Goal: Task Accomplishment & Management: Manage account settings

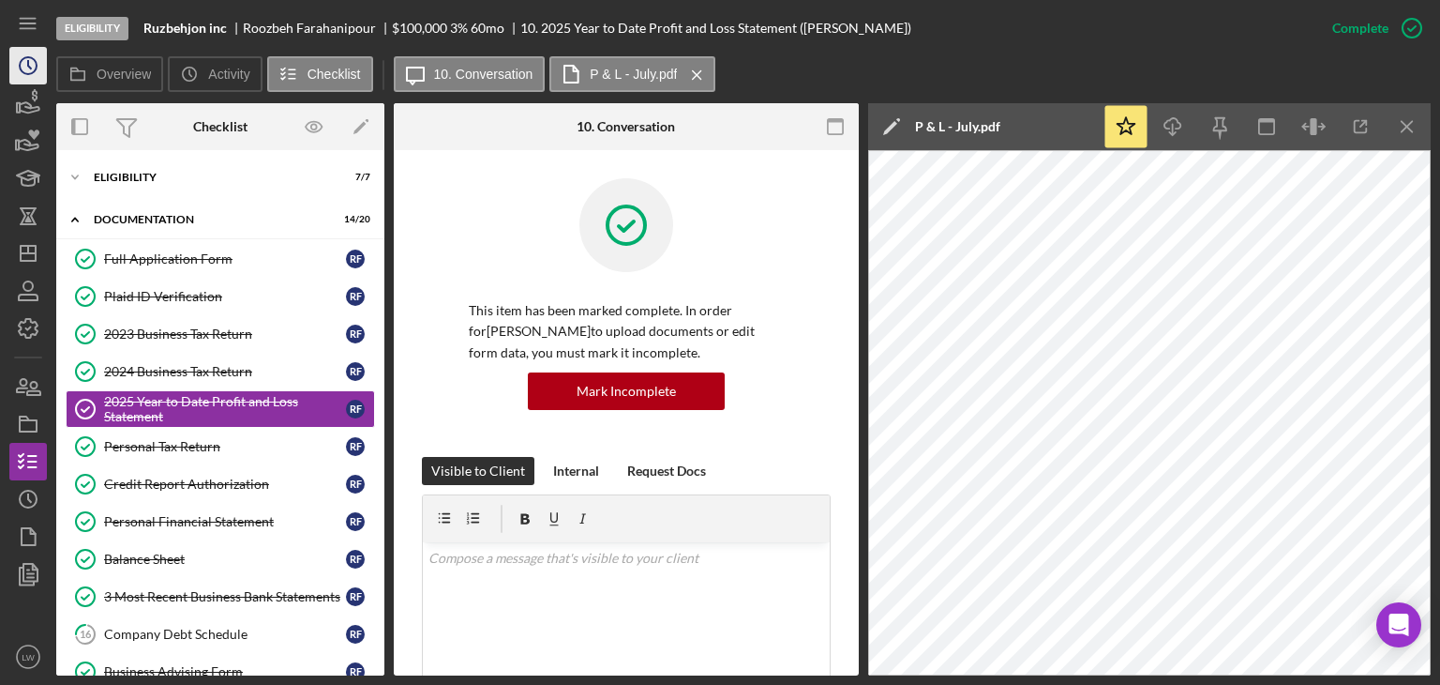
scroll to position [617, 0]
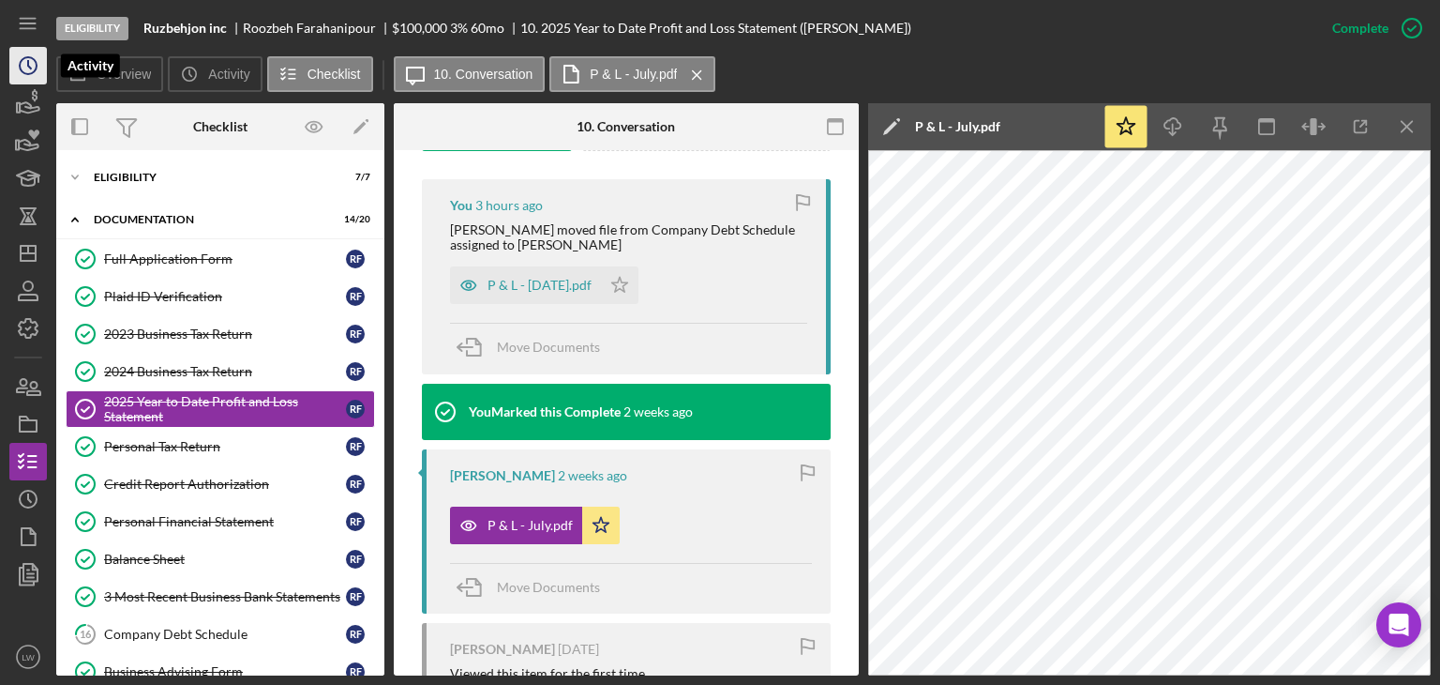
click at [37, 75] on icon "Icon/History" at bounding box center [28, 65] width 47 height 47
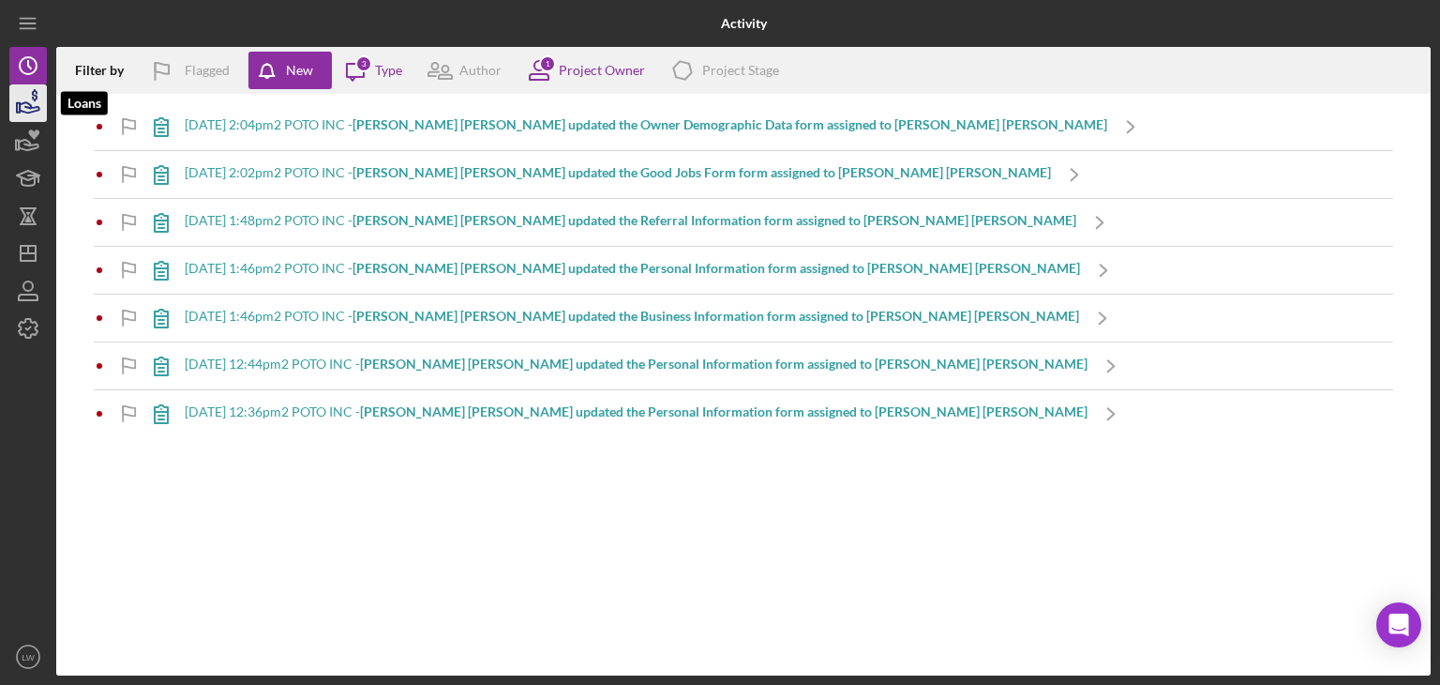
click at [32, 113] on icon "button" at bounding box center [28, 103] width 47 height 47
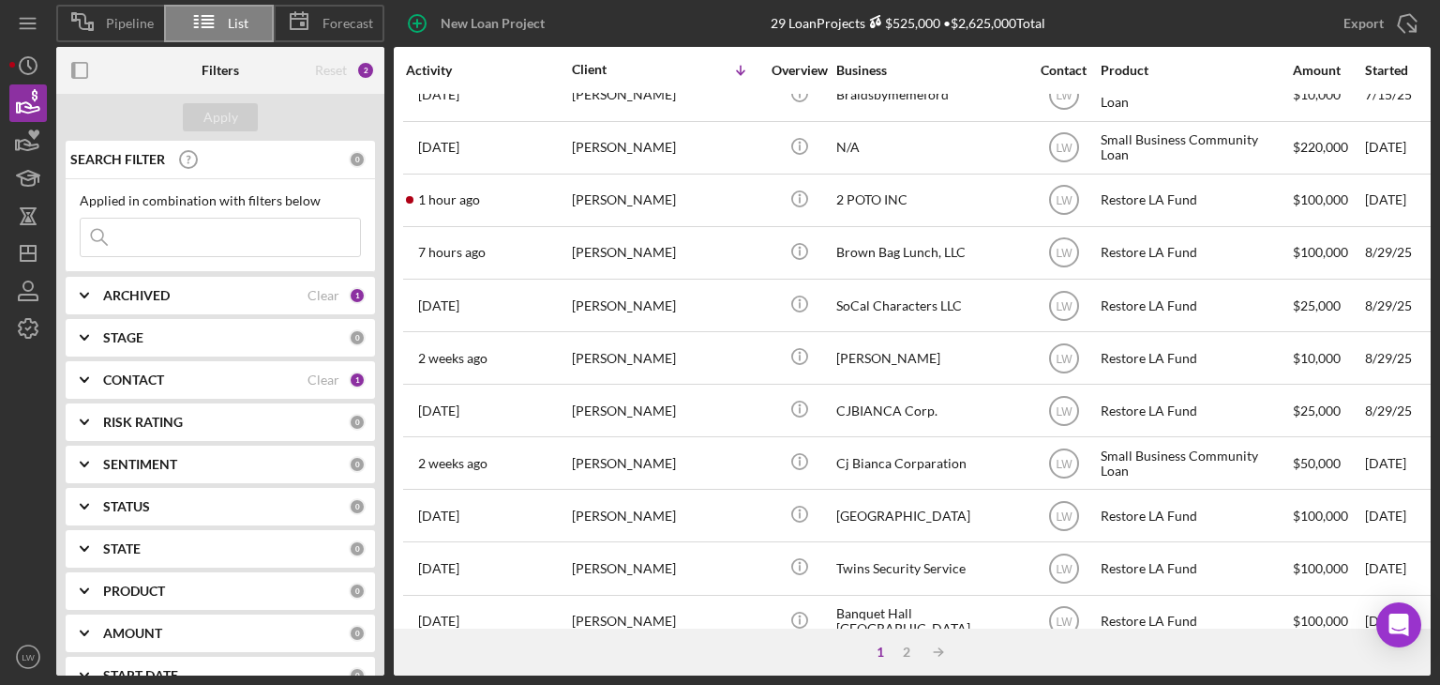
scroll to position [805, 0]
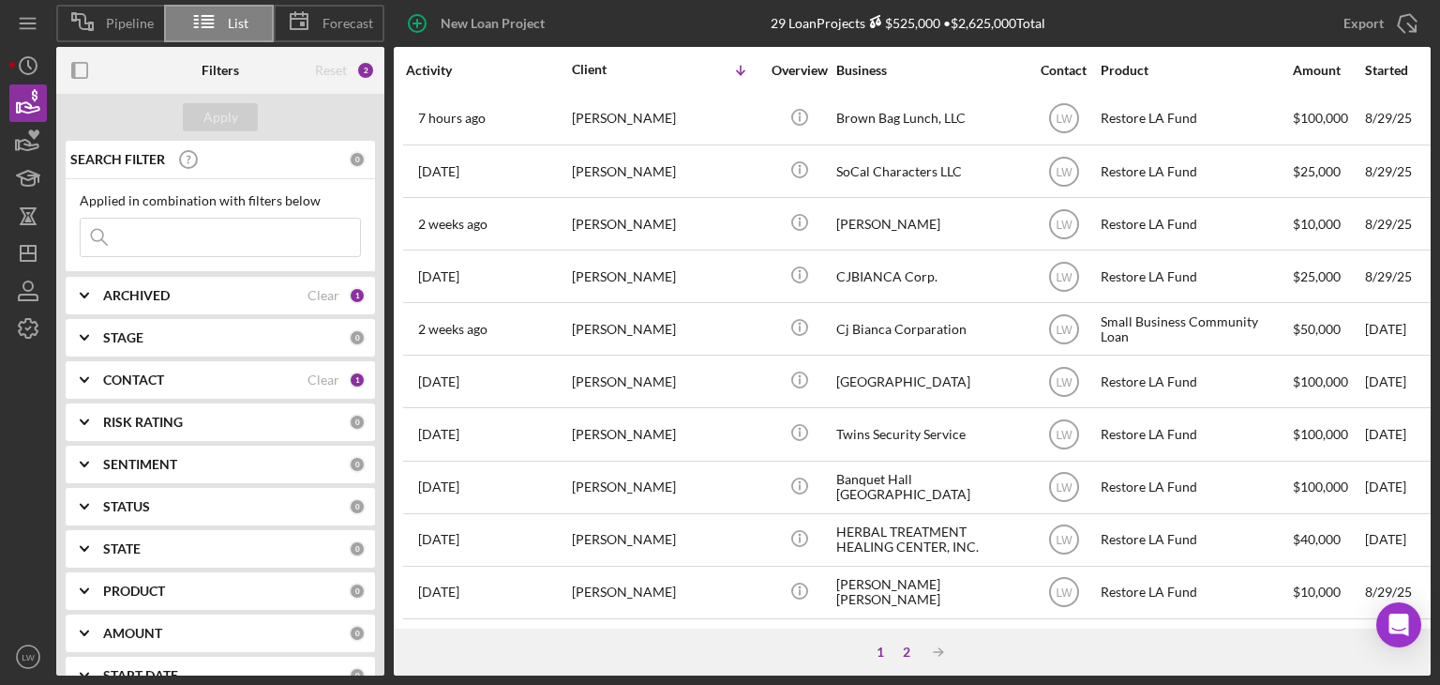
click at [911, 654] on div "2" at bounding box center [907, 651] width 26 height 15
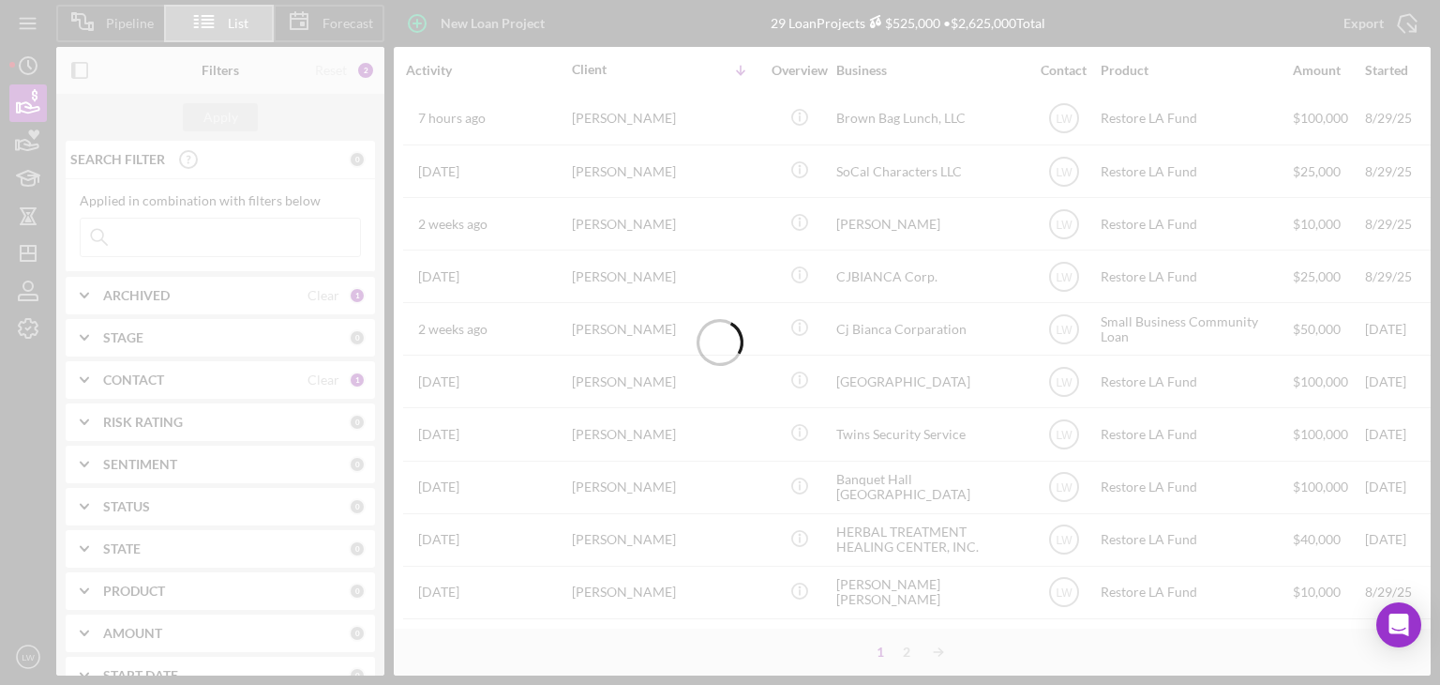
scroll to position [0, 0]
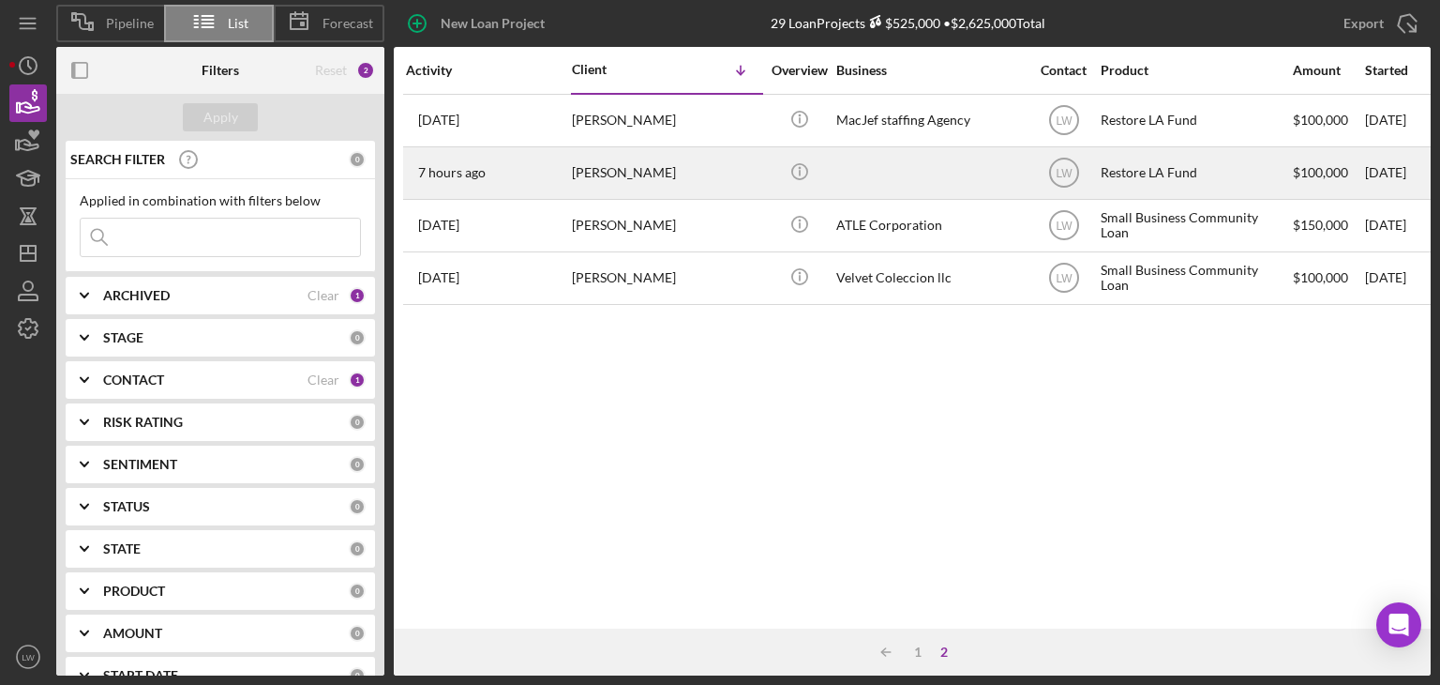
click at [714, 178] on div "Aviv Brawer-Cohen" at bounding box center [666, 173] width 188 height 50
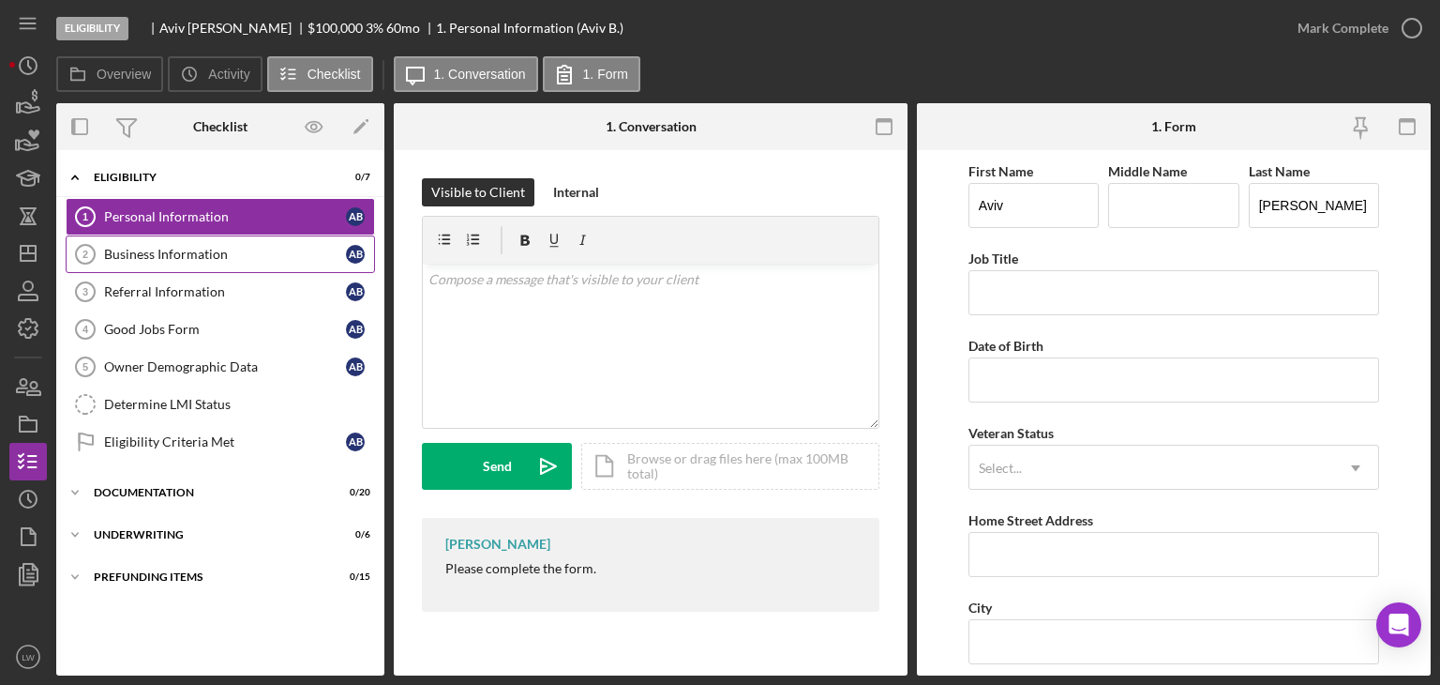
click at [146, 242] on link "Business Information 2 Business Information A B" at bounding box center [220, 254] width 309 height 38
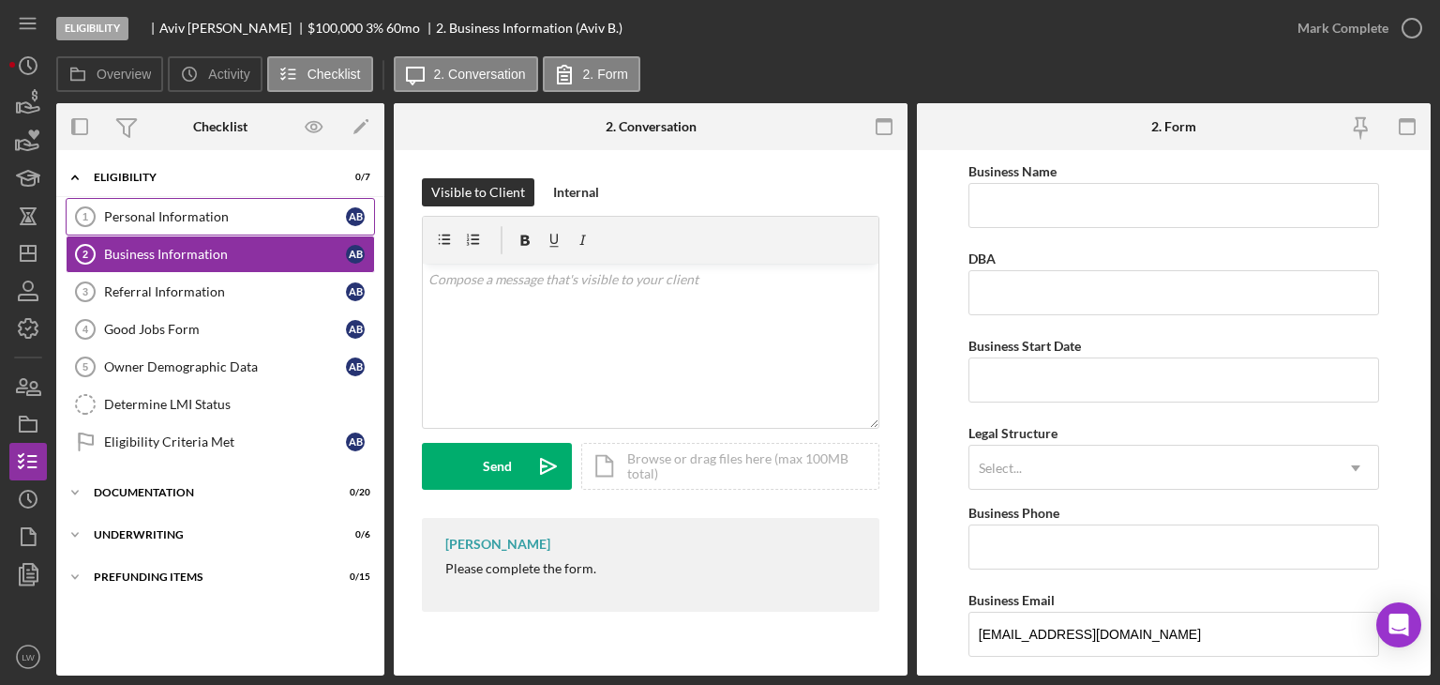
click at [158, 214] on div "Personal Information" at bounding box center [225, 216] width 242 height 15
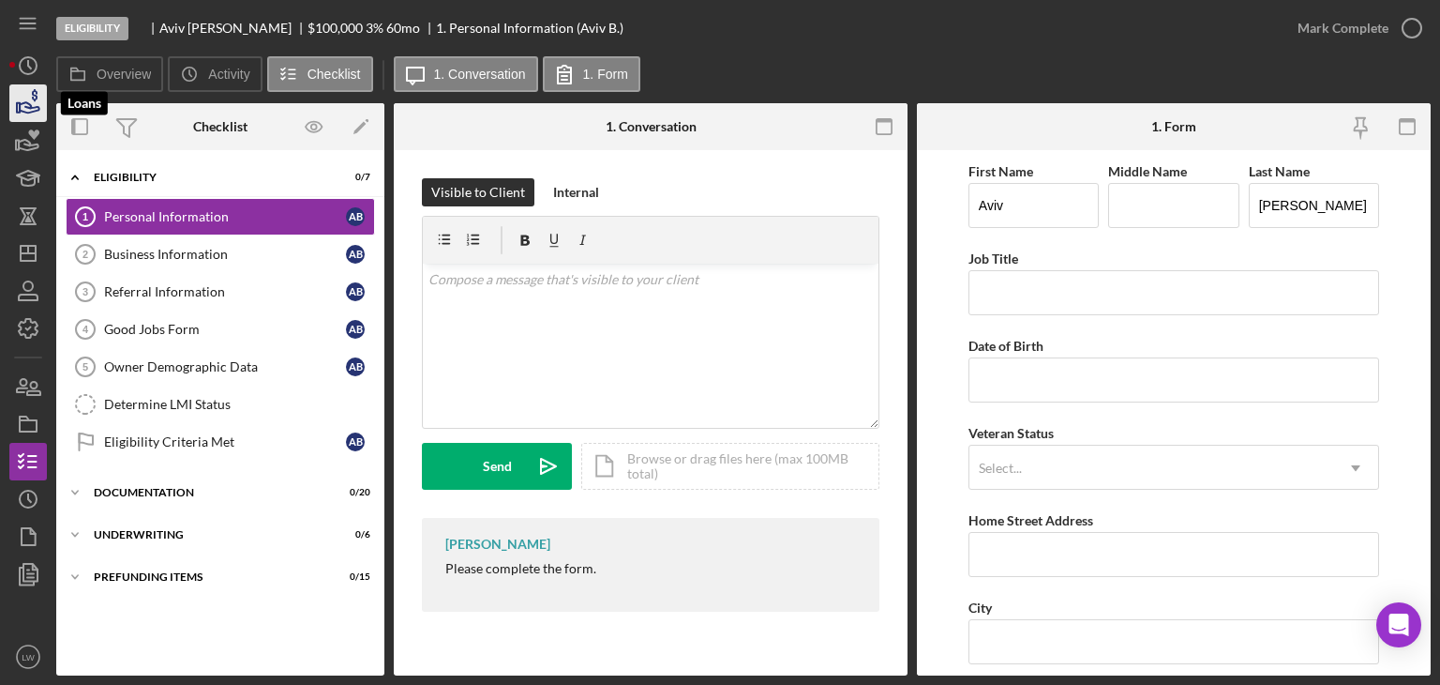
click at [33, 106] on icon "button" at bounding box center [28, 103] width 47 height 47
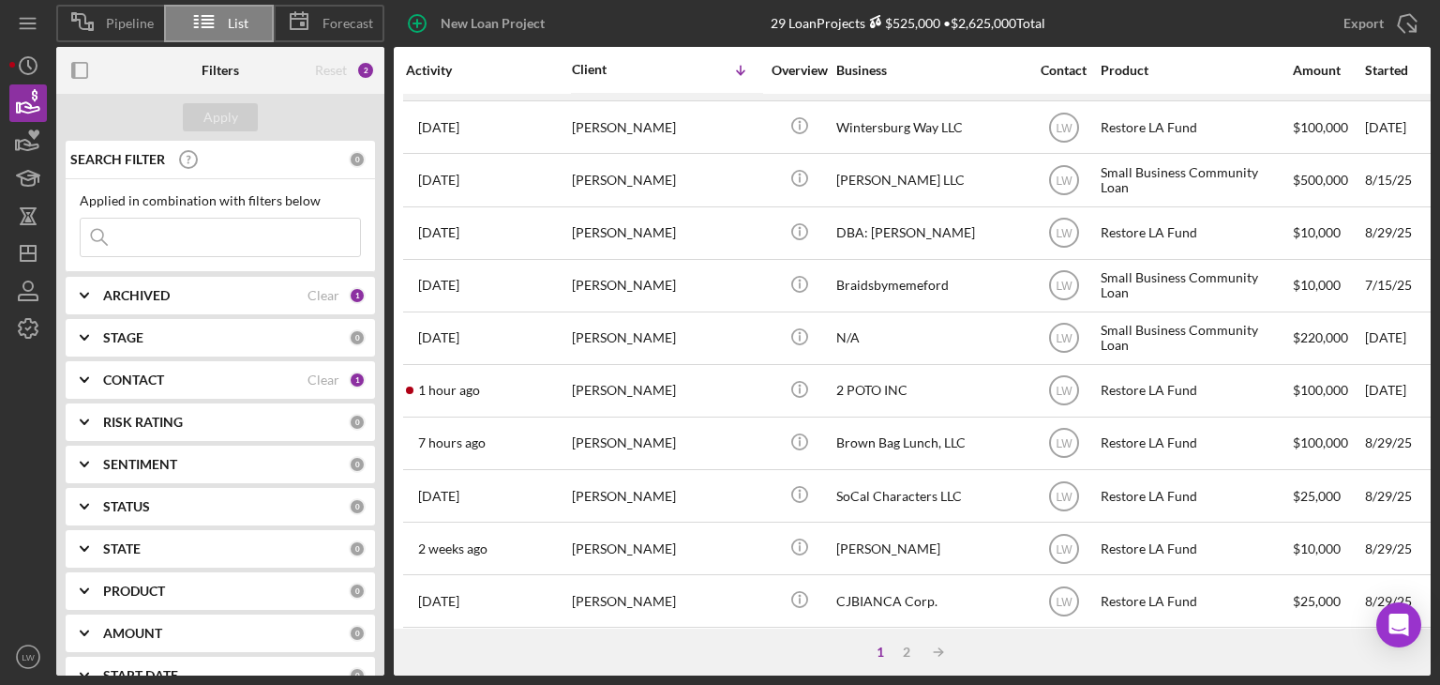
scroll to position [523, 0]
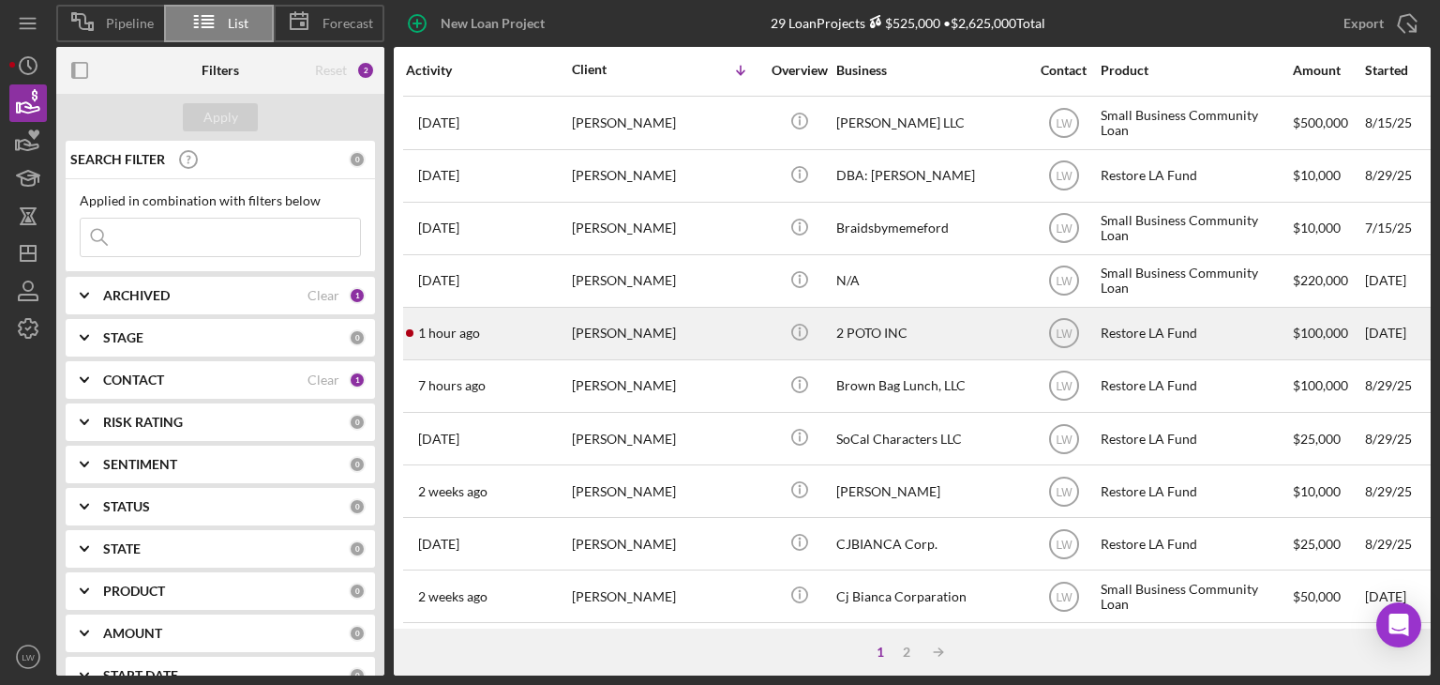
click at [714, 340] on div "[PERSON_NAME]" at bounding box center [666, 334] width 188 height 50
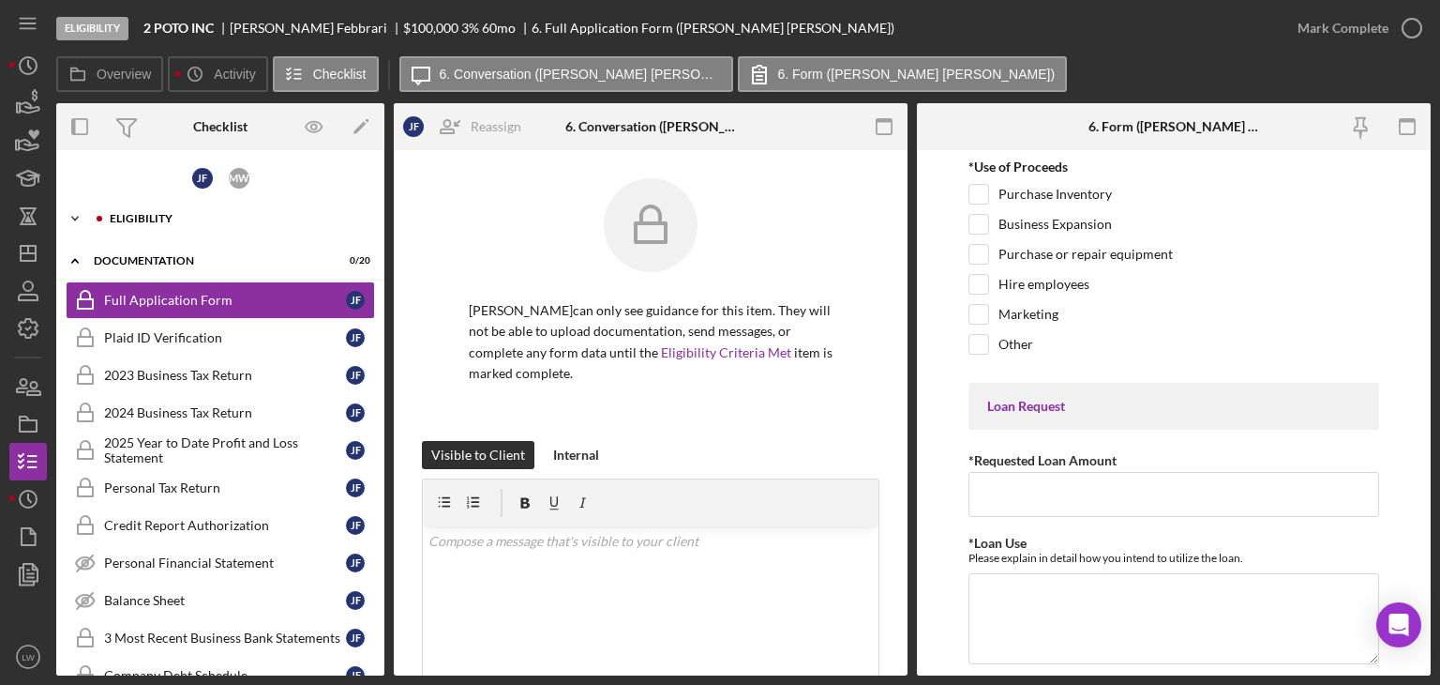
click at [265, 203] on div "Icon/Expander Eligibility 0 / 7" at bounding box center [220, 219] width 328 height 38
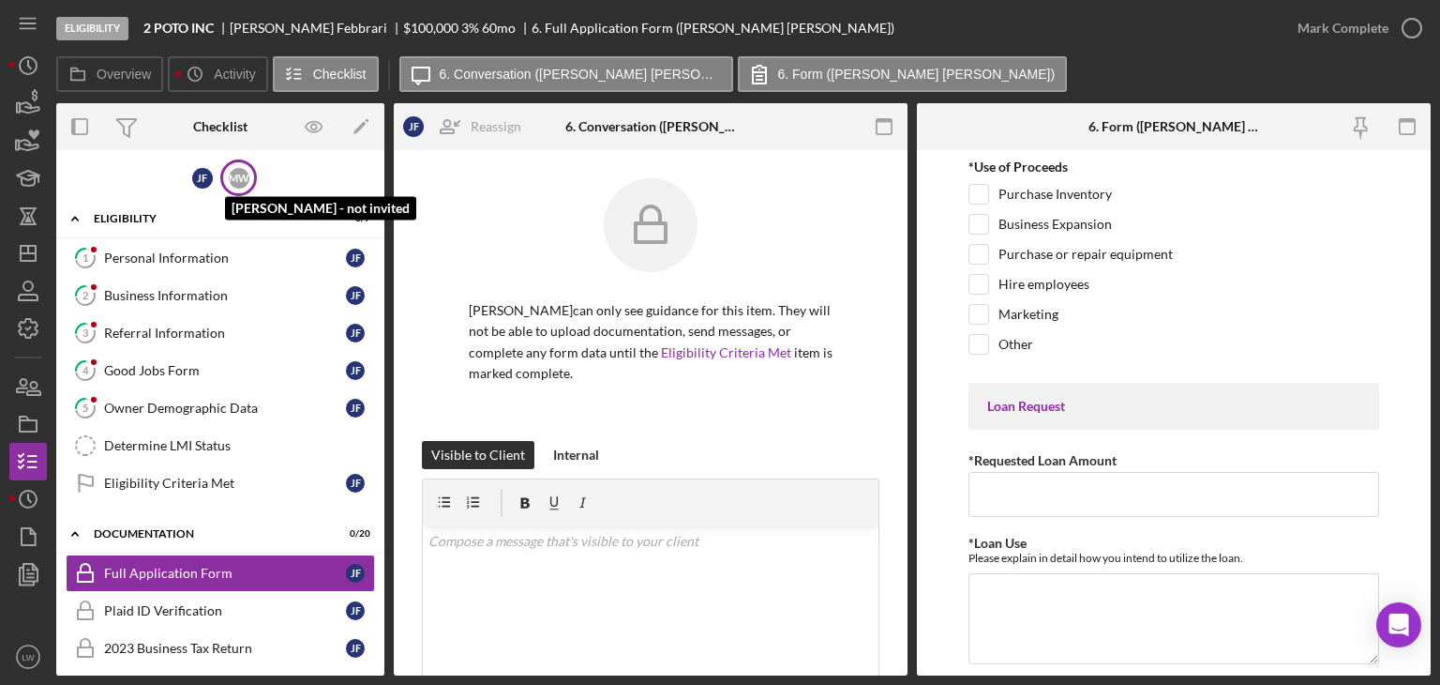
click at [243, 169] on div "M W" at bounding box center [239, 178] width 21 height 21
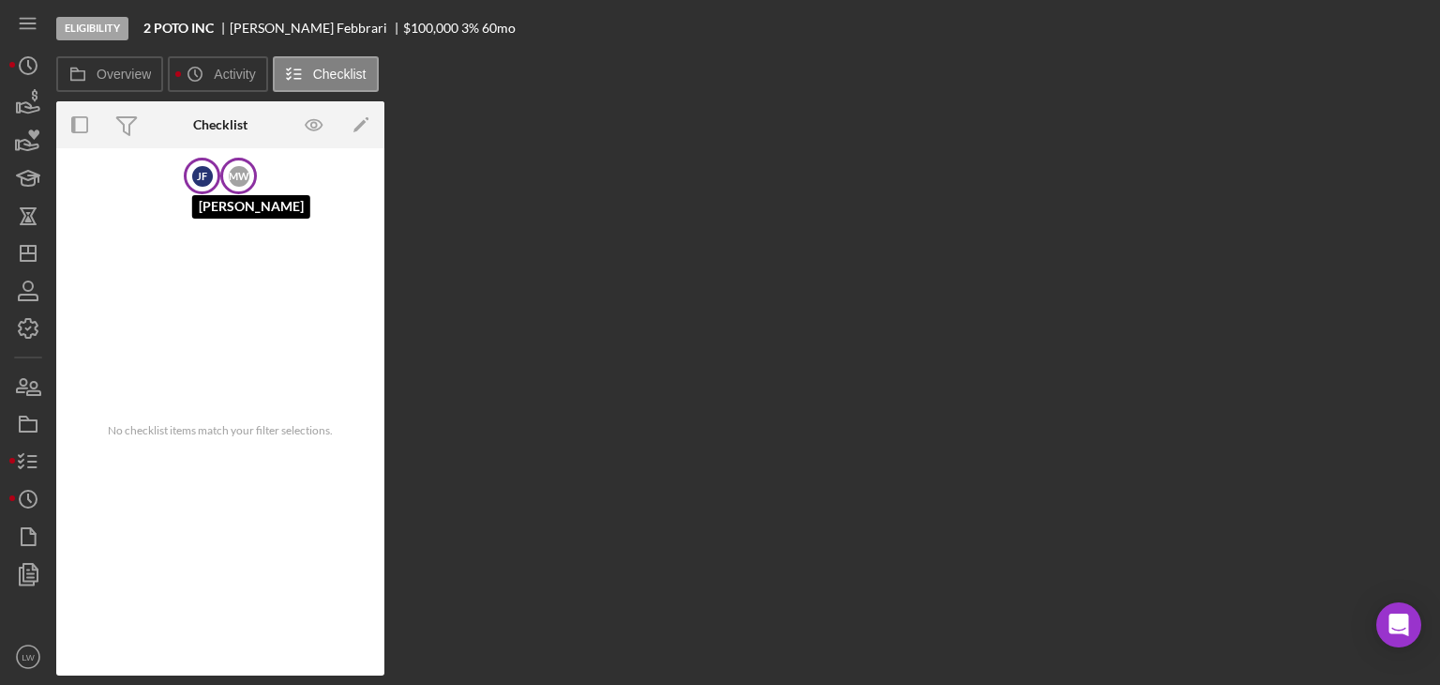
click at [202, 168] on div "J F" at bounding box center [202, 176] width 21 height 21
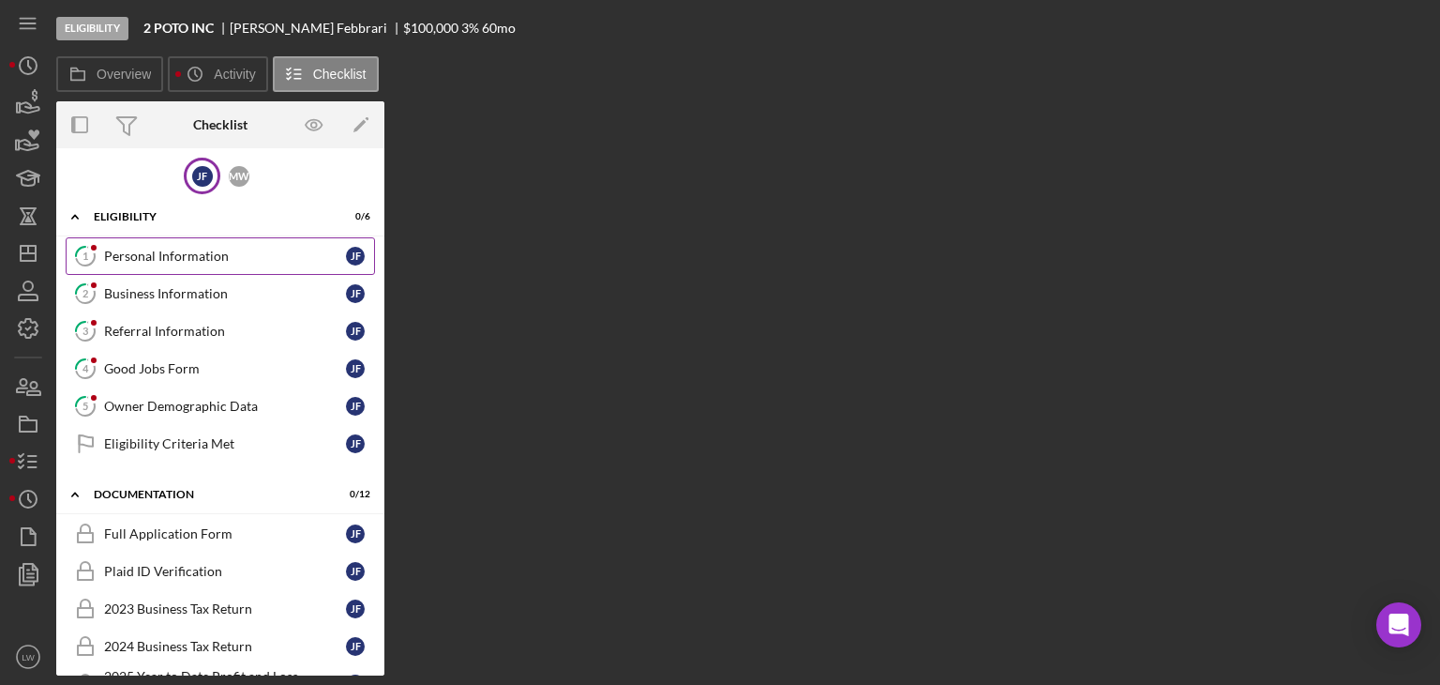
click at [176, 252] on div "Personal Information" at bounding box center [225, 255] width 242 height 15
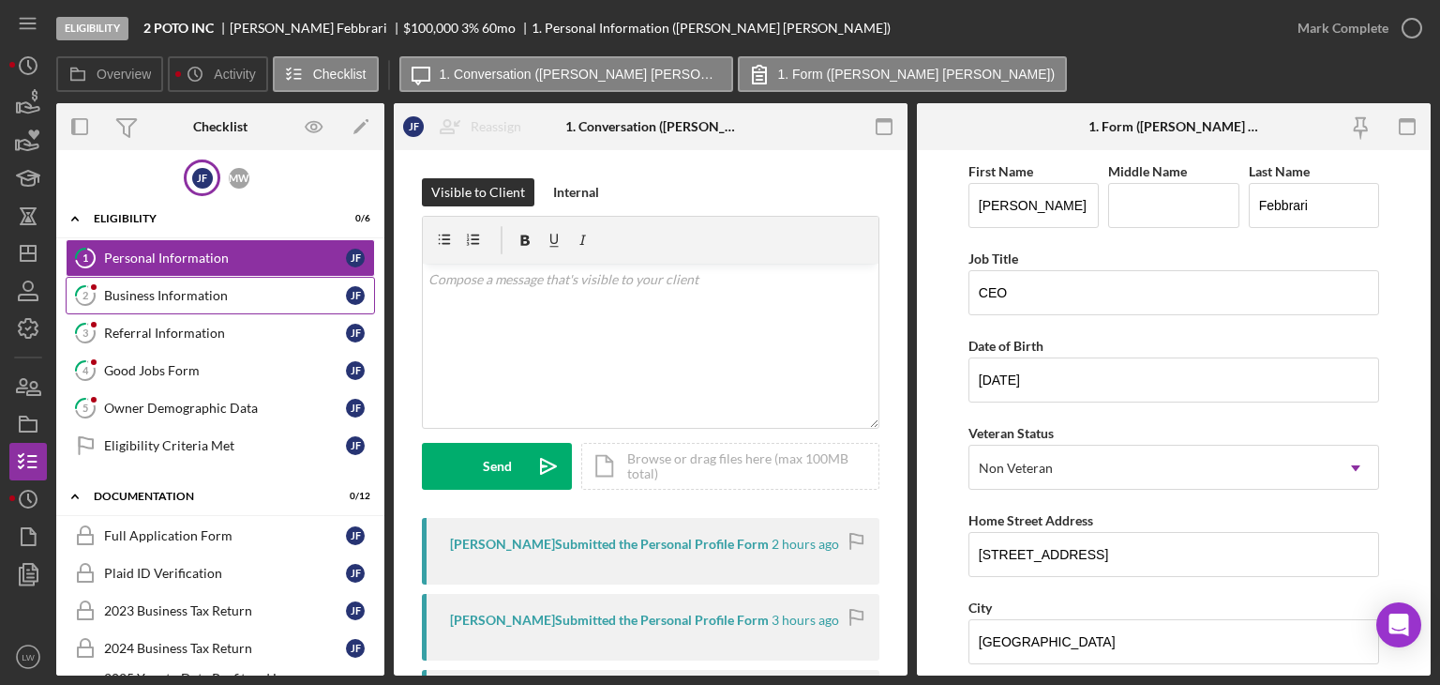
click at [255, 291] on div "Business Information" at bounding box center [225, 295] width 242 height 15
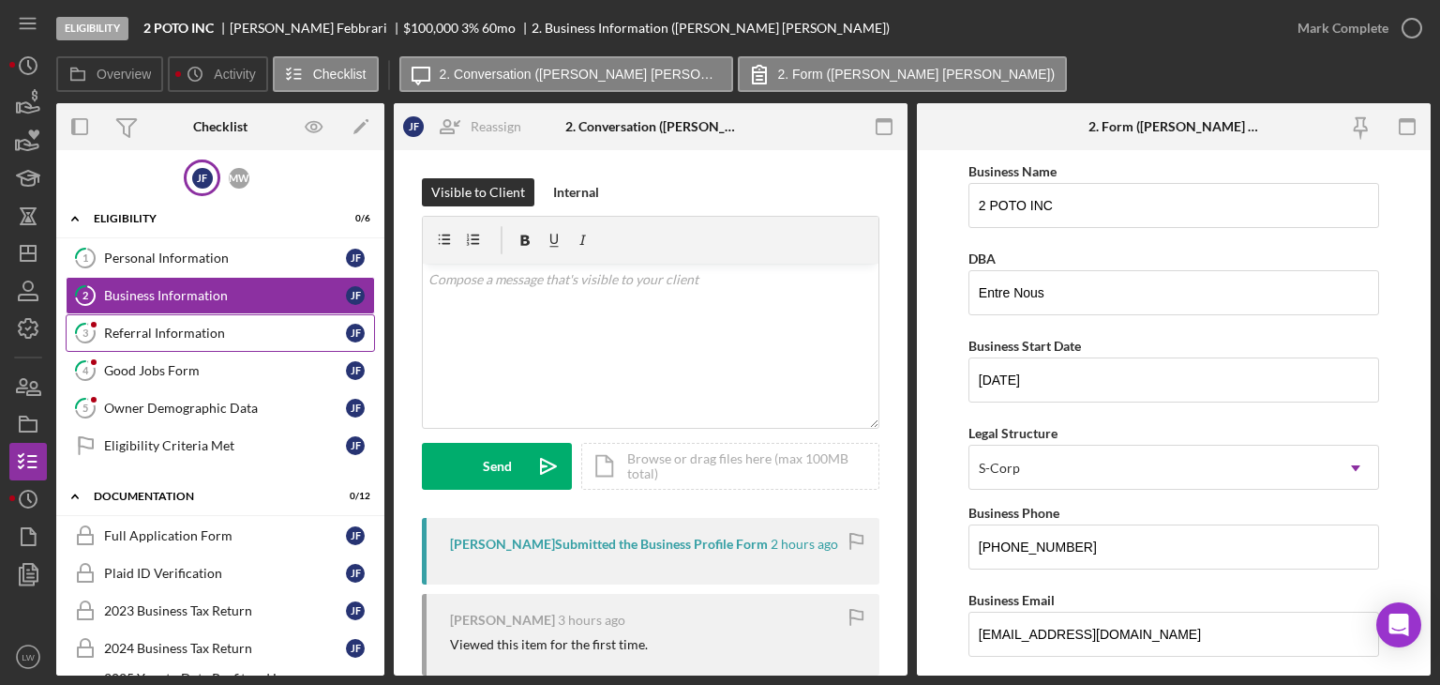
click at [156, 332] on div "Referral Information" at bounding box center [225, 332] width 242 height 15
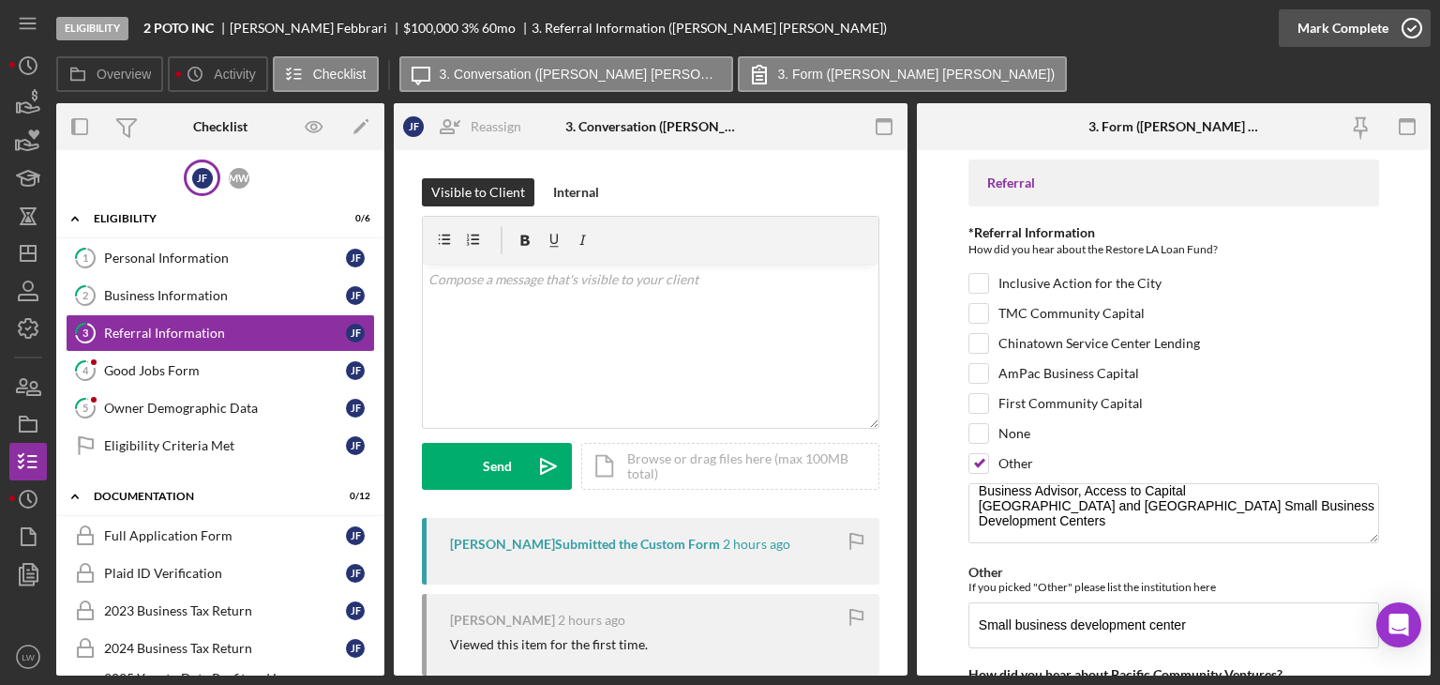
click at [1382, 18] on div "Mark Complete" at bounding box center [1343, 28] width 91 height 38
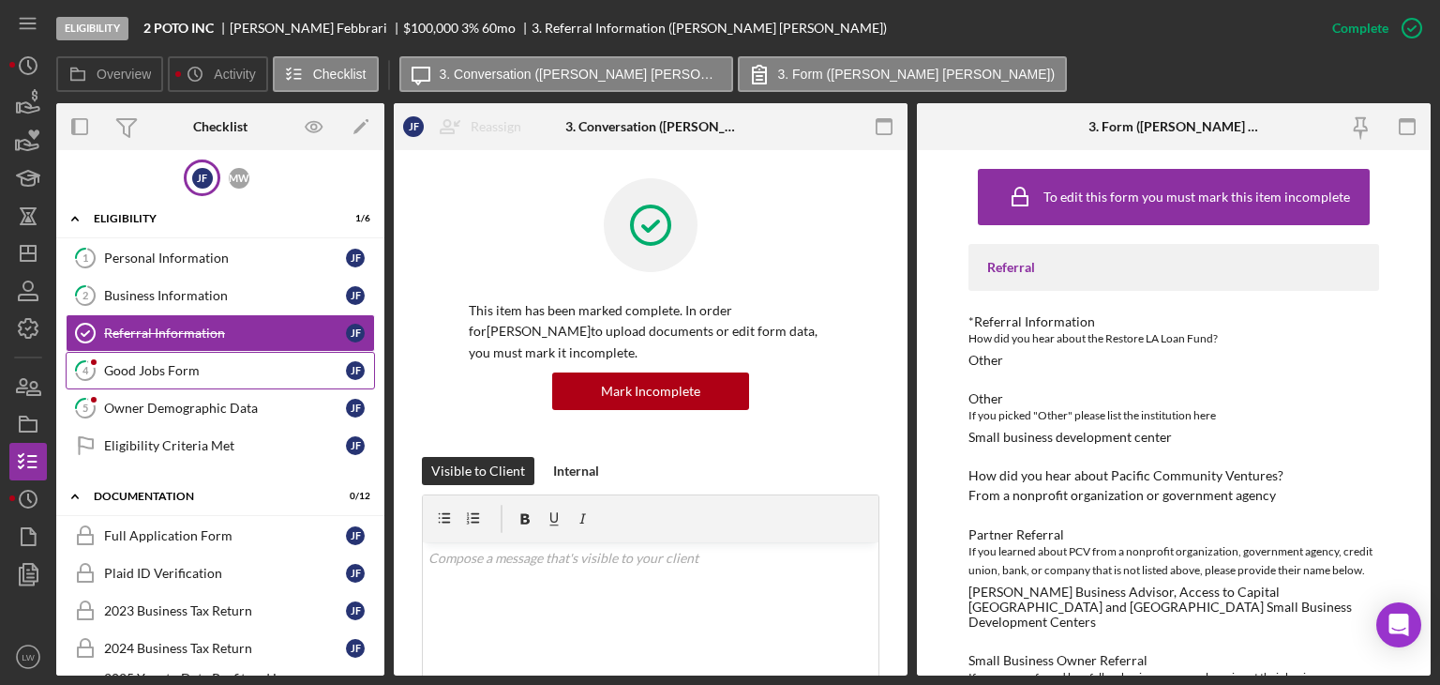
click at [173, 364] on div "Good Jobs Form" at bounding box center [225, 370] width 242 height 15
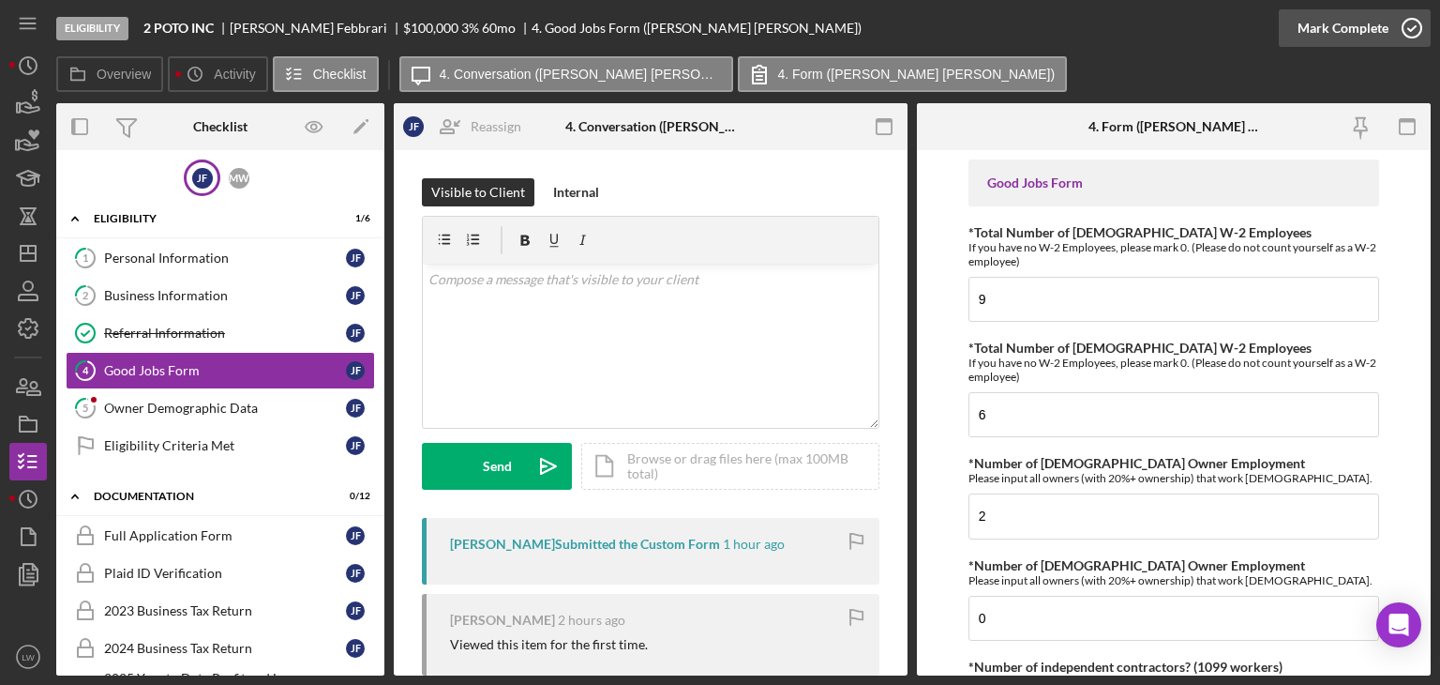
click at [1362, 37] on div "Mark Complete" at bounding box center [1343, 28] width 91 height 38
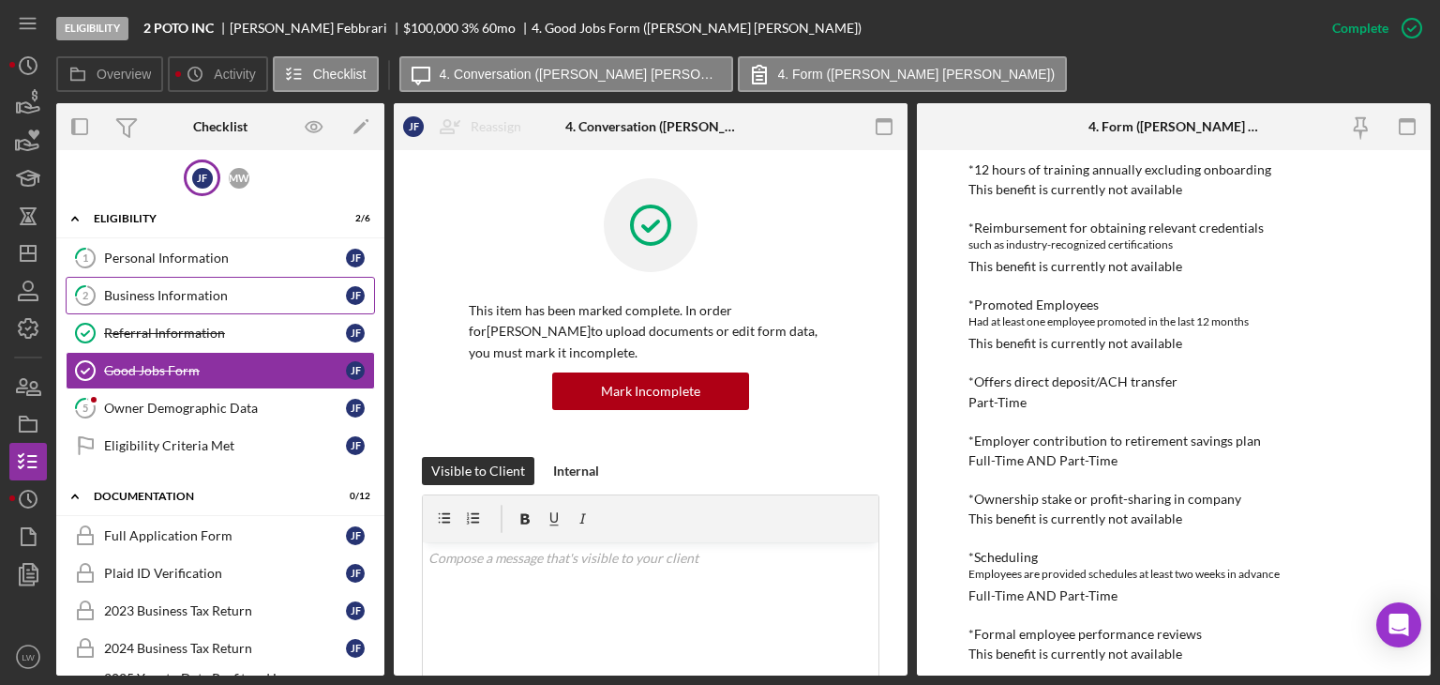
scroll to position [844, 0]
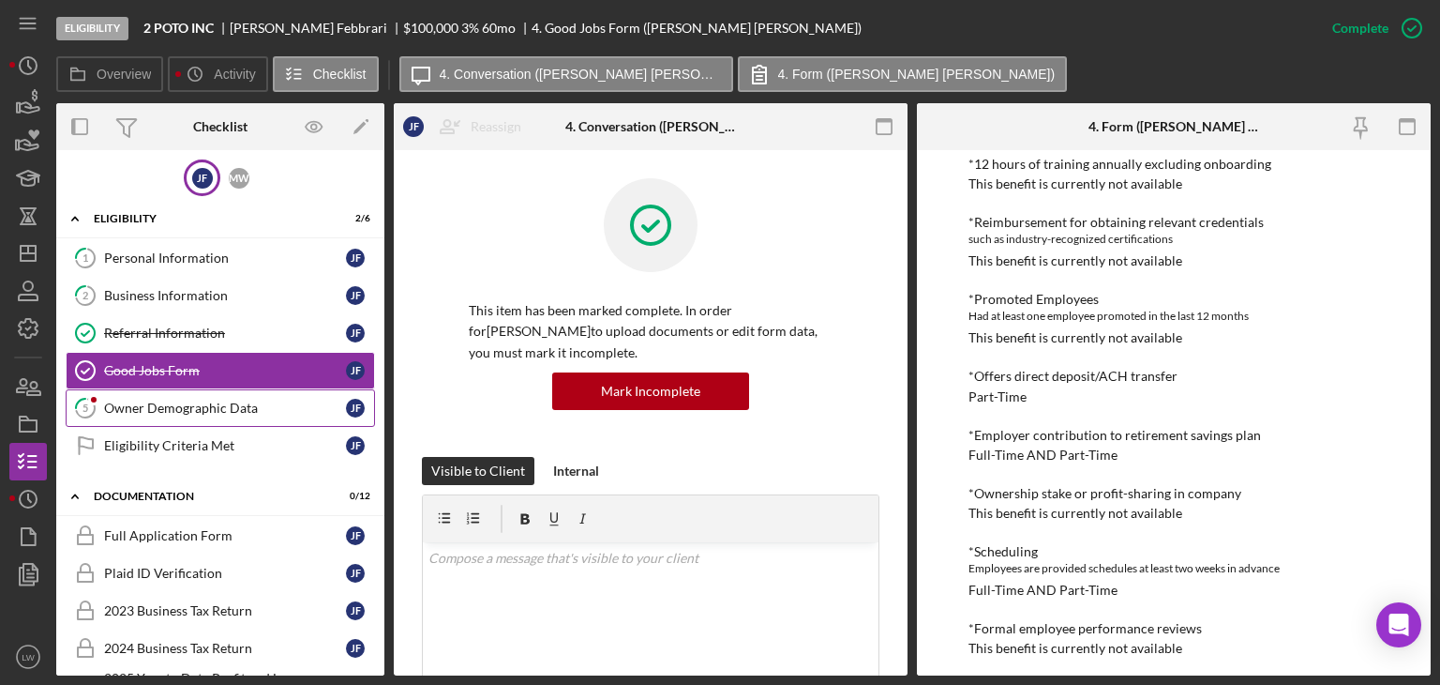
click at [204, 404] on div "Owner Demographic Data" at bounding box center [225, 407] width 242 height 15
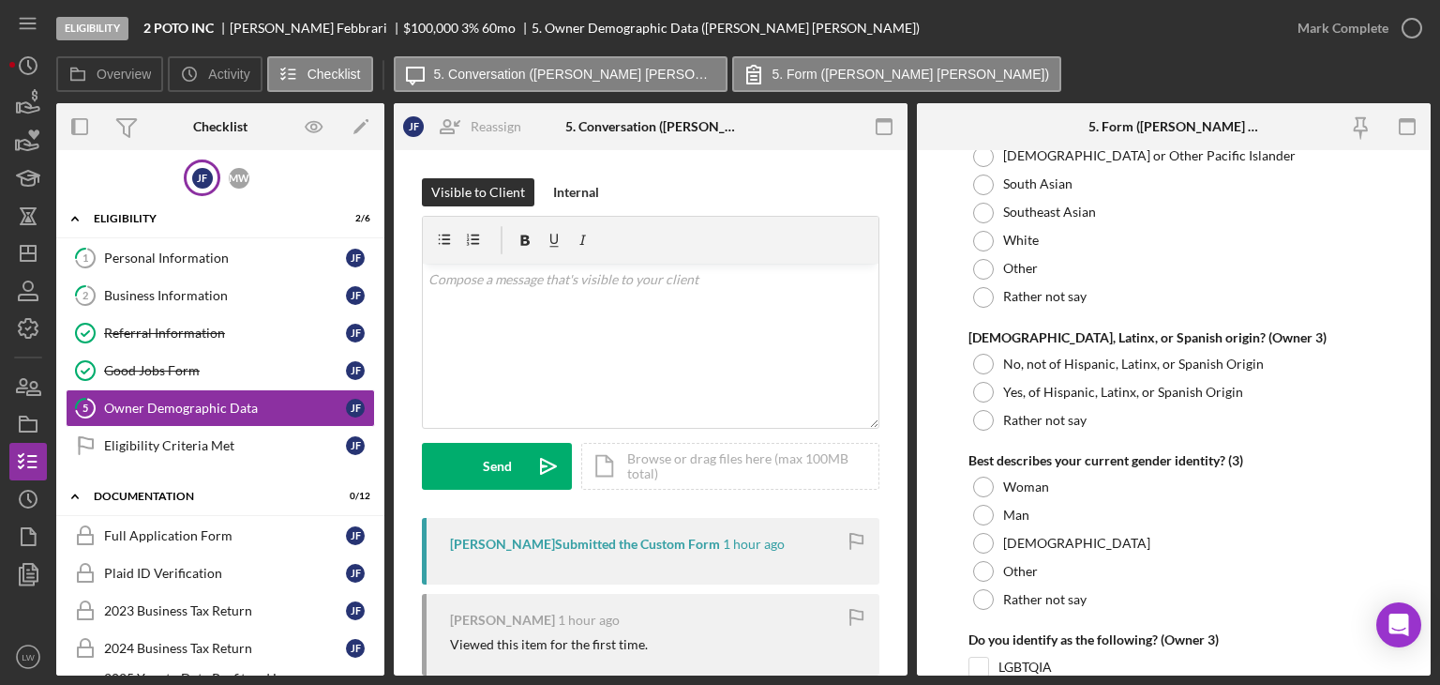
scroll to position [3812, 0]
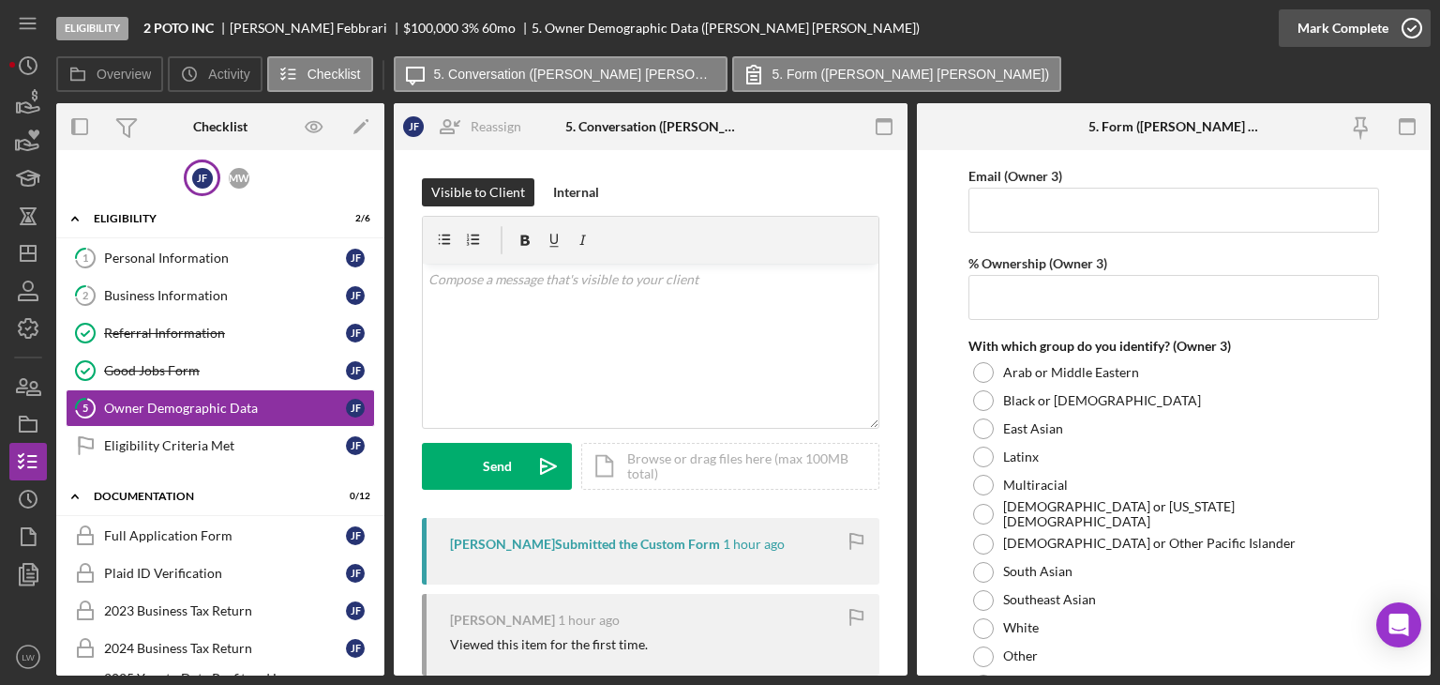
click at [1345, 27] on div "Mark Complete" at bounding box center [1343, 28] width 91 height 38
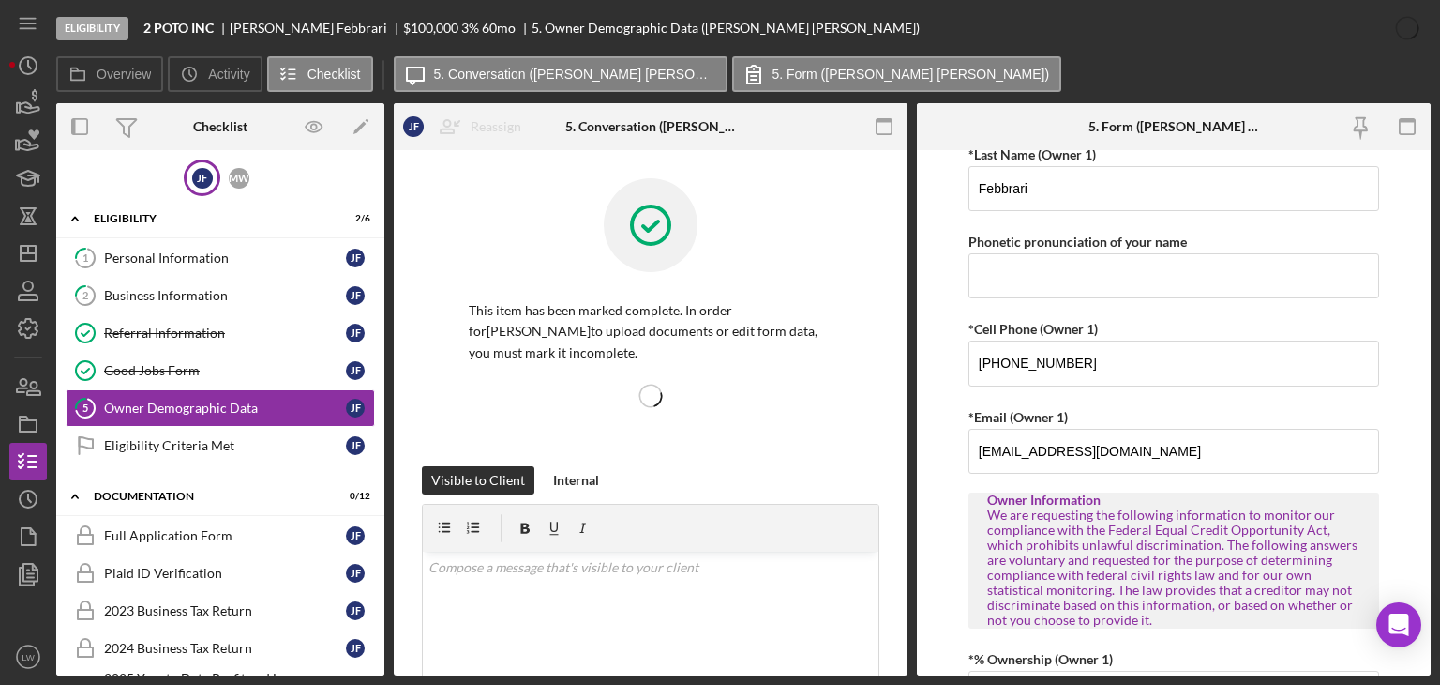
scroll to position [0, 0]
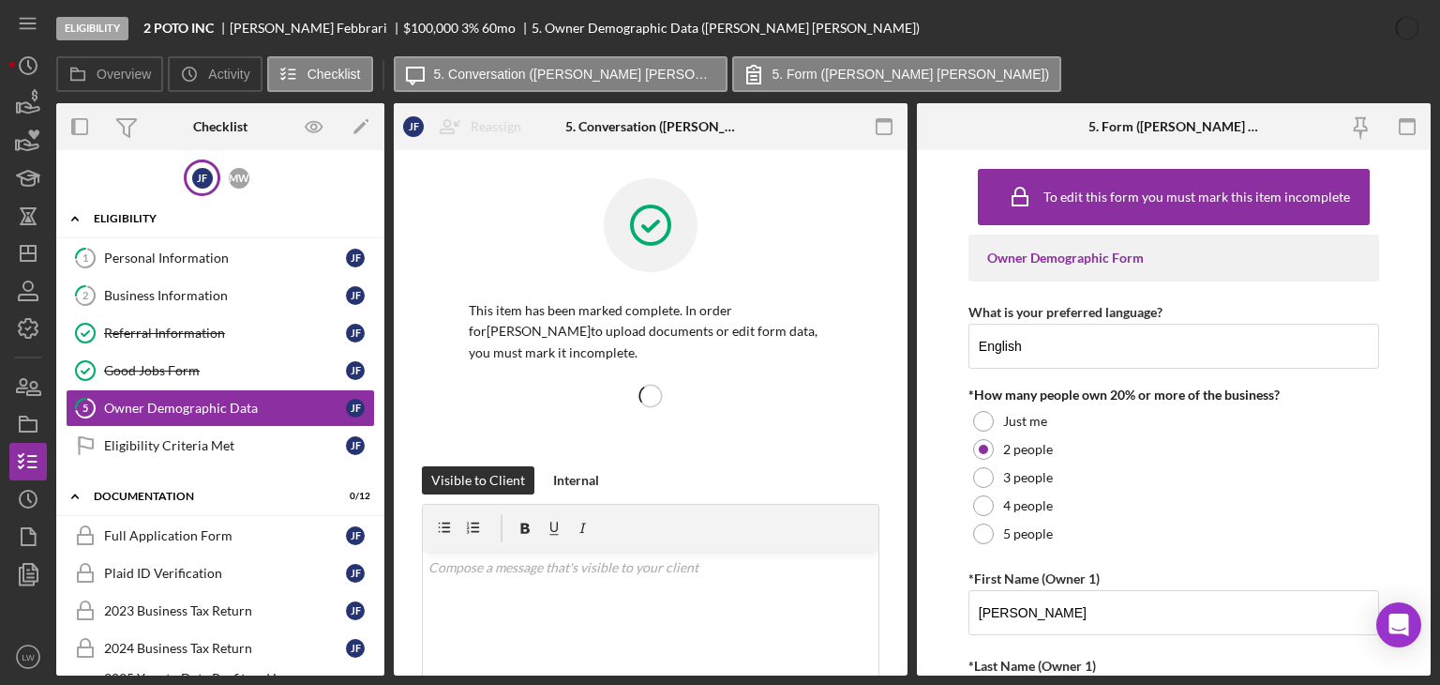
click at [172, 216] on div "Eligibility" at bounding box center [227, 218] width 267 height 11
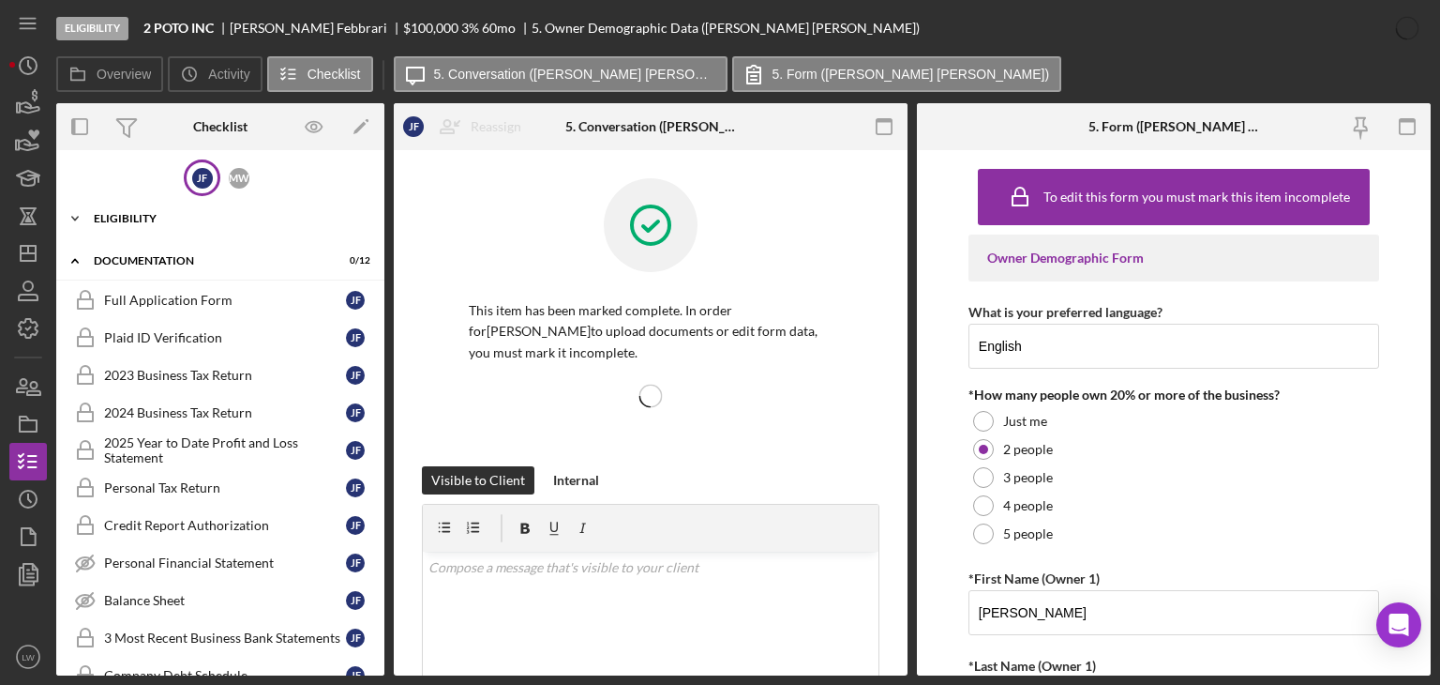
click at [172, 216] on div "Eligibility" at bounding box center [227, 218] width 267 height 11
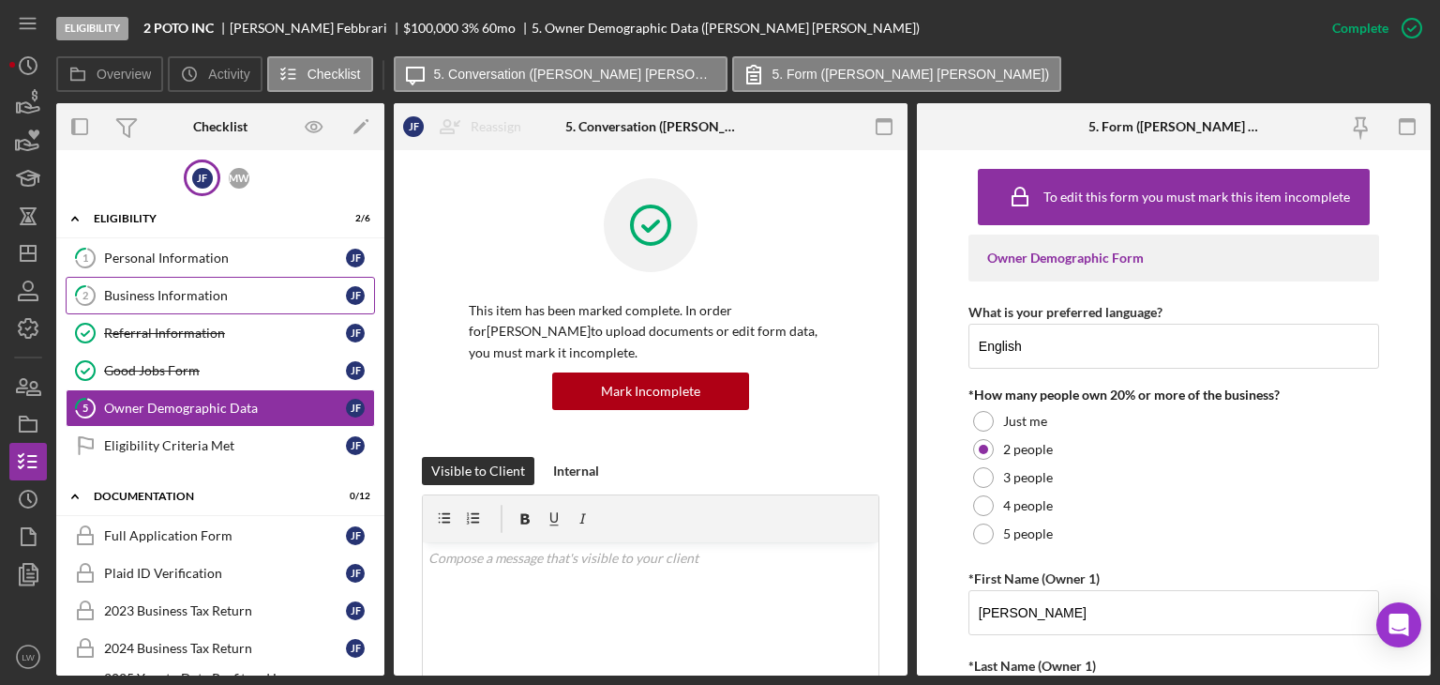
click at [193, 288] on div "Business Information" at bounding box center [225, 295] width 242 height 15
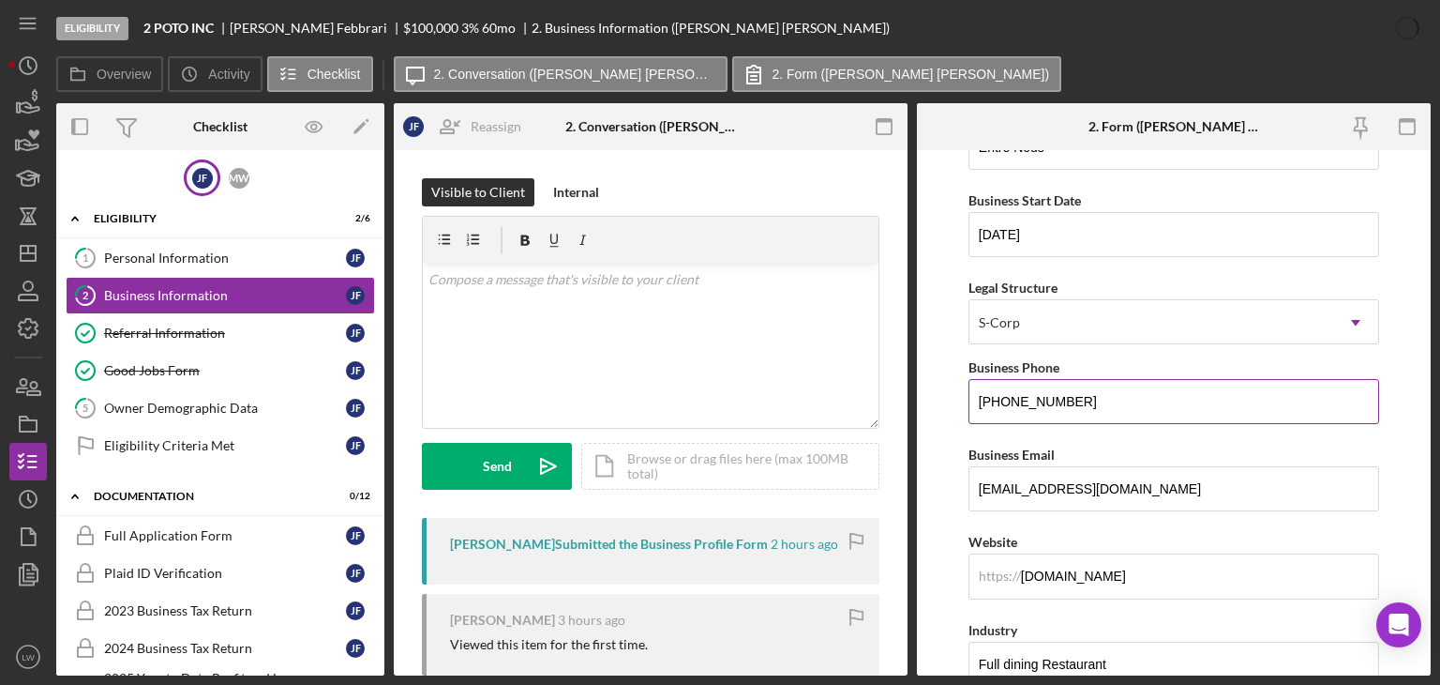
scroll to position [281, 0]
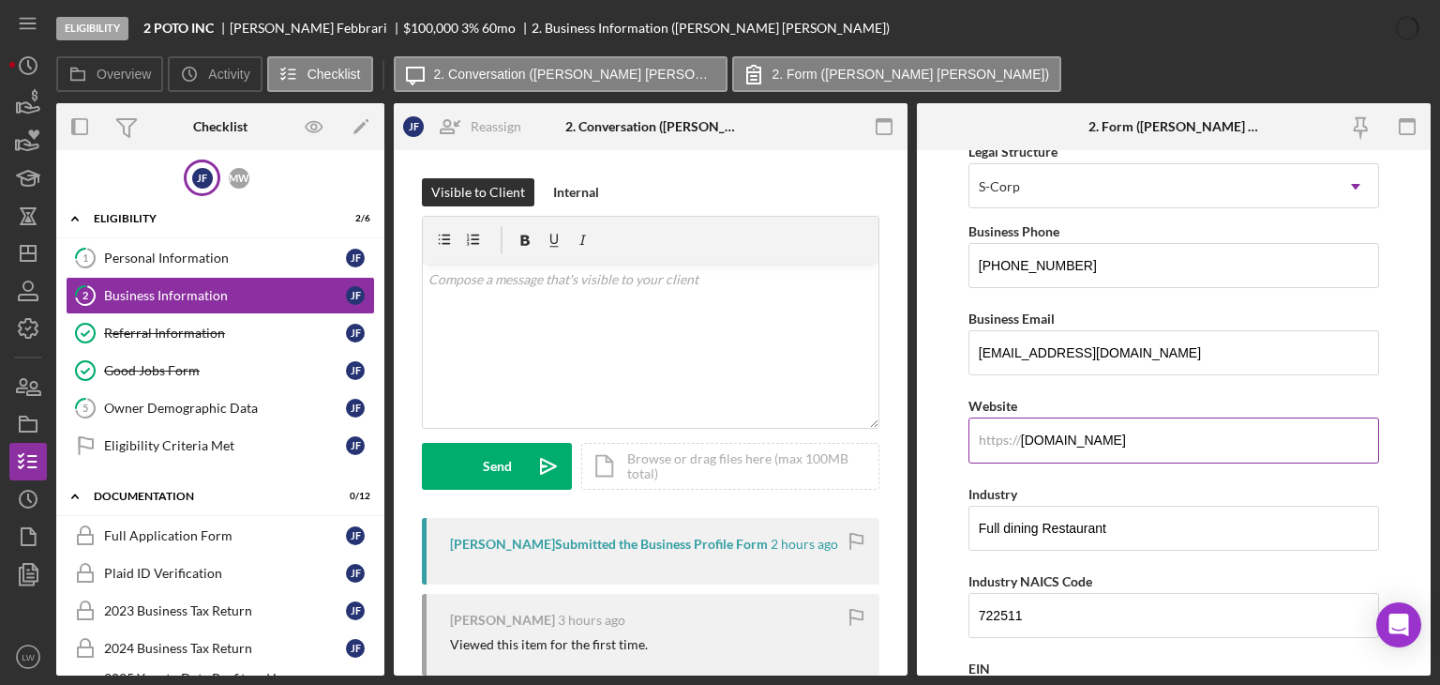
drag, startPoint x: 1187, startPoint y: 439, endPoint x: 1009, endPoint y: 432, distance: 178.3
click at [1009, 432] on div "https:// Website Entrenousfrenchbistro.com" at bounding box center [1174, 428] width 411 height 68
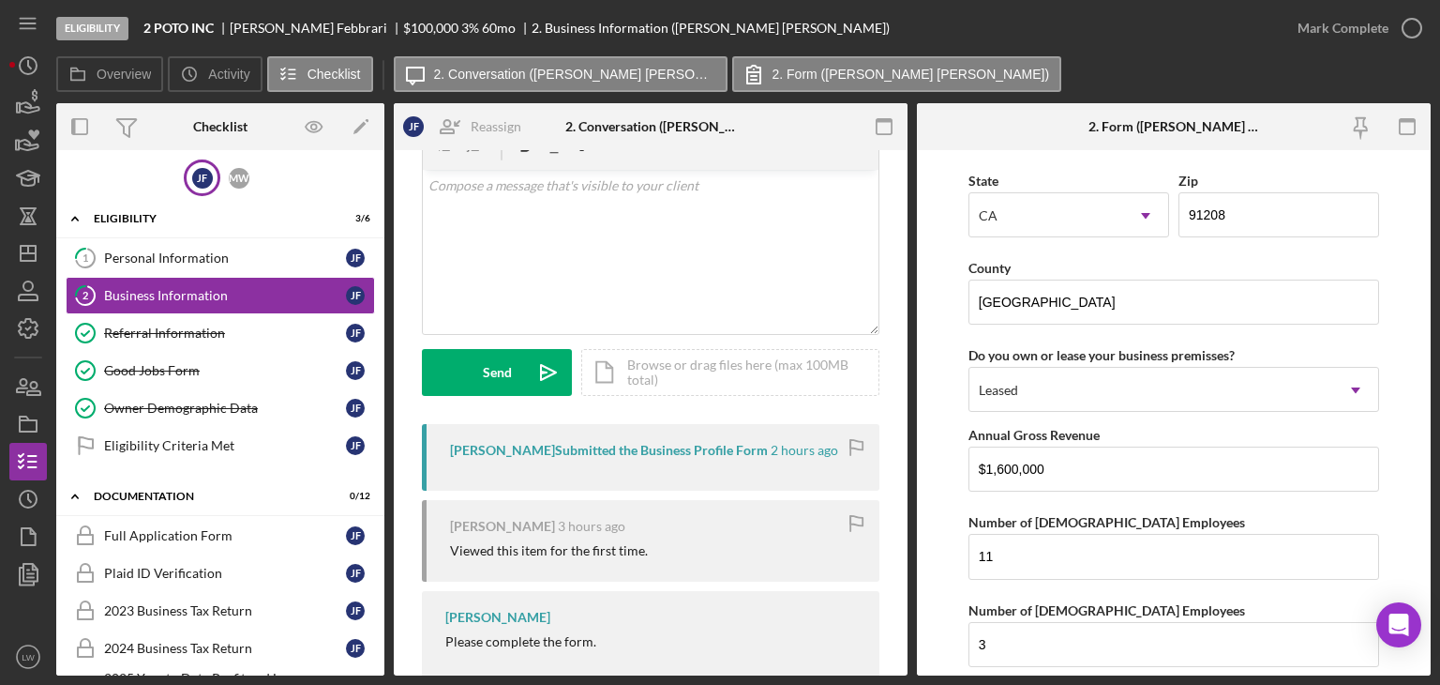
scroll to position [2145, 0]
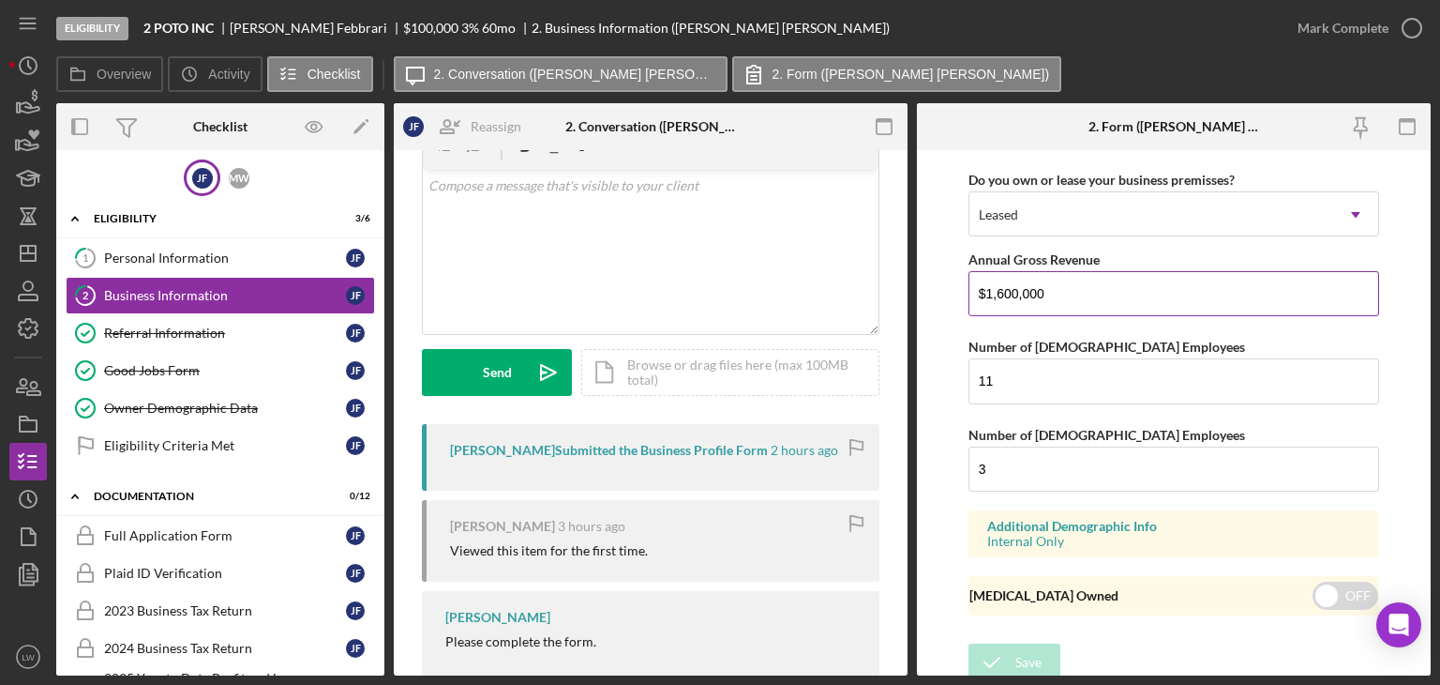
drag, startPoint x: 1060, startPoint y: 285, endPoint x: 983, endPoint y: 280, distance: 77.0
click at [983, 280] on input "$1,600,000" at bounding box center [1174, 293] width 411 height 45
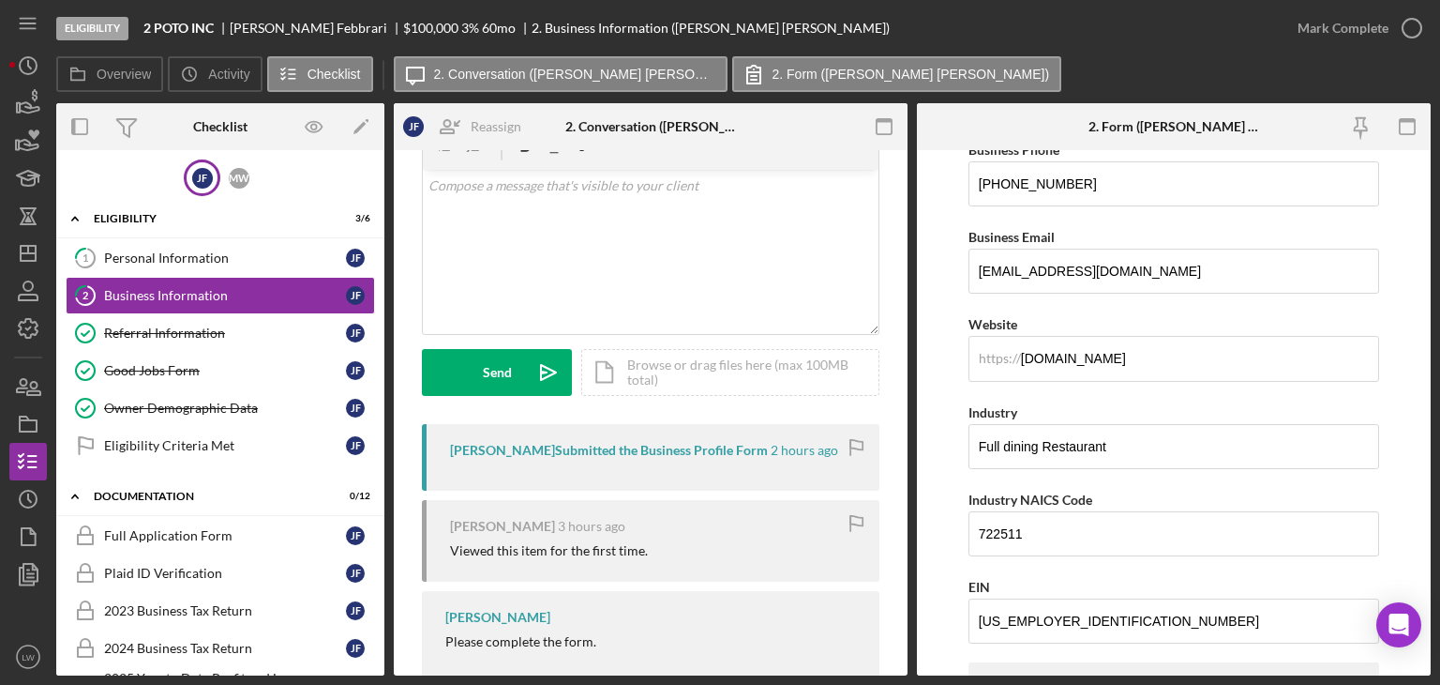
scroll to position [0, 0]
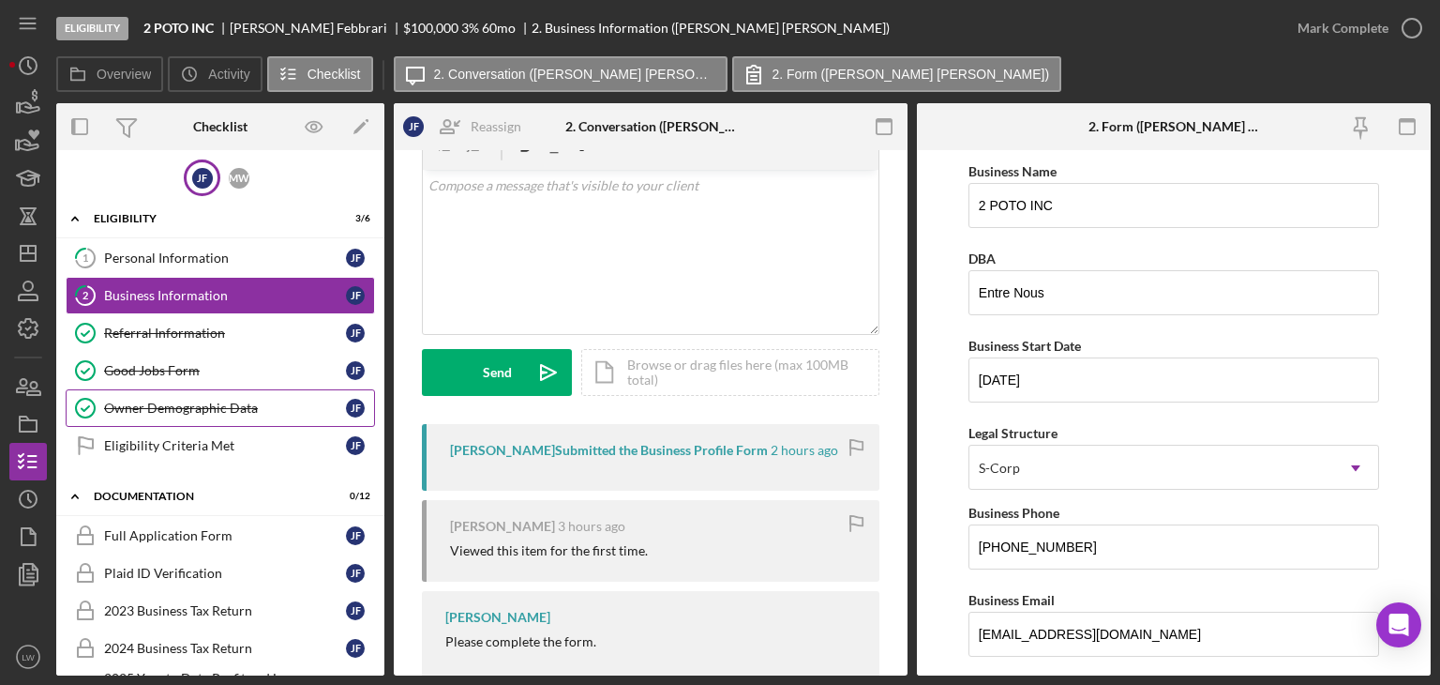
click at [225, 404] on div "Owner Demographic Data" at bounding box center [225, 407] width 242 height 15
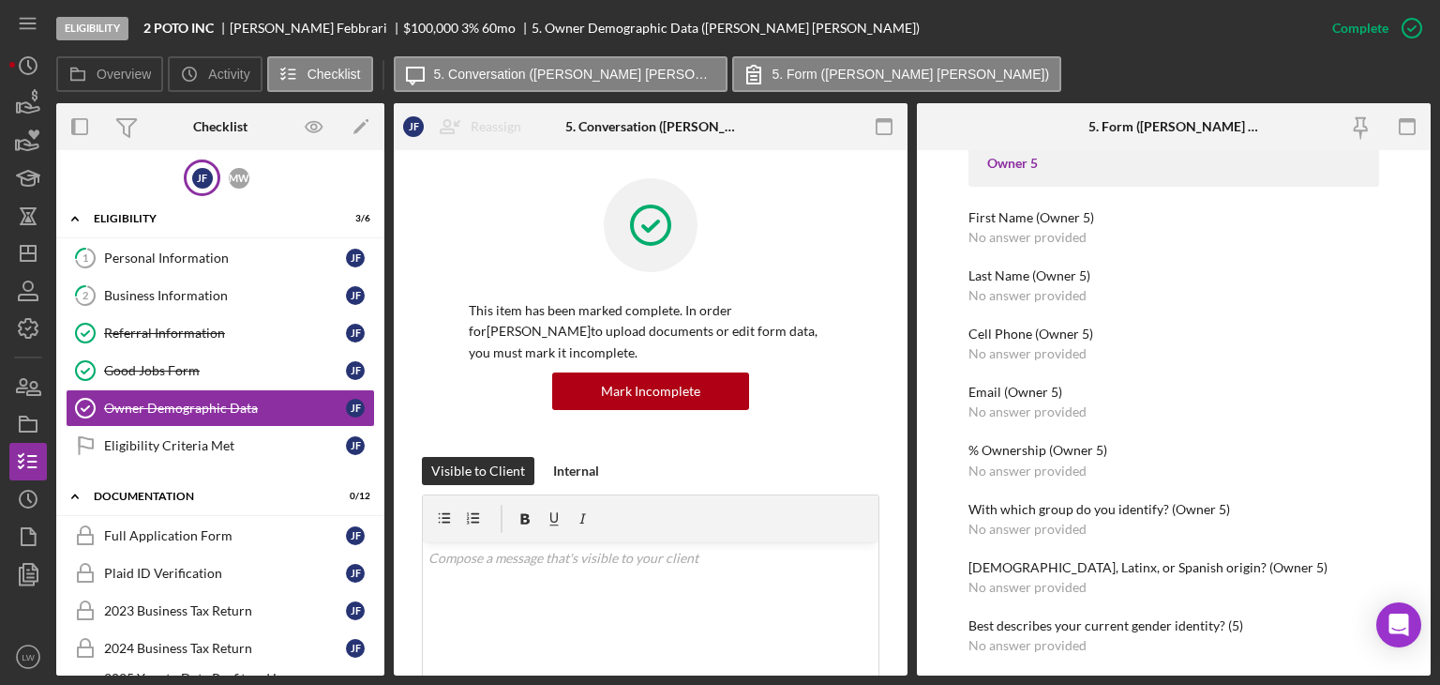
scroll to position [3011, 0]
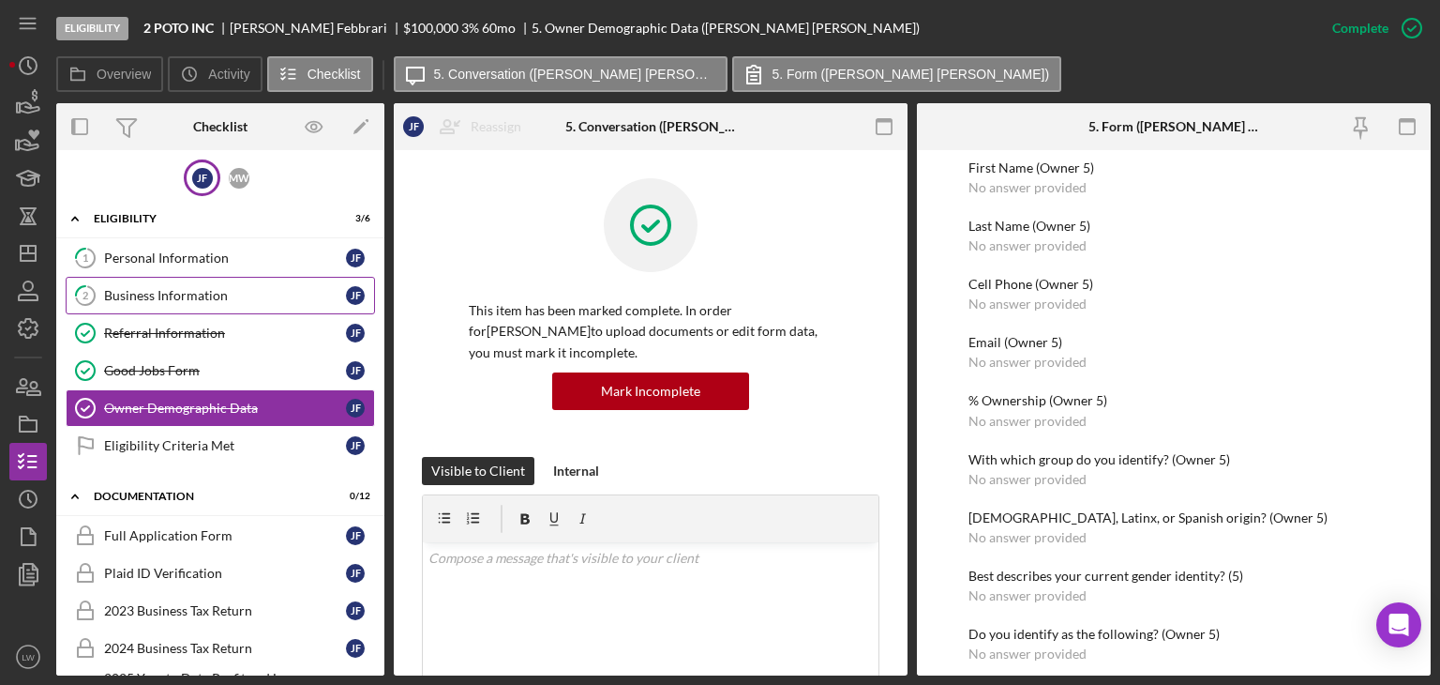
click at [177, 288] on div "Business Information" at bounding box center [225, 295] width 242 height 15
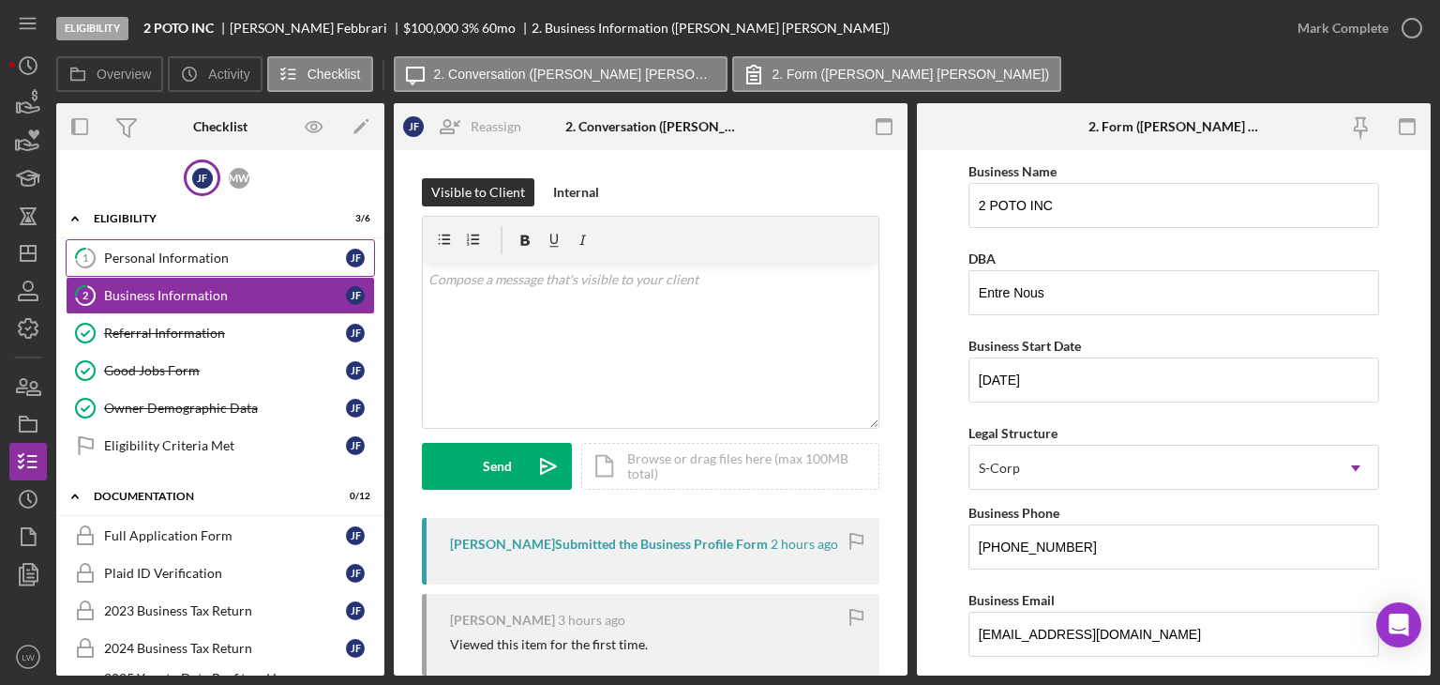
click at [237, 250] on div "Personal Information" at bounding box center [225, 257] width 242 height 15
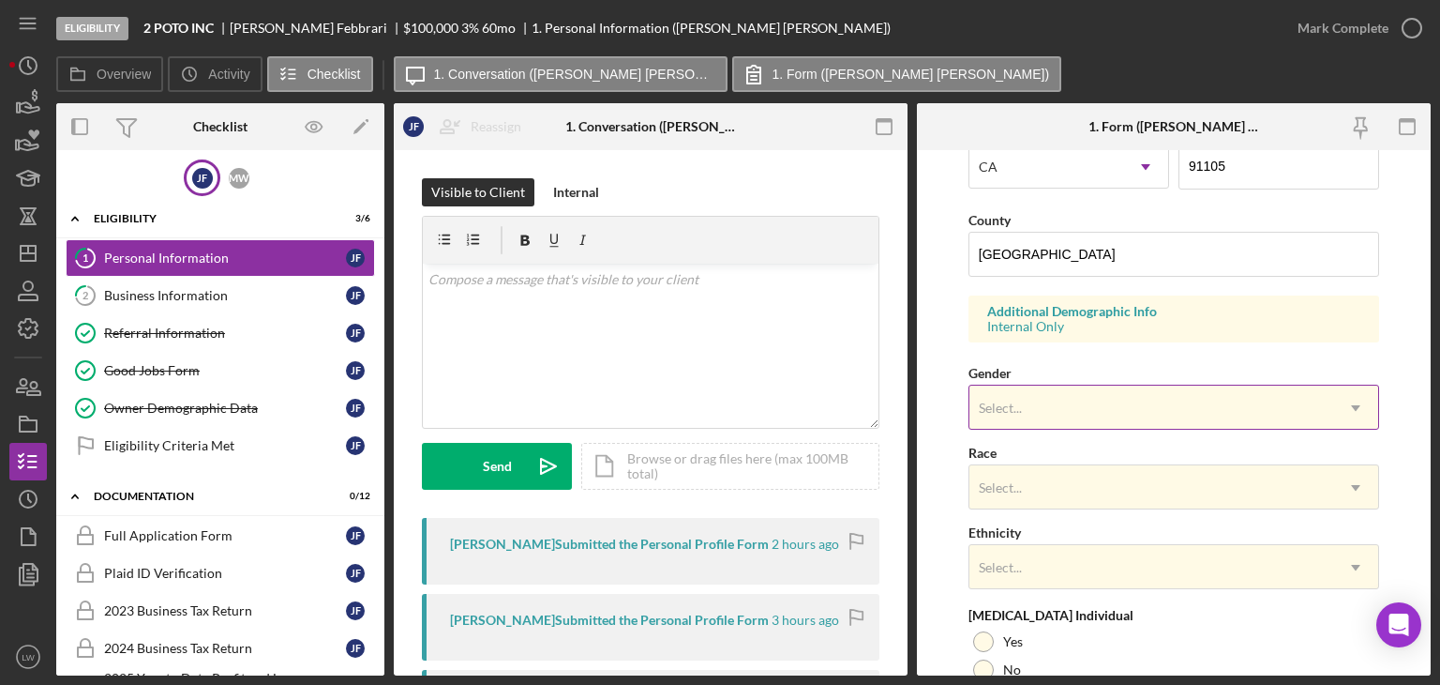
scroll to position [724, 0]
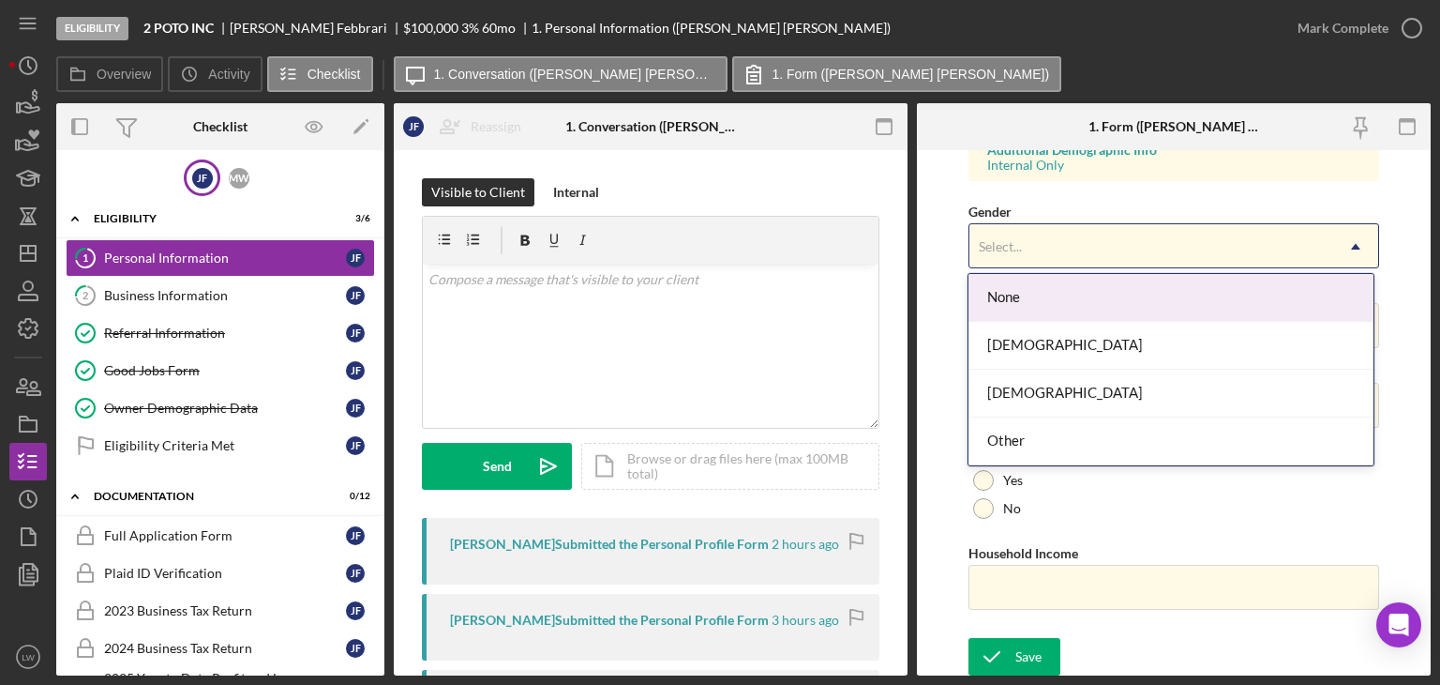
click at [1045, 250] on div "Select..." at bounding box center [1152, 246] width 364 height 43
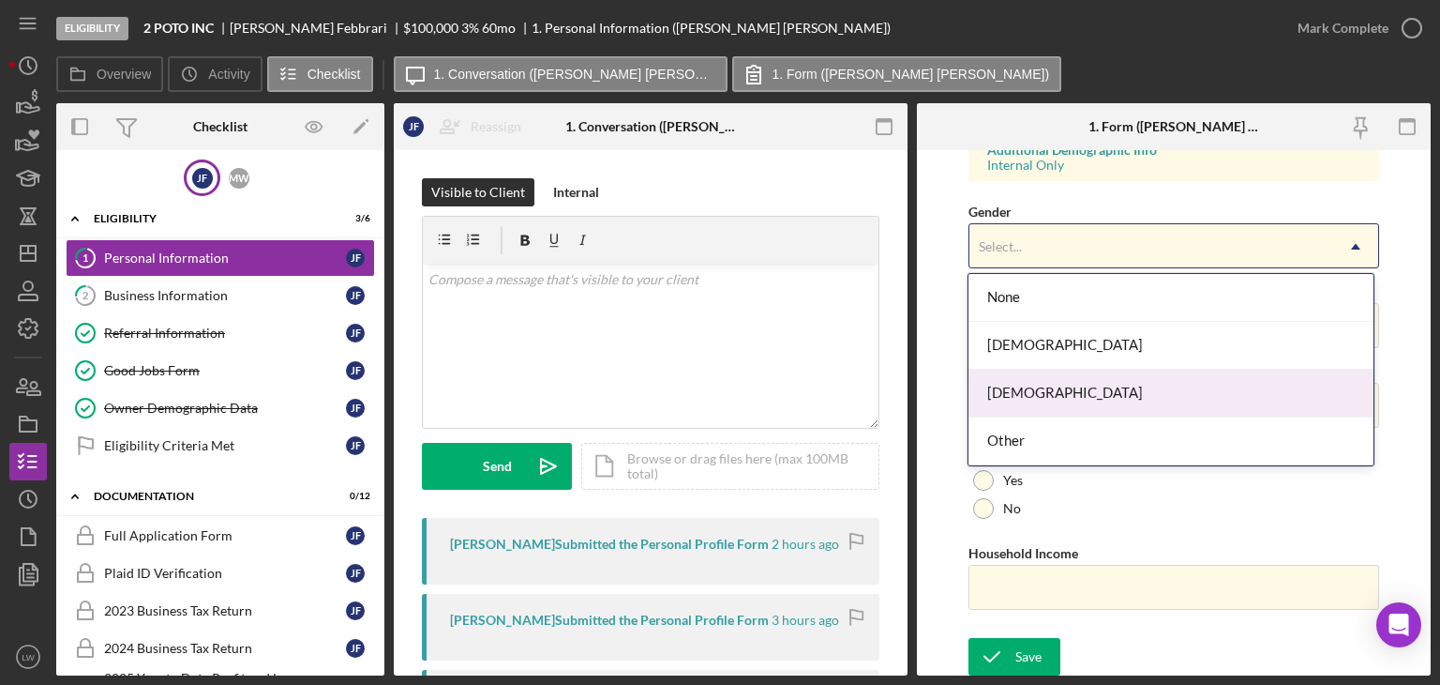
click at [1046, 390] on div "Male" at bounding box center [1171, 393] width 405 height 48
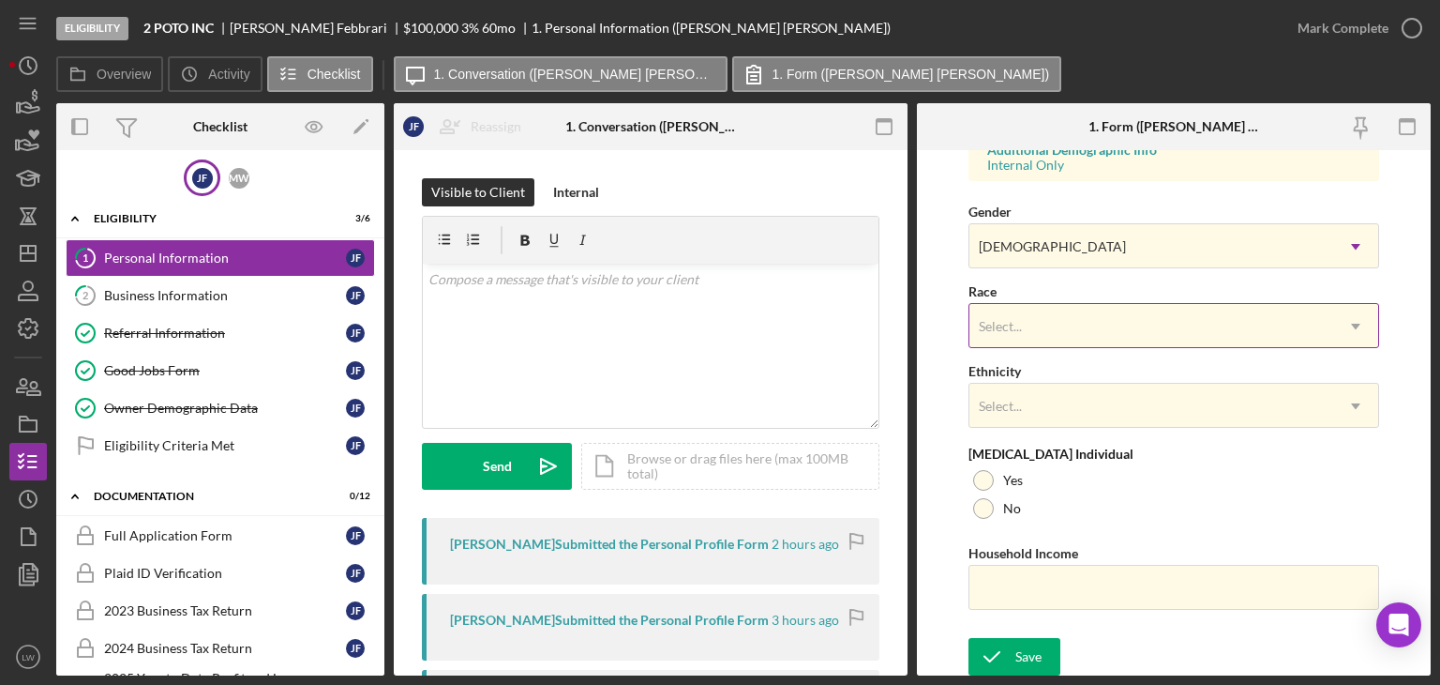
click at [1042, 320] on div "Select..." at bounding box center [1152, 326] width 364 height 43
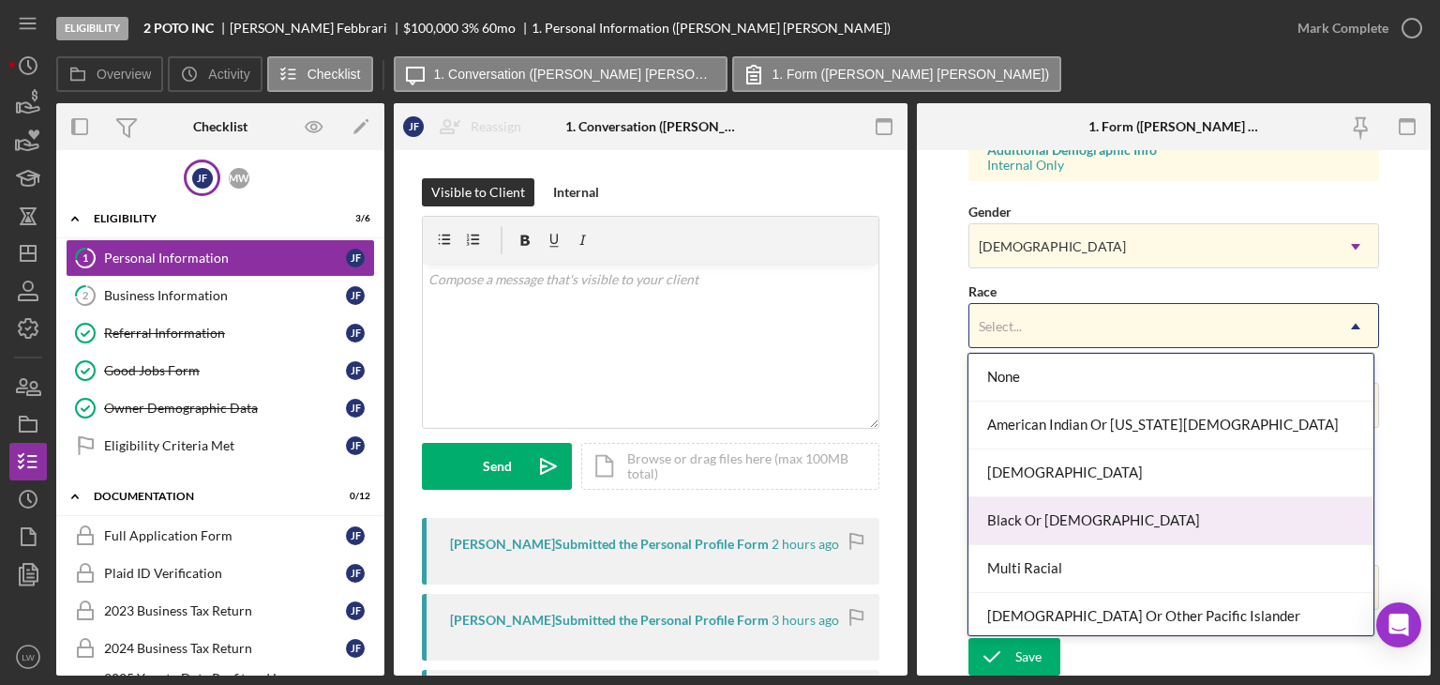
scroll to position [99, 0]
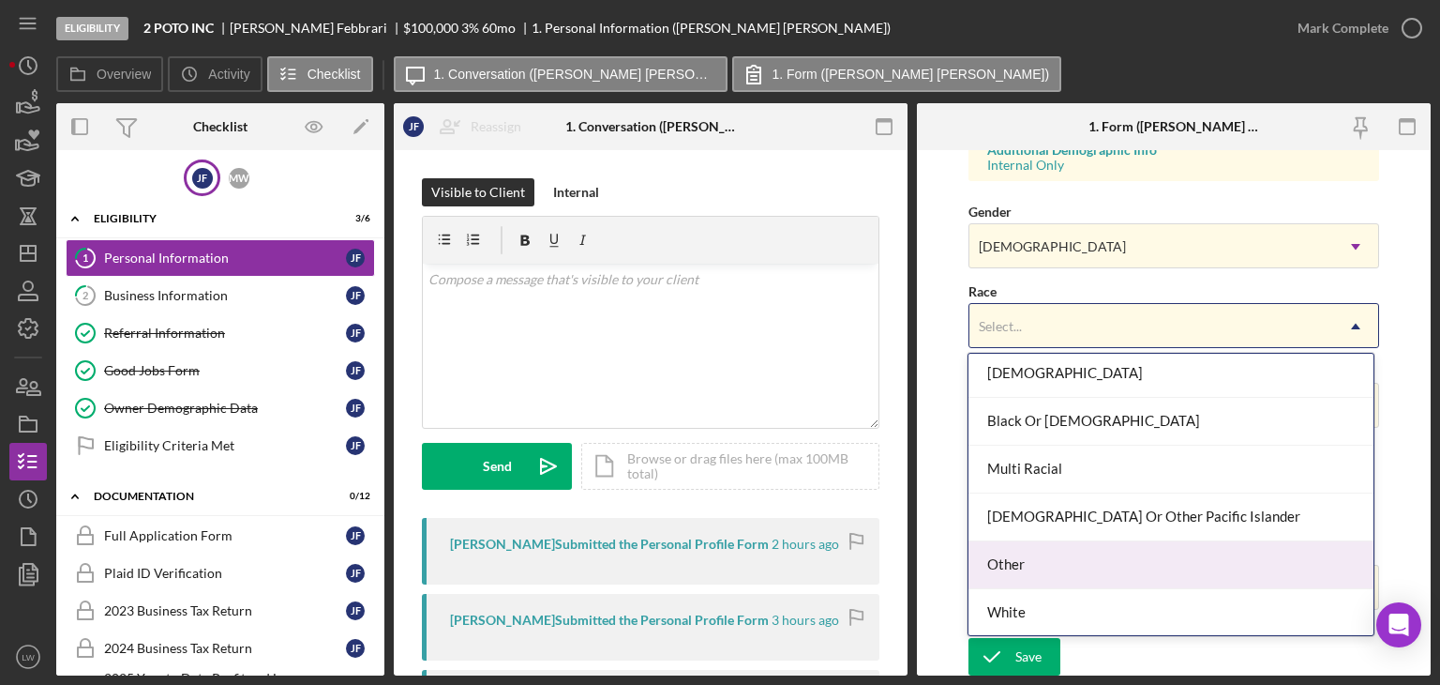
click at [1076, 564] on div "Other" at bounding box center [1171, 565] width 405 height 48
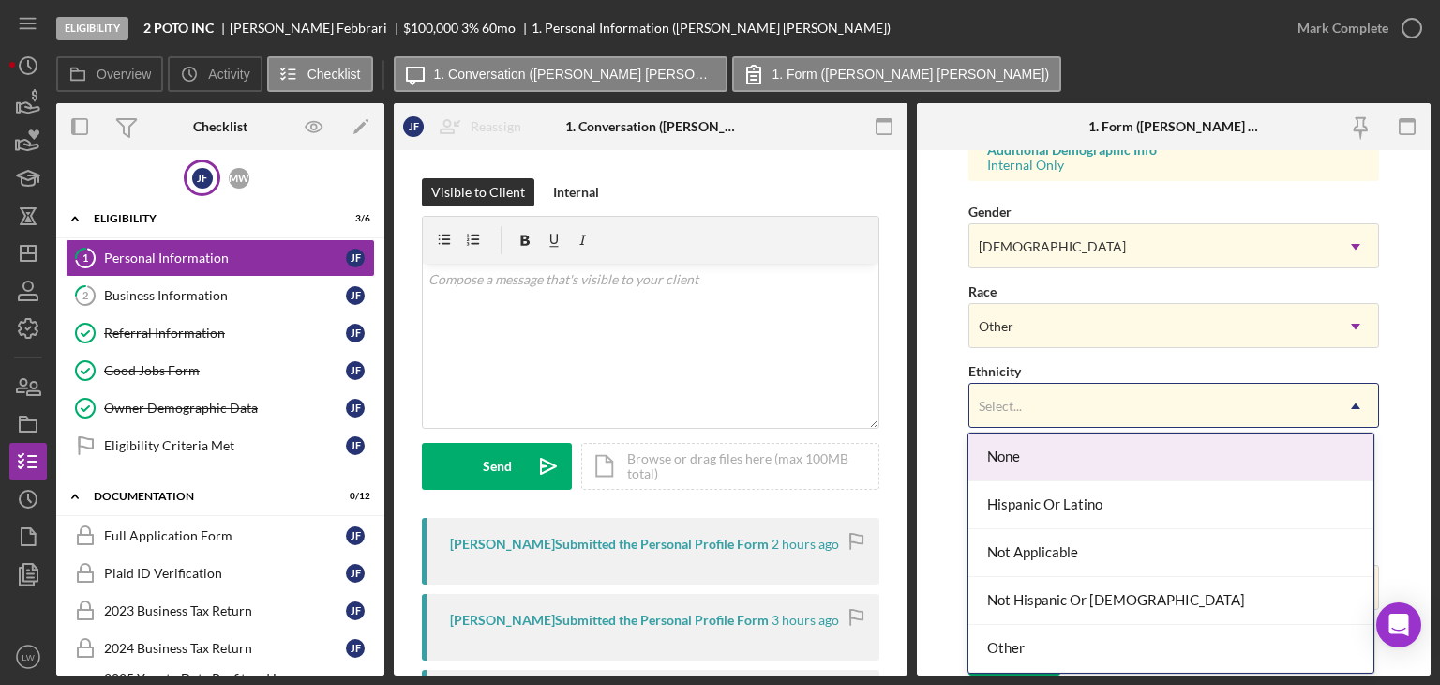
click at [1005, 402] on div "Select..." at bounding box center [1000, 406] width 43 height 15
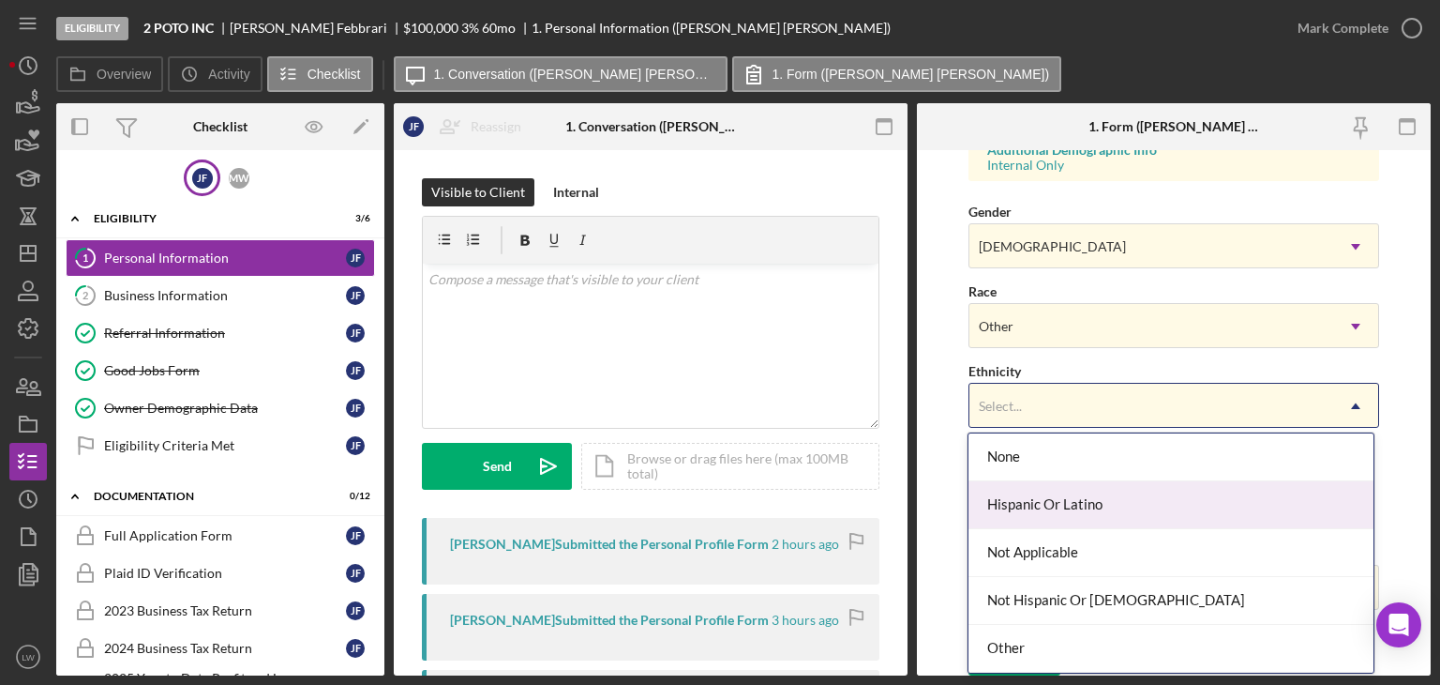
click at [1046, 502] on div "Hispanic Or Latino" at bounding box center [1171, 505] width 405 height 48
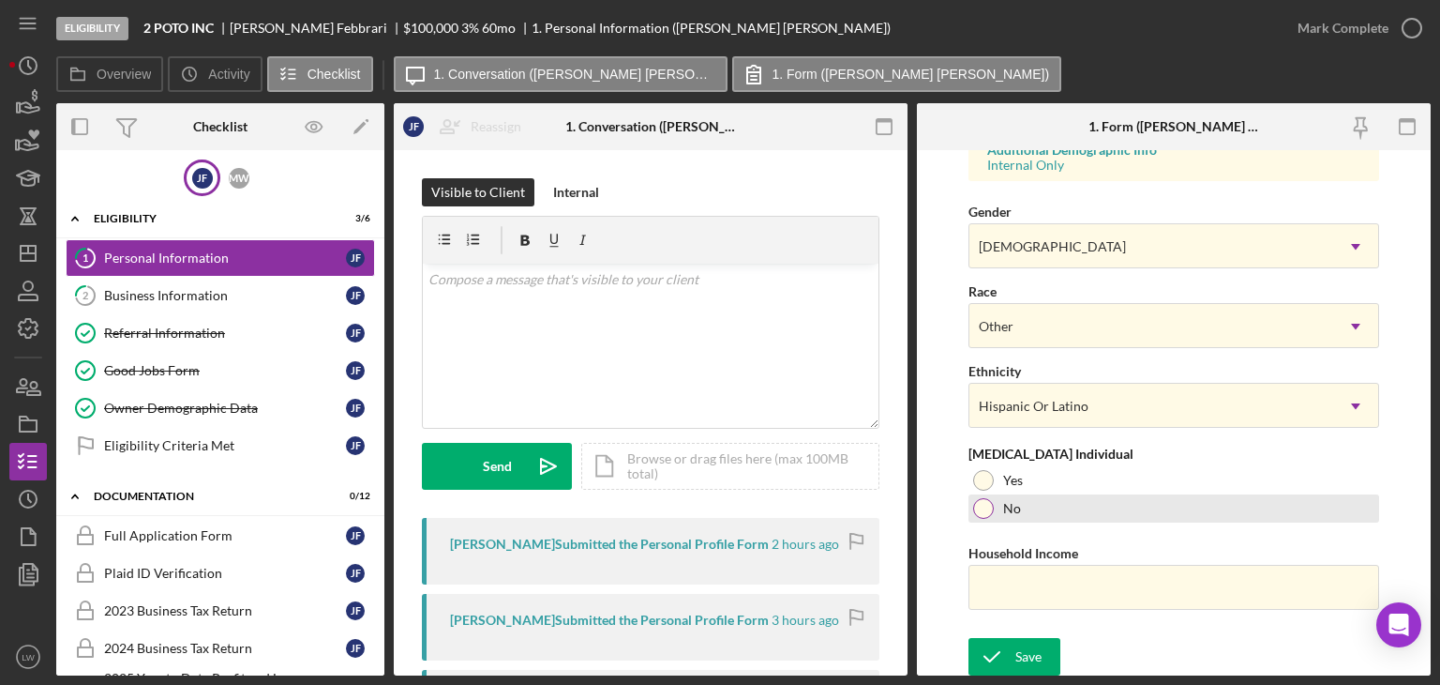
click at [978, 514] on div at bounding box center [983, 508] width 21 height 21
click at [1026, 580] on input "Household Income" at bounding box center [1174, 587] width 411 height 45
paste input "$1,600,000"
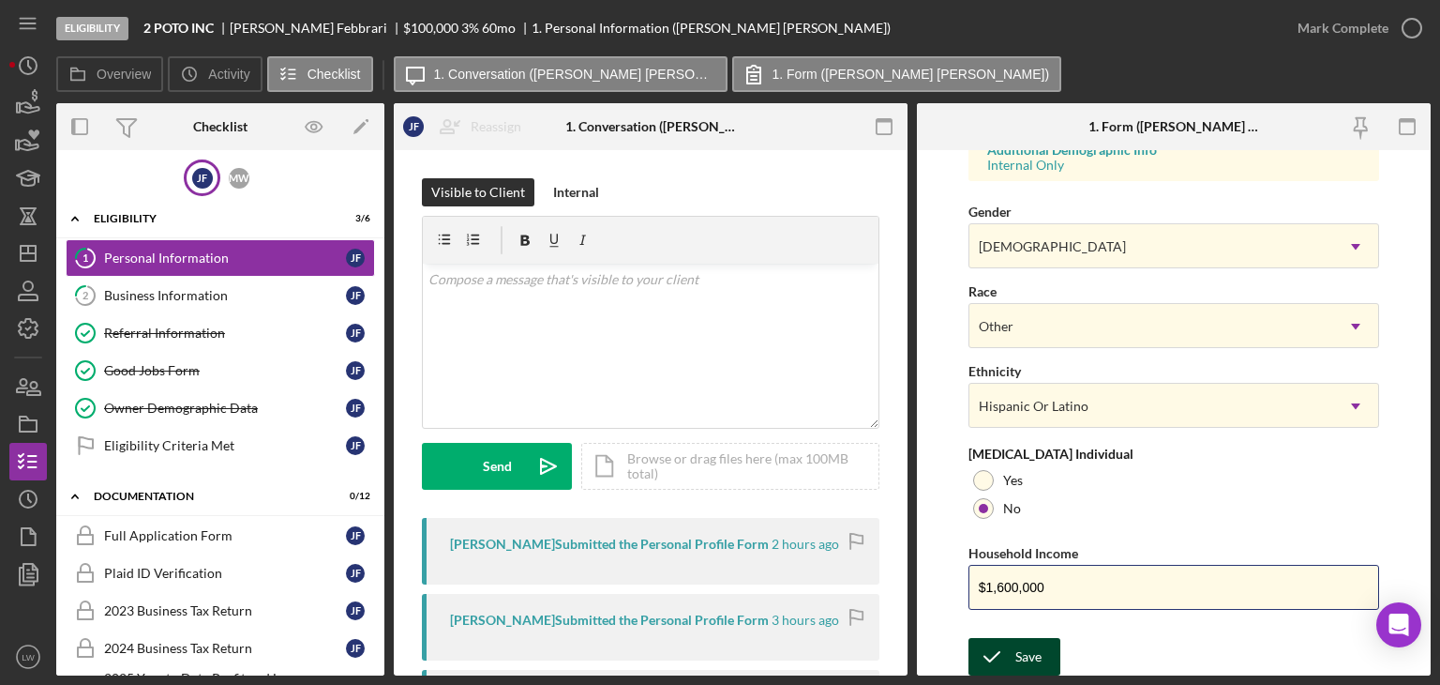
type input "$1,600,000"
click at [1018, 644] on div "Save" at bounding box center [1029, 657] width 26 height 38
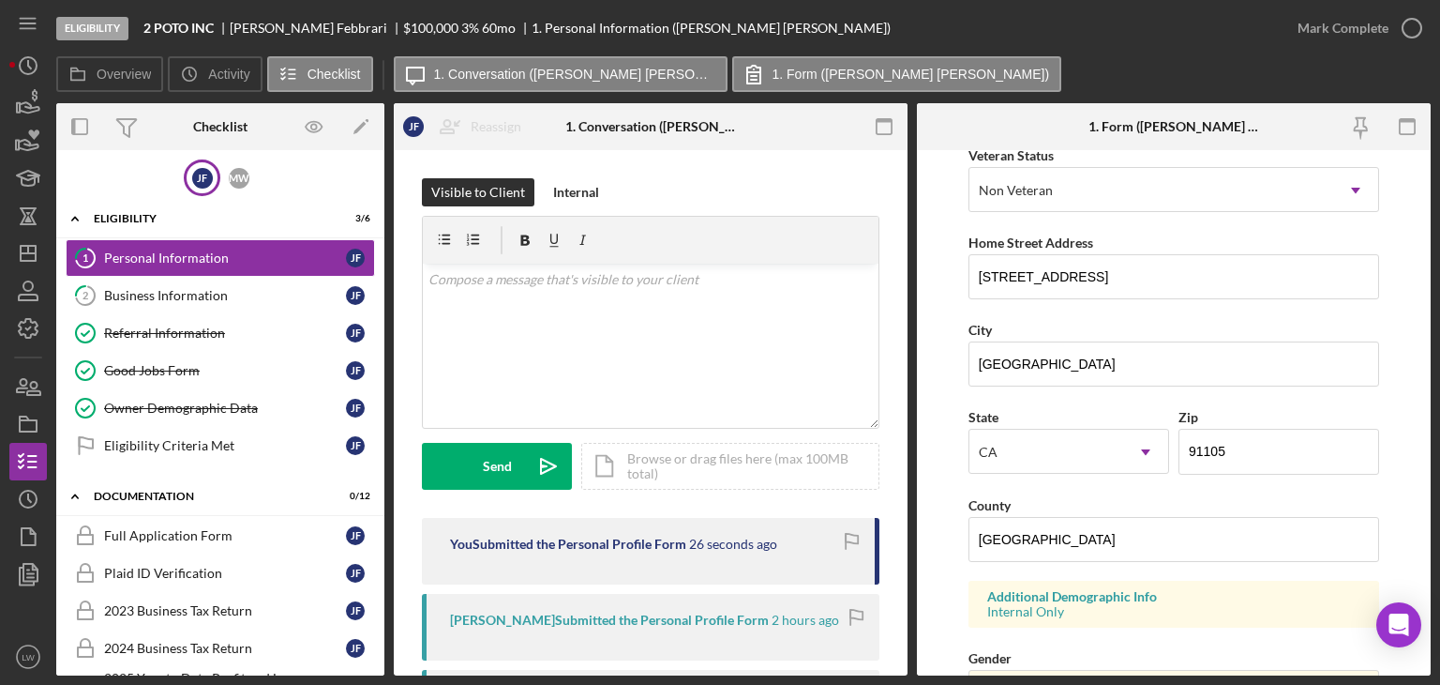
scroll to position [0, 0]
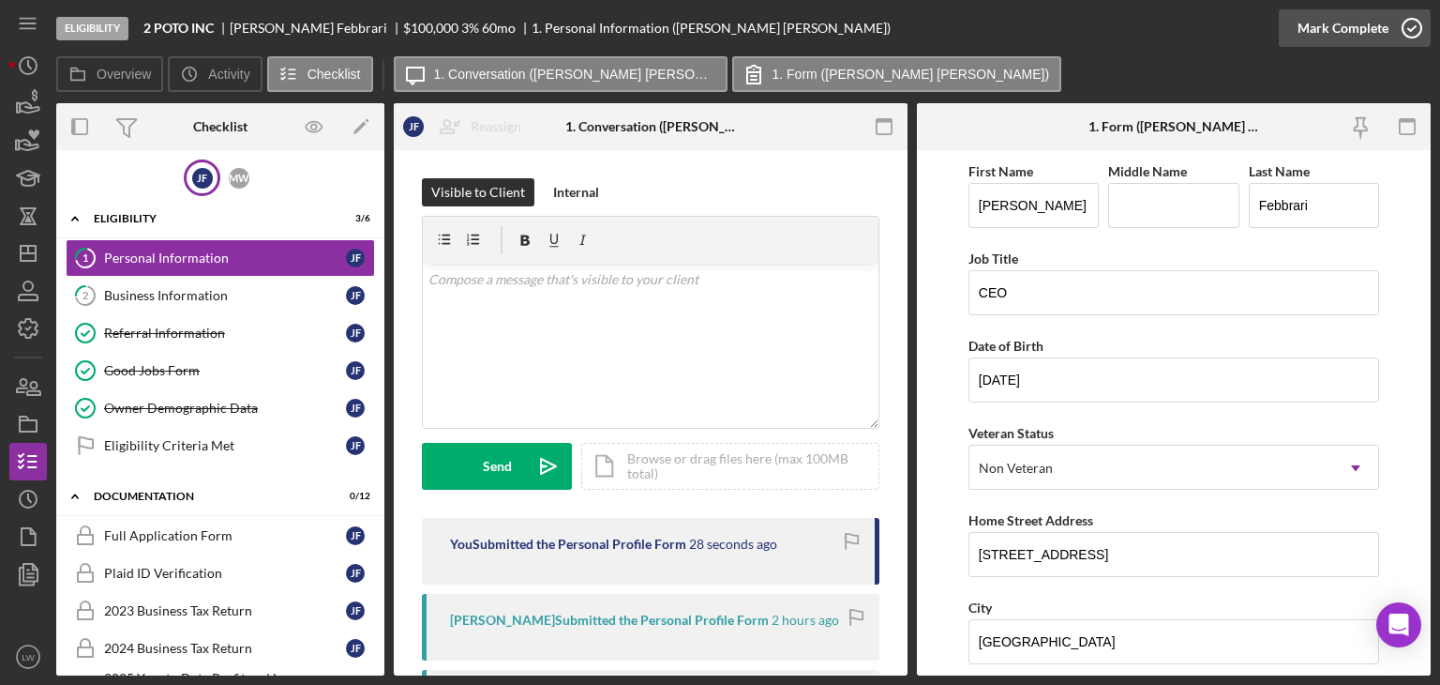
click at [1345, 24] on div "Mark Complete" at bounding box center [1343, 28] width 91 height 38
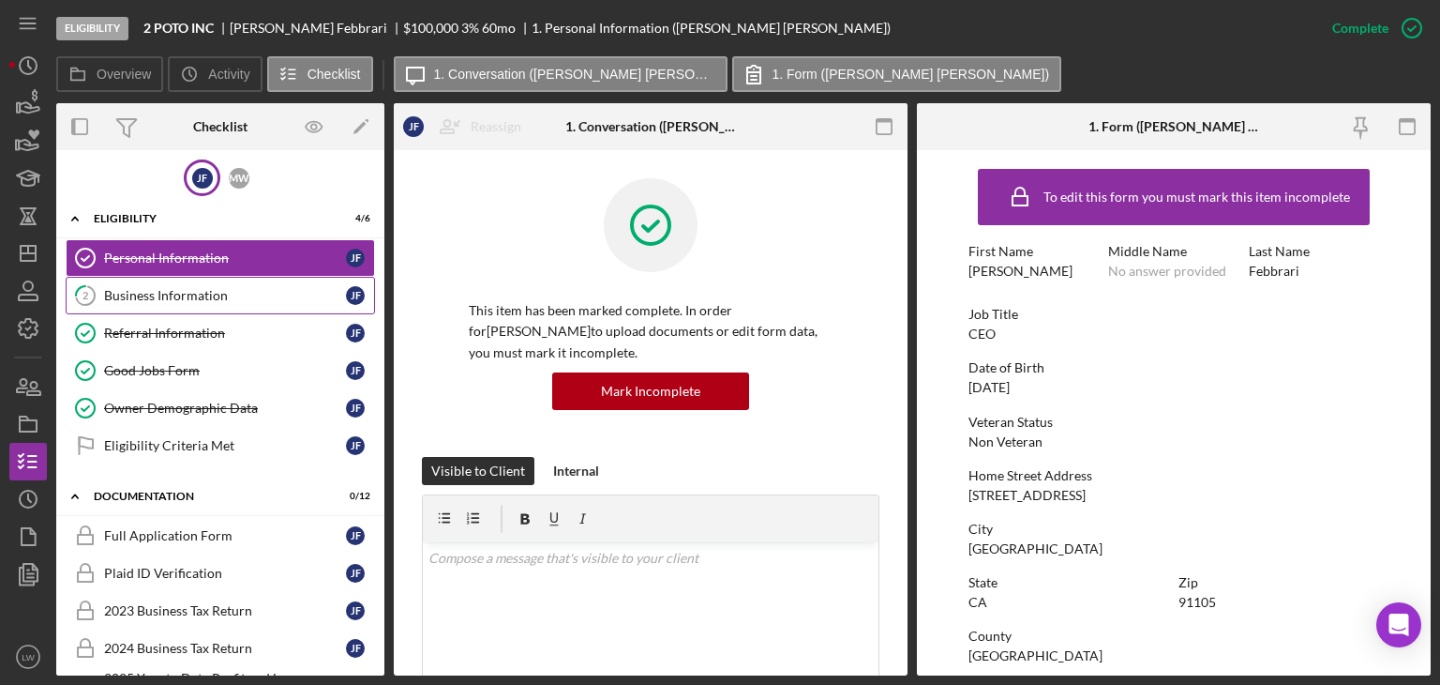
click at [173, 289] on div "Business Information" at bounding box center [225, 295] width 242 height 15
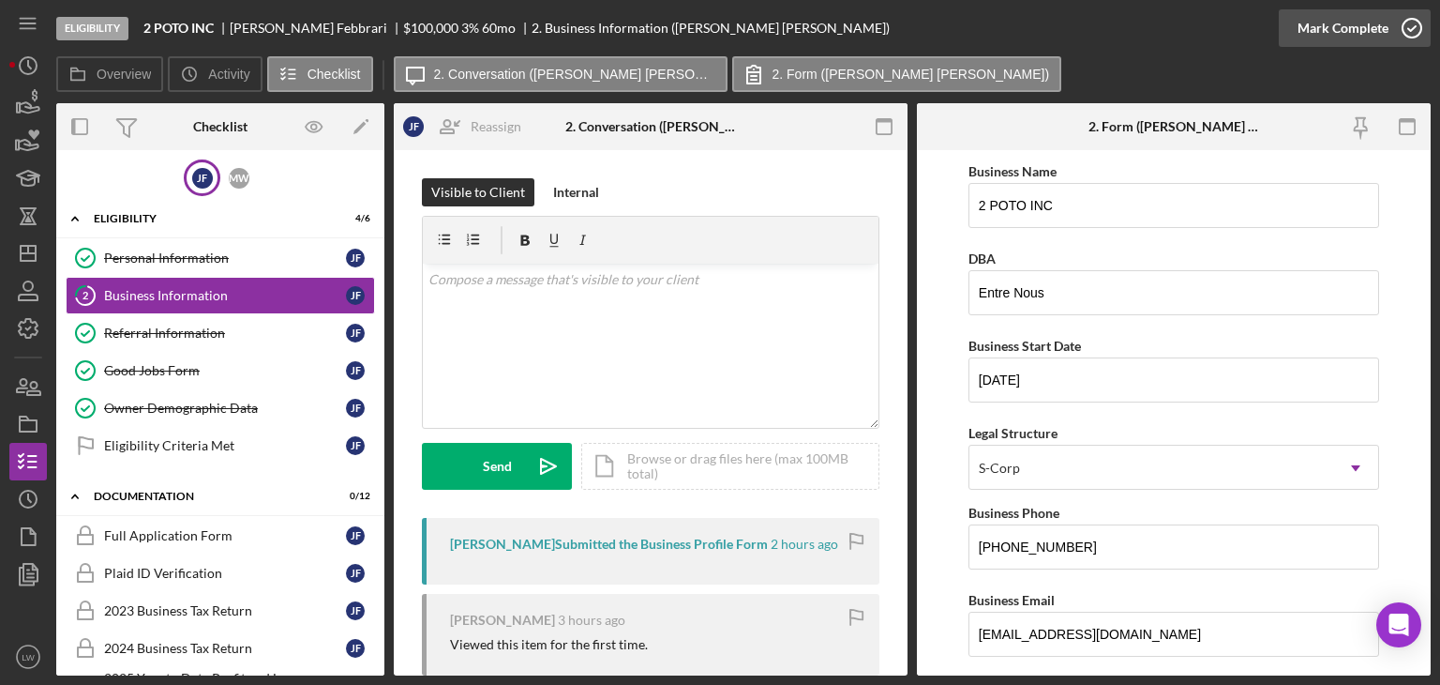
click at [1340, 36] on div "Mark Complete" at bounding box center [1343, 28] width 91 height 38
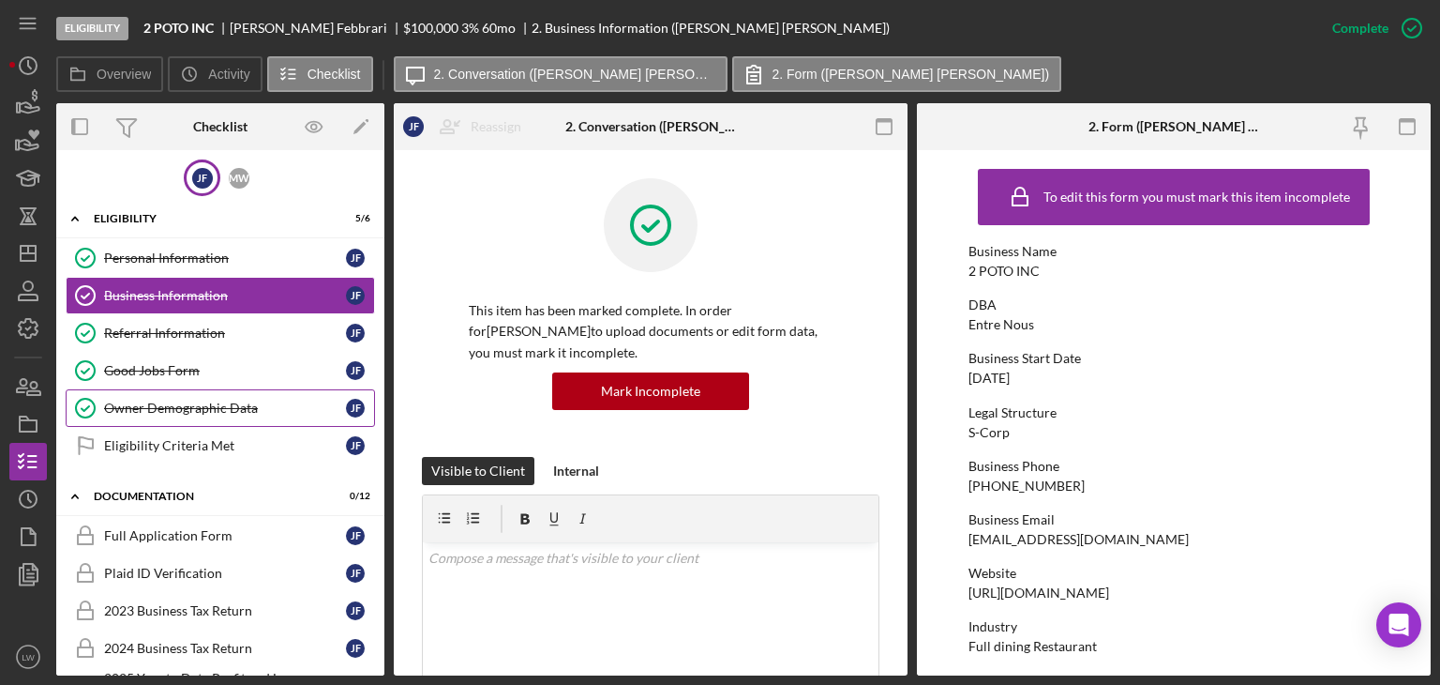
click at [216, 406] on div "Owner Demographic Data" at bounding box center [225, 407] width 242 height 15
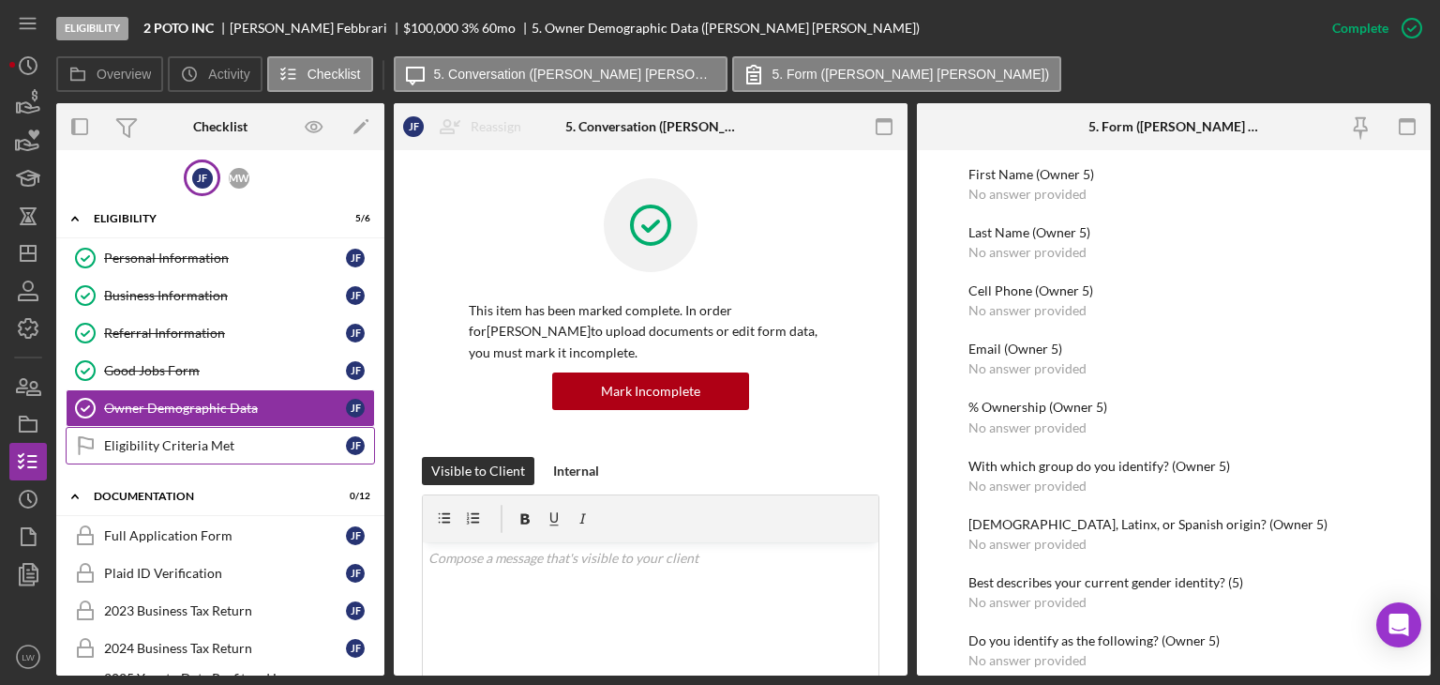
scroll to position [3011, 0]
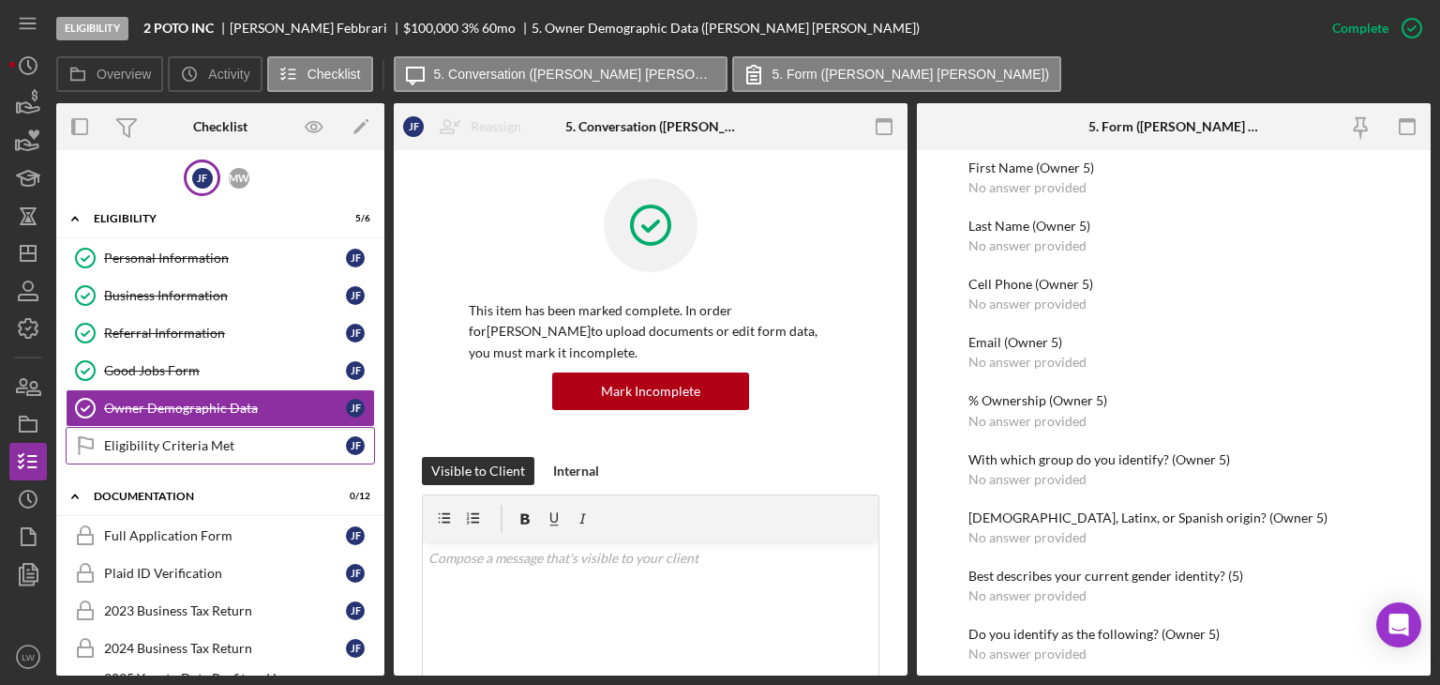
click at [179, 444] on div "Eligibility Criteria Met" at bounding box center [225, 445] width 242 height 15
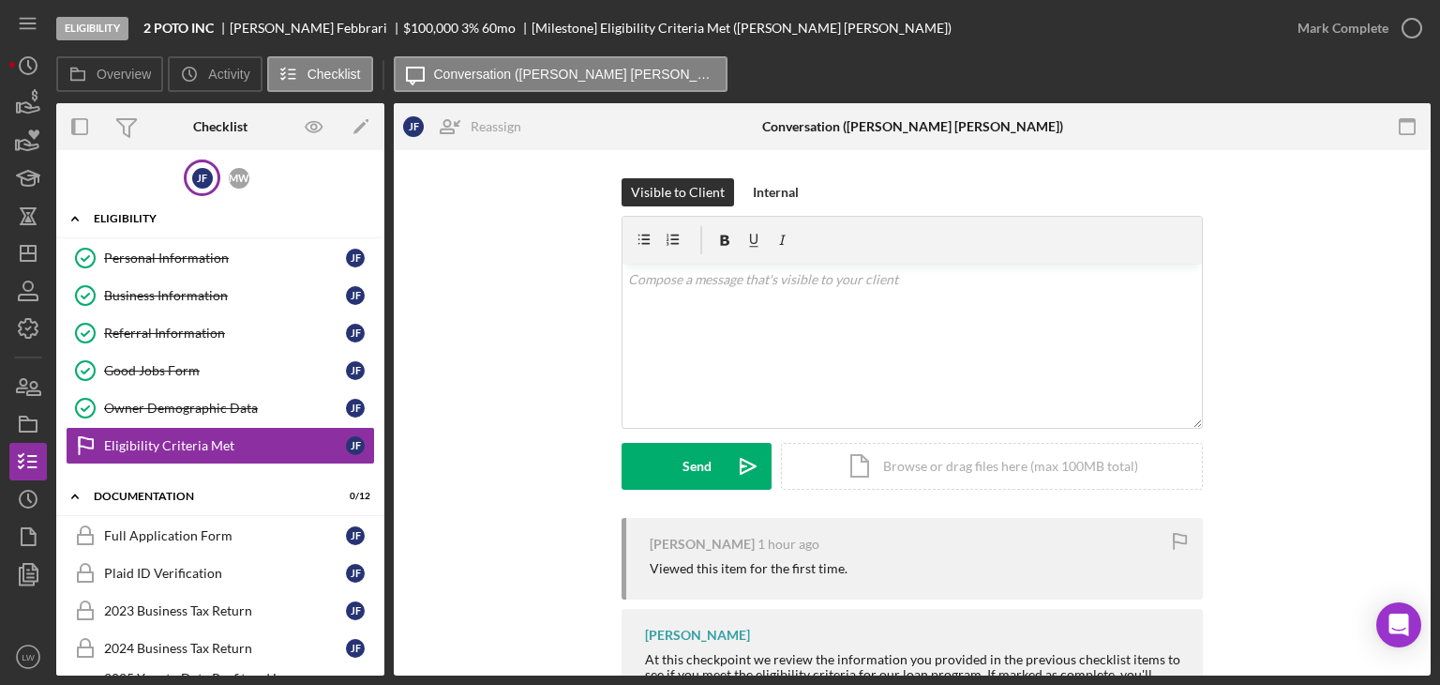
click at [137, 214] on div "Eligibility" at bounding box center [227, 218] width 267 height 11
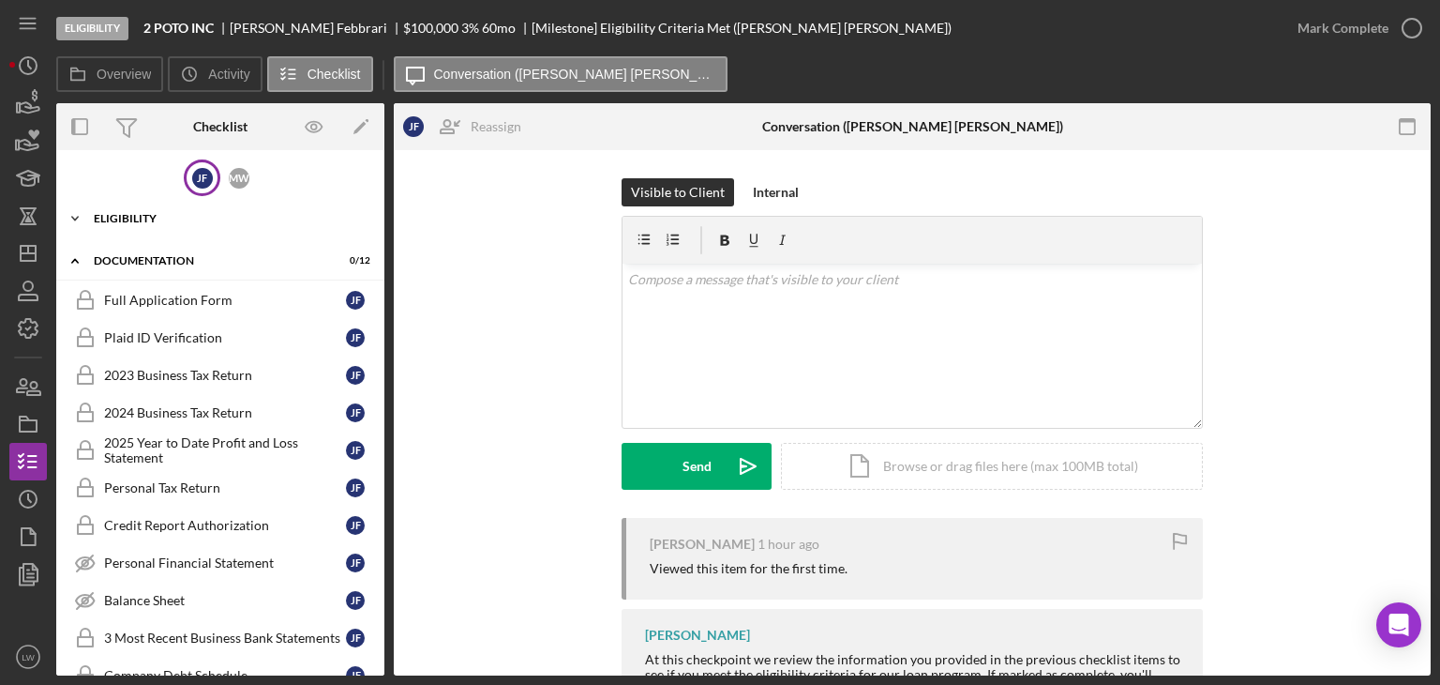
click at [137, 214] on div "Eligibility" at bounding box center [227, 218] width 267 height 11
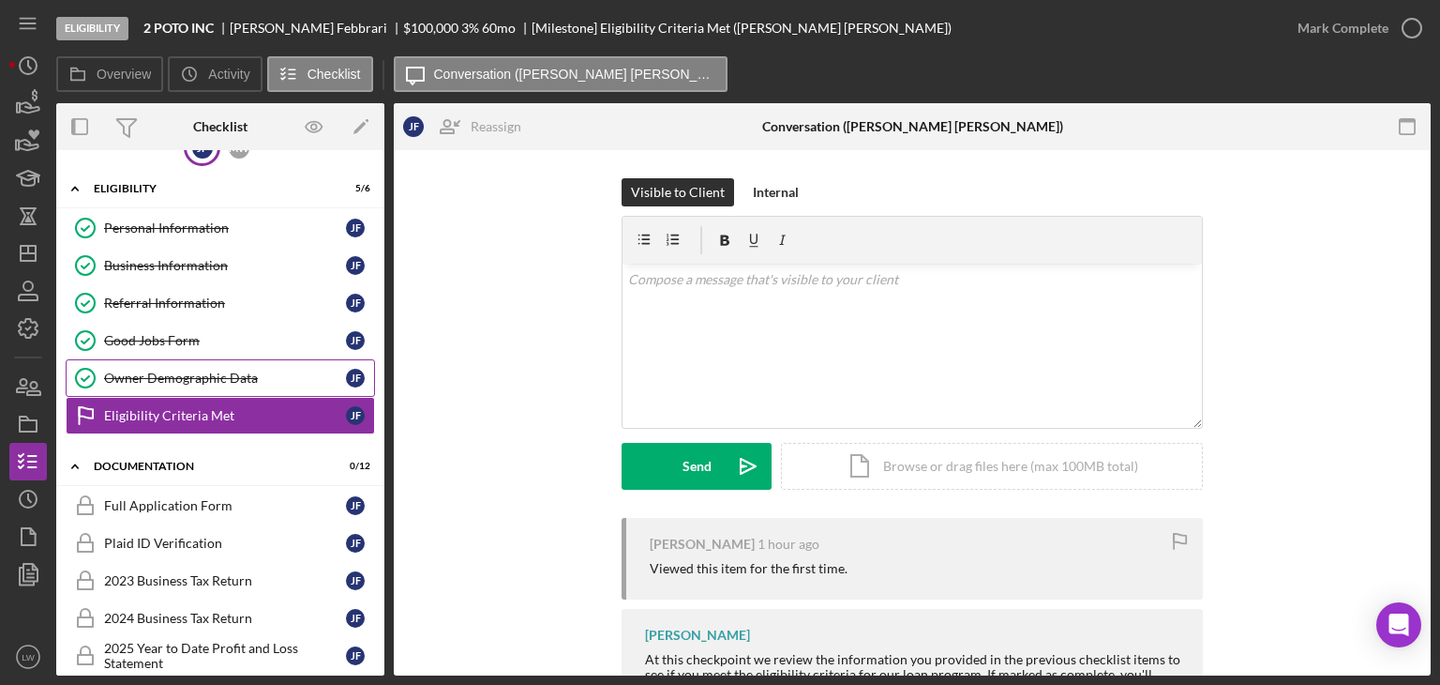
click at [218, 376] on div "Owner Demographic Data" at bounding box center [225, 377] width 242 height 15
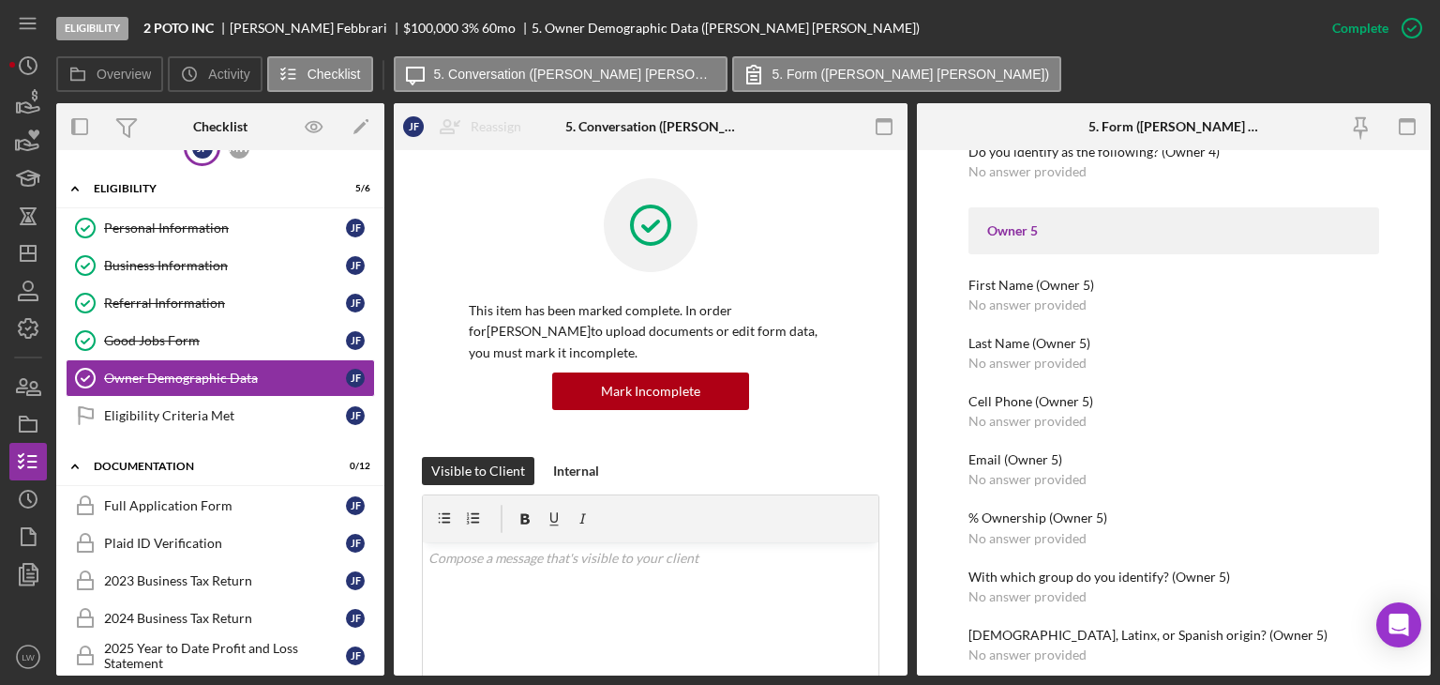
scroll to position [3011, 0]
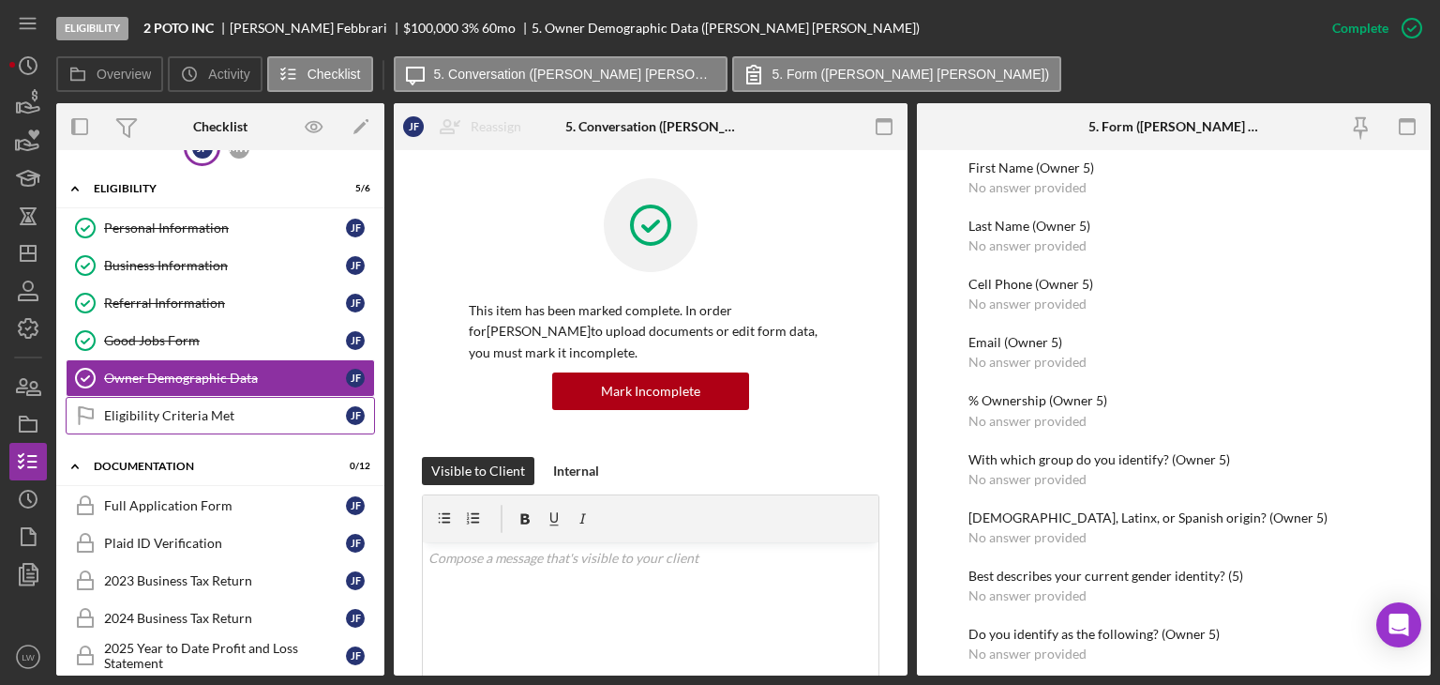
click at [231, 423] on link "Eligibility Criteria Met Eligibility Criteria Met J F" at bounding box center [220, 416] width 309 height 38
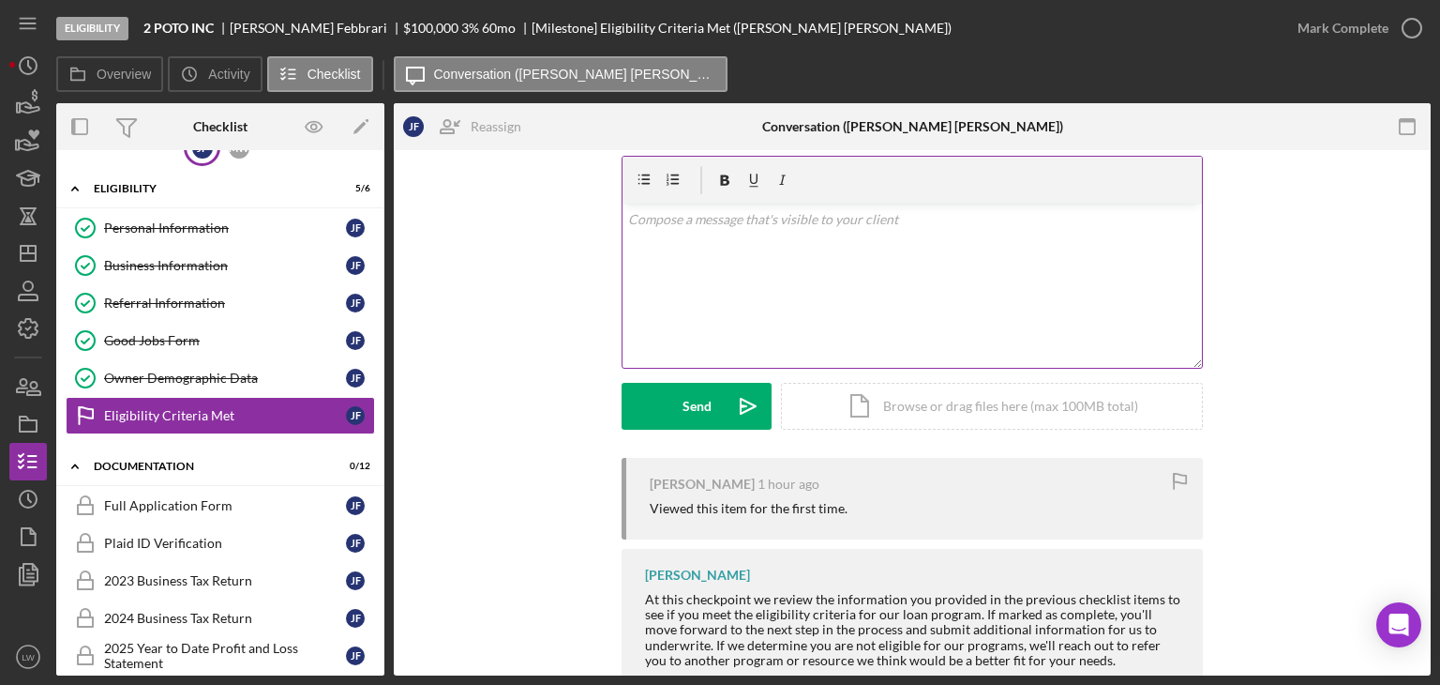
scroll to position [113, 0]
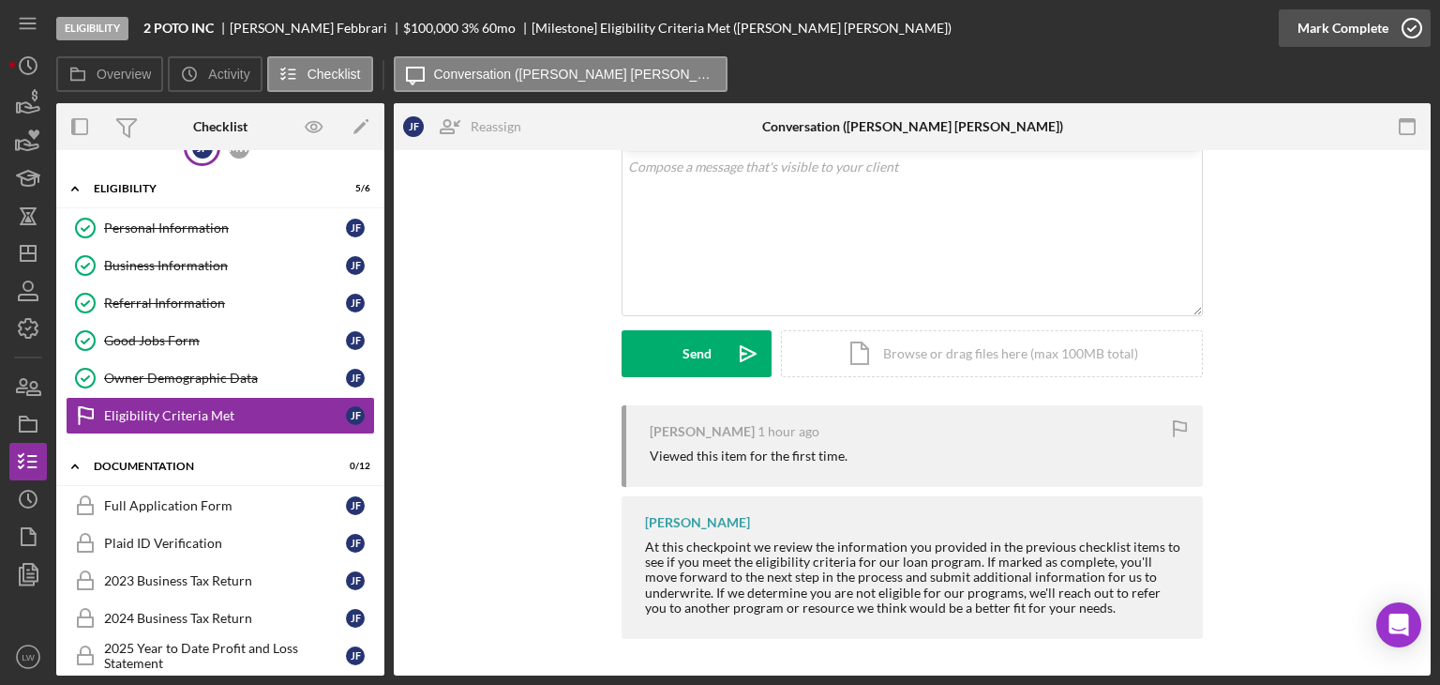
click at [1354, 27] on div "Mark Complete" at bounding box center [1343, 28] width 91 height 38
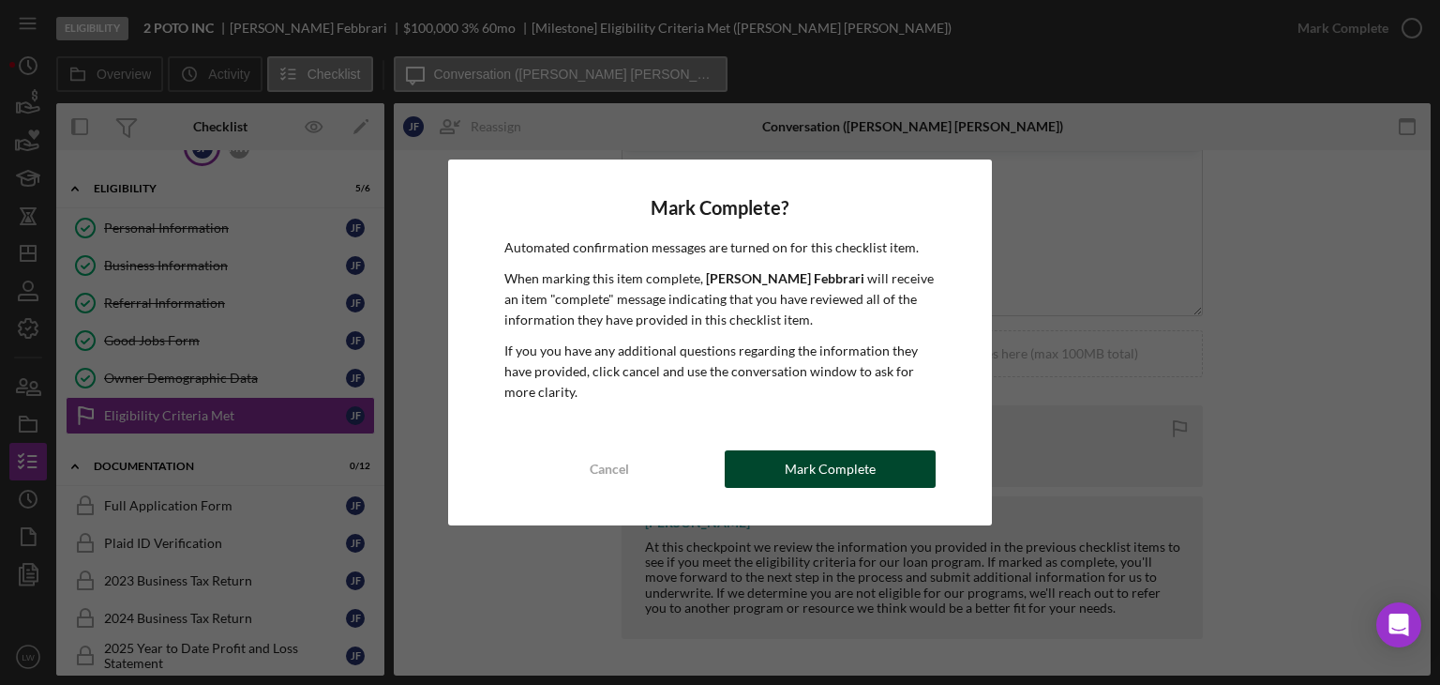
click at [825, 458] on div "Mark Complete" at bounding box center [830, 469] width 91 height 38
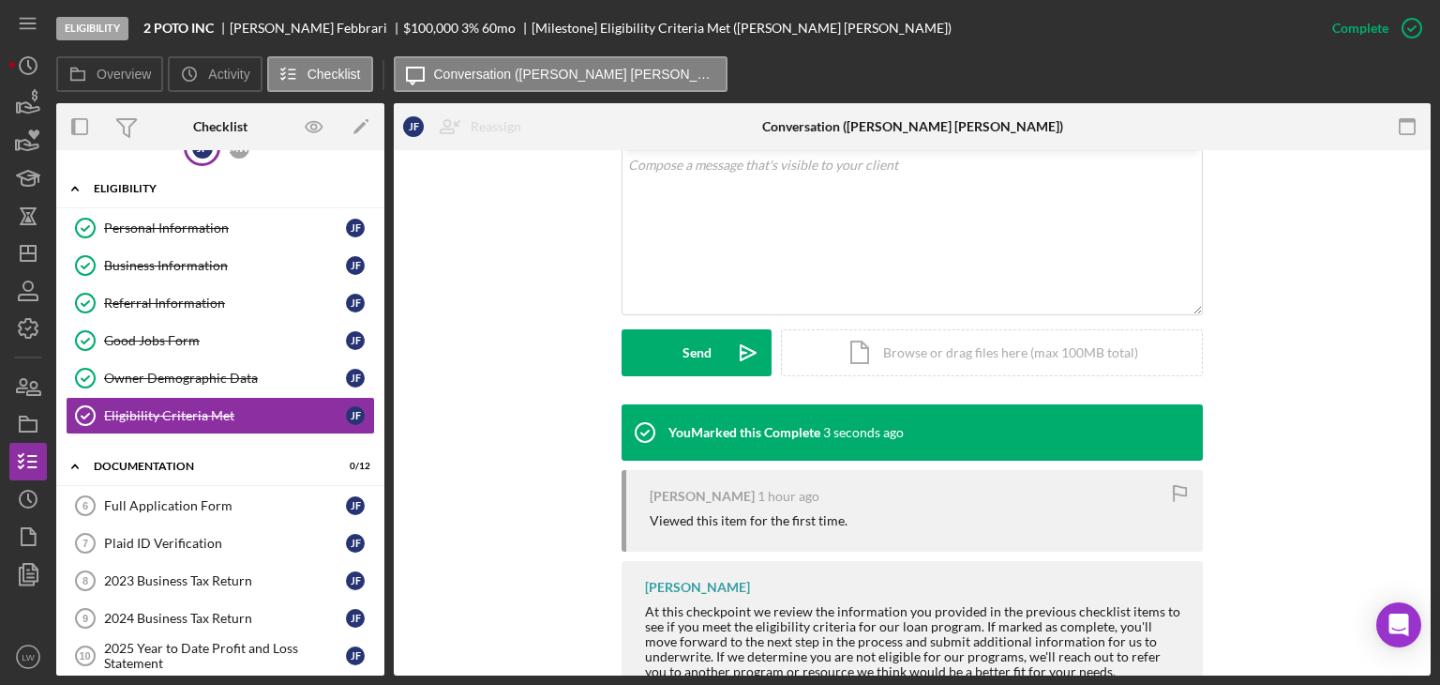
scroll to position [0, 0]
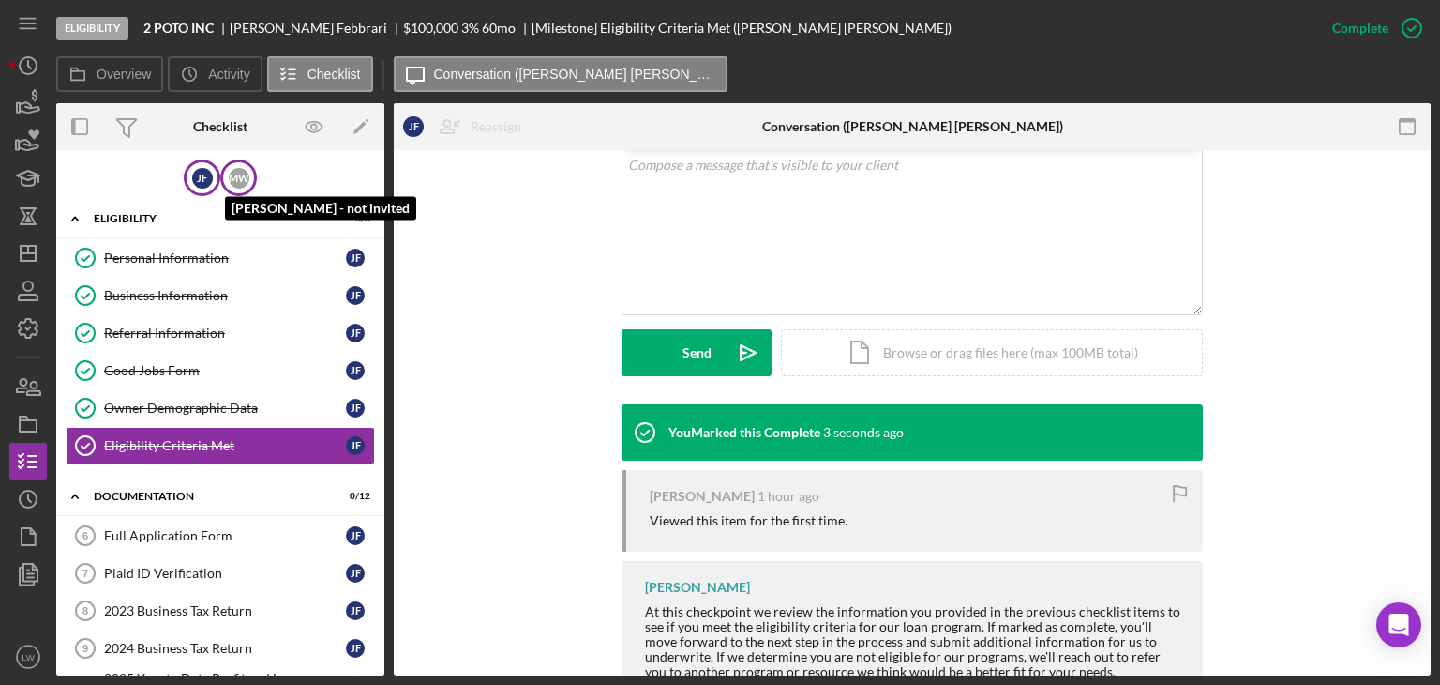
click at [242, 181] on div "M W" at bounding box center [239, 178] width 21 height 21
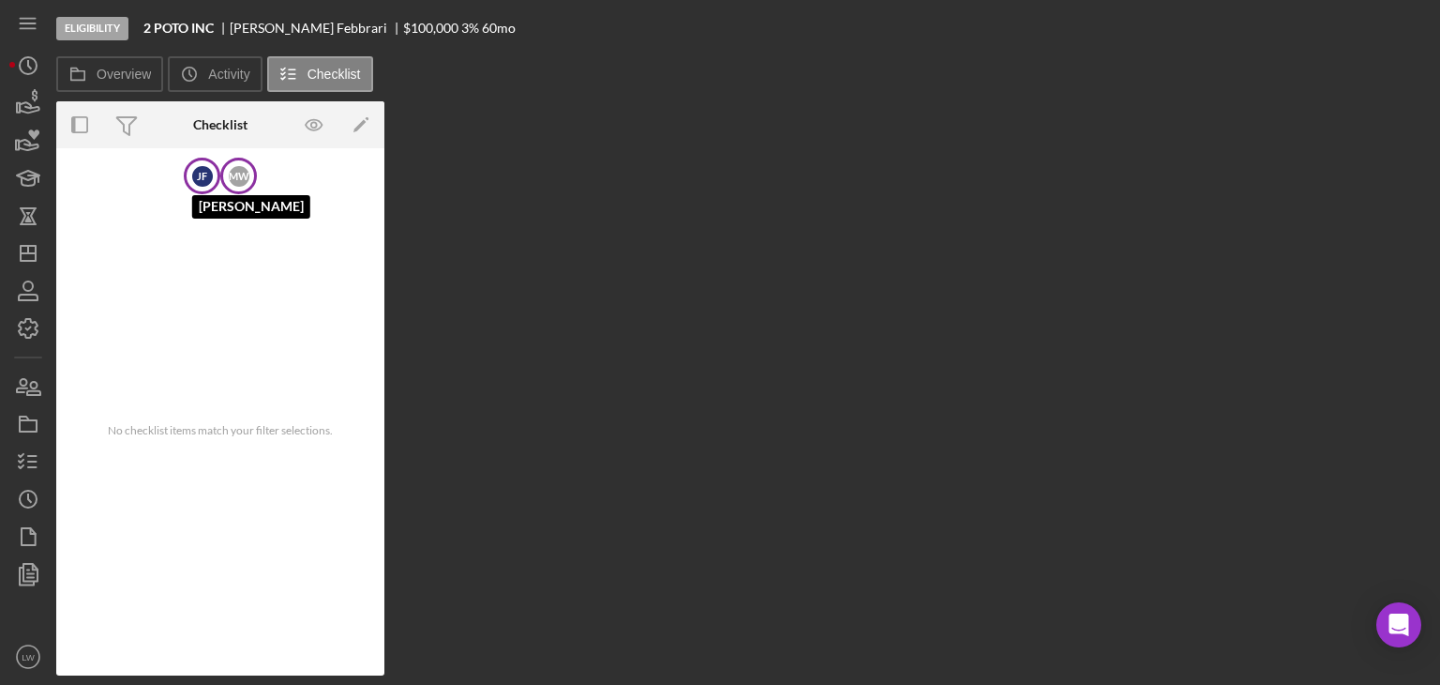
click at [211, 173] on div "J F" at bounding box center [202, 176] width 21 height 21
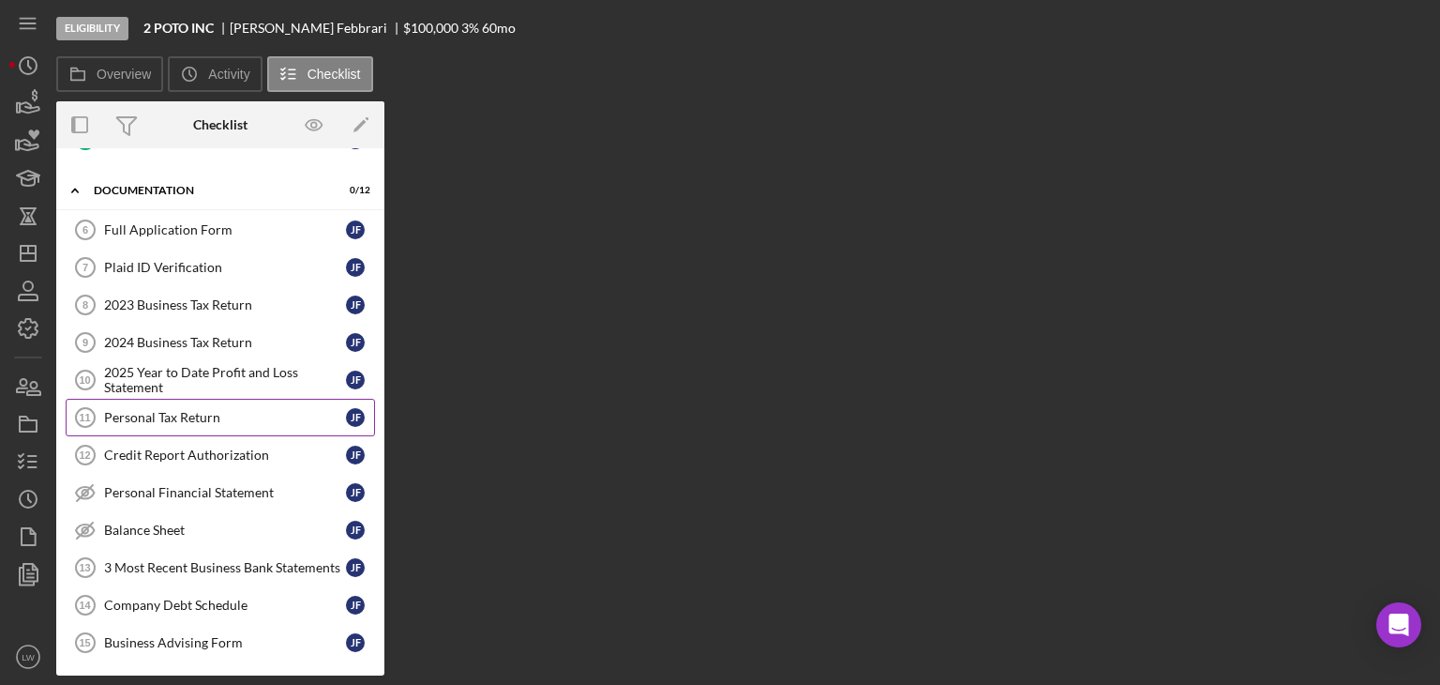
scroll to position [384, 0]
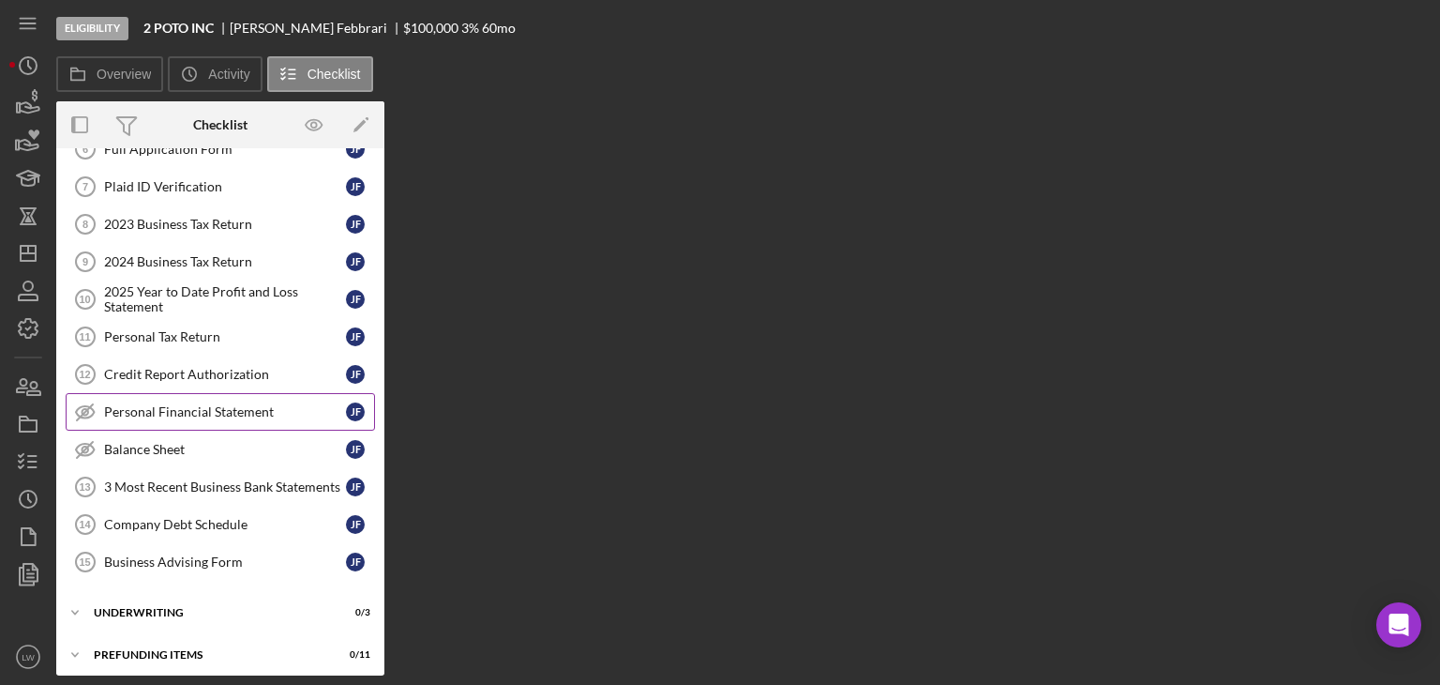
click at [243, 404] on div "Personal Financial Statement" at bounding box center [225, 411] width 242 height 15
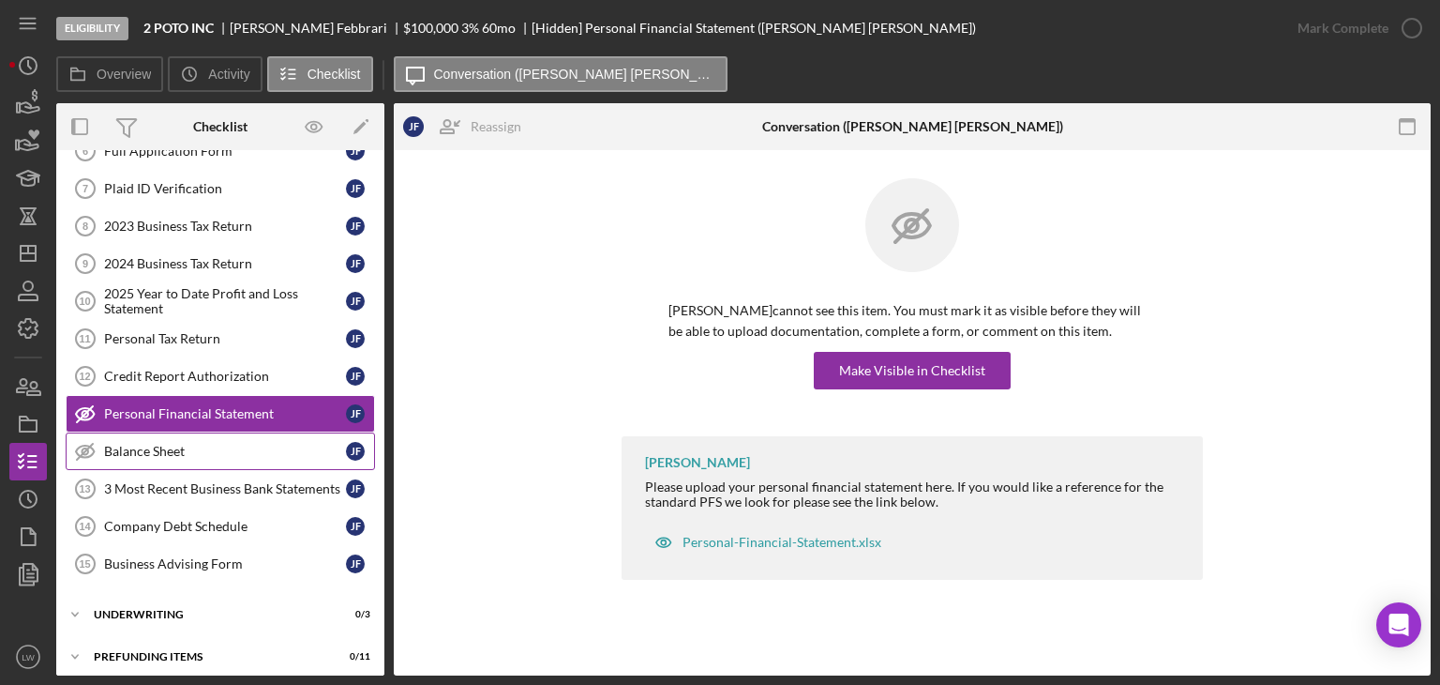
click at [225, 434] on link "Balance Sheet Balance Sheet J F" at bounding box center [220, 451] width 309 height 38
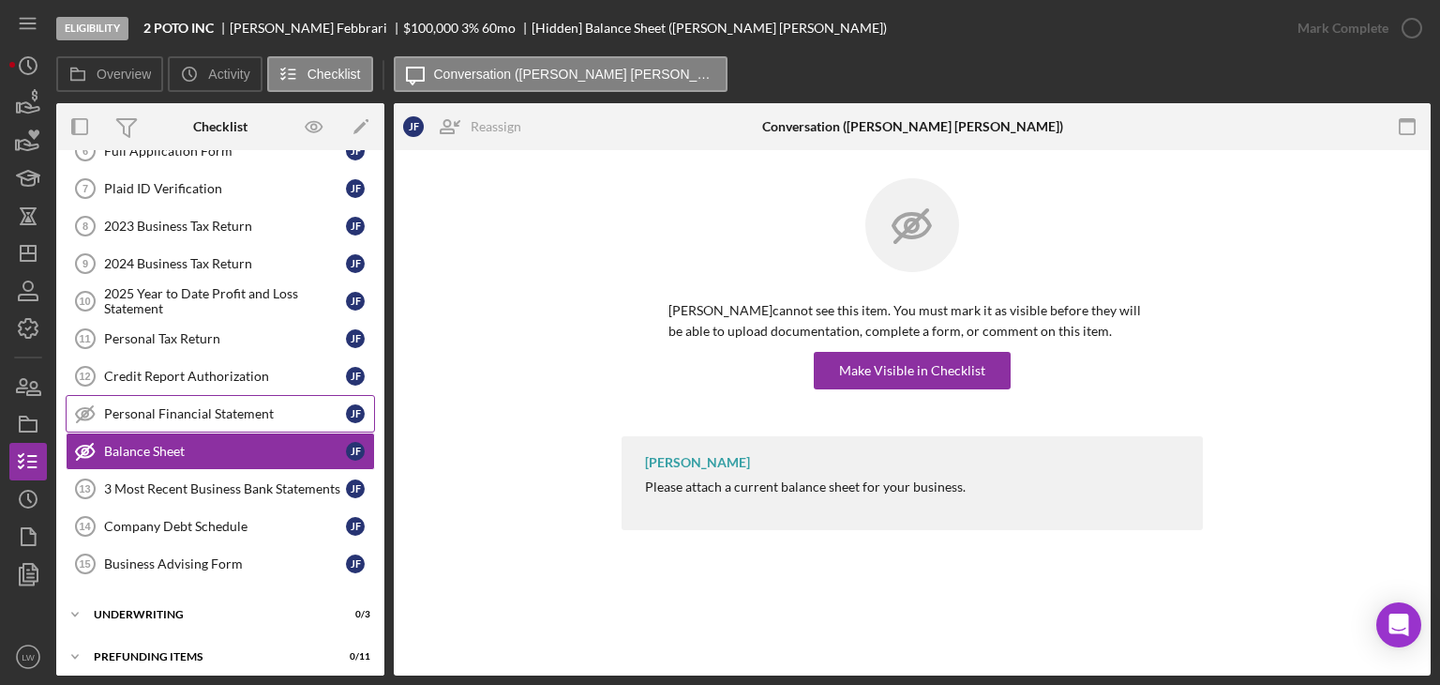
click at [230, 410] on div "Personal Financial Statement" at bounding box center [225, 413] width 242 height 15
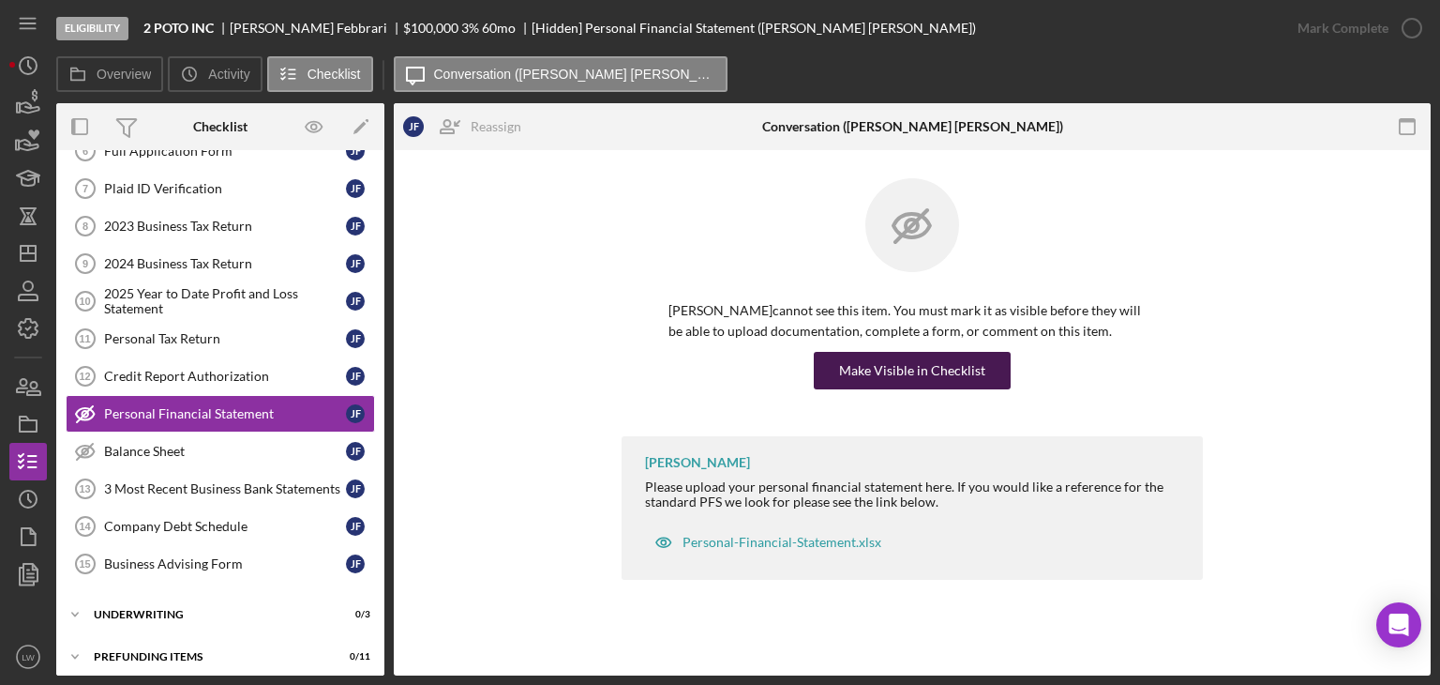
click at [896, 363] on div "Make Visible in Checklist" at bounding box center [912, 371] width 146 height 38
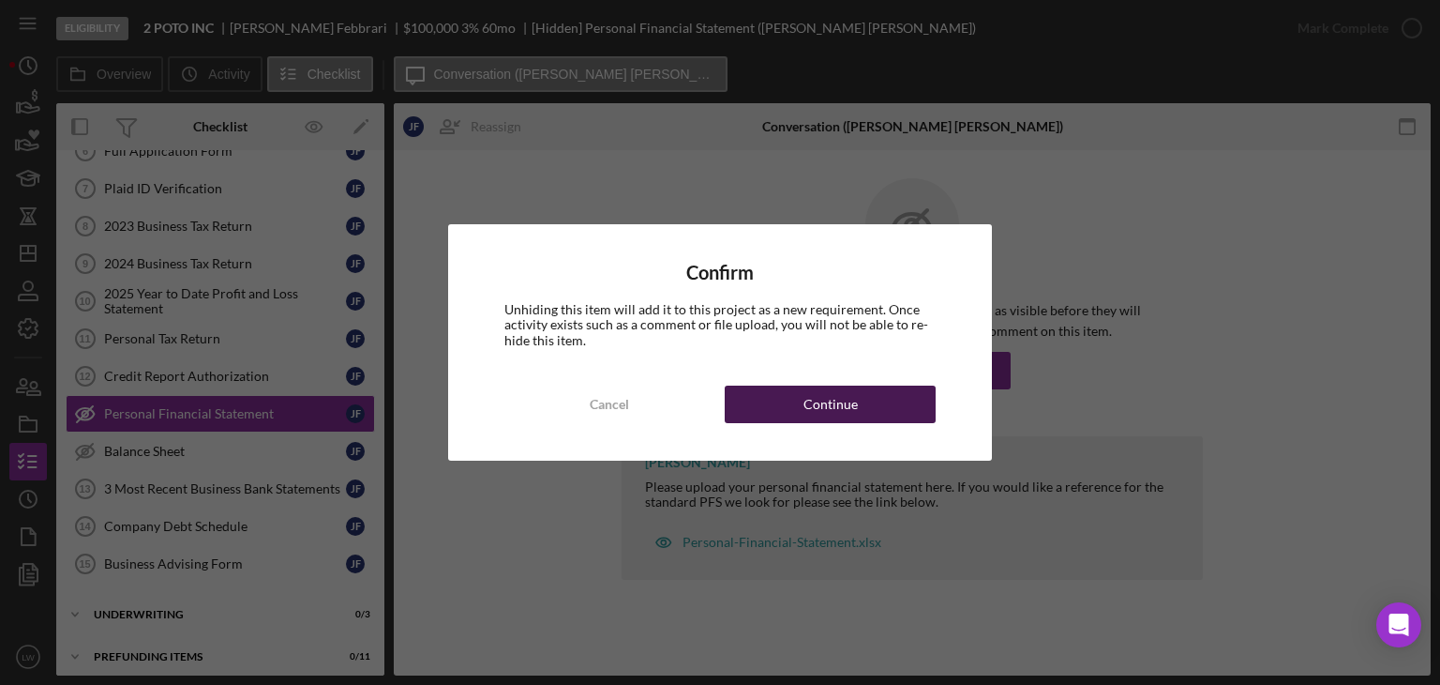
click at [766, 403] on button "Continue" at bounding box center [830, 404] width 211 height 38
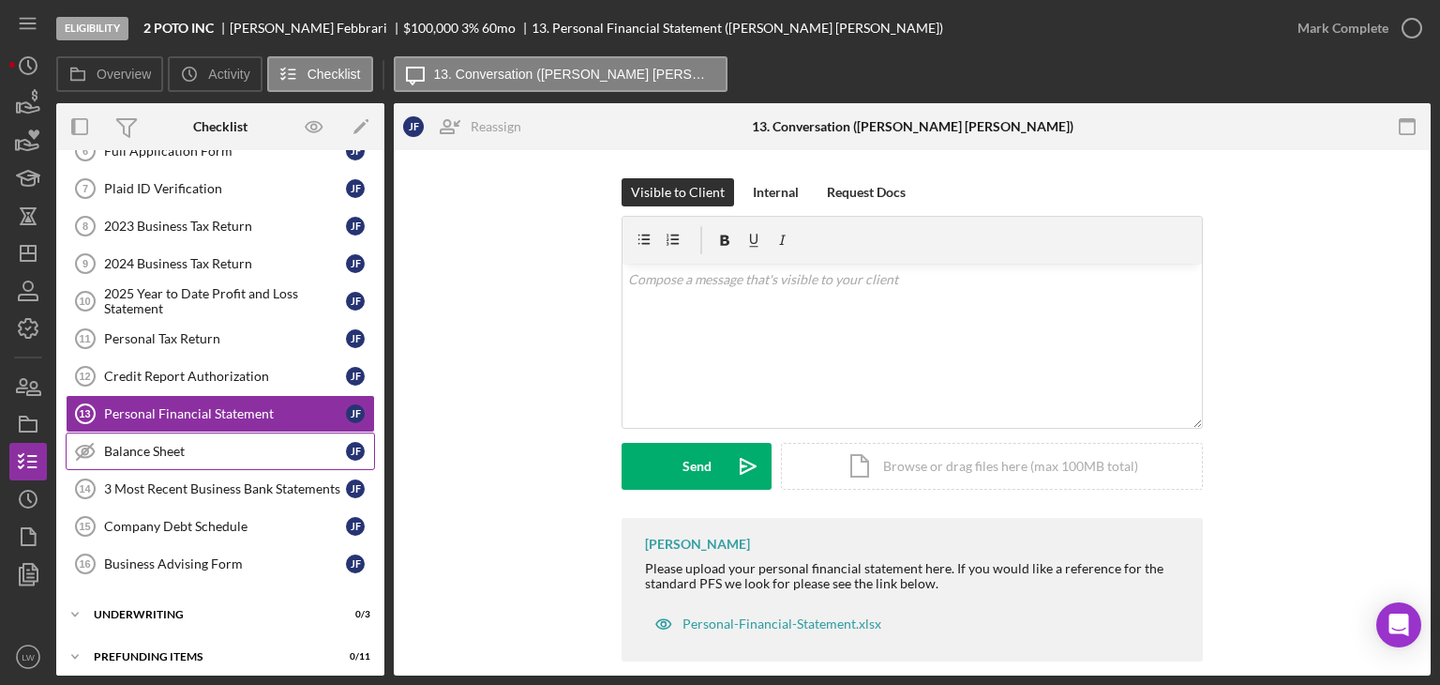
click at [168, 446] on div "Balance Sheet" at bounding box center [225, 451] width 242 height 15
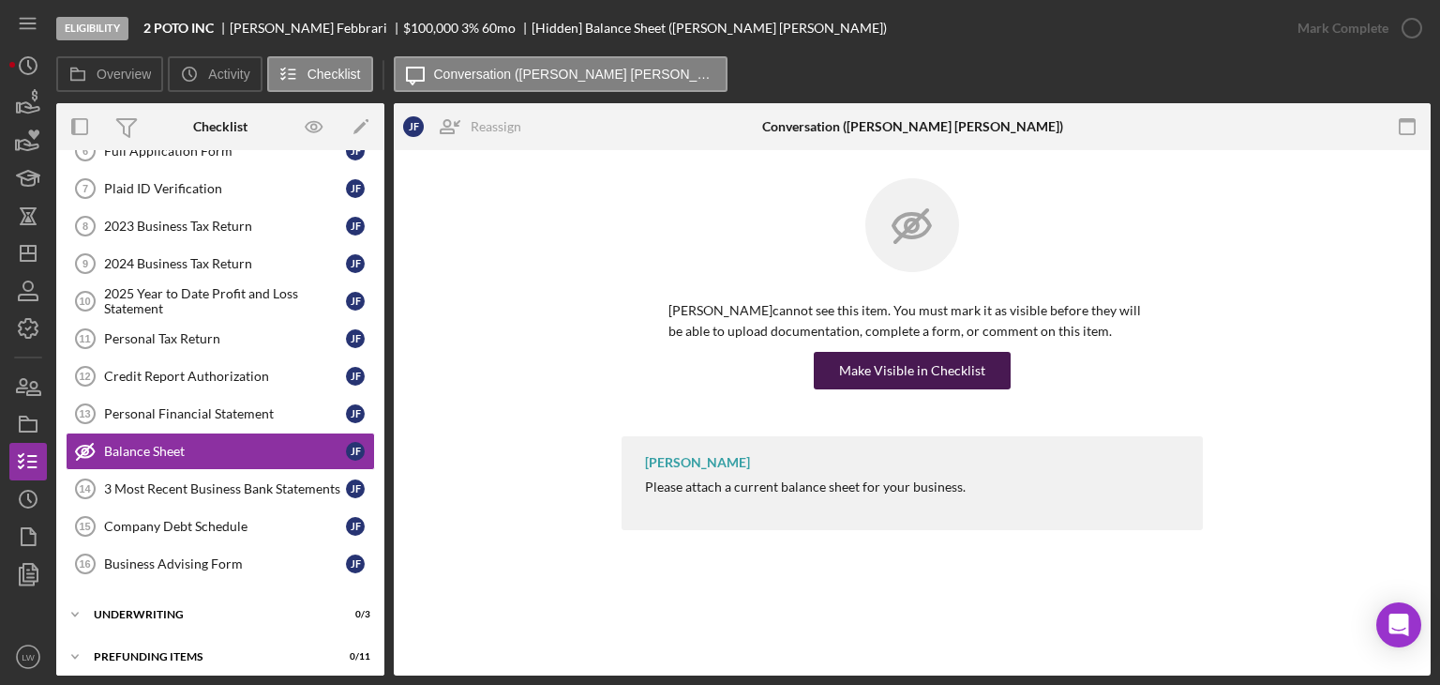
click at [953, 380] on div "Make Visible in Checklist" at bounding box center [912, 371] width 146 height 38
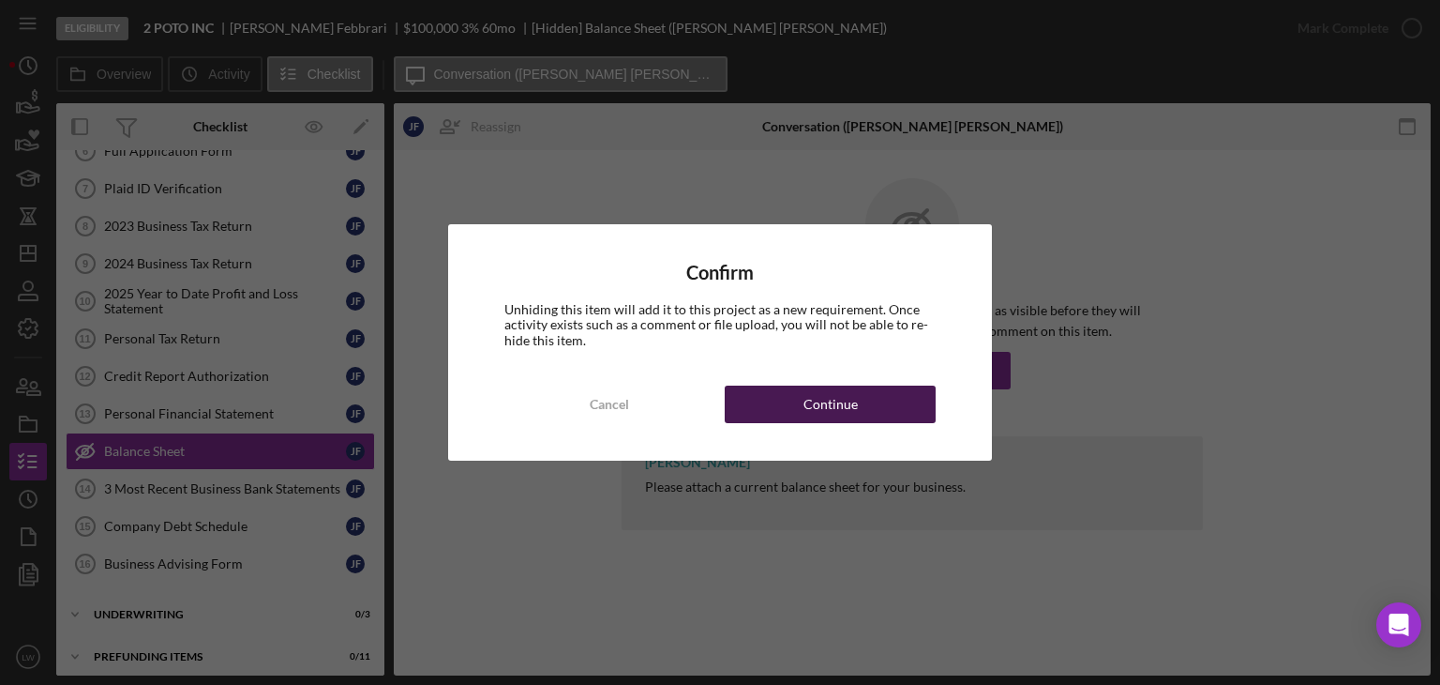
click at [850, 391] on div "Continue" at bounding box center [831, 404] width 54 height 38
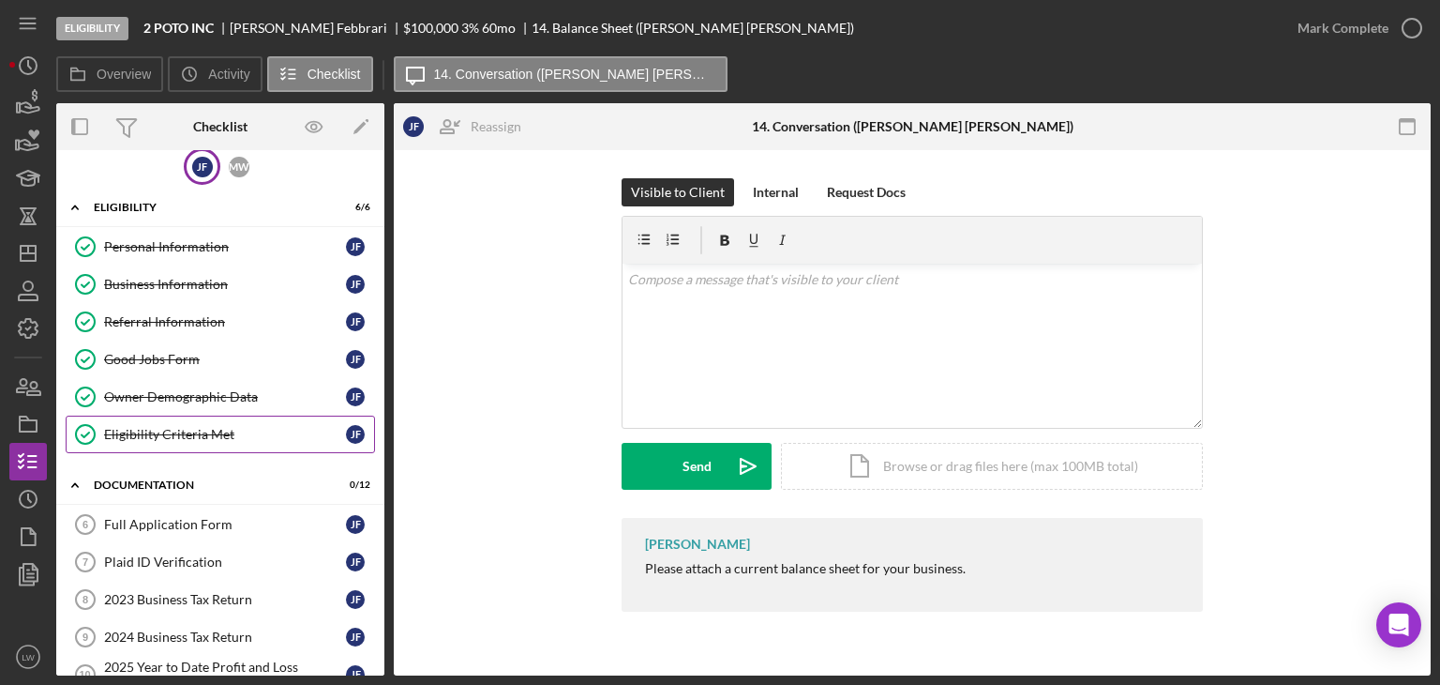
scroll to position [9, 0]
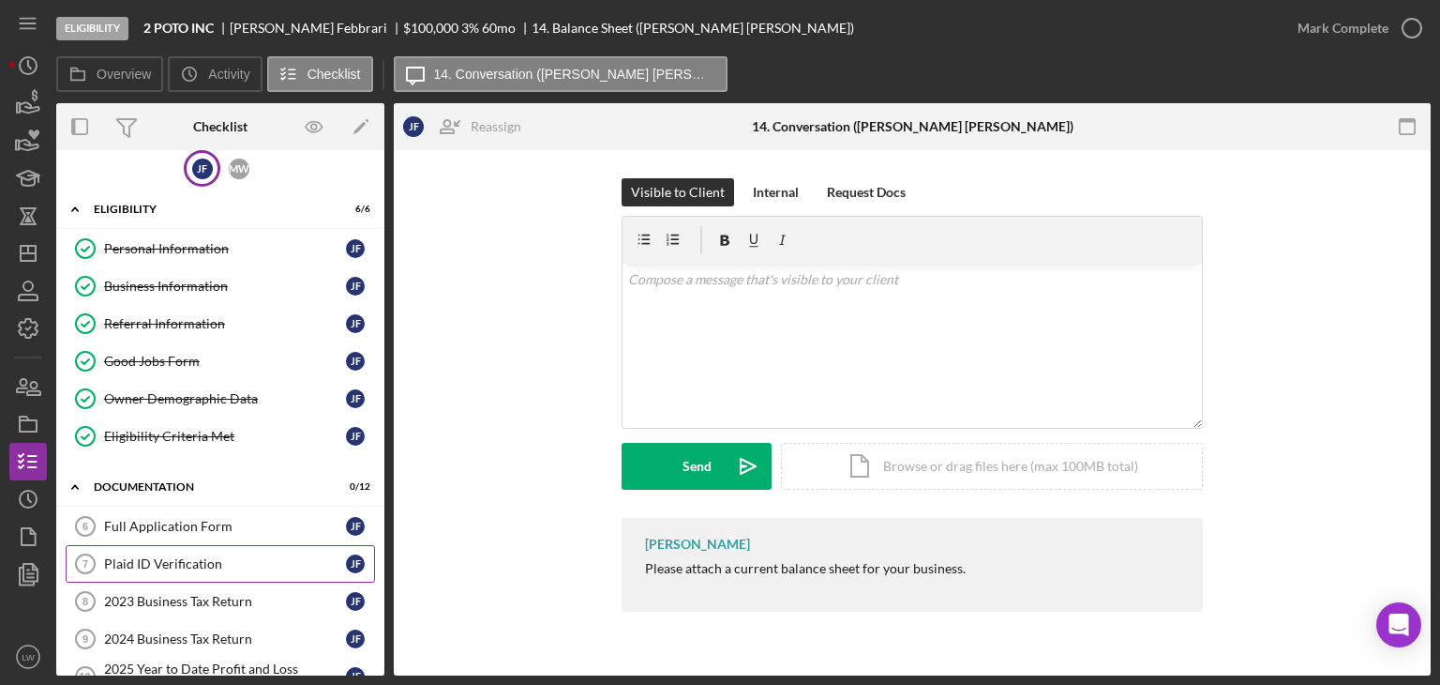
click at [169, 558] on div "Plaid ID Verification" at bounding box center [225, 563] width 242 height 15
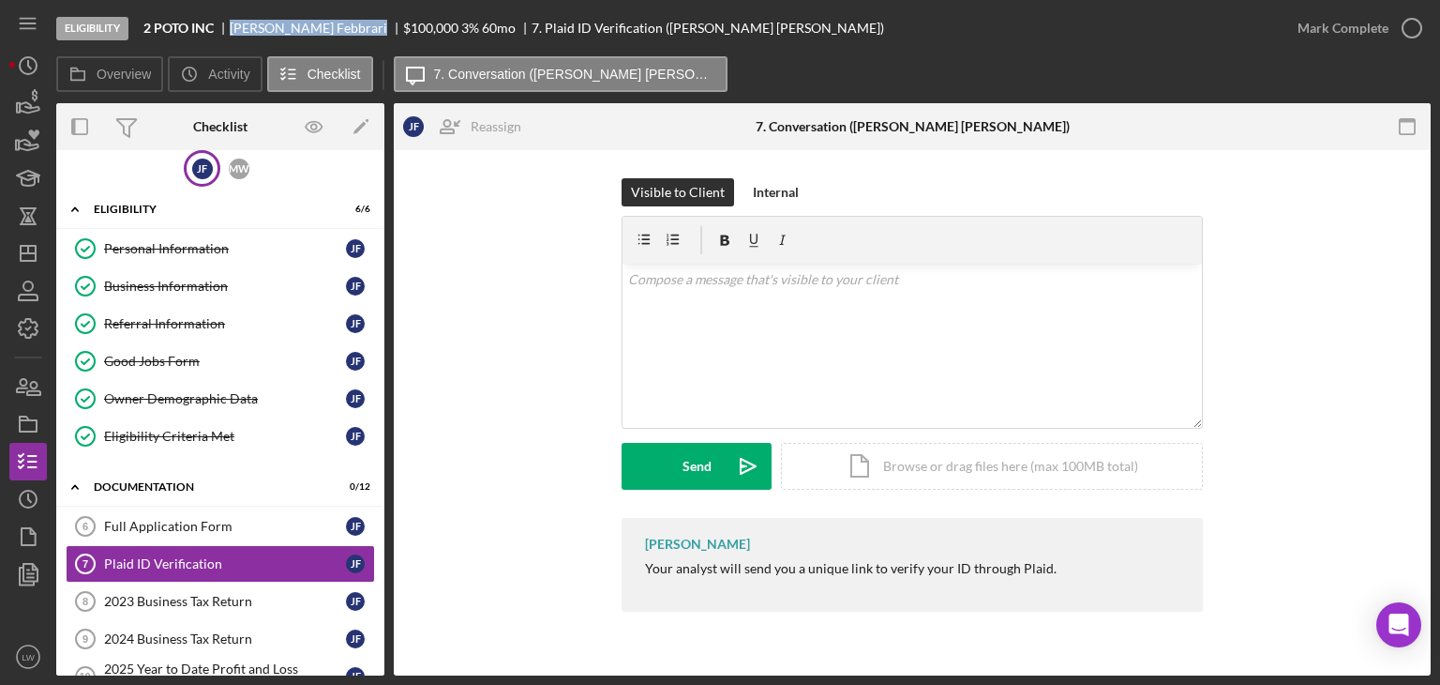
drag, startPoint x: 378, startPoint y: 27, endPoint x: 232, endPoint y: 29, distance: 146.3
click at [232, 29] on div "Jean Christophe Febbrari" at bounding box center [316, 28] width 173 height 15
copy div "Jean Christophe Febbrari"
click at [167, 279] on div "Business Information" at bounding box center [225, 286] width 242 height 15
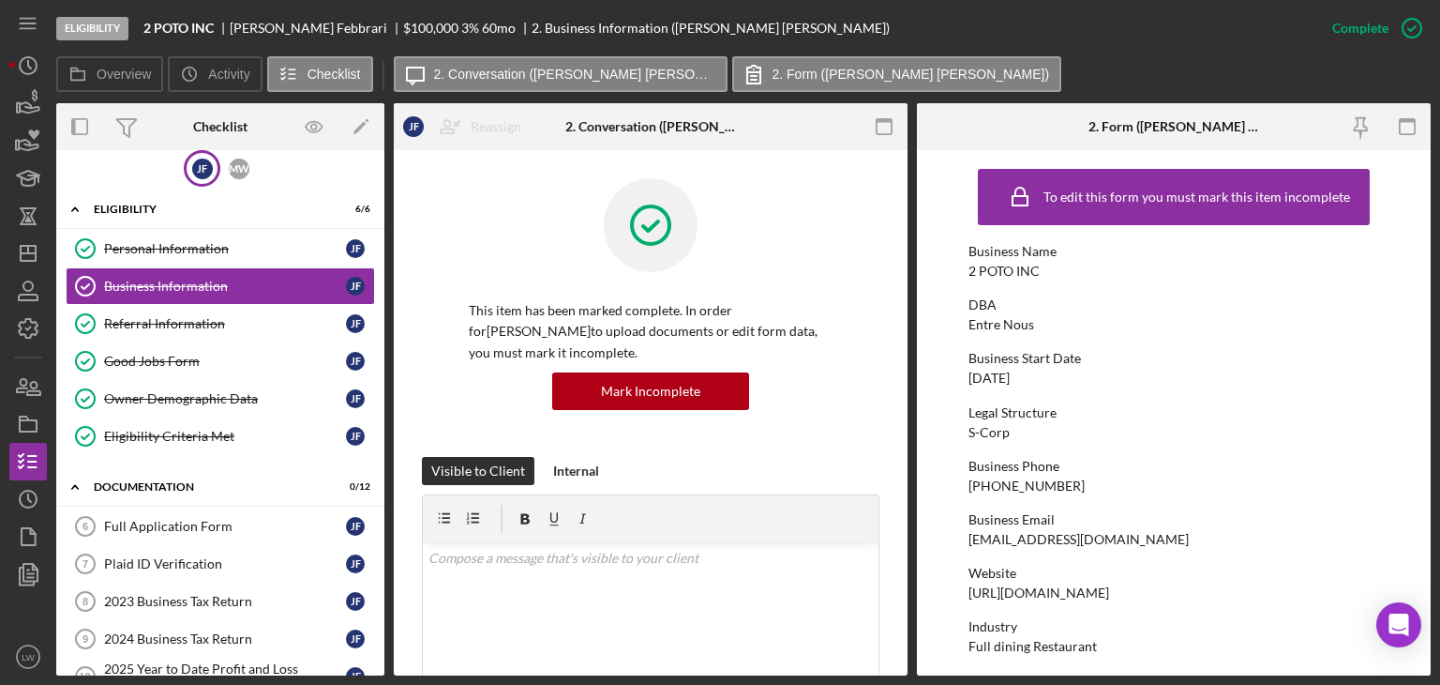
click at [1026, 539] on div "Entrenousfrenchbistro@gmail.com" at bounding box center [1079, 539] width 220 height 15
copy div "Entrenousfrenchbistro@gmail.com"
click at [203, 563] on div "Plaid ID Verification" at bounding box center [225, 563] width 242 height 15
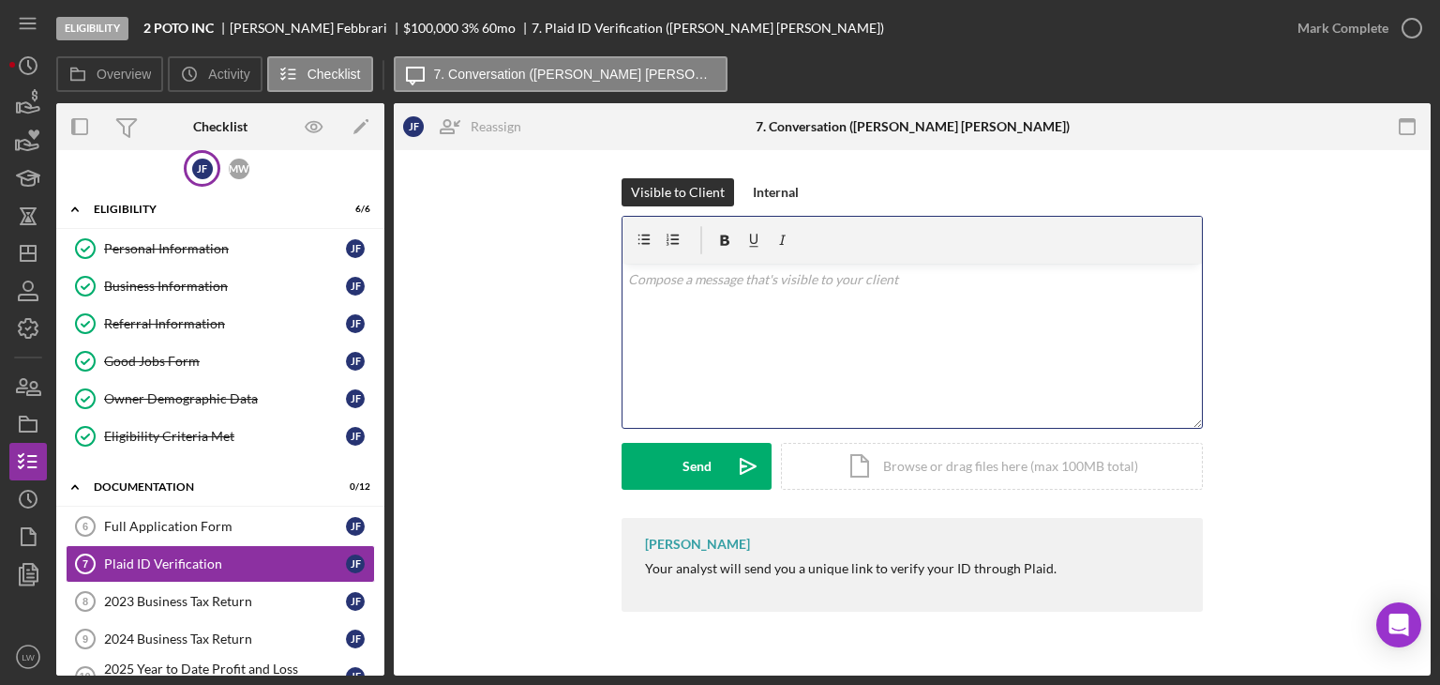
click at [810, 315] on div "v Color teal Color pink Remove color Add row above Add row below Add column bef…" at bounding box center [913, 345] width 580 height 164
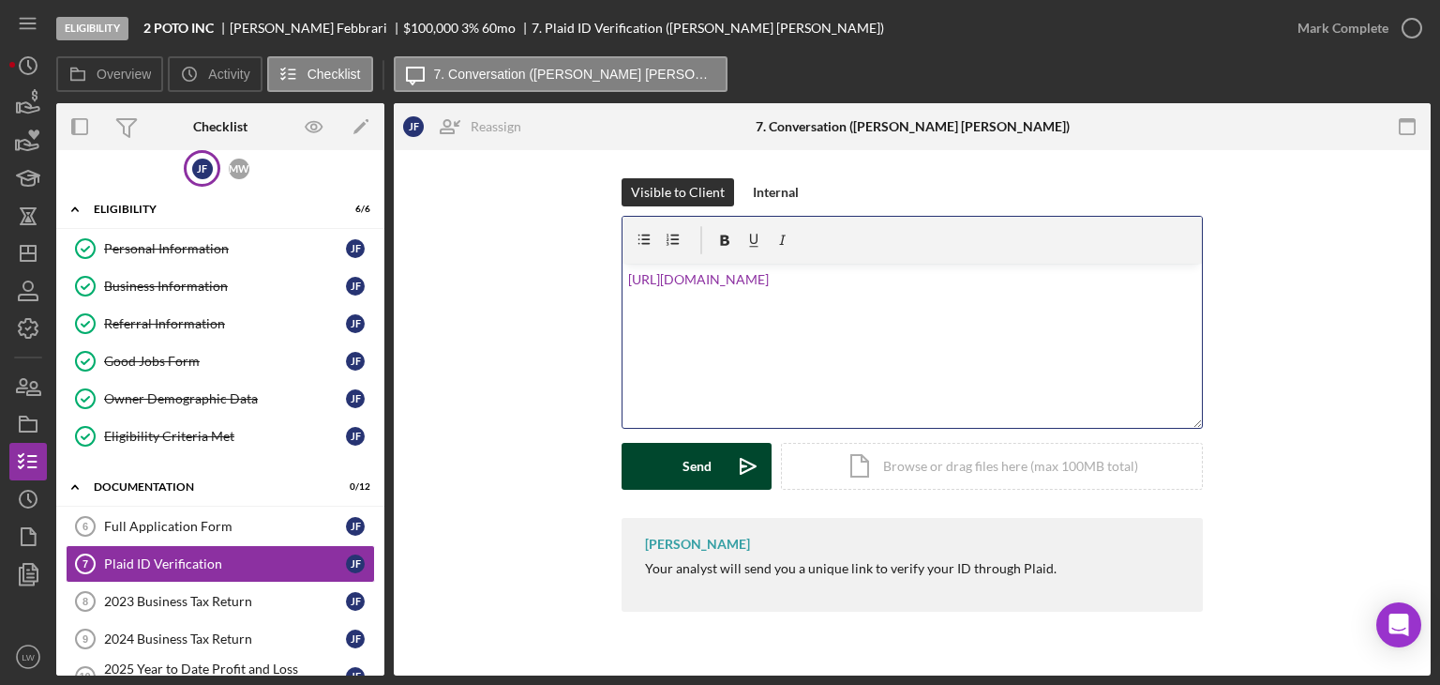
click at [676, 466] on button "Send Icon/icon-invite-send" at bounding box center [697, 466] width 150 height 47
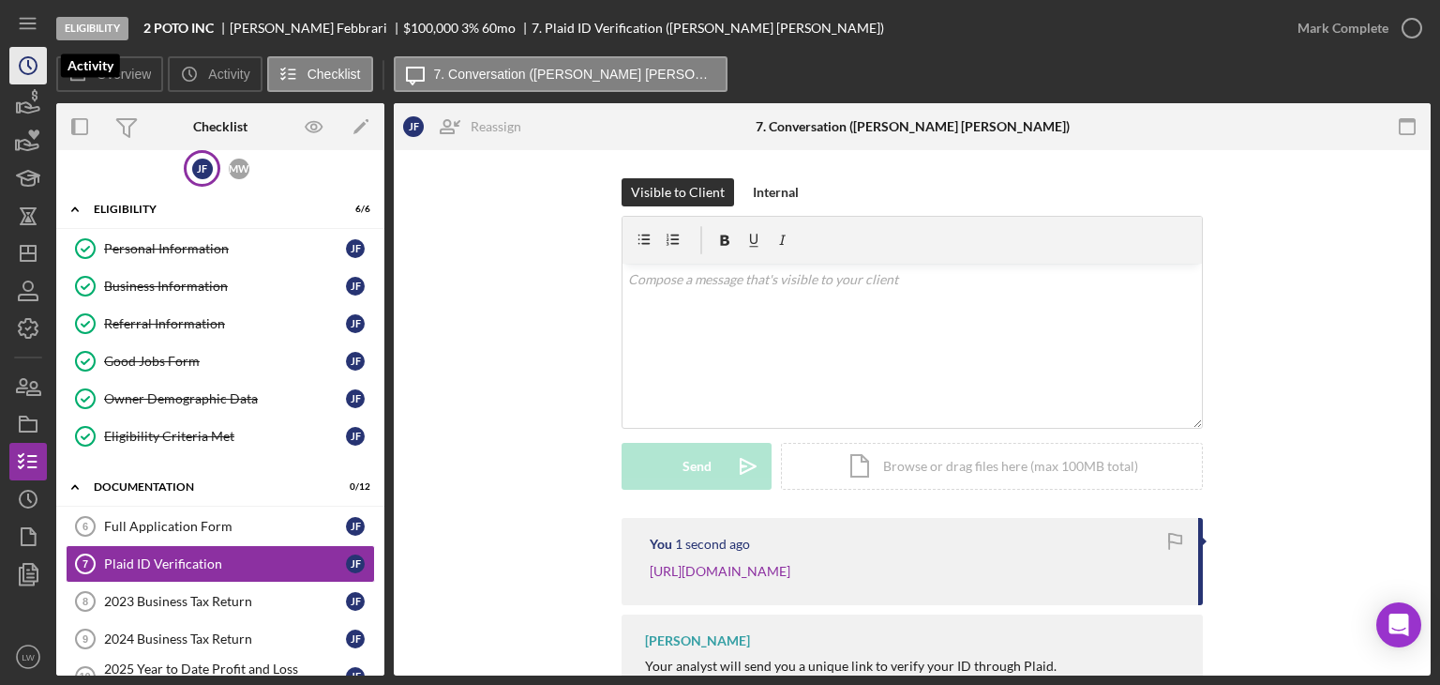
click at [23, 68] on icon "Icon/History" at bounding box center [28, 65] width 47 height 47
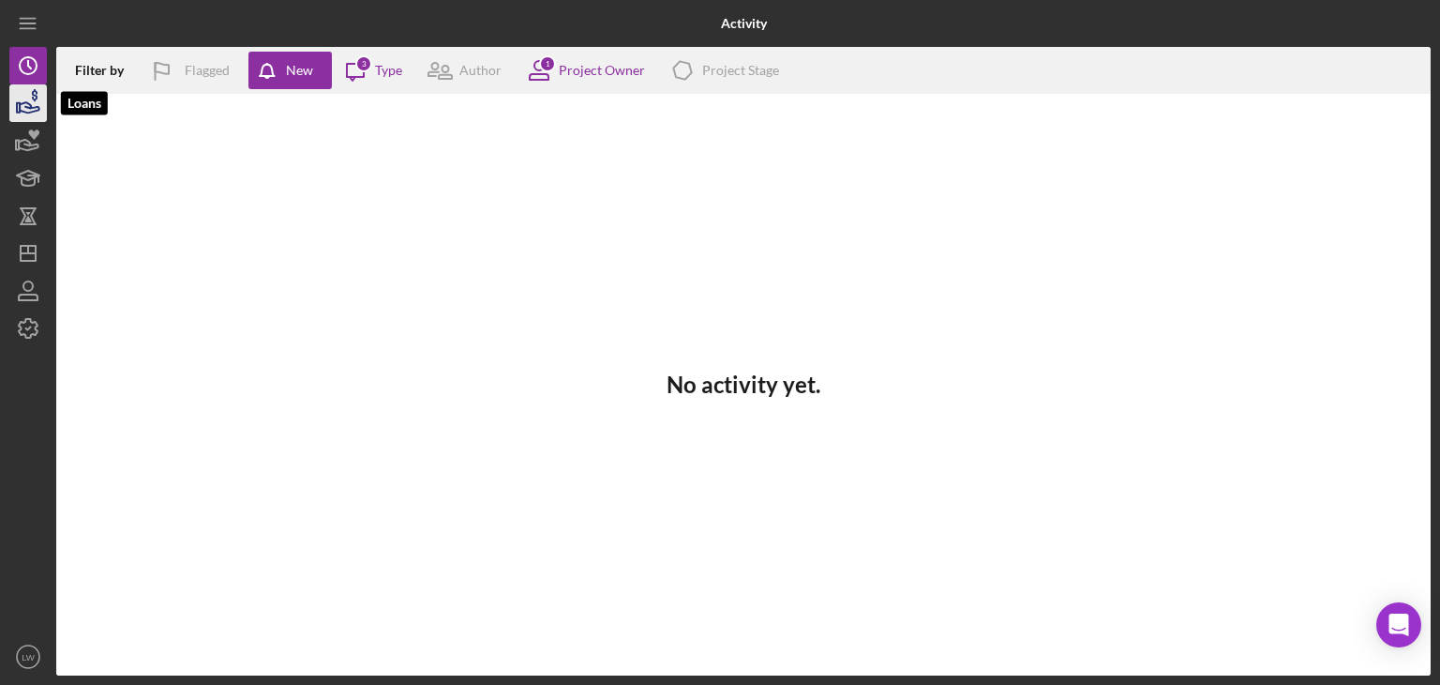
click at [13, 110] on icon "button" at bounding box center [28, 103] width 47 height 47
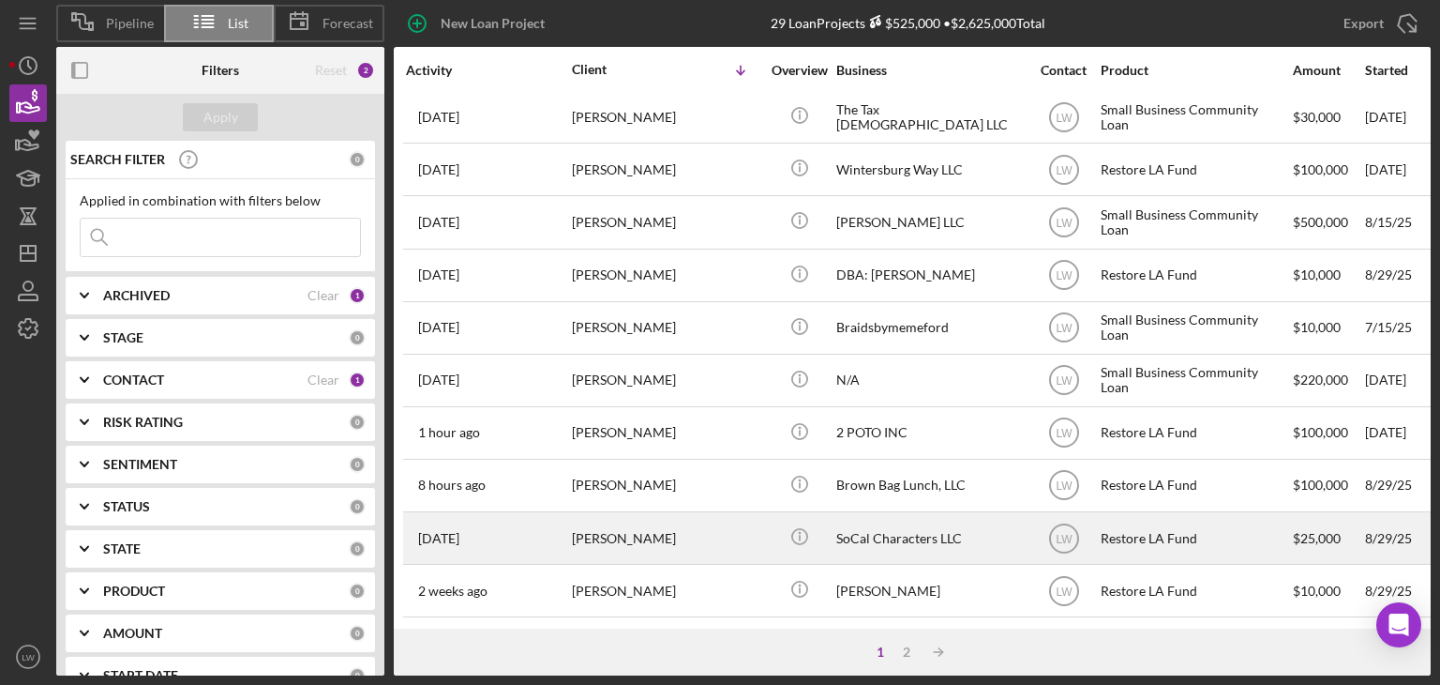
scroll to position [469, 0]
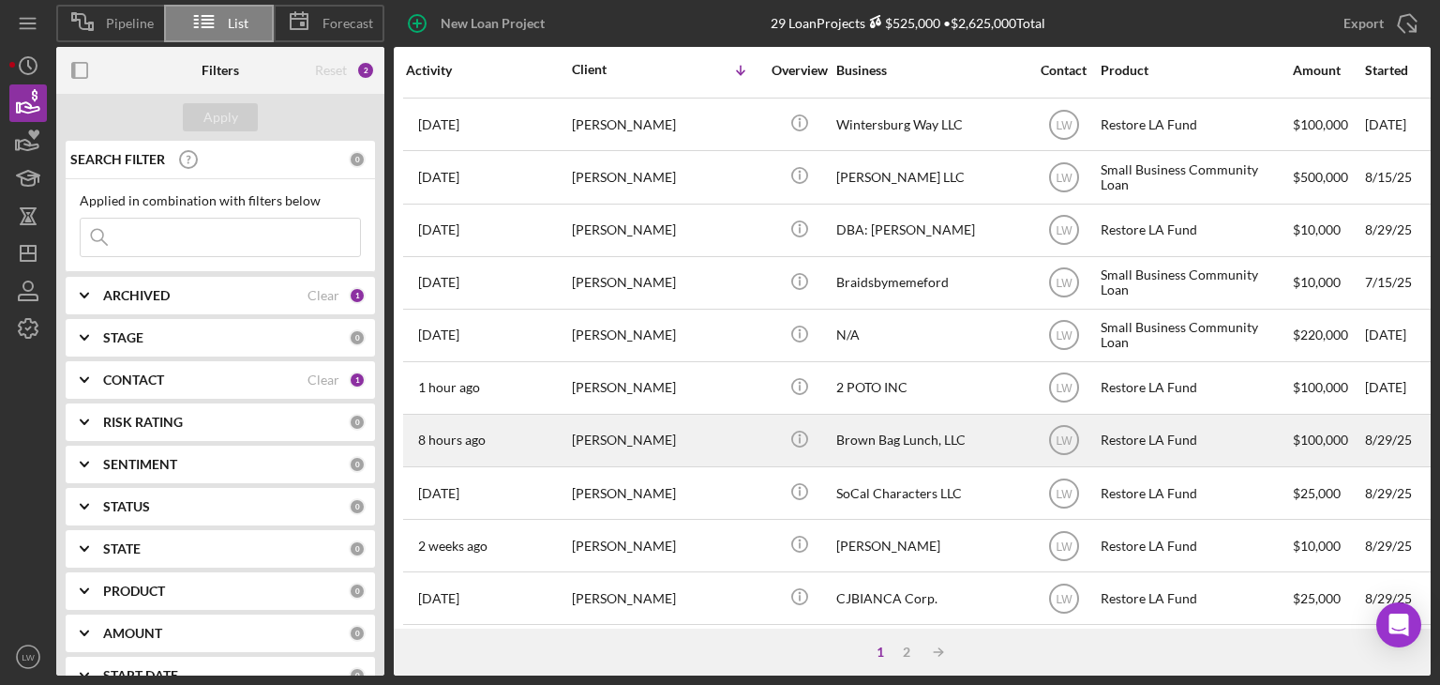
click at [675, 451] on div "[PERSON_NAME]" at bounding box center [666, 440] width 188 height 50
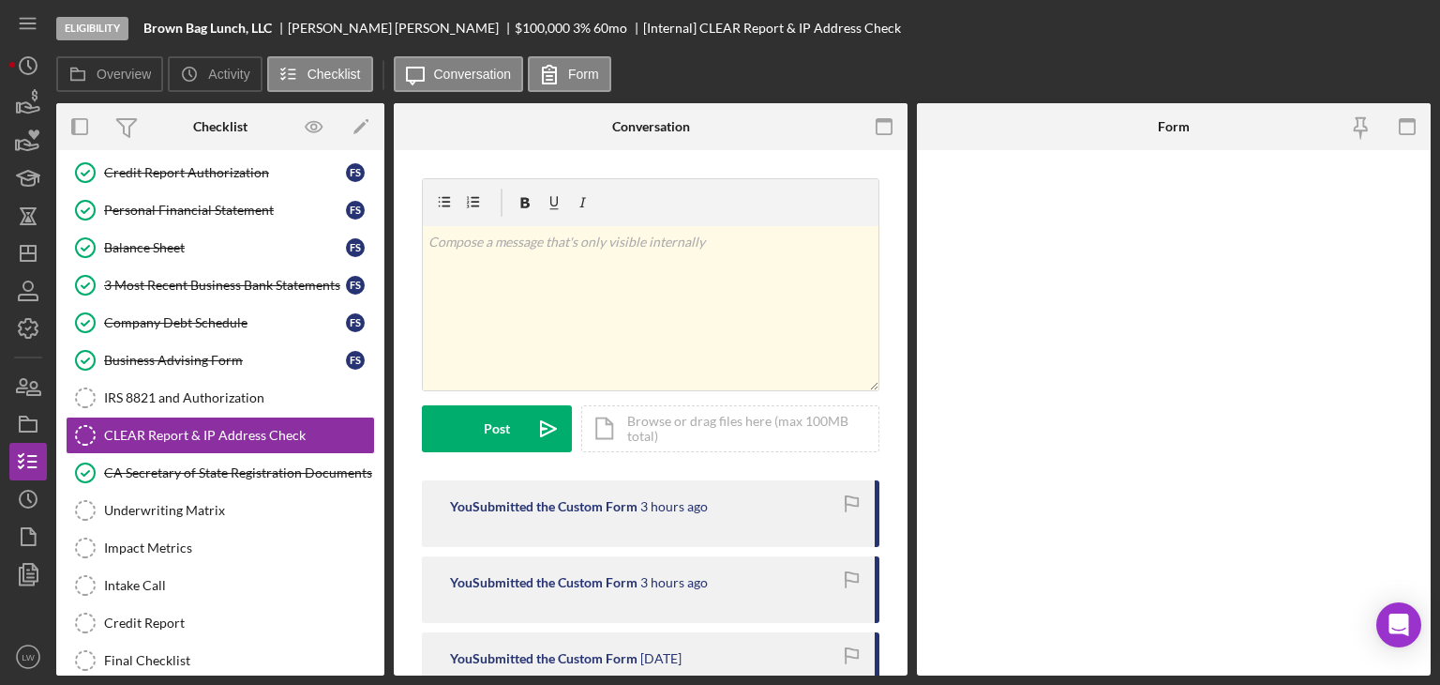
scroll to position [327, 0]
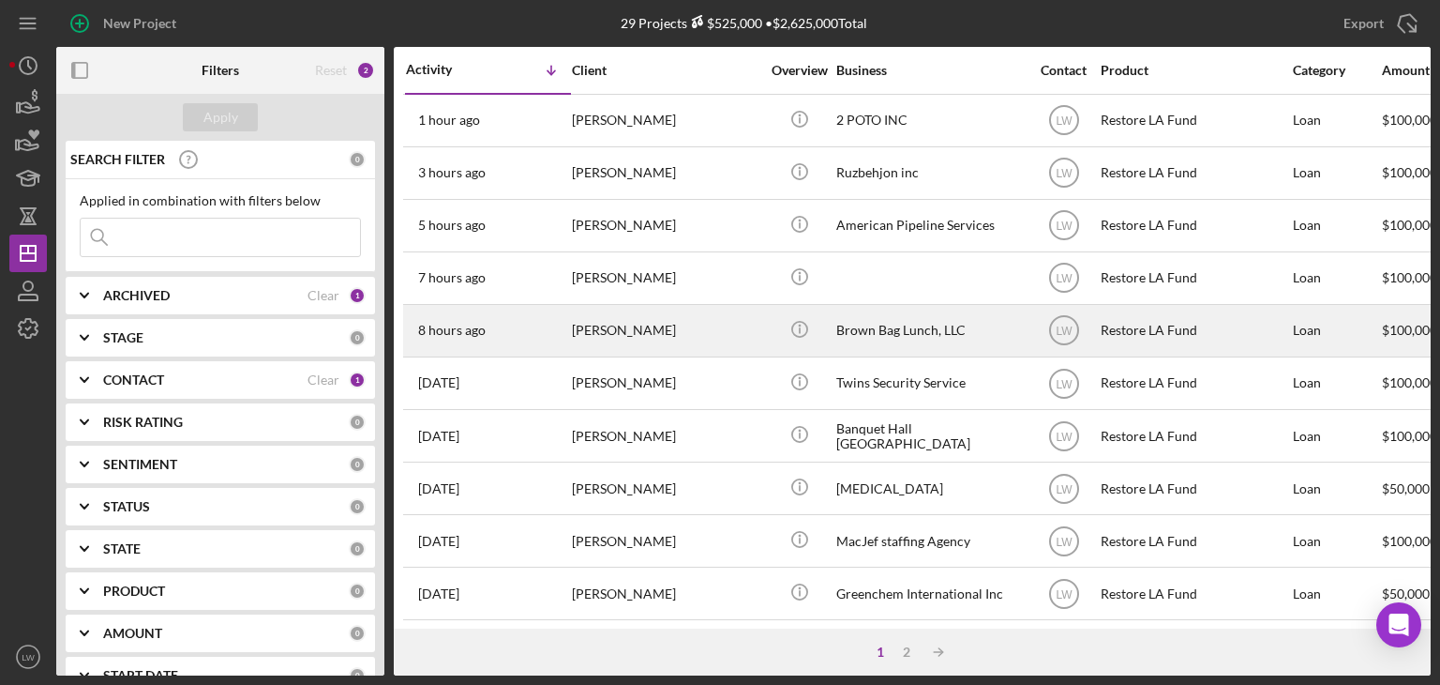
click at [647, 339] on div "Francis Scanlon" at bounding box center [666, 331] width 188 height 50
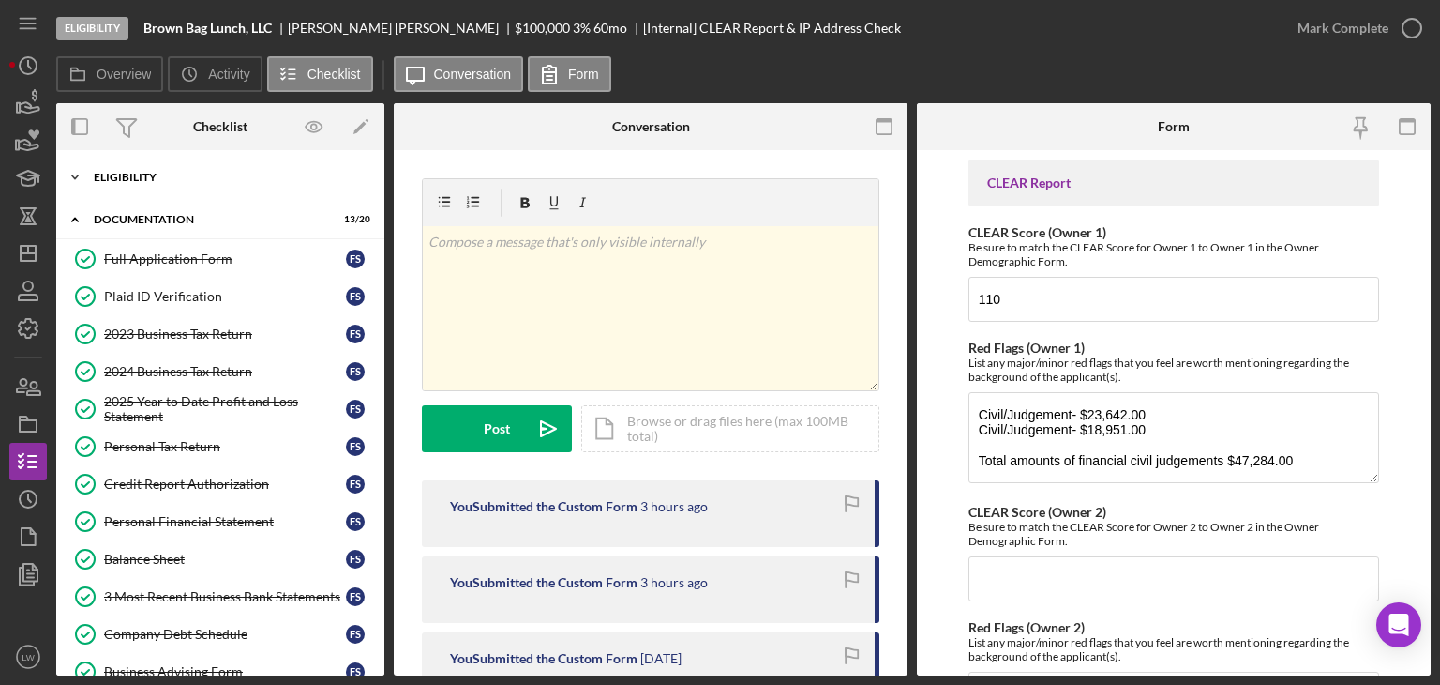
click at [161, 167] on div "Icon/Expander Eligibility 7 / 7" at bounding box center [220, 177] width 328 height 38
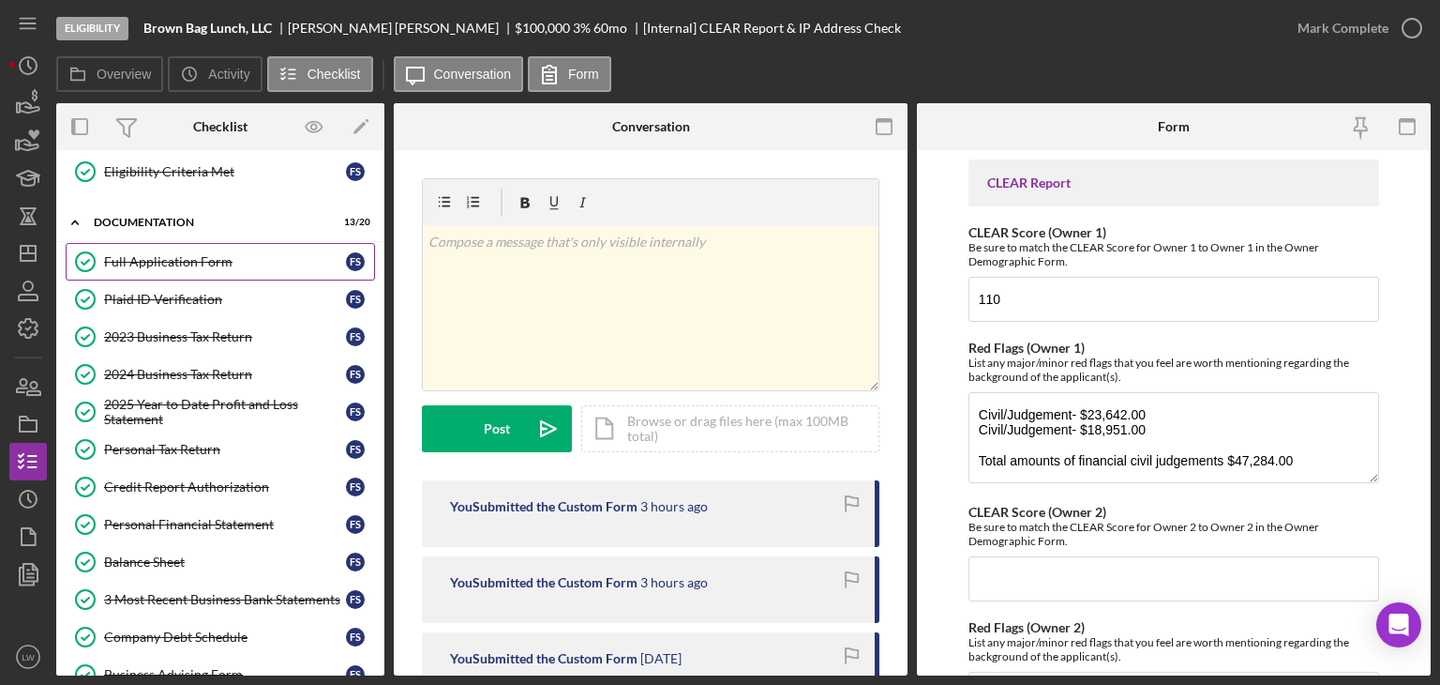
scroll to position [281, 0]
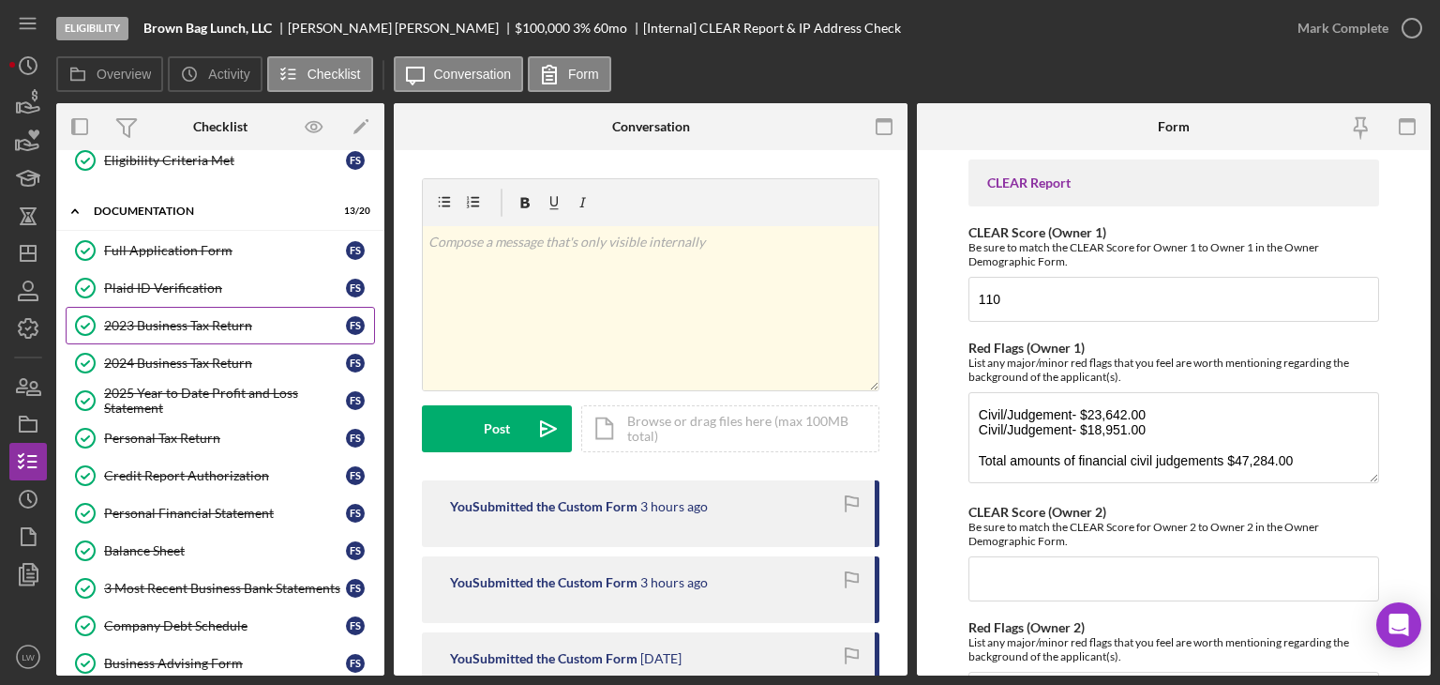
click at [198, 312] on link "2023 Business Tax Return 2023 Business Tax Return F S" at bounding box center [220, 326] width 309 height 38
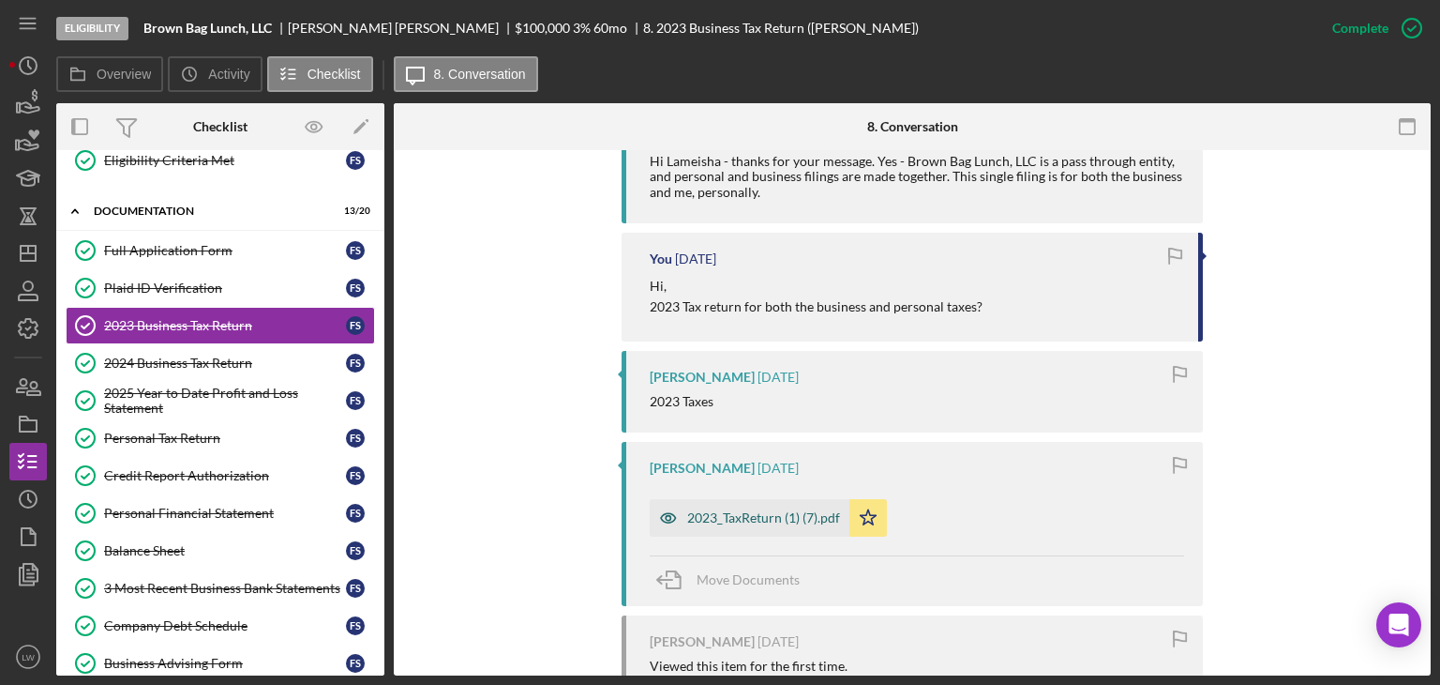
scroll to position [938, 0]
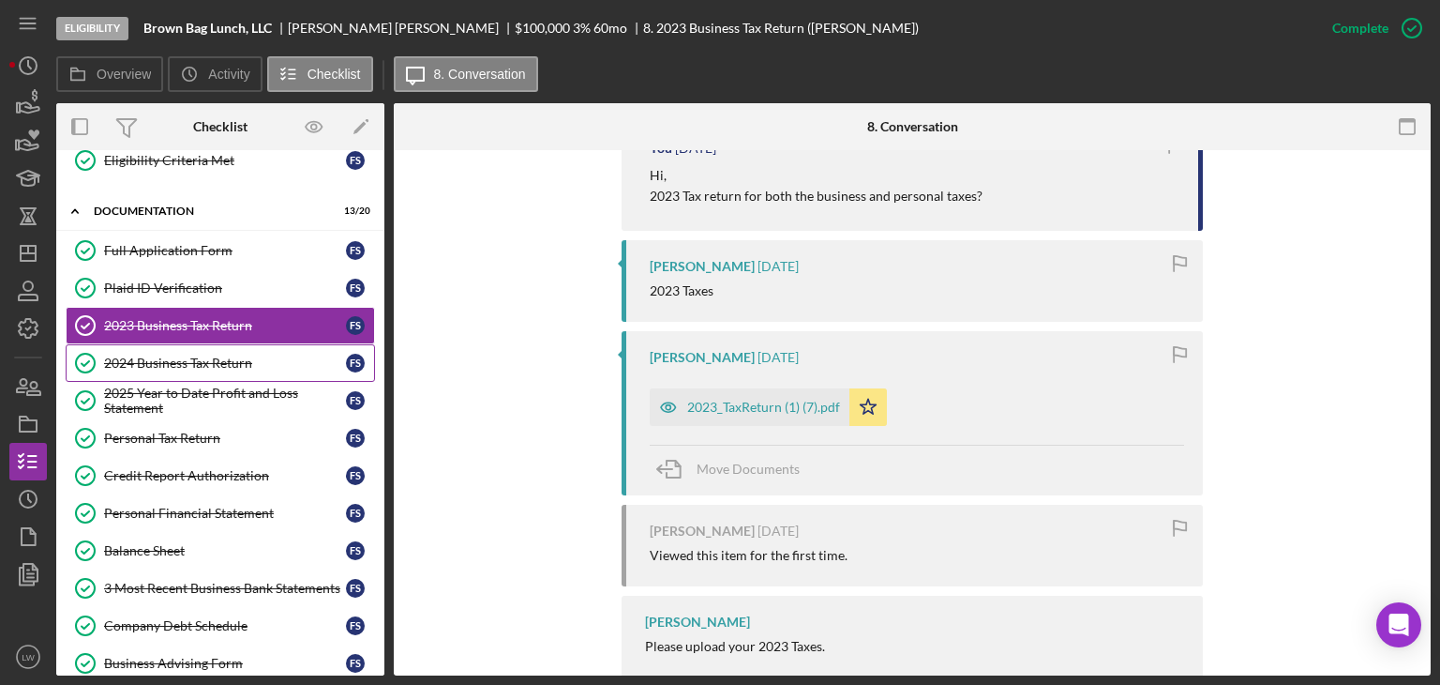
click at [255, 361] on div "2024 Business Tax Return" at bounding box center [225, 362] width 242 height 15
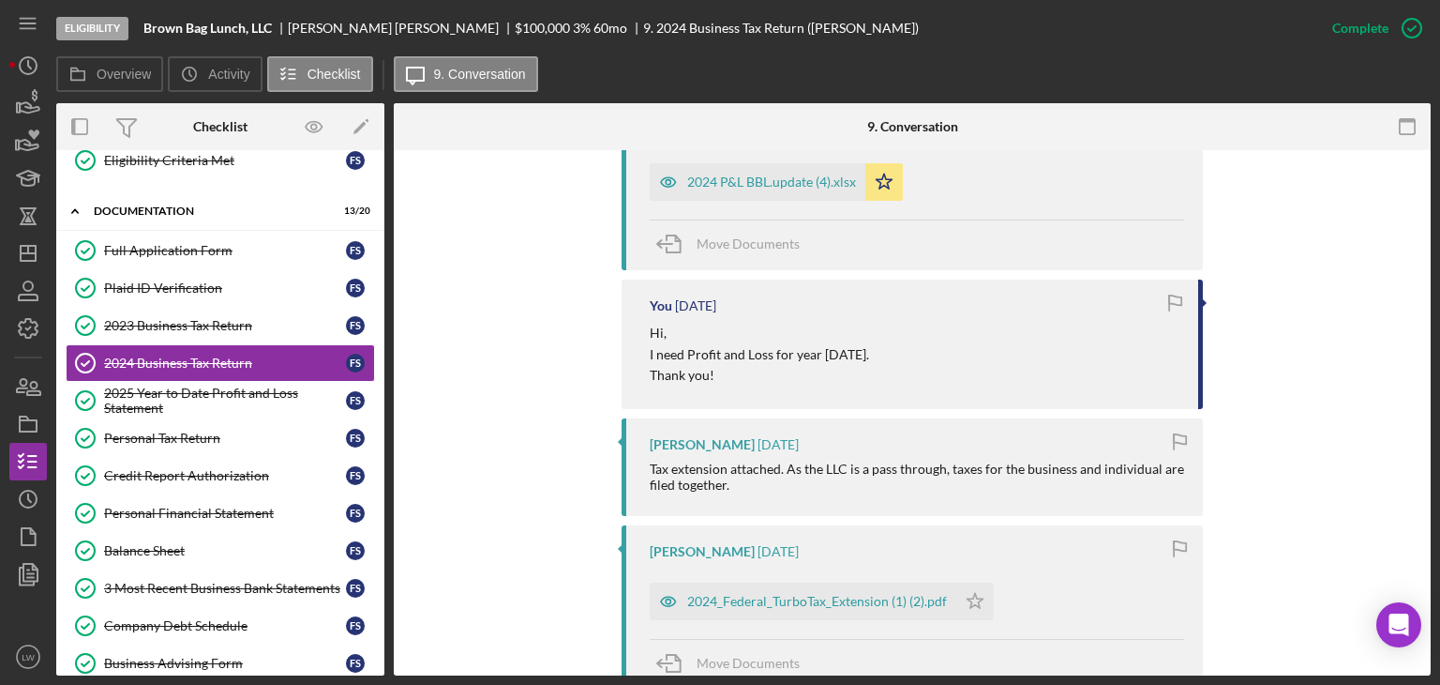
scroll to position [1031, 0]
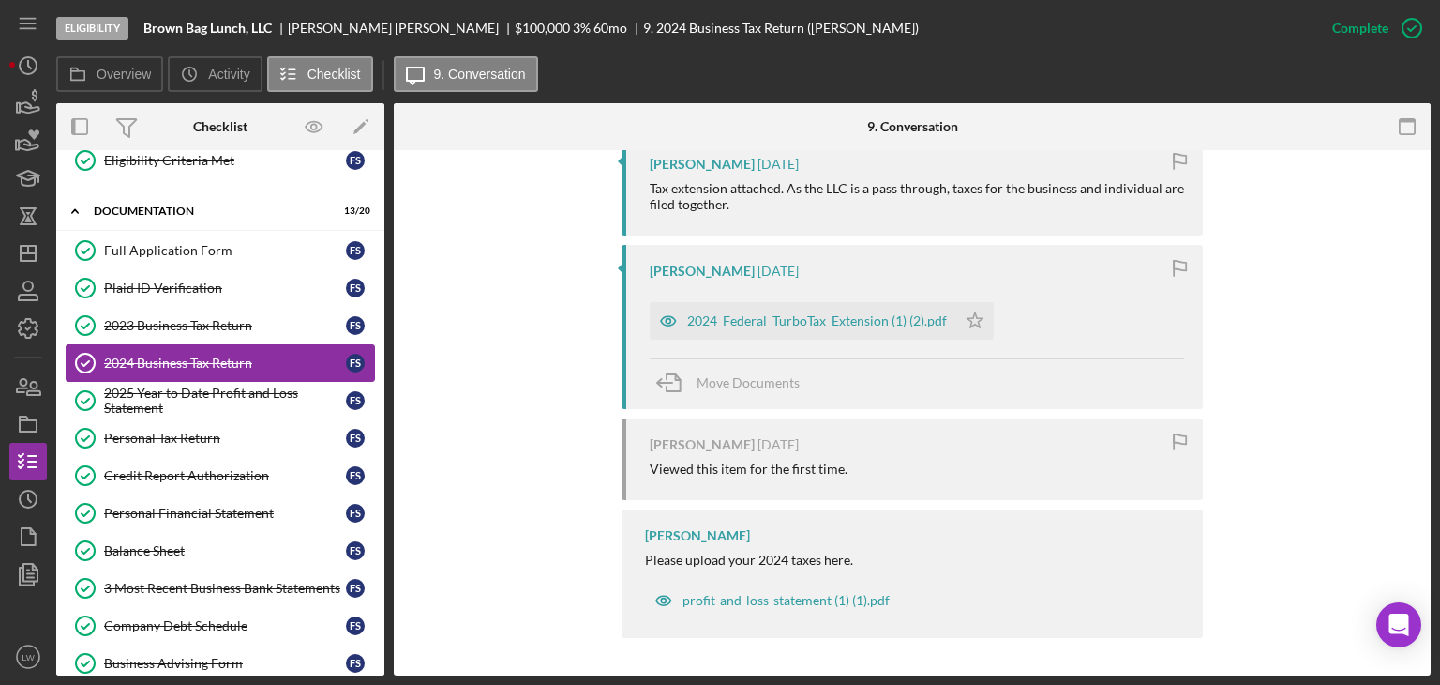
click at [250, 374] on link "2024 Business Tax Return 2024 Business Tax Return F S" at bounding box center [220, 363] width 309 height 38
click at [215, 372] on link "2024 Business Tax Return 2024 Business Tax Return F S" at bounding box center [220, 363] width 309 height 38
click at [211, 391] on div "2025 Year to Date Profit and Loss Statement" at bounding box center [225, 400] width 242 height 30
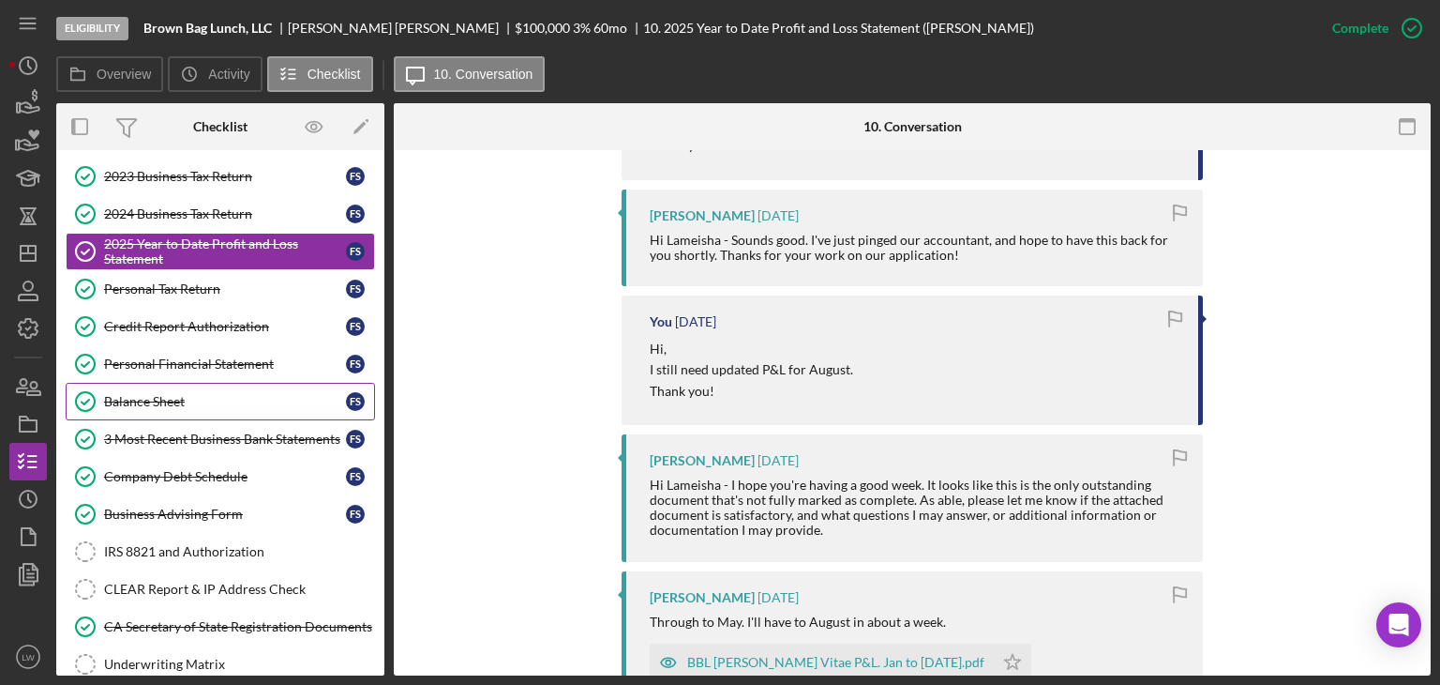
scroll to position [469, 0]
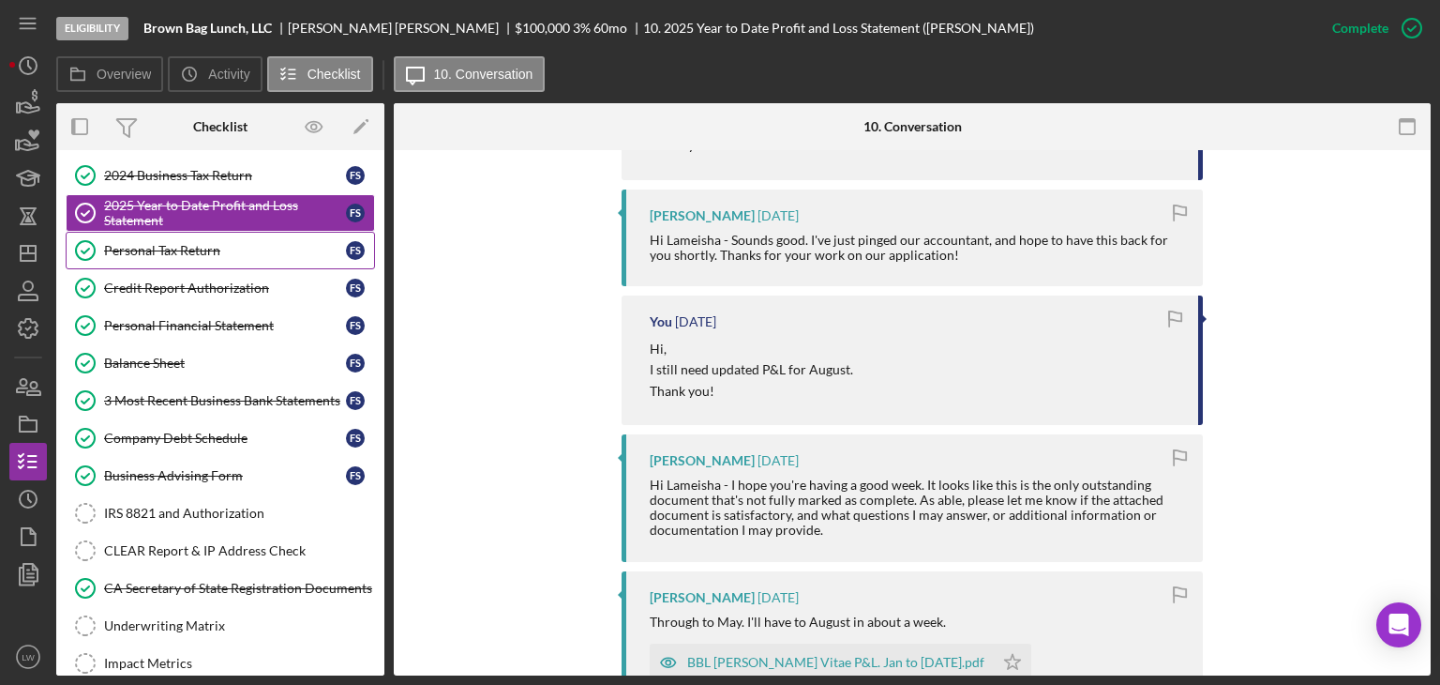
click at [153, 248] on div "Personal Tax Return" at bounding box center [225, 250] width 242 height 15
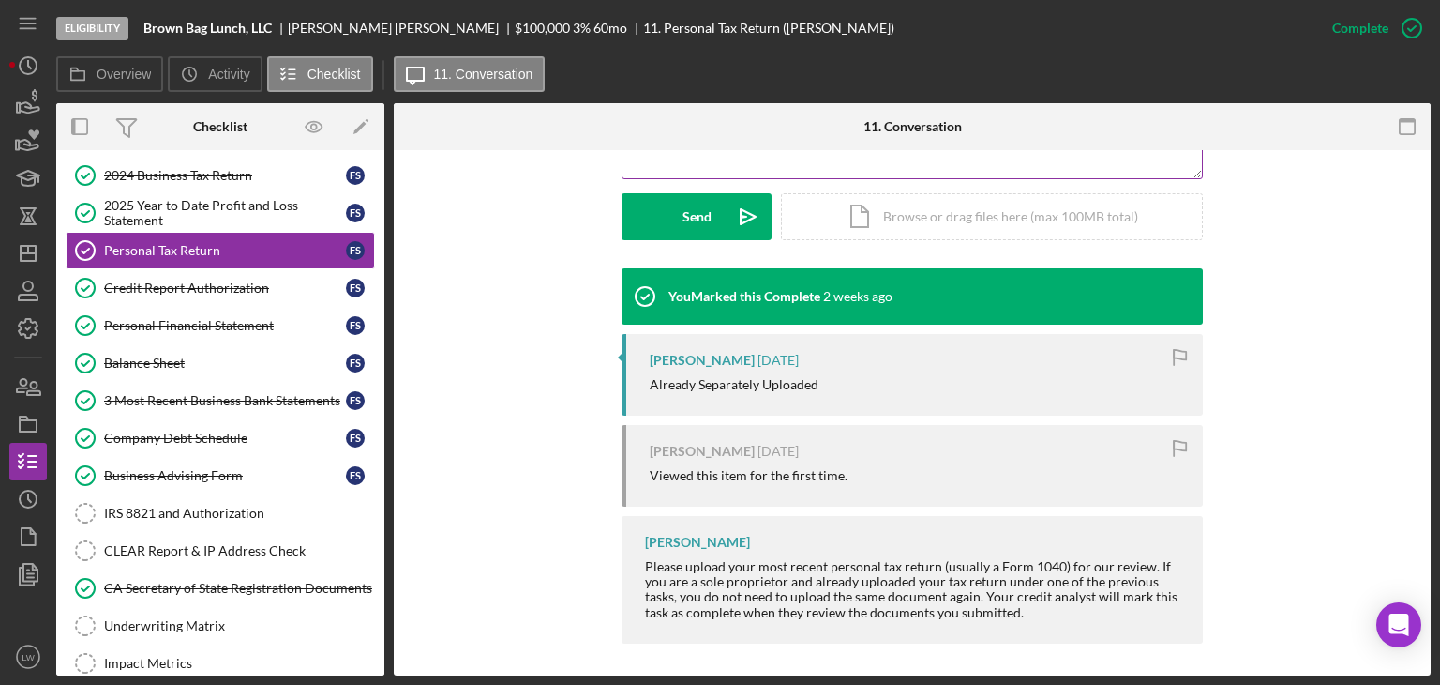
scroll to position [512, 0]
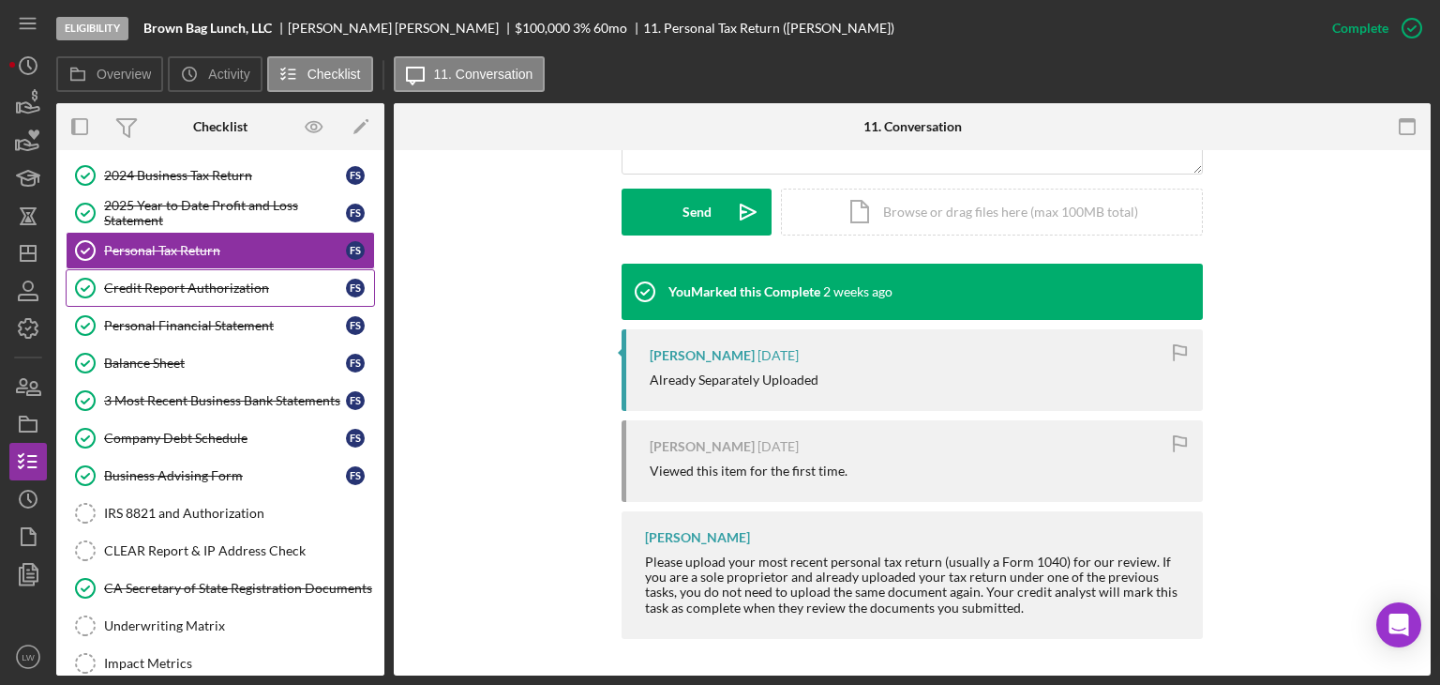
click at [165, 290] on link "Credit Report Authorization Credit Report Authorization F S" at bounding box center [220, 288] width 309 height 38
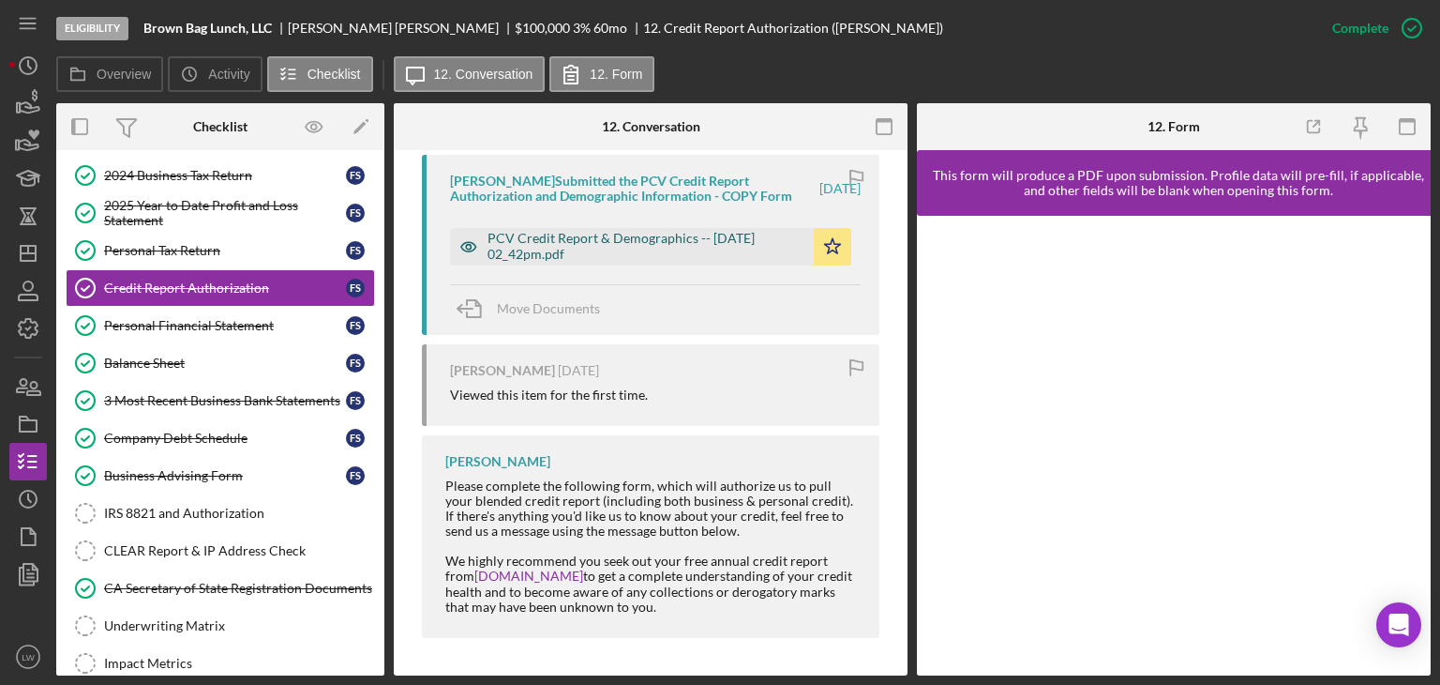
scroll to position [812, 0]
click at [192, 323] on div "Personal Financial Statement" at bounding box center [225, 325] width 242 height 15
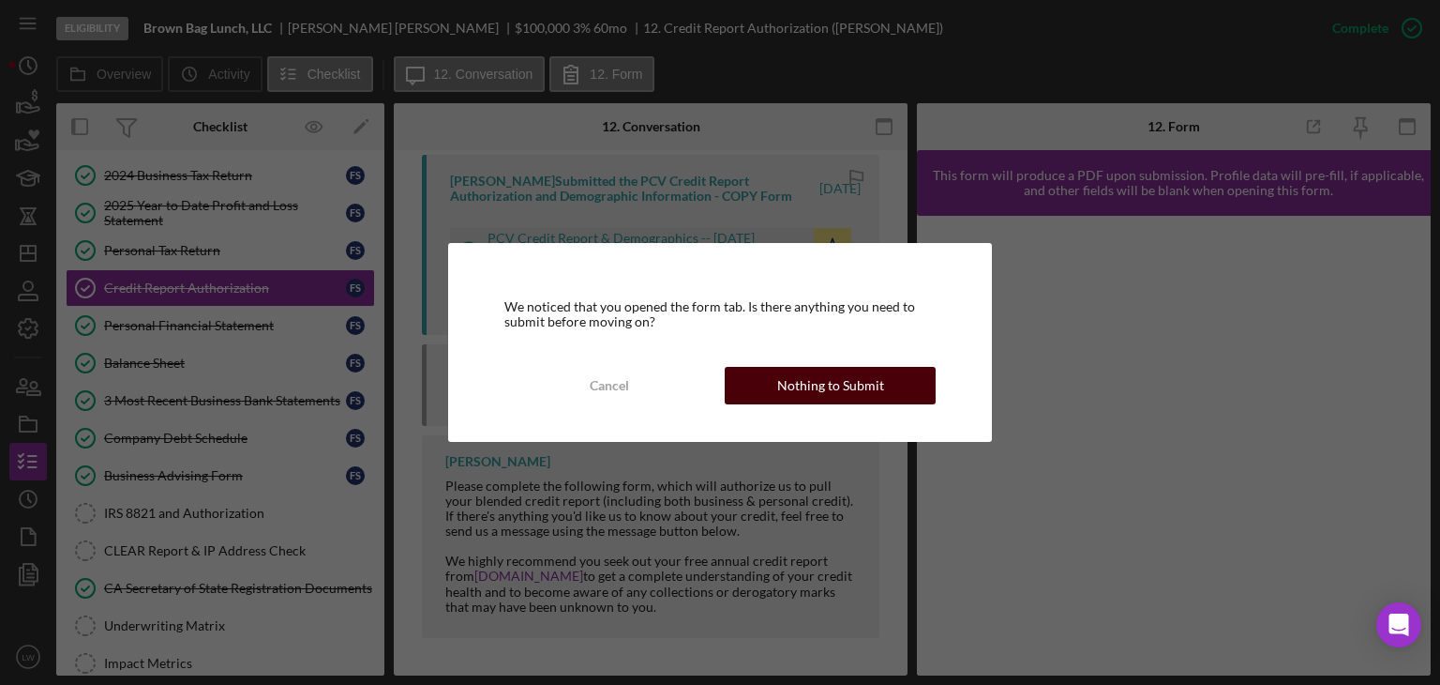
click at [814, 372] on div "Nothing to Submit" at bounding box center [830, 386] width 107 height 38
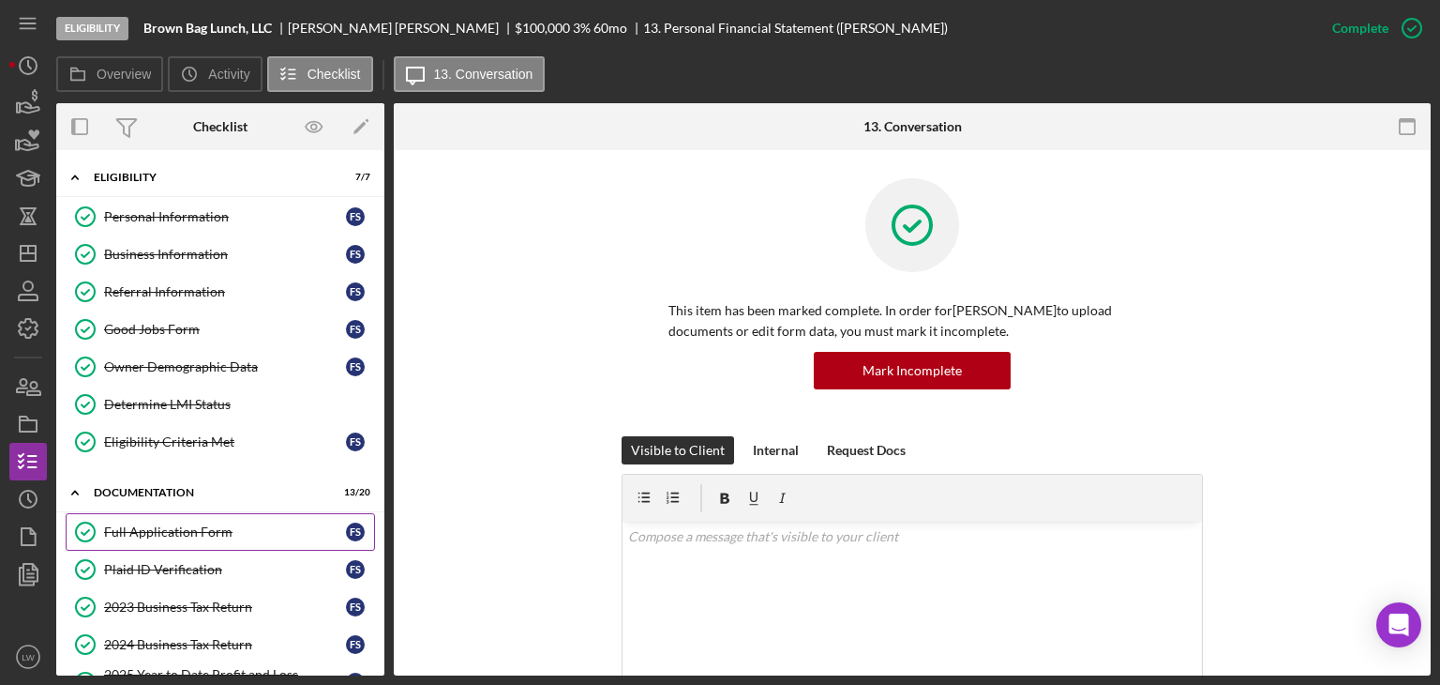
click at [193, 538] on link "Full Application Form Full Application Form F S" at bounding box center [220, 532] width 309 height 38
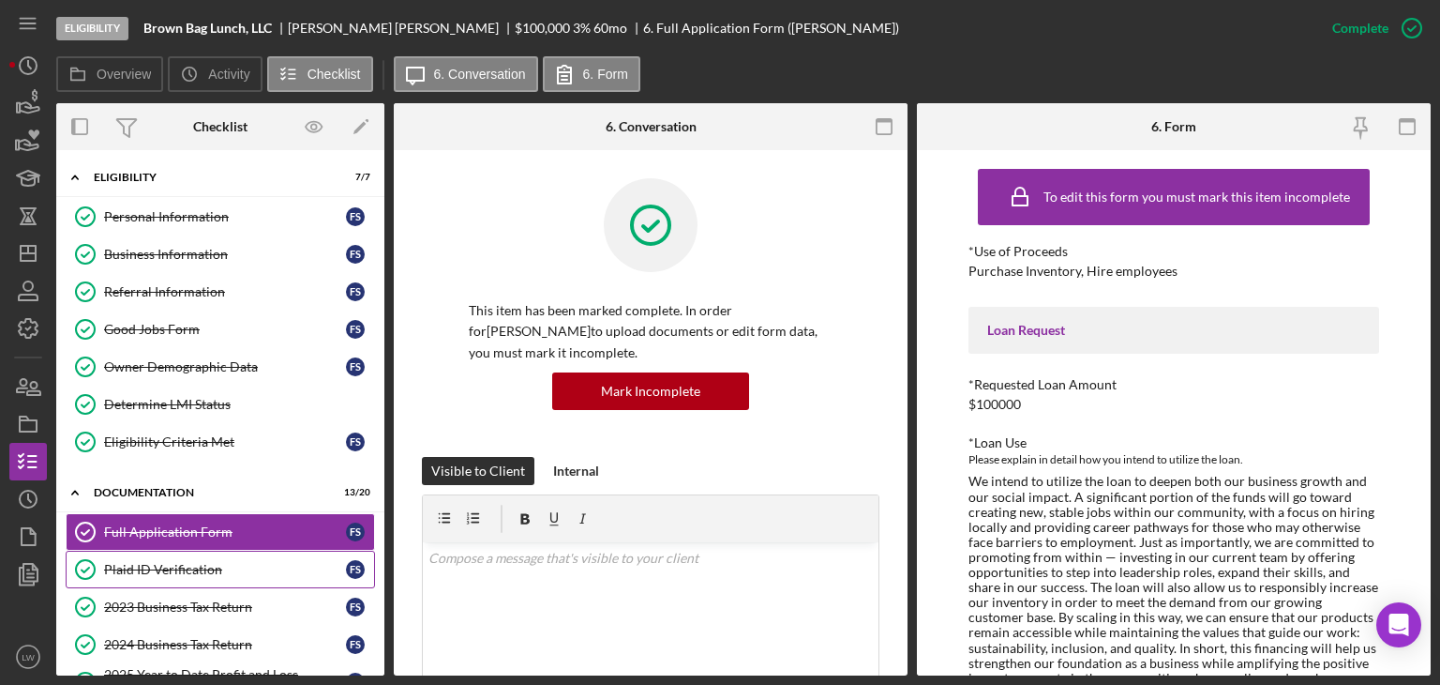
click at [197, 564] on div "Plaid ID Verification" at bounding box center [225, 569] width 242 height 15
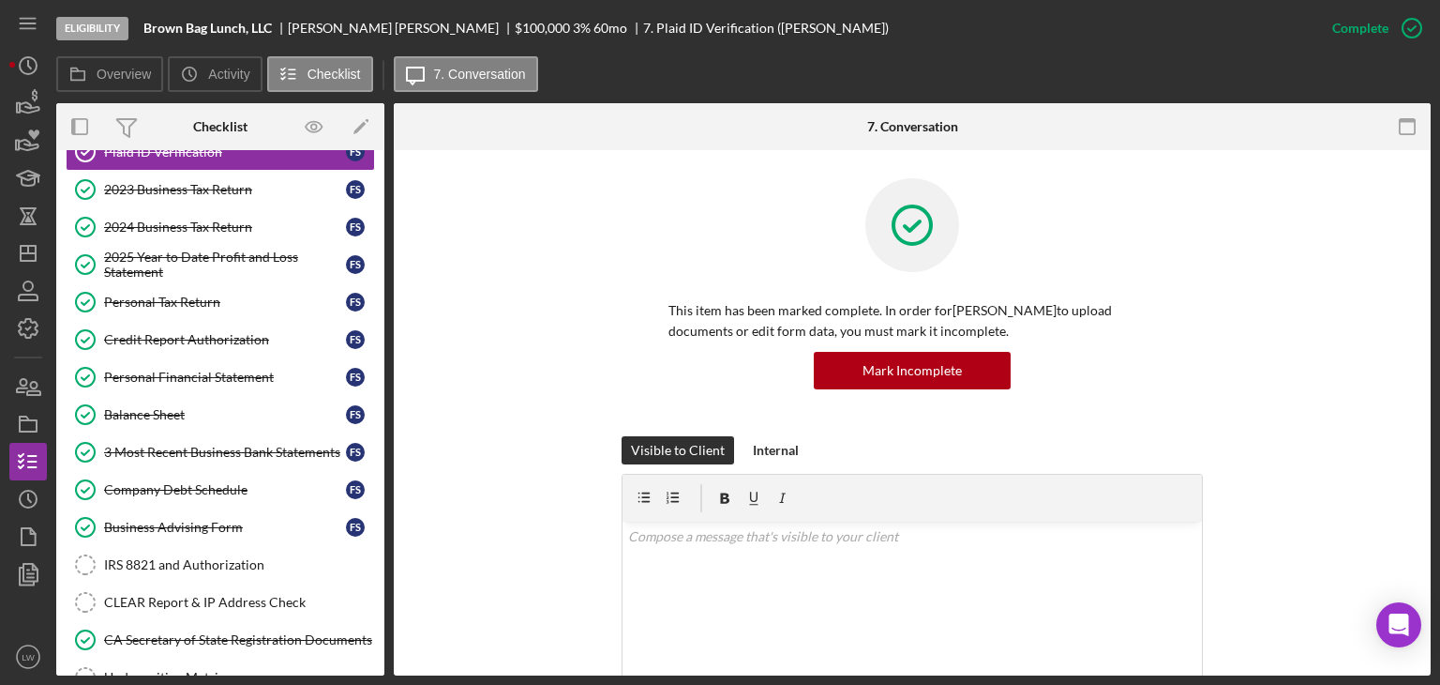
scroll to position [469, 0]
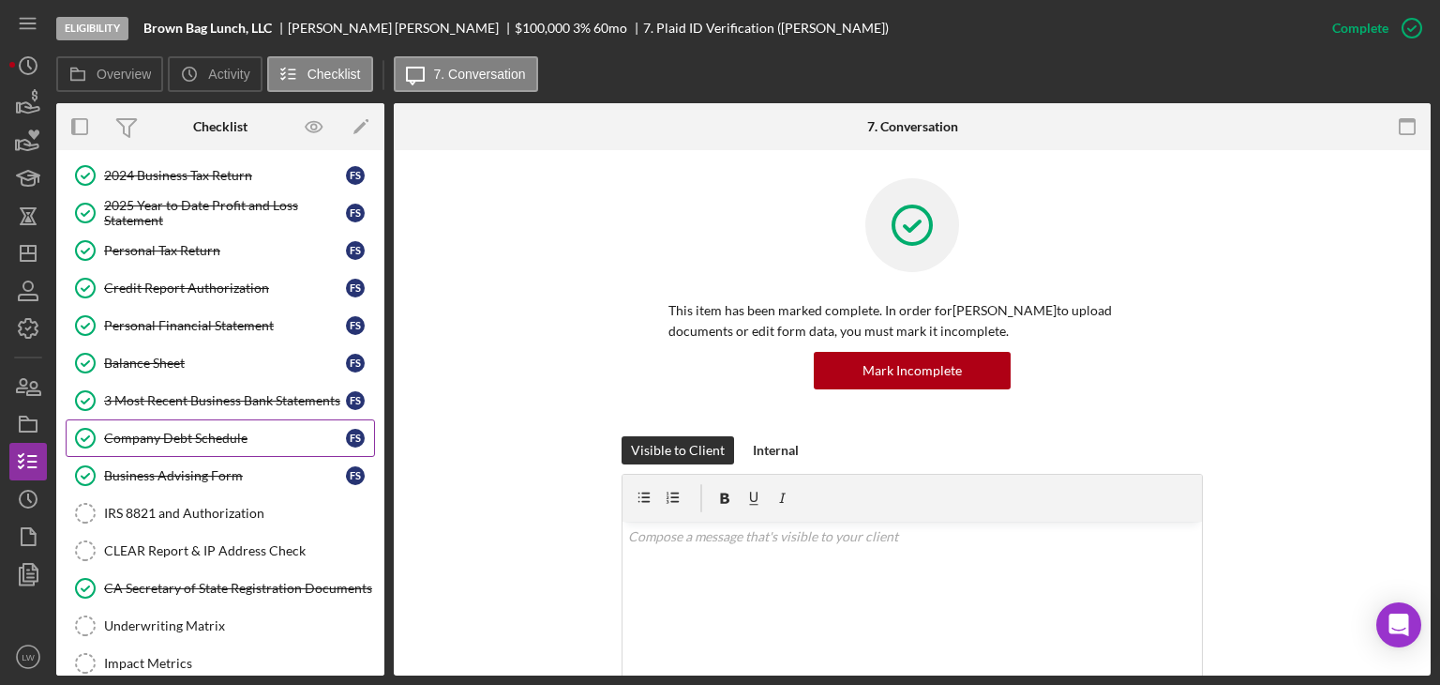
click at [218, 430] on div "Company Debt Schedule" at bounding box center [225, 437] width 242 height 15
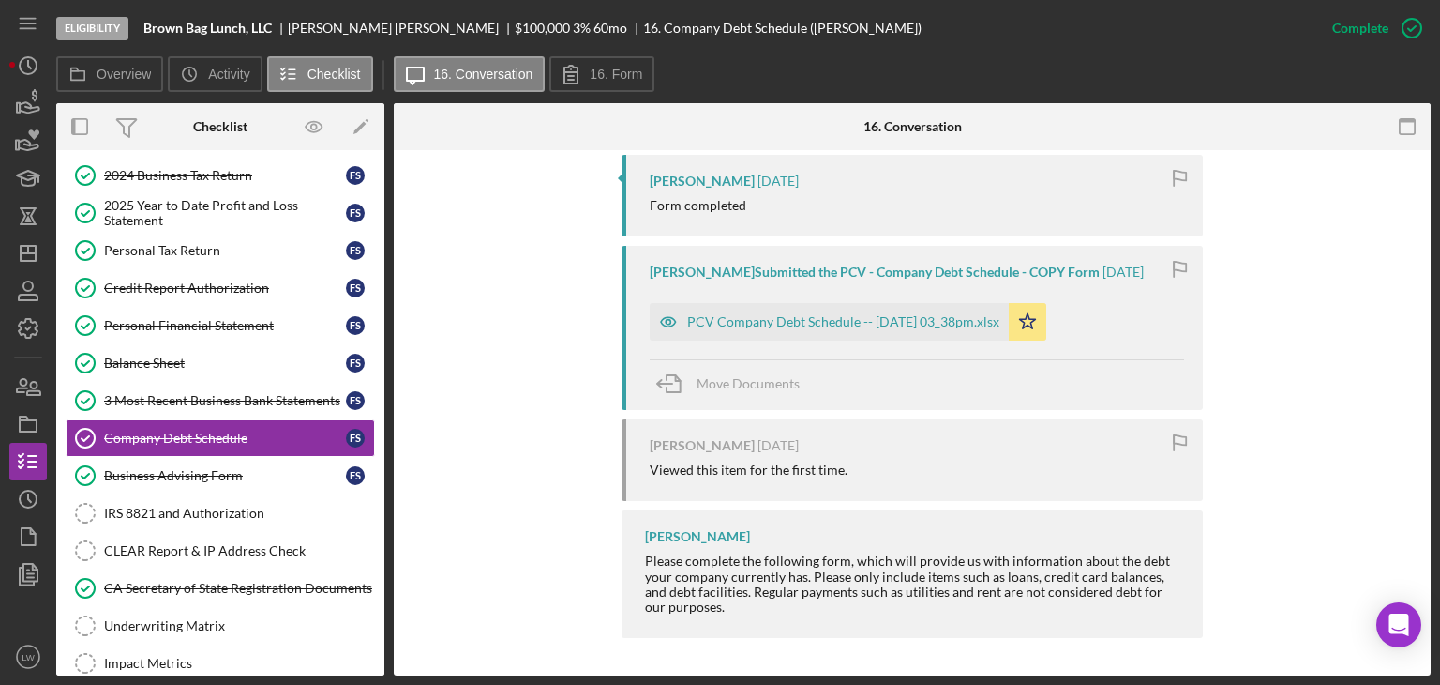
scroll to position [2182, 0]
click at [177, 356] on div "Balance Sheet" at bounding box center [225, 362] width 242 height 15
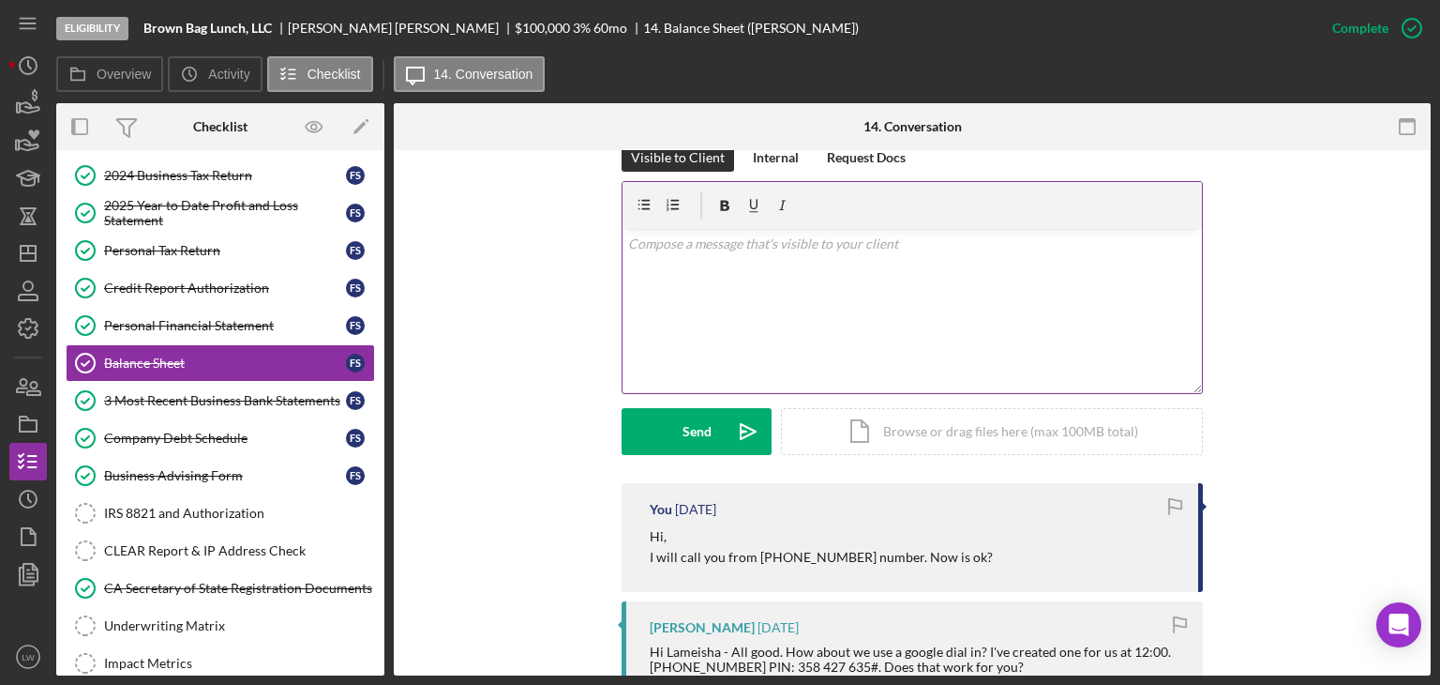
scroll to position [281, 0]
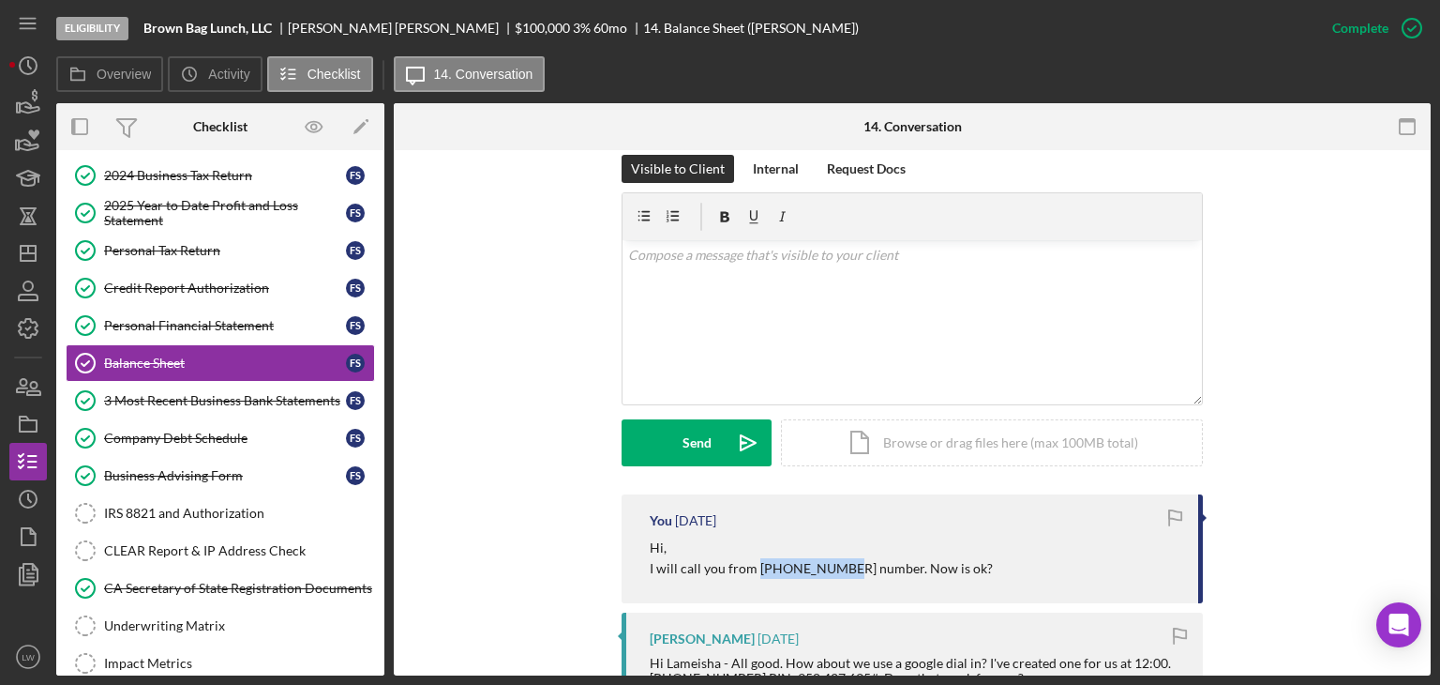
drag, startPoint x: 754, startPoint y: 566, endPoint x: 836, endPoint y: 569, distance: 82.6
click at [836, 569] on p "I will call you from 650-670-0527 number. Now is ok?" at bounding box center [821, 568] width 343 height 21
copy p "650-670-0527"
click at [840, 326] on div "v Color teal Color pink Remove color Add row above Add row below Add column bef…" at bounding box center [913, 322] width 580 height 164
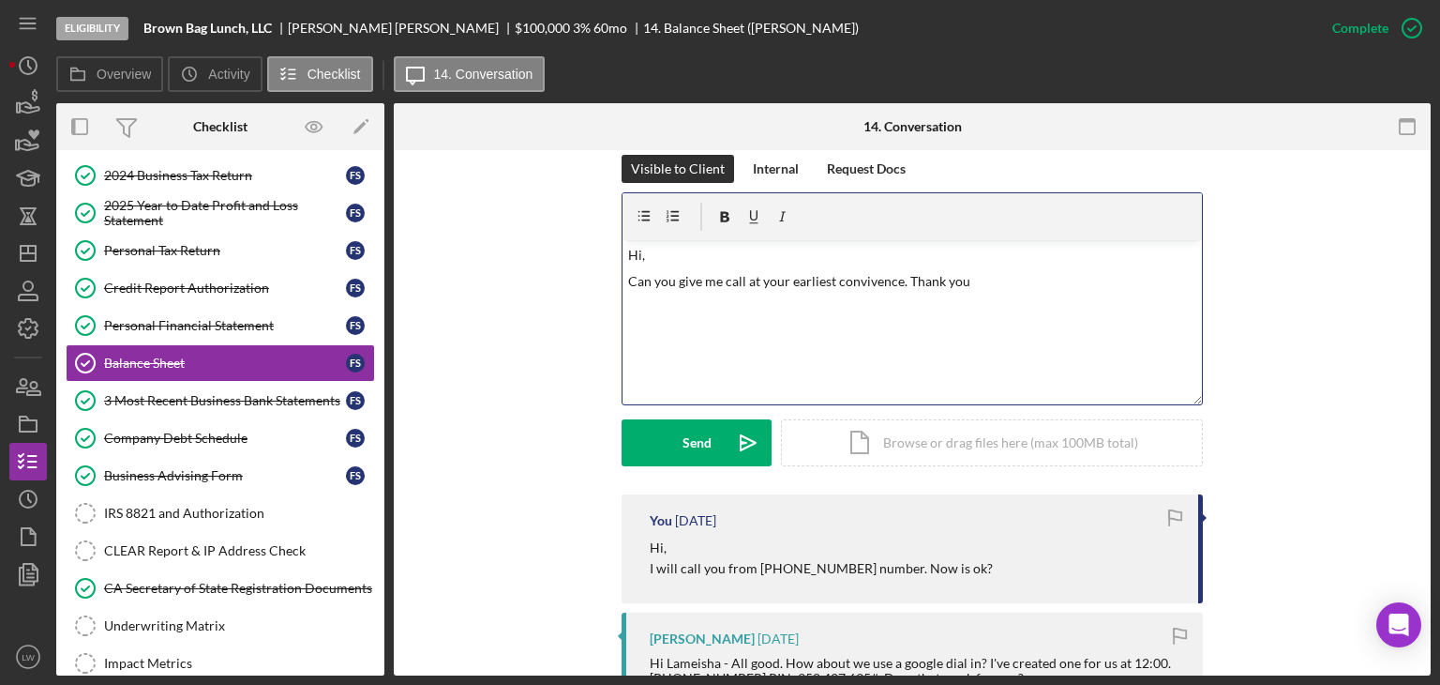
drag, startPoint x: 986, startPoint y: 279, endPoint x: 615, endPoint y: 301, distance: 371.0
click at [521, 282] on div "Visible to Client Internal Request Docs v Color teal Color pink Remove color Ad…" at bounding box center [912, 324] width 981 height 339
copy p "Can you give me call at your earliest convivence. Thank you"
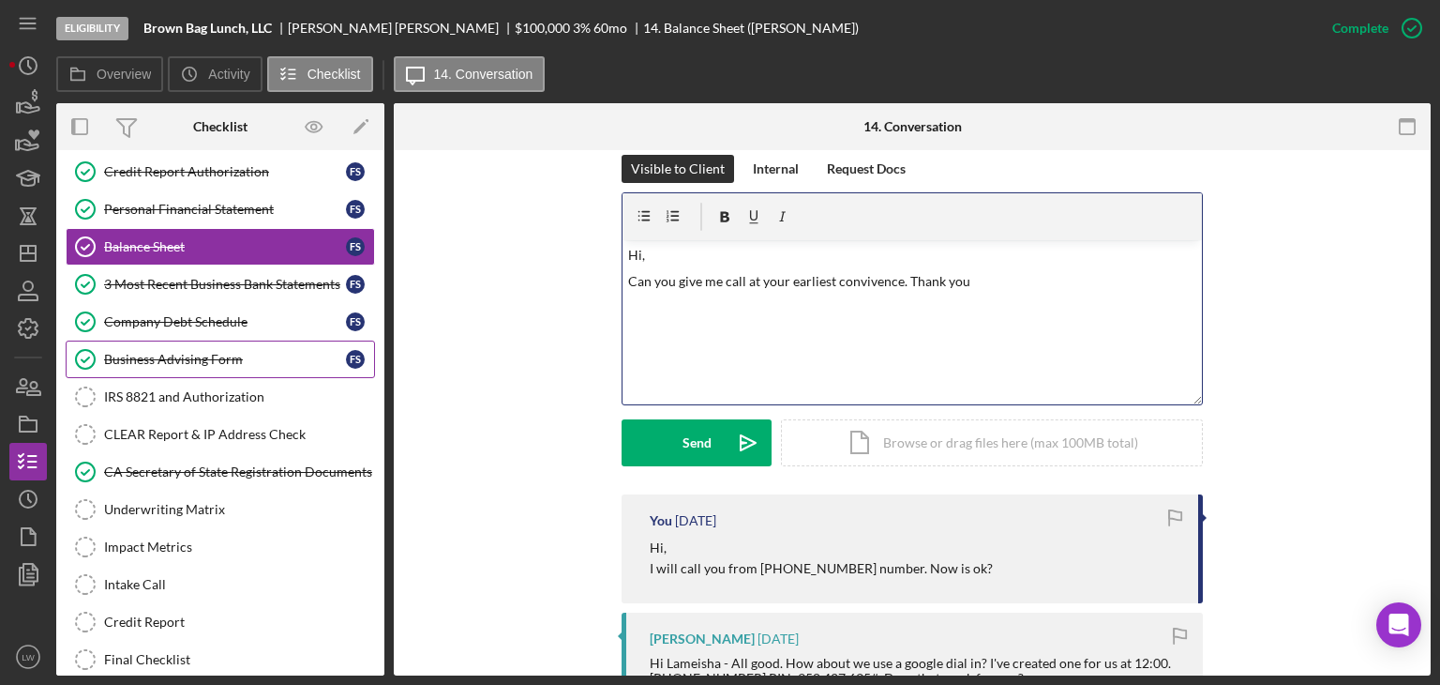
scroll to position [680, 0]
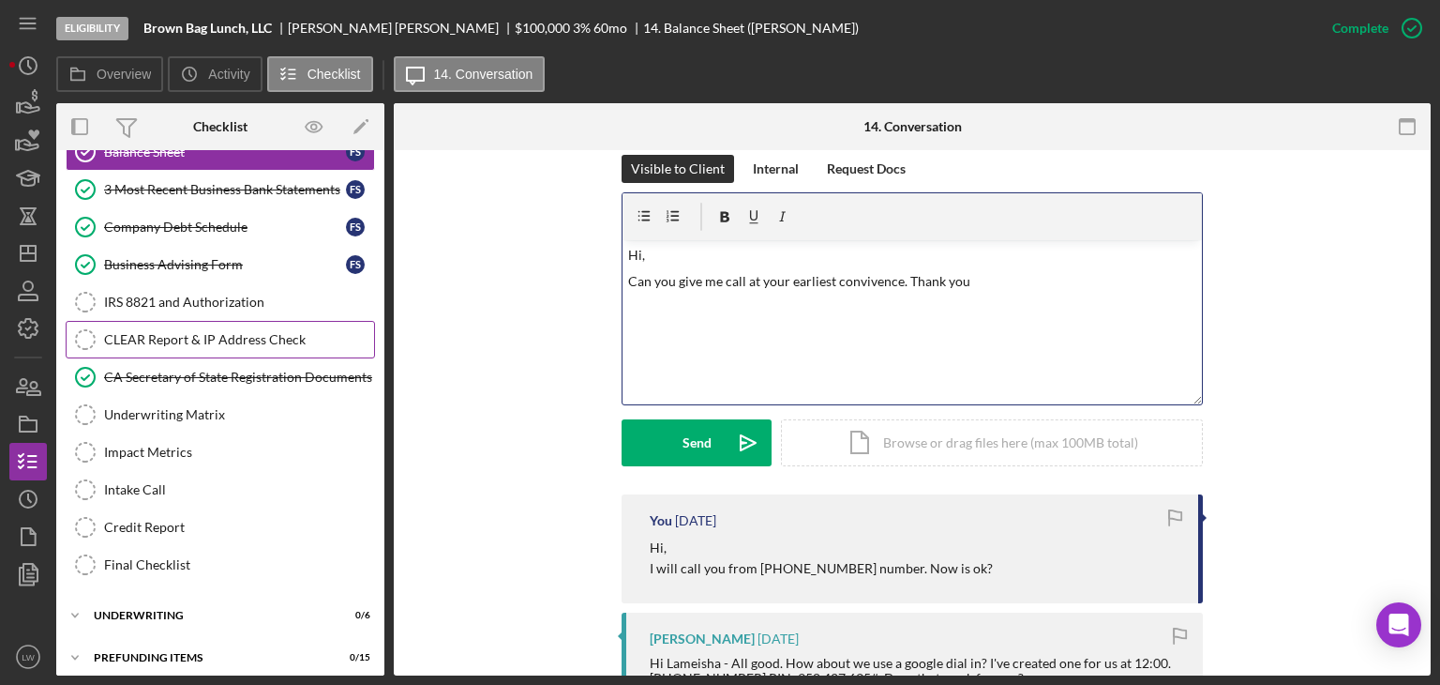
click at [156, 321] on link "CLEAR Report & IP Address Check CLEAR Report & IP Address Check" at bounding box center [220, 340] width 309 height 38
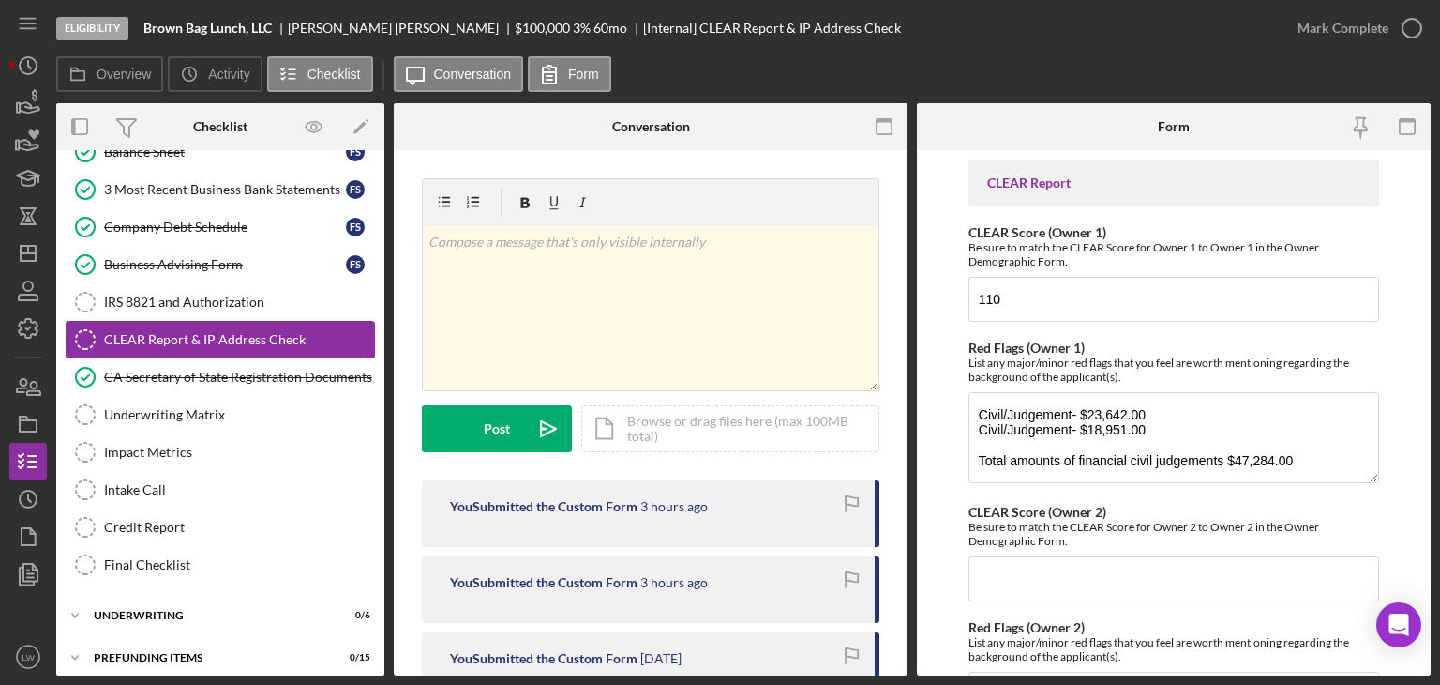
click at [158, 336] on div "CLEAR Report & IP Address Check" at bounding box center [239, 339] width 270 height 15
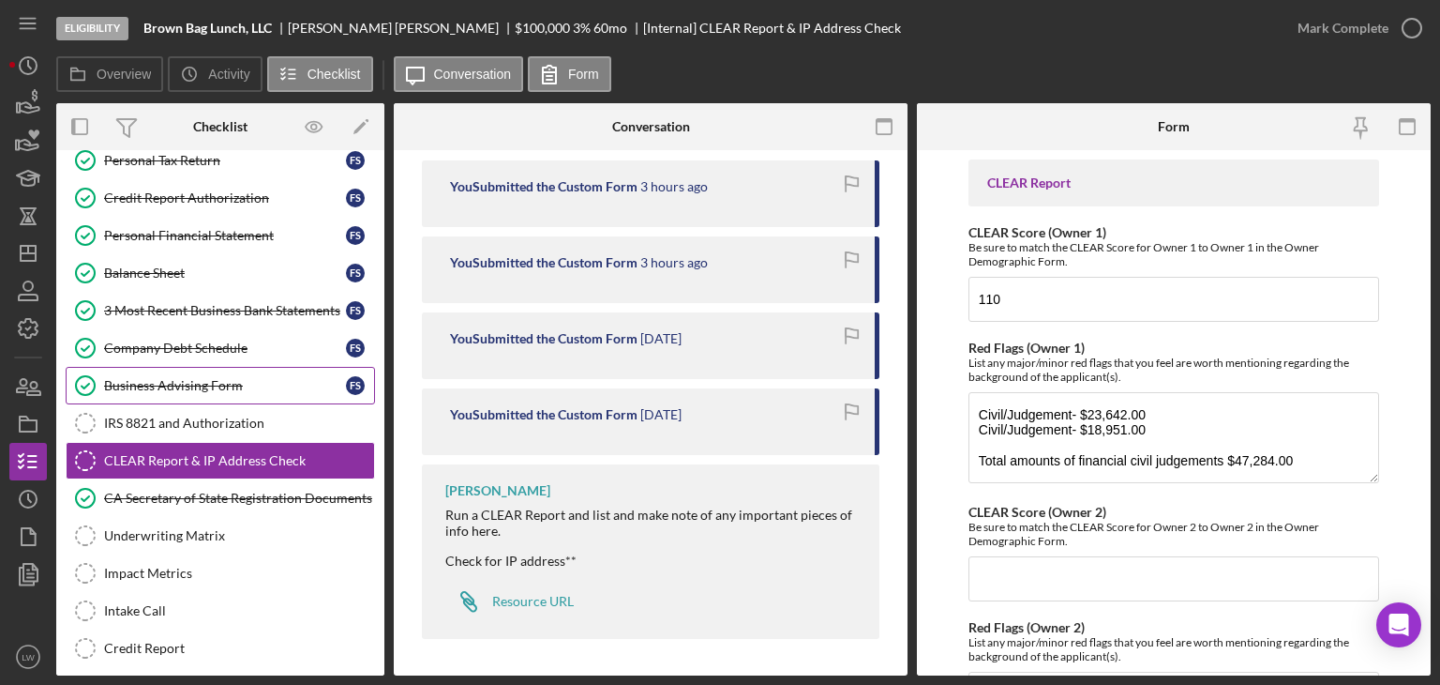
scroll to position [305, 0]
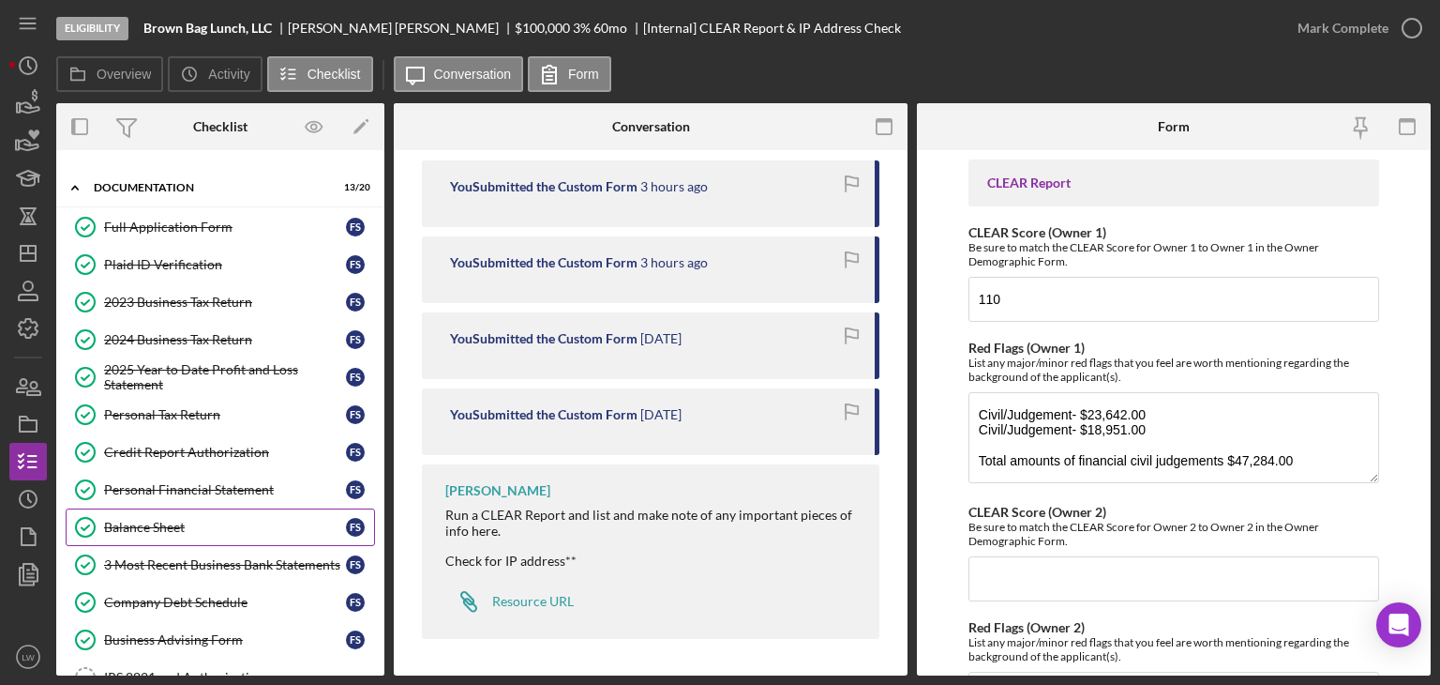
click at [183, 519] on div "Balance Sheet" at bounding box center [225, 526] width 242 height 15
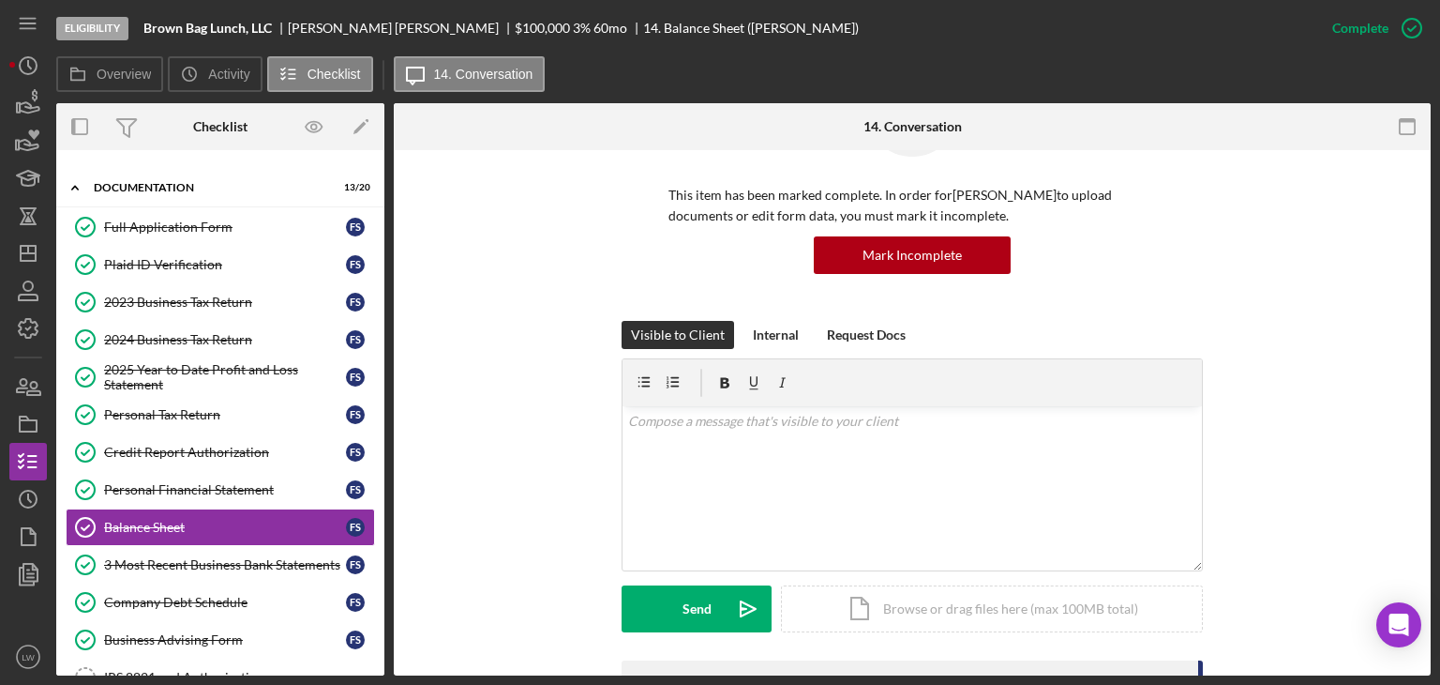
scroll to position [375, 0]
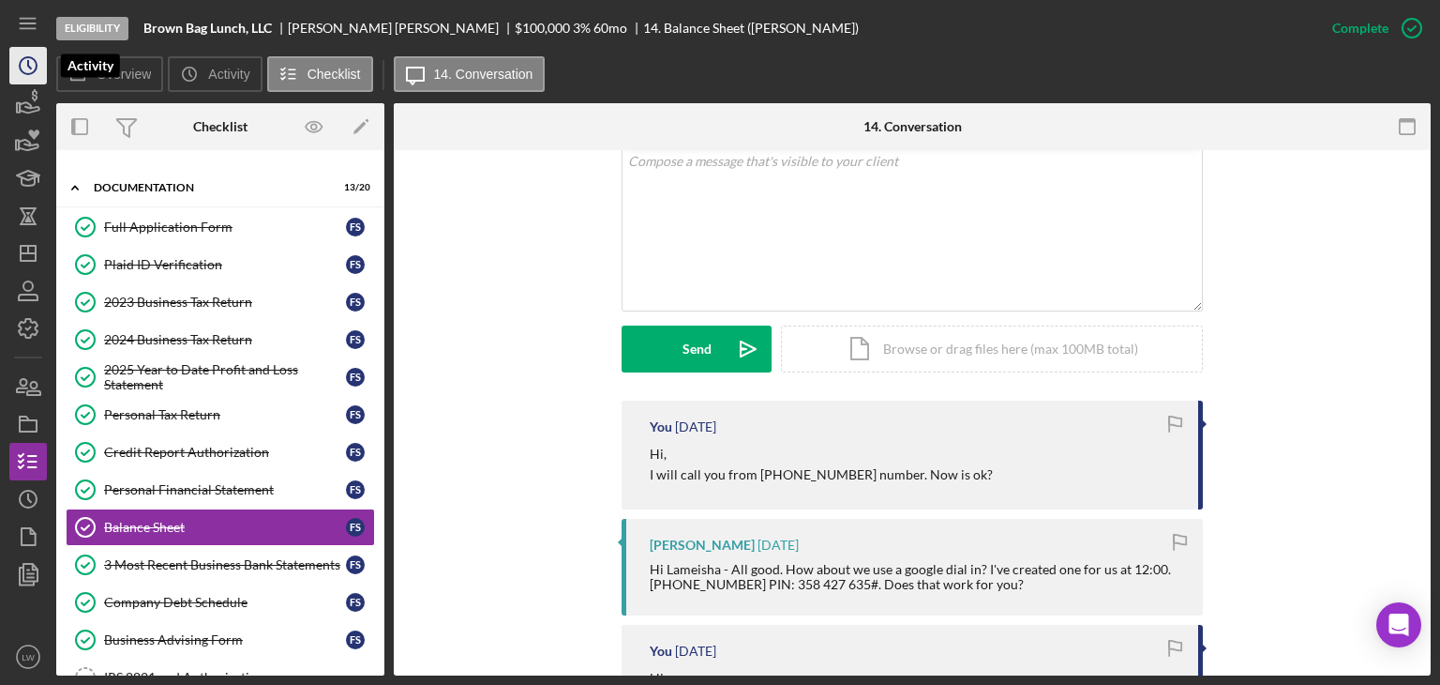
click at [36, 69] on circle "button" at bounding box center [28, 65] width 17 height 17
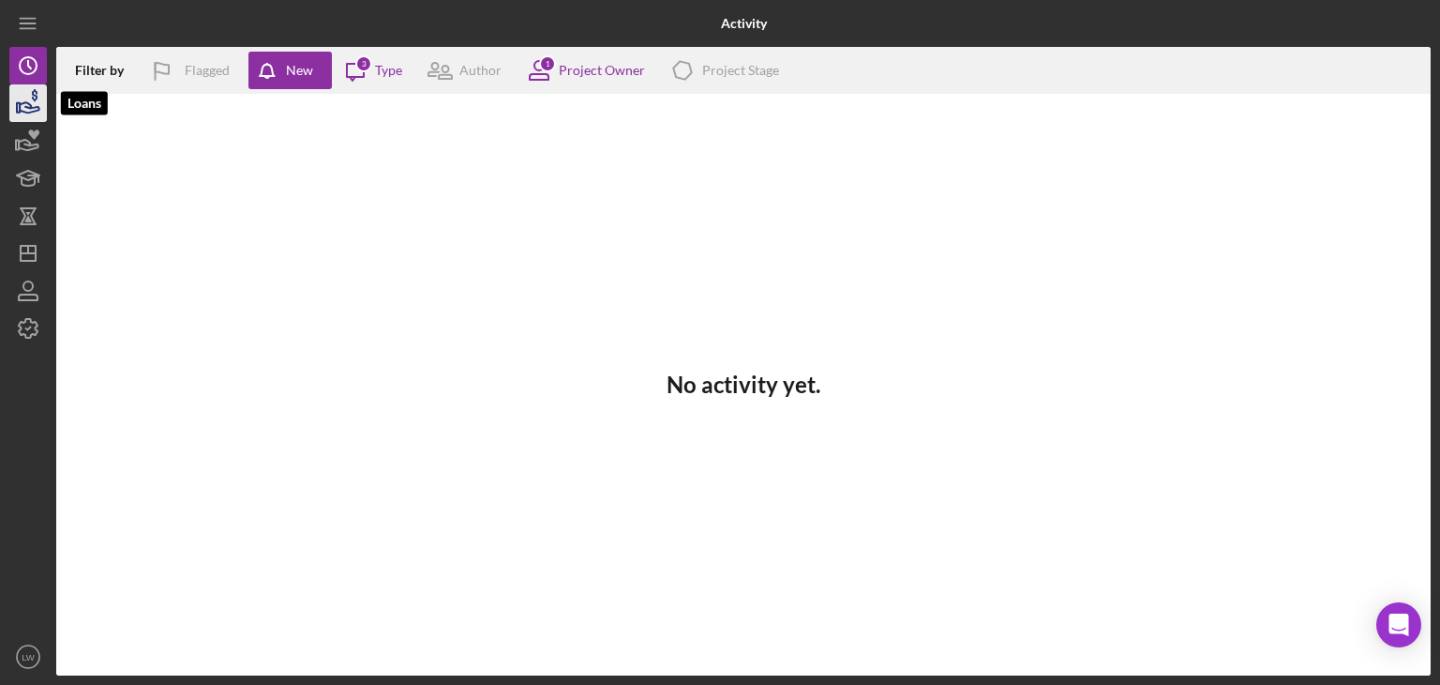
click at [30, 108] on icon "button" at bounding box center [30, 107] width 20 height 10
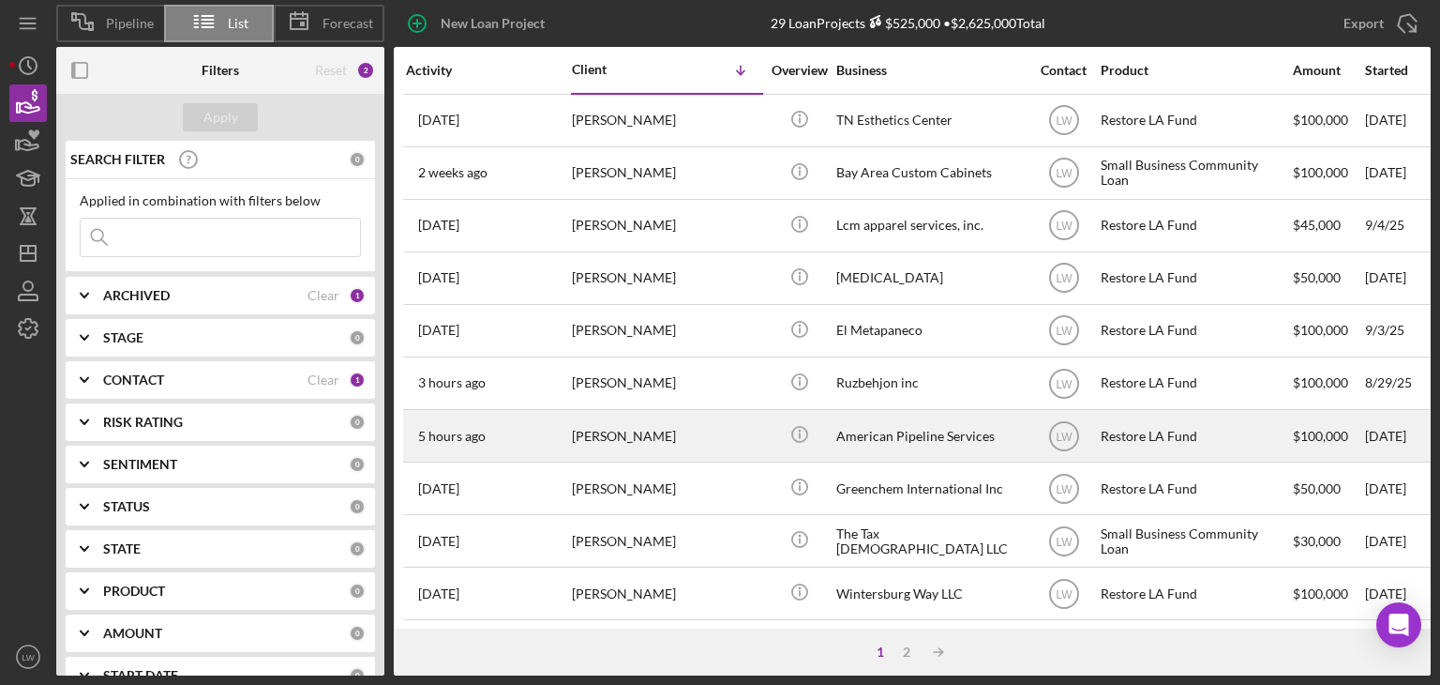
click at [956, 450] on div "American Pipeline Services" at bounding box center [930, 436] width 188 height 50
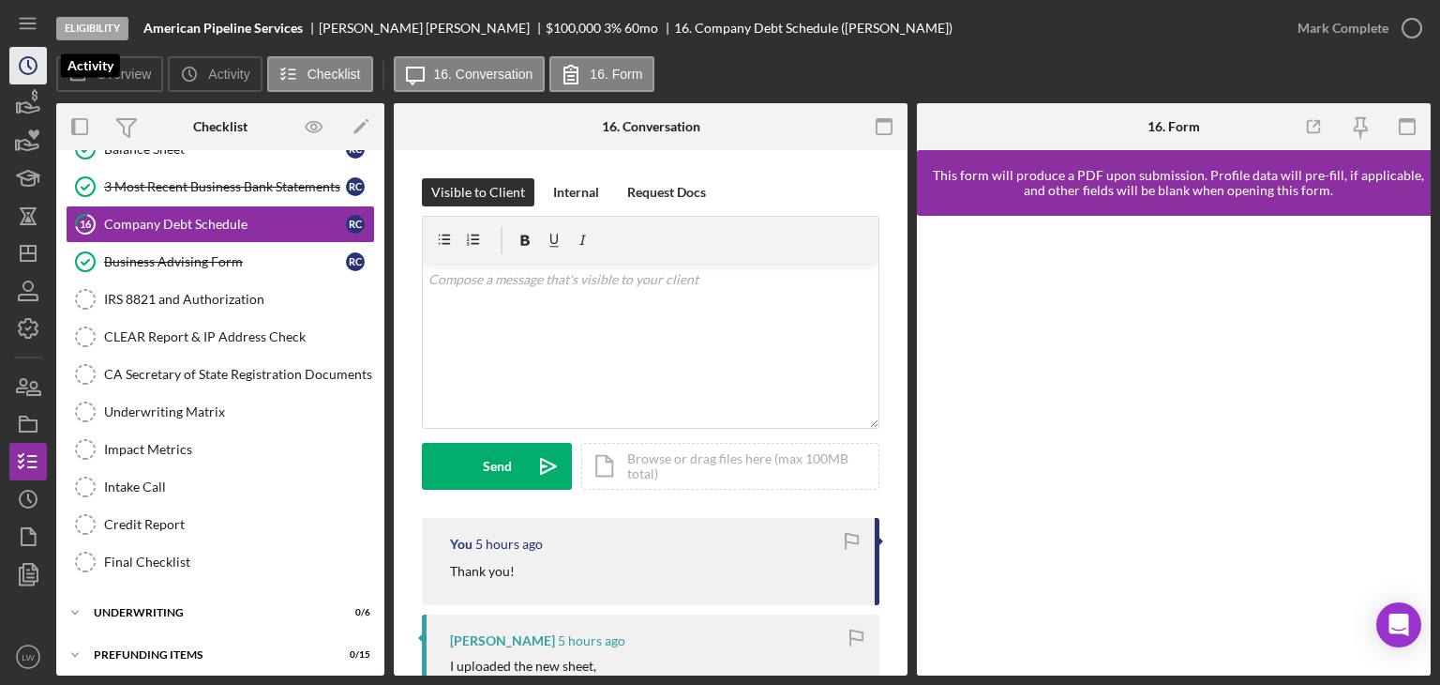
click at [32, 63] on icon "Icon/History" at bounding box center [28, 65] width 47 height 47
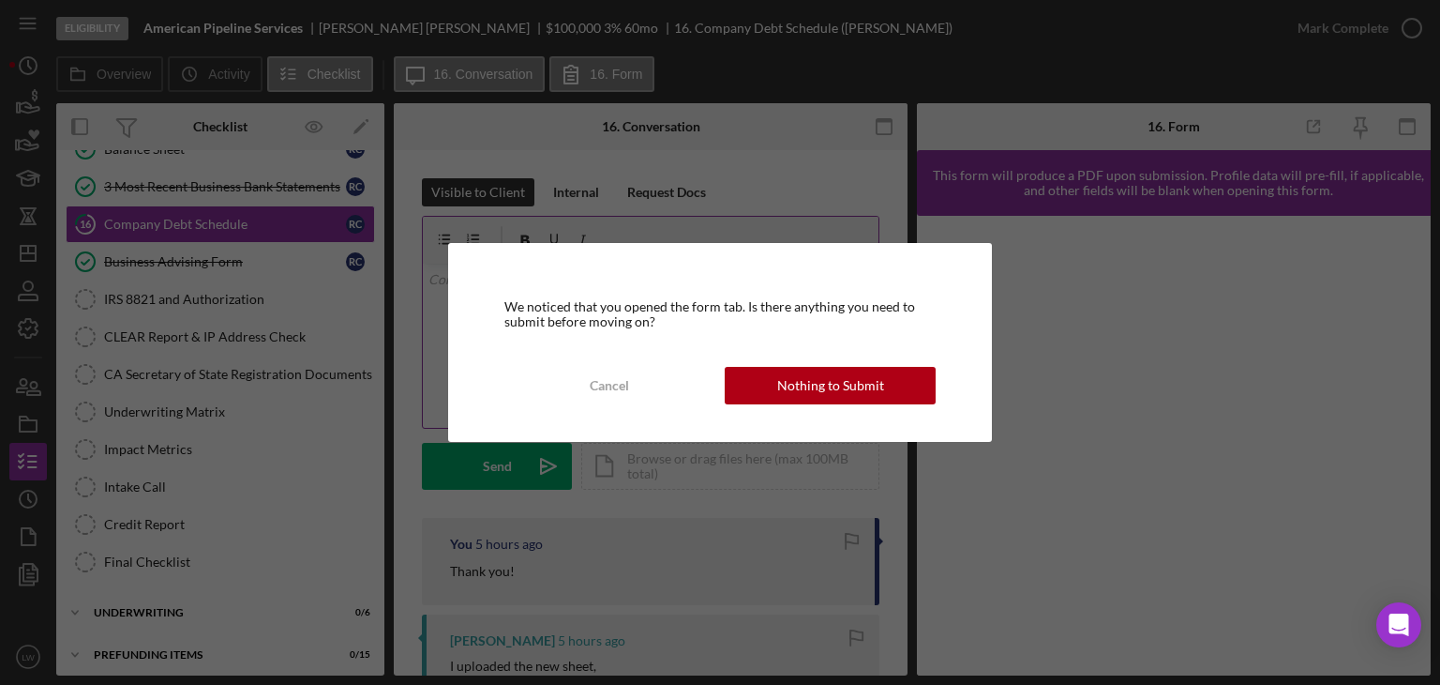
click at [653, 390] on button "Cancel" at bounding box center [609, 386] width 211 height 38
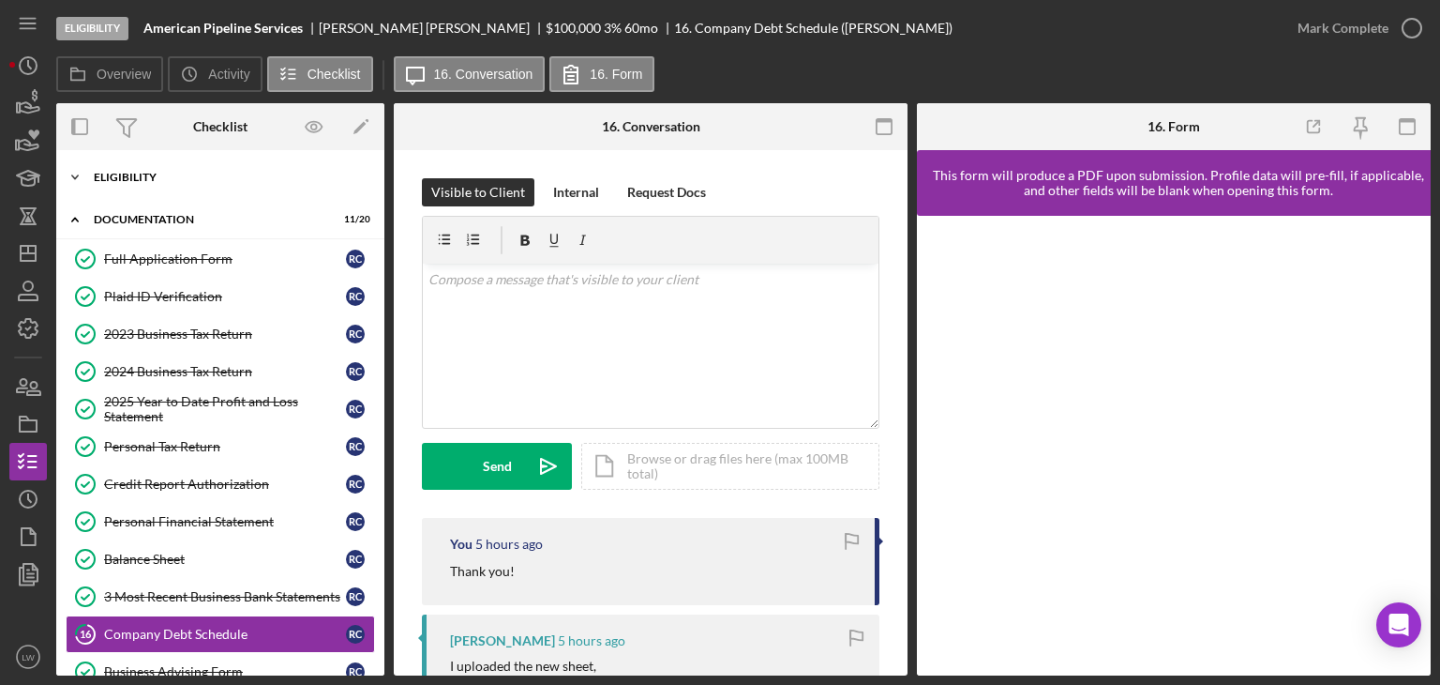
click at [124, 168] on div "Icon/Expander Eligibility 7 / 7" at bounding box center [220, 177] width 328 height 38
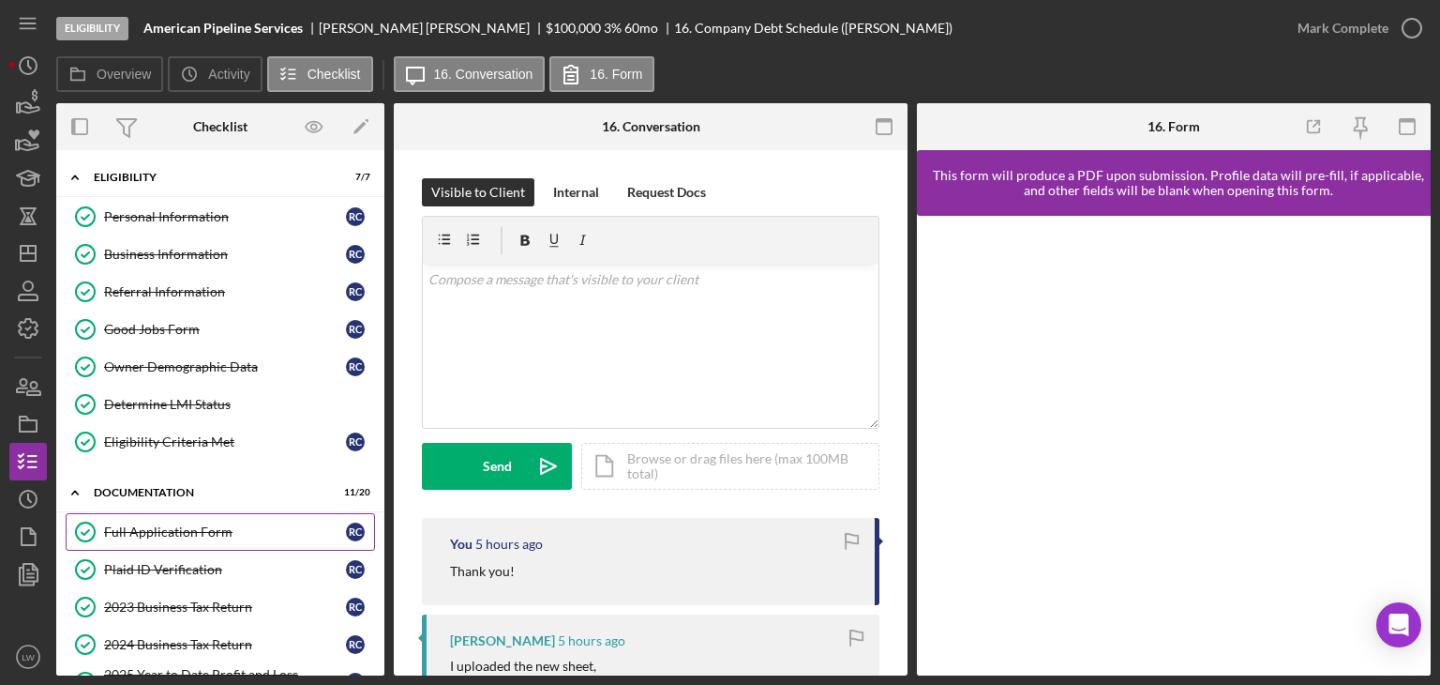
click at [165, 534] on div "Full Application Form" at bounding box center [225, 531] width 242 height 15
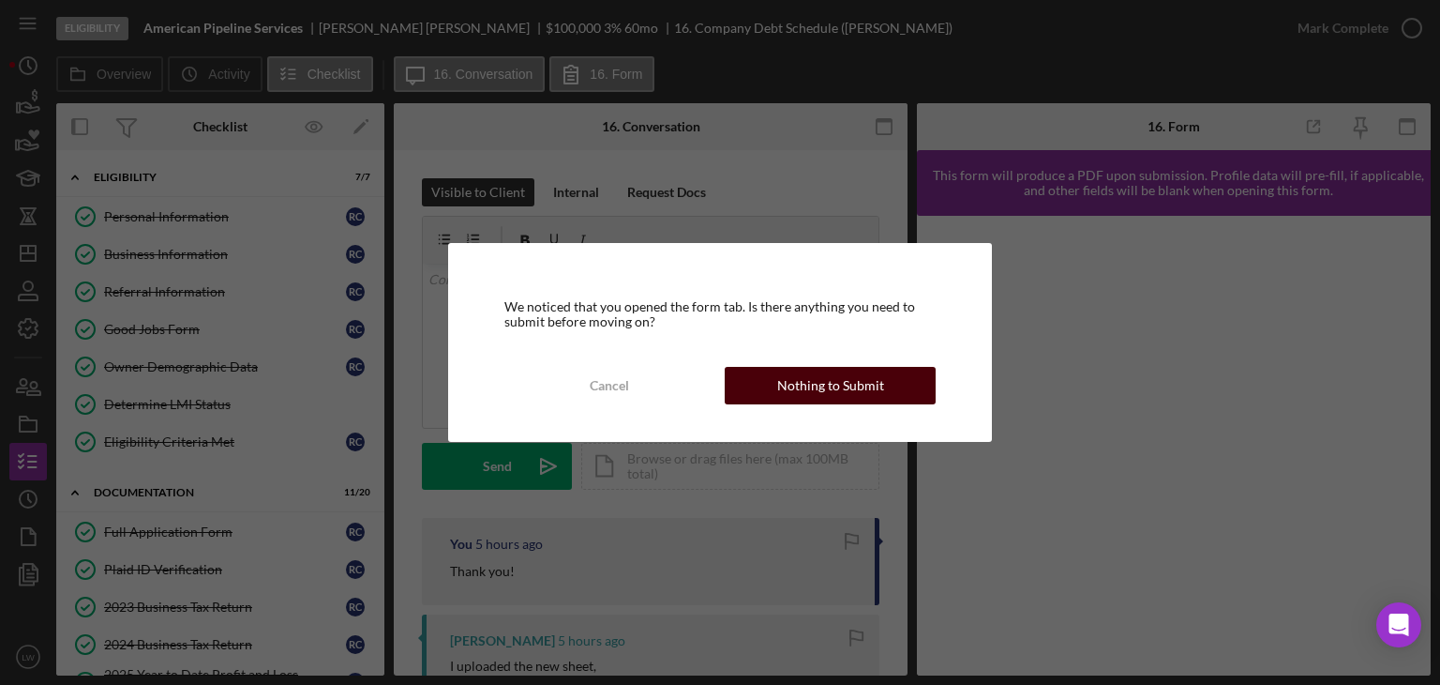
click at [792, 389] on div "Nothing to Submit" at bounding box center [830, 386] width 107 height 38
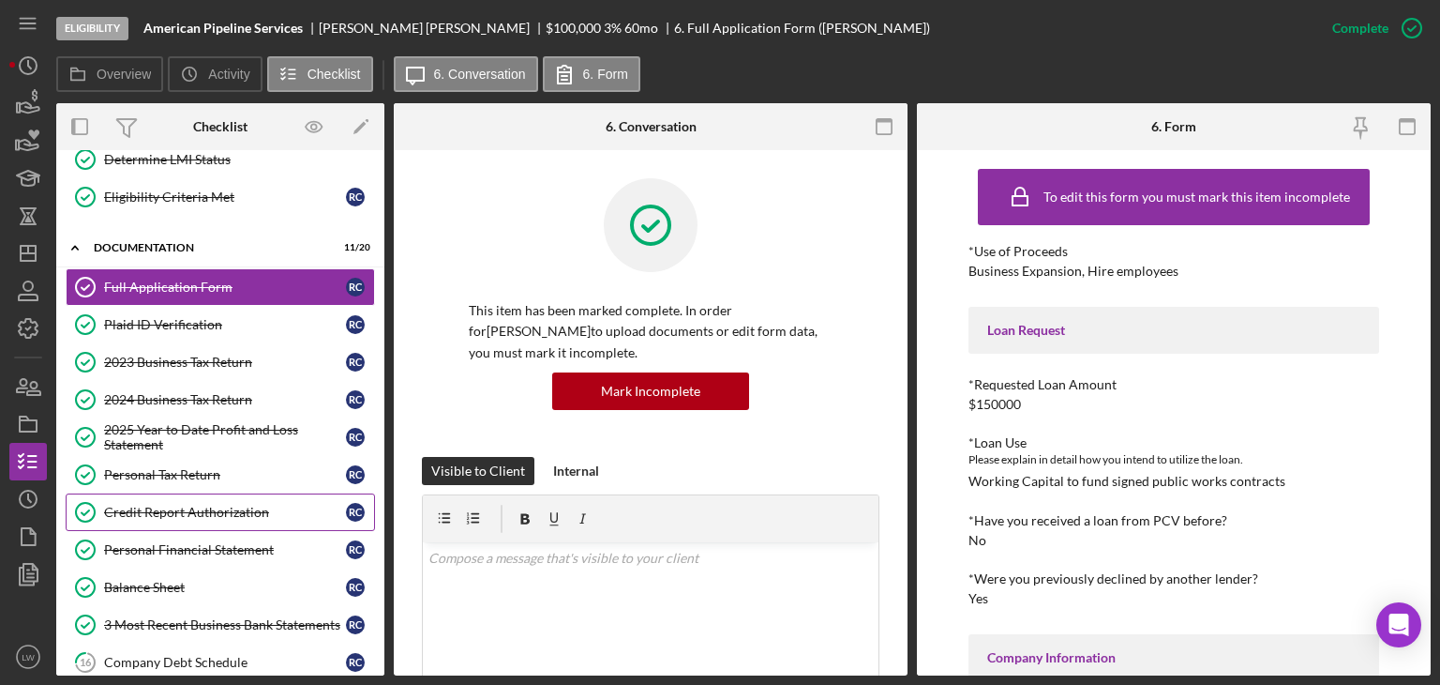
scroll to position [281, 0]
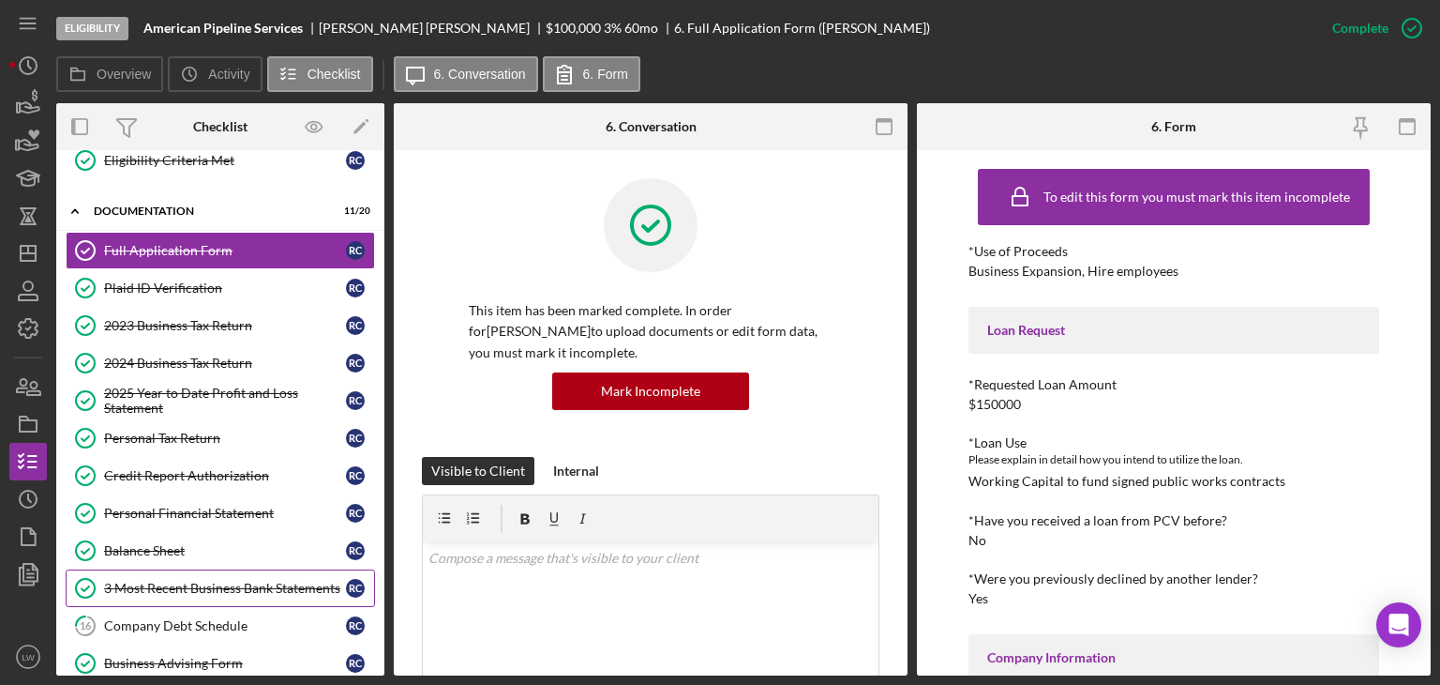
click at [200, 584] on div "3 Most Recent Business Bank Statements" at bounding box center [225, 587] width 242 height 15
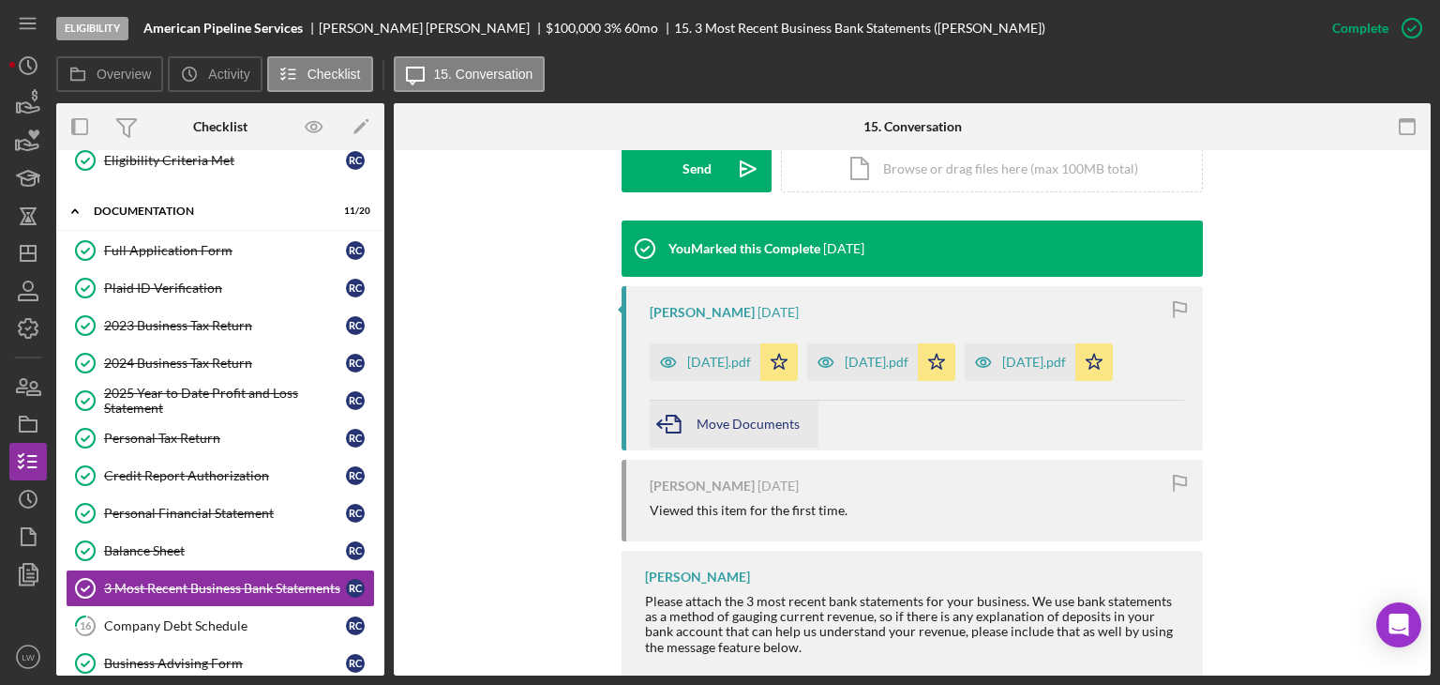
scroll to position [563, 0]
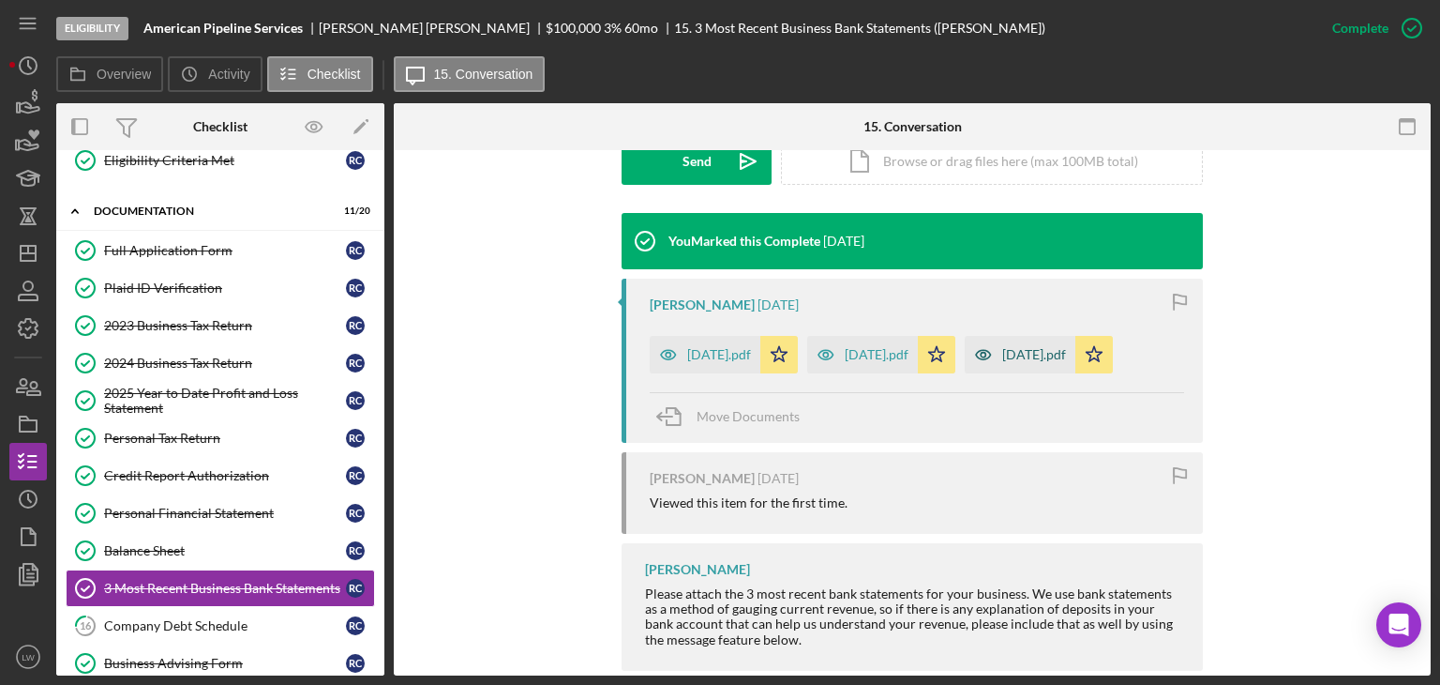
click at [1050, 364] on div "June 2025.pdf" at bounding box center [1020, 355] width 111 height 38
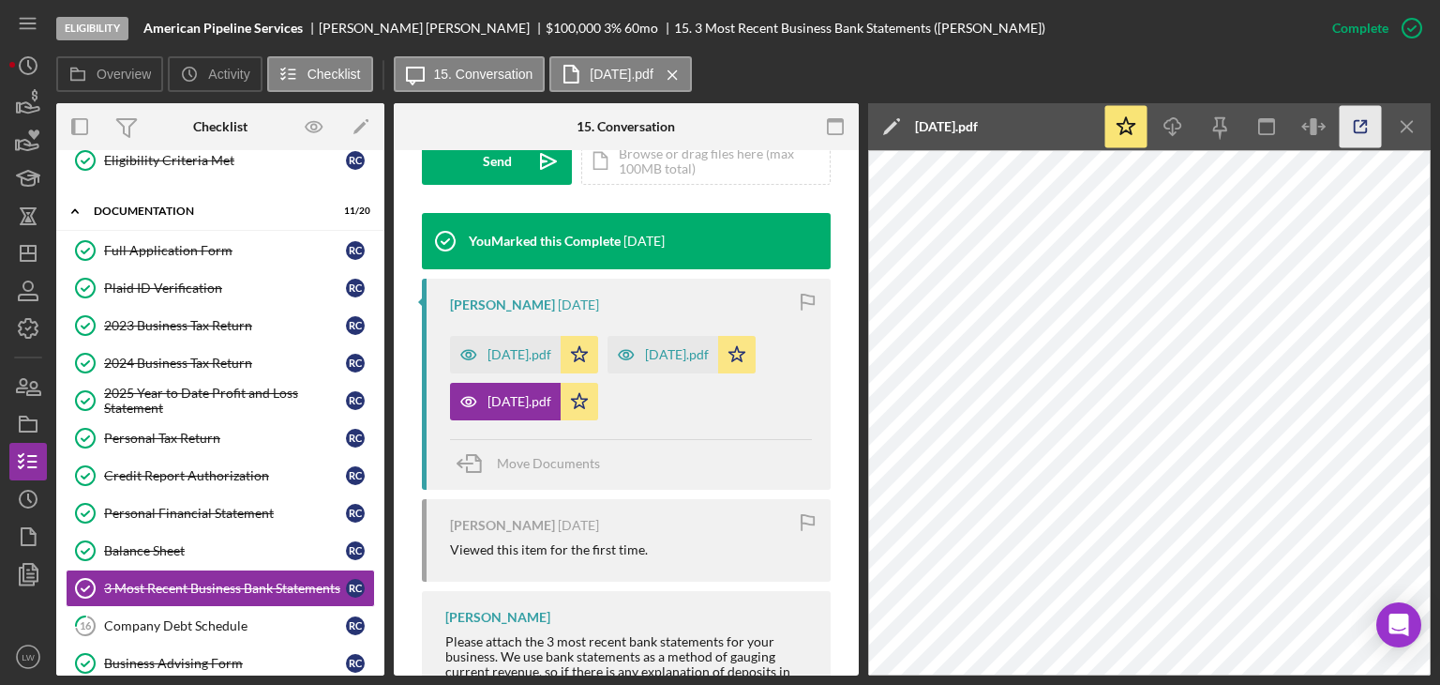
click at [1364, 125] on icon "button" at bounding box center [1361, 127] width 42 height 42
drag, startPoint x: 309, startPoint y: 27, endPoint x: 277, endPoint y: 28, distance: 32.8
click at [278, 28] on div "American Pipeline Services" at bounding box center [230, 28] width 175 height 15
drag, startPoint x: 233, startPoint y: 29, endPoint x: 223, endPoint y: 28, distance: 10.4
click at [223, 28] on b "American Pipeline Services" at bounding box center [222, 28] width 159 height 15
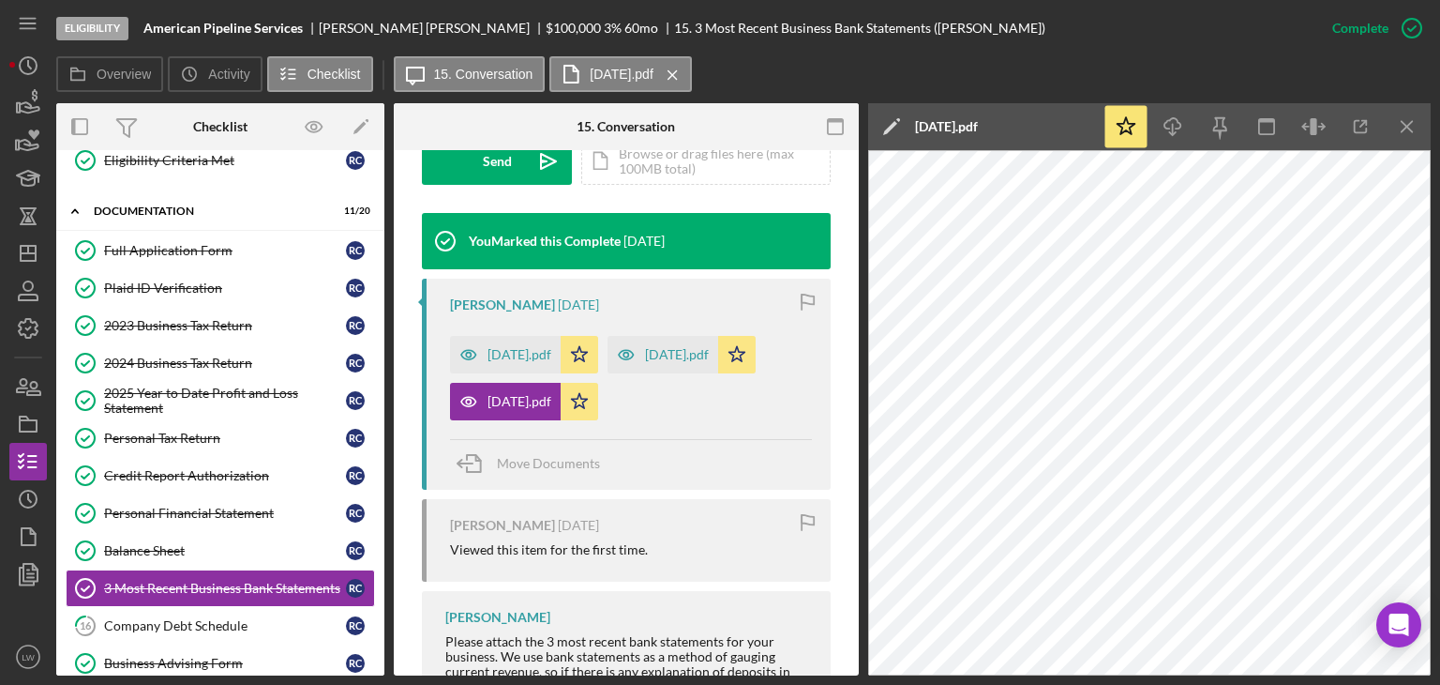
click at [304, 30] on div "American Pipeline Services" at bounding box center [230, 28] width 175 height 15
drag, startPoint x: 304, startPoint y: 30, endPoint x: 156, endPoint y: 26, distance: 148.2
click at [140, 25] on div "Eligibility American Pipeline Services Richard Craig $100,000 $20,000 3 % 60 mo…" at bounding box center [684, 28] width 1257 height 56
copy b "American Pipeline Services"
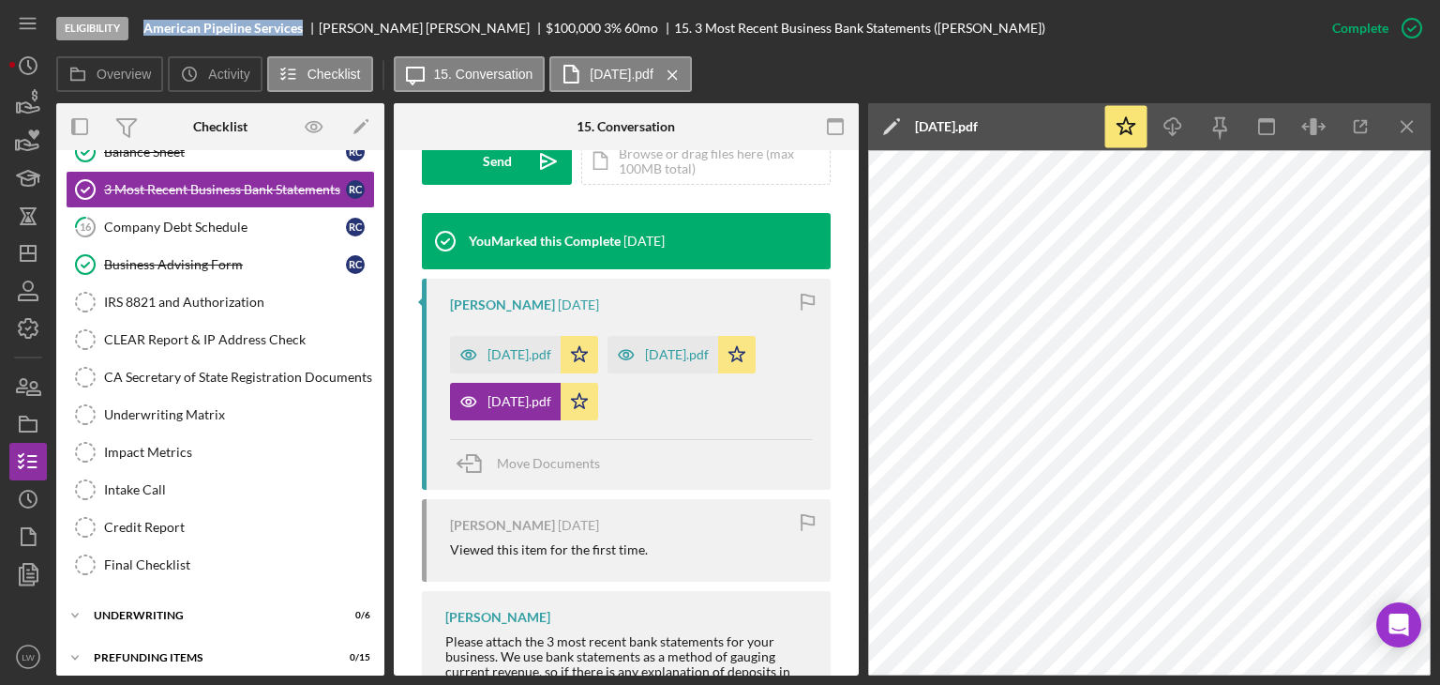
scroll to position [0, 0]
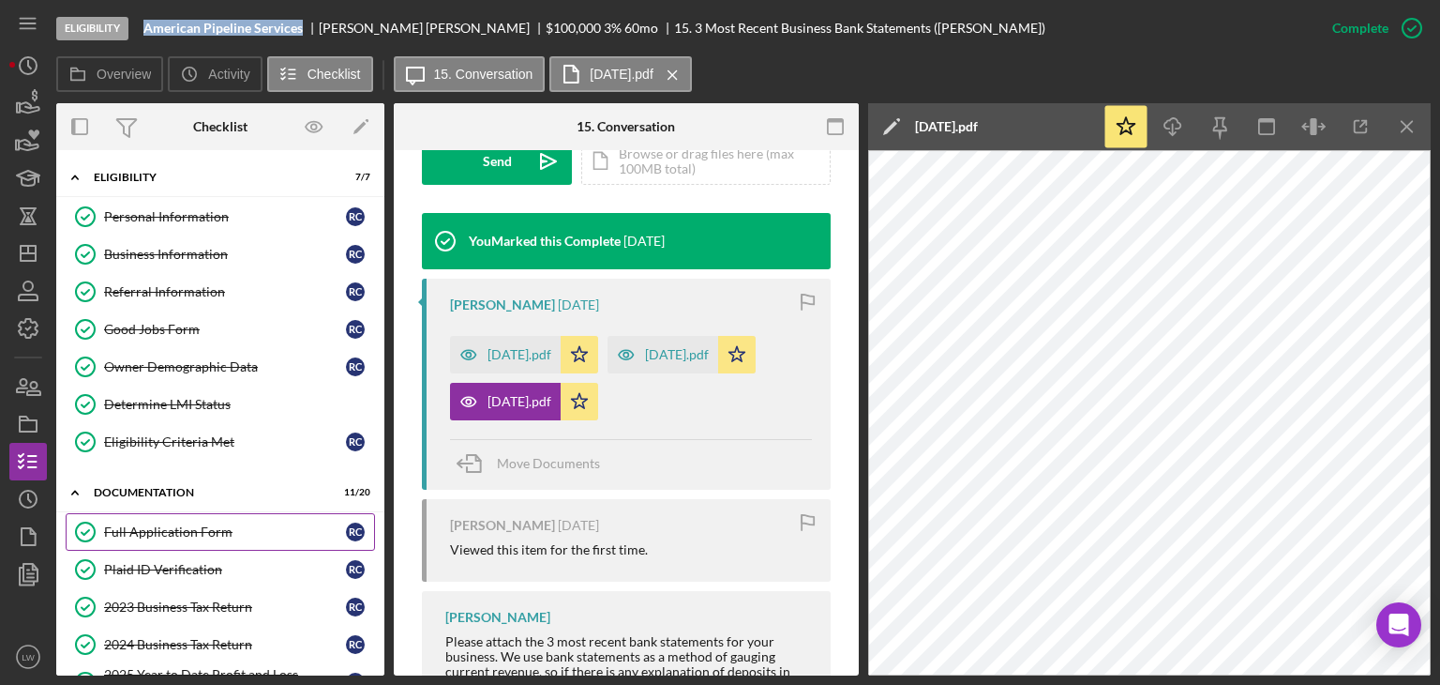
click at [180, 534] on div "Full Application Form" at bounding box center [225, 531] width 242 height 15
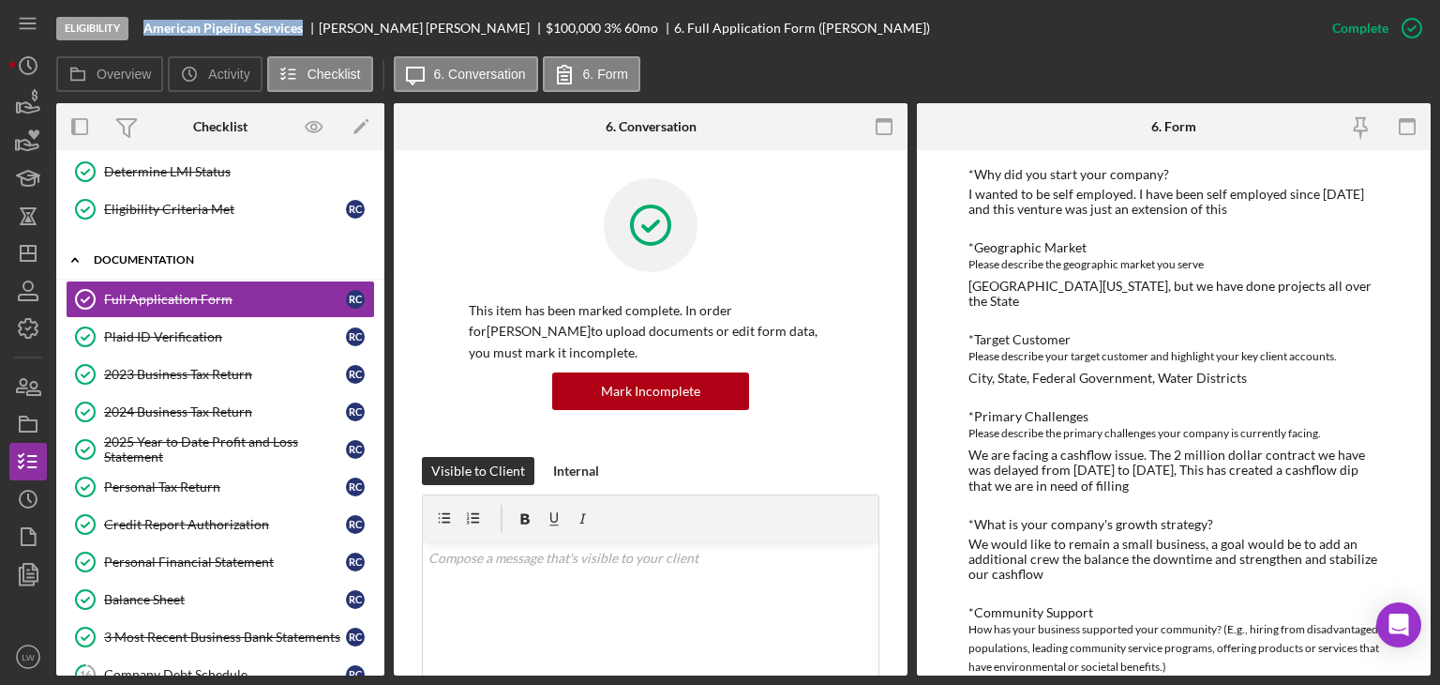
scroll to position [281, 0]
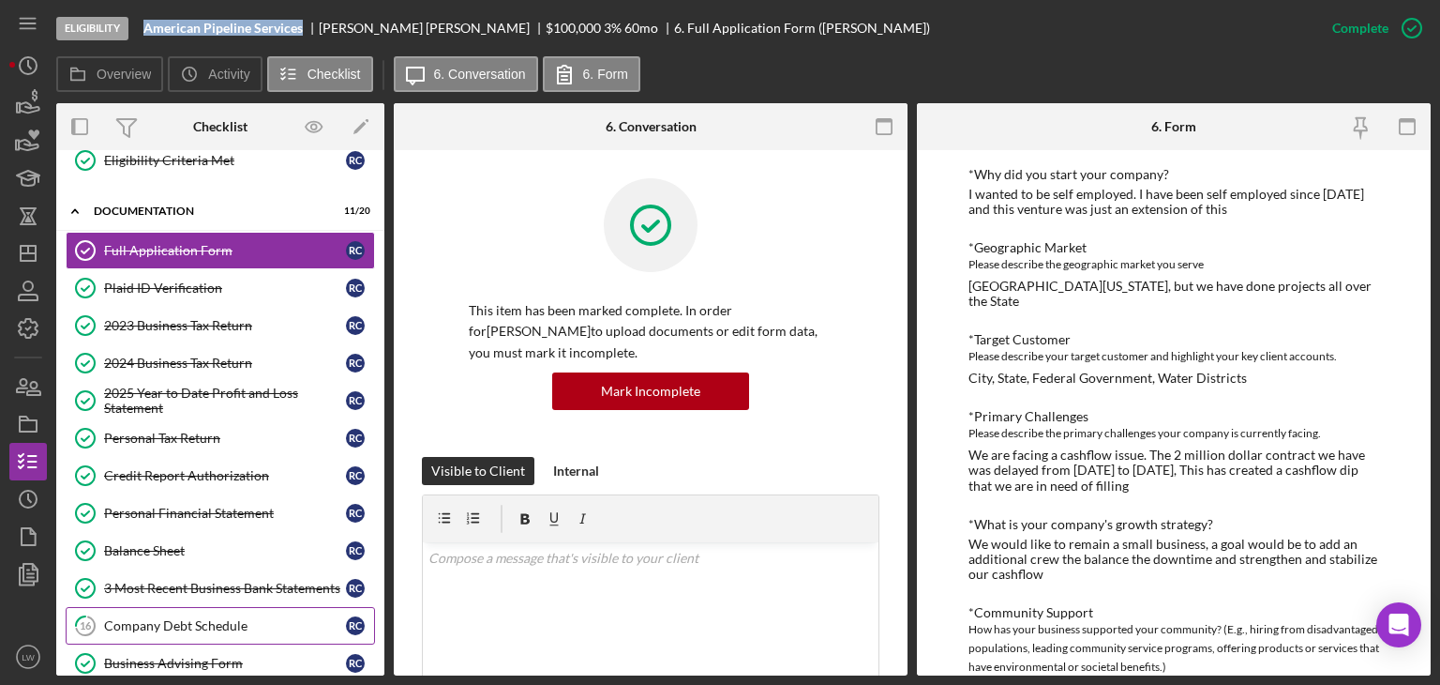
click at [195, 618] on div "Company Debt Schedule" at bounding box center [225, 625] width 242 height 15
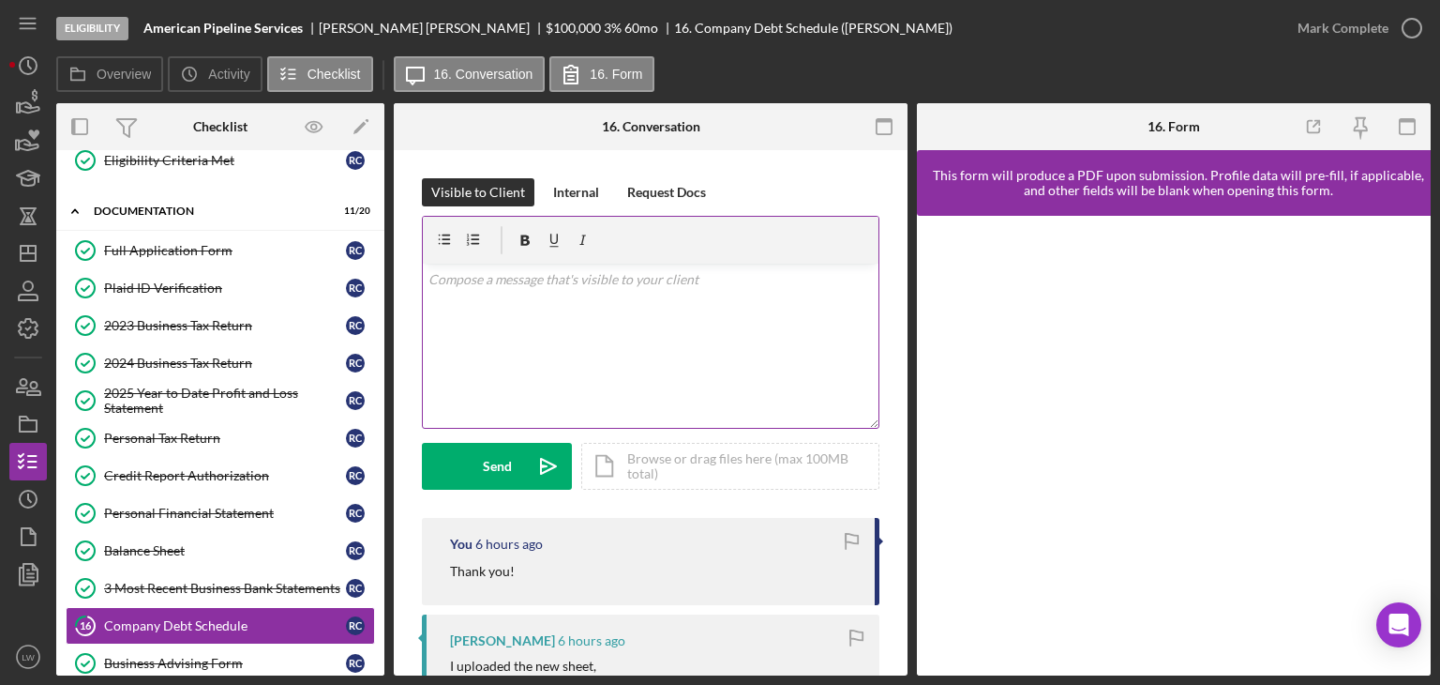
click at [610, 384] on div "v Color teal Color pink Remove color Add row above Add row below Add column bef…" at bounding box center [651, 345] width 456 height 164
click at [455, 277] on p "The Ford credit are those car loans?" at bounding box center [651, 279] width 445 height 21
click at [424, 331] on div "v Color teal Color pink Remove color Add row above Add row below Add column bef…" at bounding box center [651, 345] width 456 height 164
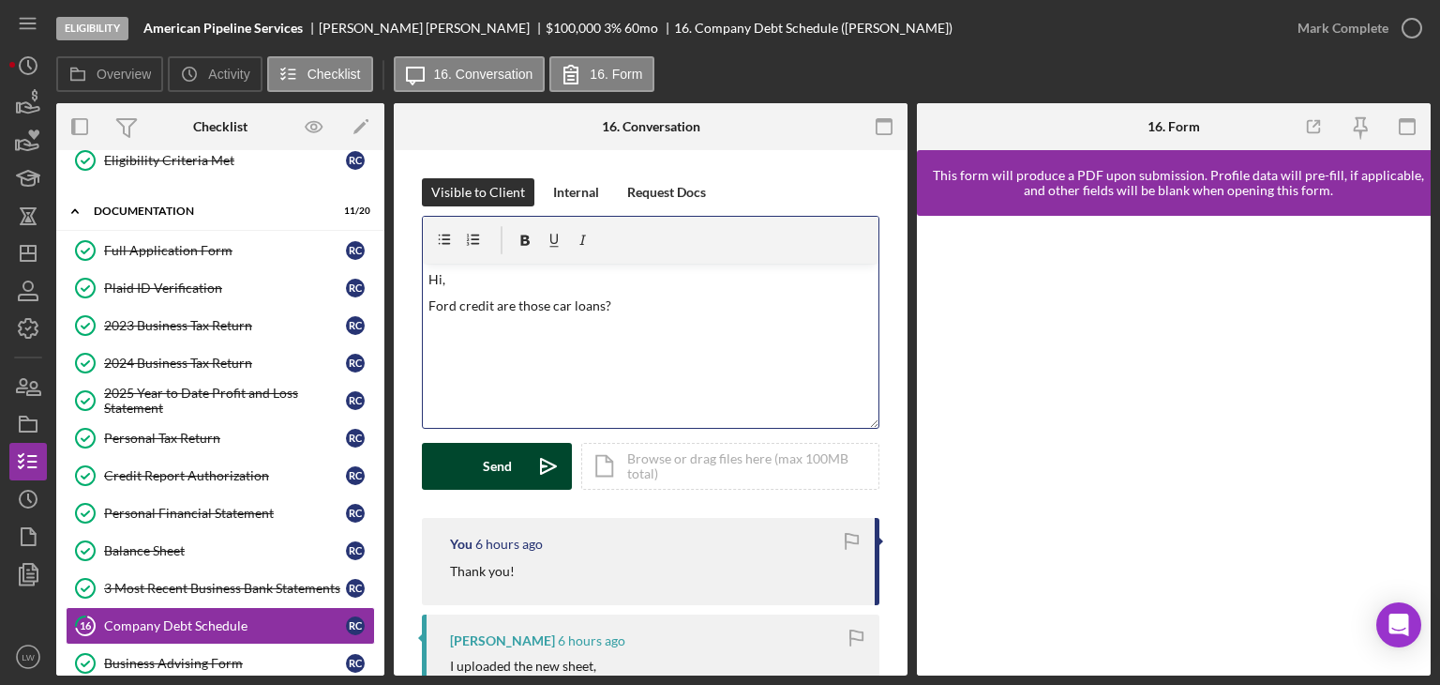
click at [520, 462] on button "Send Icon/icon-invite-send" at bounding box center [497, 466] width 150 height 47
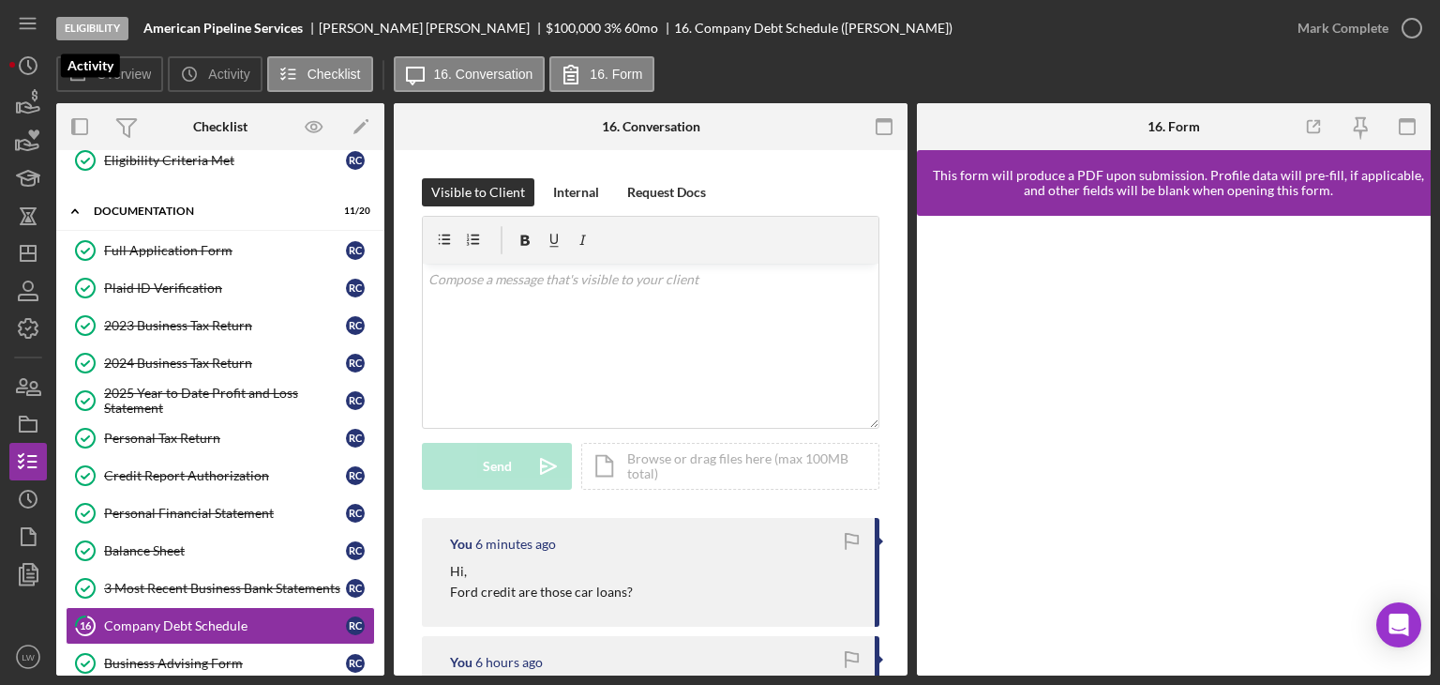
click at [8, 72] on div "Eligibility American Pipeline Services Richard Craig $100,000 $20,000 3 % 60 mo…" at bounding box center [720, 342] width 1440 height 685
click at [30, 64] on icon "Icon/History" at bounding box center [28, 65] width 47 height 47
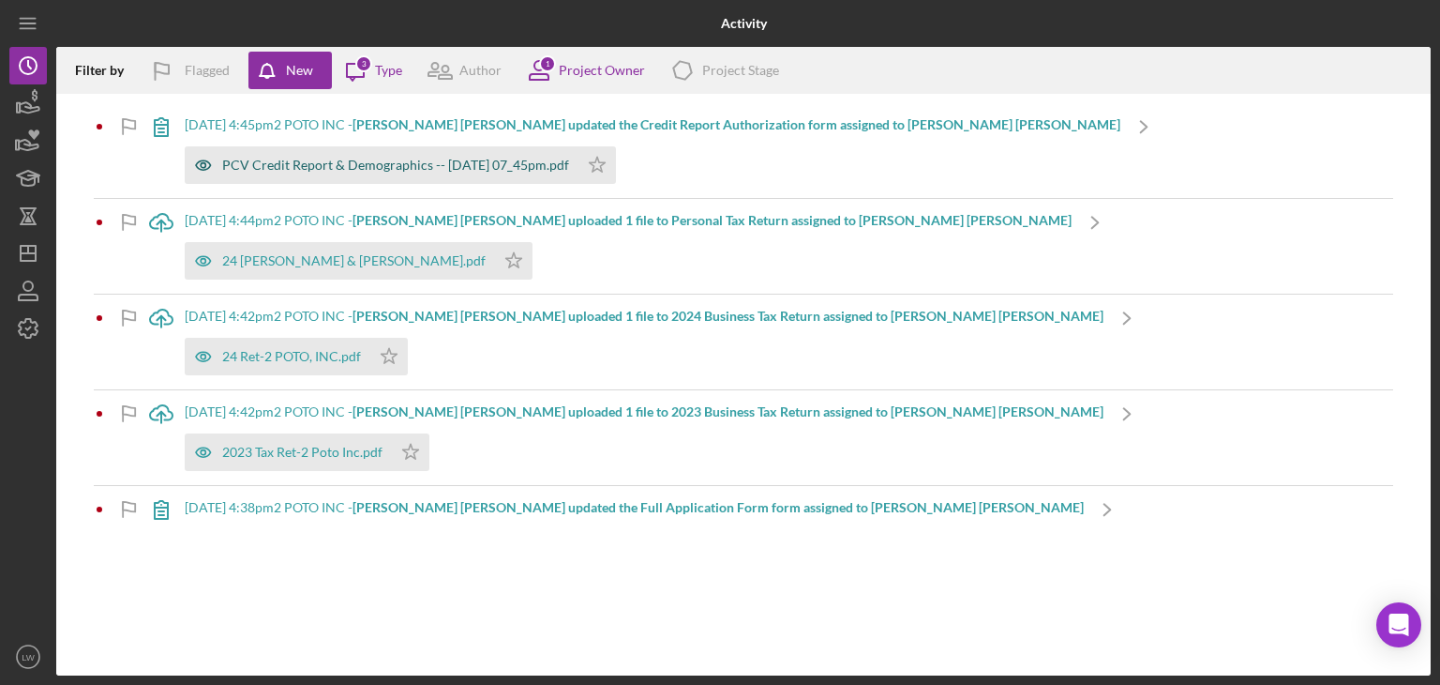
click at [499, 162] on div "PCV Credit Report & Demographics -- 2025-09-23 07_45pm.pdf" at bounding box center [395, 165] width 347 height 15
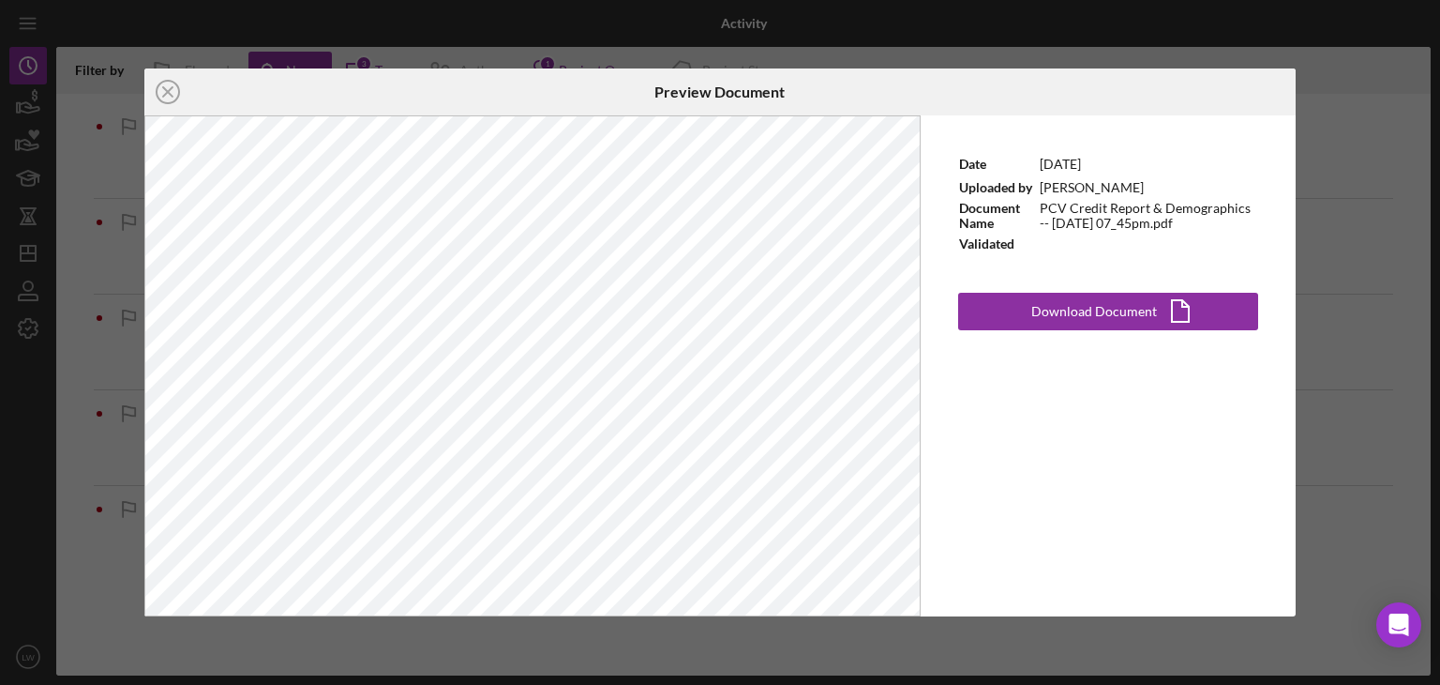
click at [1350, 155] on div "Icon/Close Preview Document Date 9/23/2025 Uploaded by Jean Christophe Febbrari…" at bounding box center [720, 342] width 1440 height 685
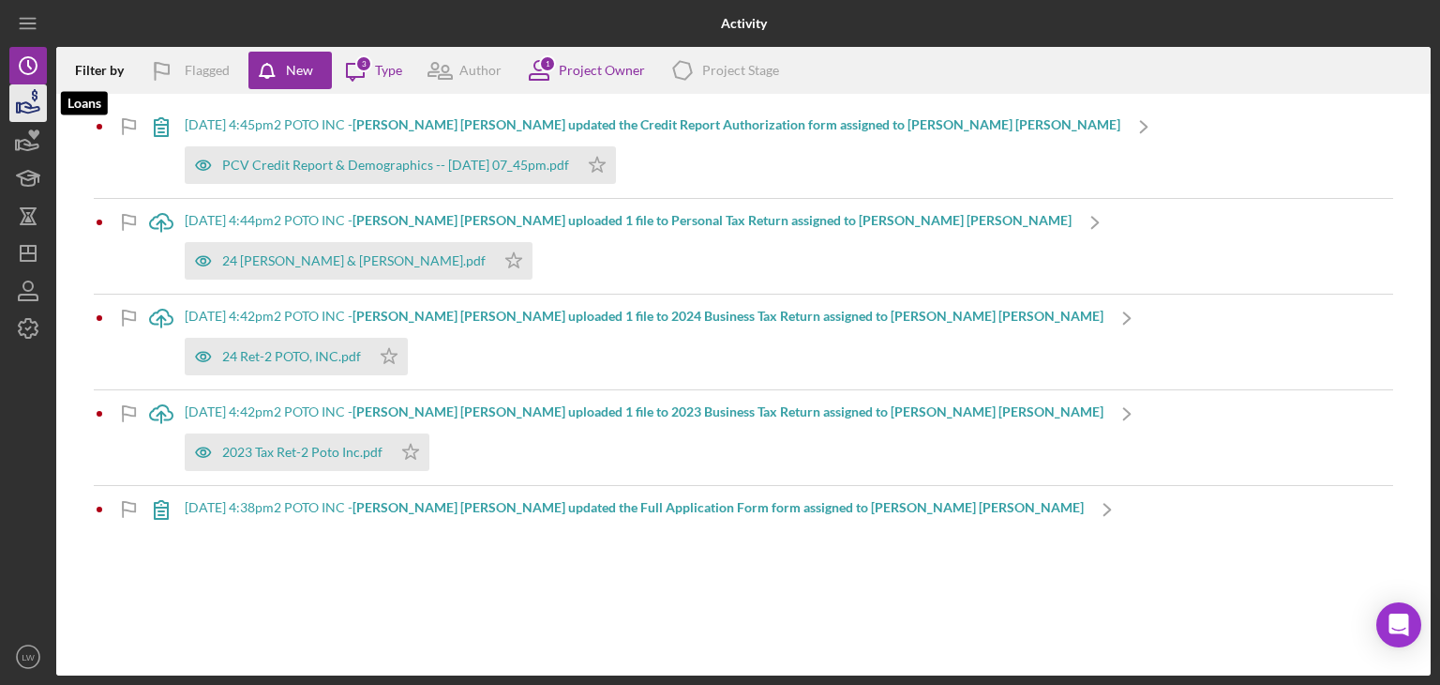
click at [28, 111] on icon "button" at bounding box center [28, 103] width 47 height 47
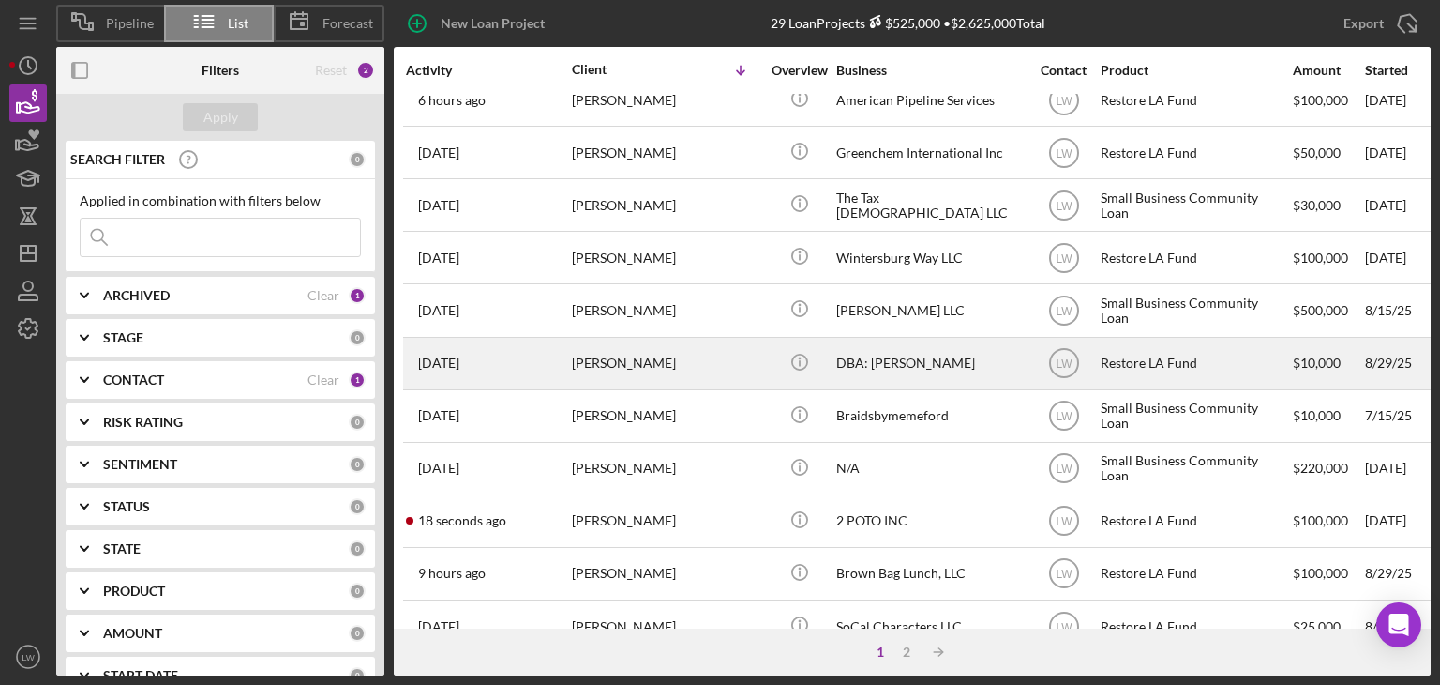
scroll to position [429, 0]
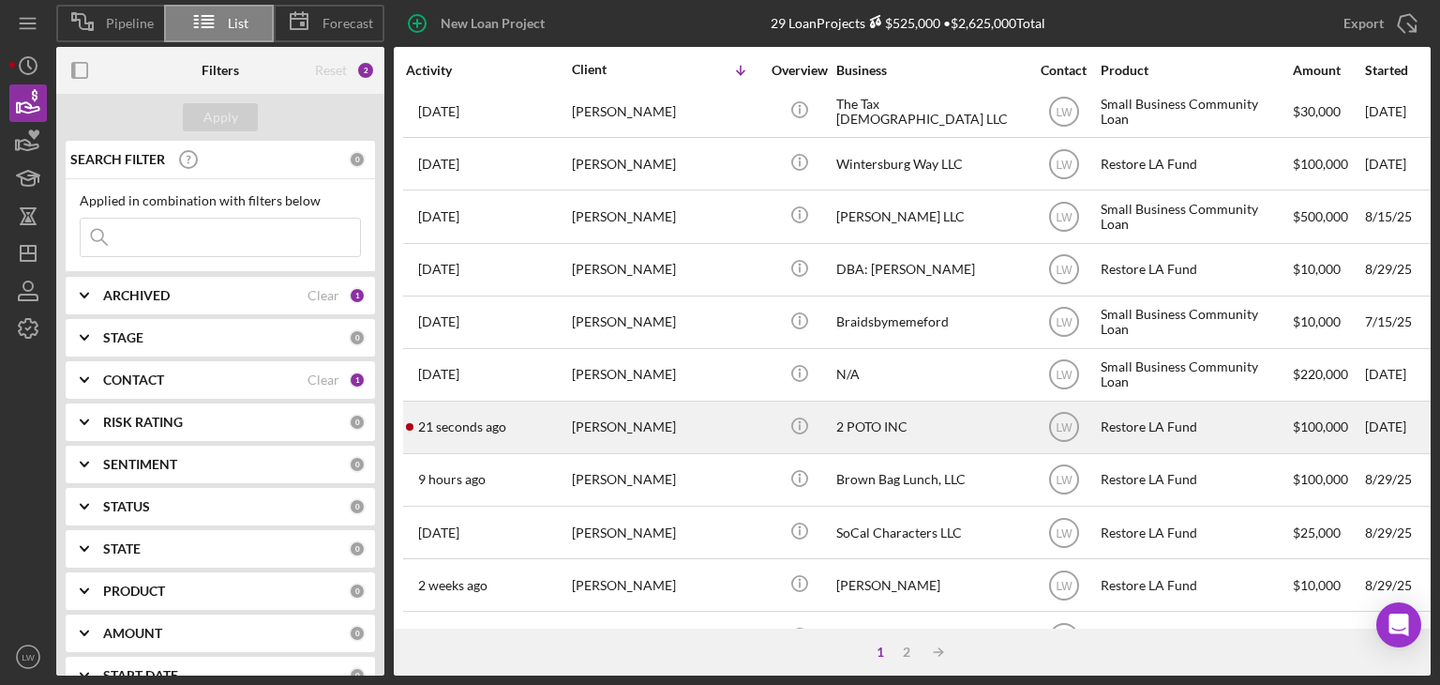
click at [614, 429] on div "Jean Christophe Febbrari" at bounding box center [666, 427] width 188 height 50
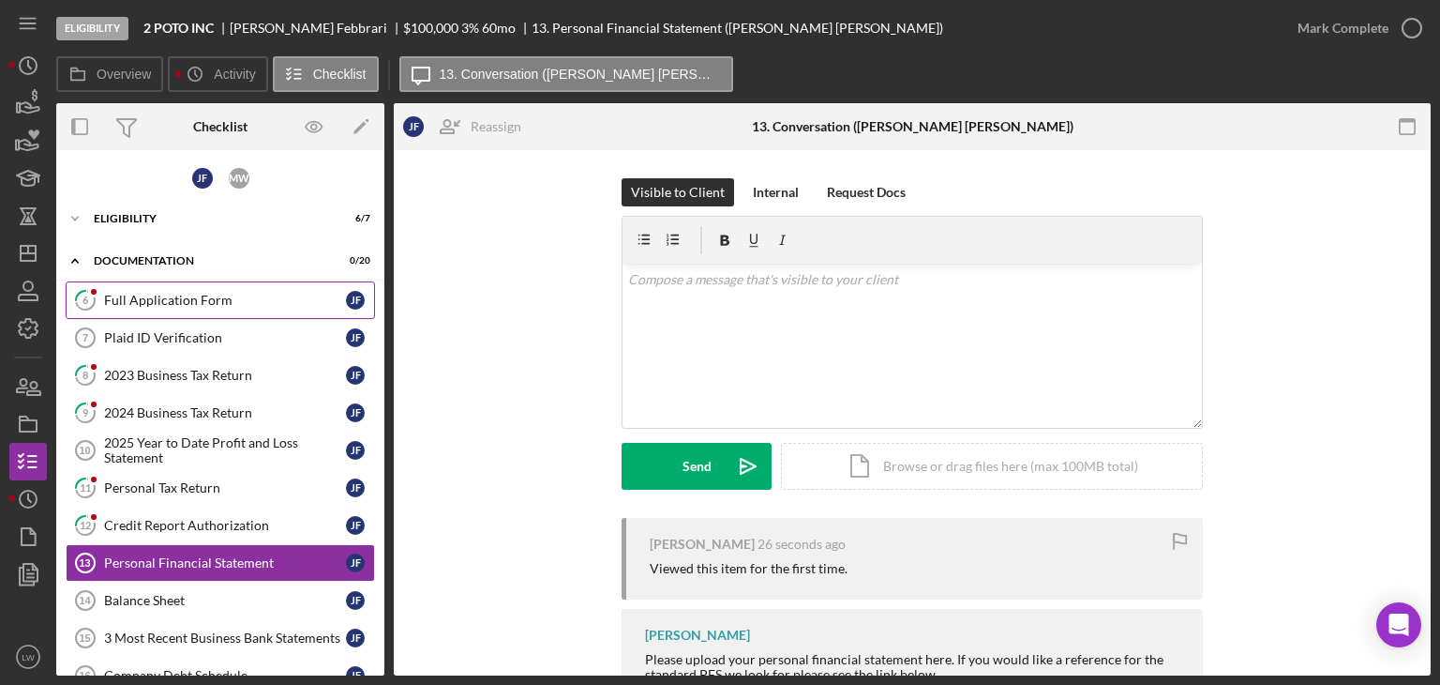
click at [210, 309] on link "6 Full Application Form J F" at bounding box center [220, 300] width 309 height 38
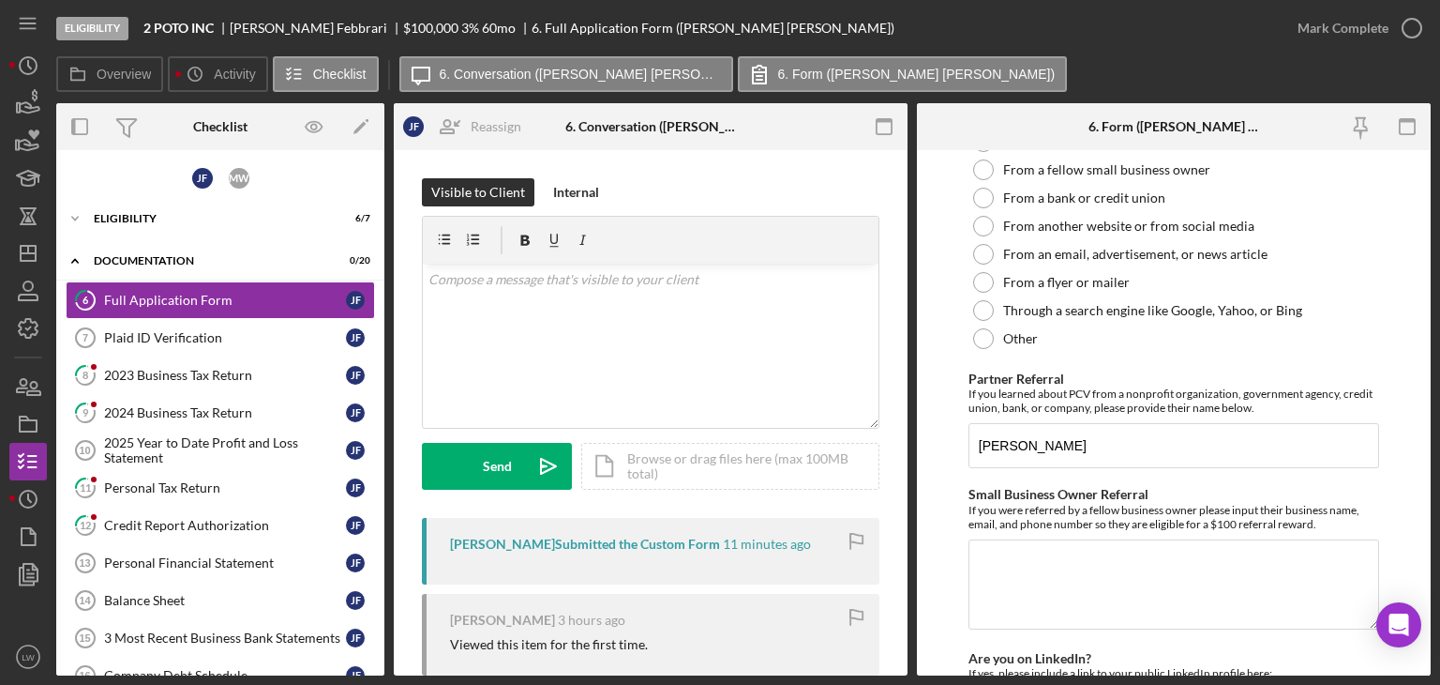
scroll to position [2344, 0]
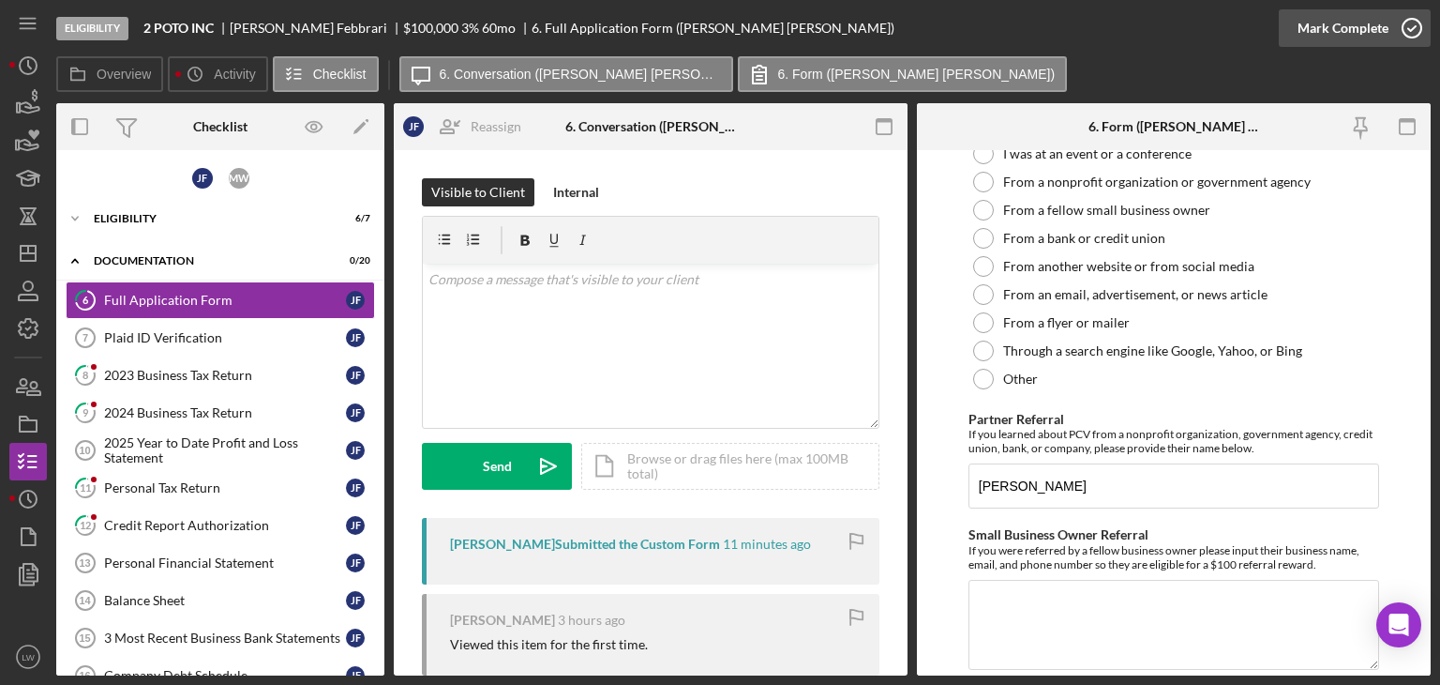
click at [1388, 33] on button "Mark Complete" at bounding box center [1355, 28] width 152 height 38
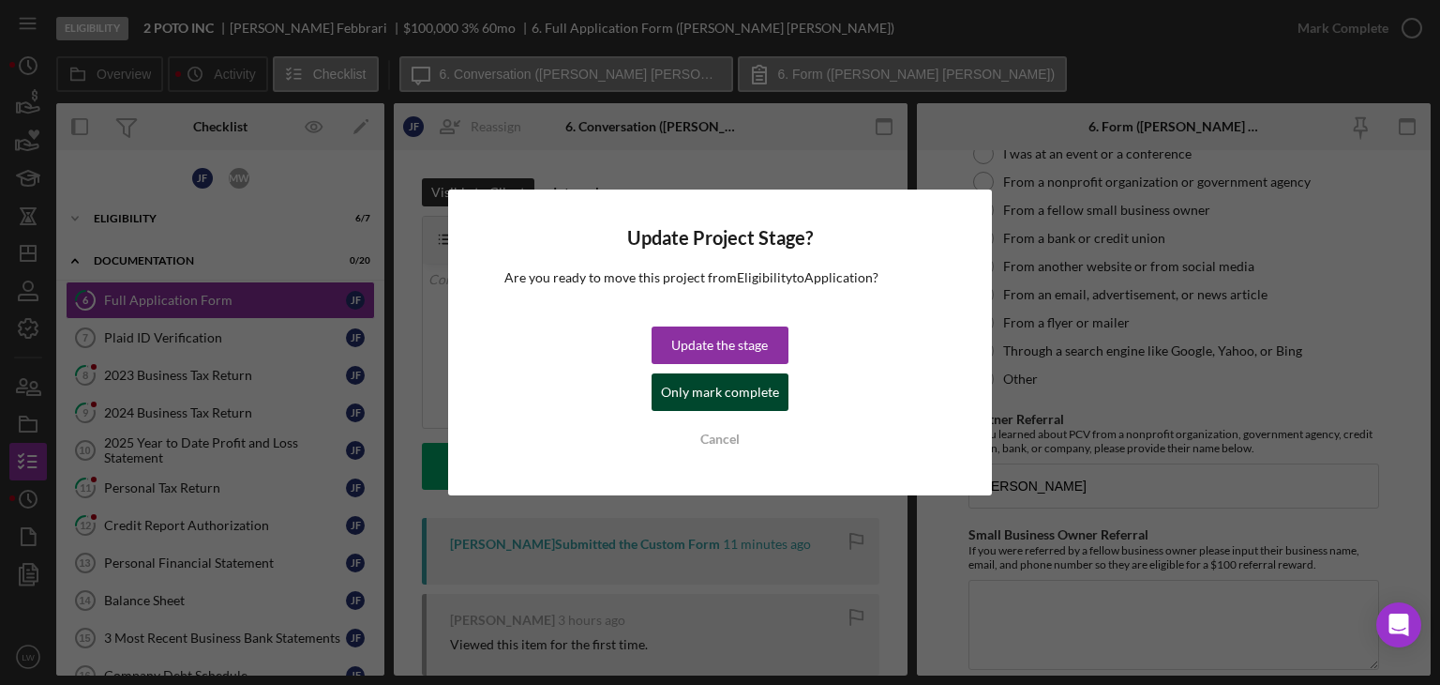
click at [756, 394] on div "Only mark complete" at bounding box center [720, 392] width 118 height 38
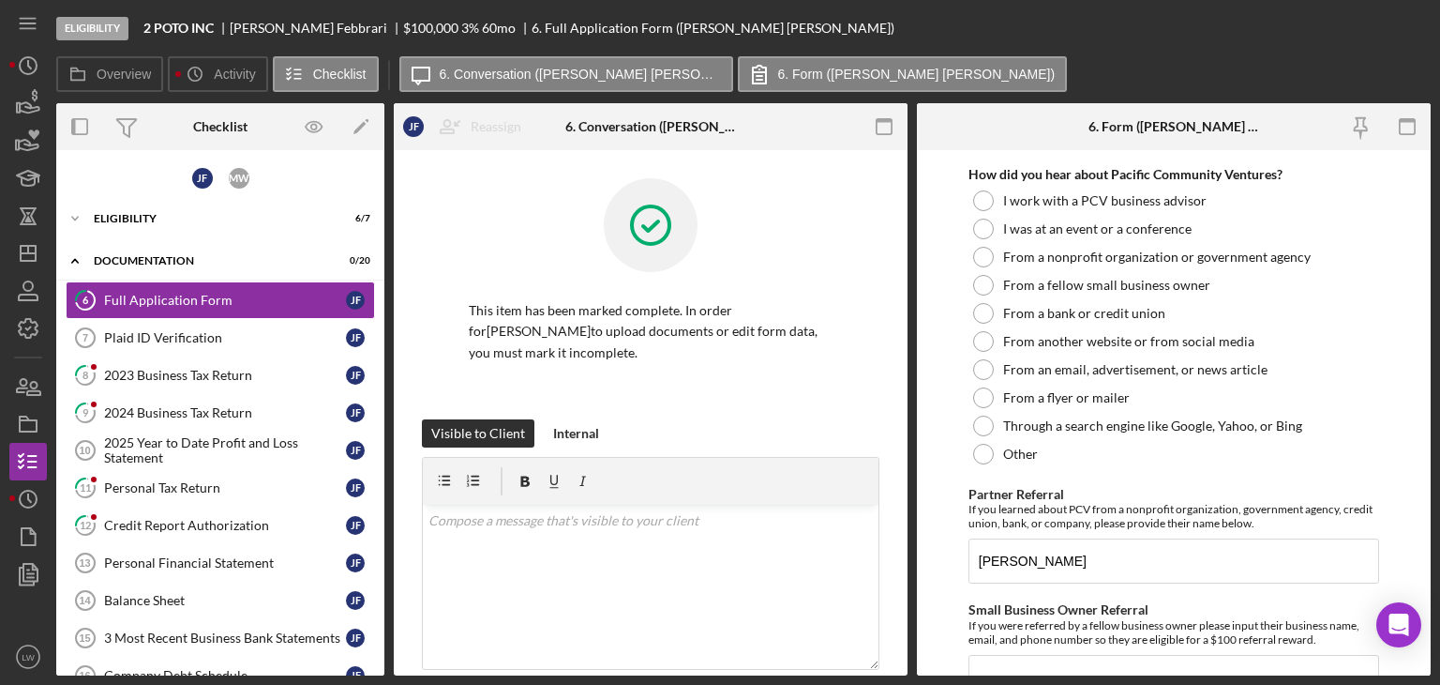
scroll to position [2419, 0]
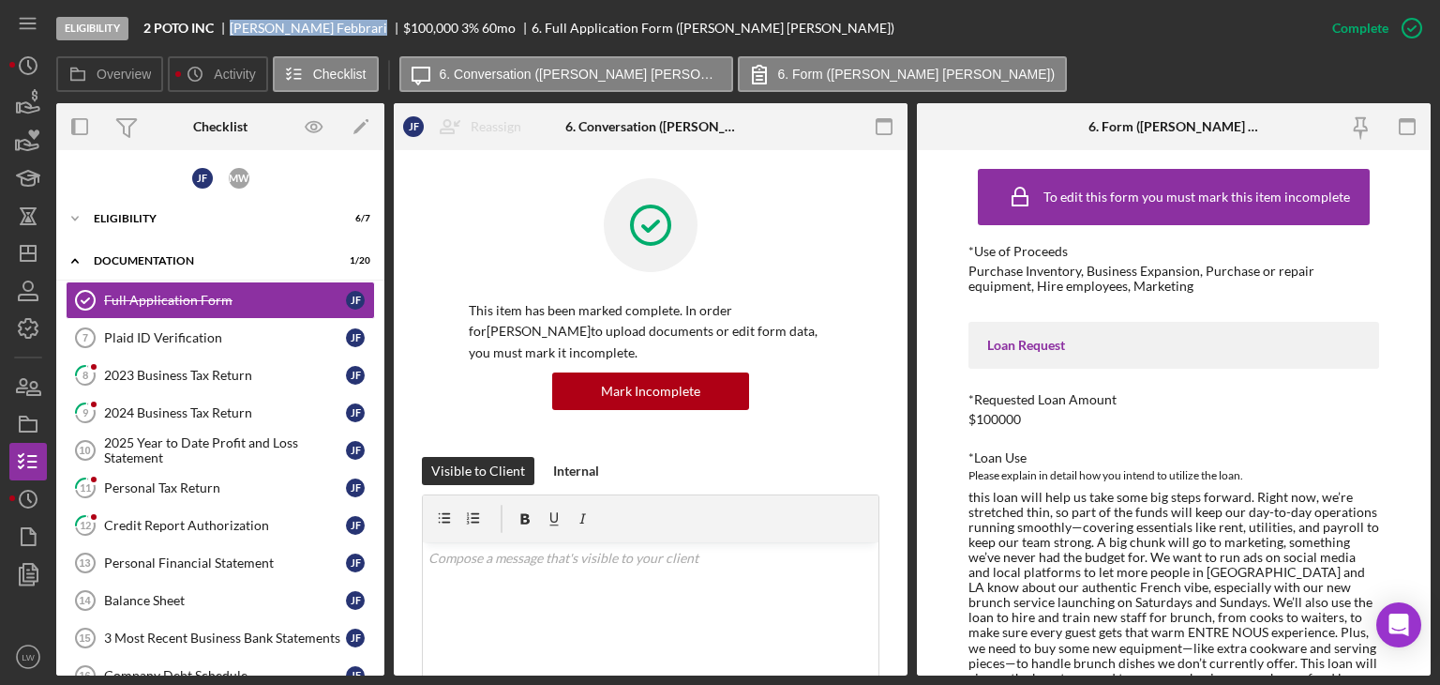
drag, startPoint x: 378, startPoint y: 27, endPoint x: 234, endPoint y: 27, distance: 143.5
click at [234, 27] on div "Jean Christophe Febbrari" at bounding box center [316, 28] width 173 height 15
copy div "Jean Christophe Febbrari"
click at [151, 339] on div "Plaid ID Verification" at bounding box center [225, 337] width 242 height 15
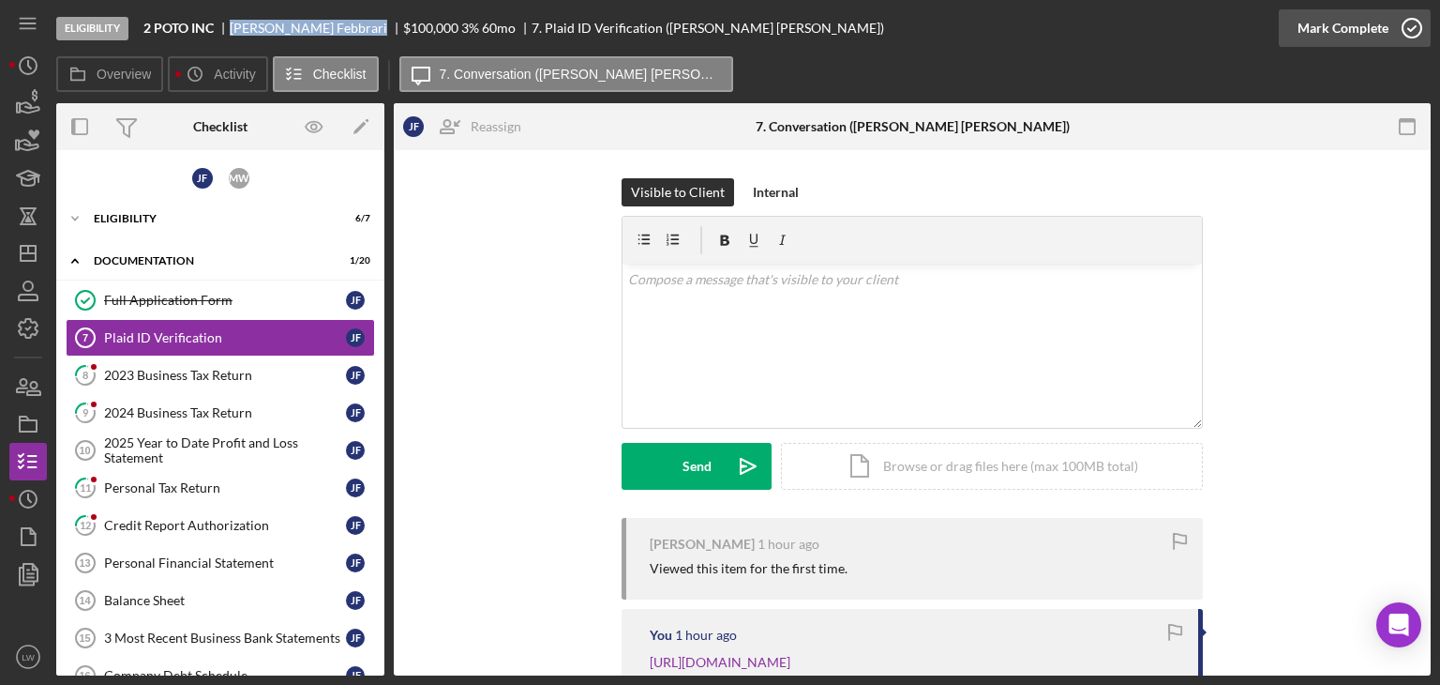
click at [1317, 38] on div "Mark Complete" at bounding box center [1343, 28] width 91 height 38
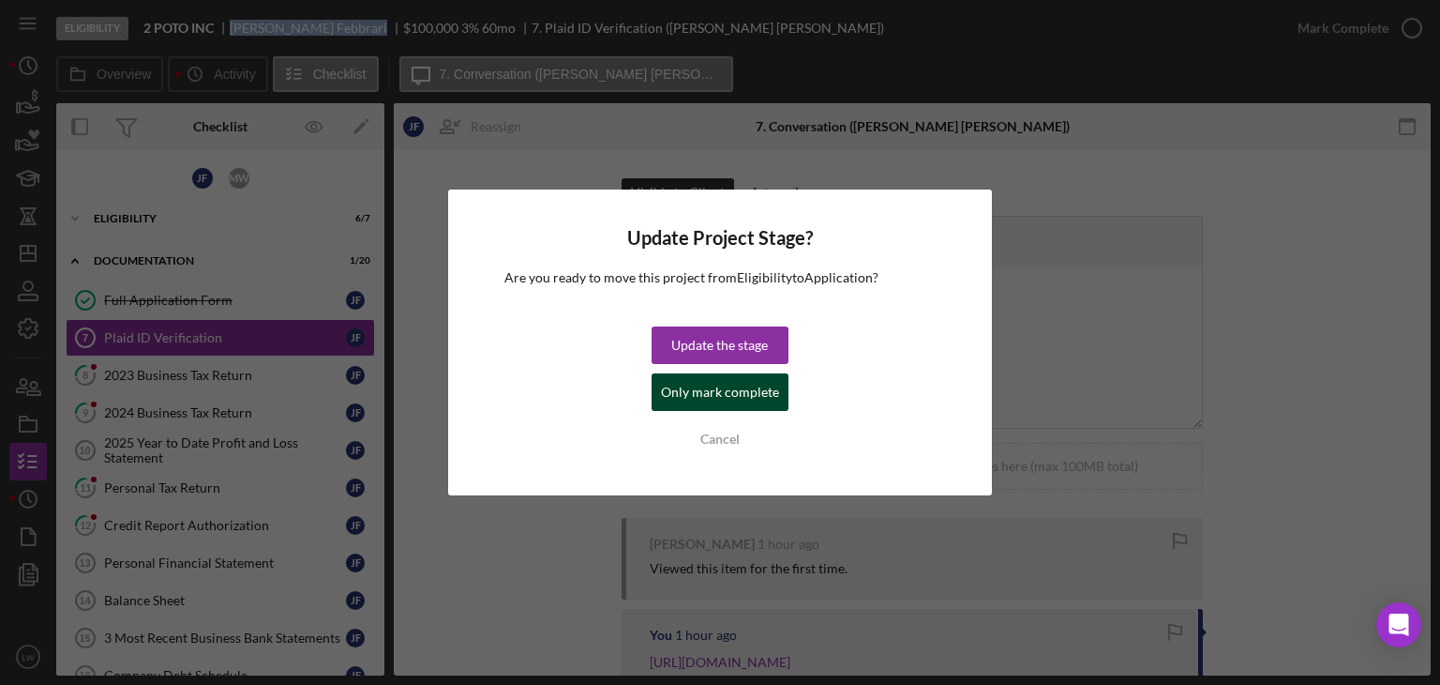
click at [776, 392] on button "Only mark complete" at bounding box center [720, 392] width 137 height 38
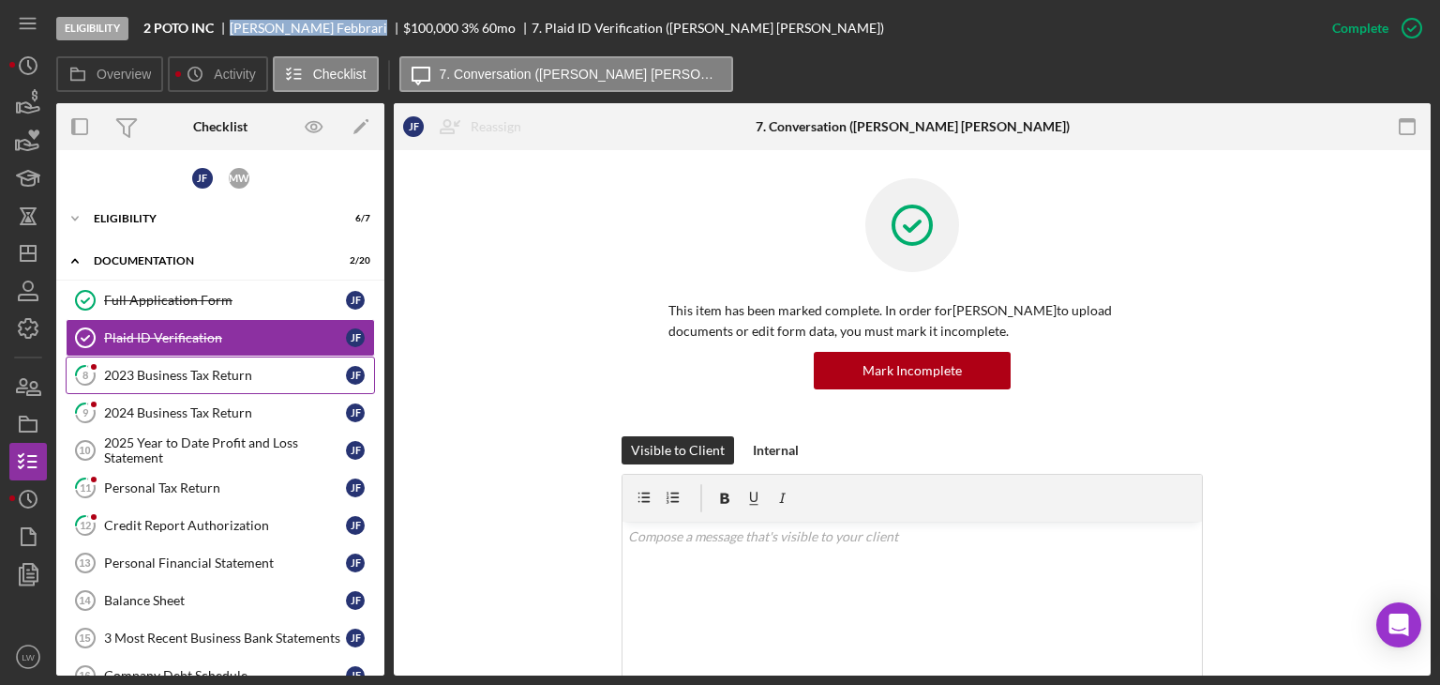
click at [150, 372] on div "2023 Business Tax Return" at bounding box center [225, 375] width 242 height 15
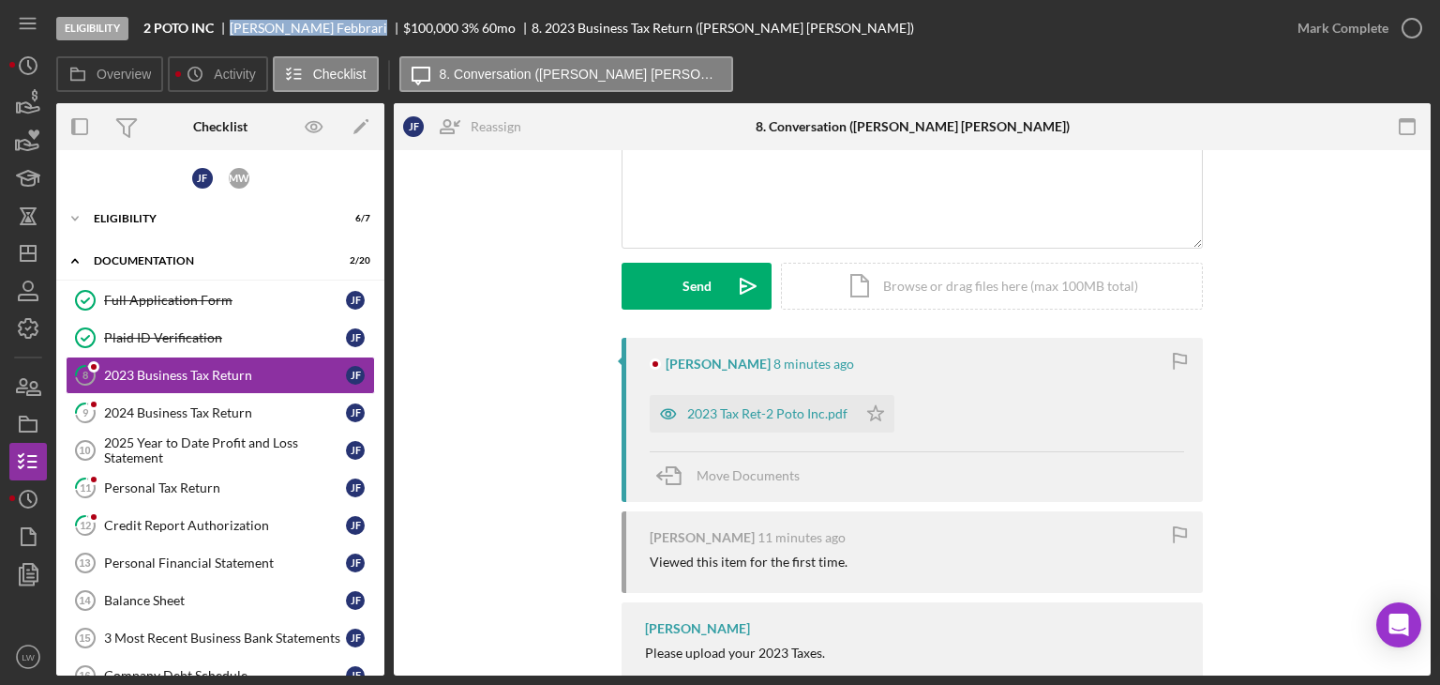
scroll to position [273, 0]
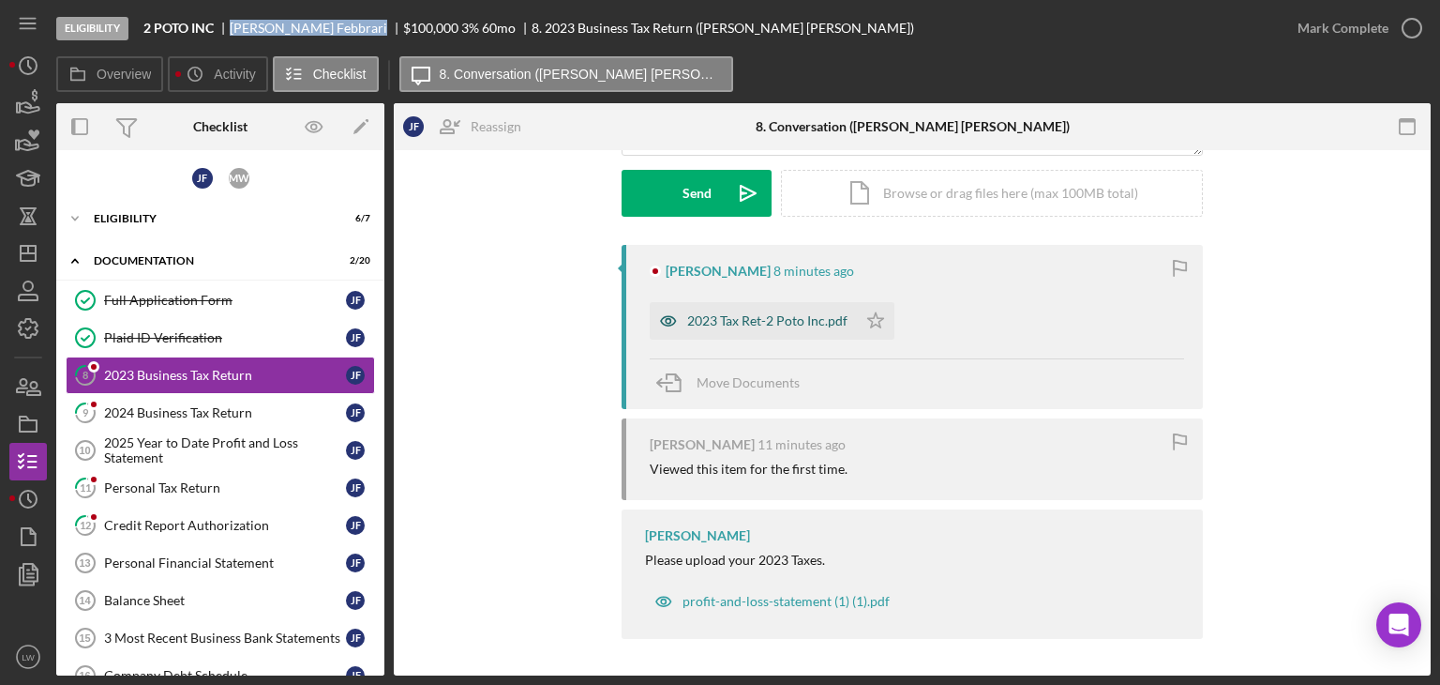
click at [728, 324] on div "2023 Tax Ret-2 Poto Inc.pdf" at bounding box center [767, 320] width 160 height 15
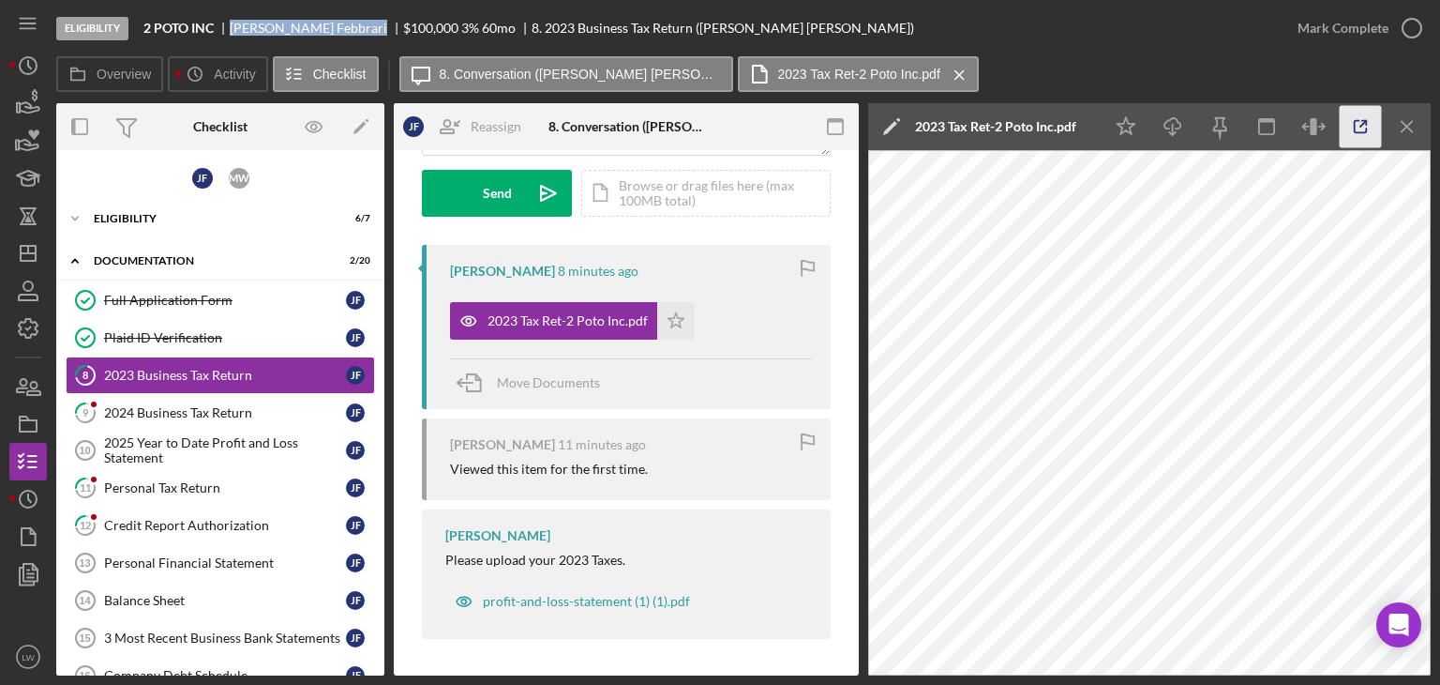
click at [1358, 131] on icon "button" at bounding box center [1361, 127] width 42 height 42
click at [201, 417] on link "9 2024 Business Tax Return J F" at bounding box center [220, 413] width 309 height 38
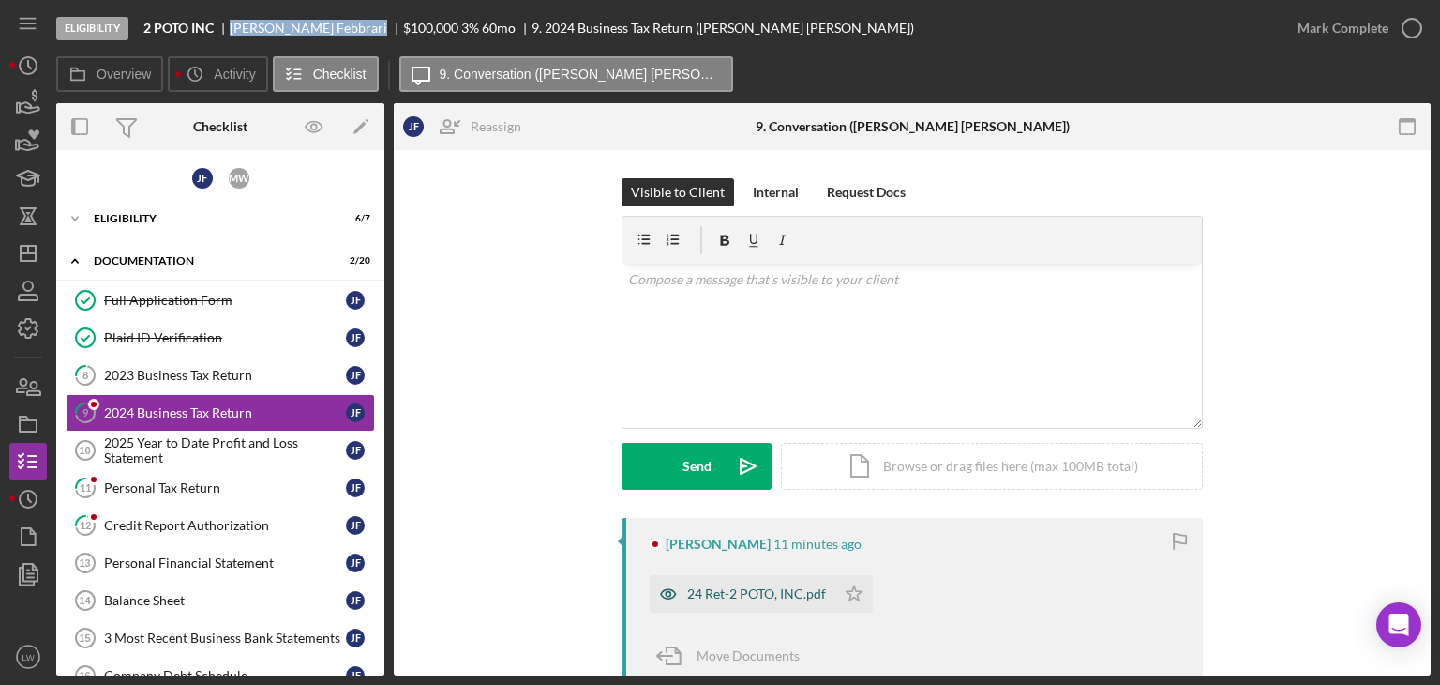
click at [776, 589] on div "24 Ret-2 POTO, INC.pdf" at bounding box center [756, 593] width 139 height 15
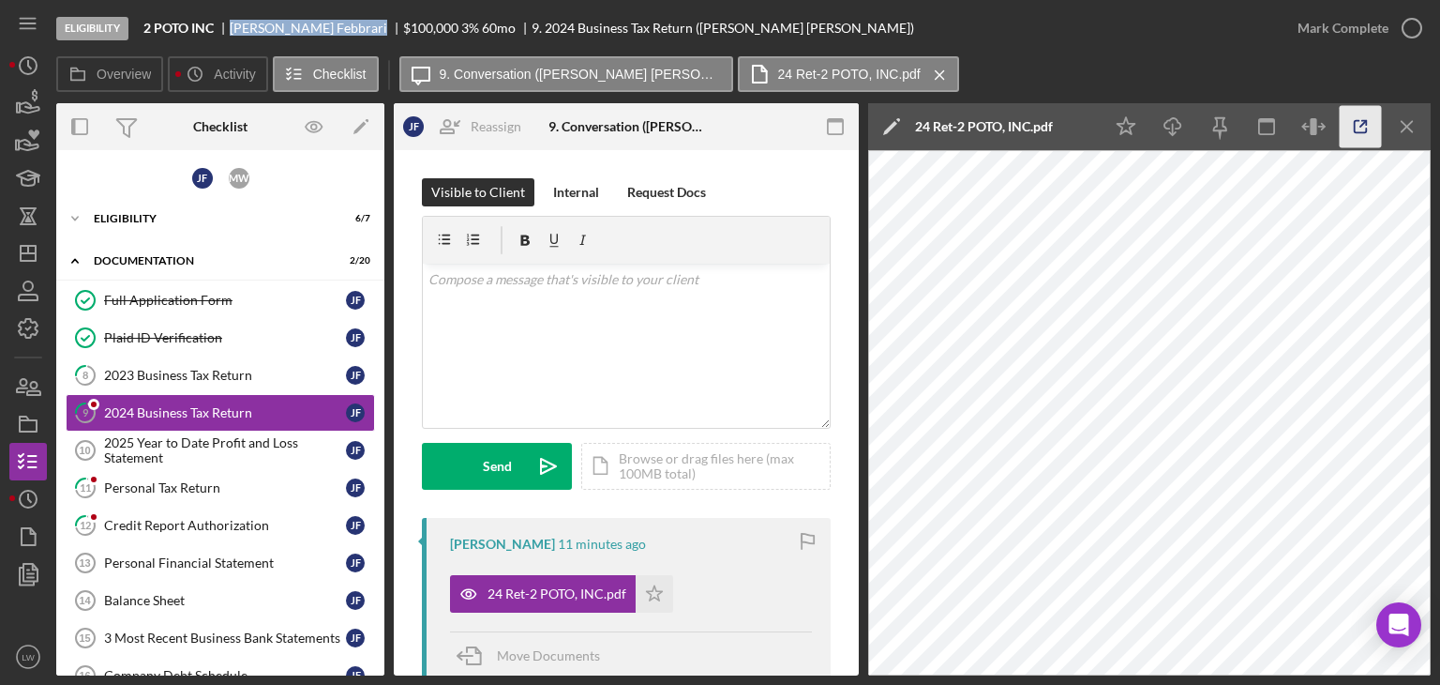
click at [1369, 132] on icon "button" at bounding box center [1361, 127] width 42 height 42
click at [154, 447] on div "2025 Year to Date Profit and Loss Statement" at bounding box center [225, 450] width 242 height 30
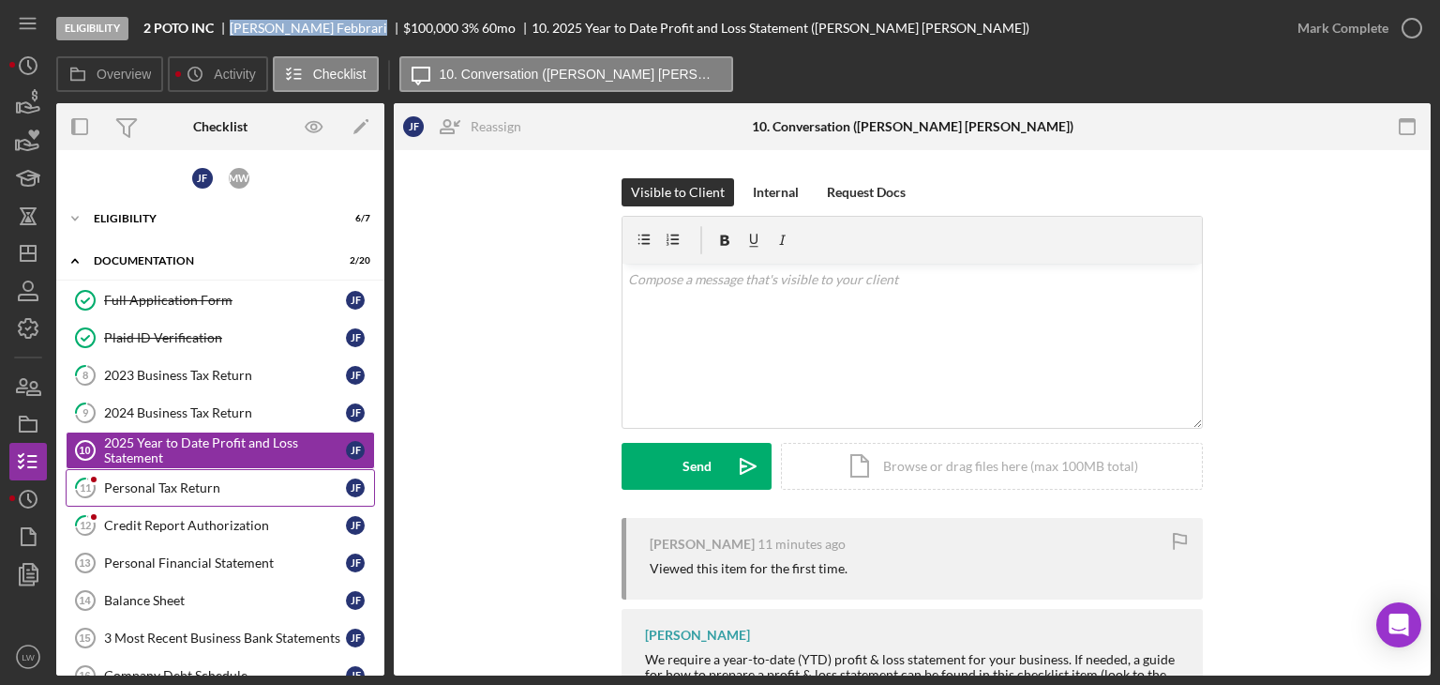
click at [191, 484] on div "Personal Tax Return" at bounding box center [225, 487] width 242 height 15
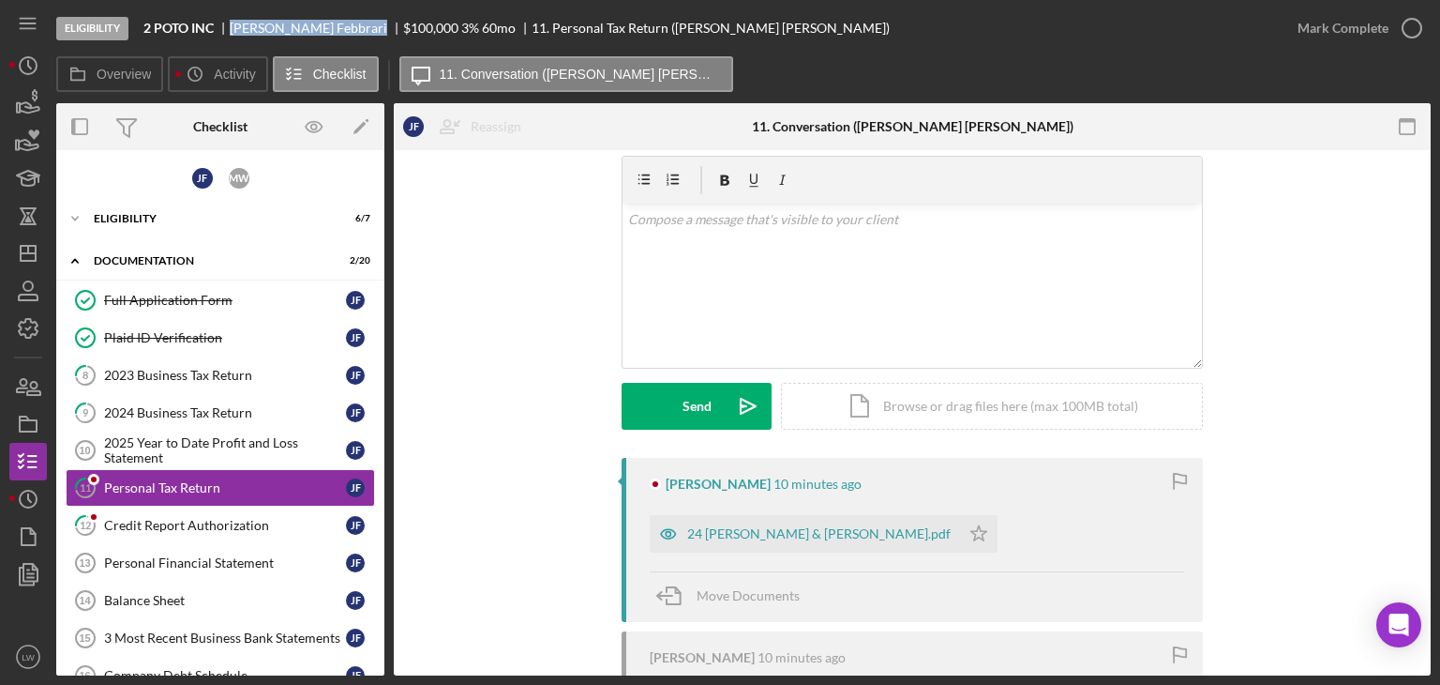
scroll to position [94, 0]
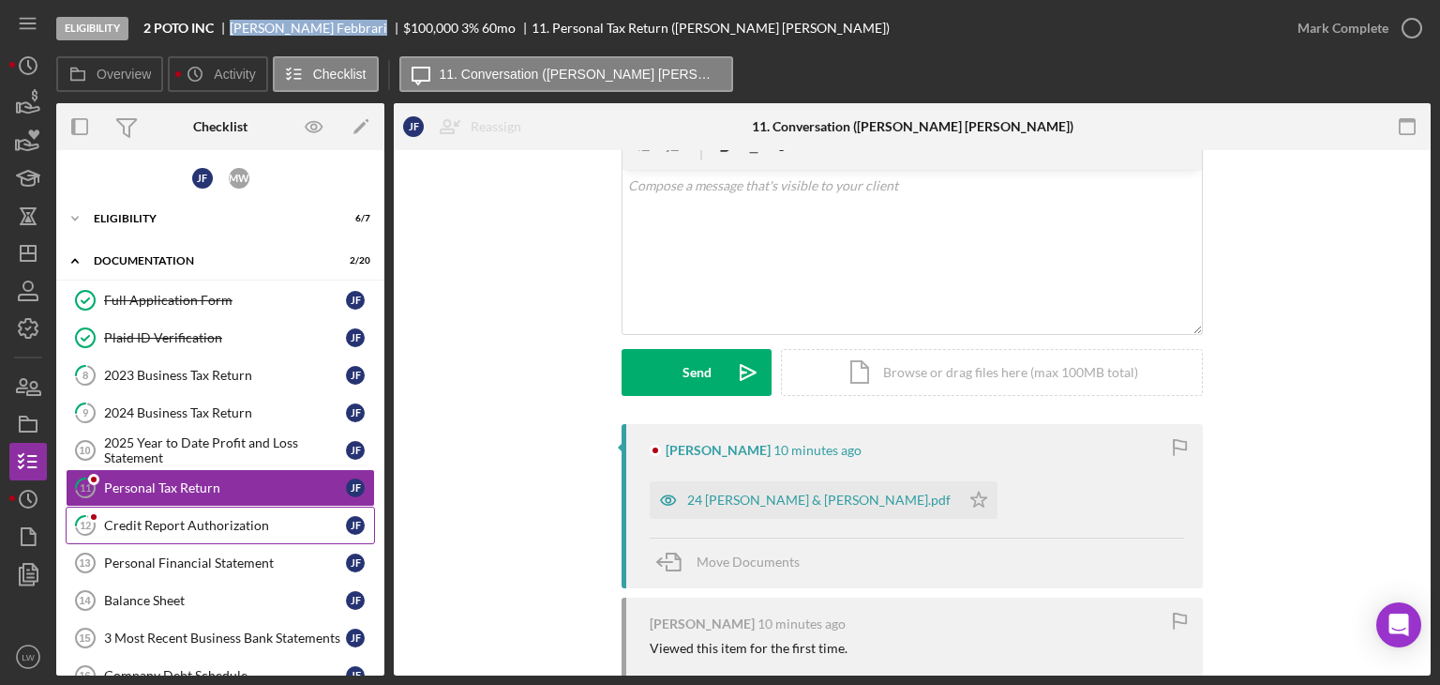
click at [275, 518] on div "Credit Report Authorization" at bounding box center [225, 525] width 242 height 15
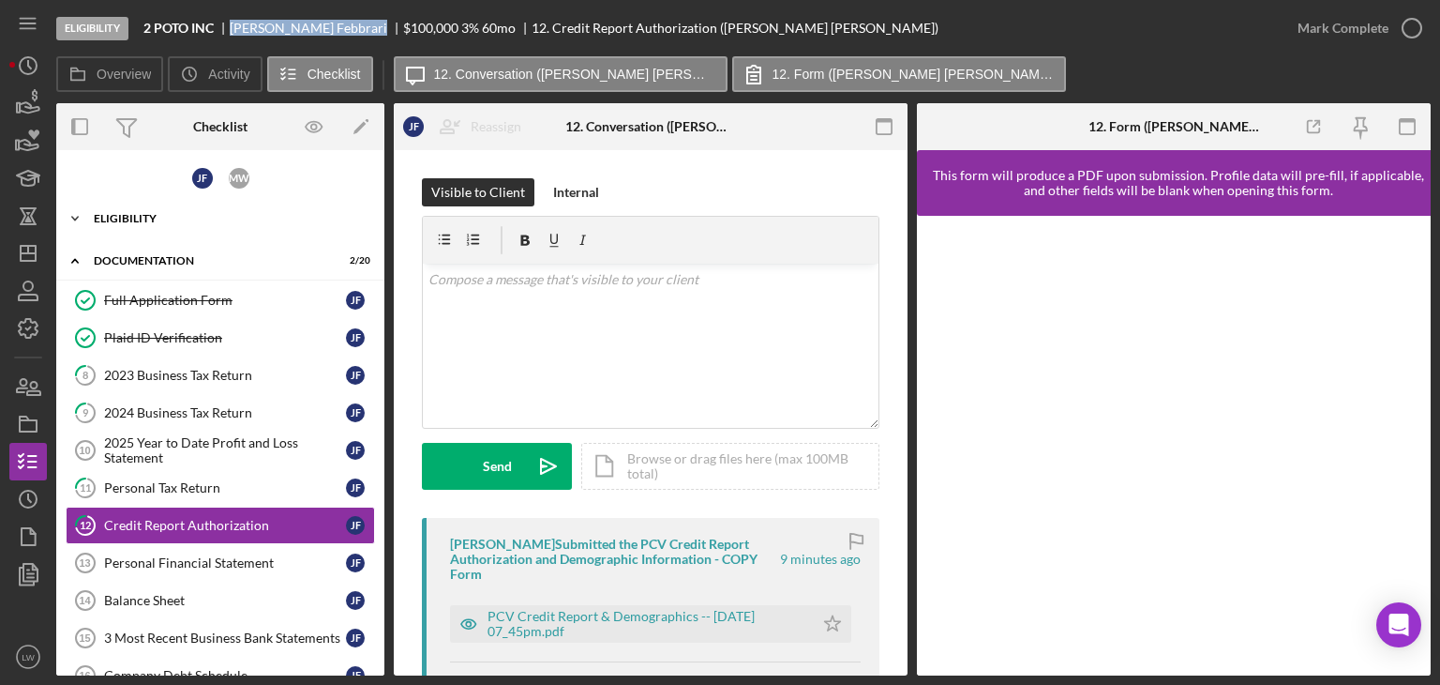
click at [79, 220] on icon "Icon/Expander" at bounding box center [75, 219] width 38 height 38
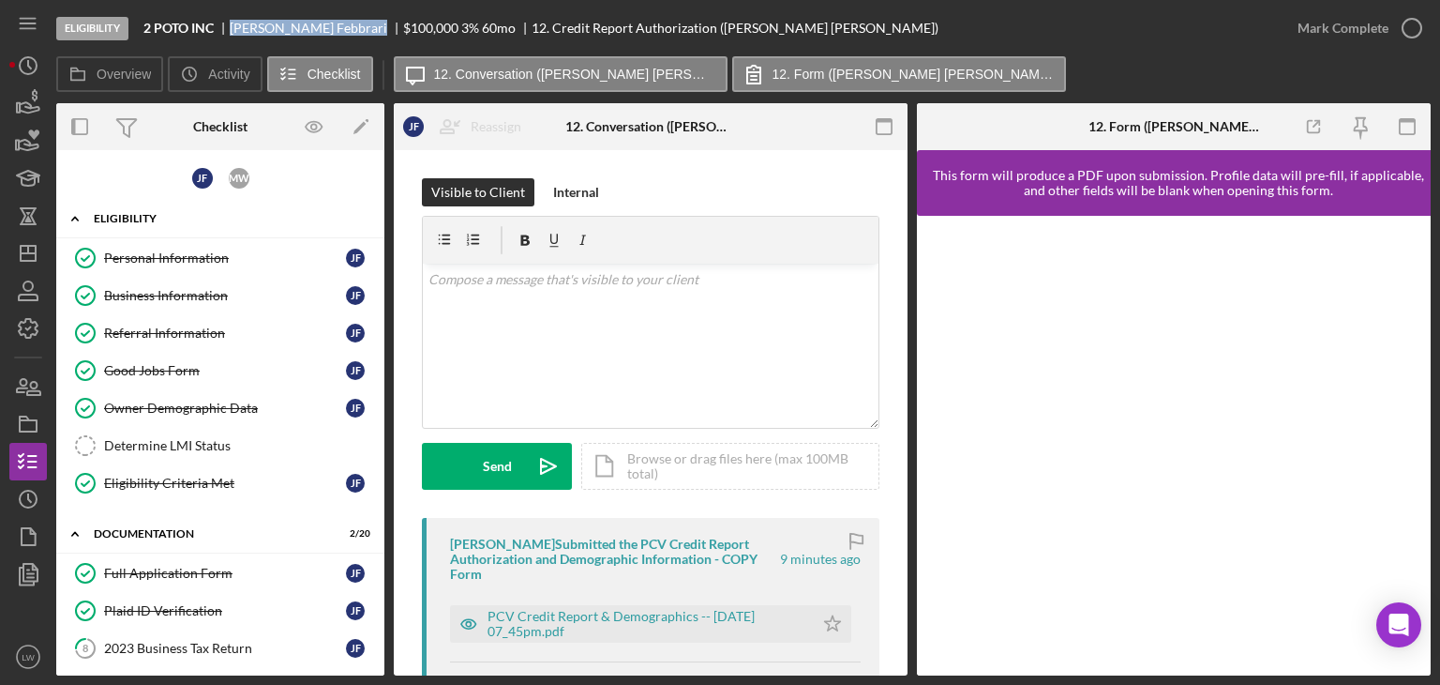
click at [81, 216] on icon "Icon/Expander" at bounding box center [75, 219] width 38 height 38
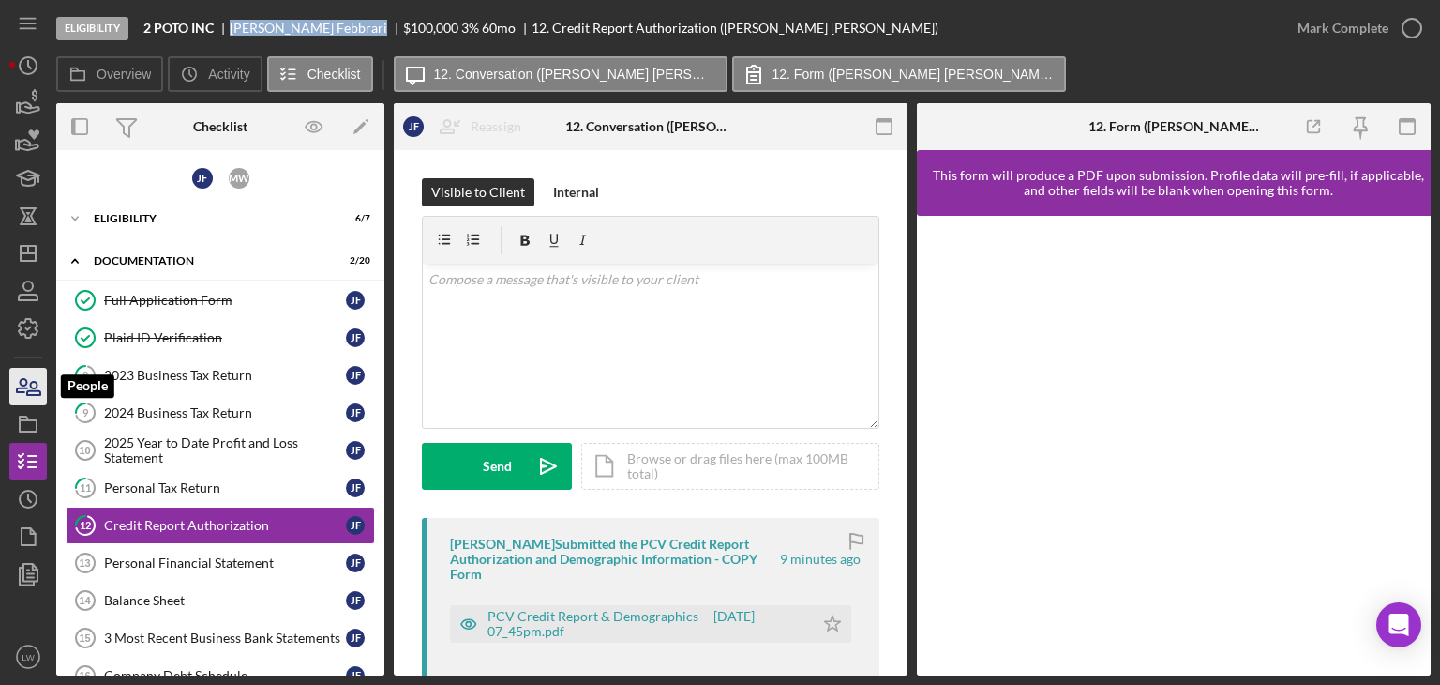
click at [21, 384] on icon "button" at bounding box center [22, 385] width 10 height 13
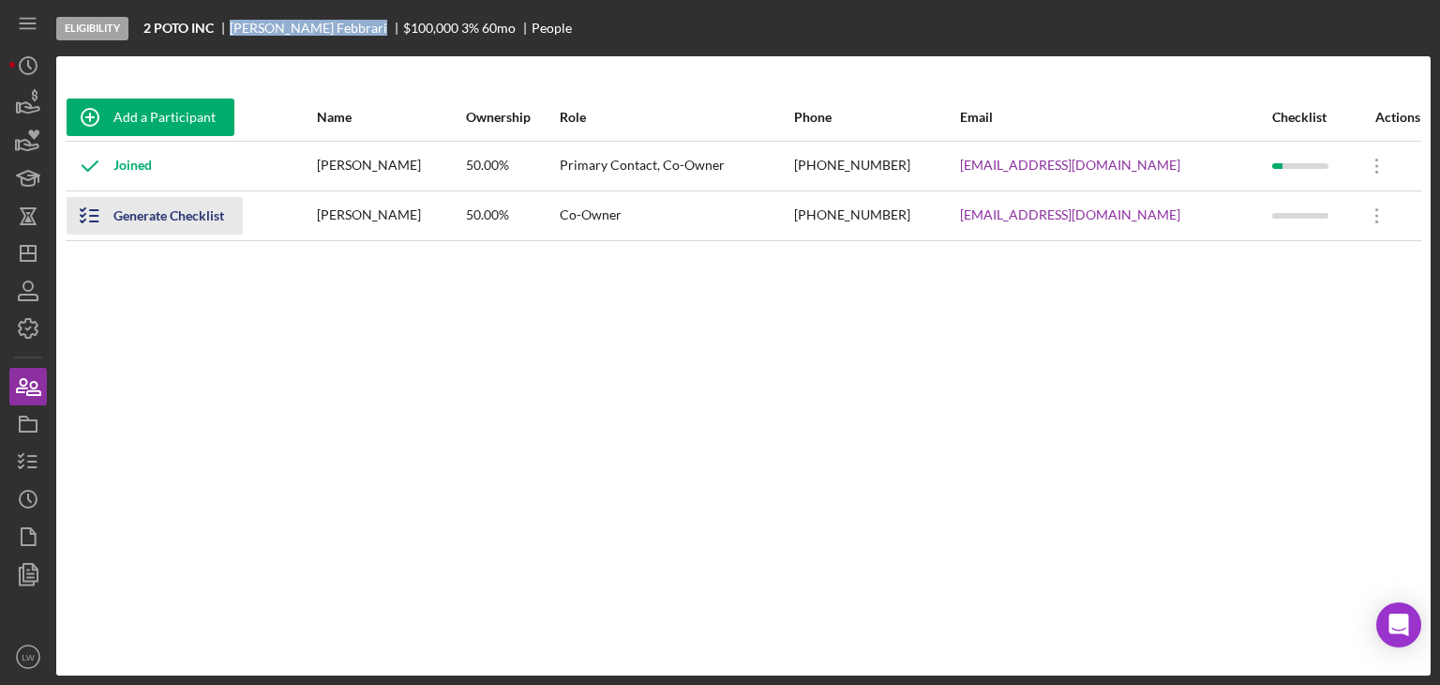
click at [209, 216] on div "Generate Checklist" at bounding box center [168, 216] width 111 height 38
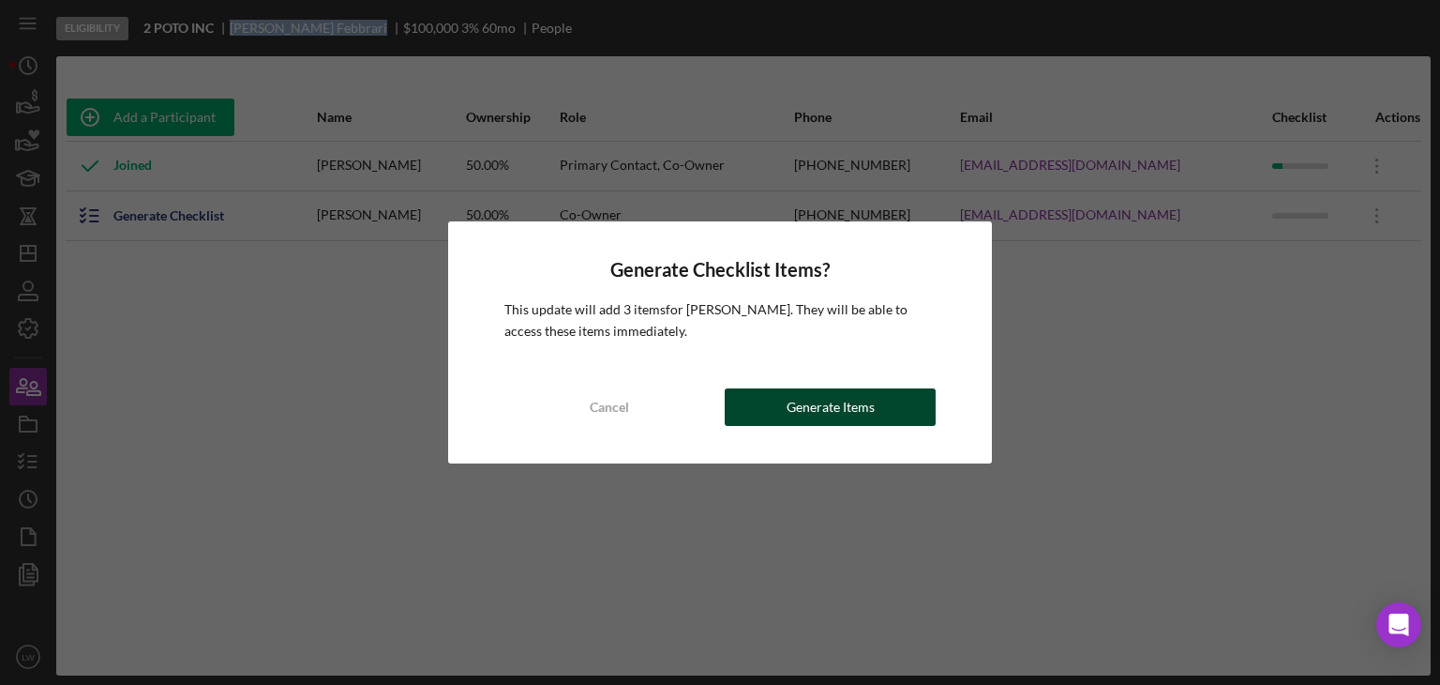
click at [823, 410] on div "Generate Items" at bounding box center [831, 407] width 88 height 38
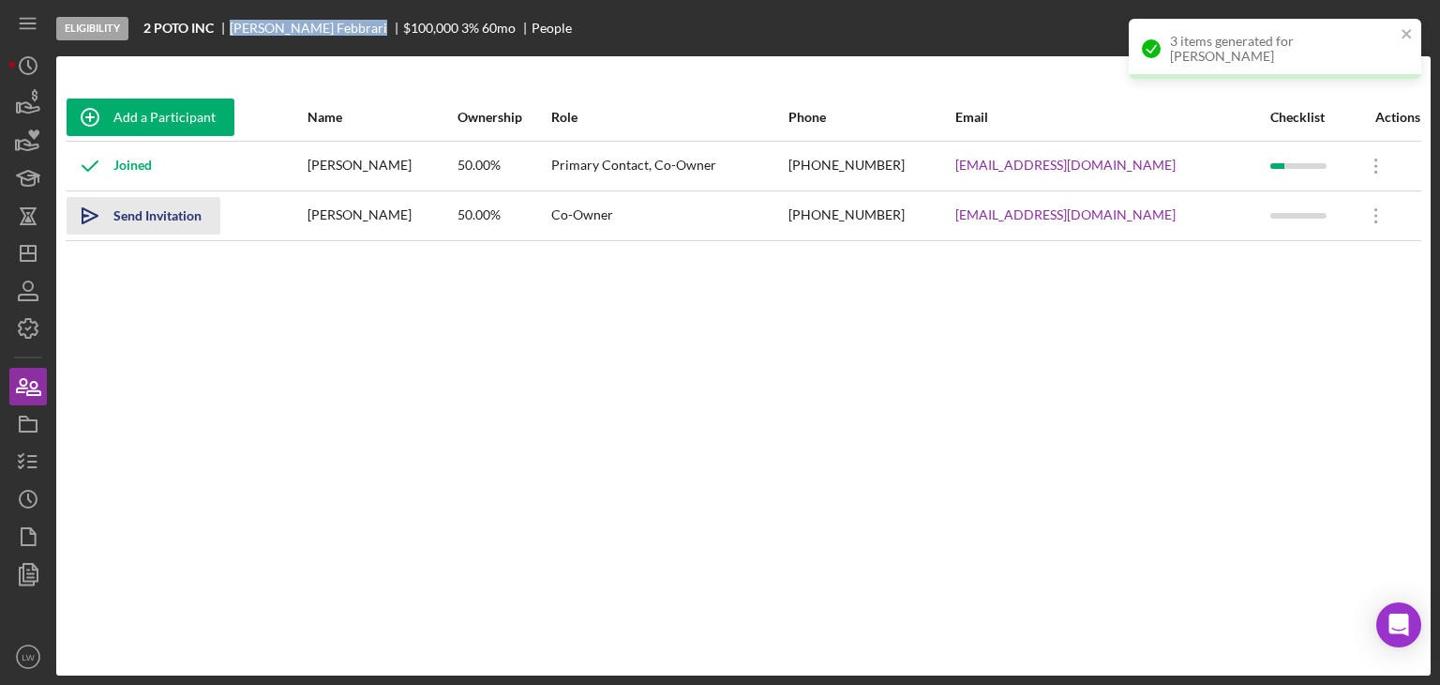
click at [145, 213] on div "Send Invitation" at bounding box center [157, 216] width 88 height 38
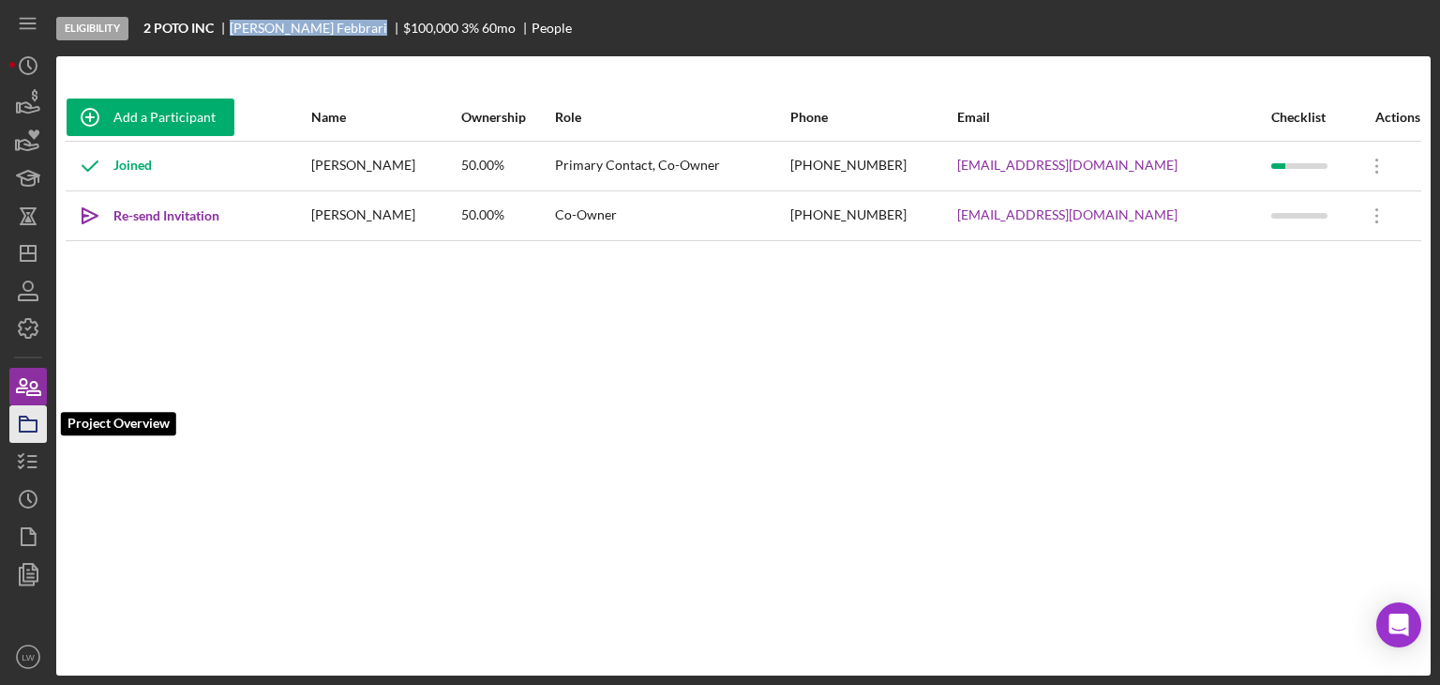
click at [13, 420] on icon "button" at bounding box center [28, 423] width 47 height 47
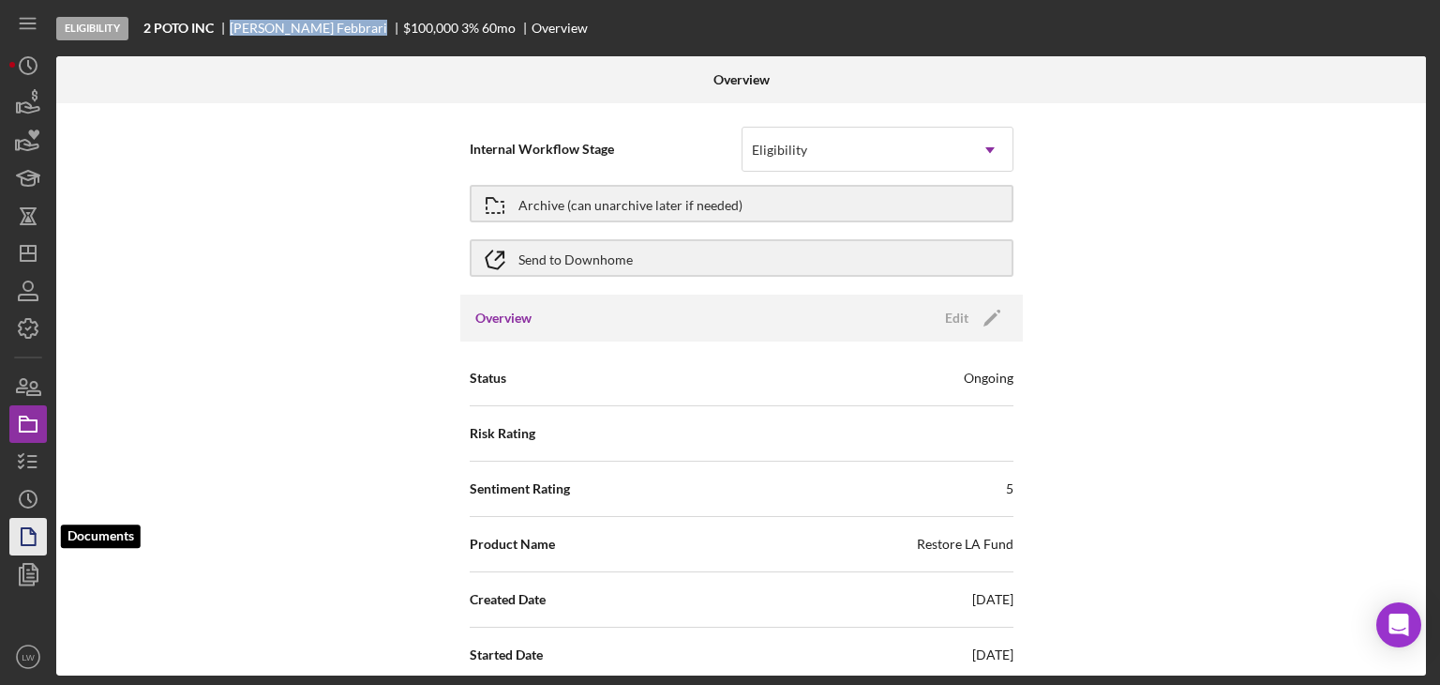
click at [30, 522] on icon "button" at bounding box center [28, 536] width 47 height 47
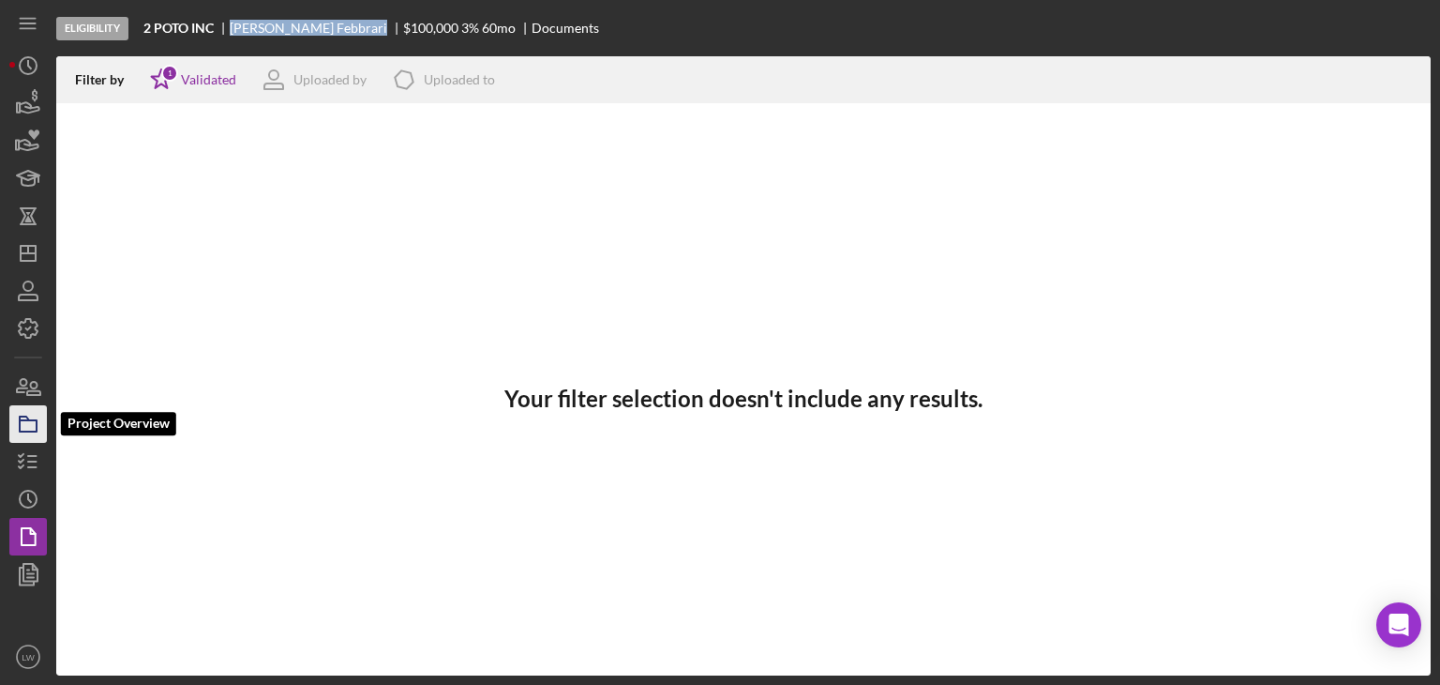
click at [30, 441] on icon "button" at bounding box center [28, 423] width 47 height 47
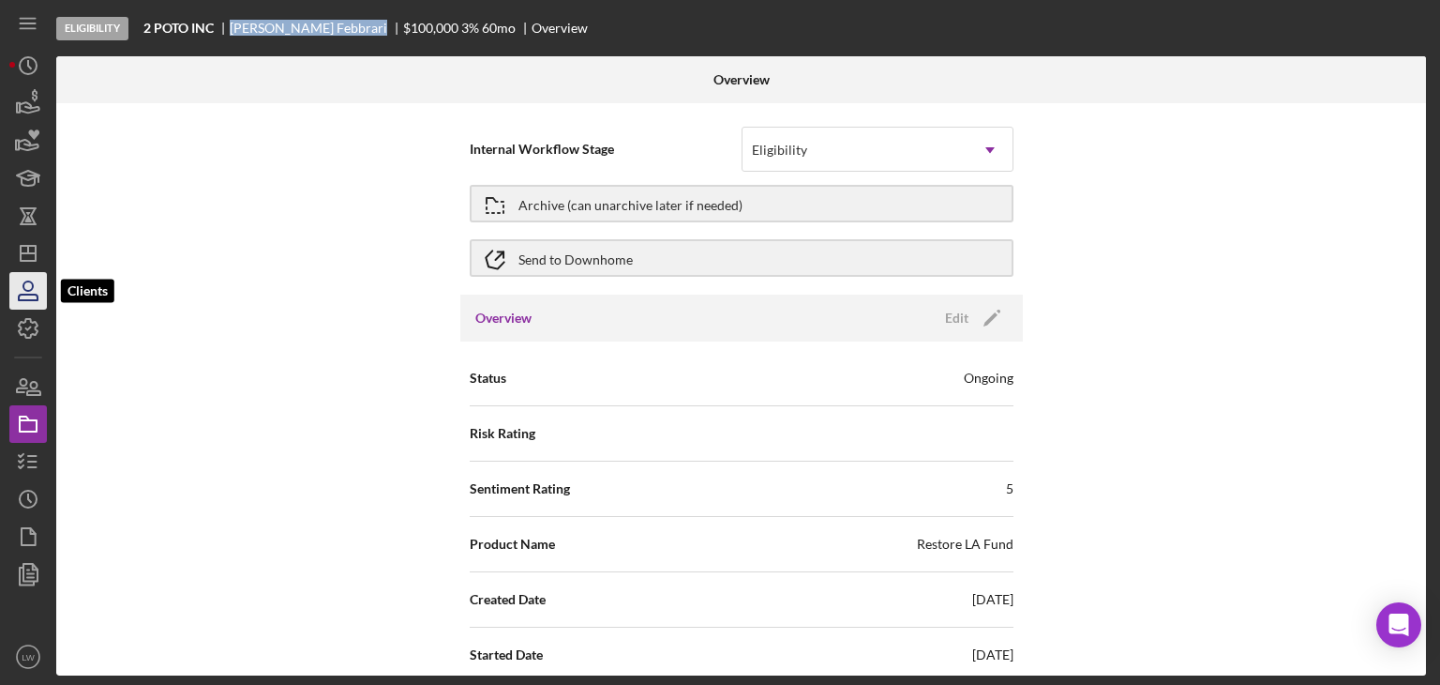
click at [28, 294] on icon "button" at bounding box center [28, 297] width 19 height 6
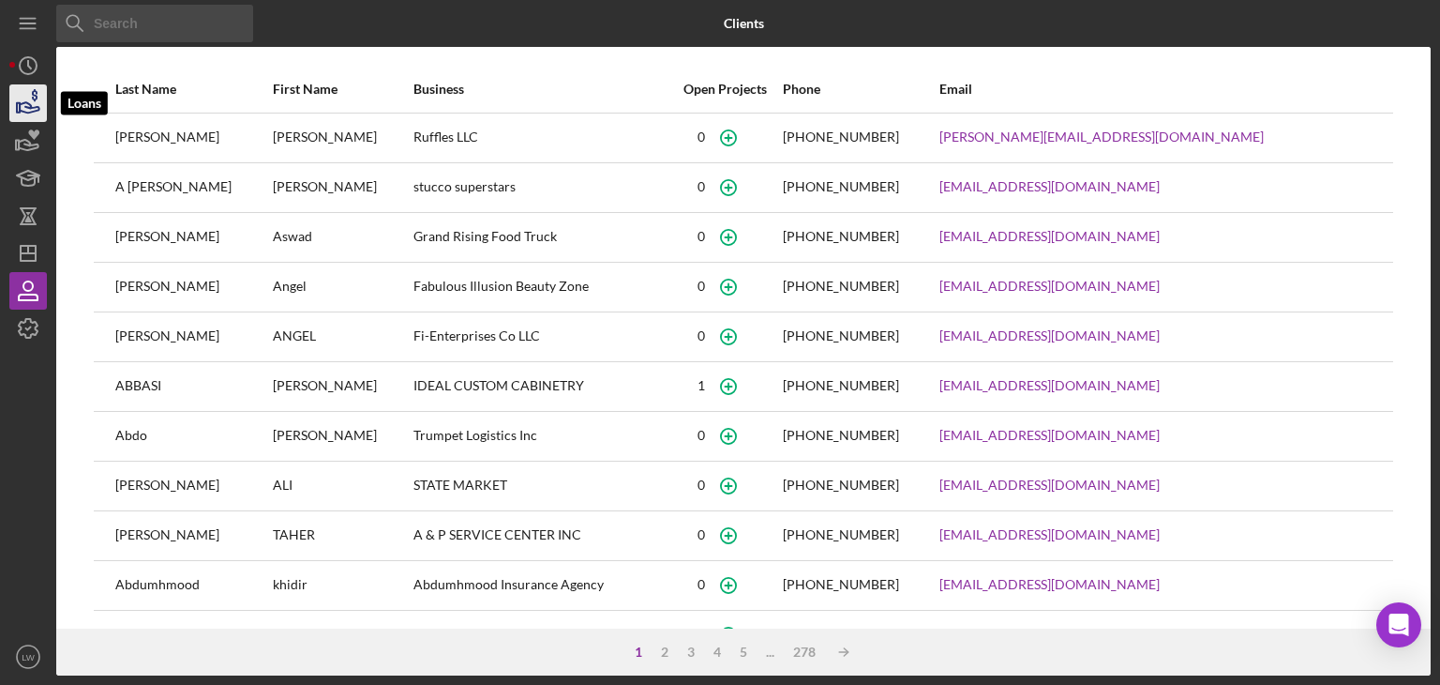
click at [21, 95] on icon "button" at bounding box center [28, 103] width 47 height 47
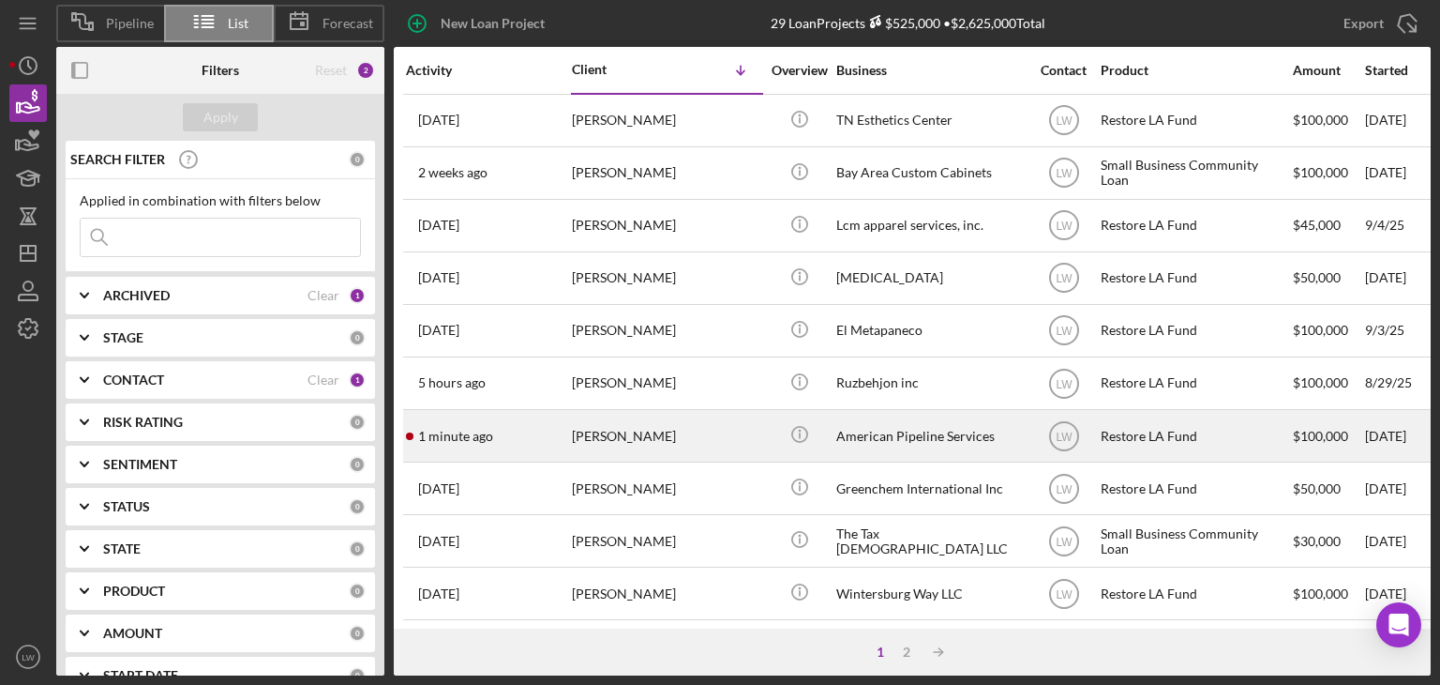
click at [634, 442] on div "Richard Craig" at bounding box center [666, 436] width 188 height 50
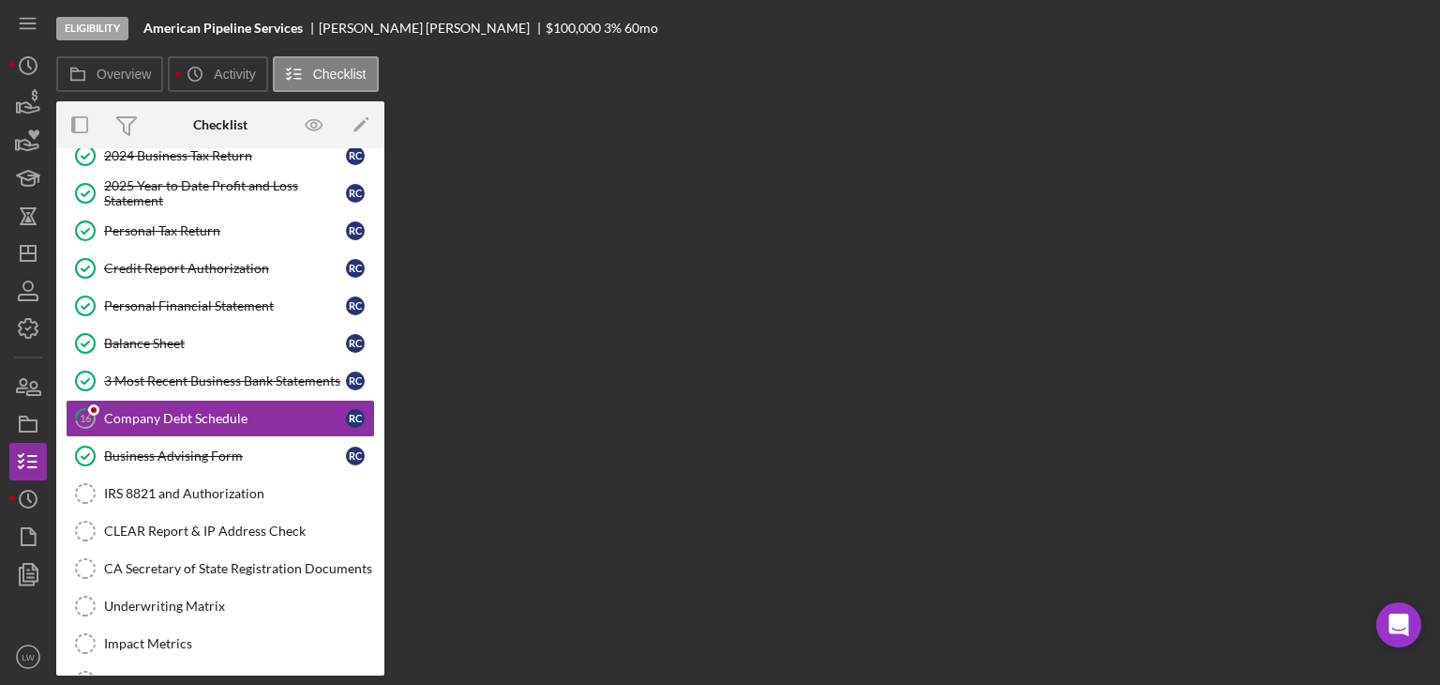
scroll to position [217, 0]
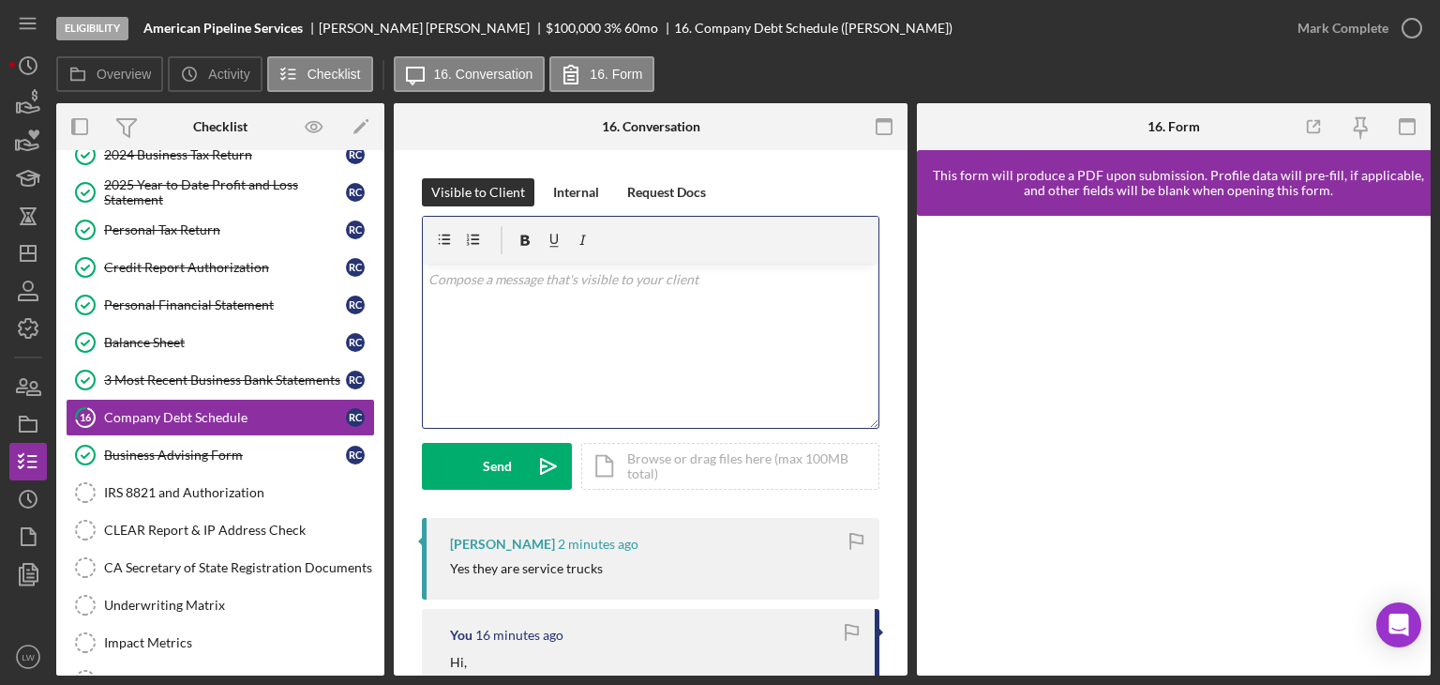
click at [562, 334] on div "v Color teal Color pink Remove color Add row above Add row below Add column bef…" at bounding box center [651, 345] width 456 height 164
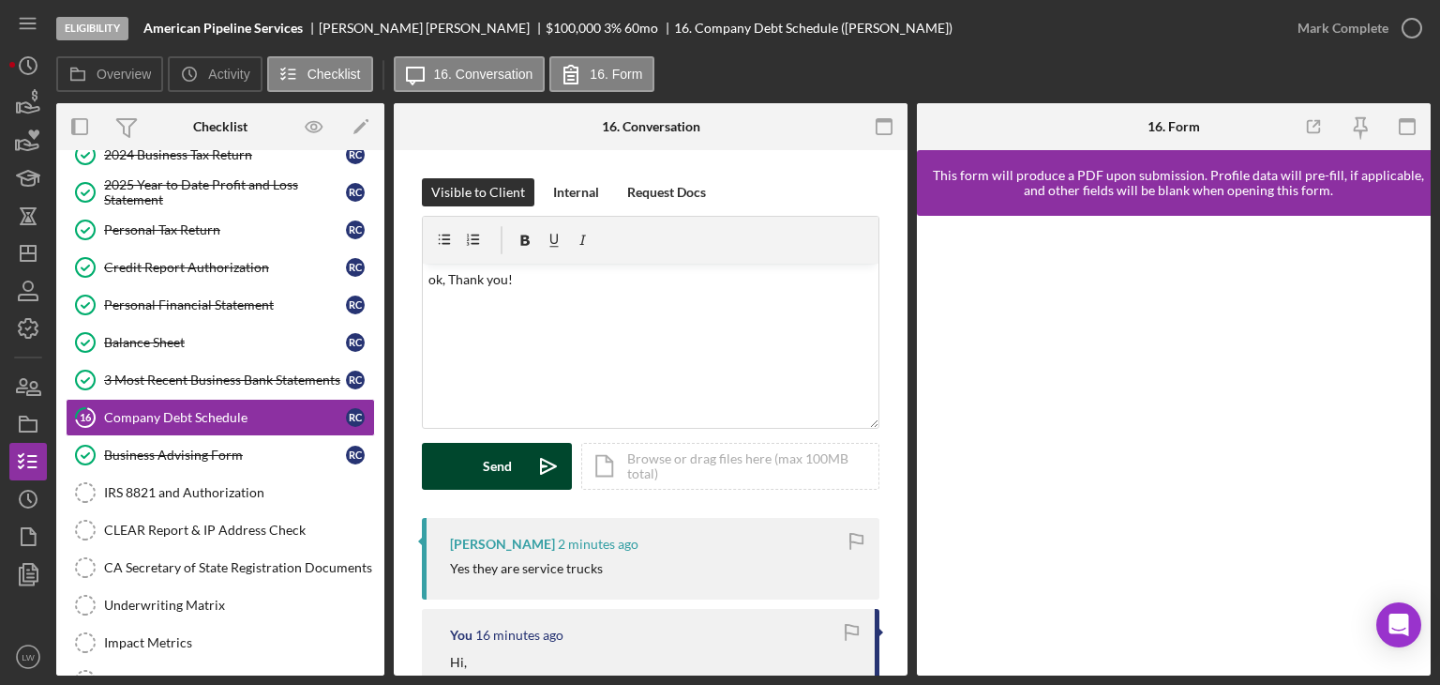
click at [480, 477] on button "Send Icon/icon-invite-send" at bounding box center [497, 466] width 150 height 47
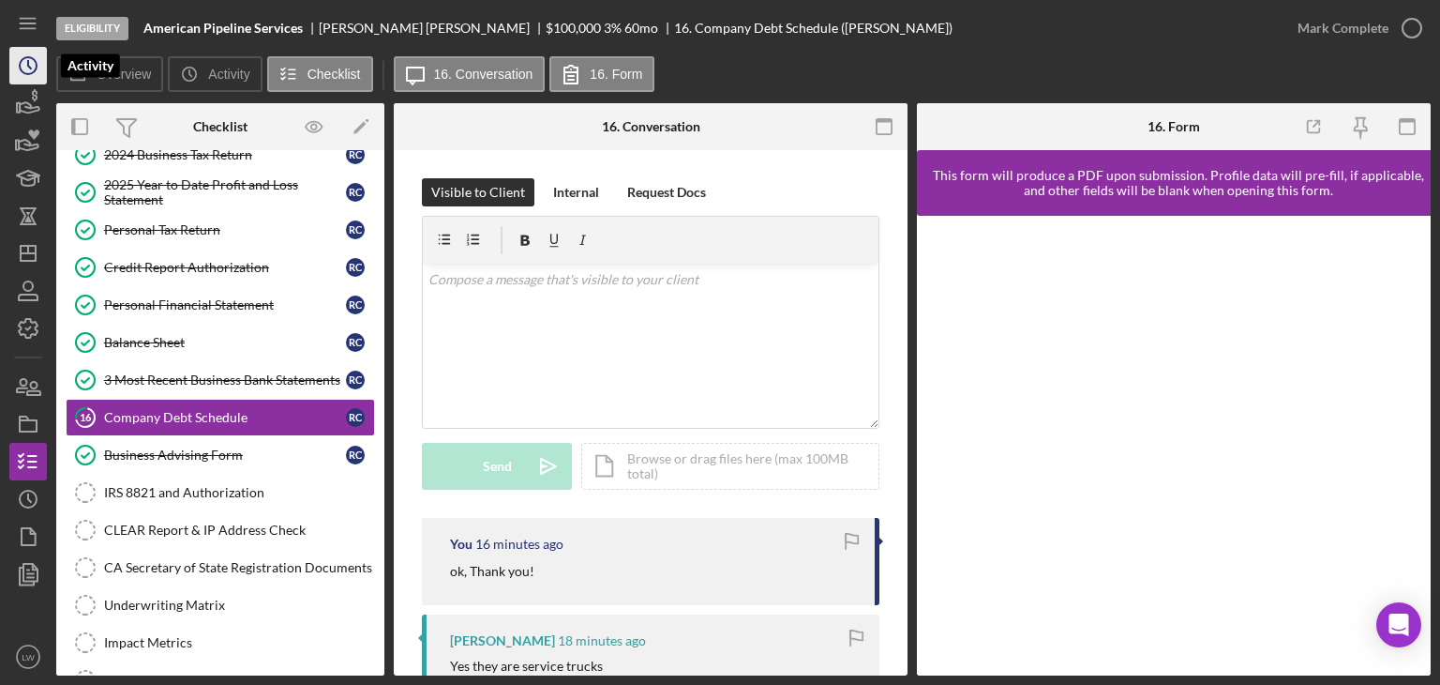
click at [34, 68] on icon "Icon/History" at bounding box center [28, 65] width 47 height 47
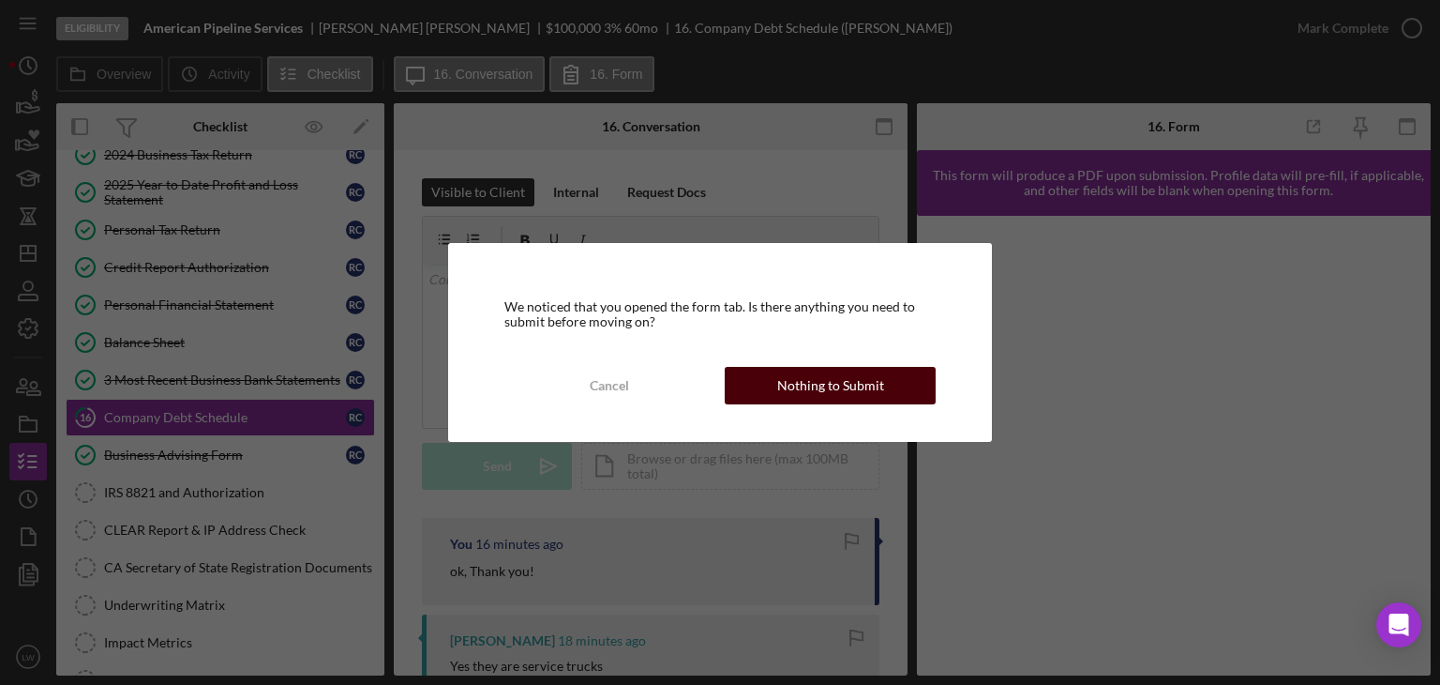
click at [811, 391] on div "Nothing to Submit" at bounding box center [830, 386] width 107 height 38
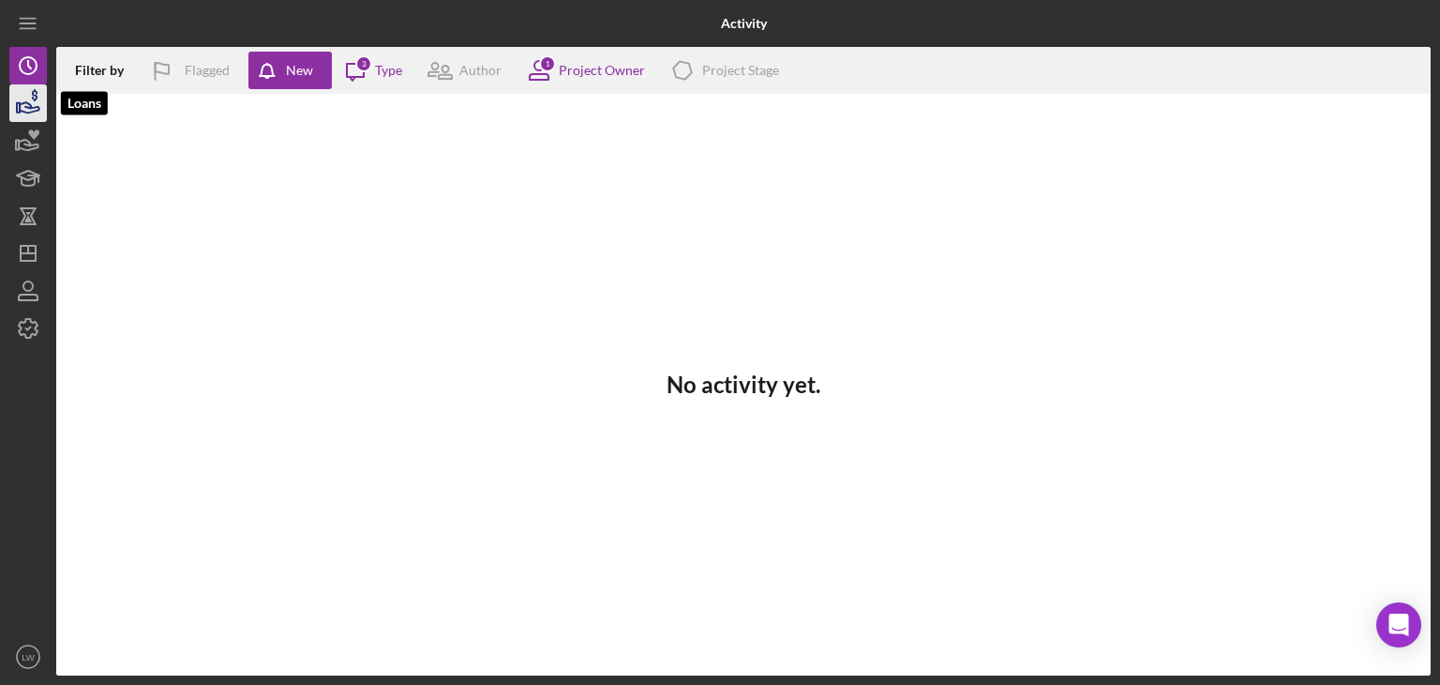
click at [36, 117] on icon "button" at bounding box center [28, 103] width 47 height 47
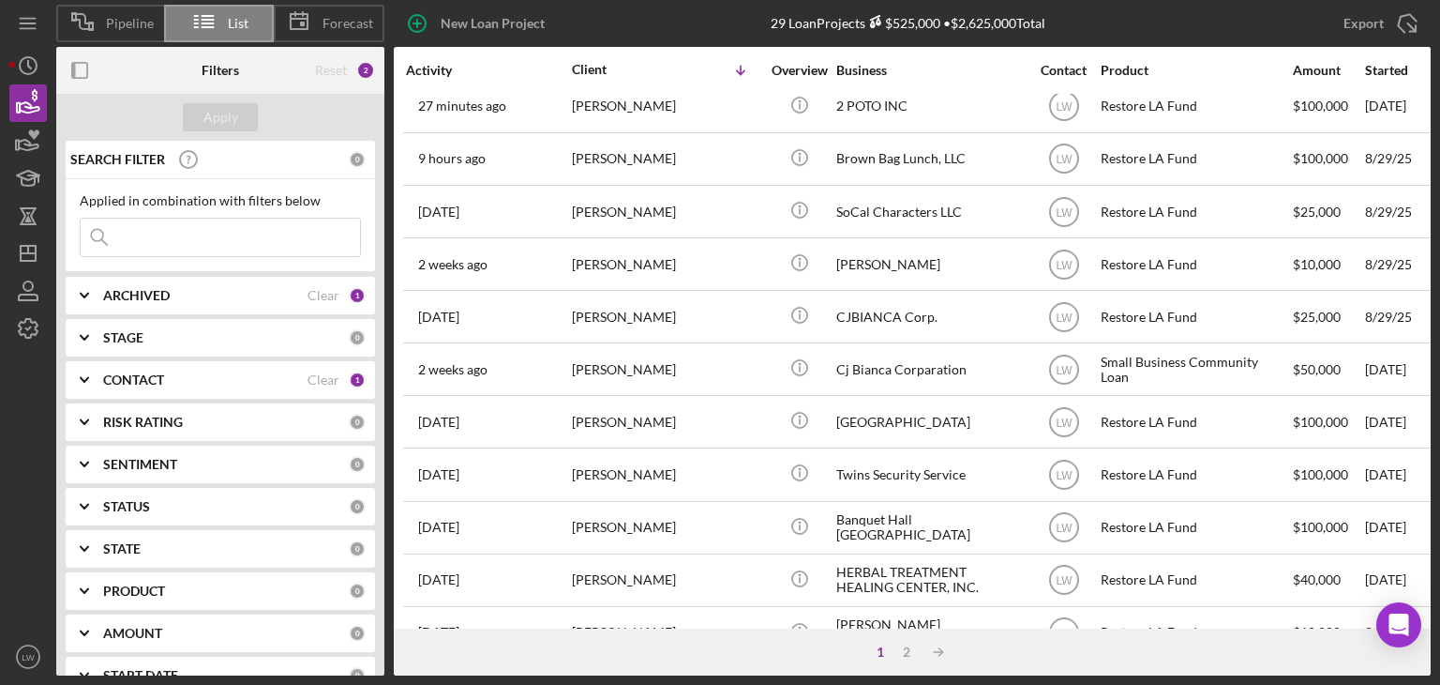
scroll to position [805, 0]
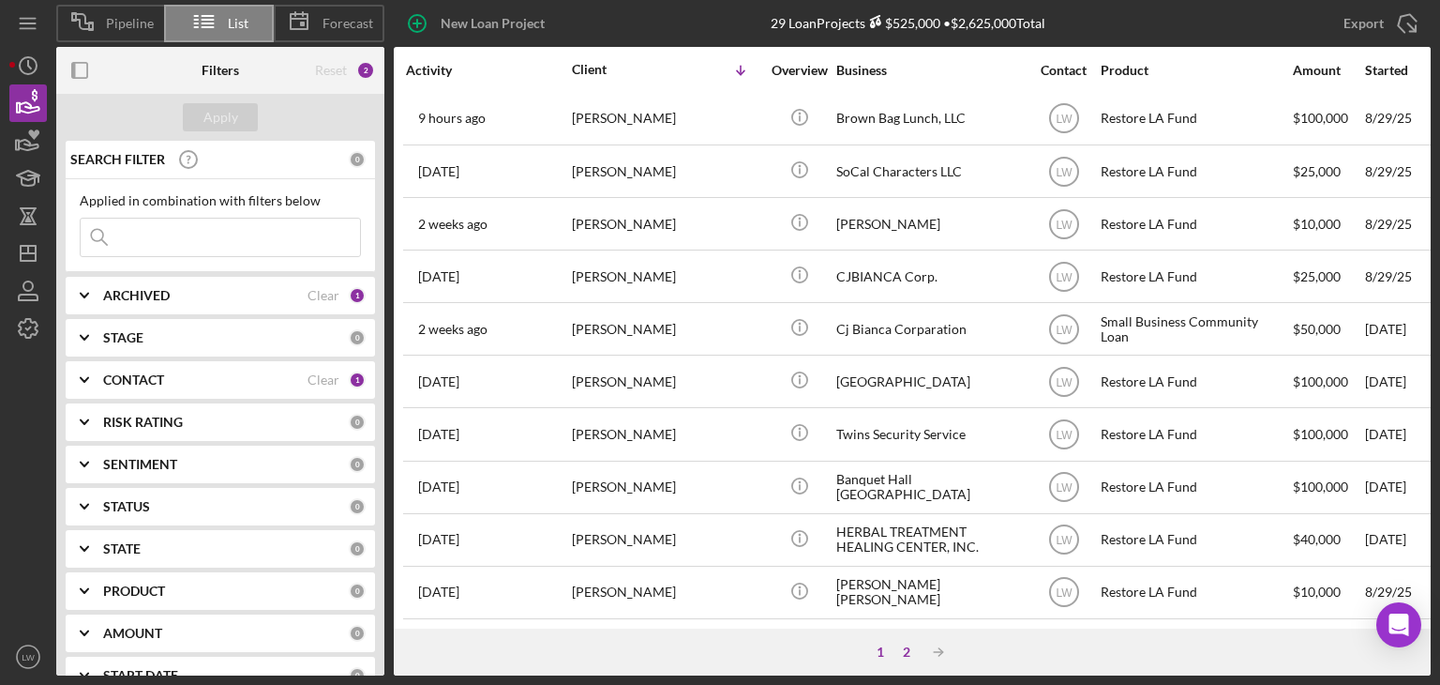
click at [910, 651] on div "2" at bounding box center [907, 651] width 26 height 15
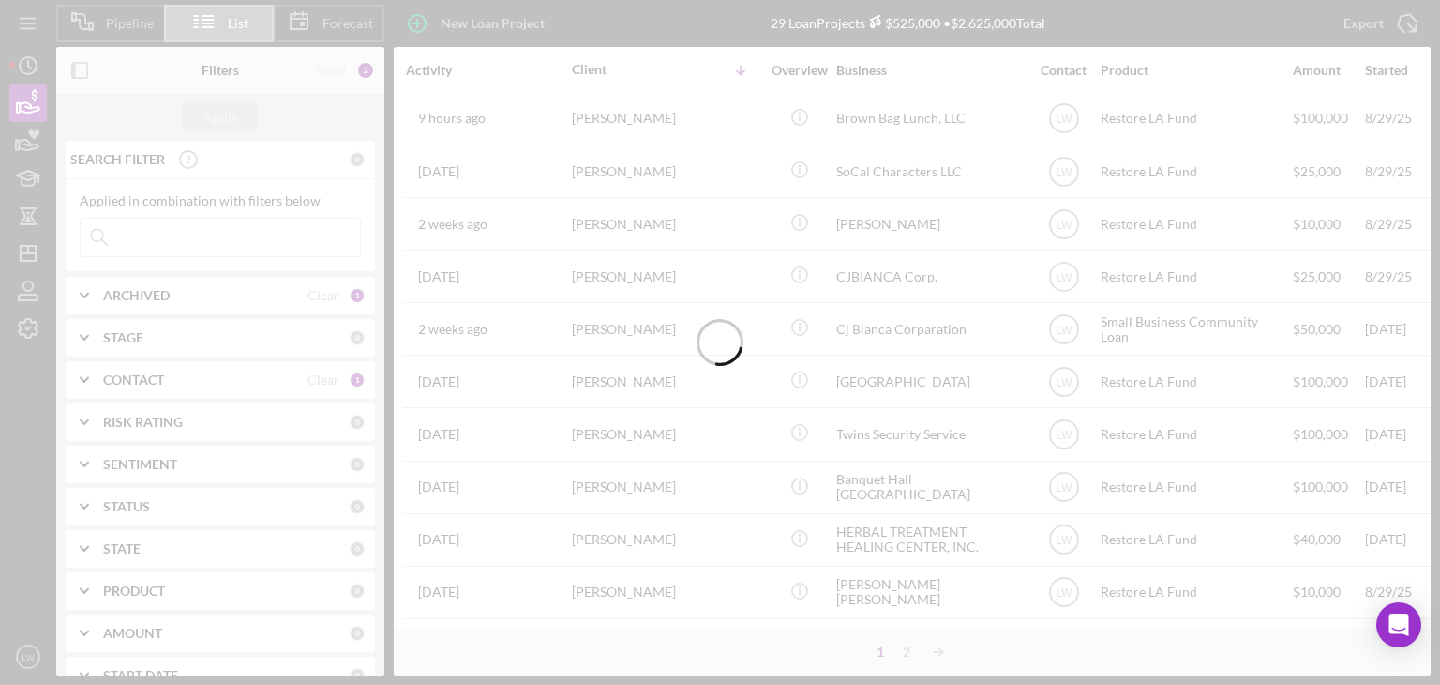
scroll to position [0, 0]
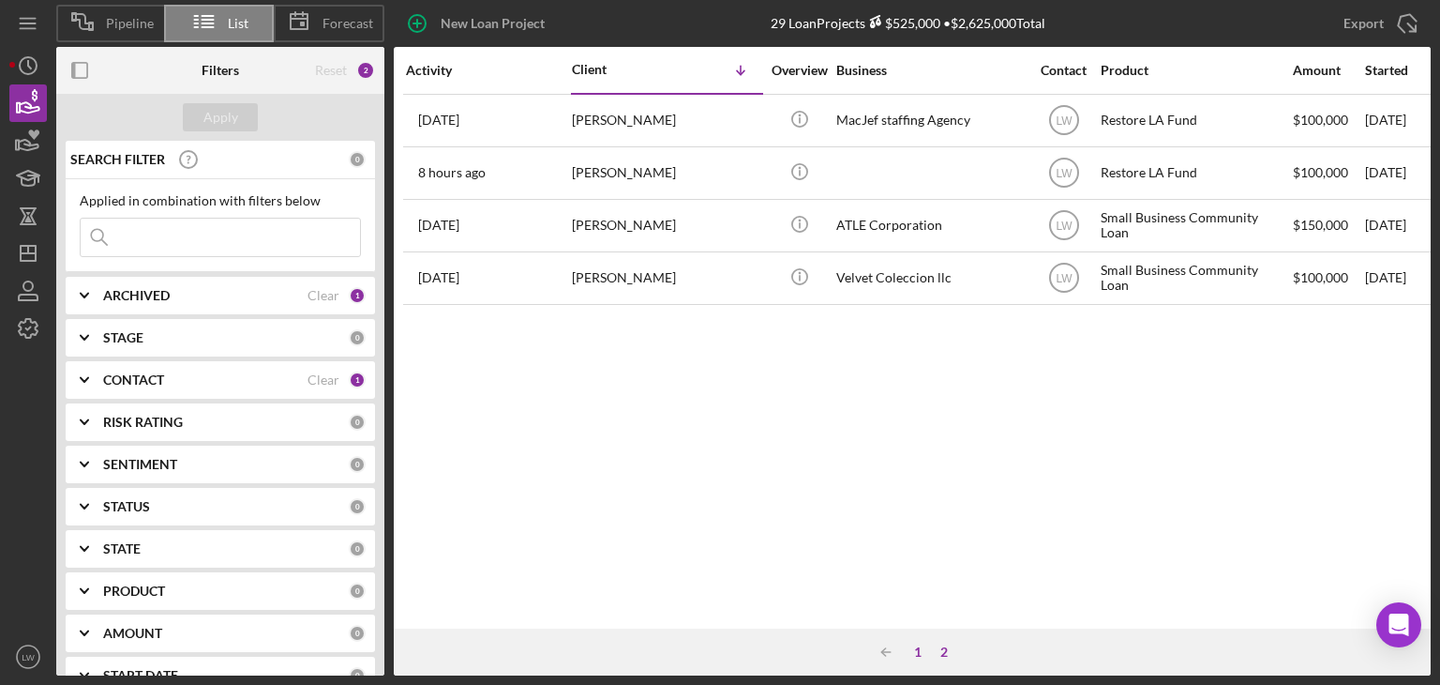
click at [919, 651] on div "1" at bounding box center [918, 651] width 26 height 15
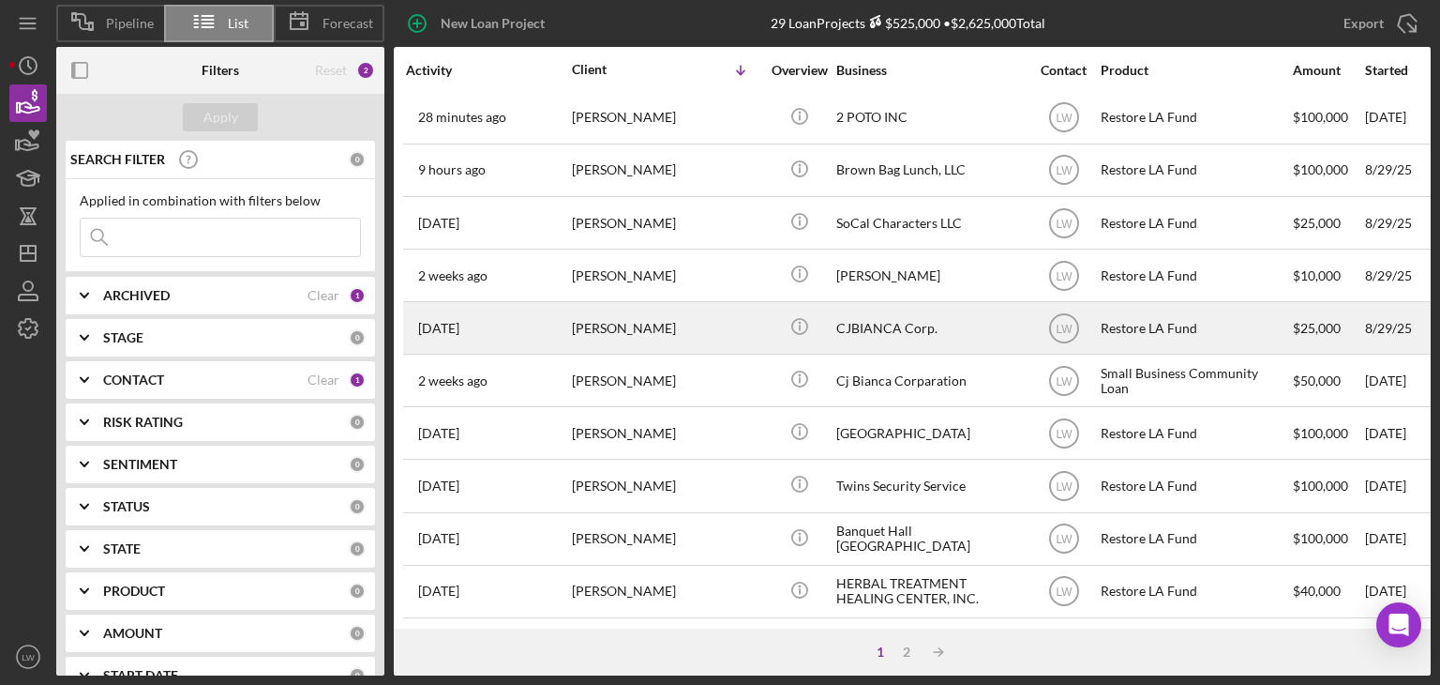
scroll to position [750, 0]
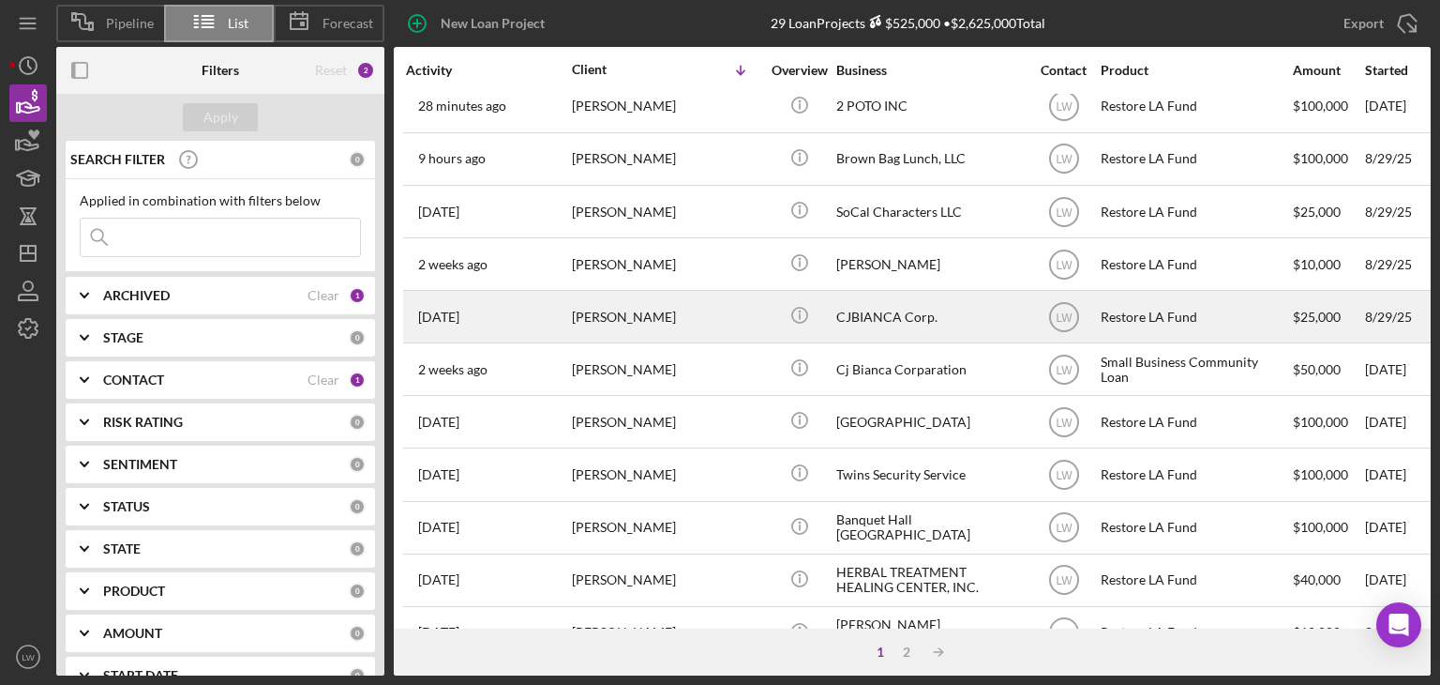
click at [913, 316] on div "CJBIANCA Corp." at bounding box center [930, 317] width 188 height 50
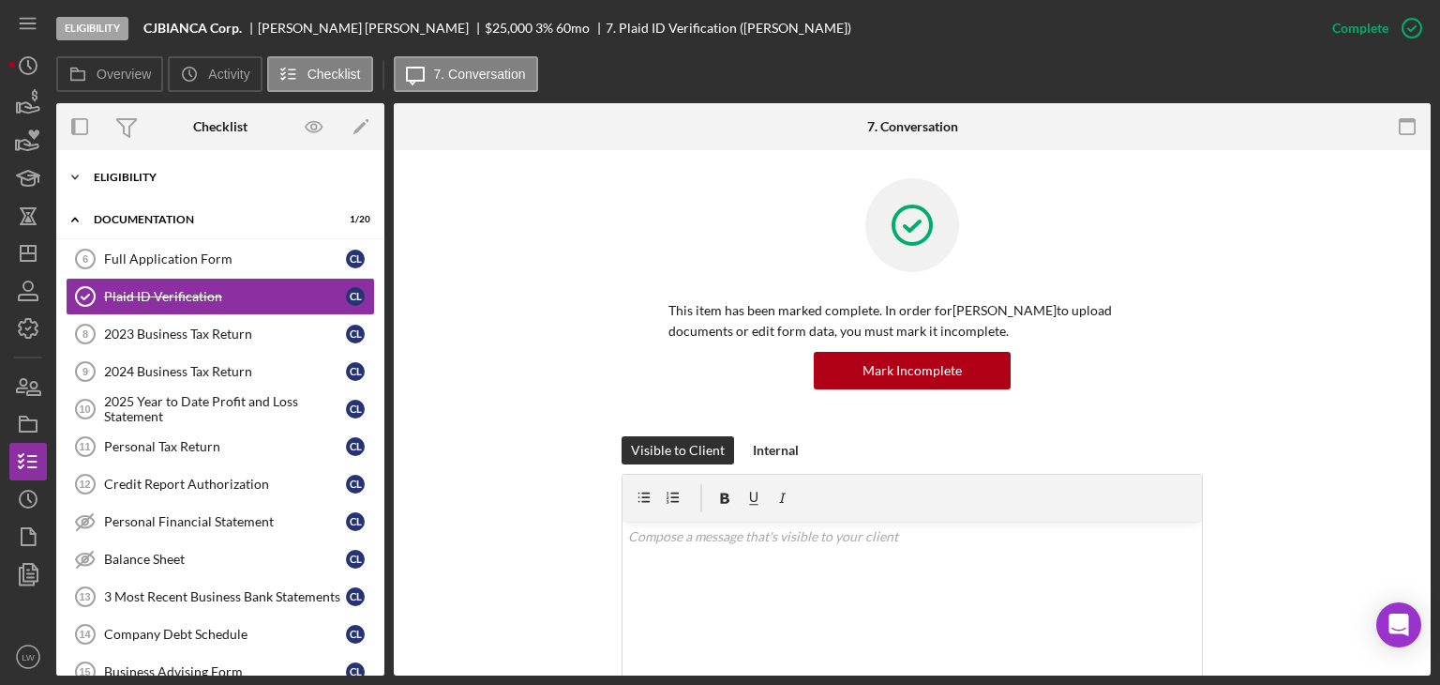
click at [181, 165] on div "Icon/Expander Eligibility 6 / 7" at bounding box center [220, 177] width 328 height 38
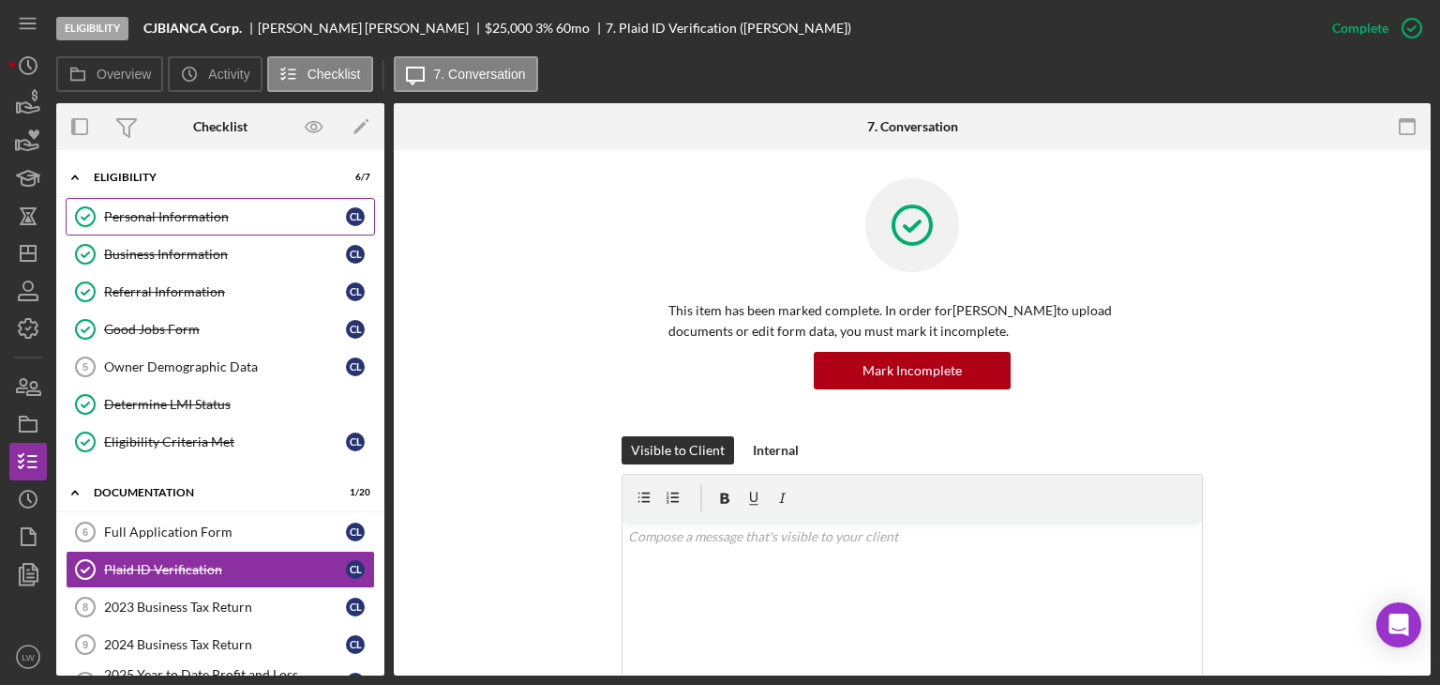
click at [212, 223] on link "Personal Information Personal Information C L" at bounding box center [220, 217] width 309 height 38
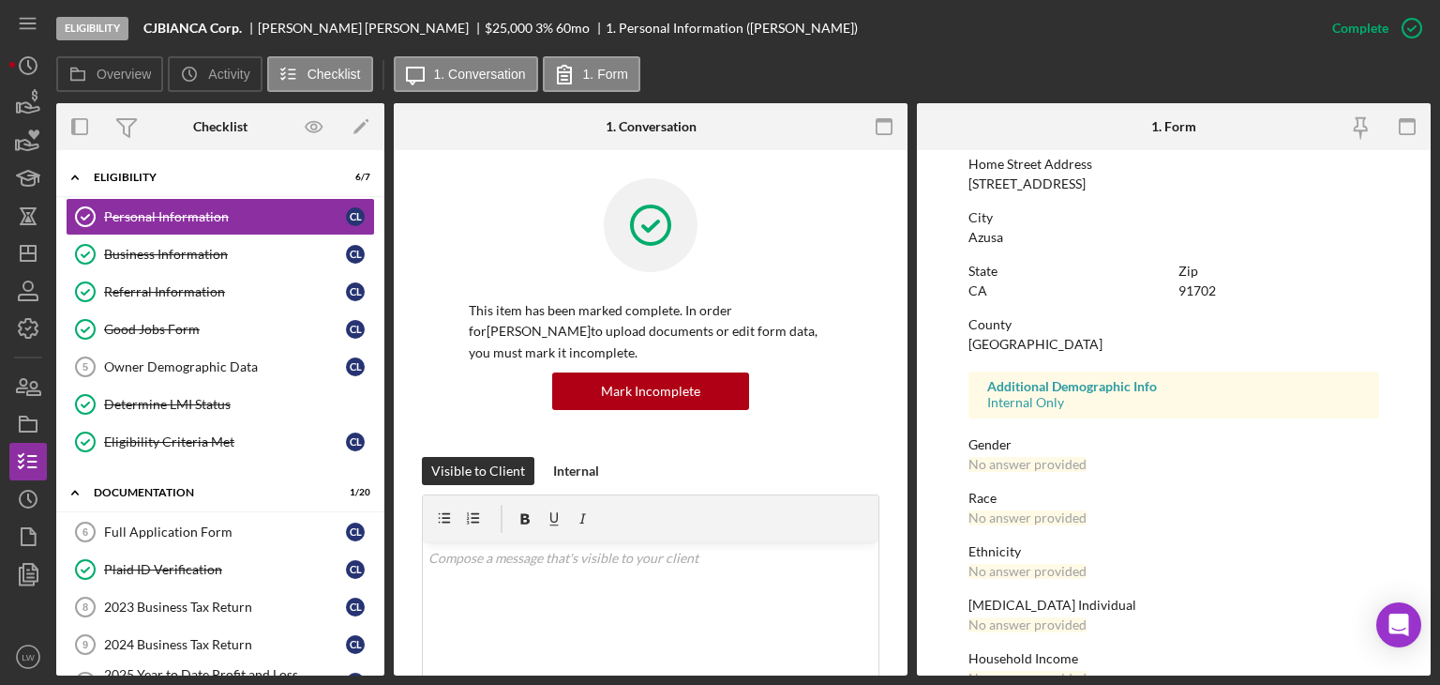
scroll to position [350, 0]
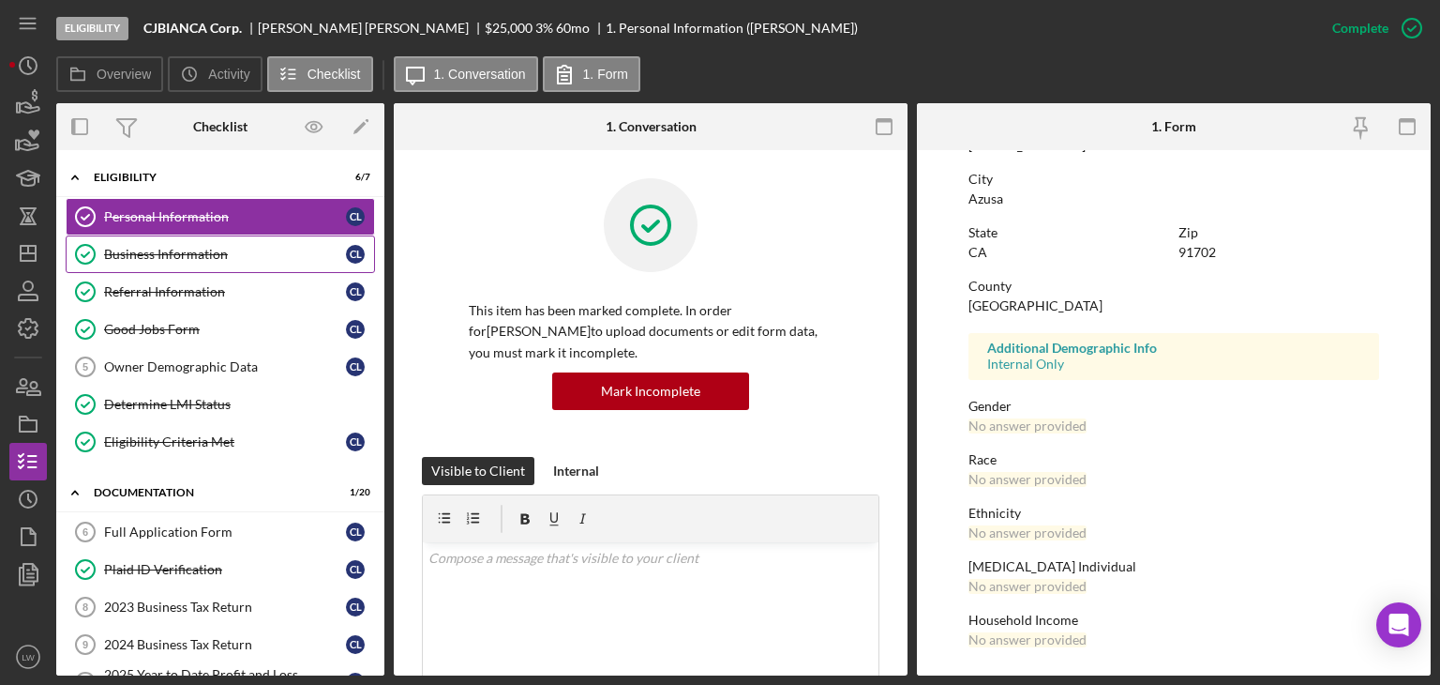
click at [218, 254] on div "Business Information" at bounding box center [225, 254] width 242 height 15
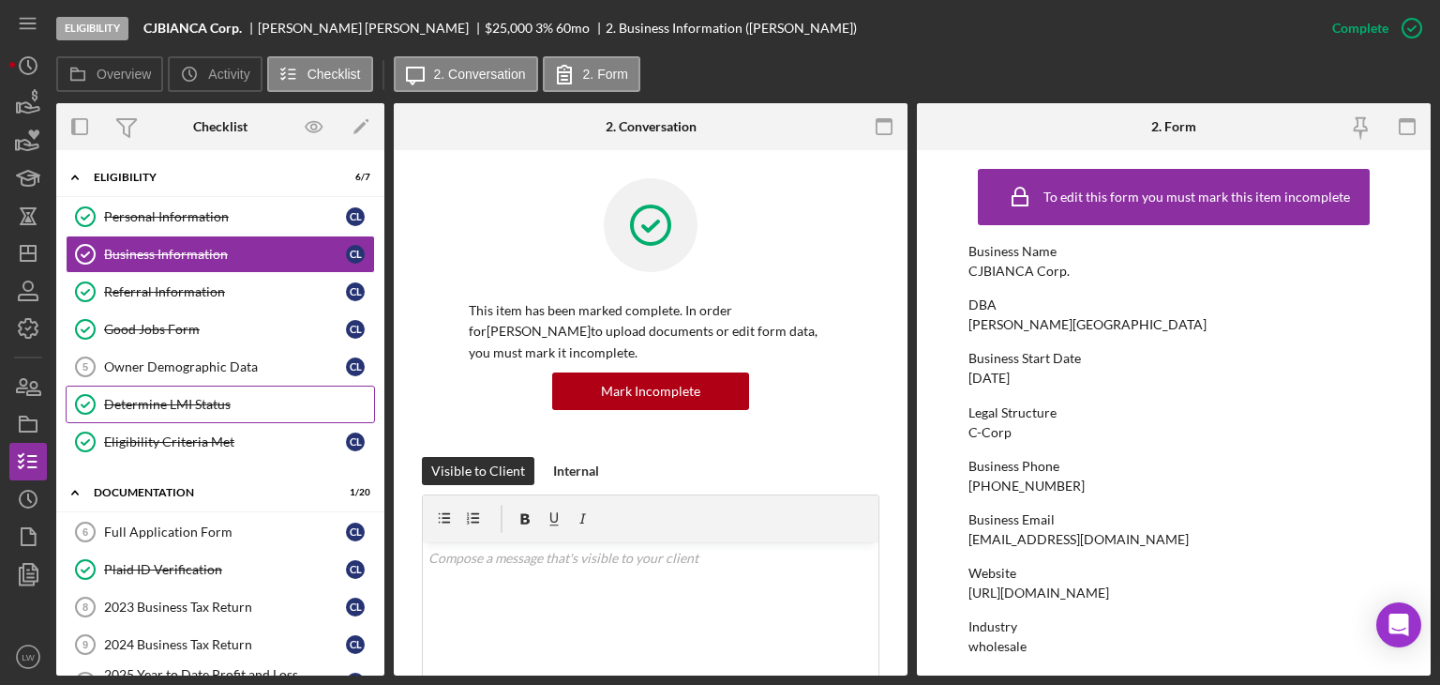
click at [218, 404] on div "Determine LMI Status" at bounding box center [239, 404] width 270 height 15
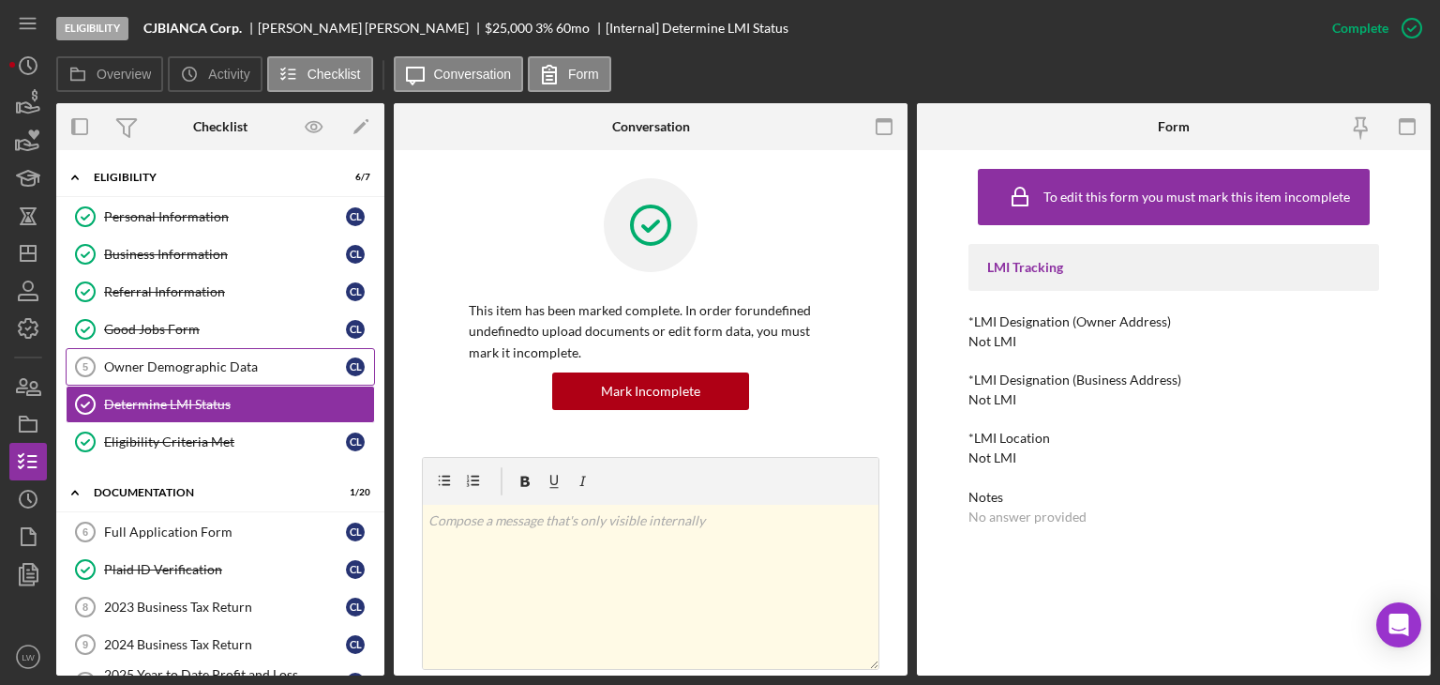
click at [221, 369] on div "Owner Demographic Data" at bounding box center [225, 366] width 242 height 15
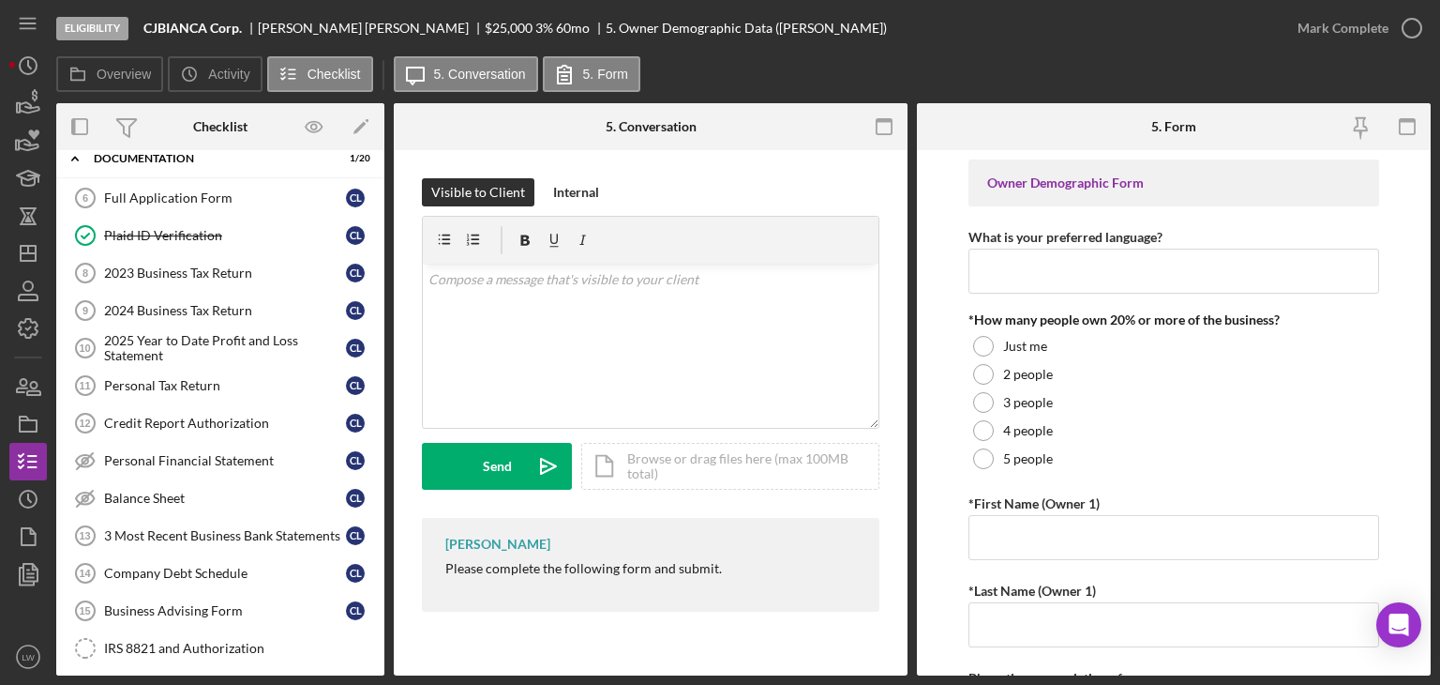
scroll to position [375, 0]
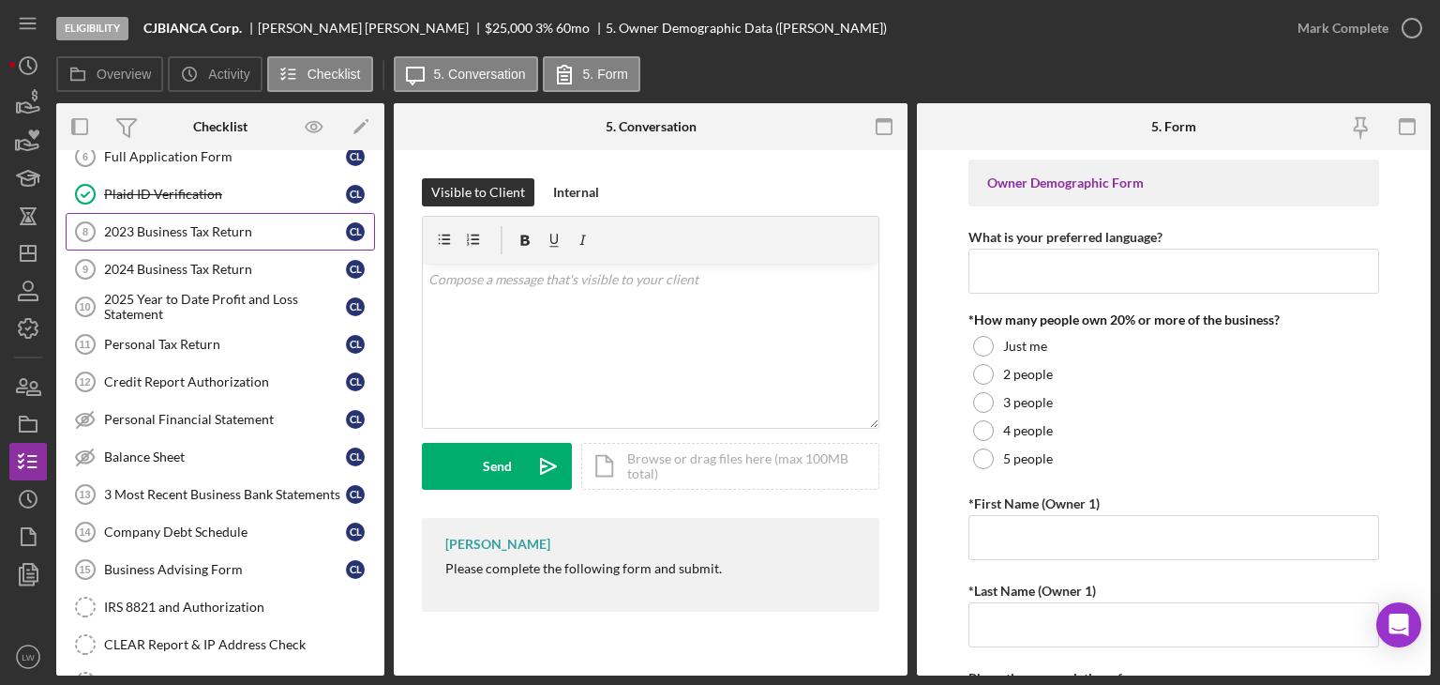
click at [184, 229] on div "2023 Business Tax Return" at bounding box center [225, 231] width 242 height 15
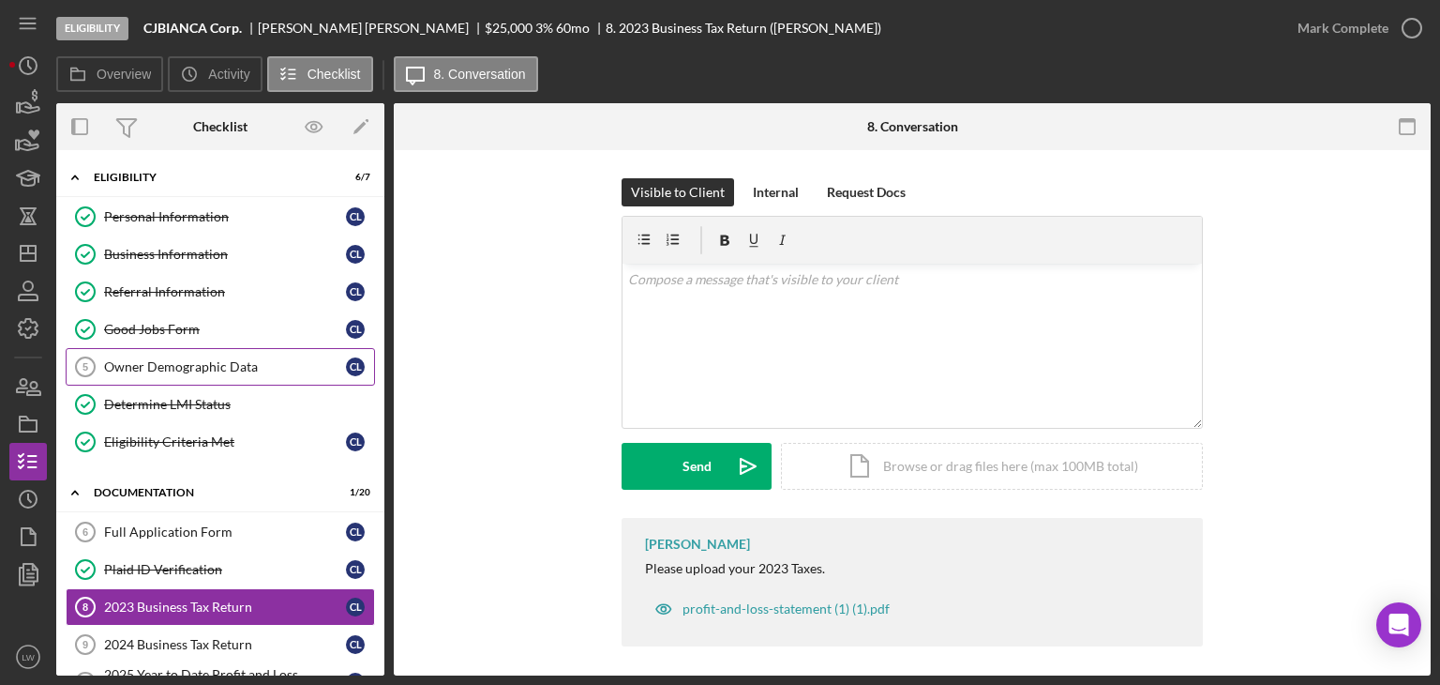
click at [214, 359] on div "Owner Demographic Data" at bounding box center [225, 366] width 242 height 15
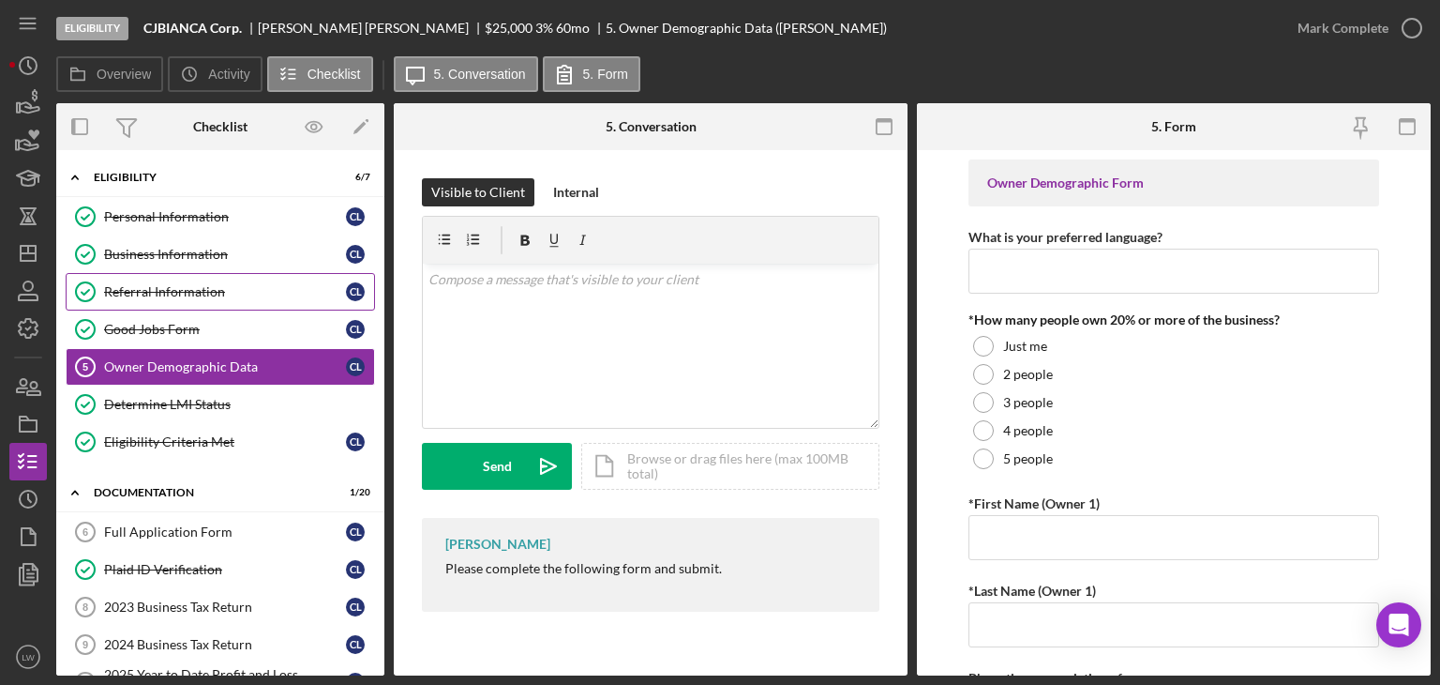
click at [251, 289] on div "Referral Information" at bounding box center [225, 291] width 242 height 15
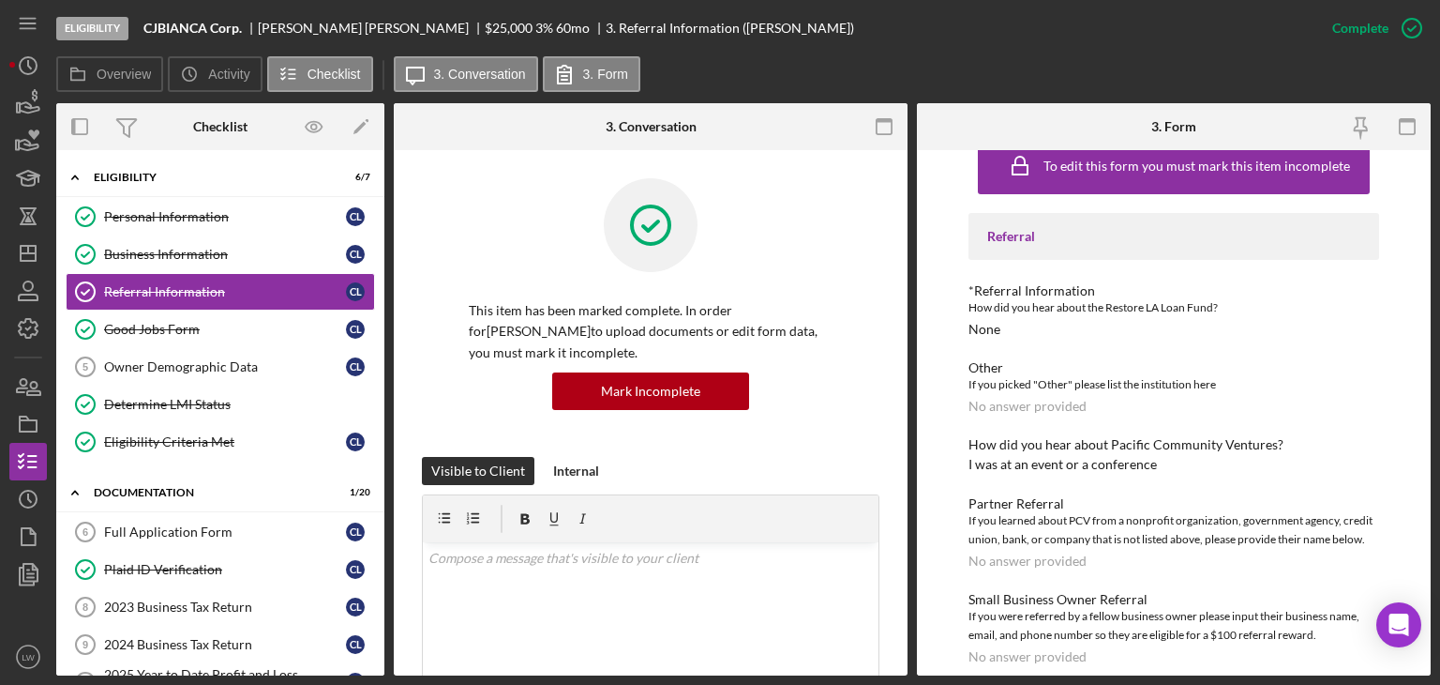
scroll to position [48, 0]
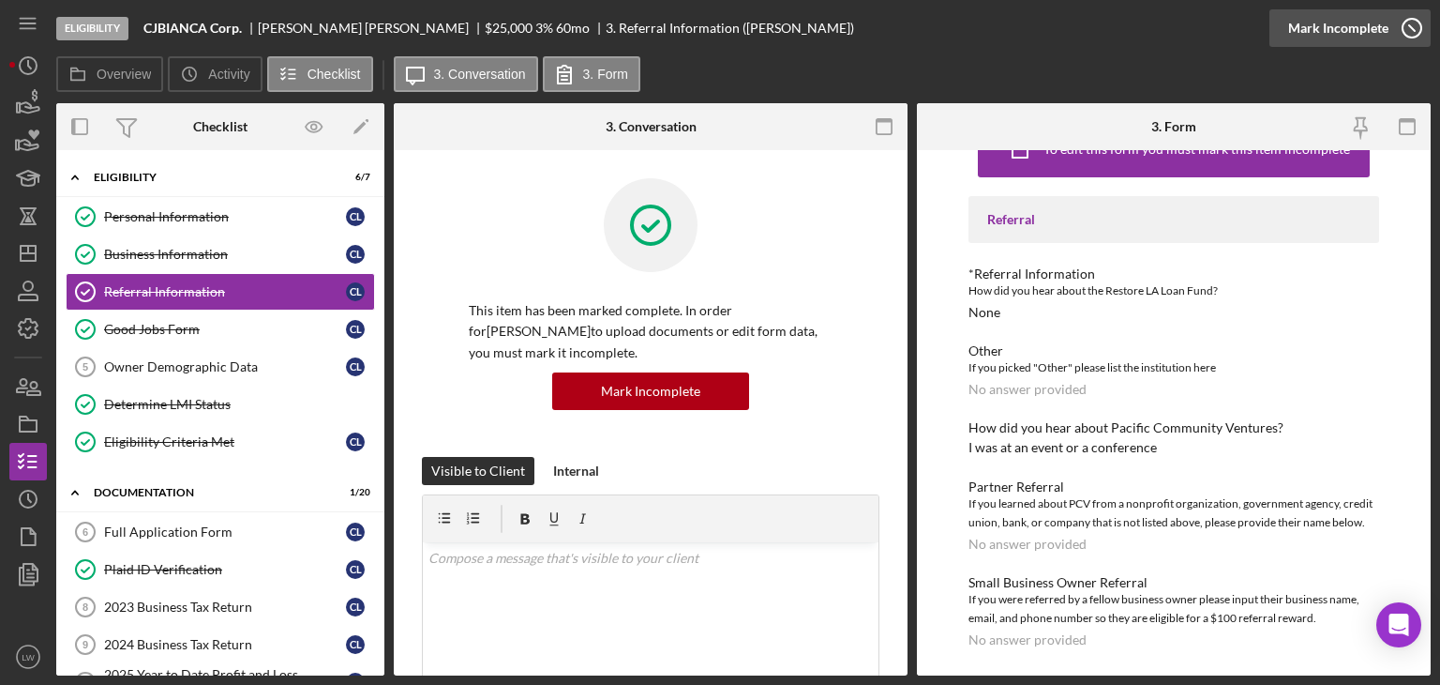
click at [1377, 38] on div "Mark Incomplete" at bounding box center [1338, 28] width 100 height 38
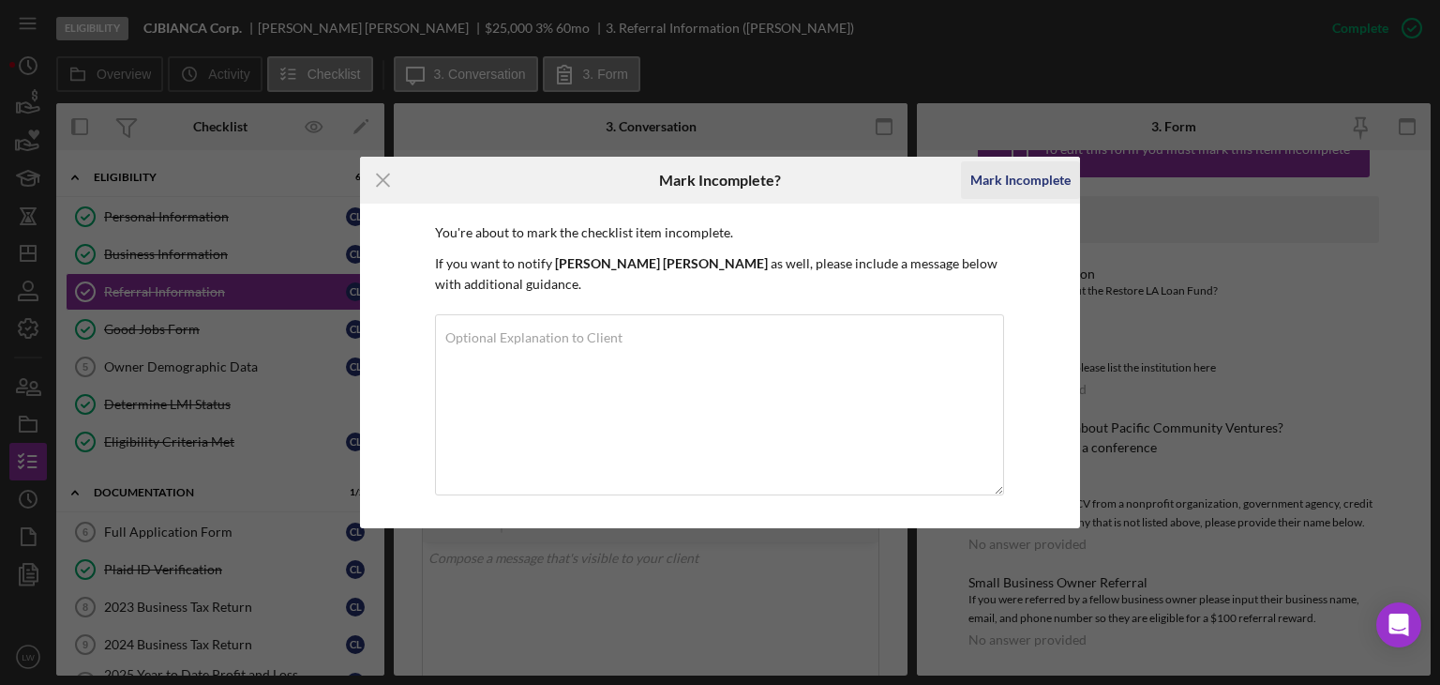
click at [1042, 199] on div "Mark Incomplete" at bounding box center [1021, 180] width 100 height 38
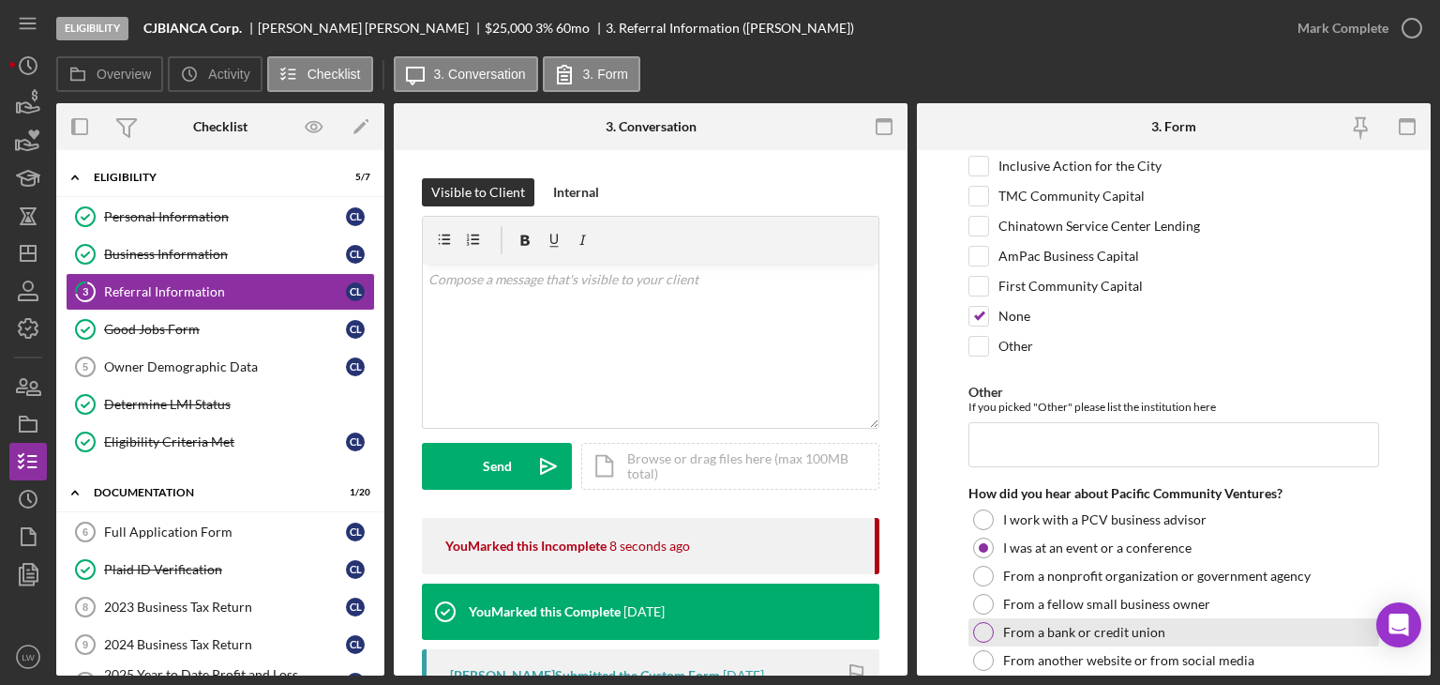
scroll to position [0, 0]
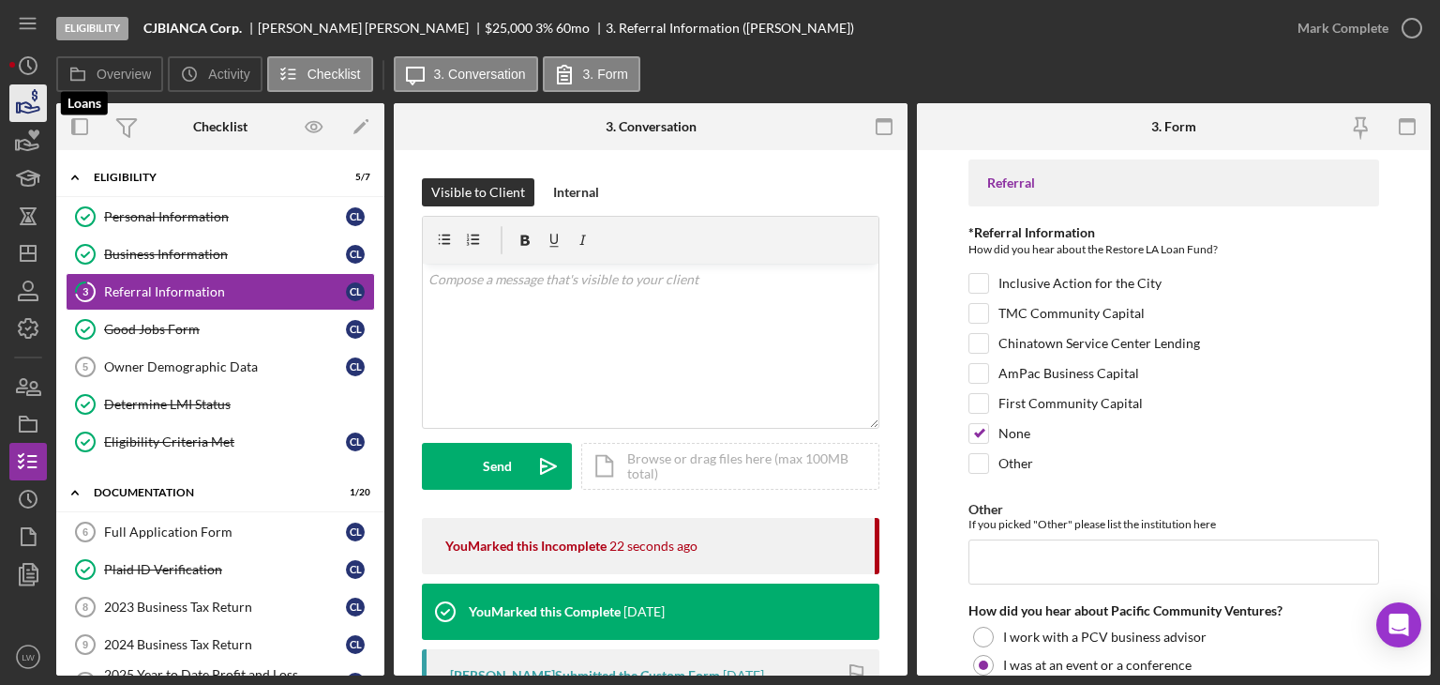
click at [15, 106] on icon "button" at bounding box center [28, 103] width 47 height 47
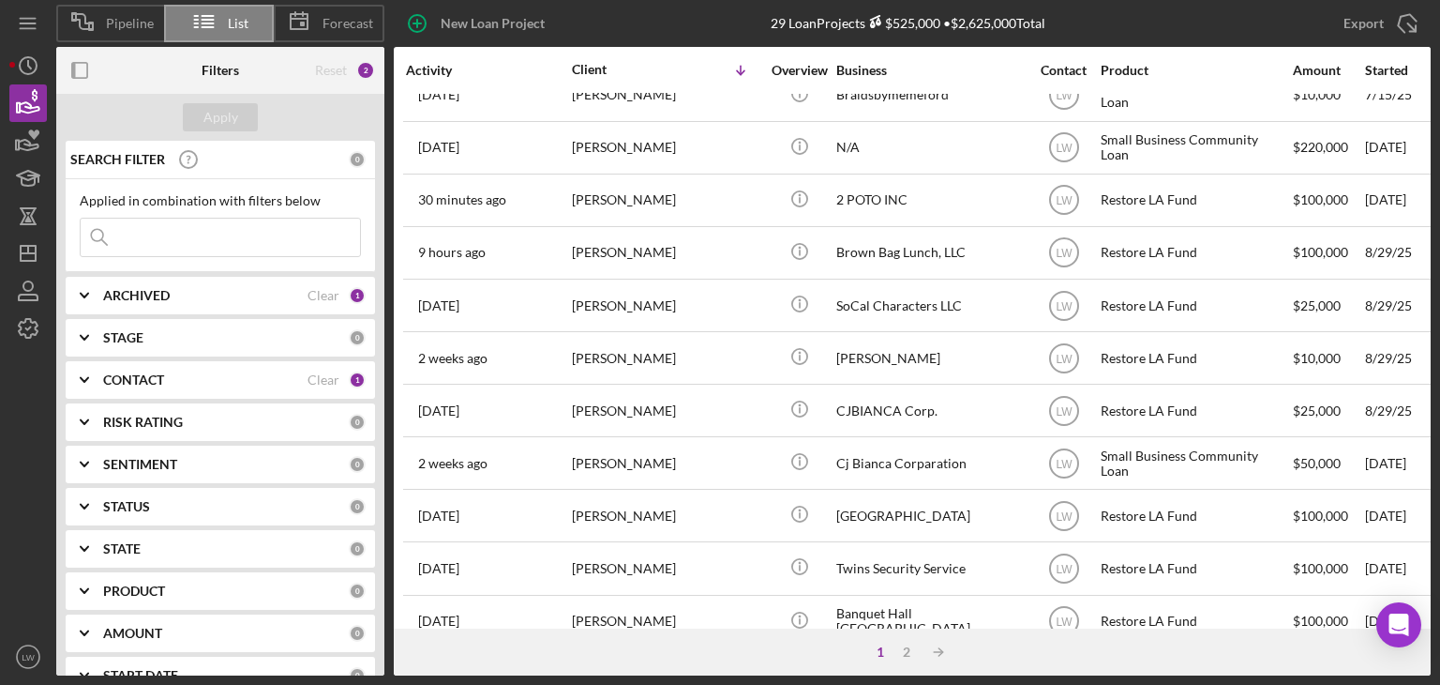
scroll to position [805, 0]
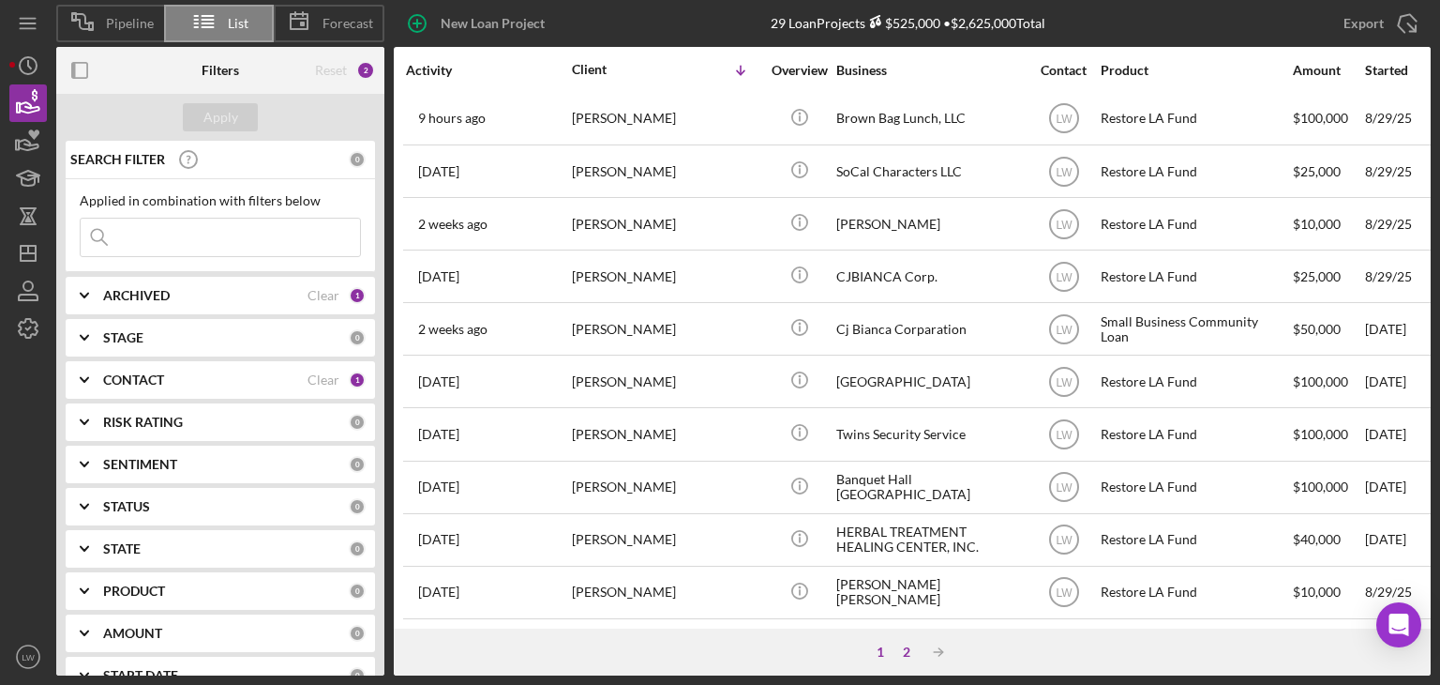
click at [909, 650] on div "2" at bounding box center [907, 651] width 26 height 15
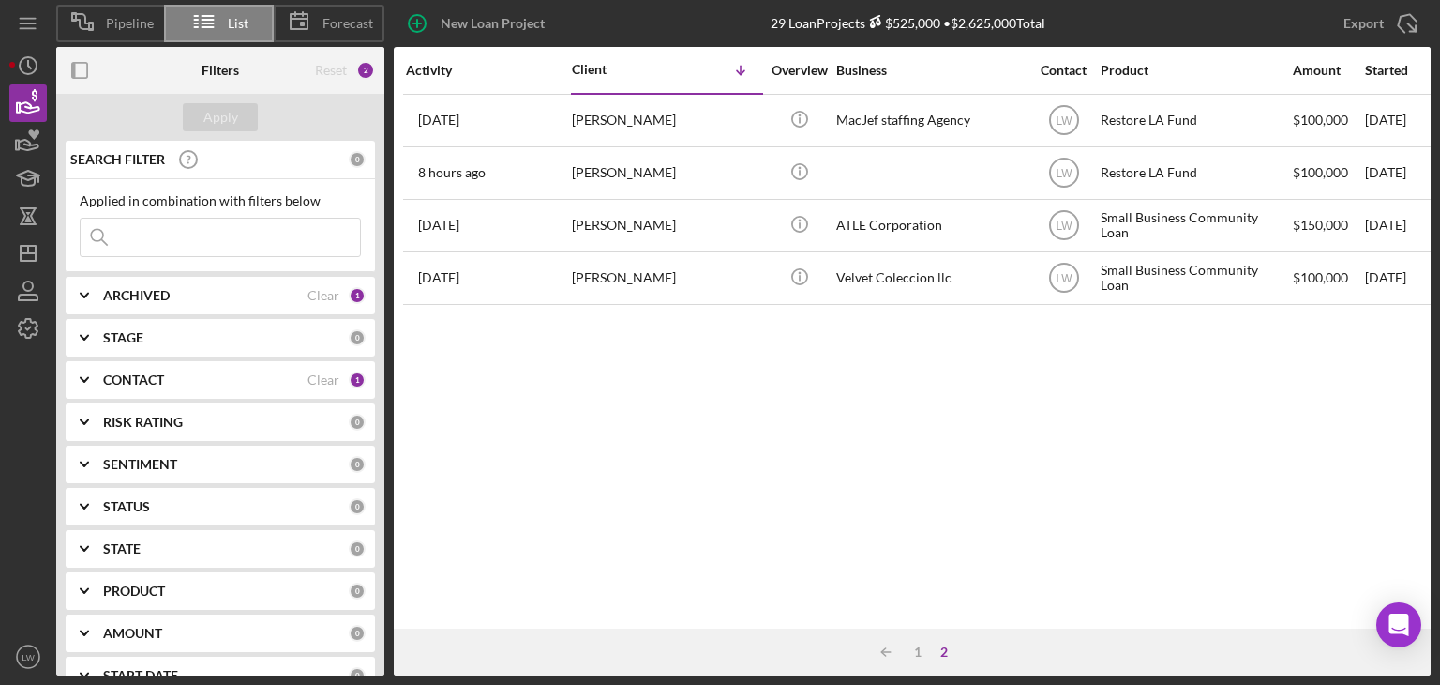
scroll to position [0, 0]
click at [919, 650] on div "1" at bounding box center [918, 651] width 26 height 15
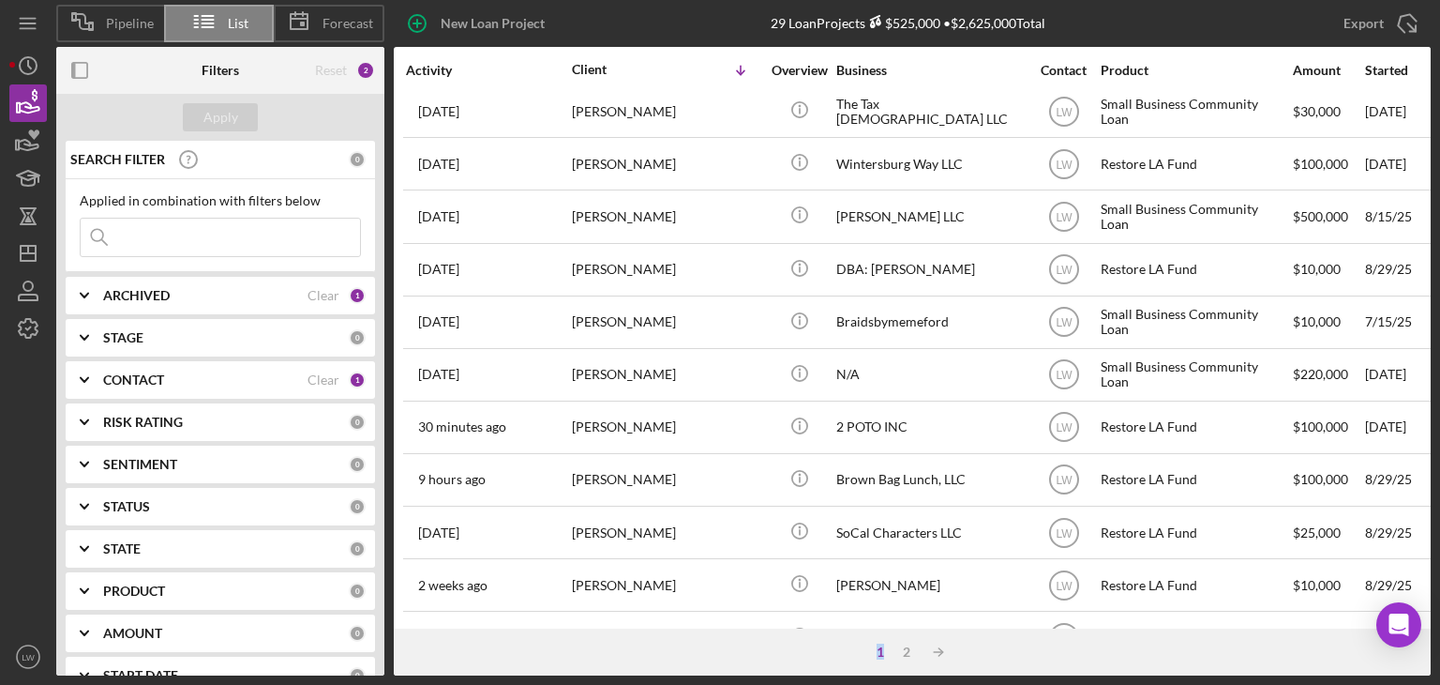
scroll to position [336, 0]
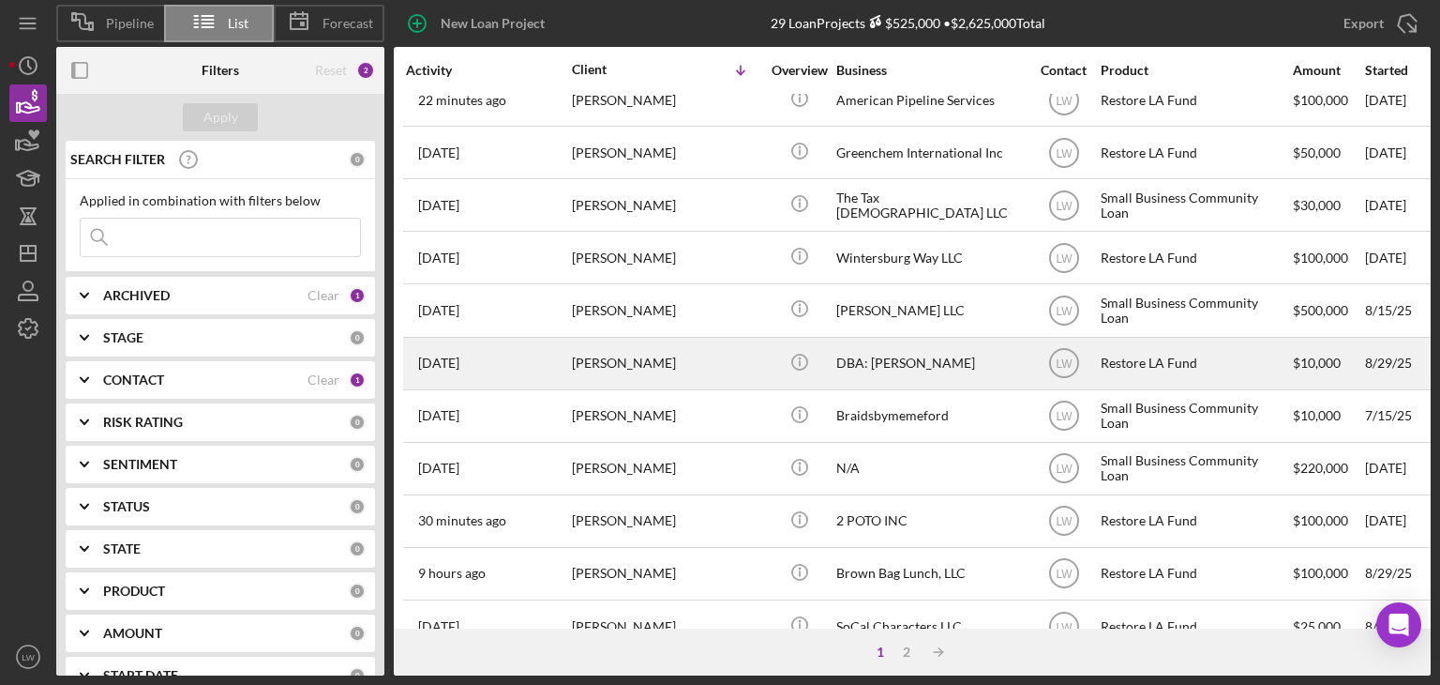
click at [645, 362] on div "Landon Hairston" at bounding box center [666, 364] width 188 height 50
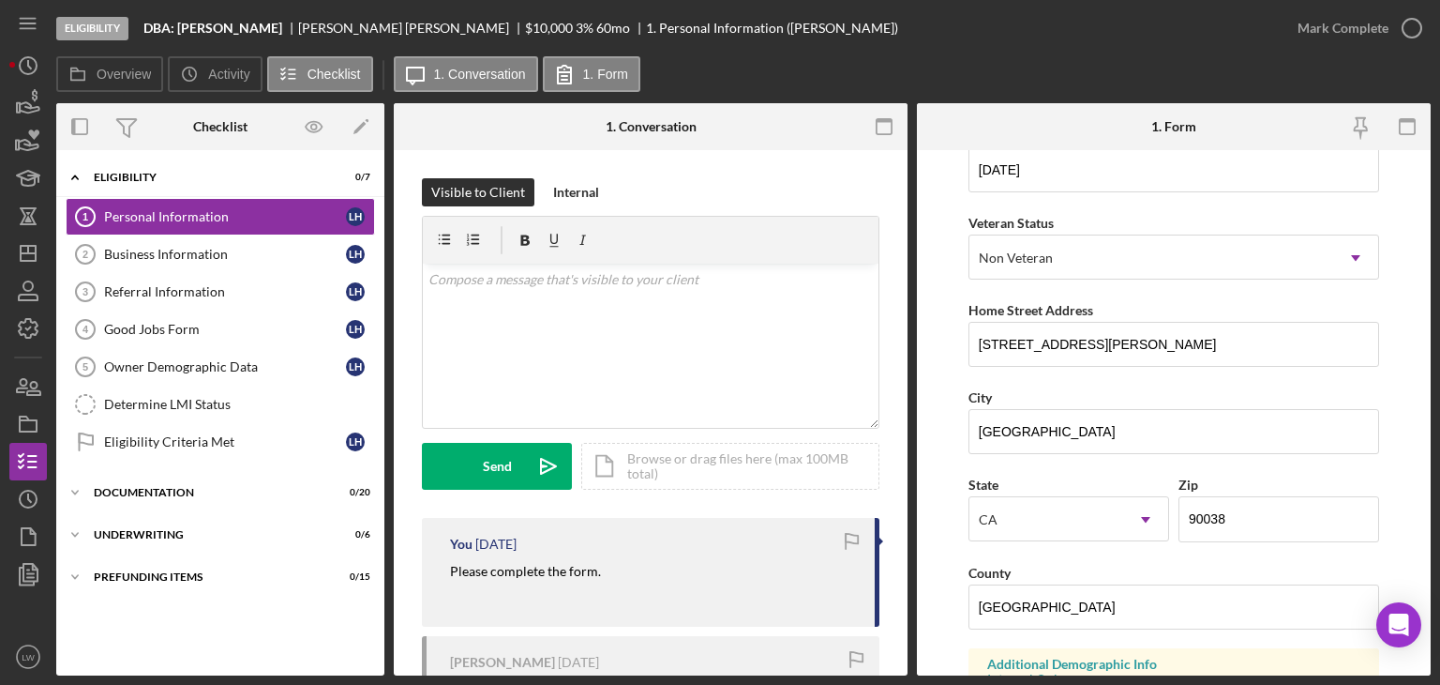
scroll to position [161, 0]
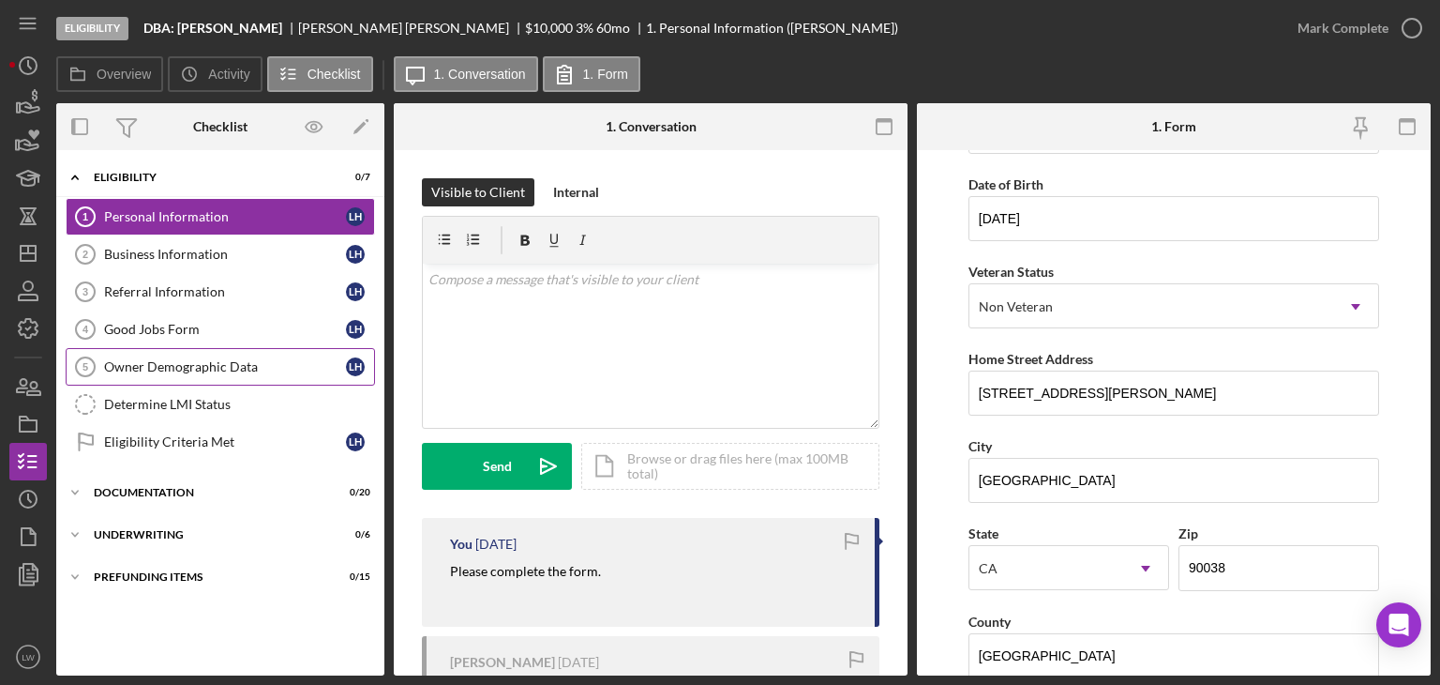
click at [203, 372] on div "Owner Demographic Data" at bounding box center [225, 366] width 242 height 15
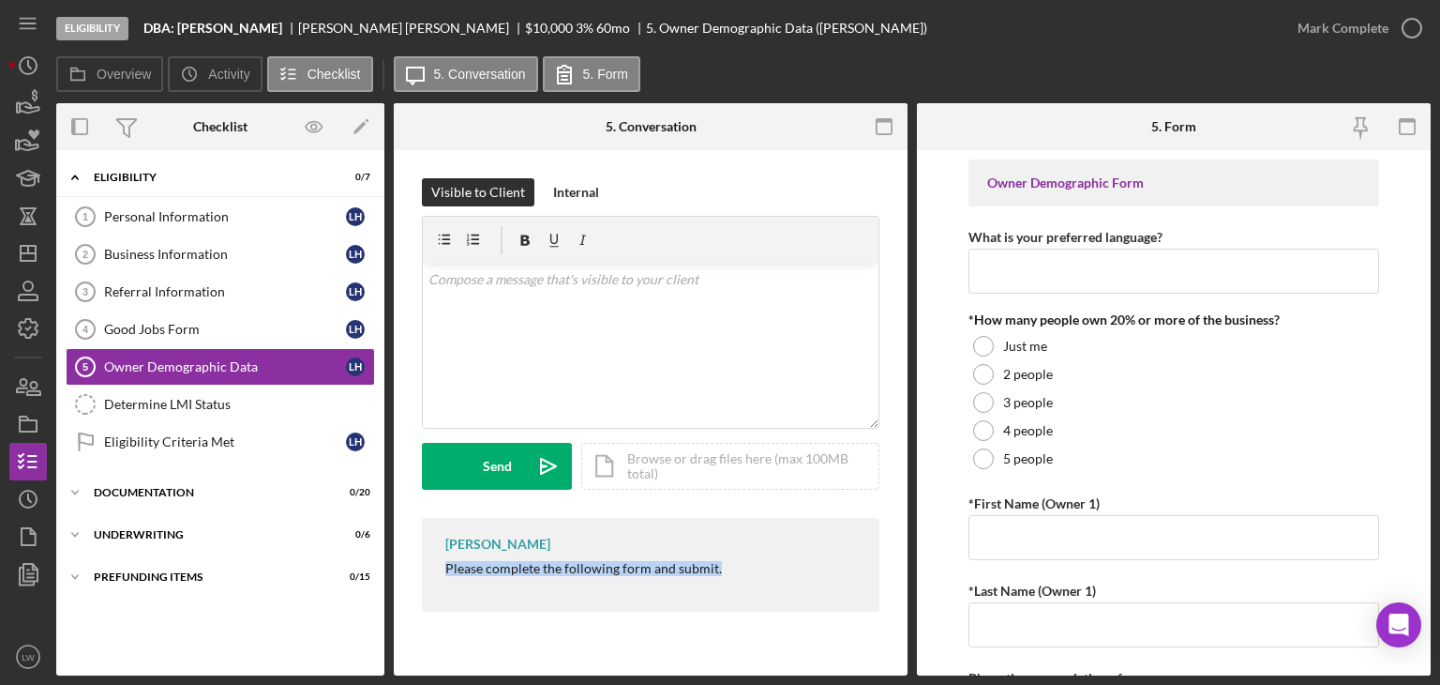
drag, startPoint x: 679, startPoint y: 550, endPoint x: 459, endPoint y: 571, distance: 221.3
click at [443, 571] on div "Lameisha Williams Please complete the following form and submit." at bounding box center [651, 565] width 458 height 94
copy div "Please complete the following form and submit."
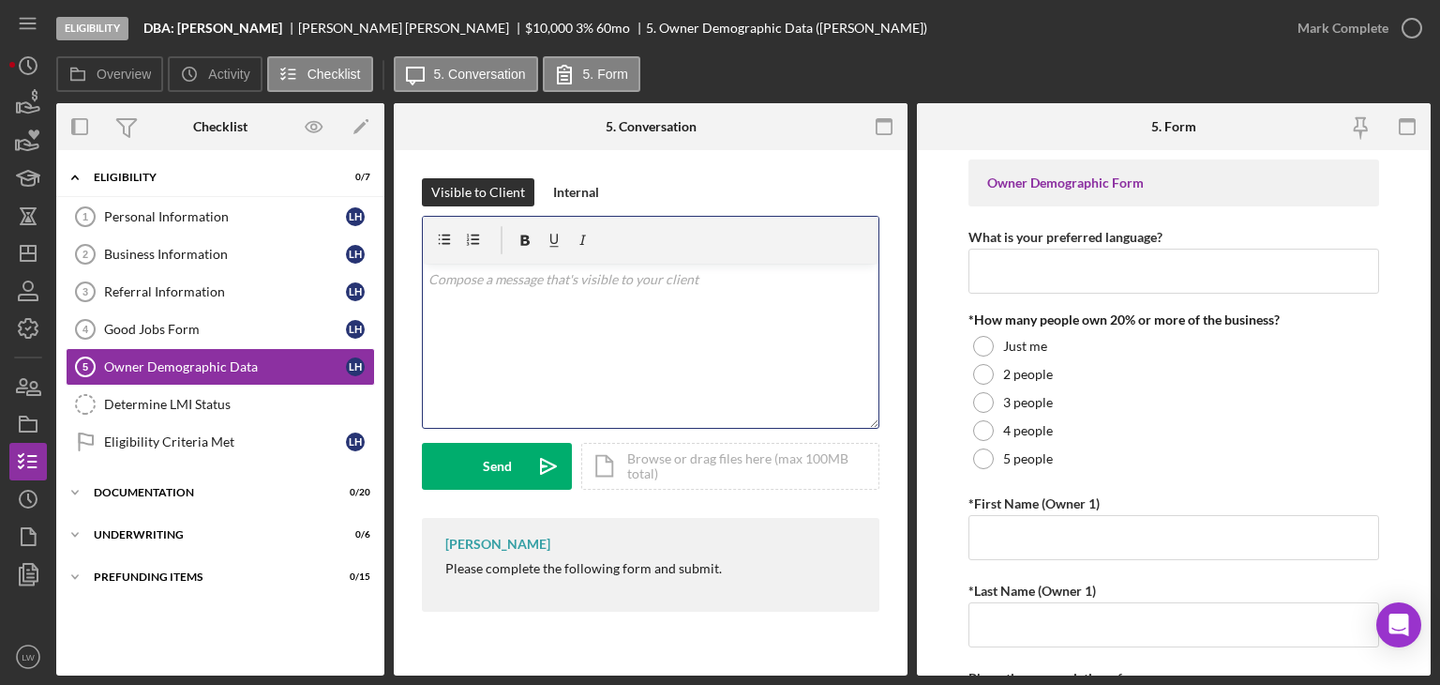
click at [560, 318] on div "v Color teal Color pink Remove color Add row above Add row below Add column bef…" at bounding box center [651, 345] width 456 height 164
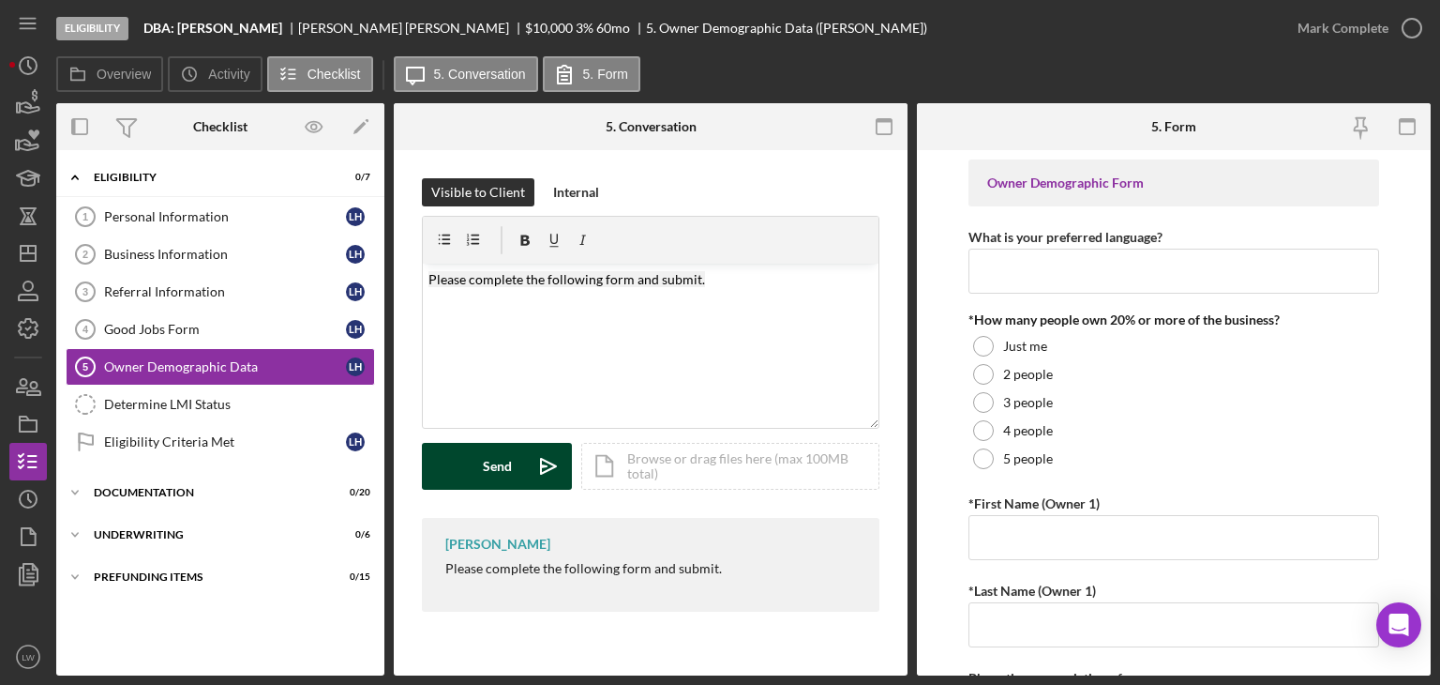
click at [485, 455] on div "Send" at bounding box center [497, 466] width 29 height 47
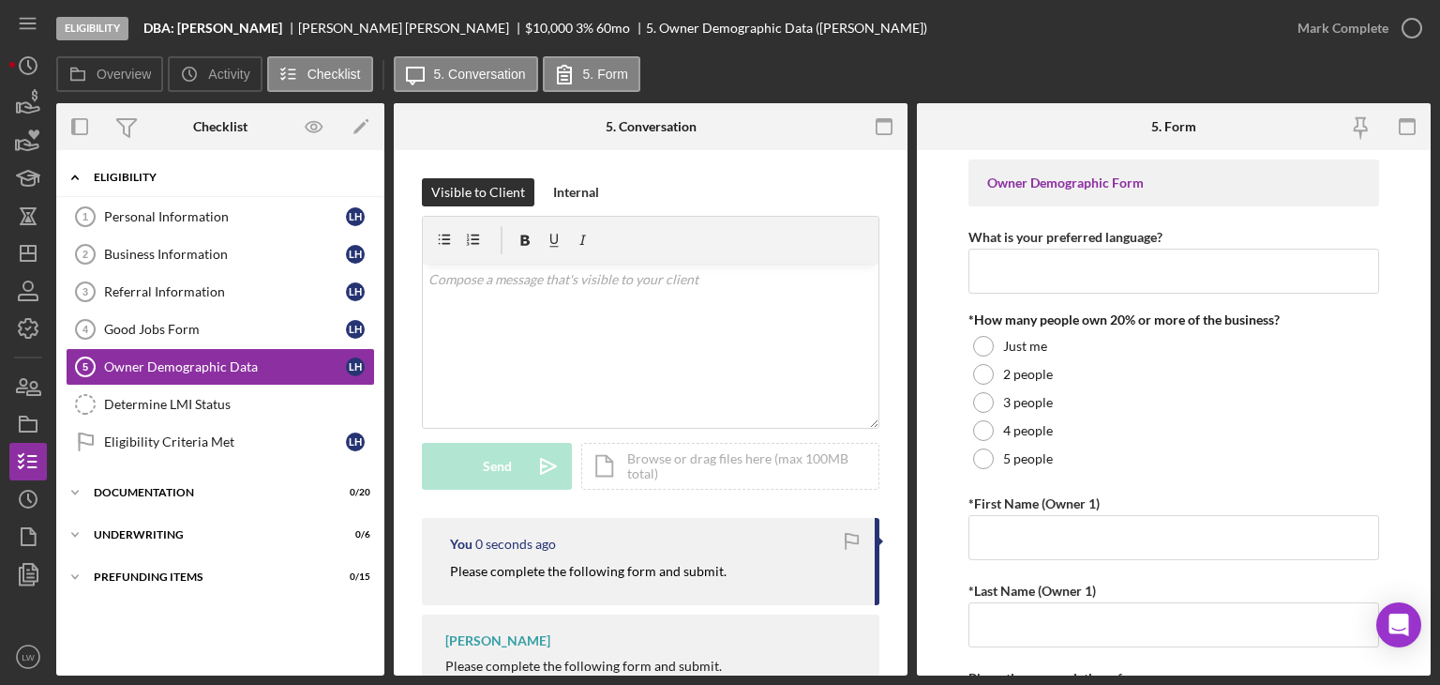
click at [113, 176] on div "Eligibility" at bounding box center [227, 177] width 267 height 11
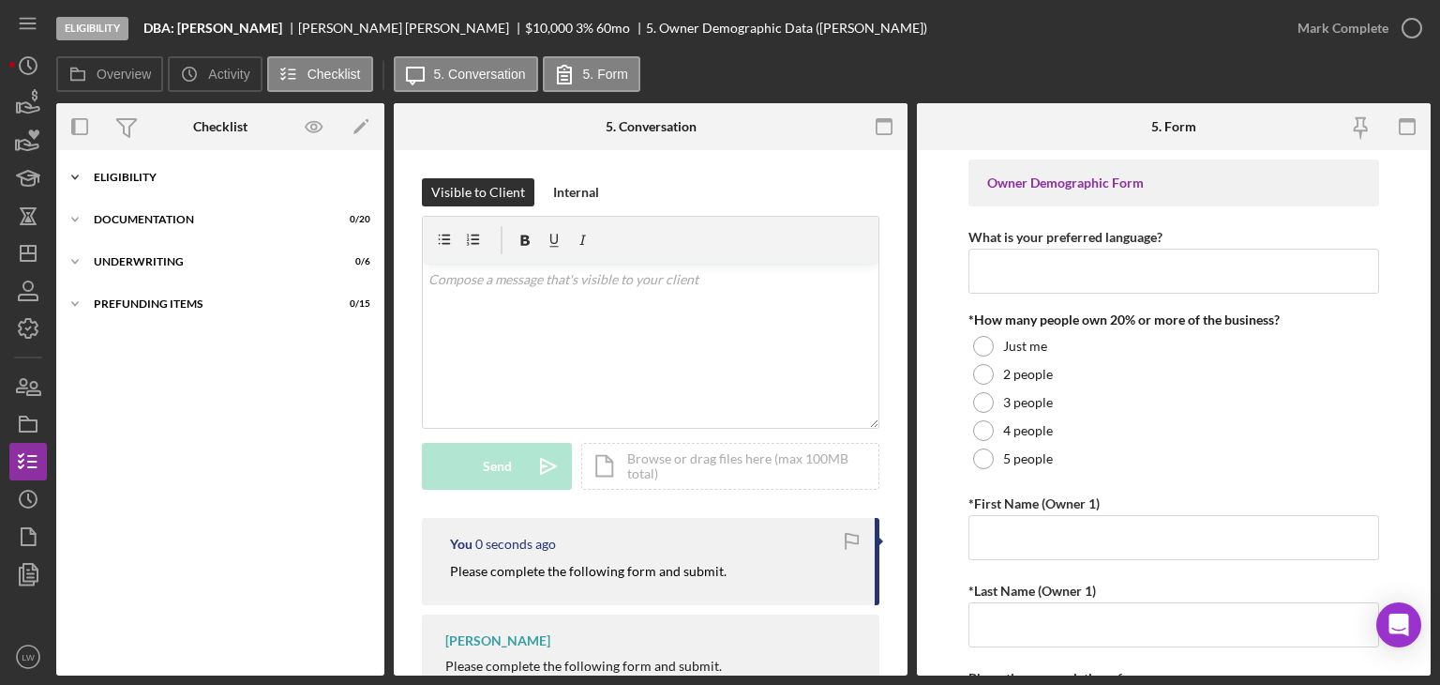
click at [113, 176] on div "Eligibility" at bounding box center [227, 177] width 267 height 11
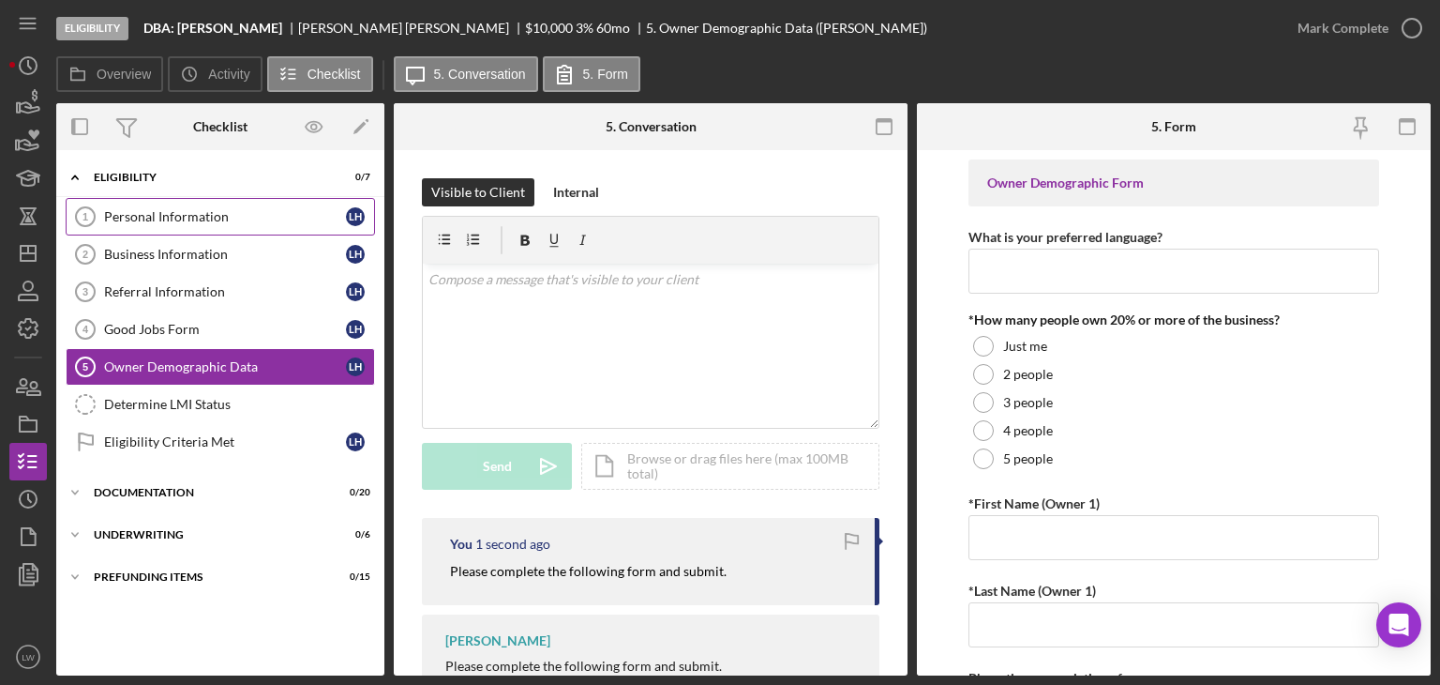
click at [109, 214] on div "Personal Information" at bounding box center [225, 216] width 242 height 15
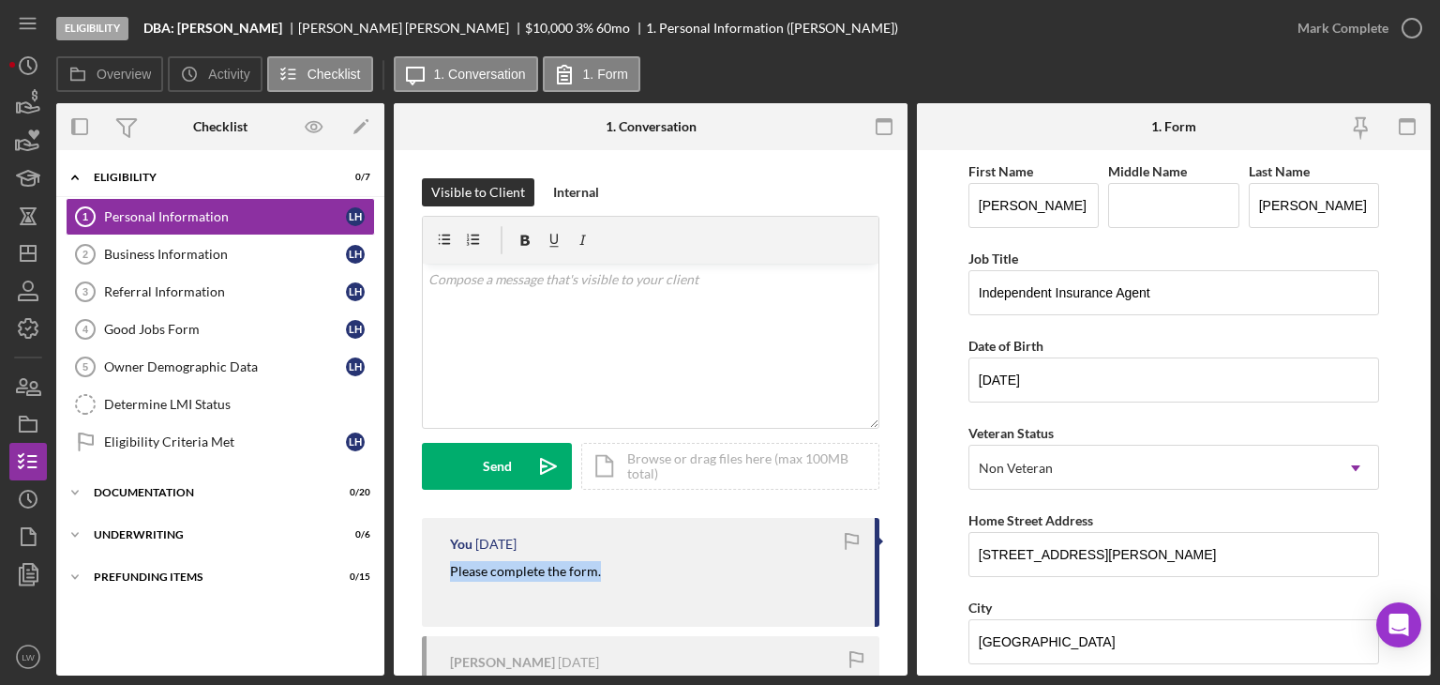
drag, startPoint x: 608, startPoint y: 575, endPoint x: 456, endPoint y: 569, distance: 152.0
click at [452, 567] on div "Please complete the form." at bounding box center [653, 582] width 406 height 42
copy mark "Please complete the form."
click at [563, 380] on div "v Color teal Color pink Remove color Add row above Add row below Add column bef…" at bounding box center [651, 345] width 456 height 164
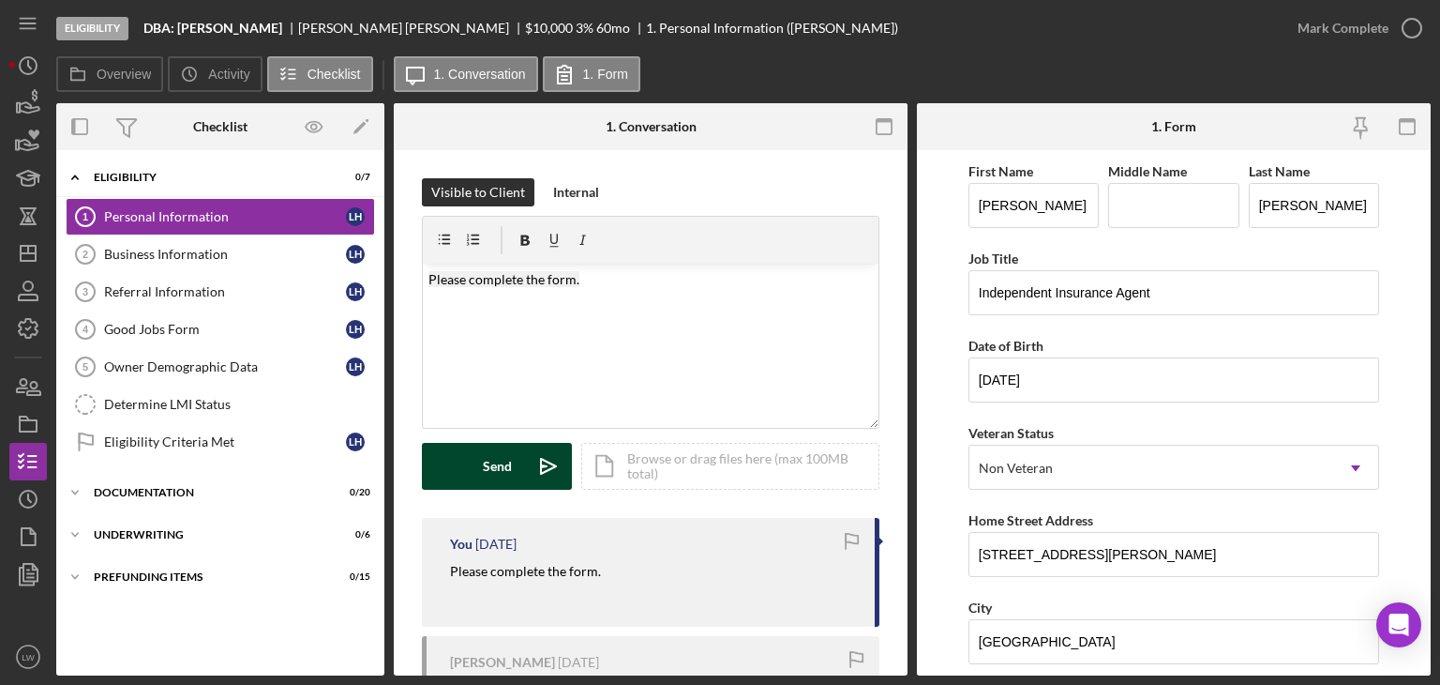
click at [484, 462] on div "Send" at bounding box center [497, 466] width 29 height 47
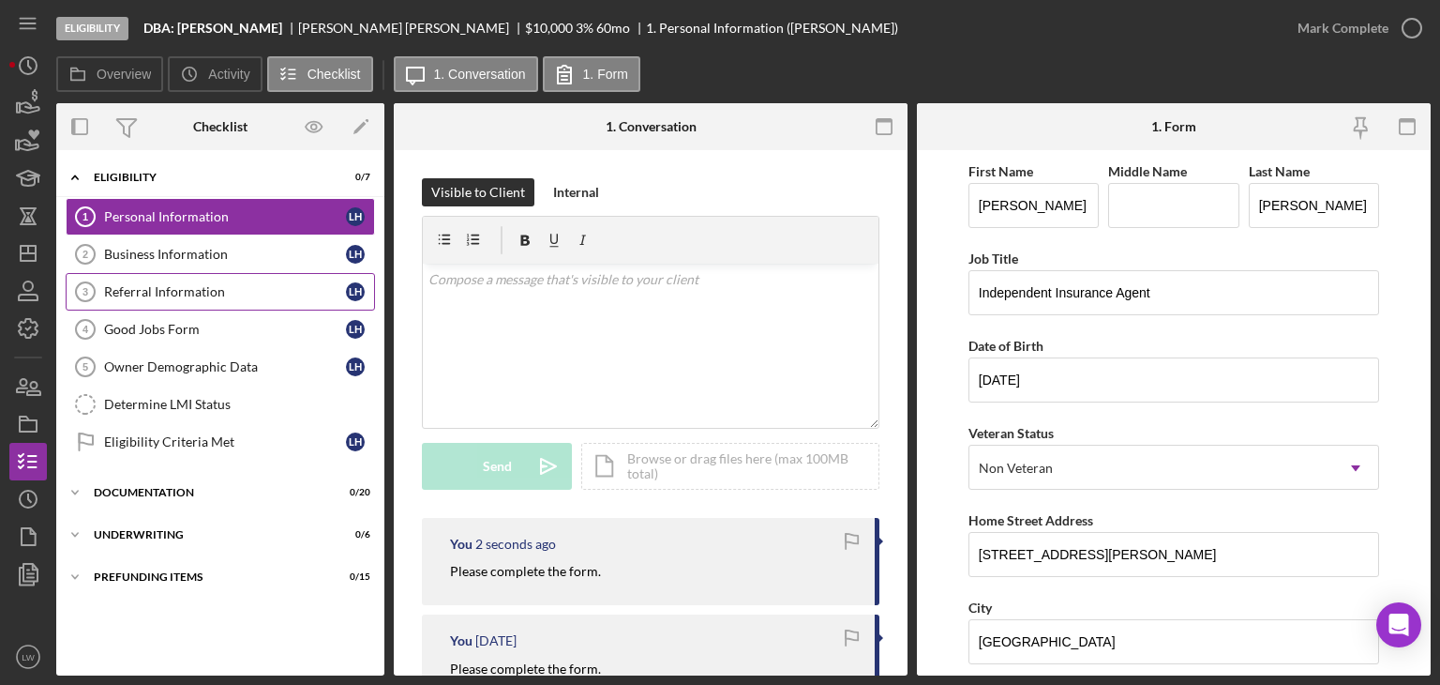
click at [177, 304] on link "Referral Information 3 Referral Information L H" at bounding box center [220, 292] width 309 height 38
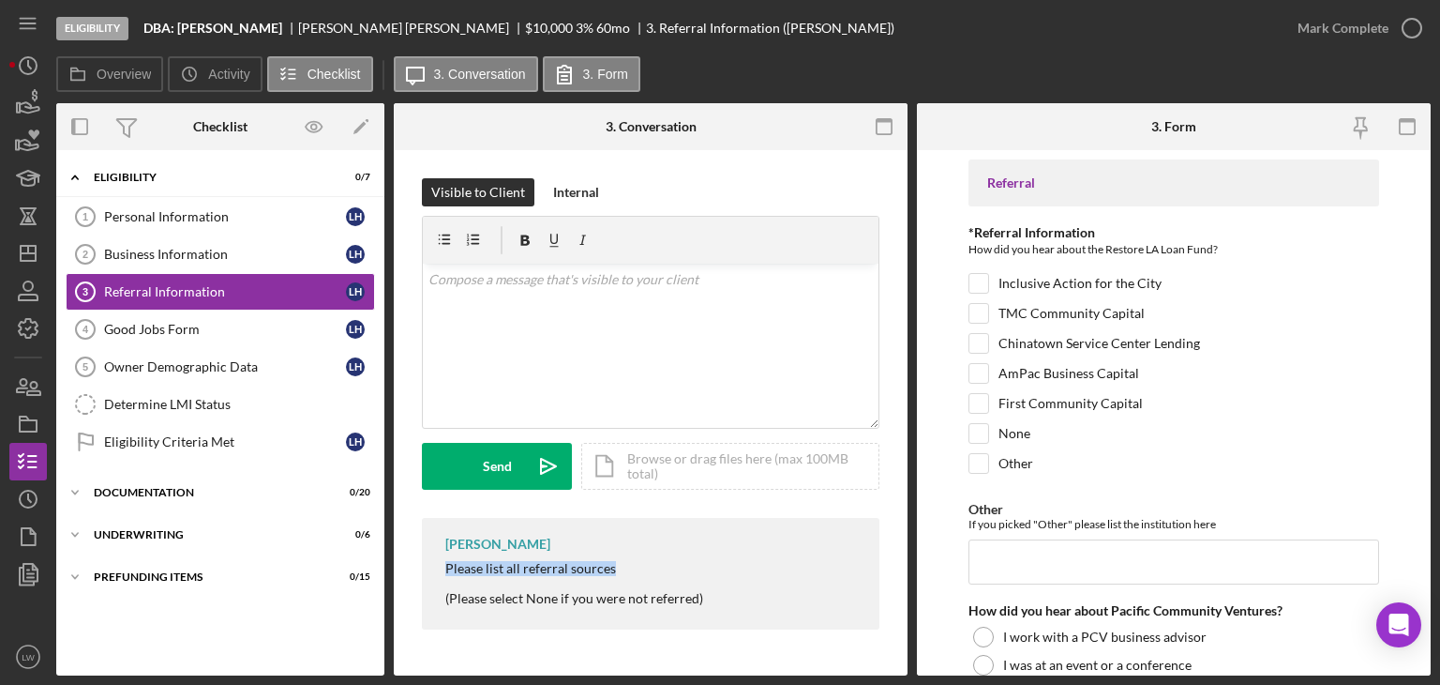
drag, startPoint x: 596, startPoint y: 567, endPoint x: 460, endPoint y: 571, distance: 136.0
click at [448, 564] on div "Please list all referral sources" at bounding box center [574, 568] width 258 height 15
copy div "Please list all referral sources"
click at [518, 376] on div "v Color teal Color pink Remove color Add row above Add row below Add column bef…" at bounding box center [651, 345] width 456 height 164
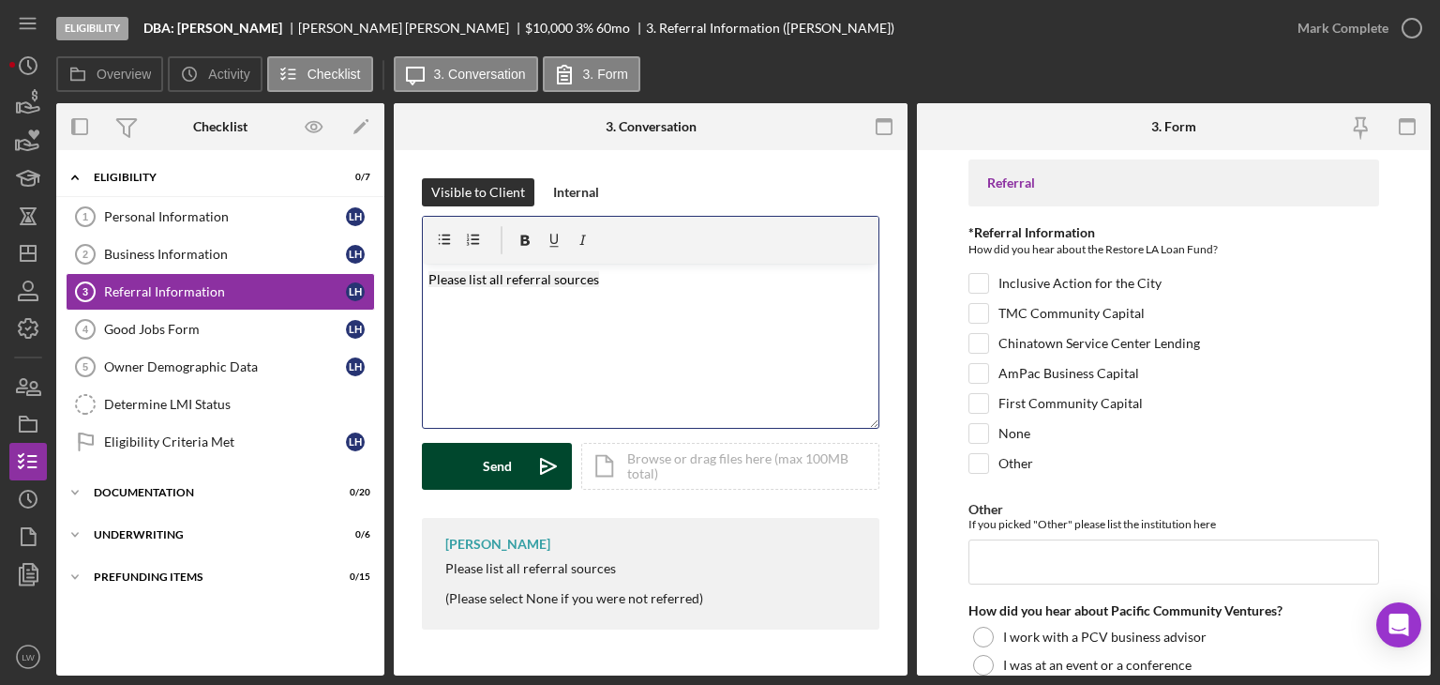
click at [491, 484] on div "Send" at bounding box center [497, 466] width 29 height 47
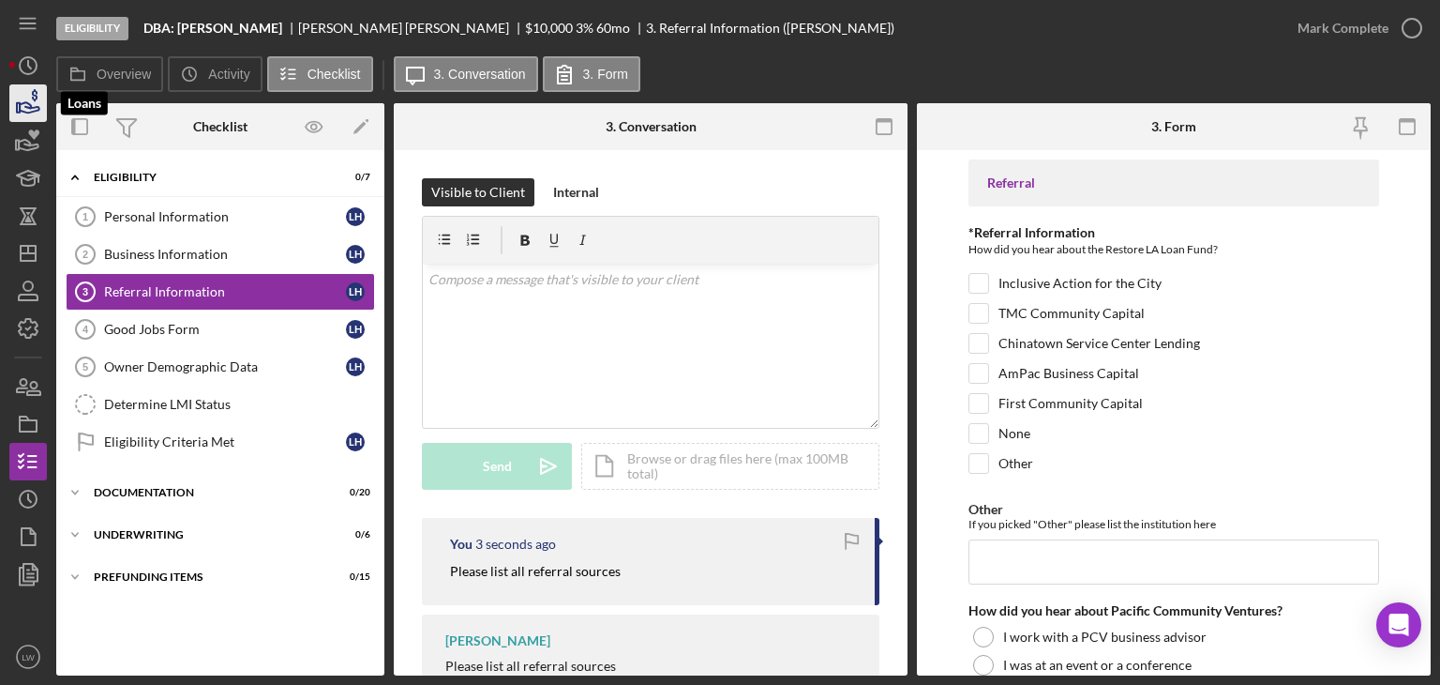
click at [25, 98] on icon "button" at bounding box center [28, 103] width 47 height 47
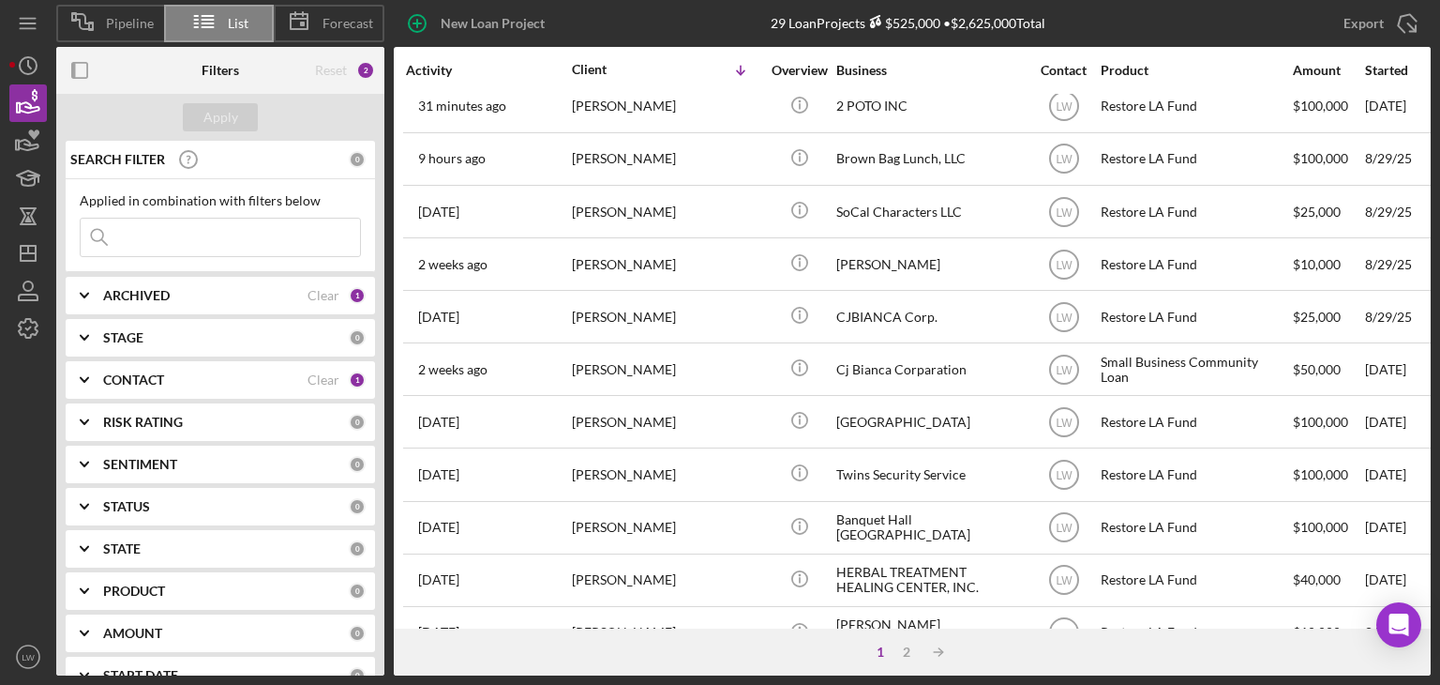
scroll to position [805, 0]
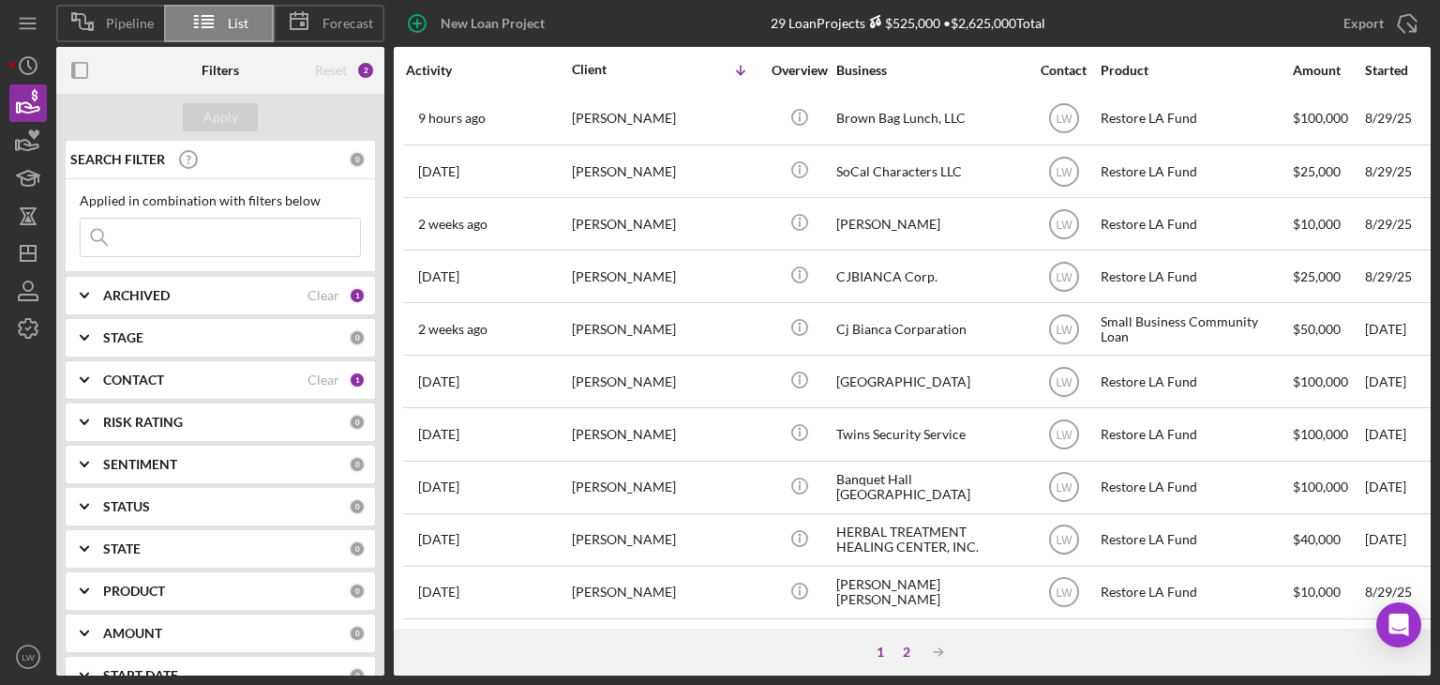
click at [910, 651] on div "2" at bounding box center [907, 651] width 26 height 15
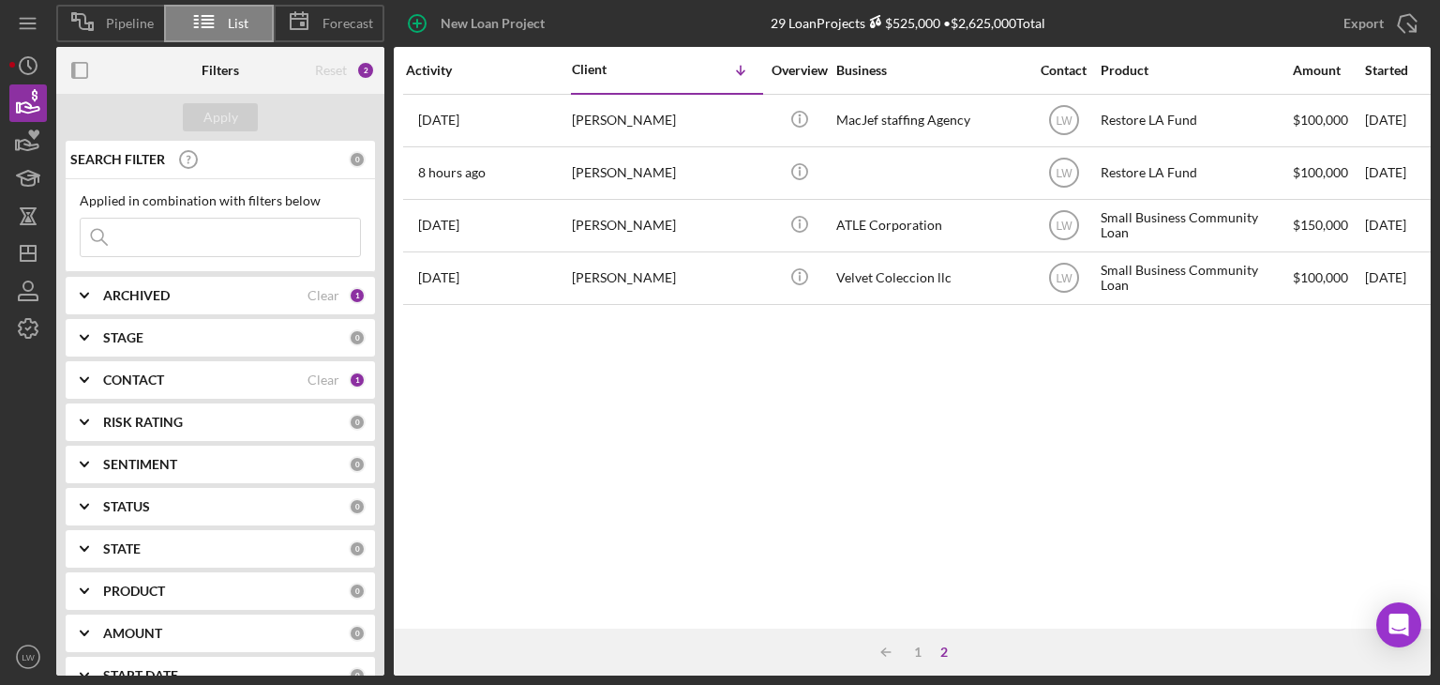
scroll to position [0, 0]
click at [913, 650] on div "1" at bounding box center [918, 651] width 26 height 15
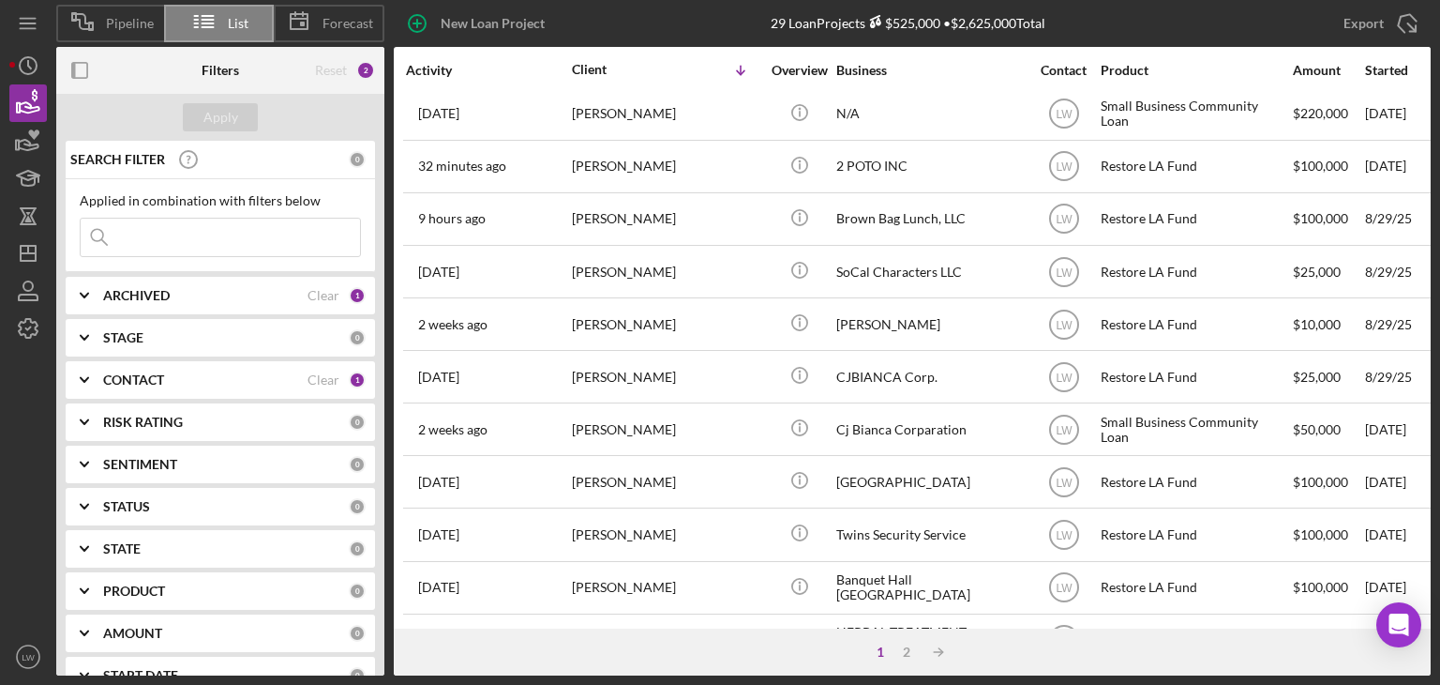
scroll to position [750, 0]
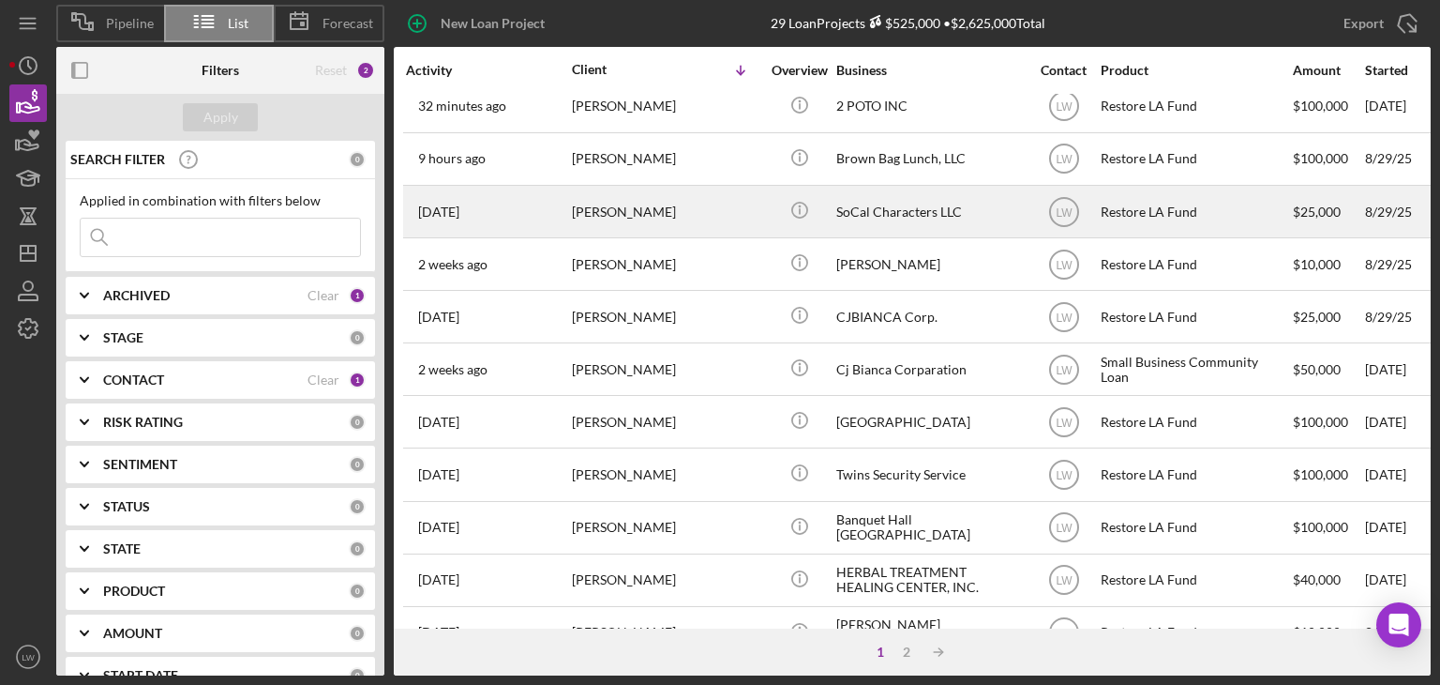
click at [655, 206] on div "Donald Penegar" at bounding box center [666, 212] width 188 height 50
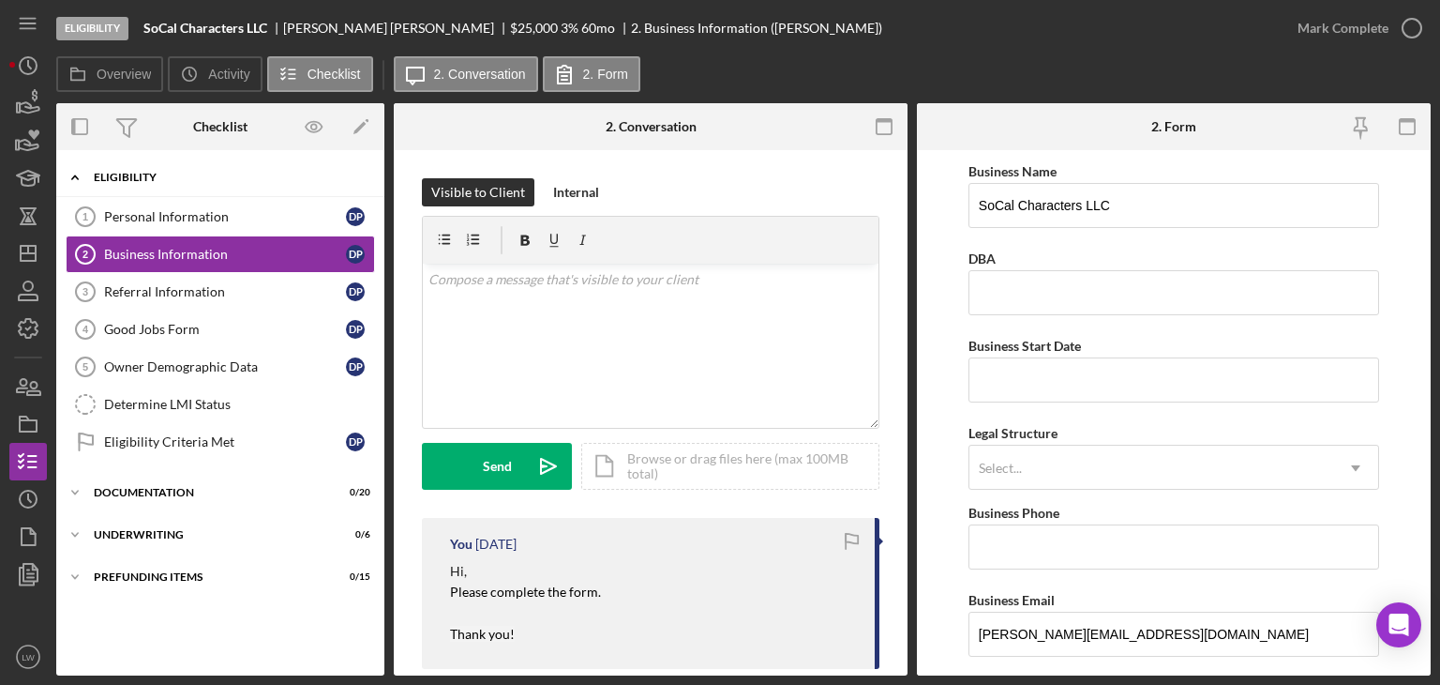
click at [150, 174] on div "Eligibility" at bounding box center [227, 177] width 267 height 11
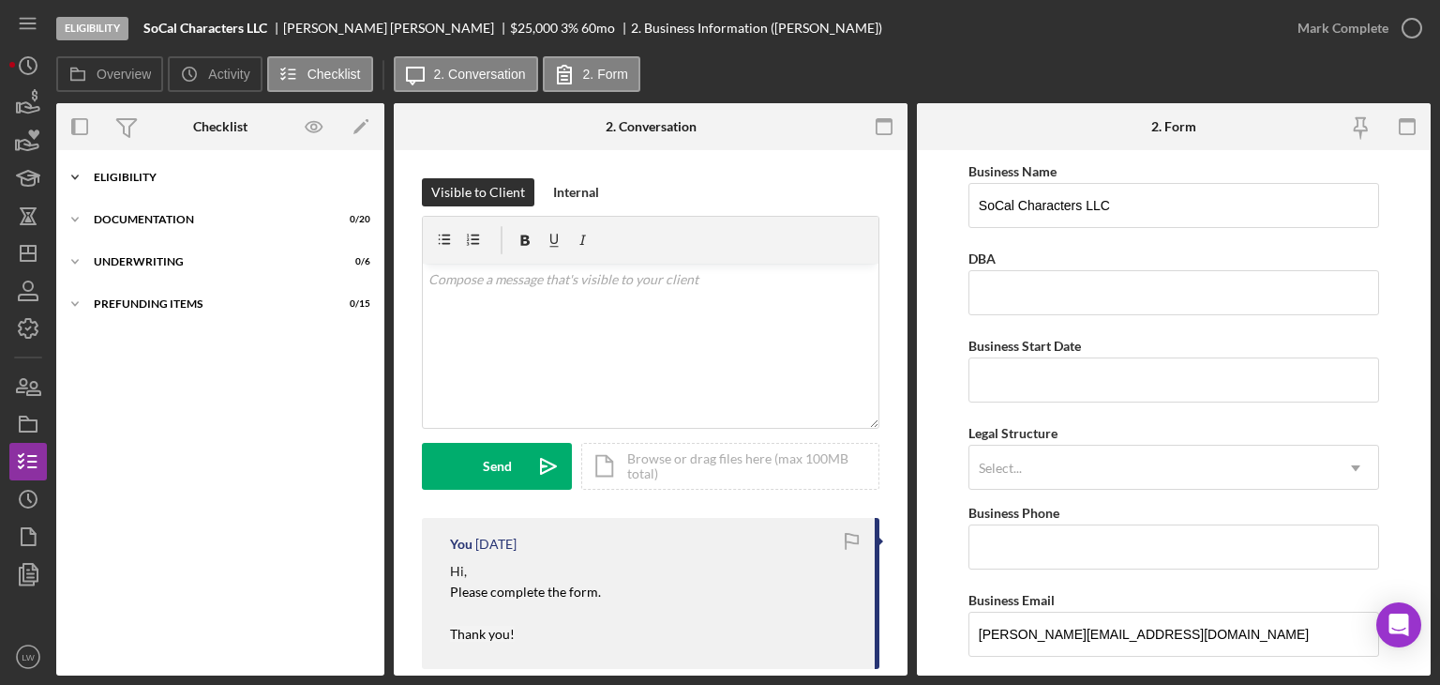
click at [150, 174] on div "Eligibility" at bounding box center [227, 177] width 267 height 11
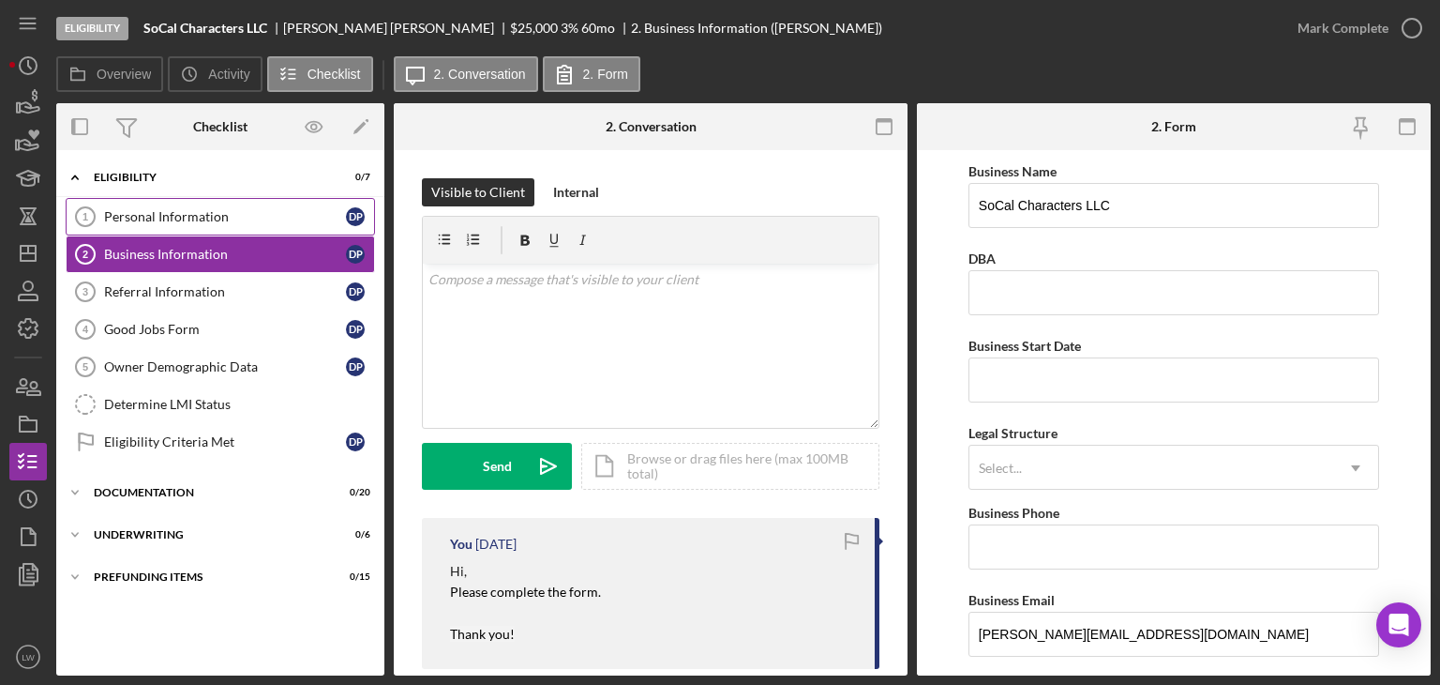
click at [154, 217] on div "Personal Information" at bounding box center [225, 216] width 242 height 15
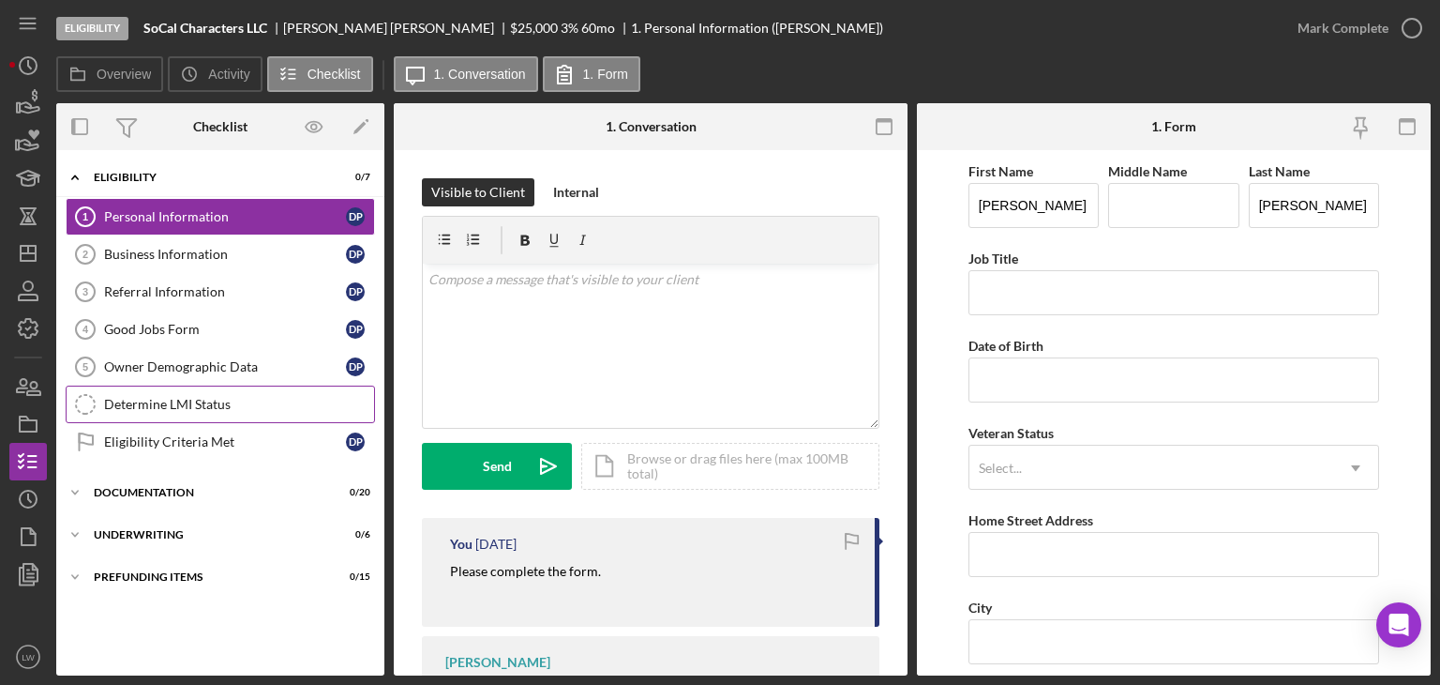
click at [228, 405] on div "Determine LMI Status" at bounding box center [239, 404] width 270 height 15
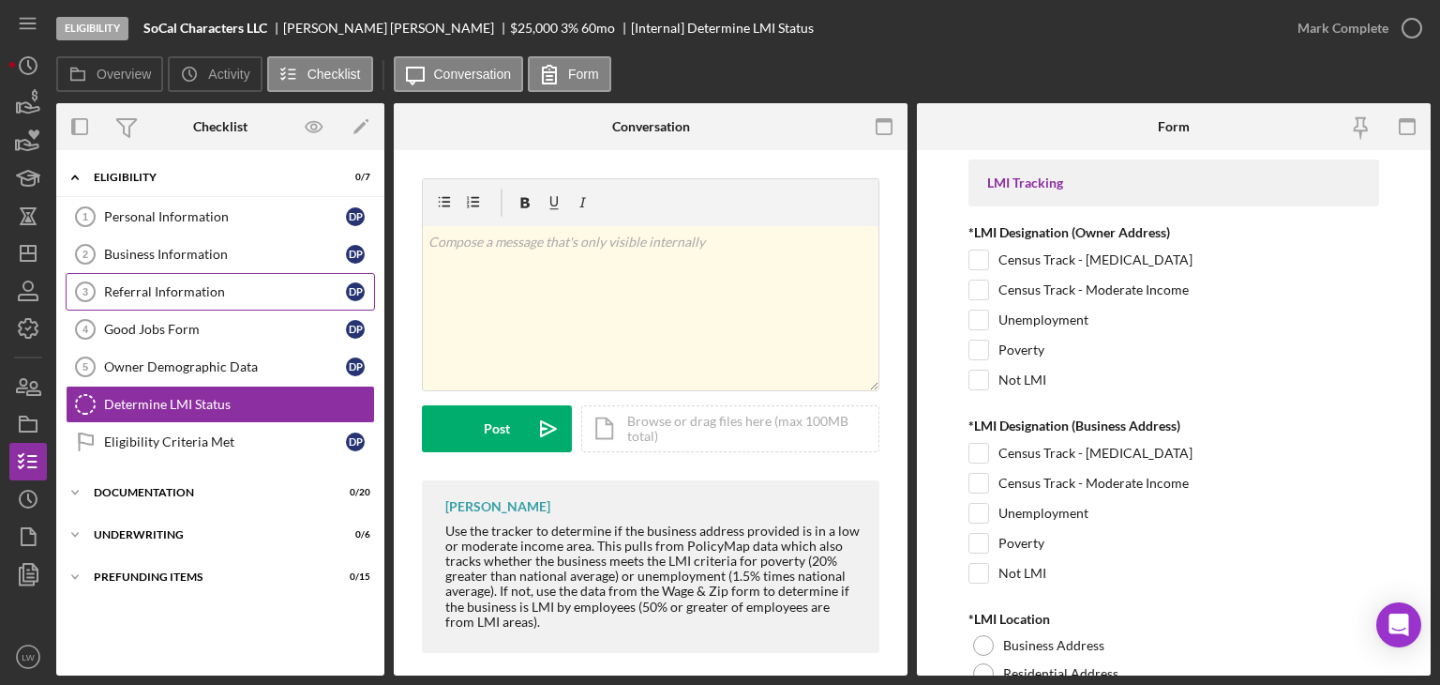
click at [199, 290] on div "Referral Information" at bounding box center [225, 291] width 242 height 15
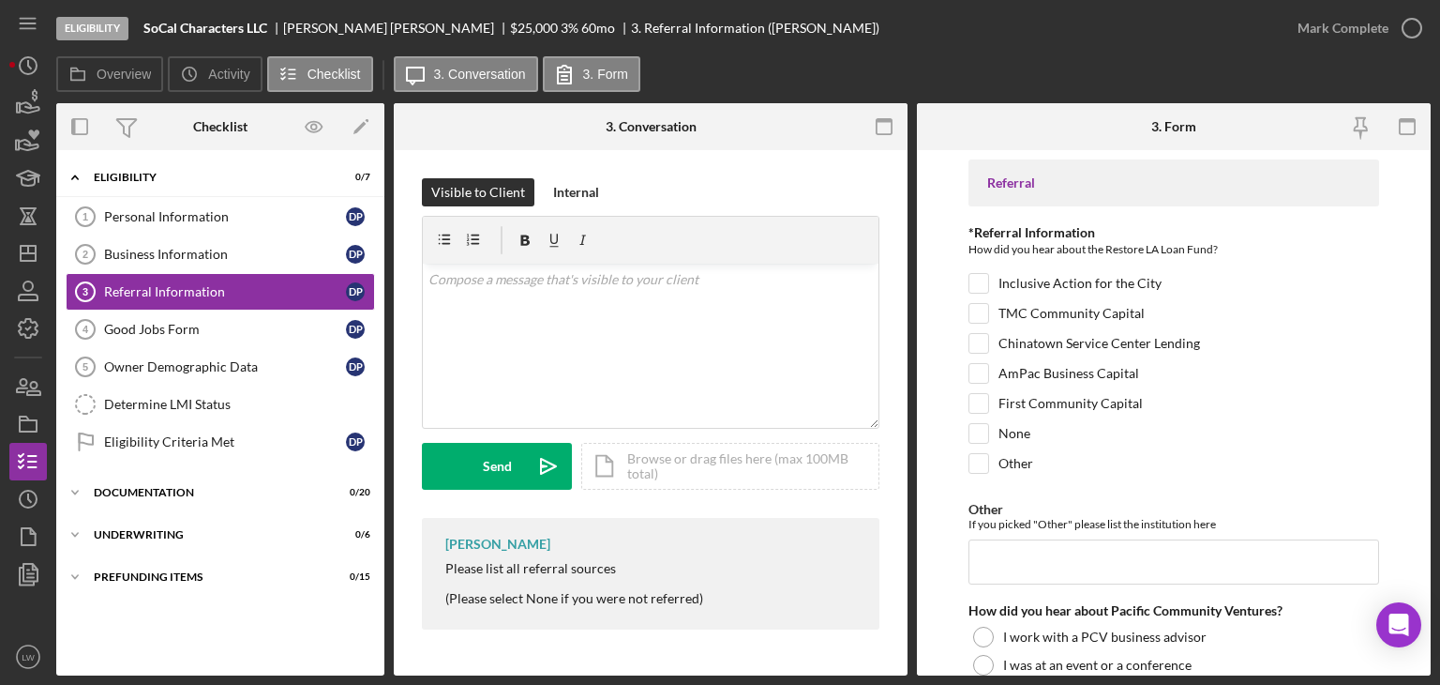
click at [544, 576] on div at bounding box center [574, 583] width 258 height 15
click at [548, 568] on div "Please list all referral sources" at bounding box center [574, 568] width 258 height 15
click at [548, 569] on div "Please list all referral sources" at bounding box center [574, 568] width 258 height 15
copy div "Please list all referral sources"
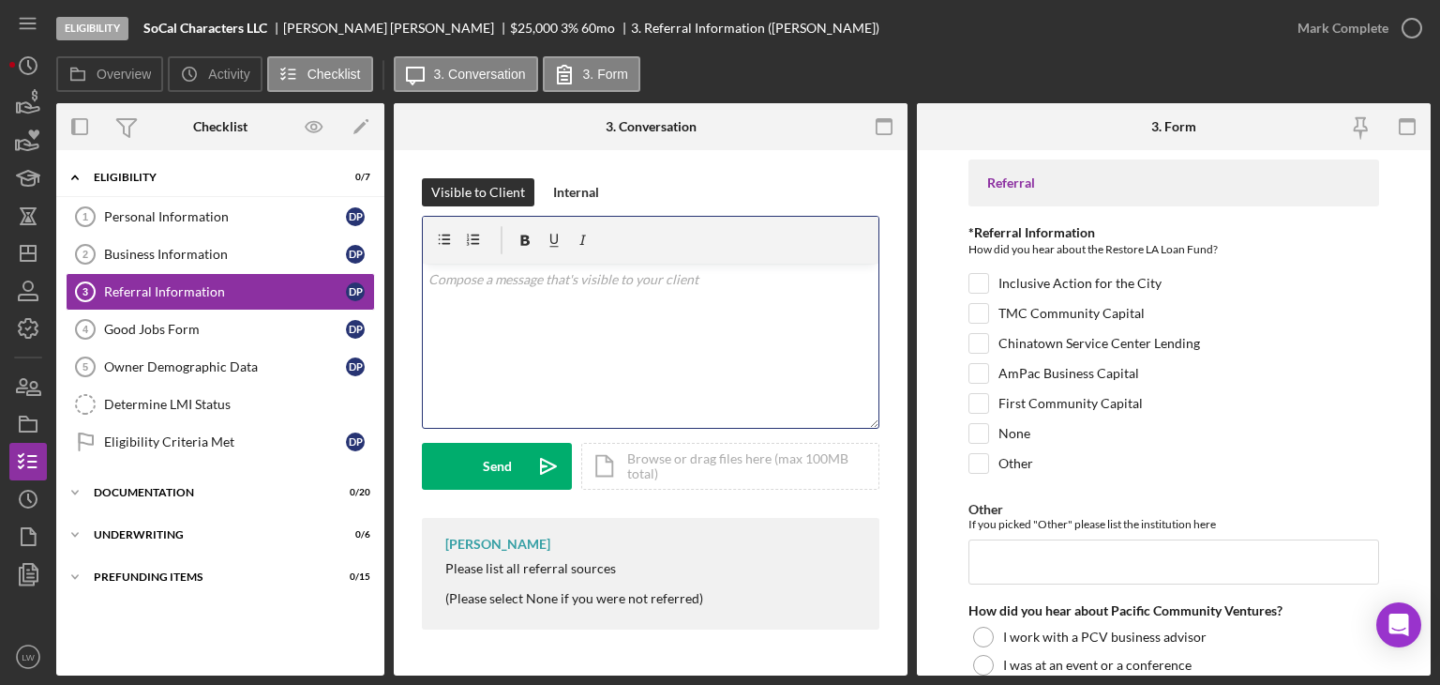
click at [589, 339] on div "v Color teal Color pink Remove color Add row above Add row below Add column bef…" at bounding box center [651, 345] width 456 height 164
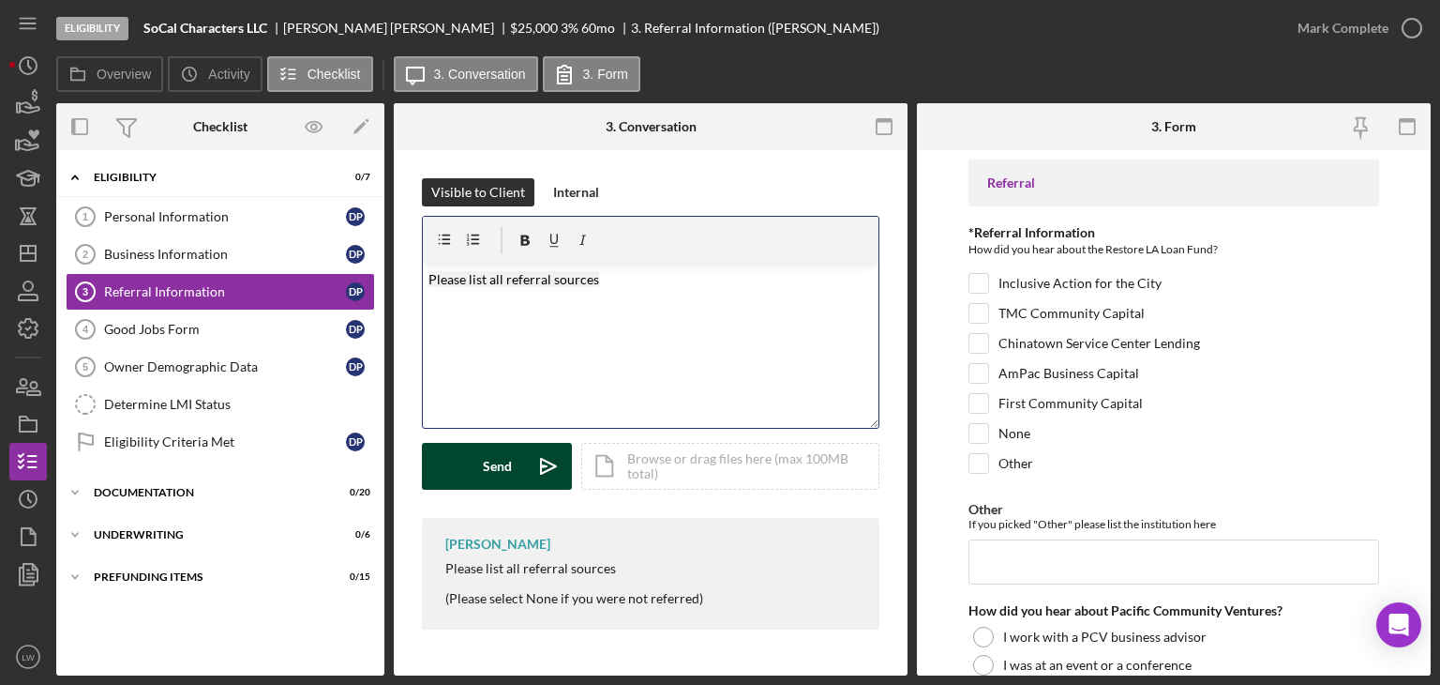
click at [495, 459] on div "Send" at bounding box center [497, 466] width 29 height 47
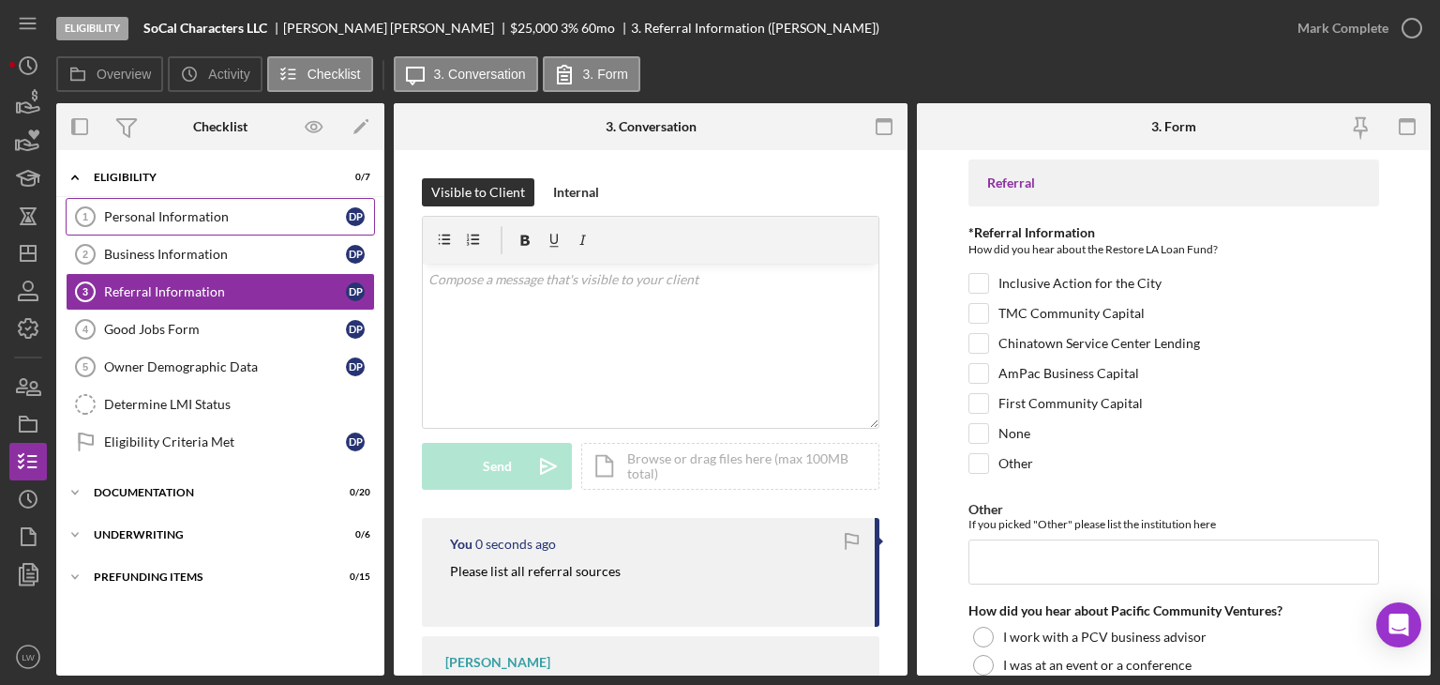
click at [183, 209] on div "Personal Information" at bounding box center [225, 216] width 242 height 15
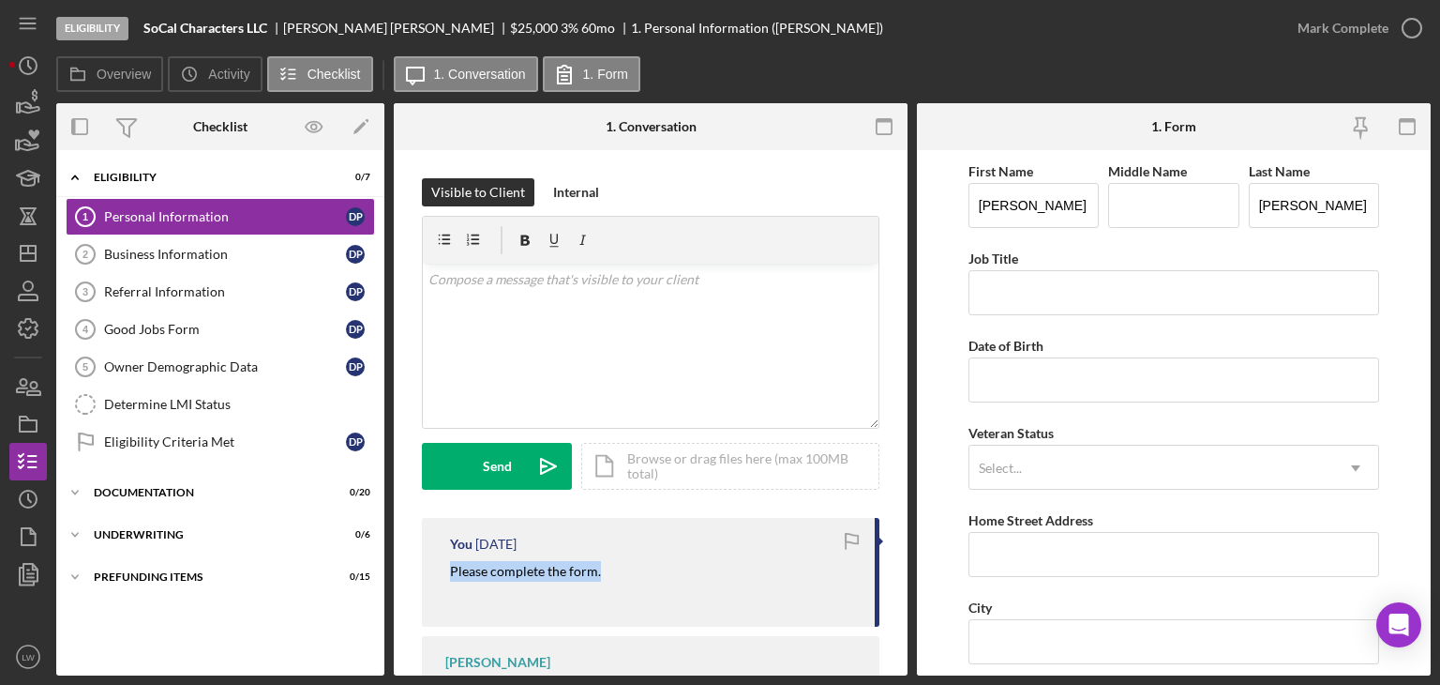
drag, startPoint x: 601, startPoint y: 569, endPoint x: 447, endPoint y: 571, distance: 153.8
click at [447, 571] on div "You 6 days ago Please complete the form." at bounding box center [651, 572] width 458 height 109
copy mark "Please complete the form."
click at [525, 339] on div "v Color teal Color pink Remove color Add row above Add row below Add column bef…" at bounding box center [651, 345] width 456 height 164
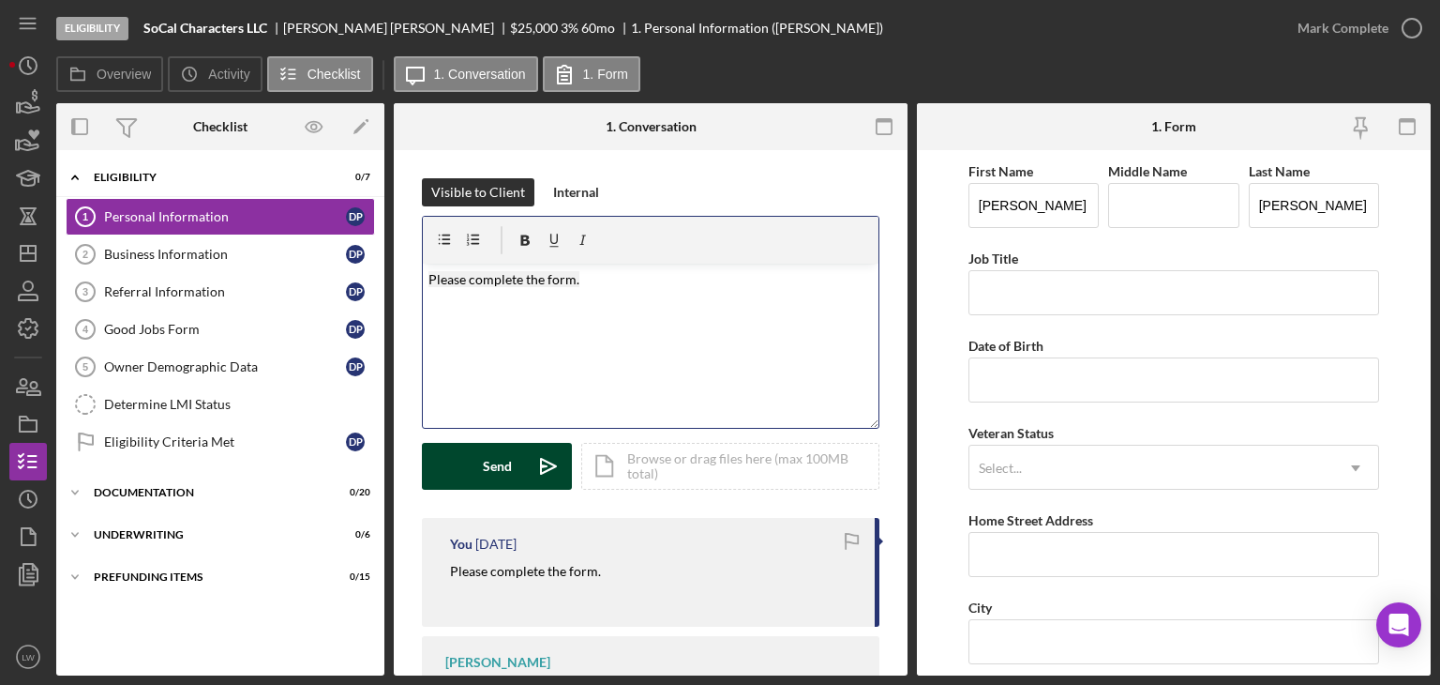
click at [475, 471] on button "Send Icon/icon-invite-send" at bounding box center [497, 466] width 150 height 47
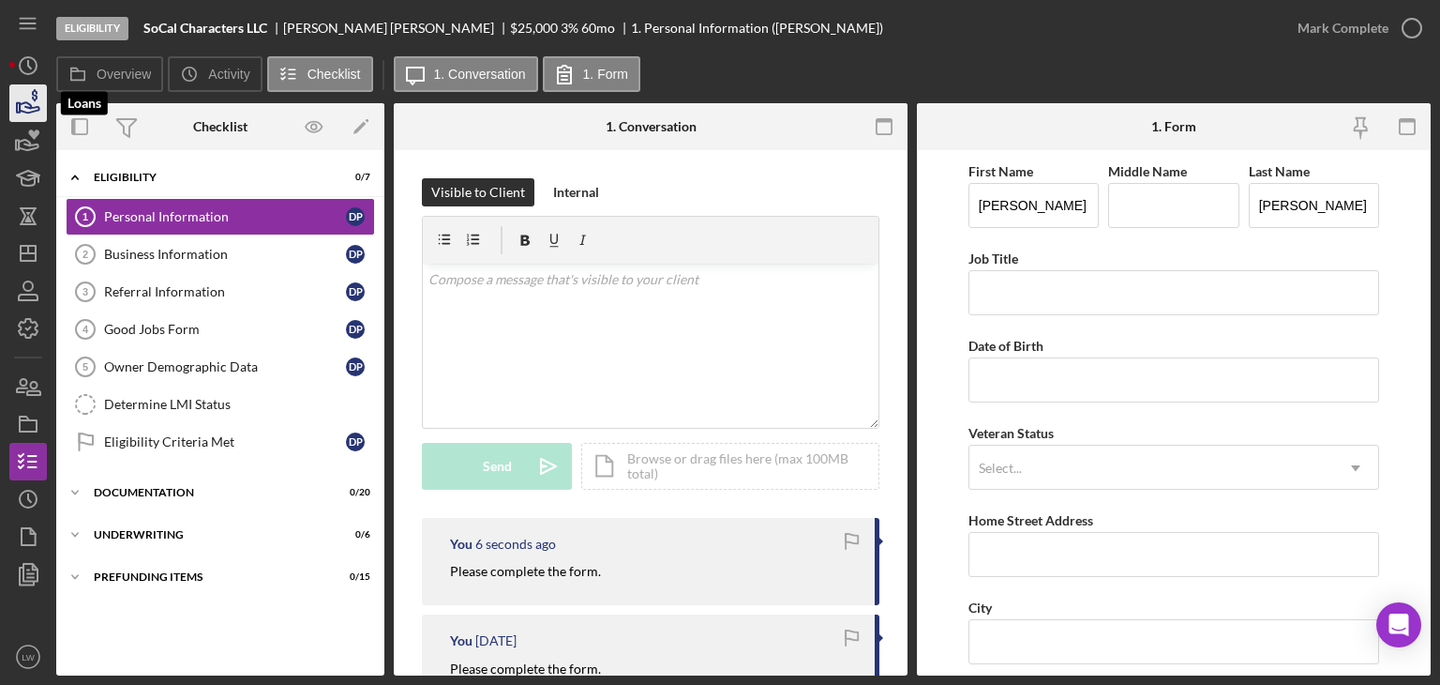
click at [30, 102] on icon "button" at bounding box center [28, 103] width 47 height 47
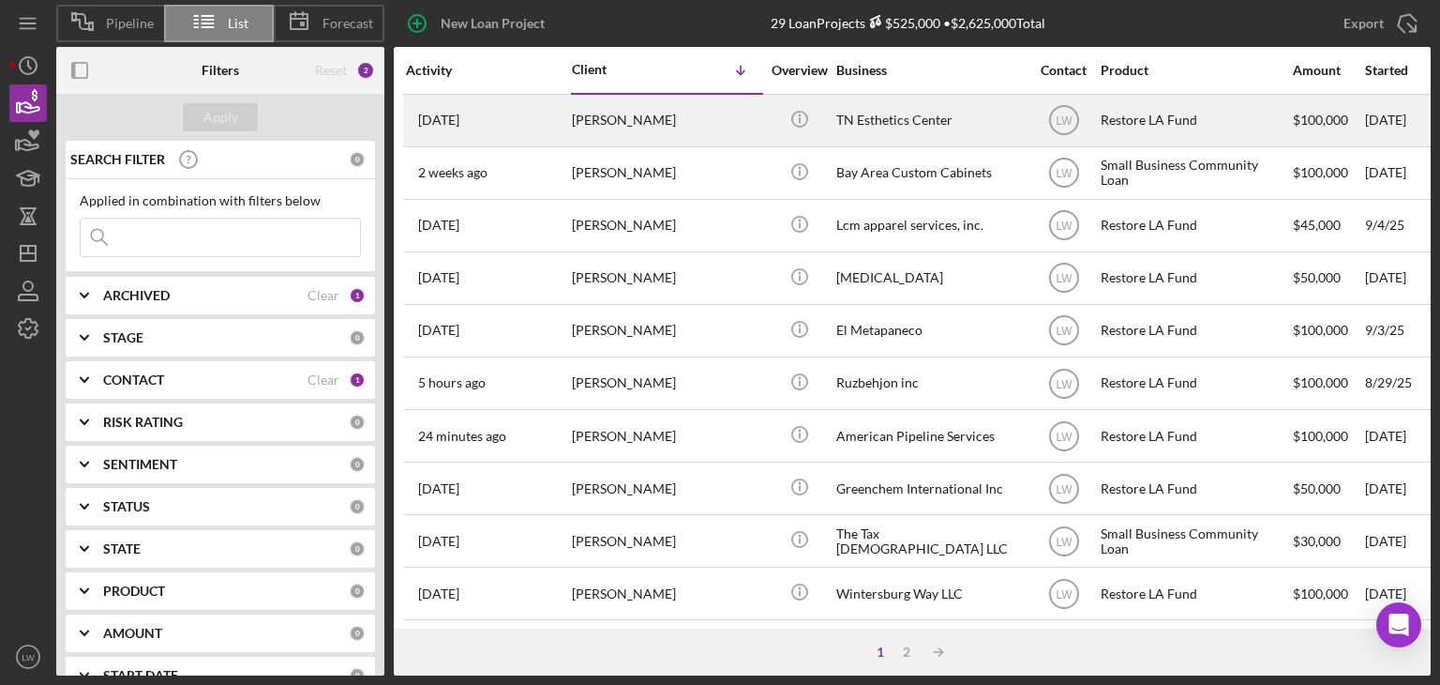
click at [700, 123] on div "Tracy Yun" at bounding box center [666, 121] width 188 height 50
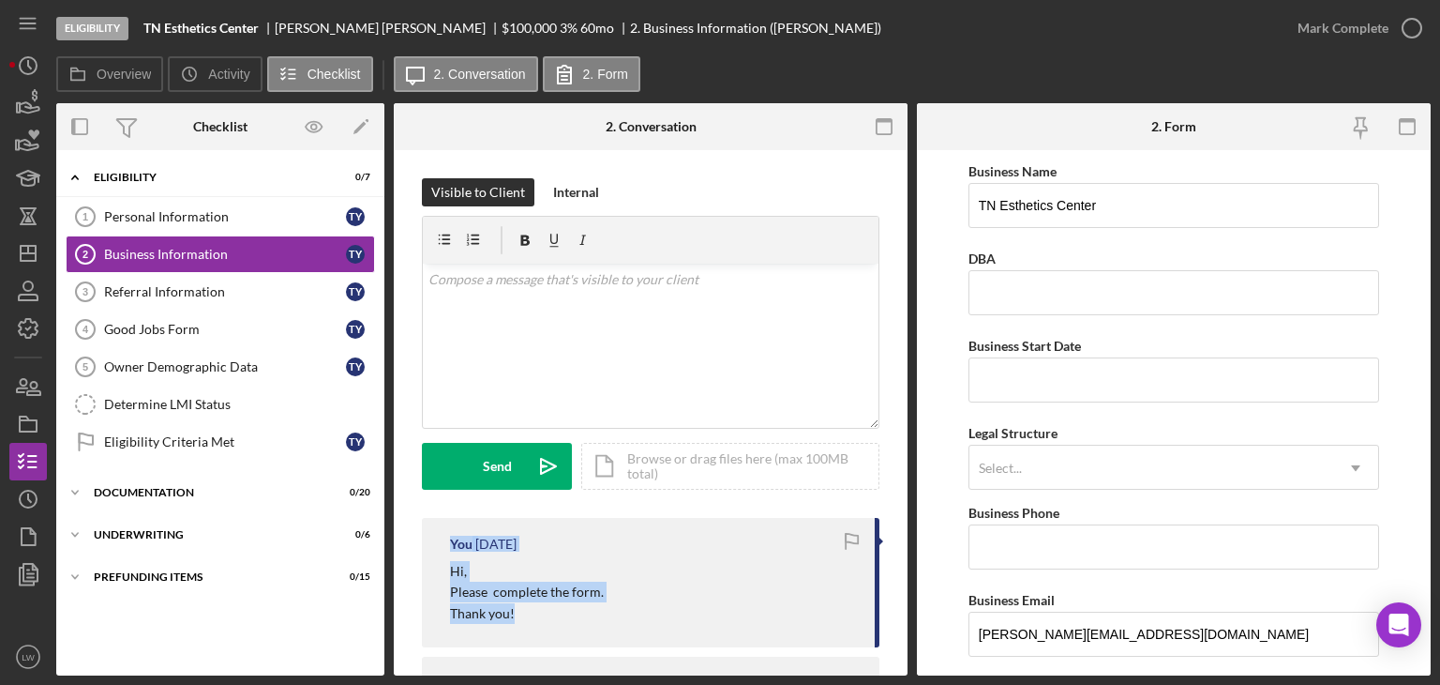
drag, startPoint x: 520, startPoint y: 618, endPoint x: 431, endPoint y: 555, distance: 109.0
click at [431, 555] on div "You 3 weeks ago Hi, Please complete the form. Thank you!" at bounding box center [651, 582] width 458 height 129
click at [519, 604] on p "Thank you!" at bounding box center [527, 613] width 154 height 21
drag, startPoint x: 526, startPoint y: 619, endPoint x: 488, endPoint y: 601, distance: 42.4
click at [445, 576] on div "You 3 weeks ago Hi, Please complete the form. Thank you!" at bounding box center [651, 582] width 458 height 129
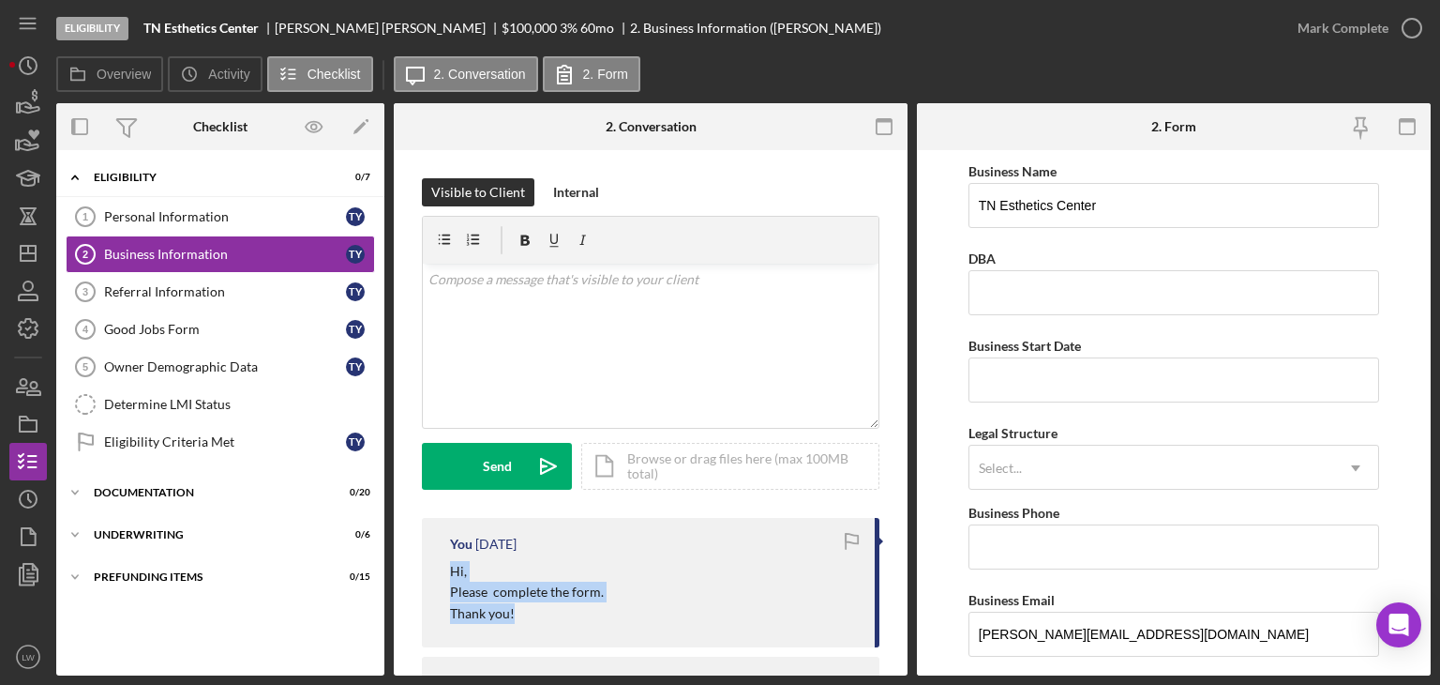
copy div "Hi, Please complete the form. Thank you!"
click at [544, 336] on div "v Color teal Color pink Remove color Add row above Add row below Add column bef…" at bounding box center [651, 345] width 456 height 164
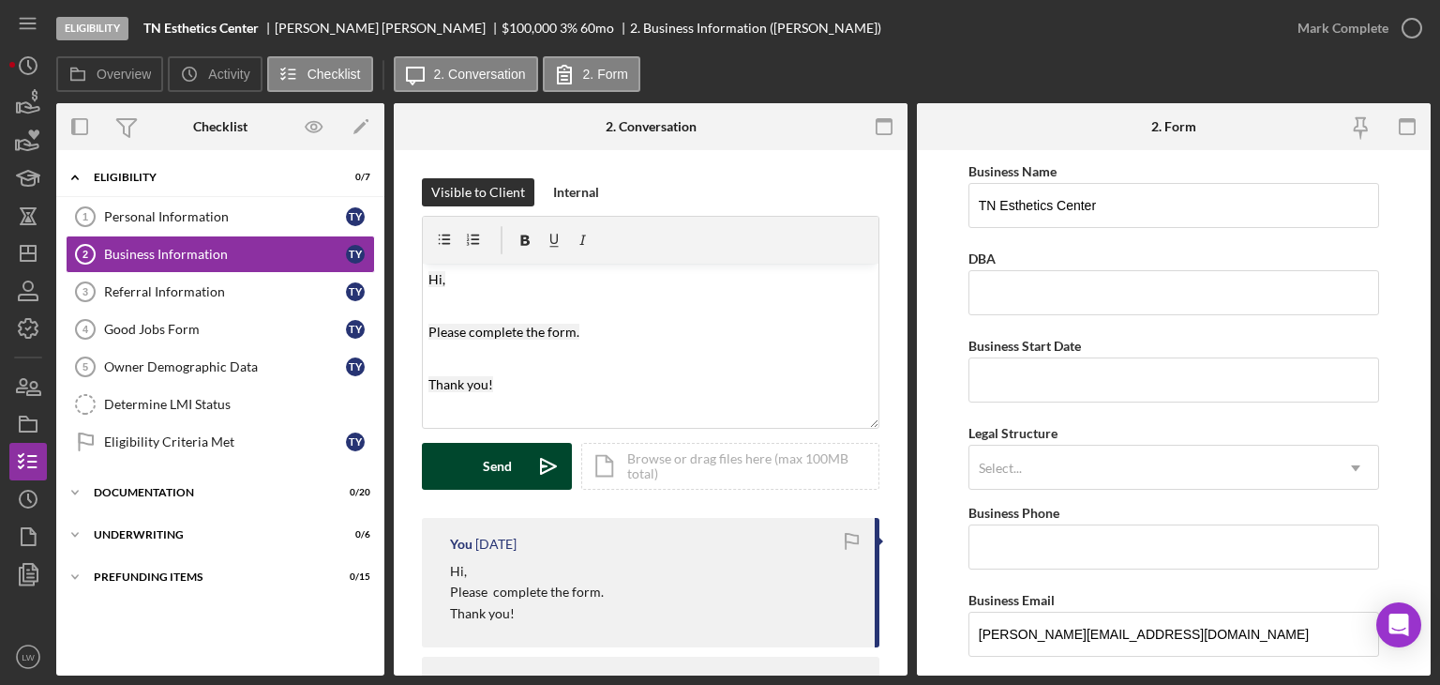
click at [472, 462] on button "Send Icon/icon-invite-send" at bounding box center [497, 466] width 150 height 47
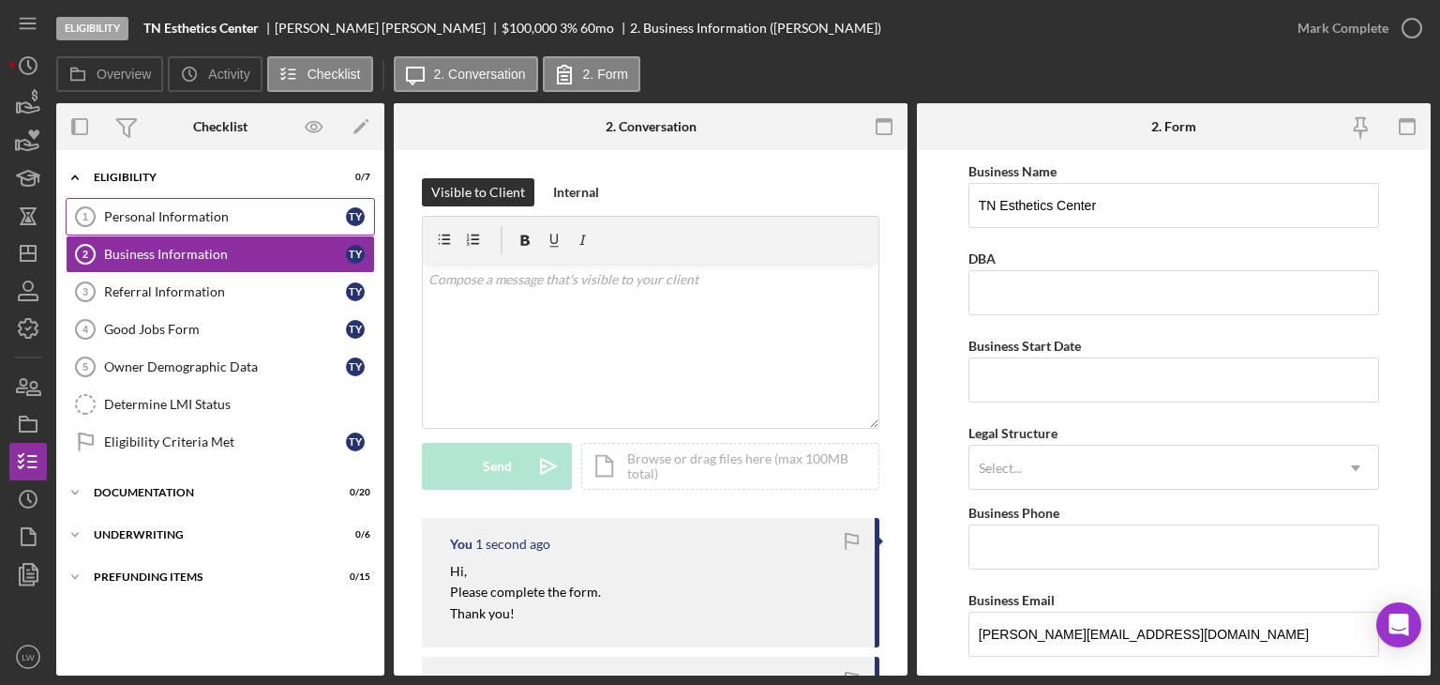
click at [213, 216] on div "Personal Information" at bounding box center [225, 216] width 242 height 15
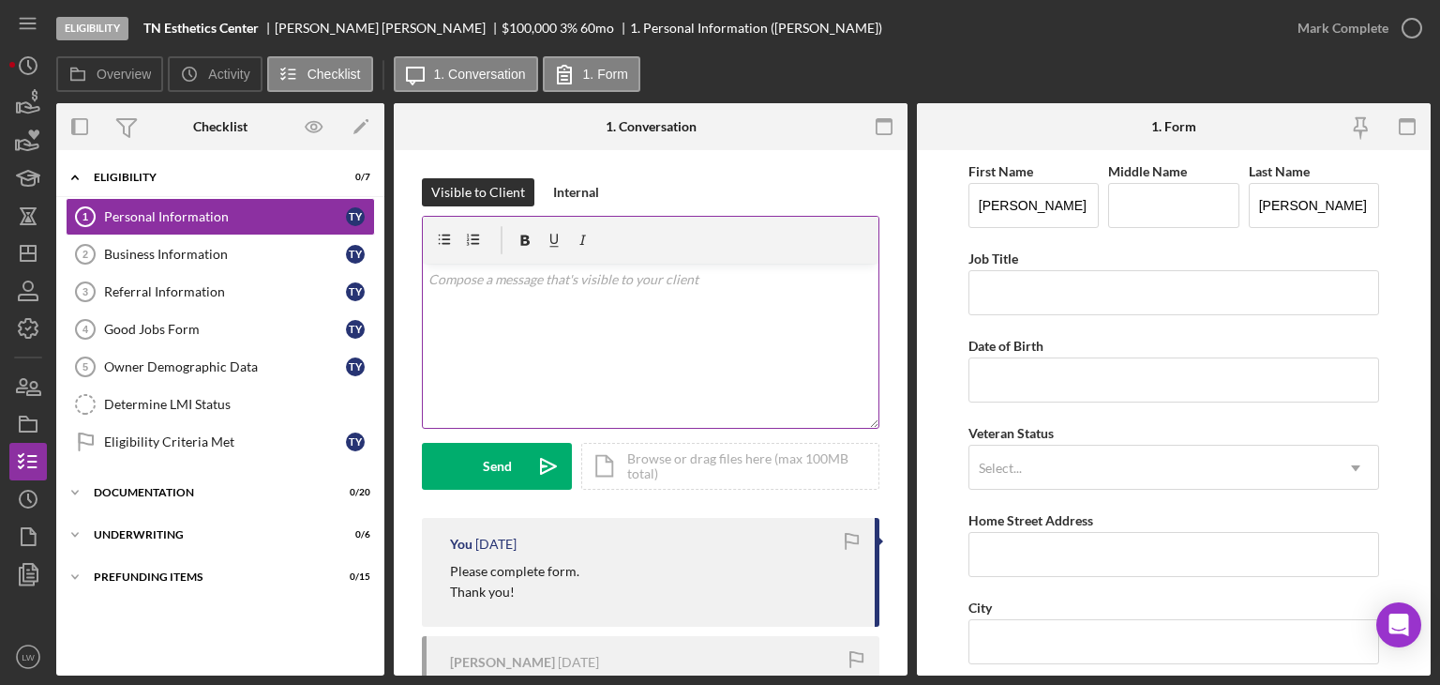
click at [527, 344] on div "v Color teal Color pink Remove color Add row above Add row below Add column bef…" at bounding box center [651, 345] width 456 height 164
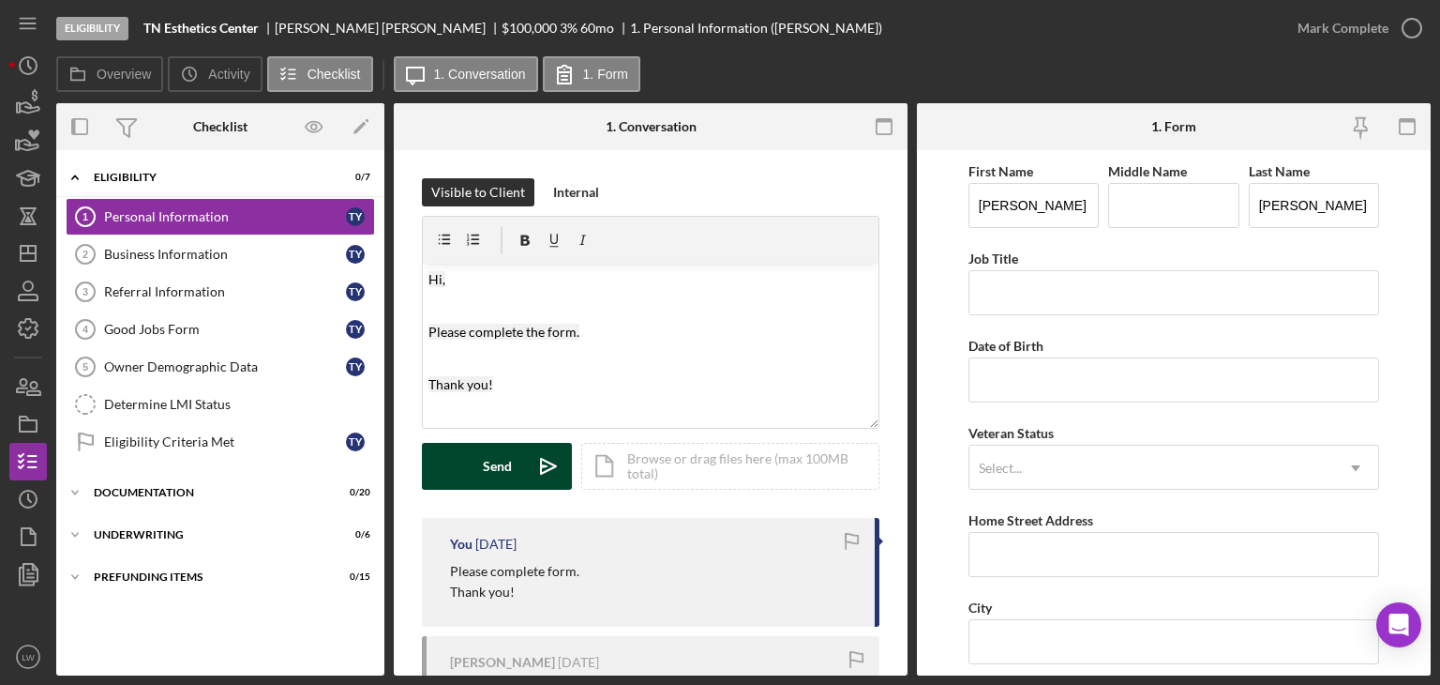
click at [480, 466] on button "Send Icon/icon-invite-send" at bounding box center [497, 466] width 150 height 47
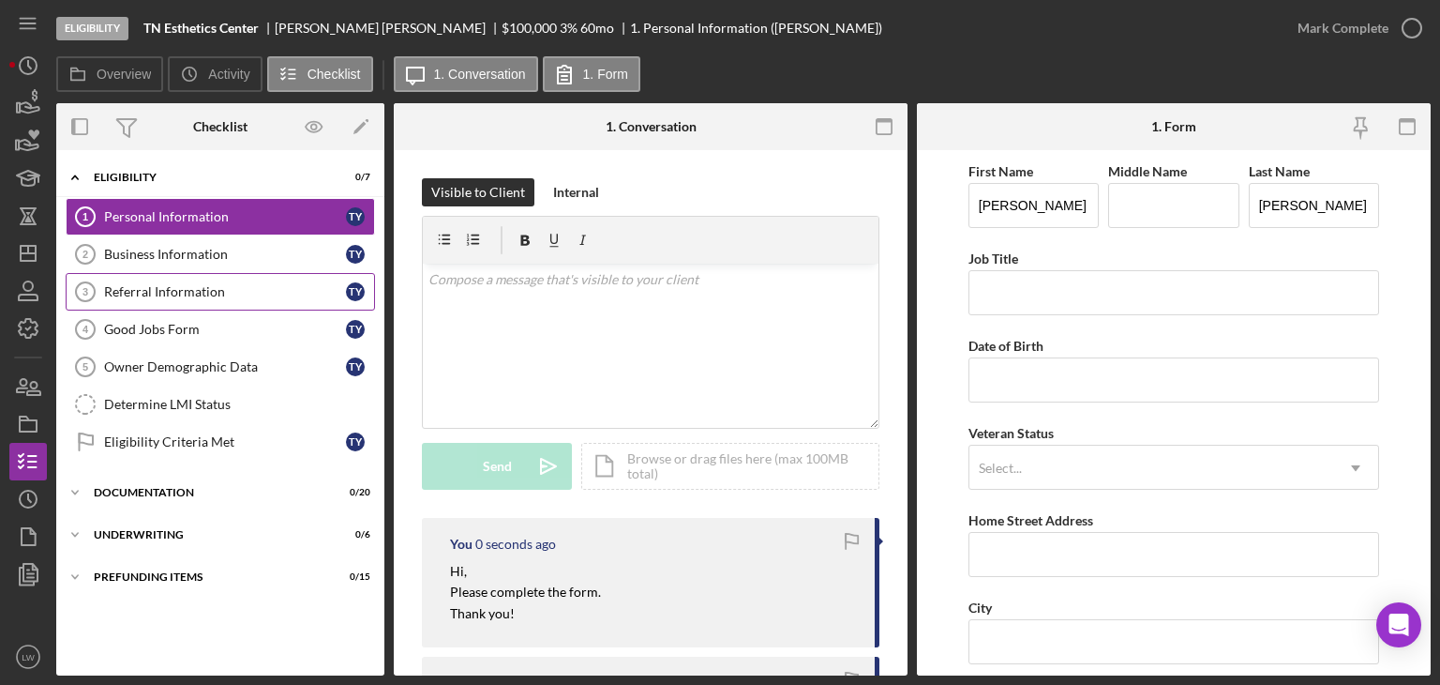
click at [203, 286] on div "Referral Information" at bounding box center [225, 291] width 242 height 15
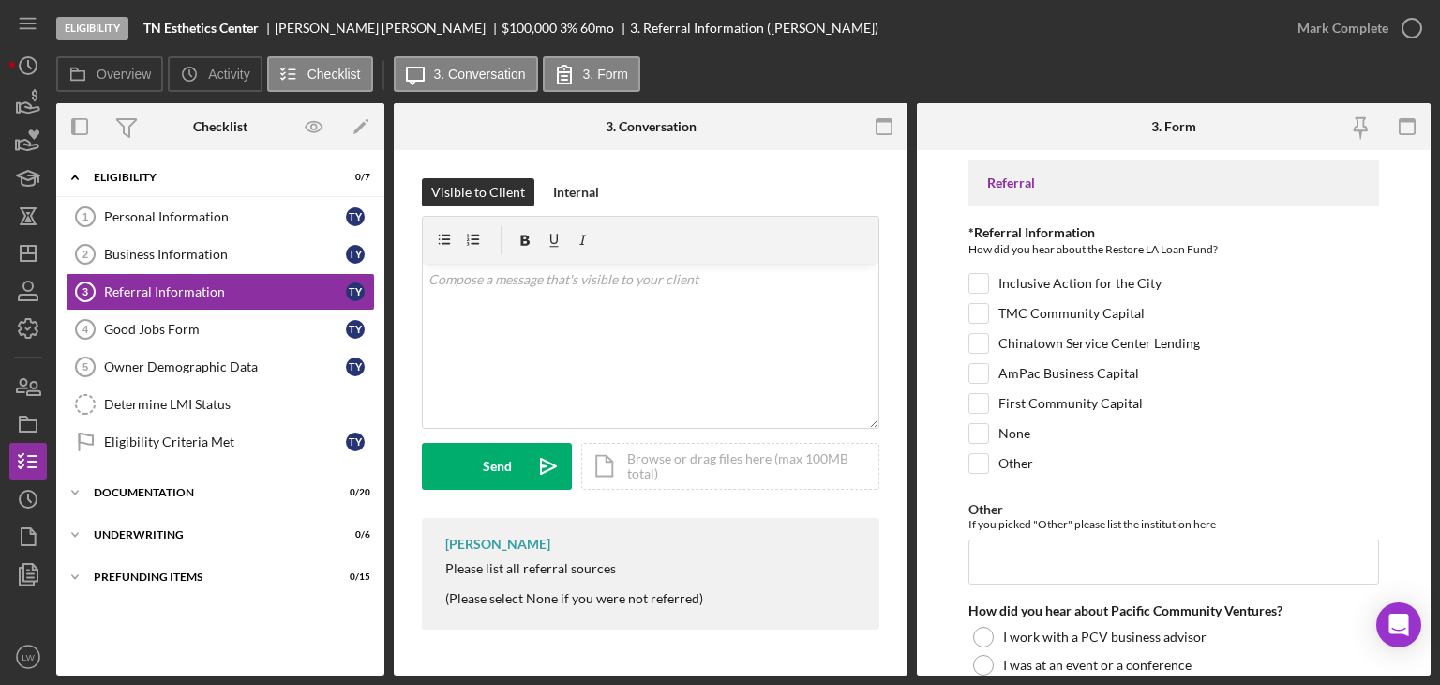
click at [539, 574] on div "Please list all referral sources" at bounding box center [574, 568] width 258 height 15
click at [591, 327] on div "v Color teal Color pink Remove color Add row above Add row below Add column bef…" at bounding box center [651, 345] width 456 height 164
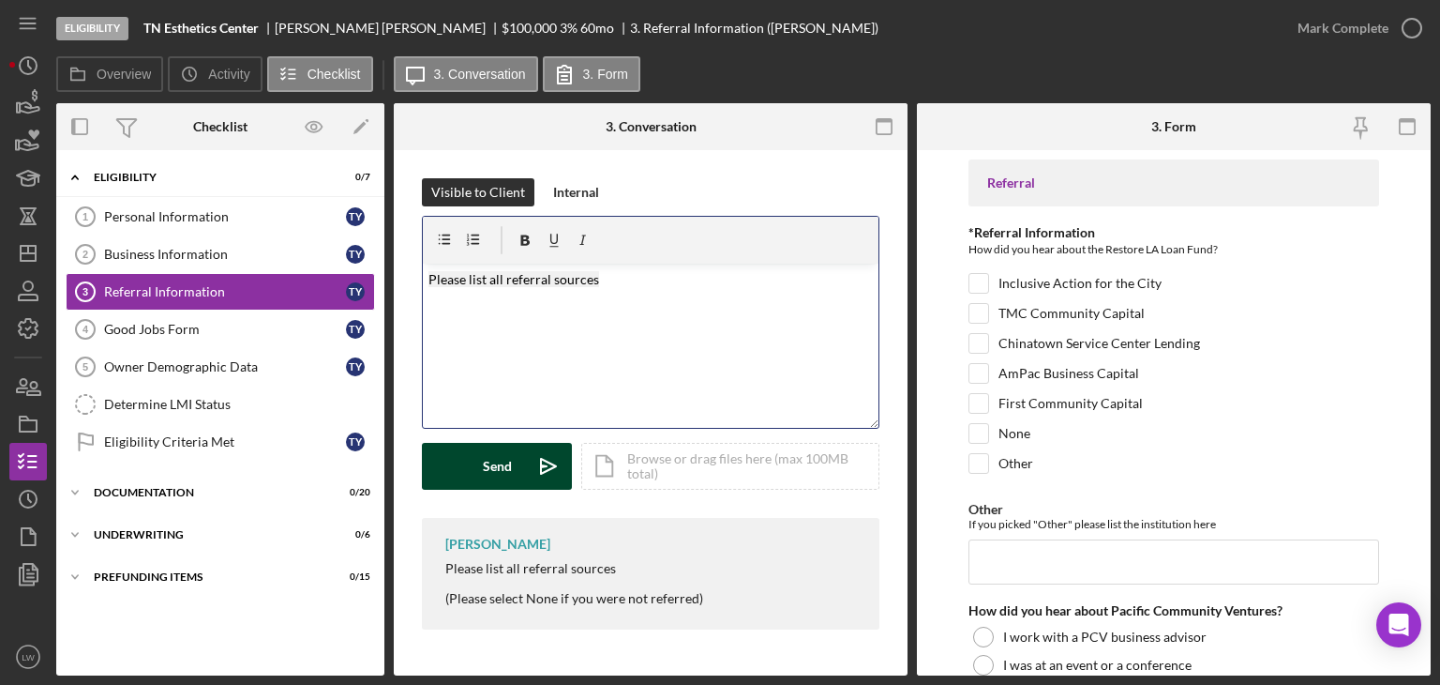
click at [476, 458] on button "Send Icon/icon-invite-send" at bounding box center [497, 466] width 150 height 47
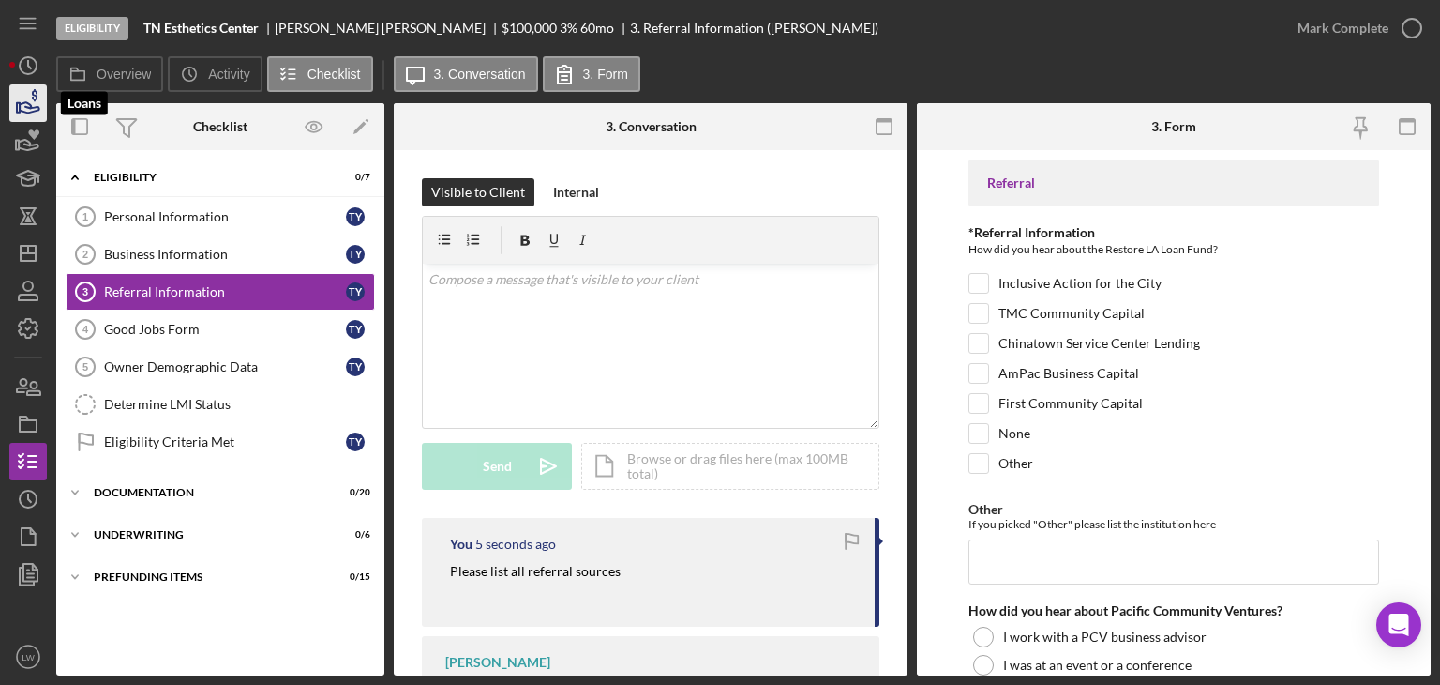
click at [23, 105] on icon "button" at bounding box center [28, 103] width 47 height 47
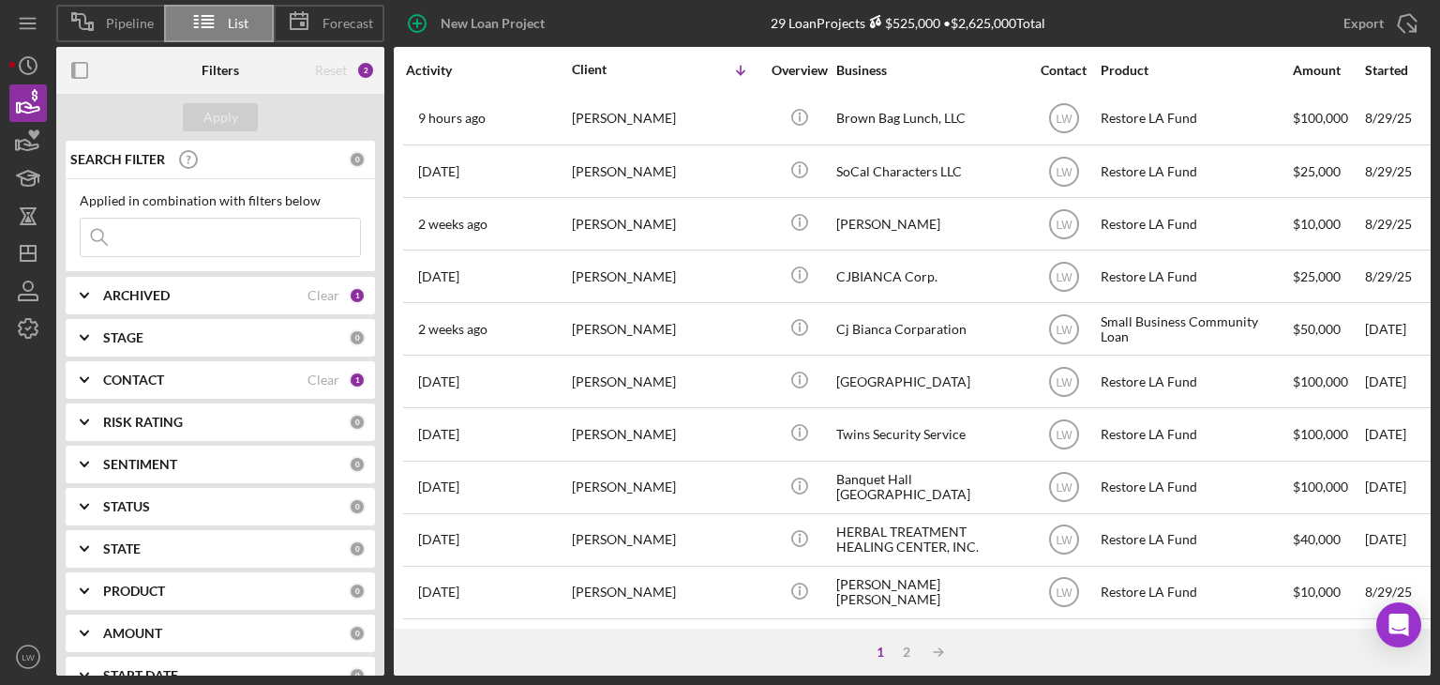
scroll to position [805, 0]
click at [911, 651] on div "2" at bounding box center [907, 651] width 26 height 15
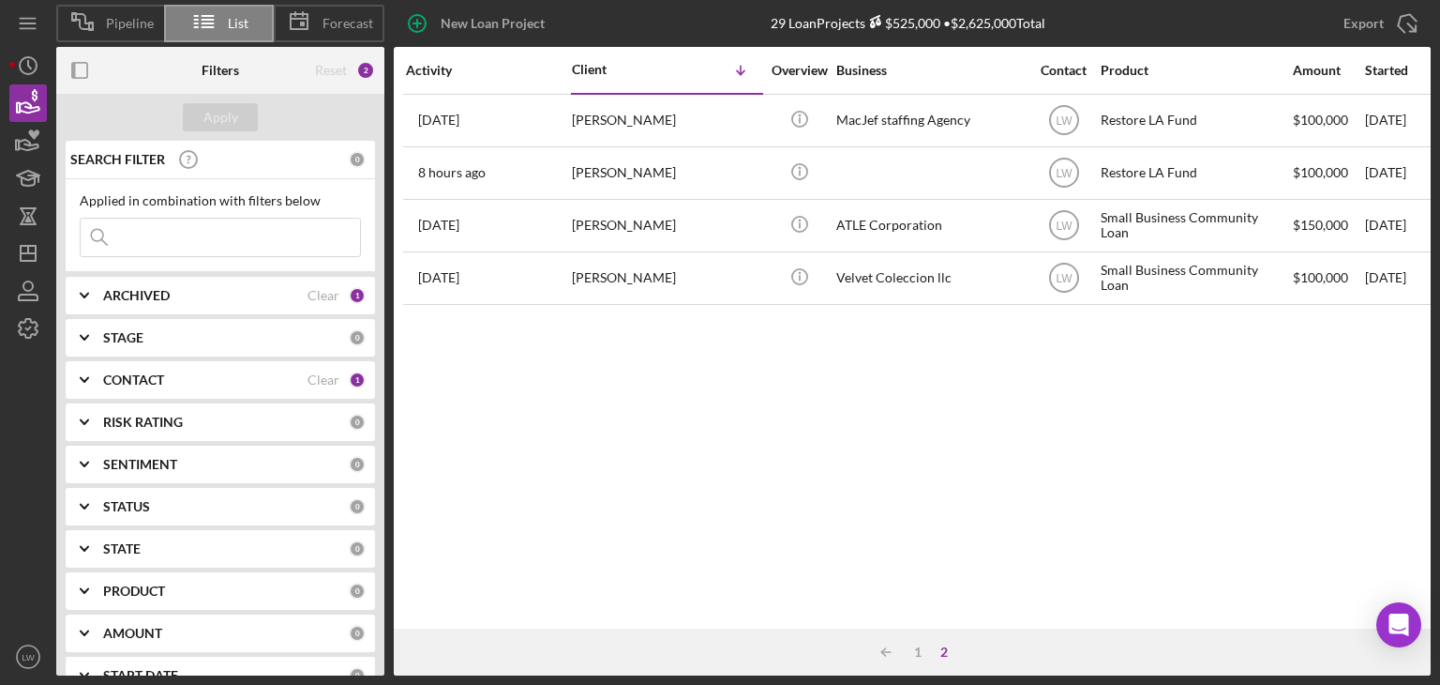
scroll to position [0, 0]
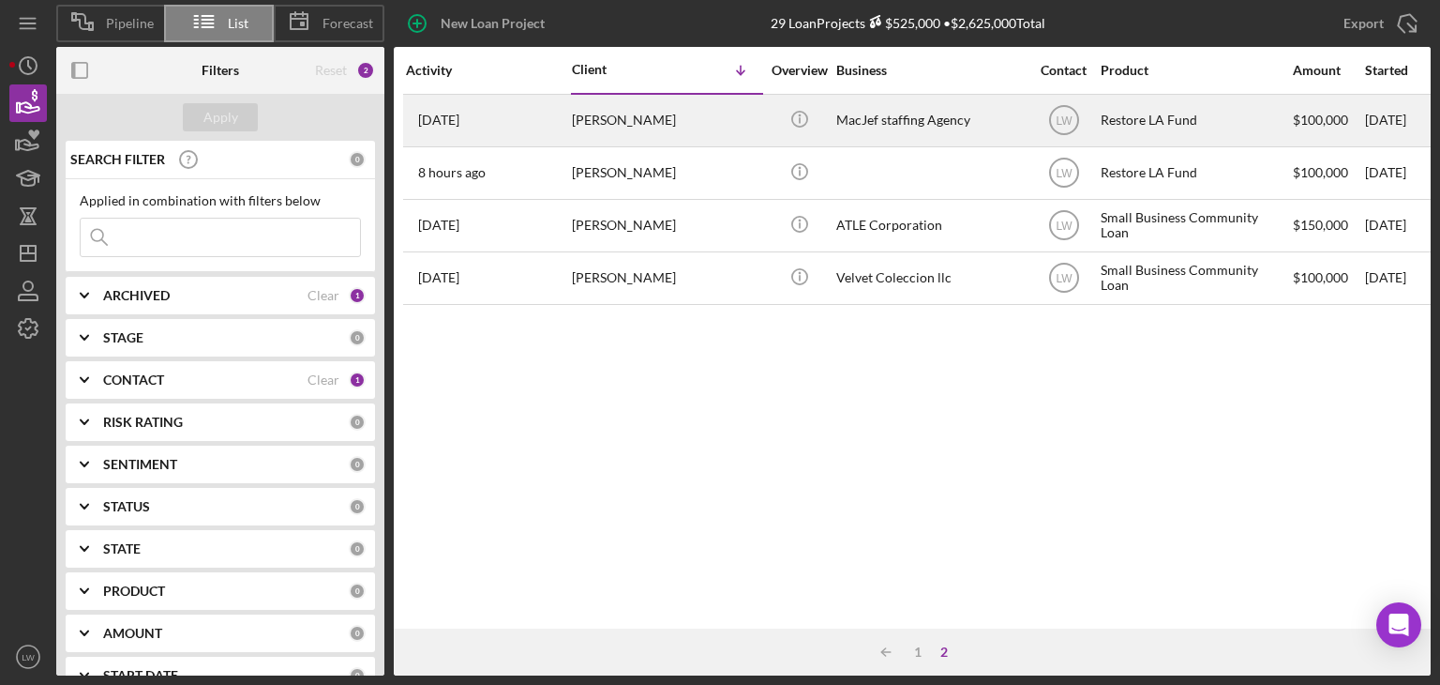
click at [660, 127] on div "Beatrice Shedrack" at bounding box center [666, 121] width 188 height 50
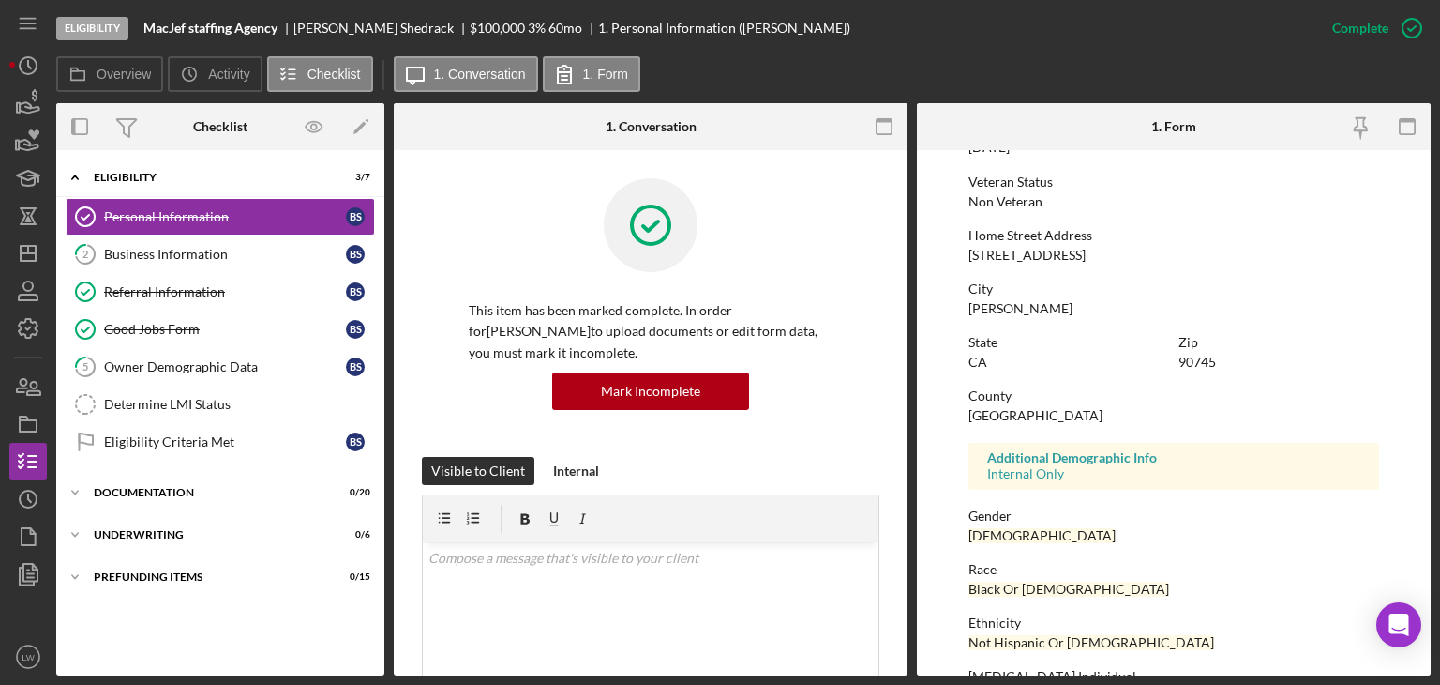
scroll to position [350, 0]
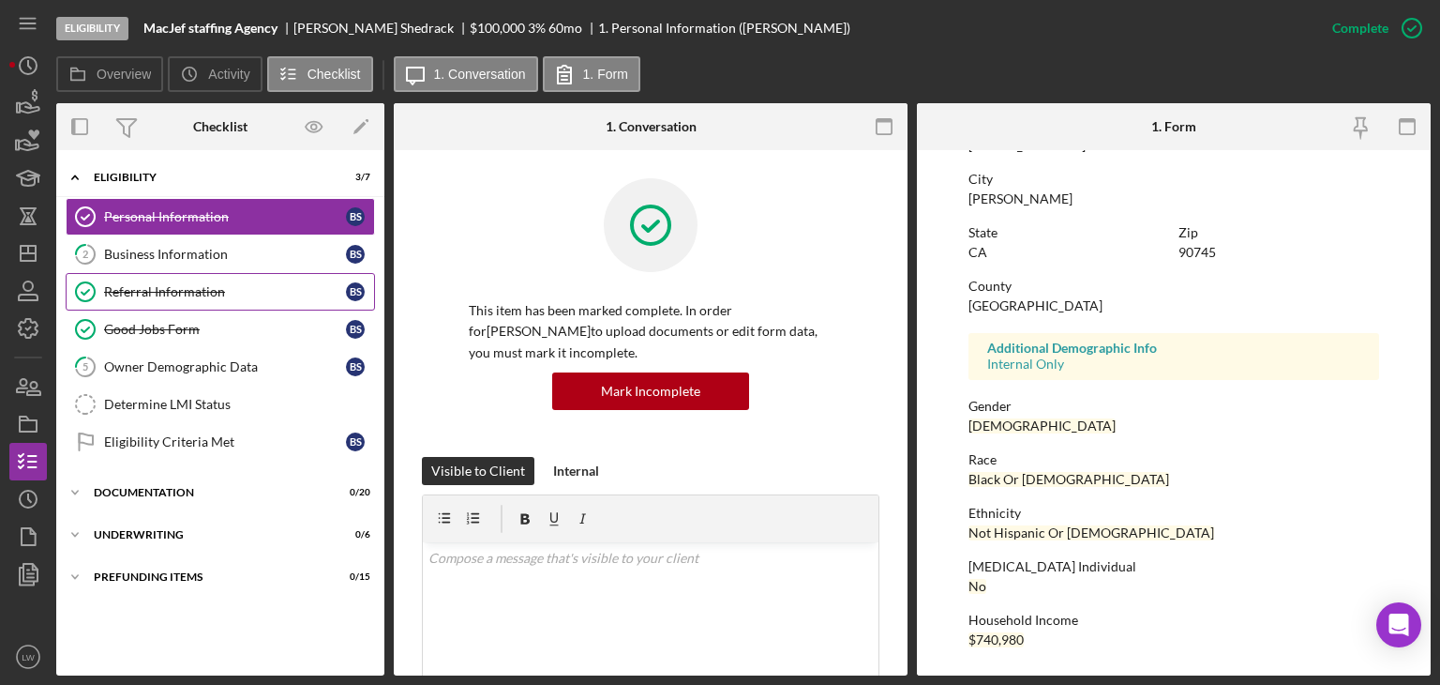
click at [207, 297] on div "Referral Information" at bounding box center [225, 291] width 242 height 15
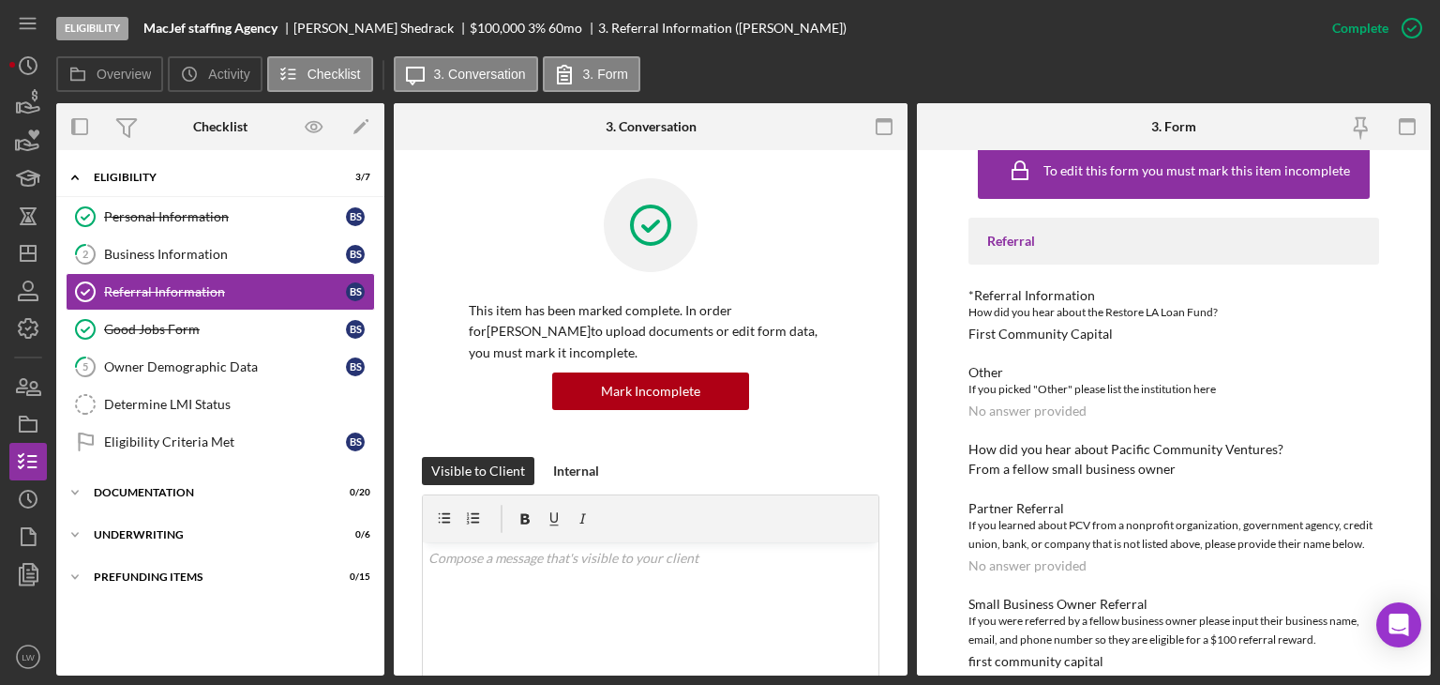
scroll to position [48, 0]
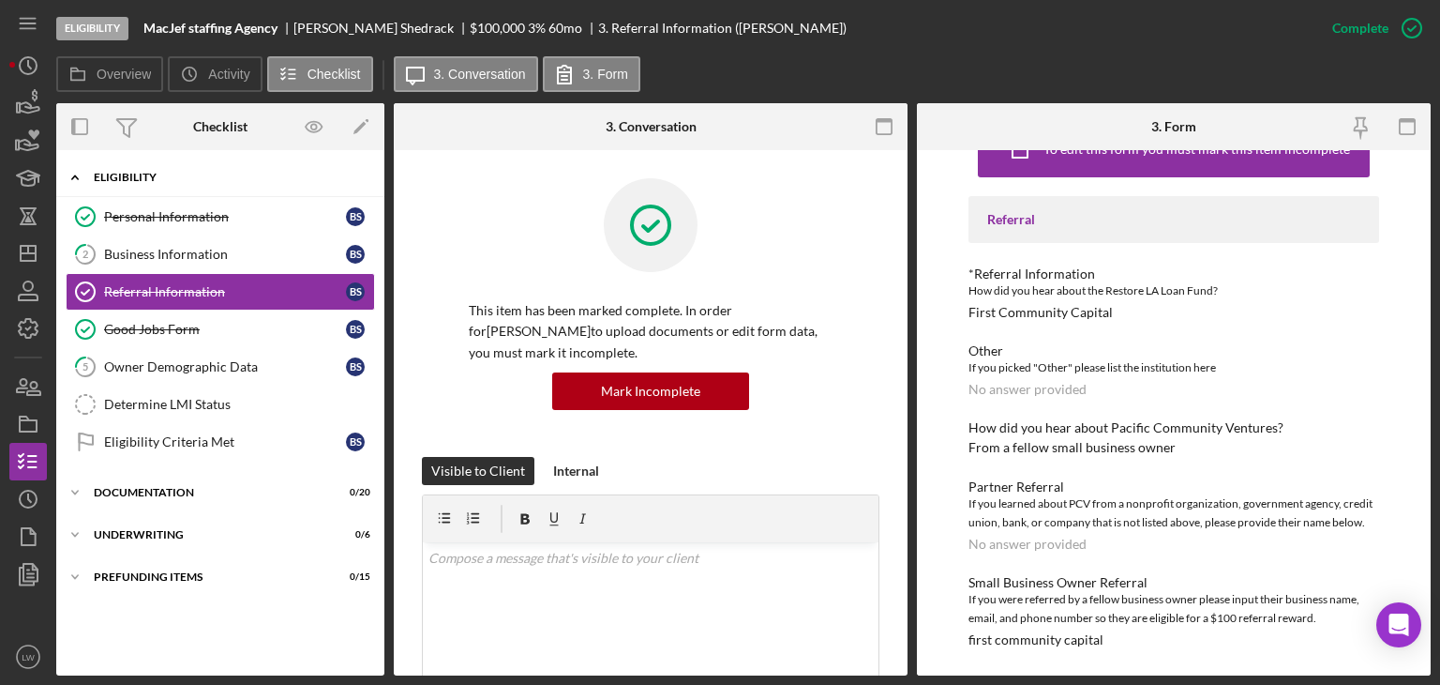
click at [163, 182] on div "Eligibility" at bounding box center [227, 177] width 267 height 11
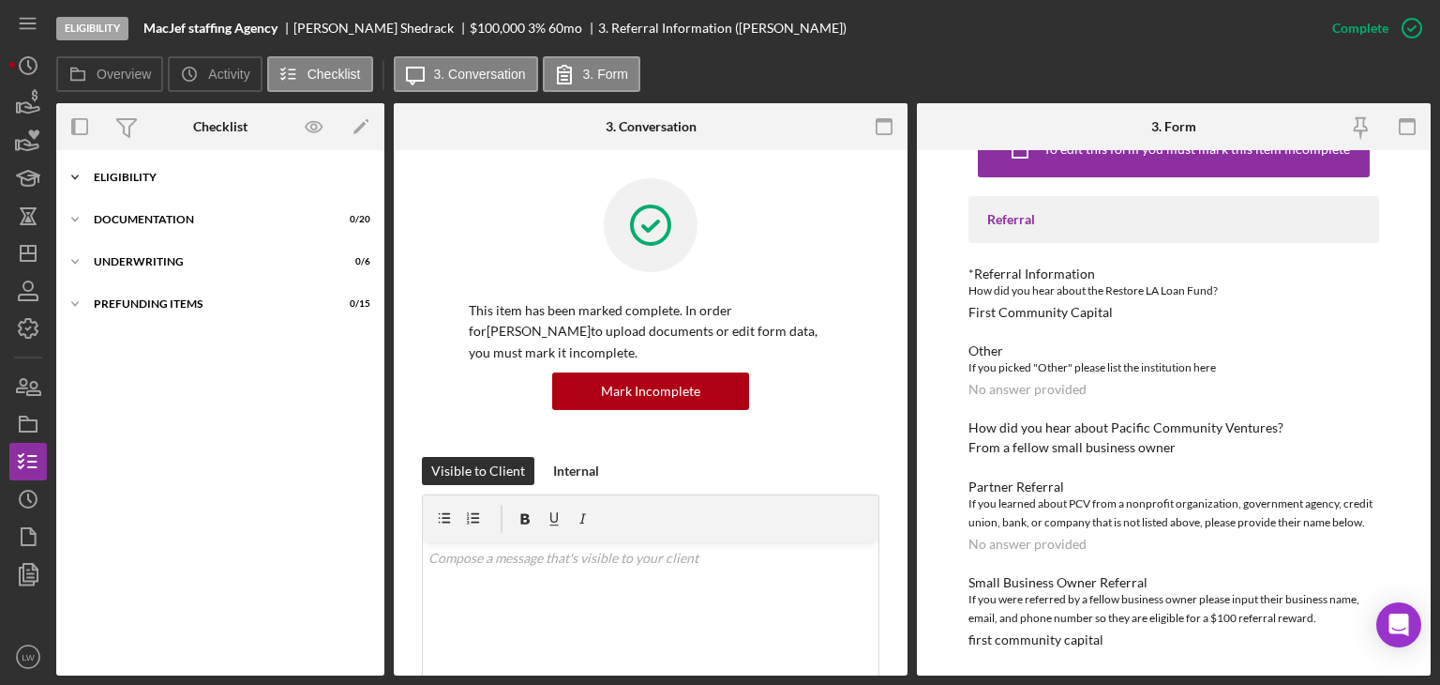
click at [167, 185] on div "Icon/Expander Eligibility 3 / 7" at bounding box center [220, 177] width 328 height 38
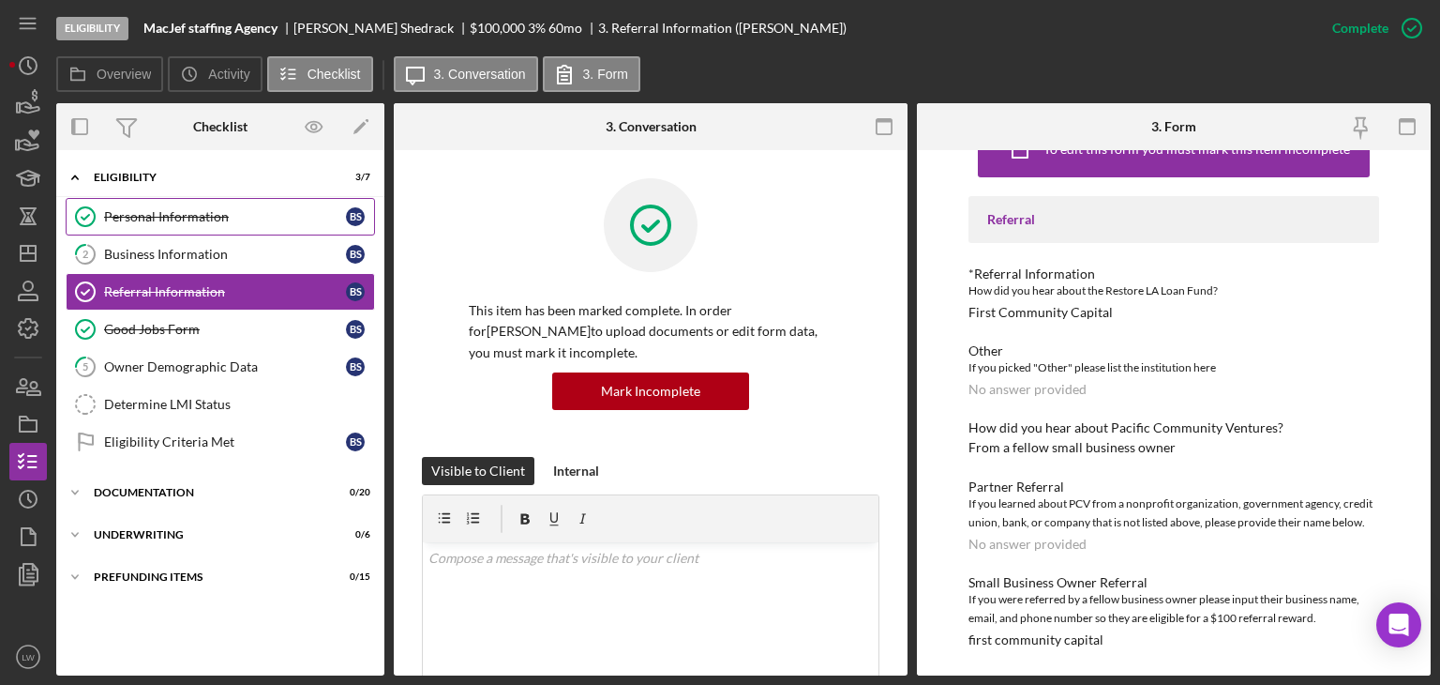
click at [169, 213] on div "Personal Information" at bounding box center [225, 216] width 242 height 15
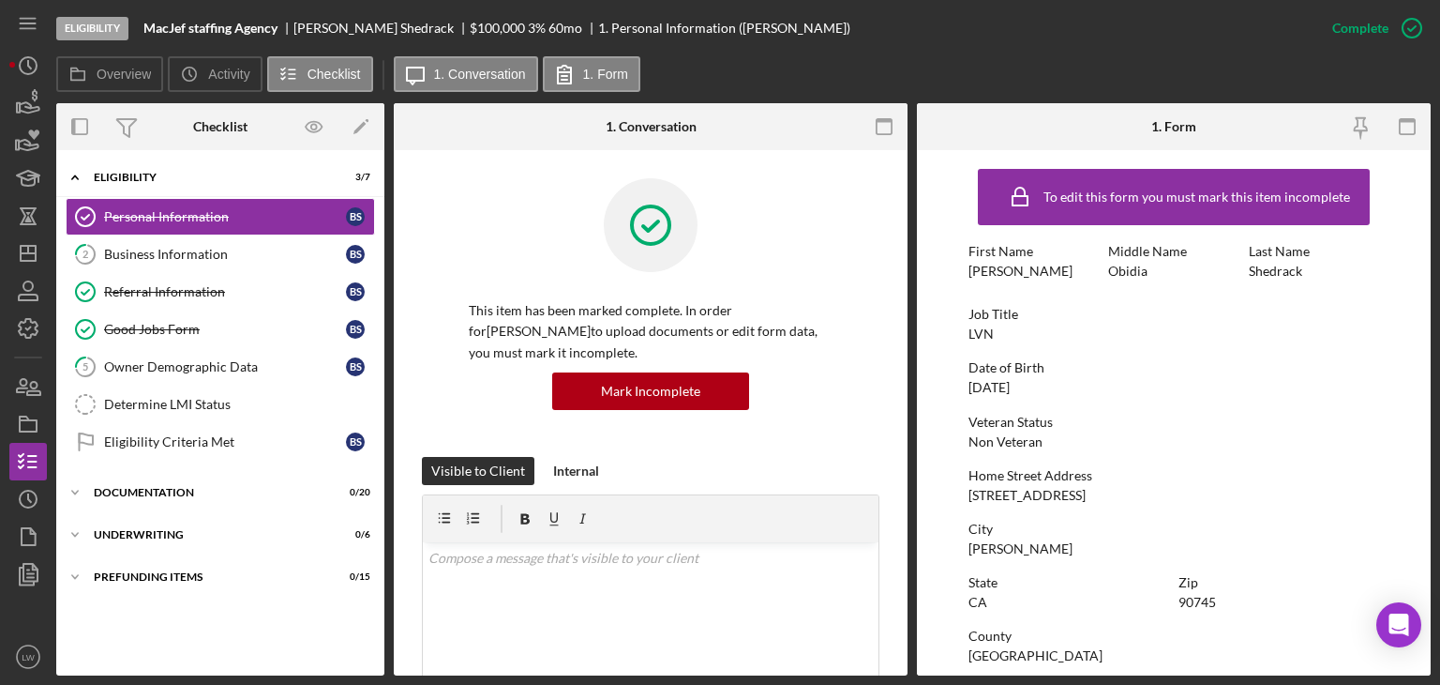
scroll to position [350, 0]
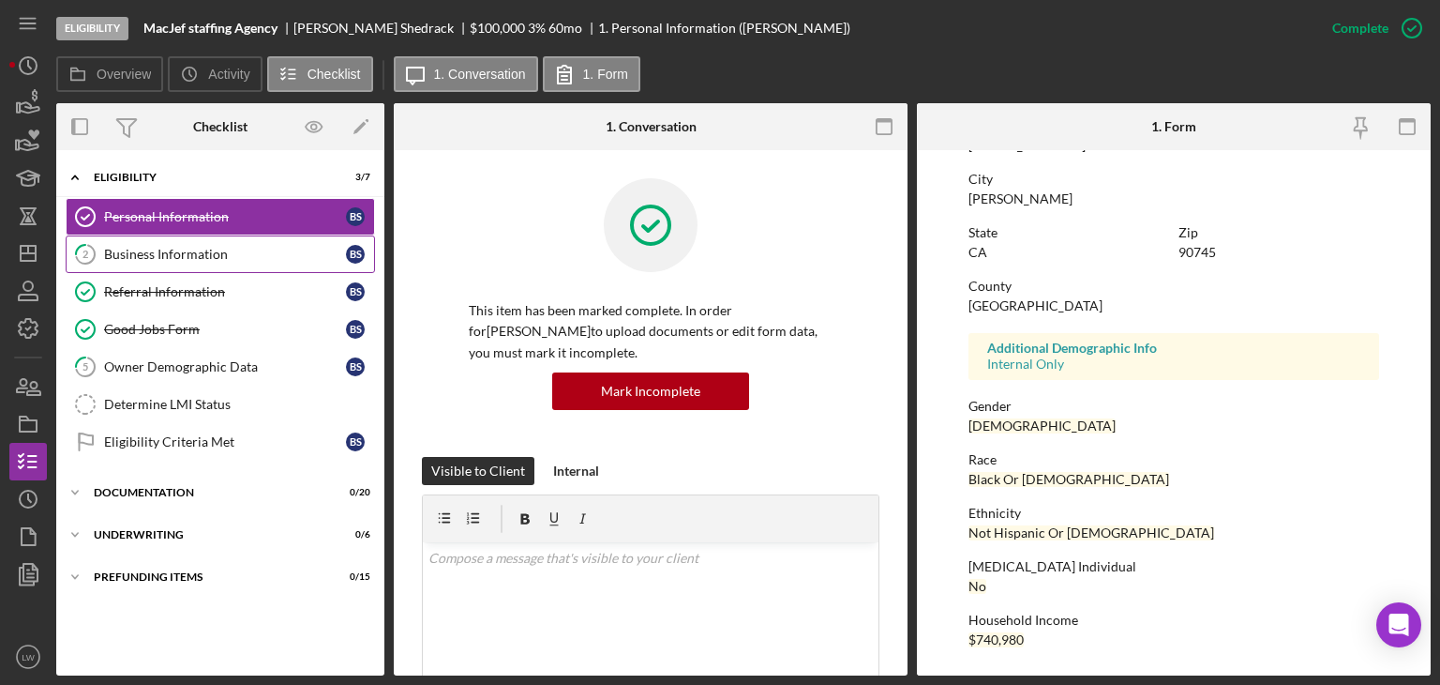
click at [180, 247] on div "Business Information" at bounding box center [225, 254] width 242 height 15
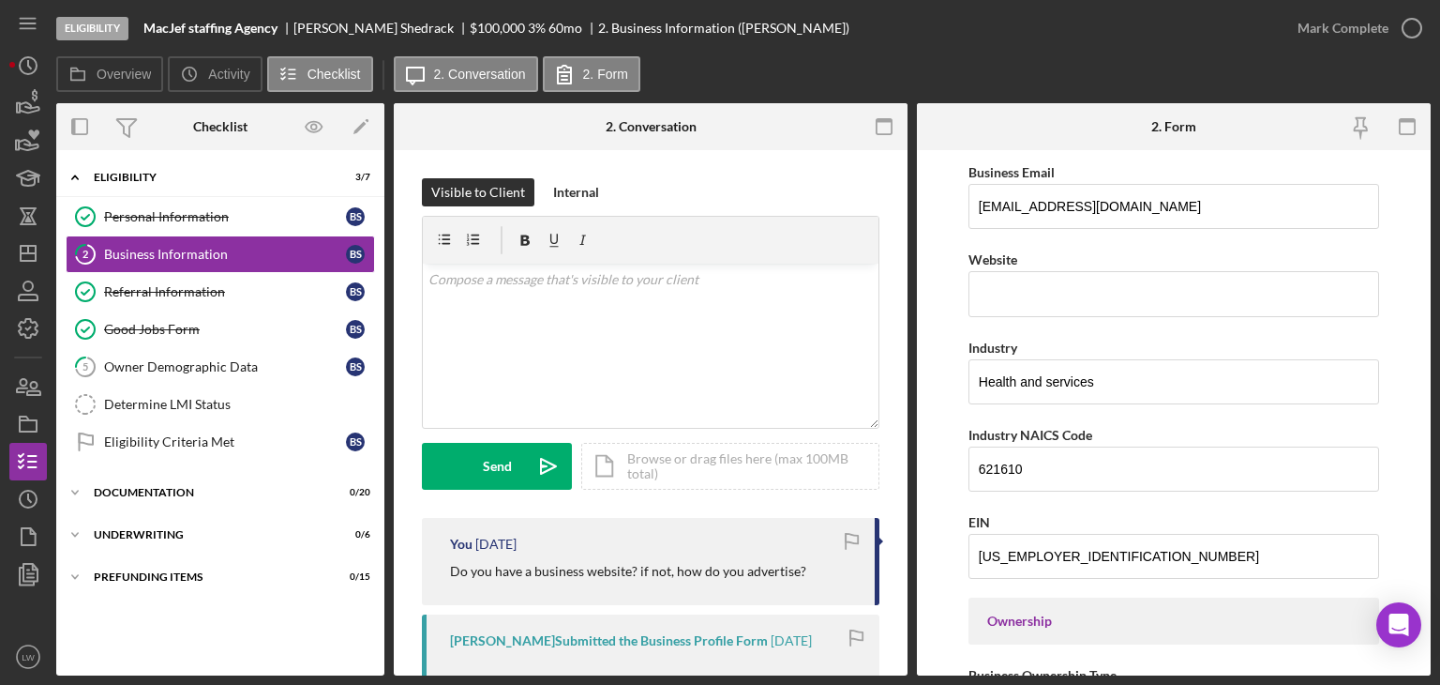
scroll to position [287, 0]
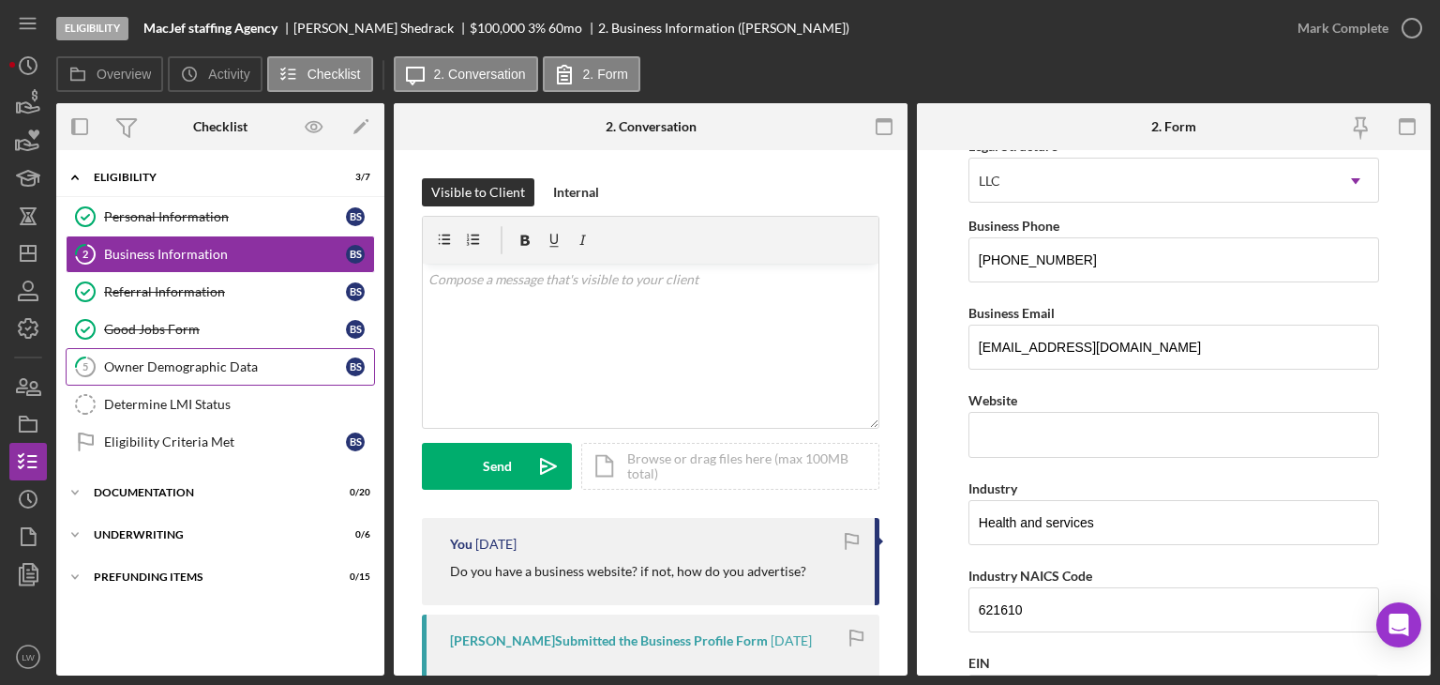
click at [194, 371] on div "Owner Demographic Data" at bounding box center [225, 366] width 242 height 15
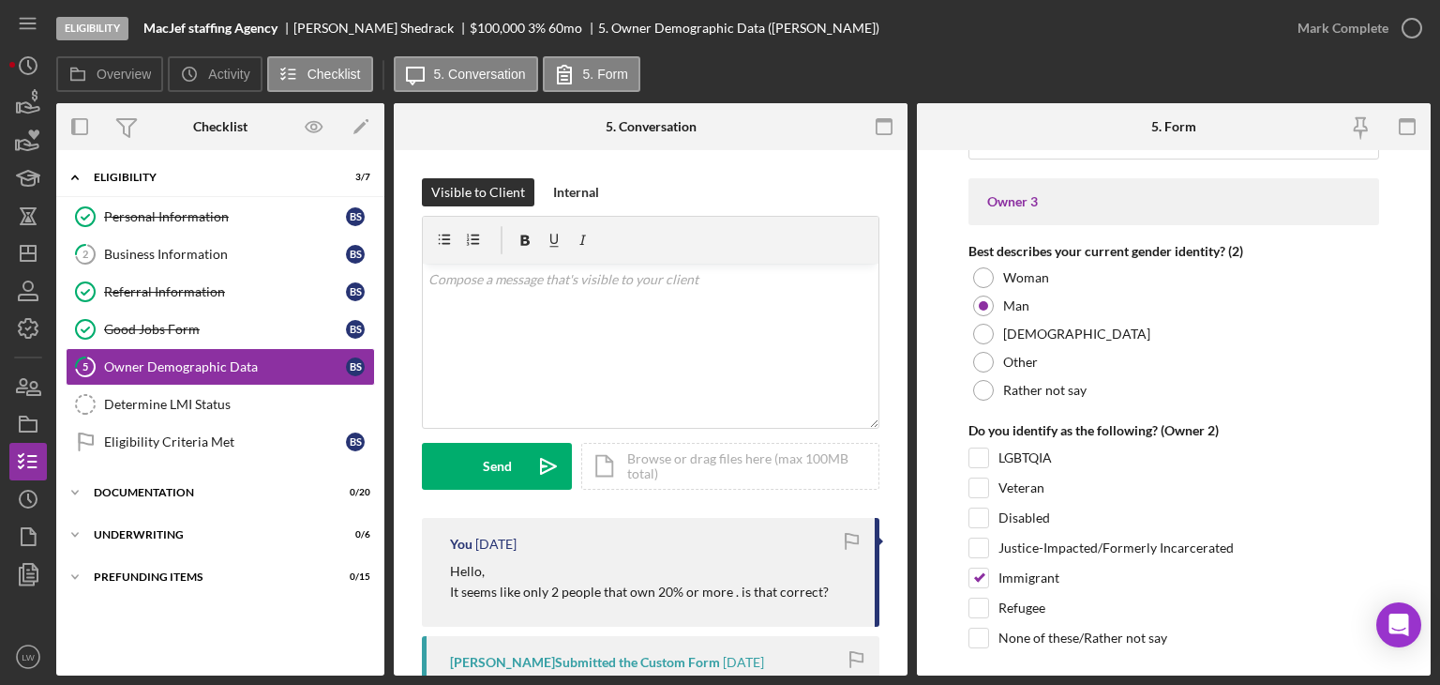
scroll to position [3282, 0]
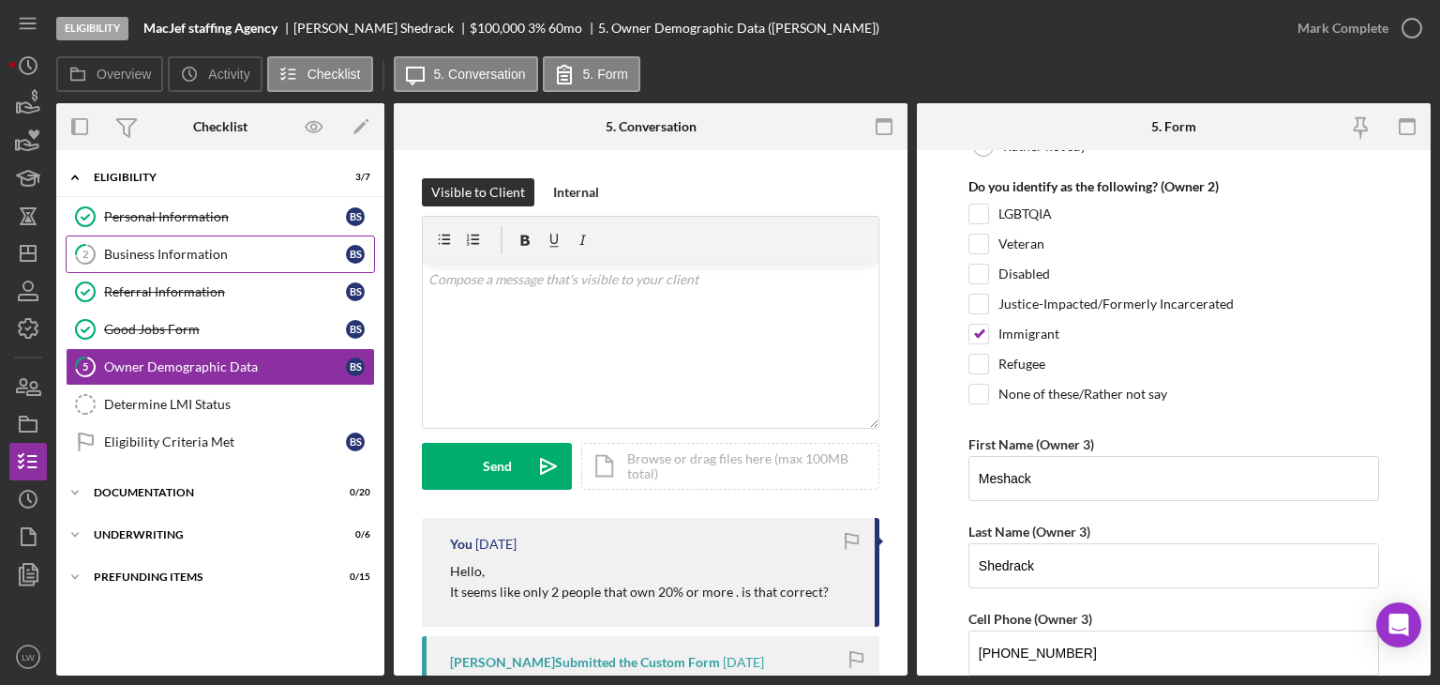
click at [139, 261] on link "2 Business Information B S" at bounding box center [220, 254] width 309 height 38
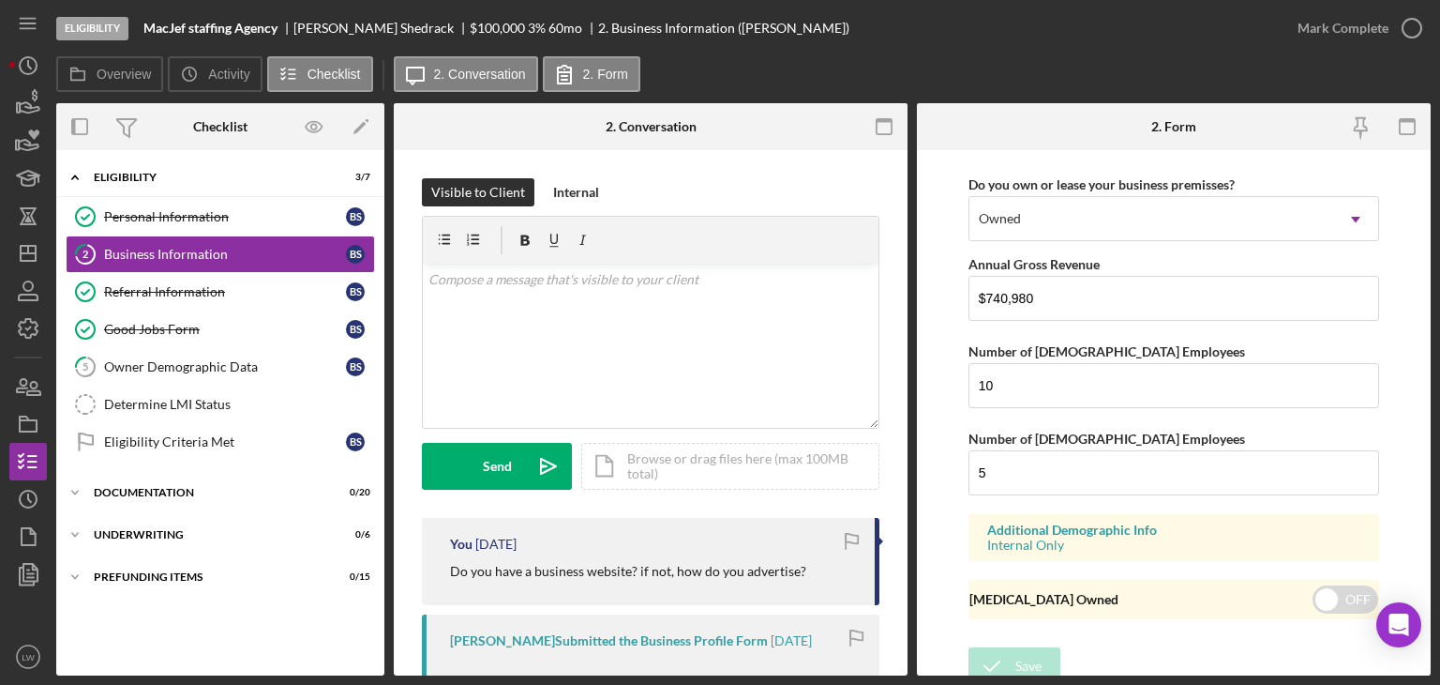
scroll to position [1694, 0]
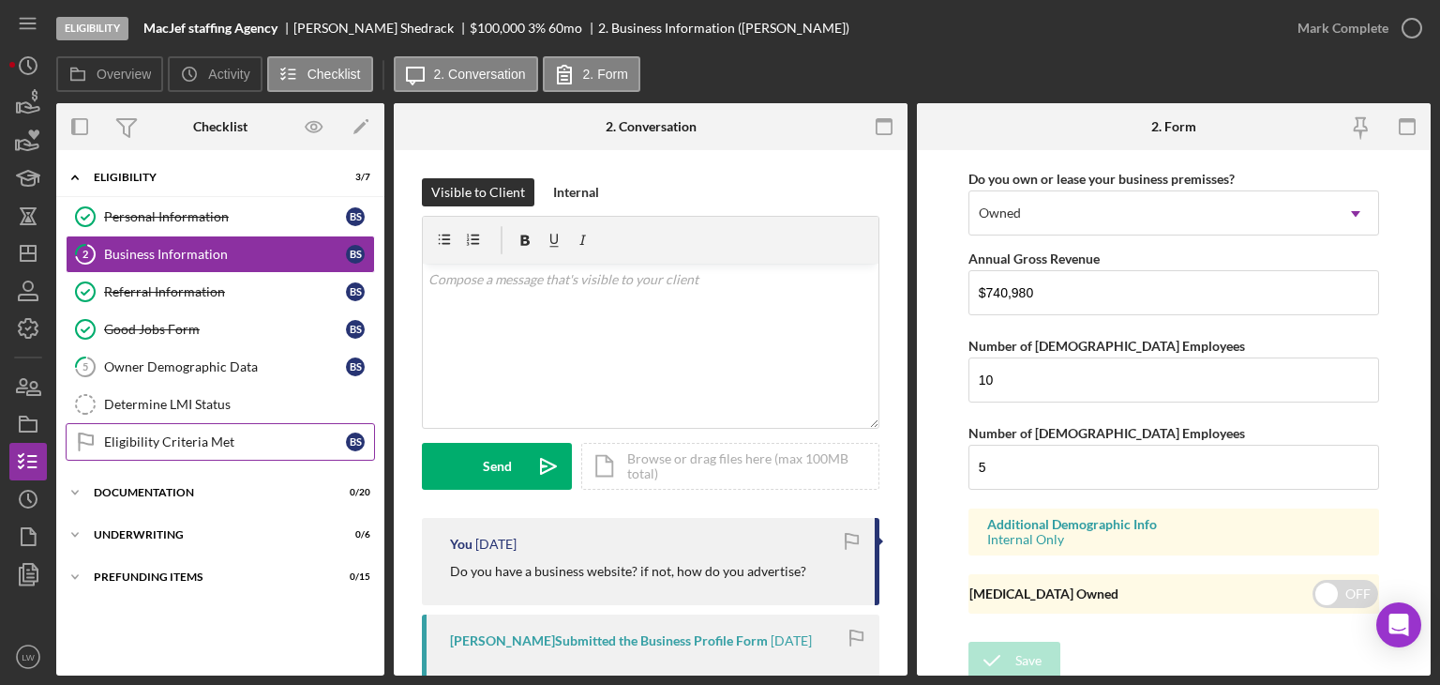
click at [161, 447] on link "Eligibility Criteria Met Eligibility Criteria Met B S" at bounding box center [220, 442] width 309 height 38
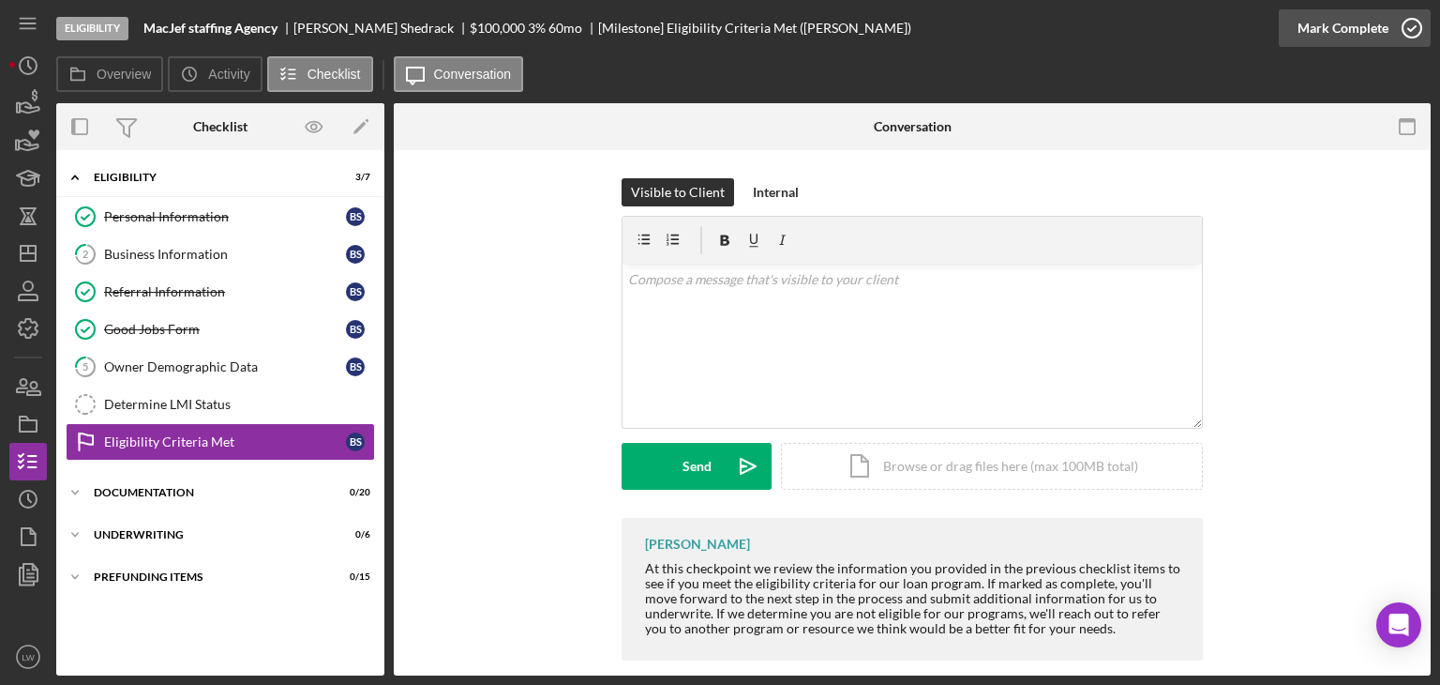
click at [1355, 27] on div "Mark Complete" at bounding box center [1343, 28] width 91 height 38
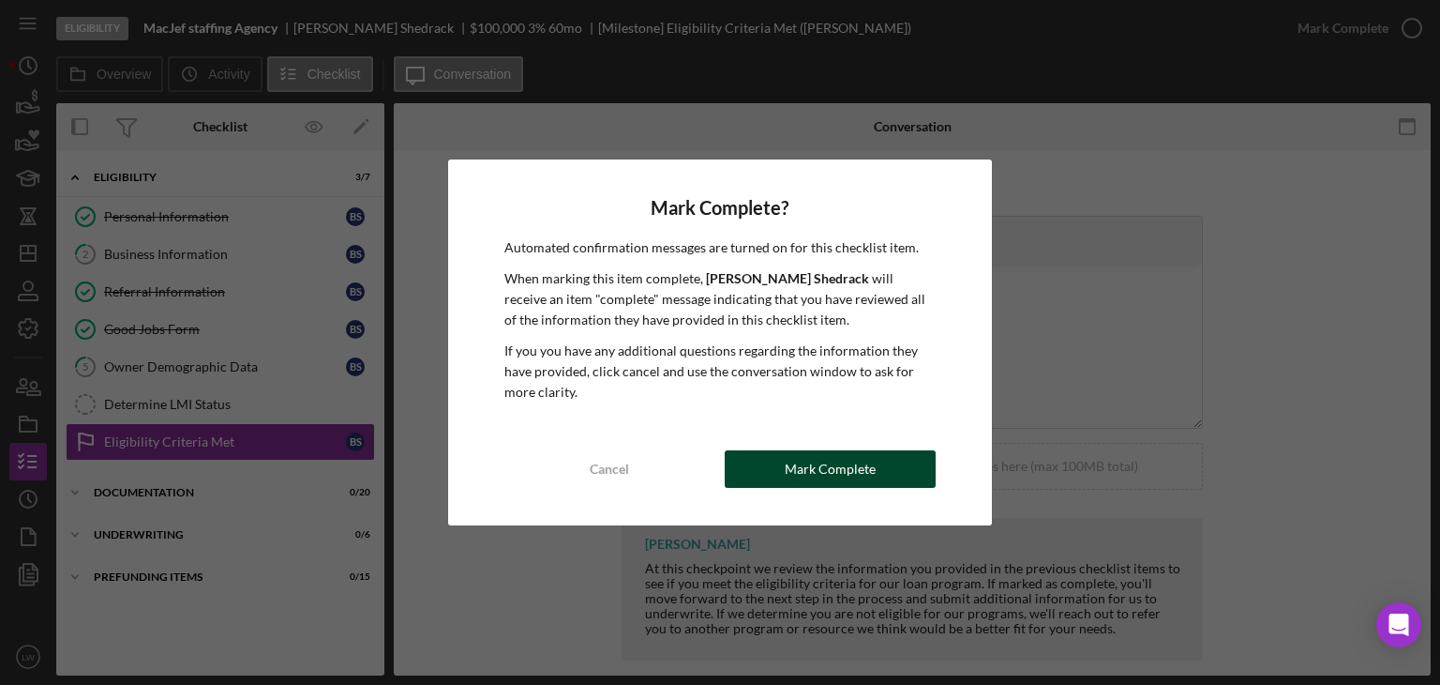
click at [829, 461] on div "Mark Complete" at bounding box center [830, 469] width 91 height 38
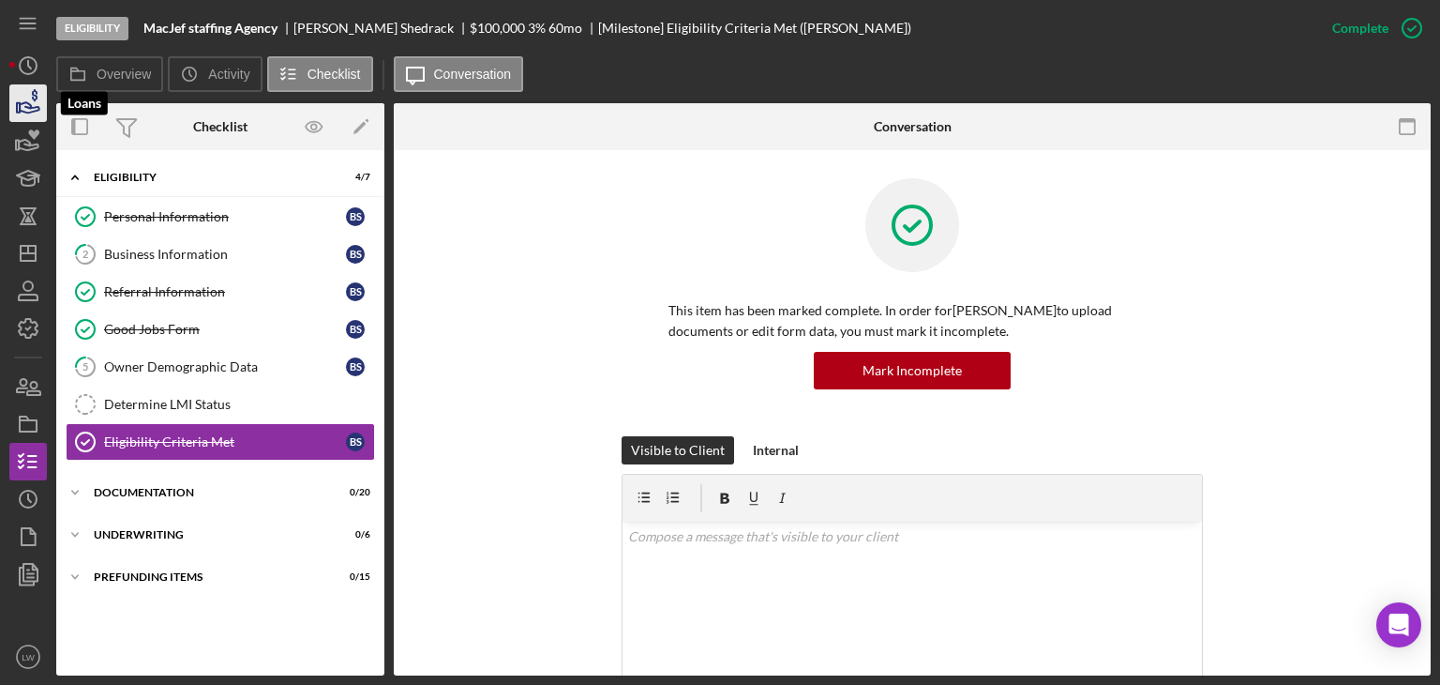
click at [30, 105] on icon "button" at bounding box center [30, 107] width 20 height 10
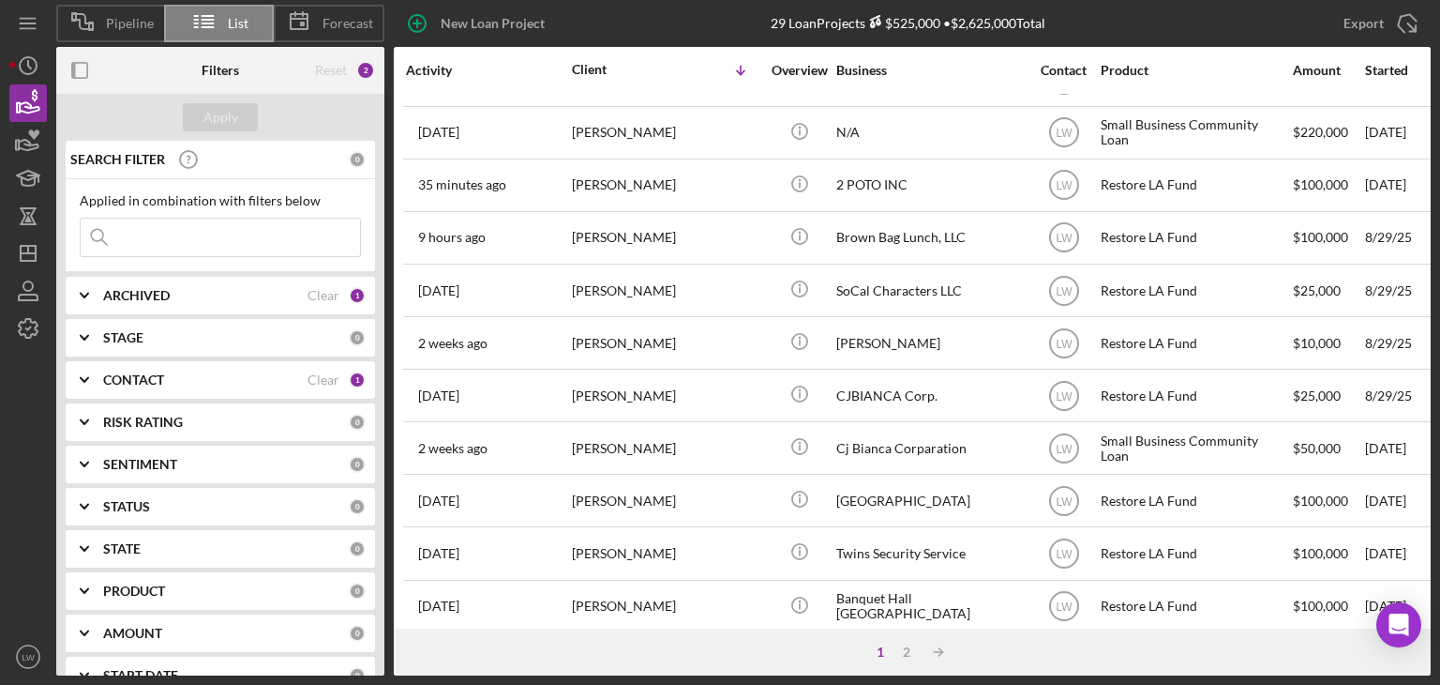
scroll to position [805, 0]
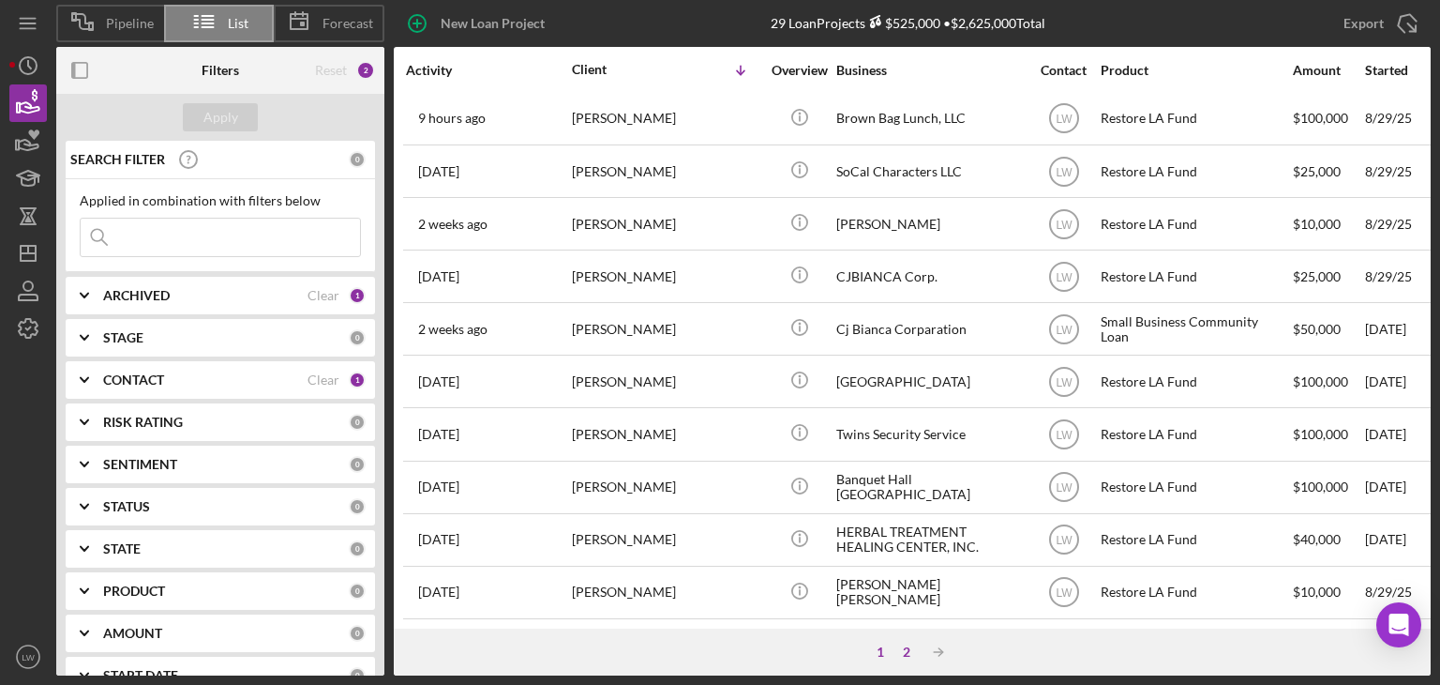
click at [905, 651] on div "2" at bounding box center [907, 651] width 26 height 15
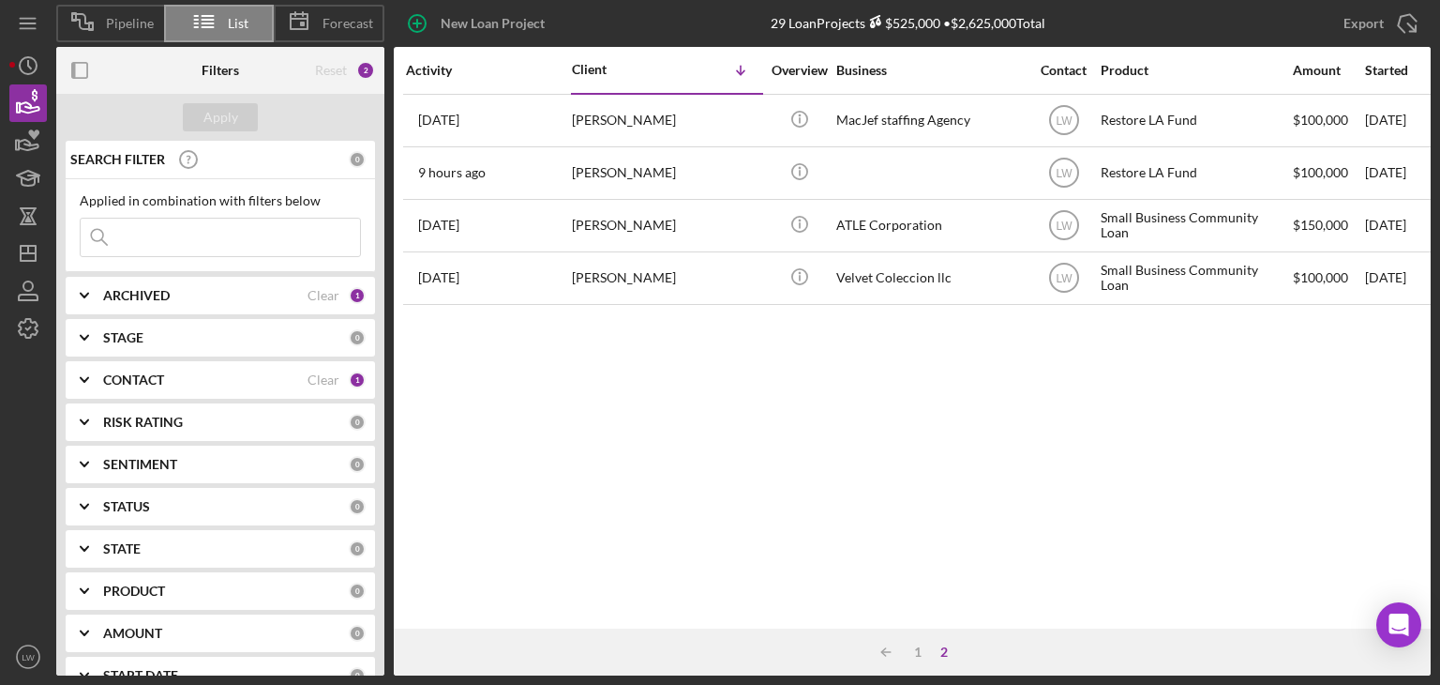
scroll to position [0, 0]
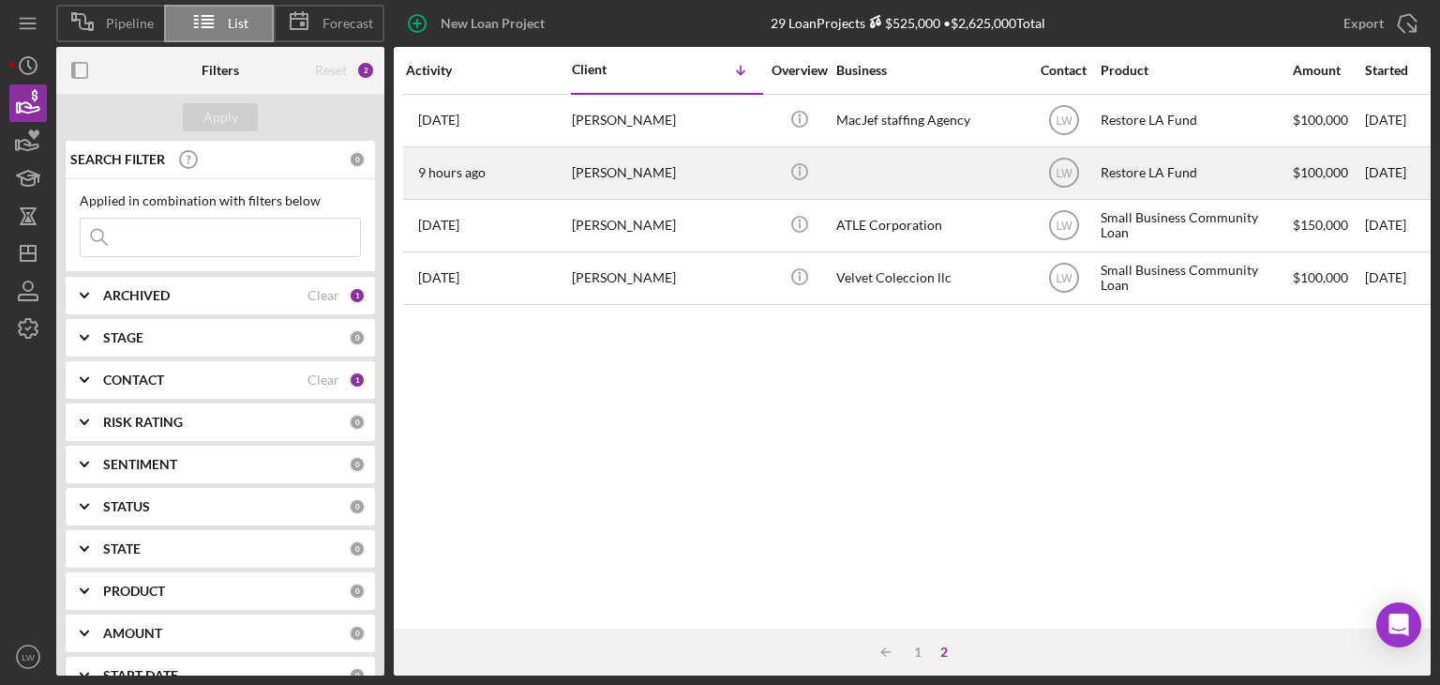
click at [600, 173] on div "Aviv Brawer-Cohen" at bounding box center [666, 173] width 188 height 50
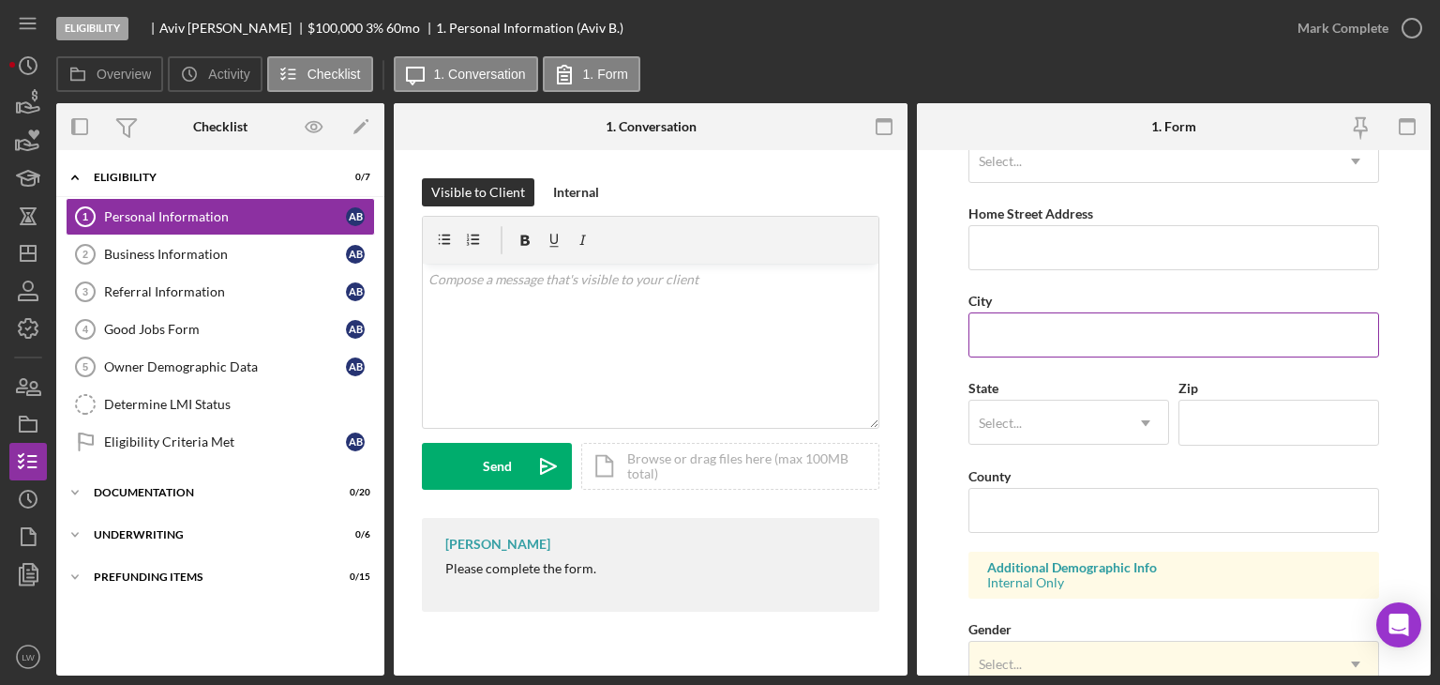
scroll to position [724, 0]
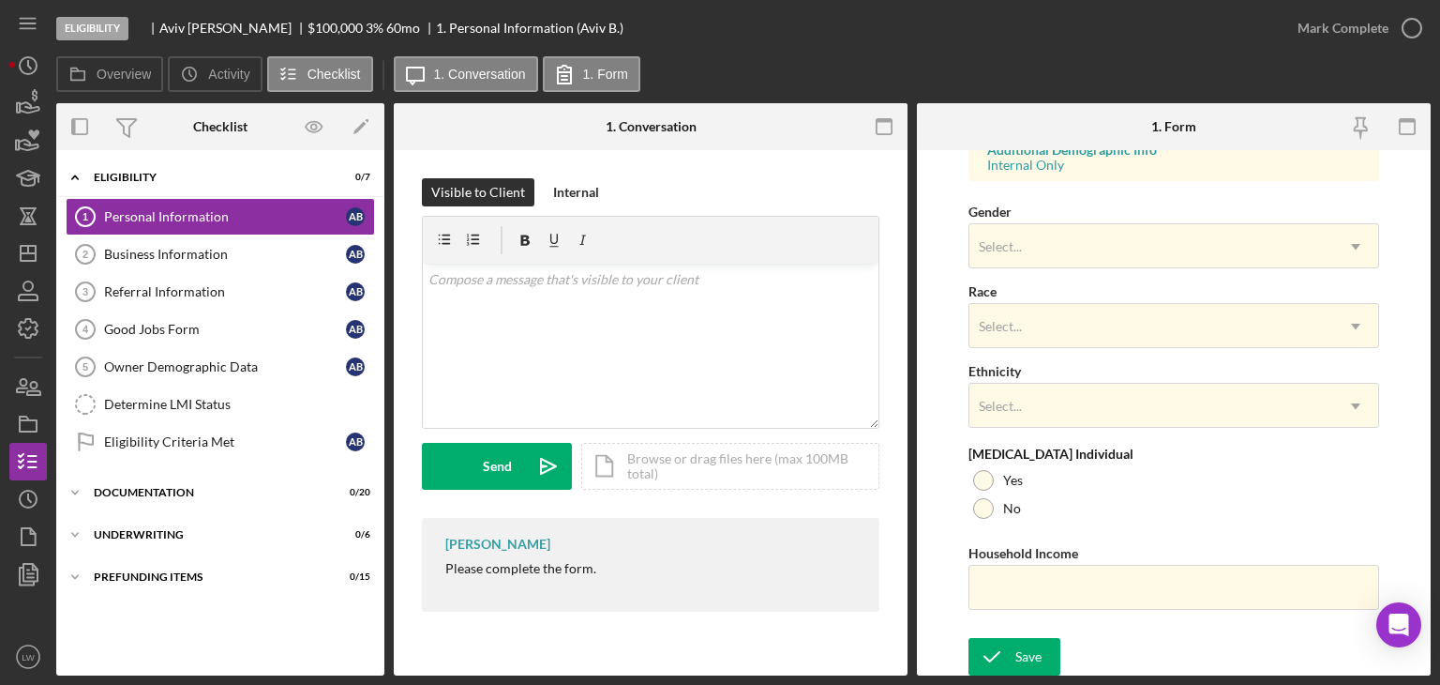
click at [522, 570] on div "Please complete the form." at bounding box center [520, 568] width 151 height 15
click at [595, 310] on div "v Color teal Color pink Remove color Add row above Add row below Add column bef…" at bounding box center [651, 345] width 456 height 164
click at [431, 279] on mark "Please complete the form." at bounding box center [504, 279] width 151 height 16
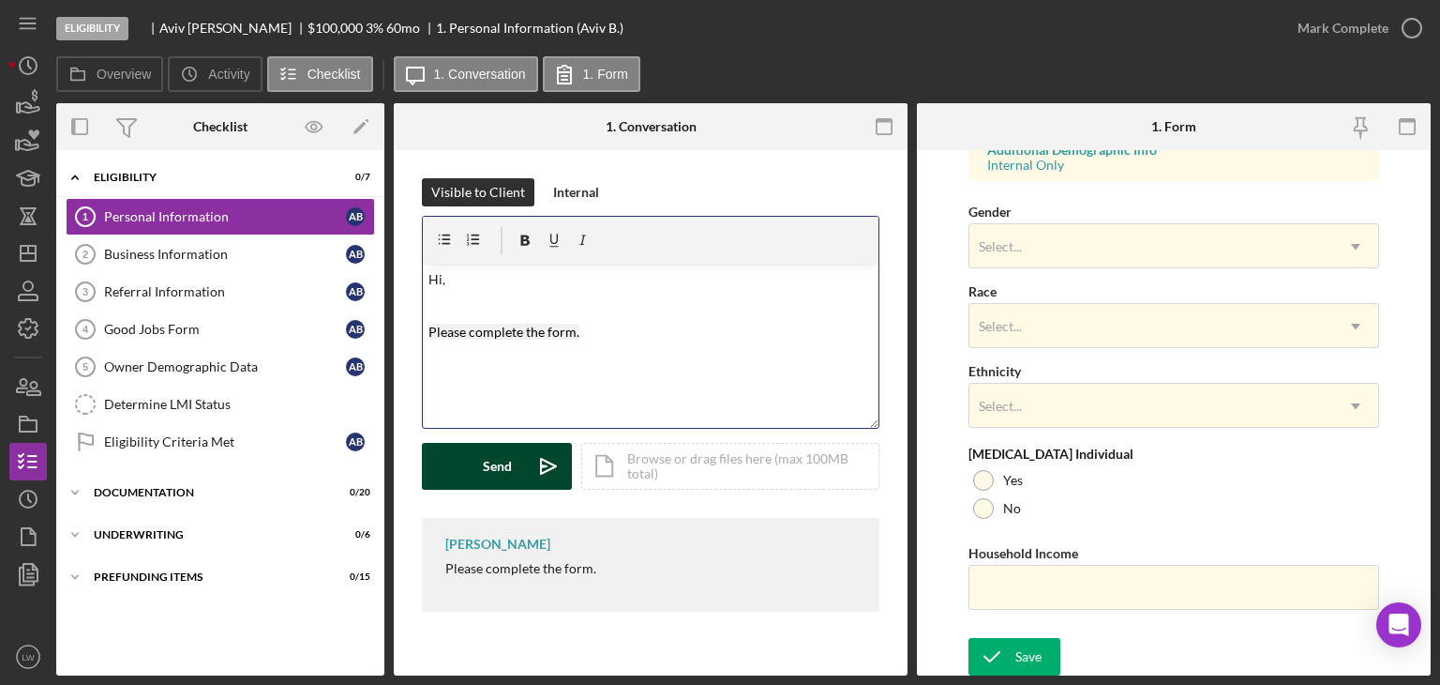
click at [476, 474] on button "Send Icon/icon-invite-send" at bounding box center [497, 466] width 150 height 47
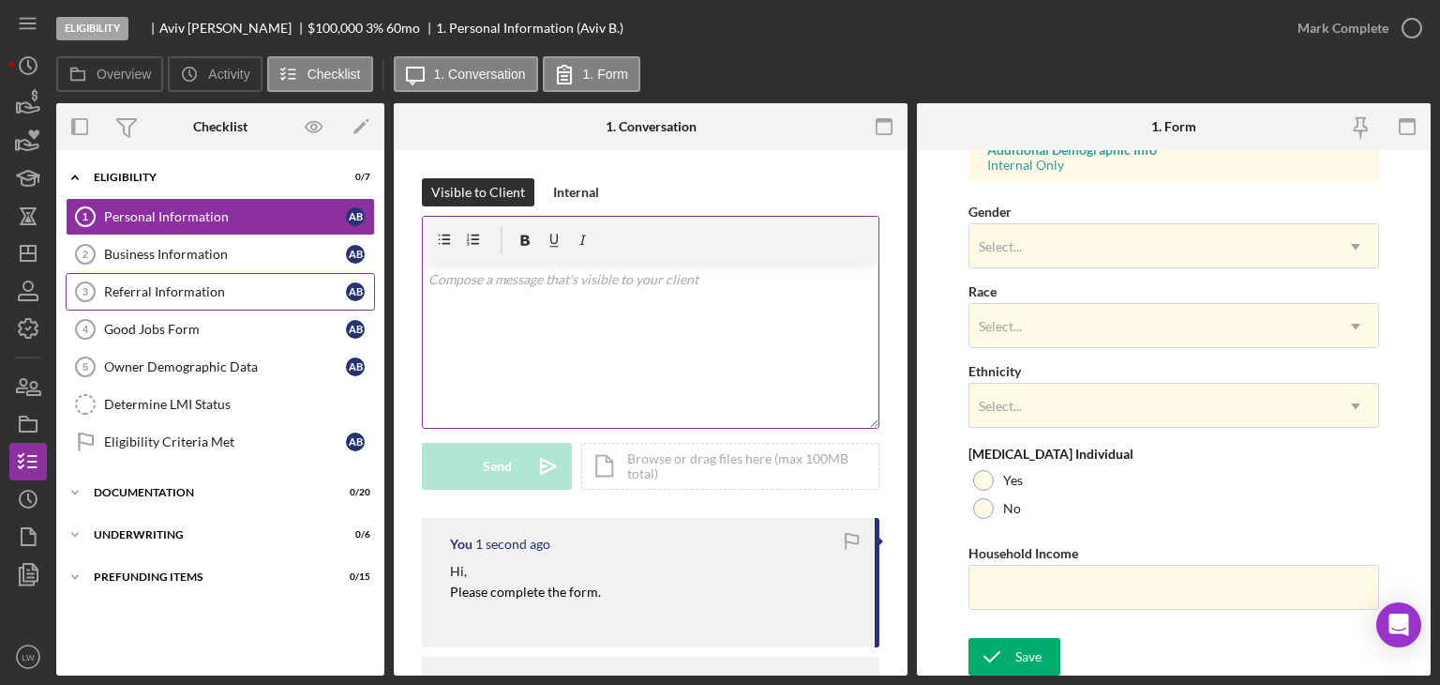
click at [203, 280] on link "Referral Information 3 Referral Information A B" at bounding box center [220, 292] width 309 height 38
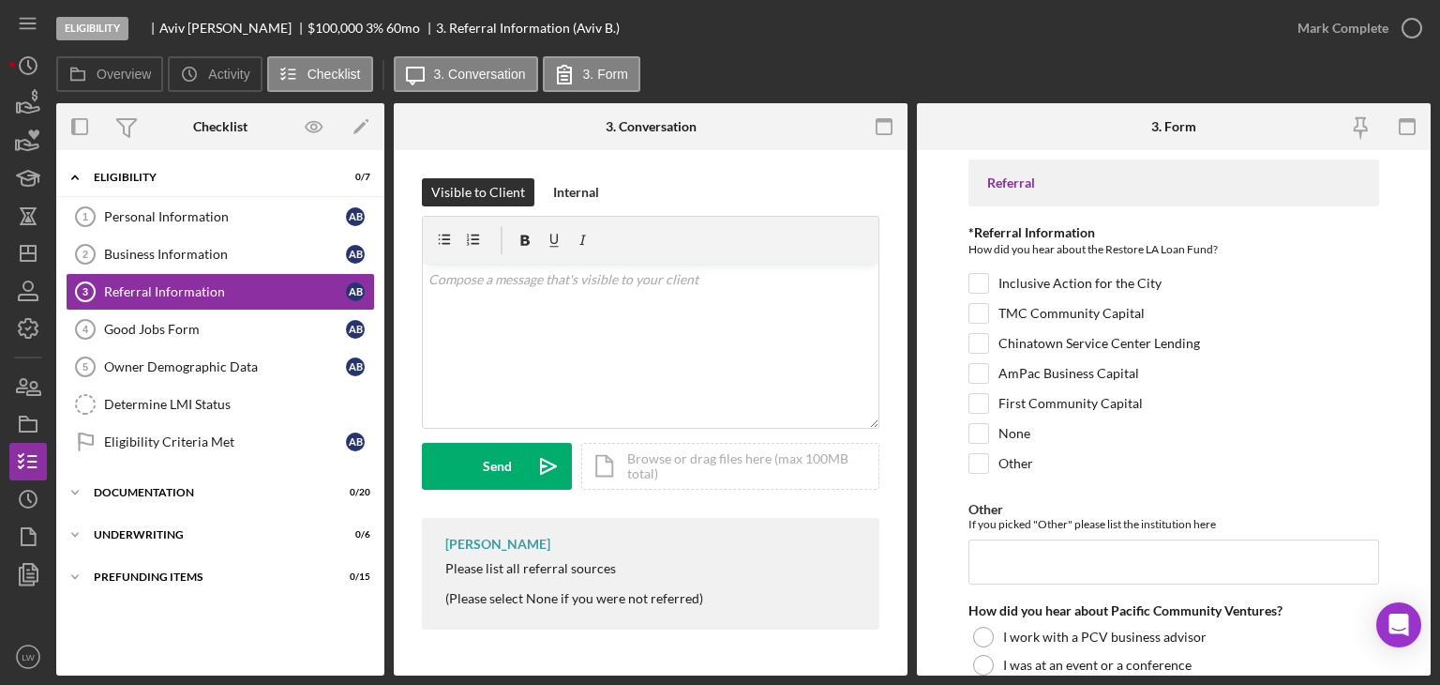
click at [560, 572] on div "Please list all referral sources" at bounding box center [574, 568] width 258 height 15
click at [595, 329] on div "v Color teal Color pink Remove color Add row above Add row below Add column bef…" at bounding box center [651, 345] width 456 height 164
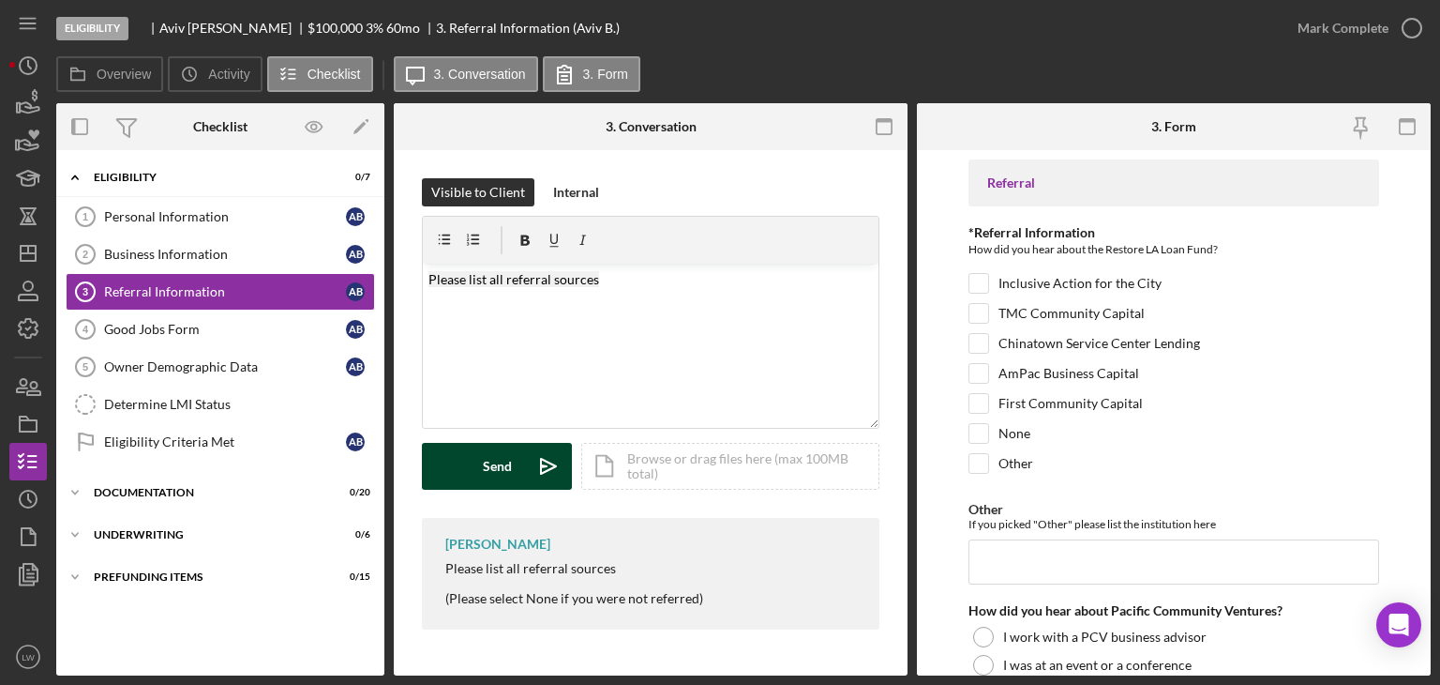
click at [508, 453] on div "Send" at bounding box center [497, 466] width 29 height 47
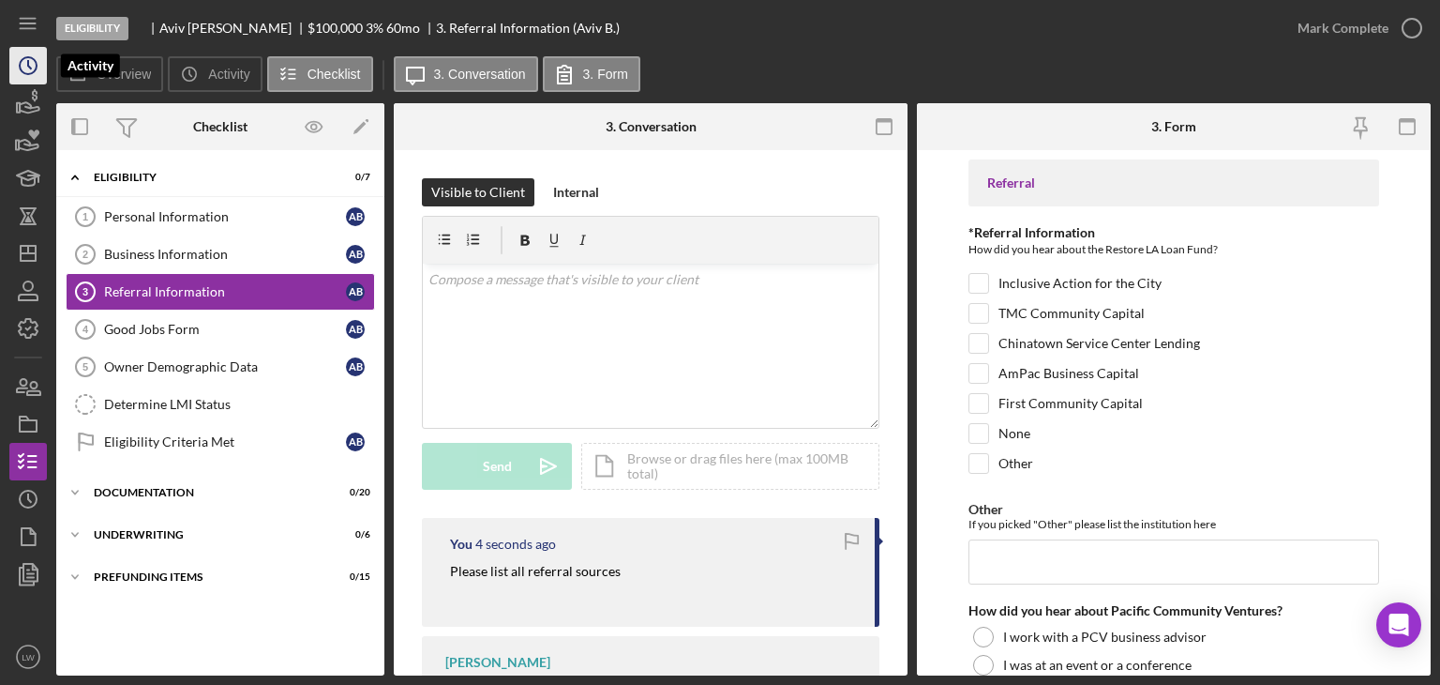
click at [20, 66] on circle "button" at bounding box center [28, 65] width 17 height 17
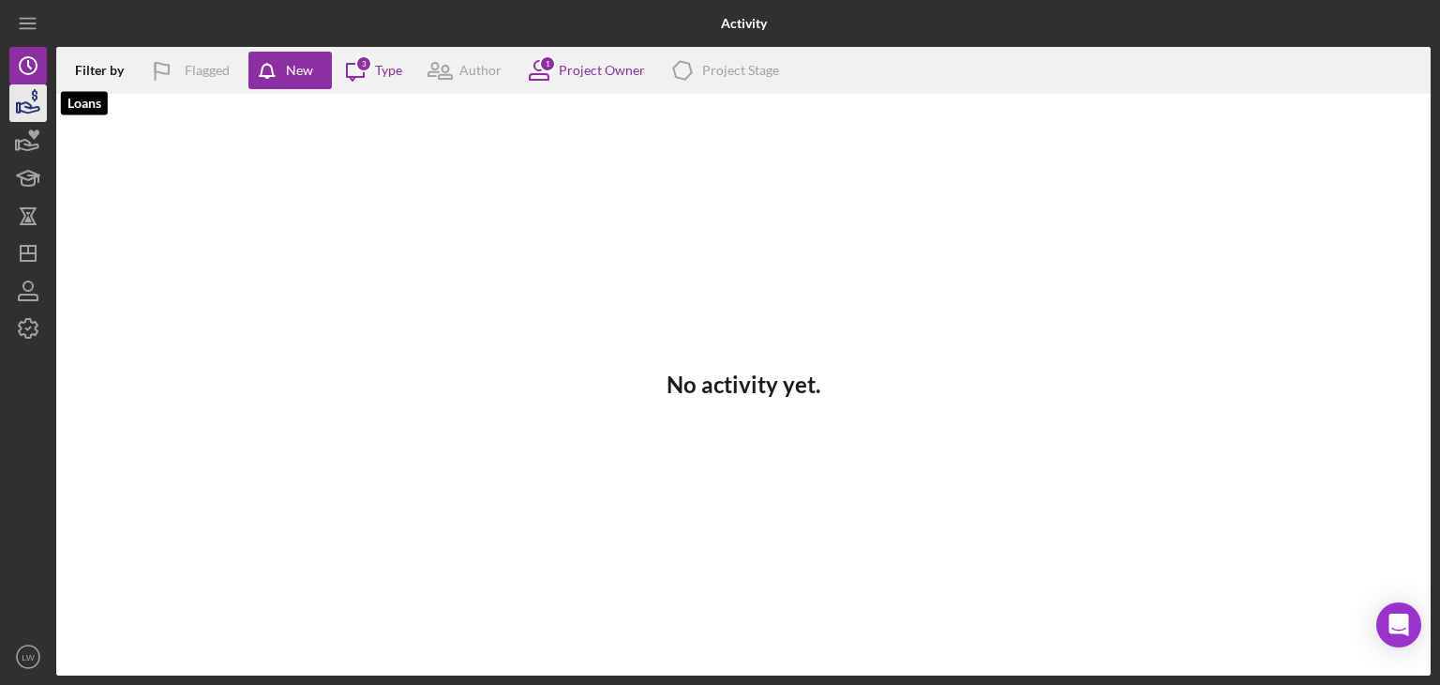
click at [28, 97] on icon "button" at bounding box center [28, 103] width 47 height 47
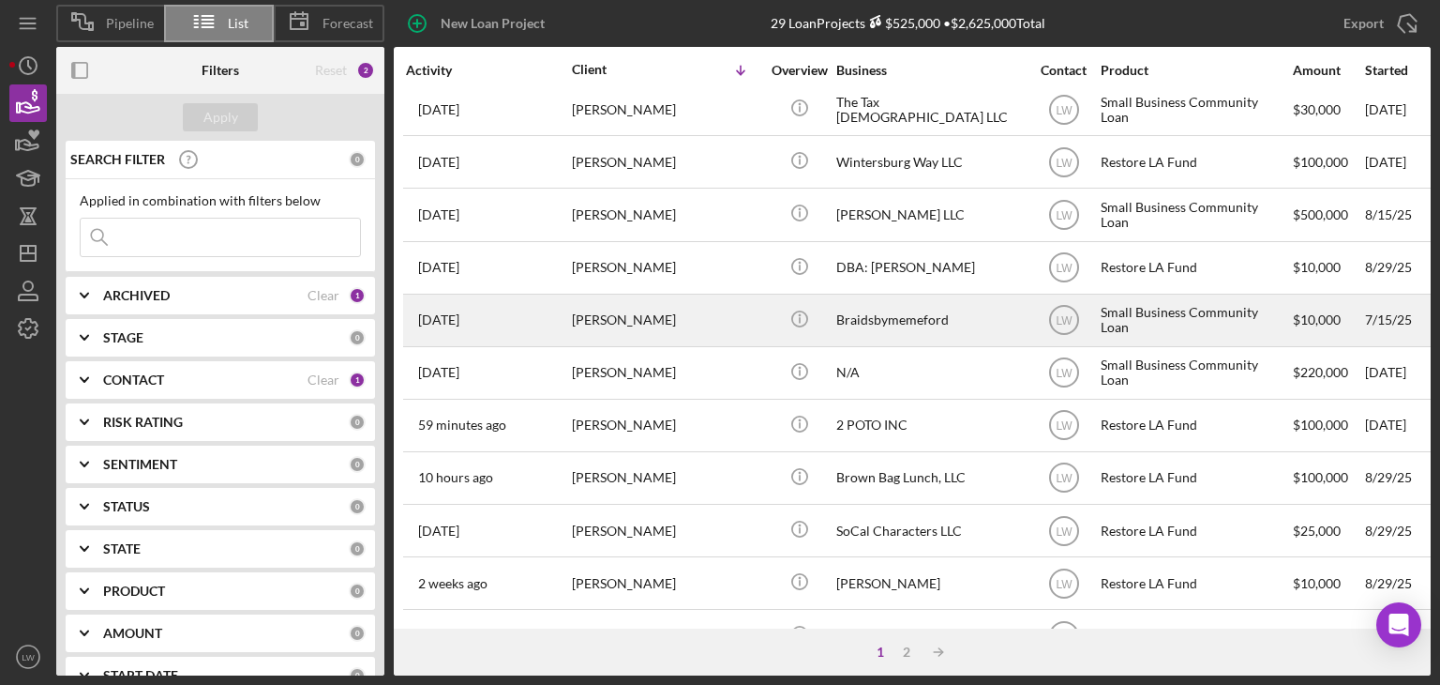
scroll to position [805, 0]
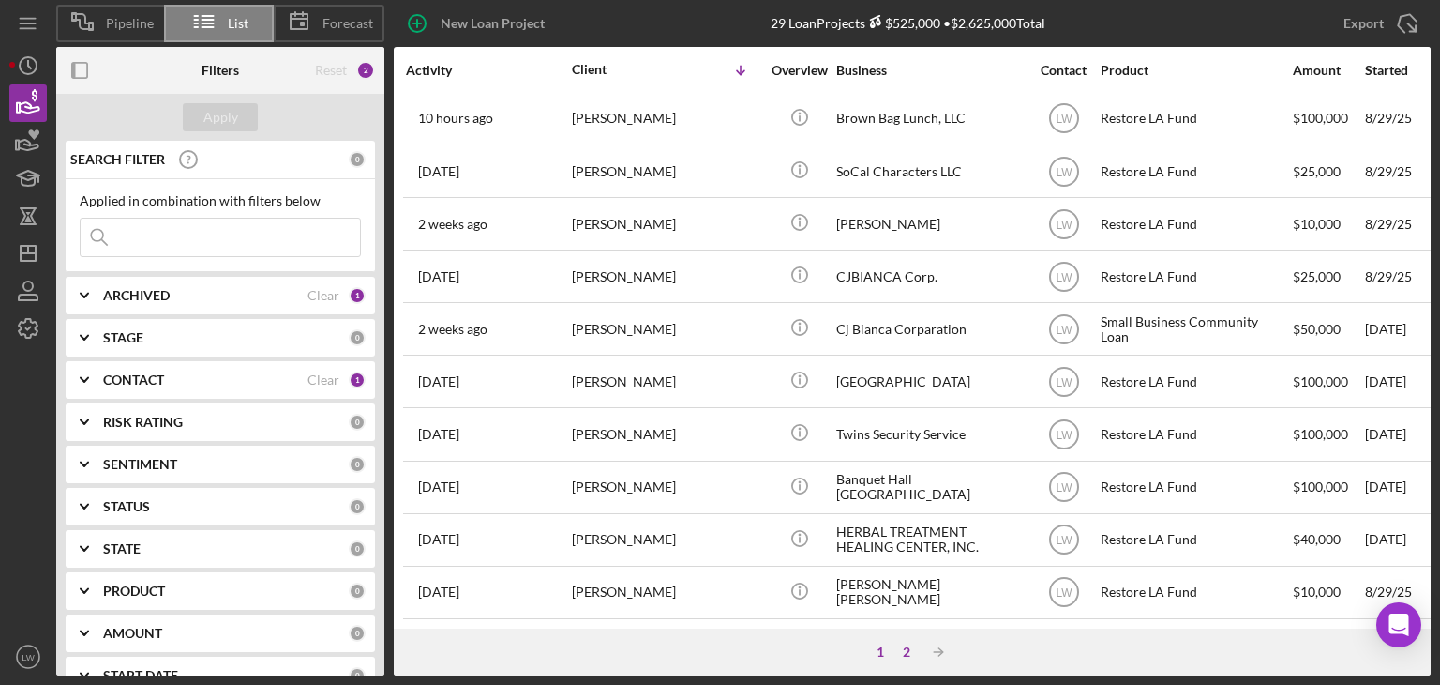
click at [905, 645] on div "2" at bounding box center [907, 651] width 26 height 15
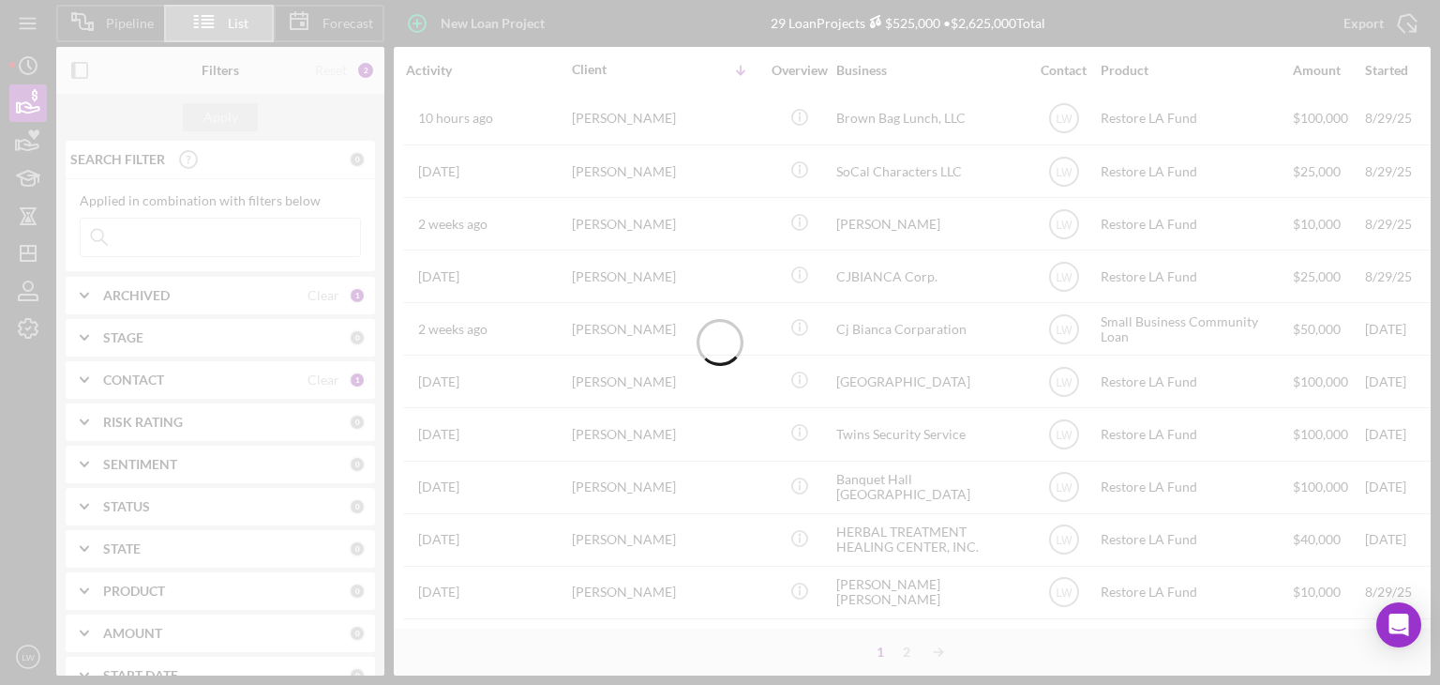
scroll to position [0, 0]
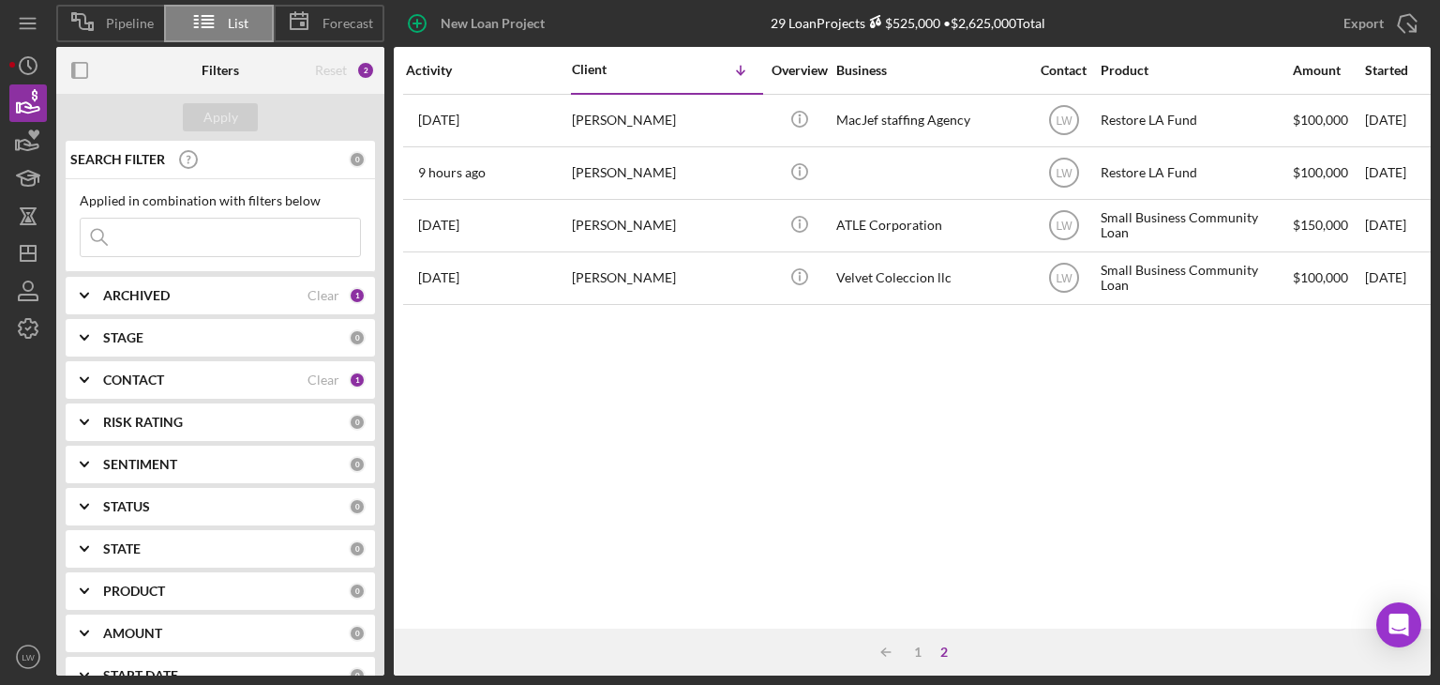
click at [913, 640] on div "Icon/Table Sort Arrow 1 2" at bounding box center [912, 651] width 1037 height 47
click at [915, 650] on div "1" at bounding box center [918, 651] width 26 height 15
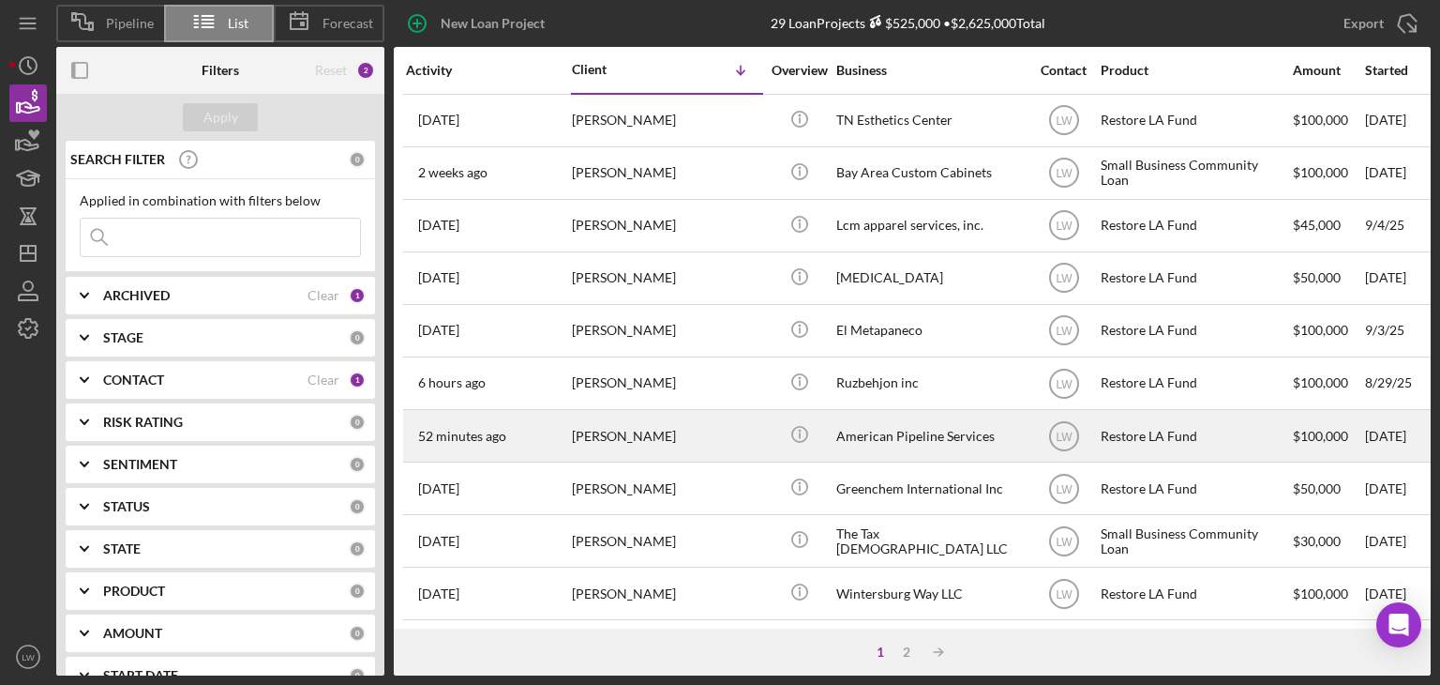
click at [881, 436] on div "American Pipeline Services" at bounding box center [930, 436] width 188 height 50
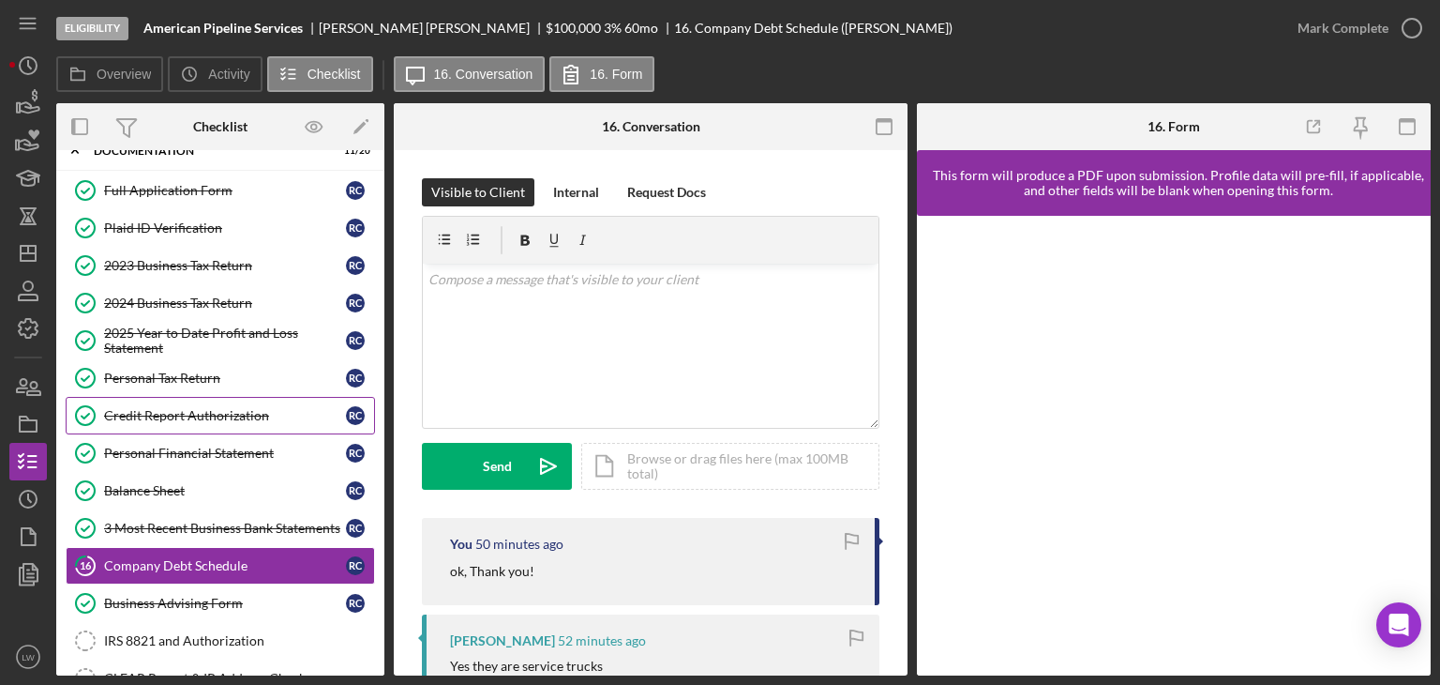
scroll to position [29, 0]
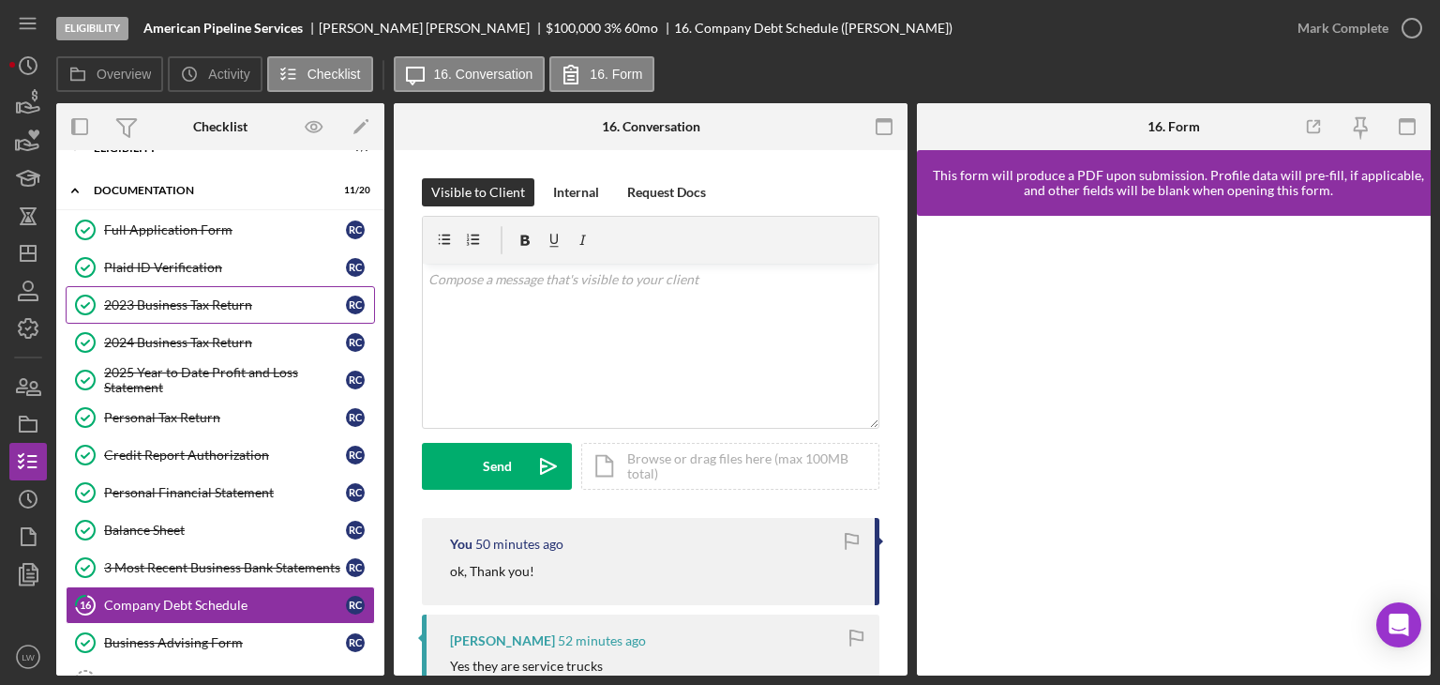
click at [199, 300] on div "2023 Business Tax Return" at bounding box center [225, 304] width 242 height 15
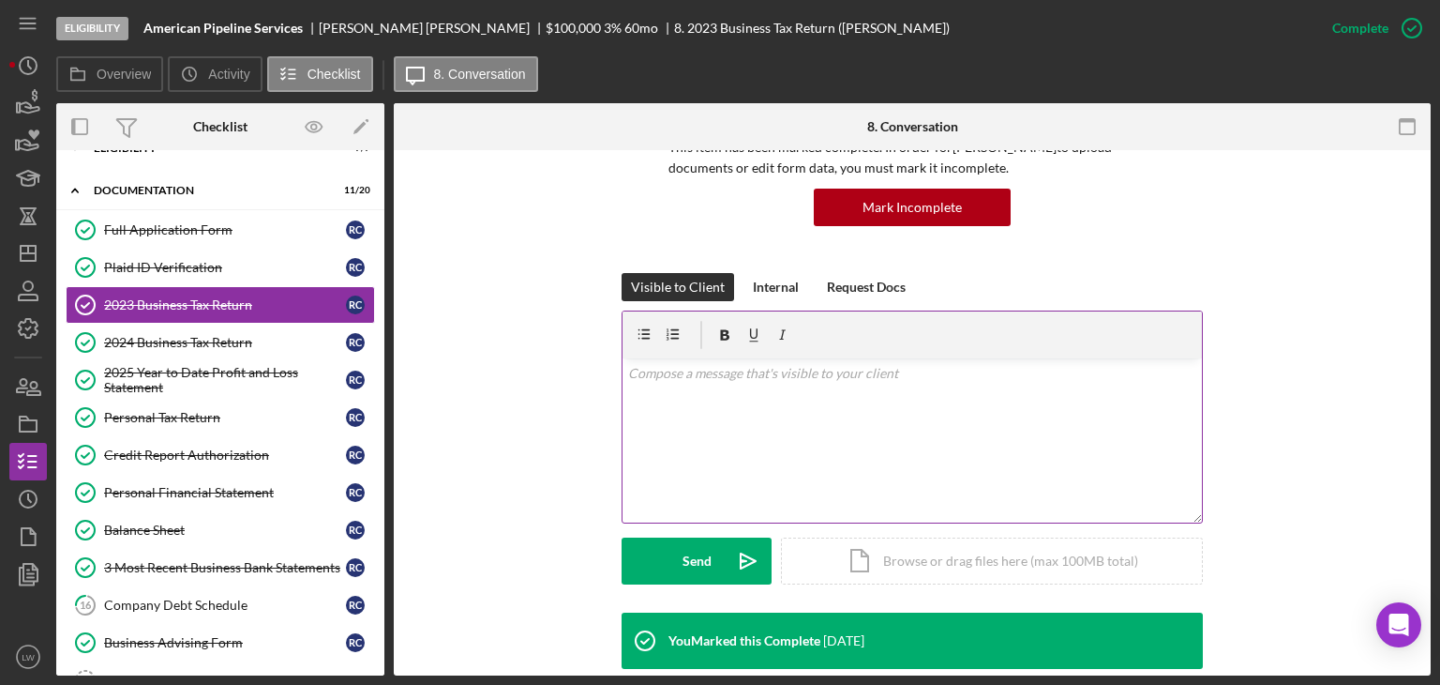
scroll to position [469, 0]
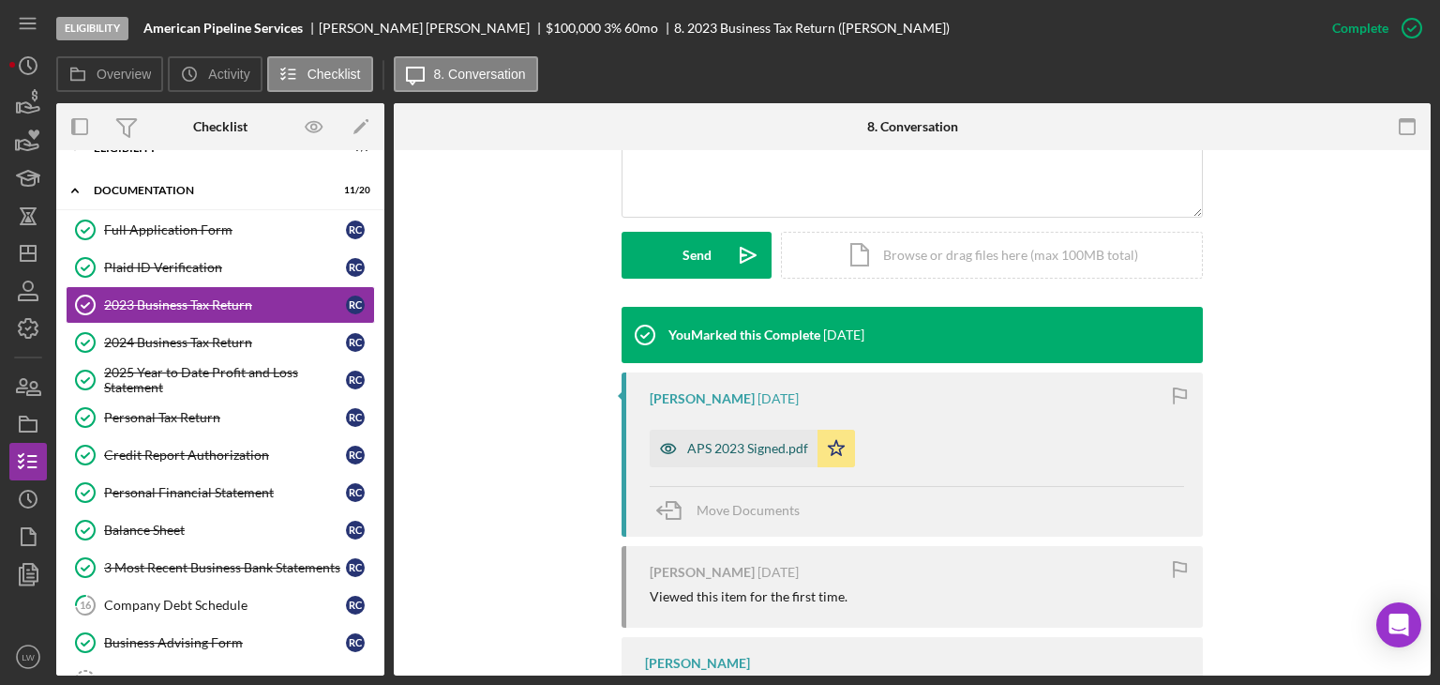
click at [746, 452] on div "APS 2023 Signed.pdf" at bounding box center [747, 448] width 121 height 15
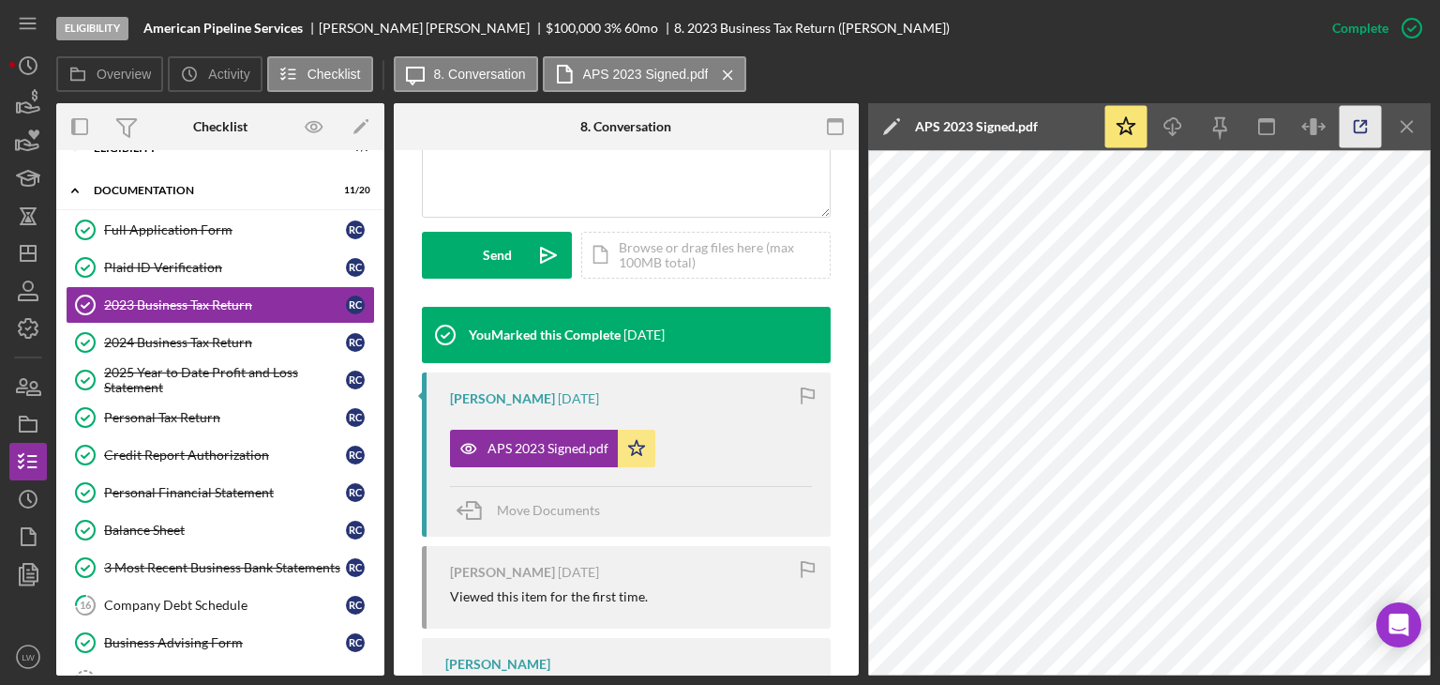
click at [1362, 131] on icon "button" at bounding box center [1361, 127] width 42 height 42
click at [164, 383] on div "2025 Year to Date Profit and Loss Statement" at bounding box center [225, 380] width 242 height 30
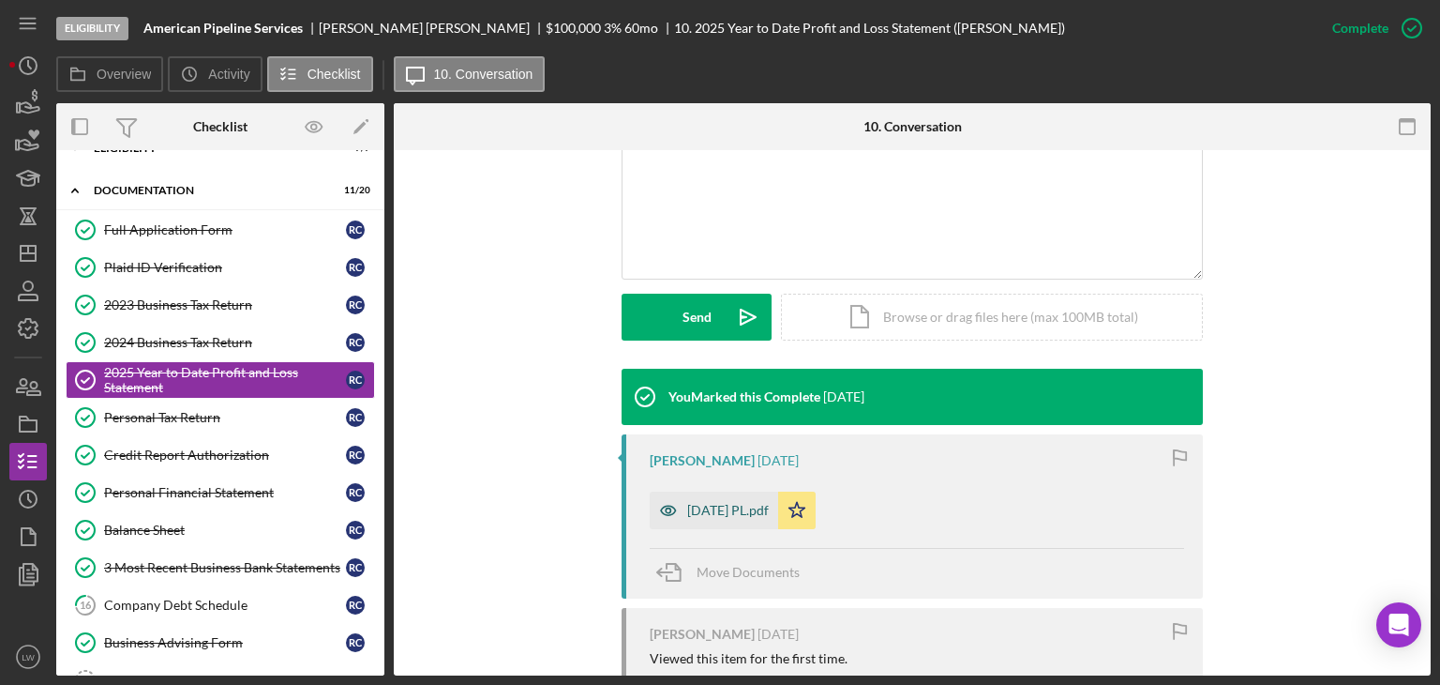
click at [713, 506] on div "08-31-25 PL.pdf" at bounding box center [728, 510] width 82 height 15
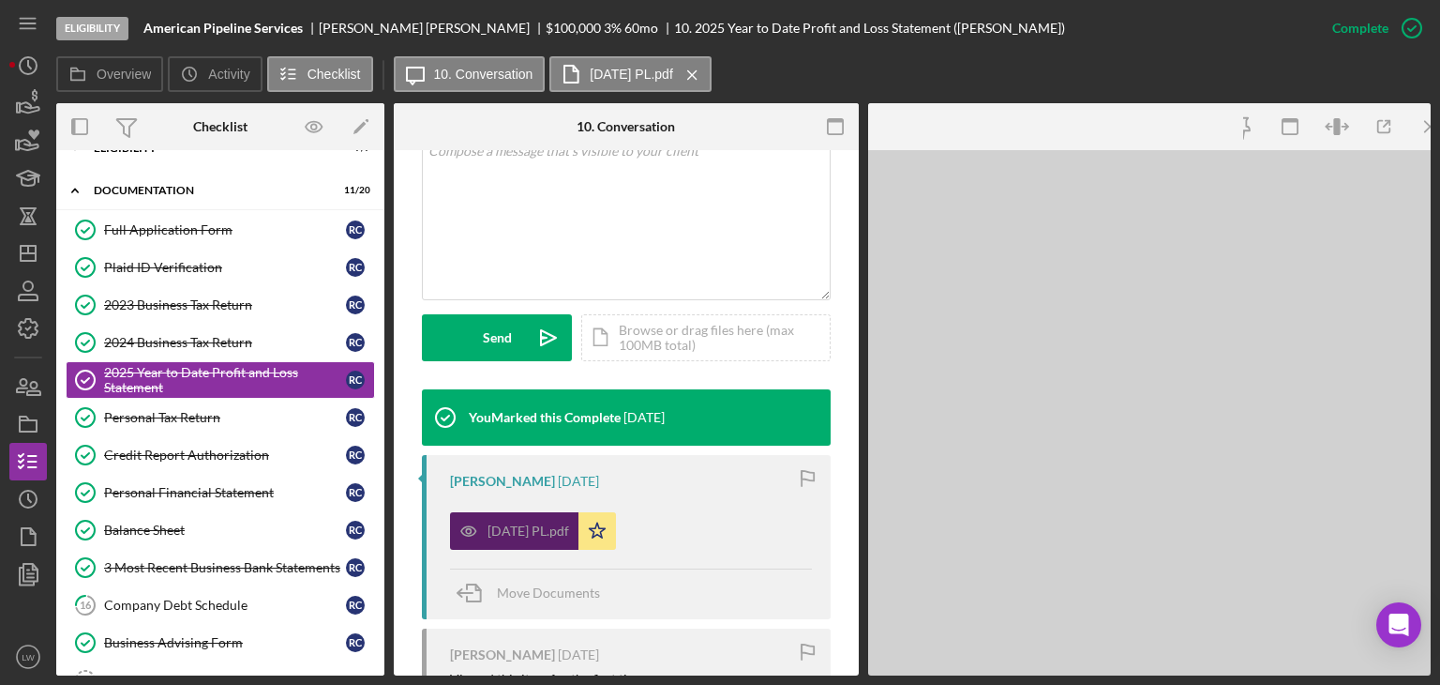
scroll to position [428, 0]
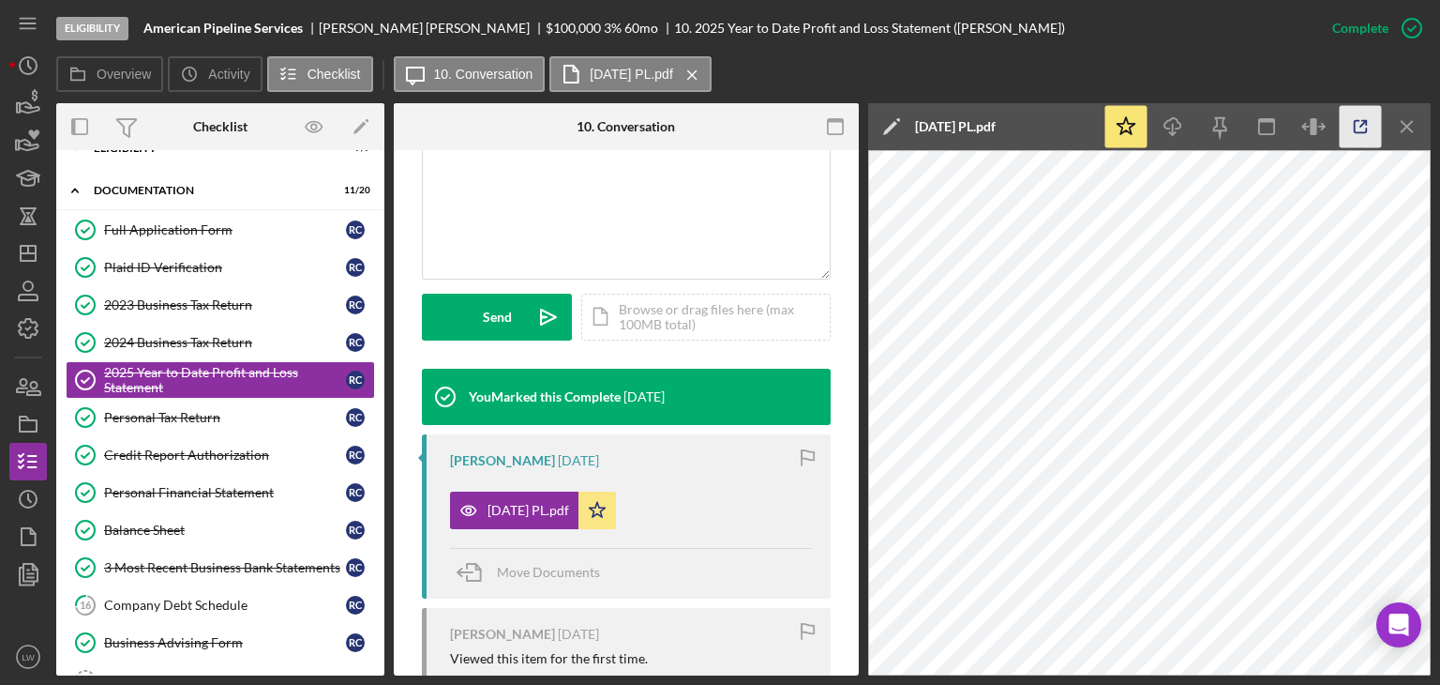
click at [1371, 125] on icon "button" at bounding box center [1361, 127] width 42 height 42
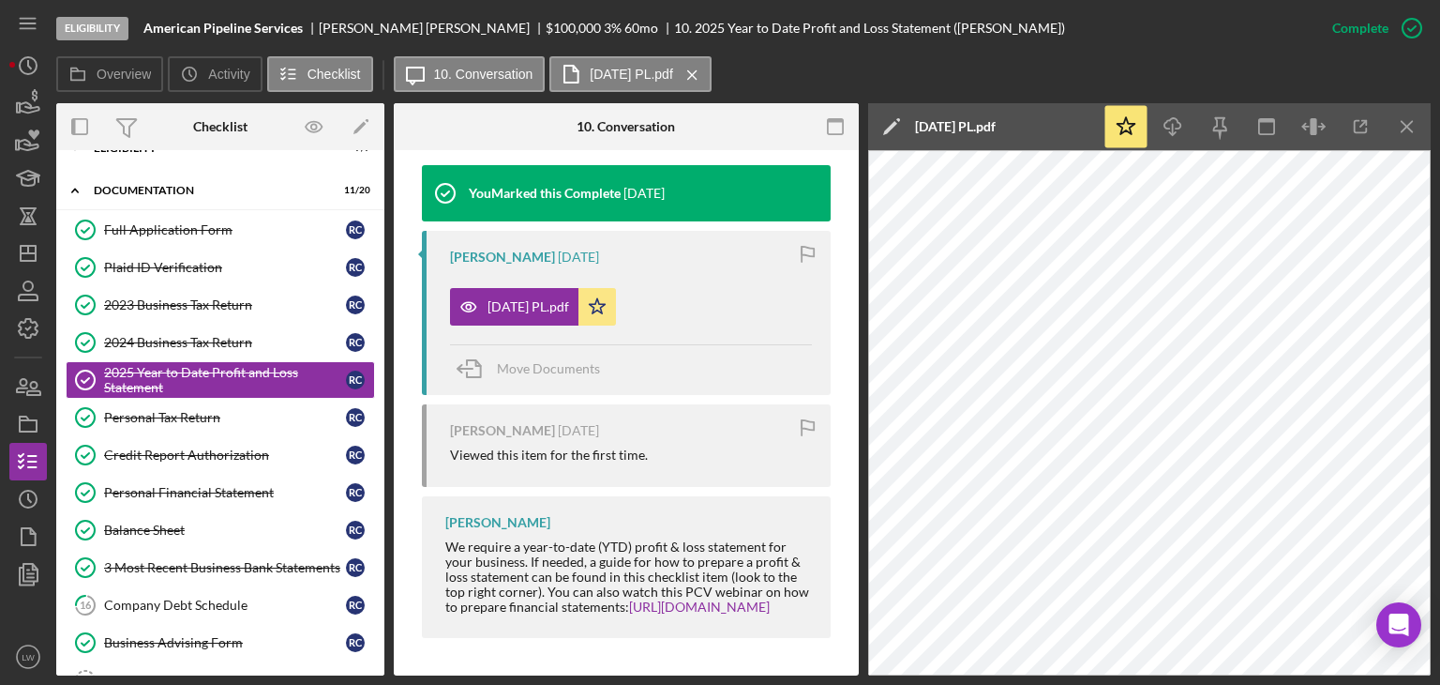
scroll to position [645, 0]
click at [23, 98] on icon "button" at bounding box center [28, 103] width 47 height 47
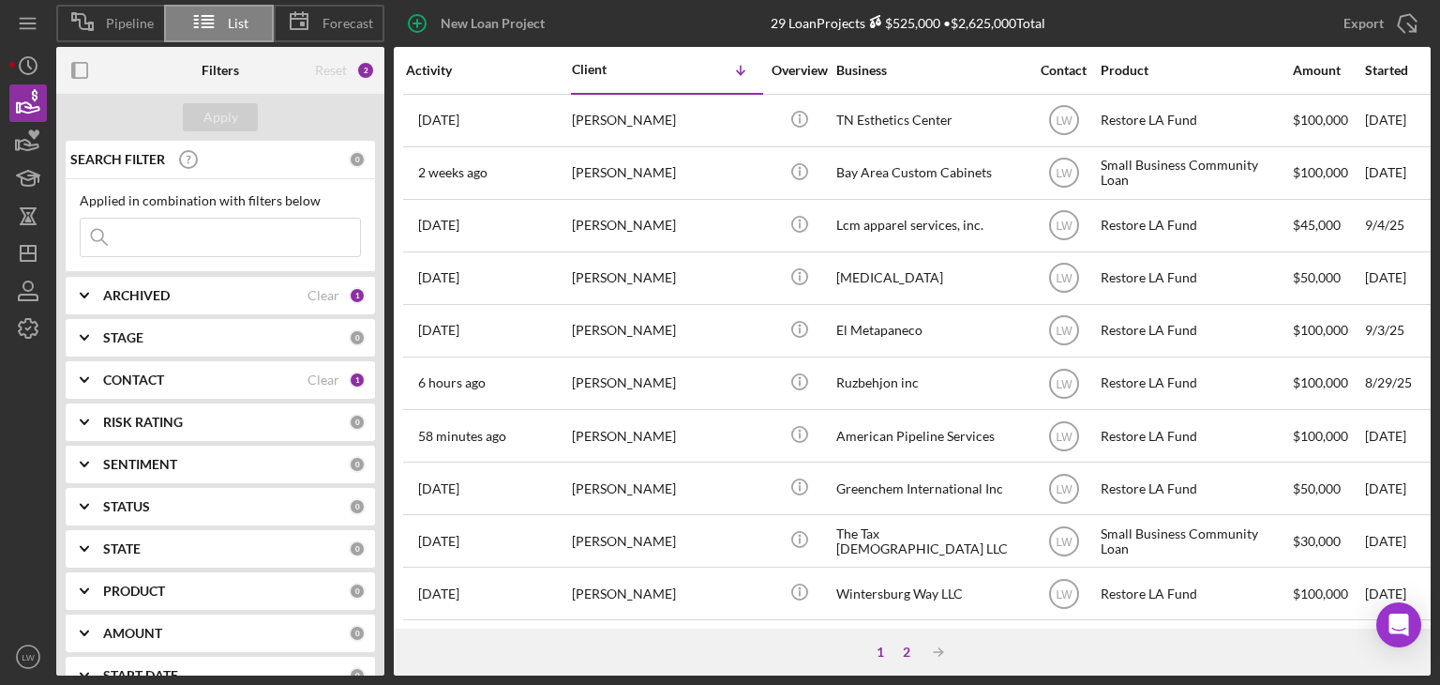
click at [904, 651] on div "2" at bounding box center [907, 651] width 26 height 15
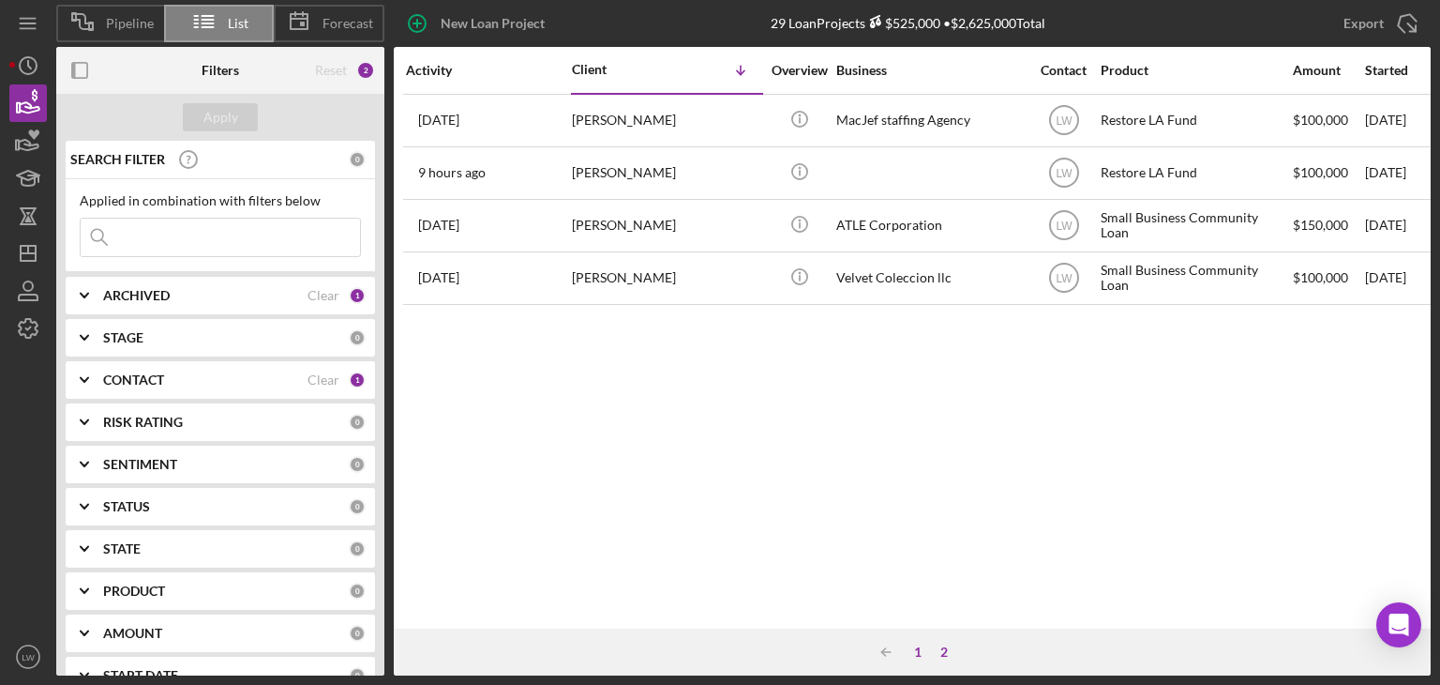
click at [915, 651] on div "1" at bounding box center [918, 651] width 26 height 15
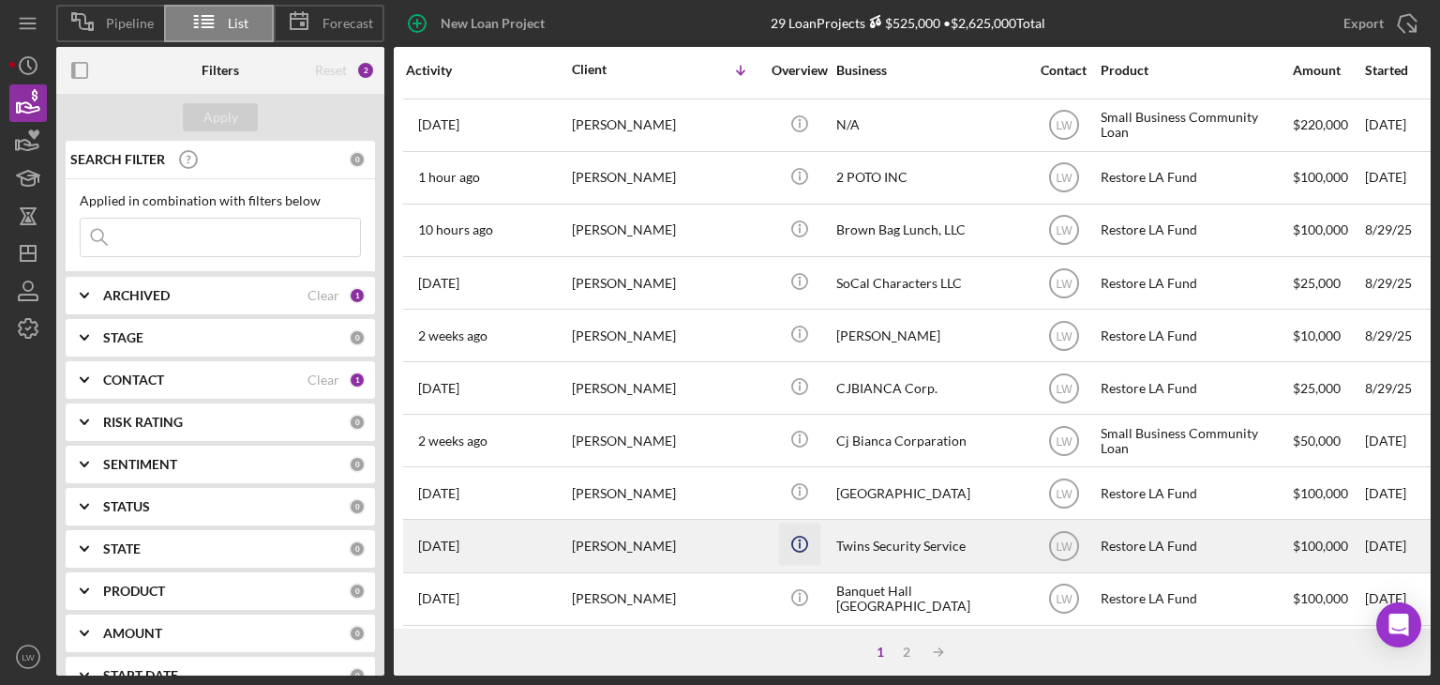
scroll to position [805, 0]
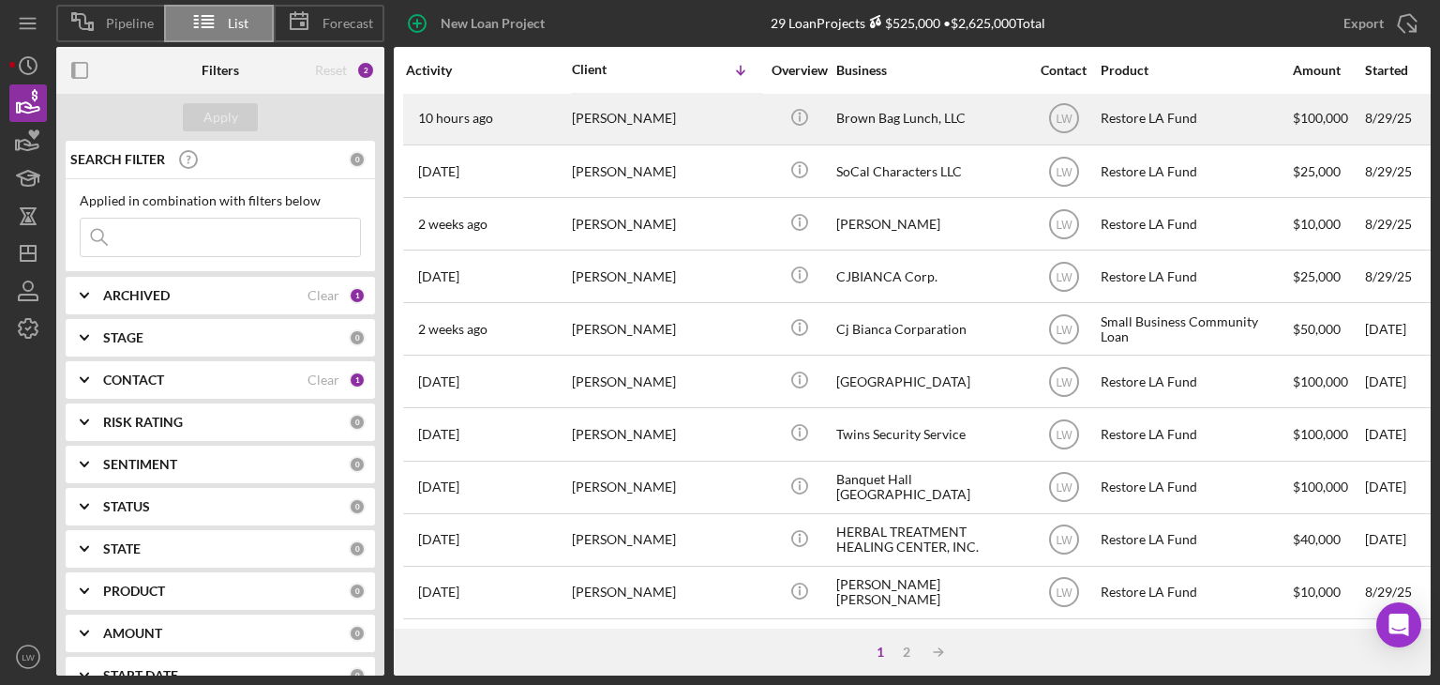
click at [710, 117] on div "[PERSON_NAME]" at bounding box center [666, 119] width 188 height 50
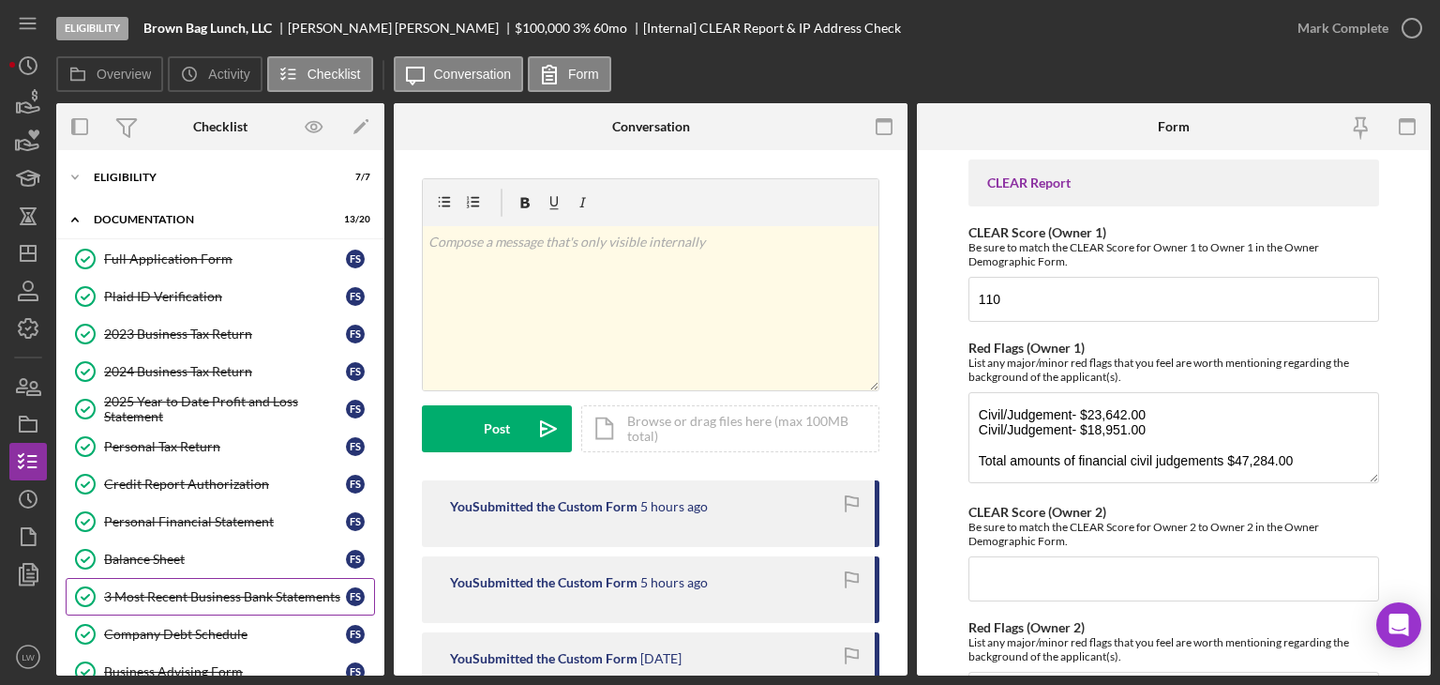
click at [178, 591] on div "3 Most Recent Business Bank Statements" at bounding box center [225, 596] width 242 height 15
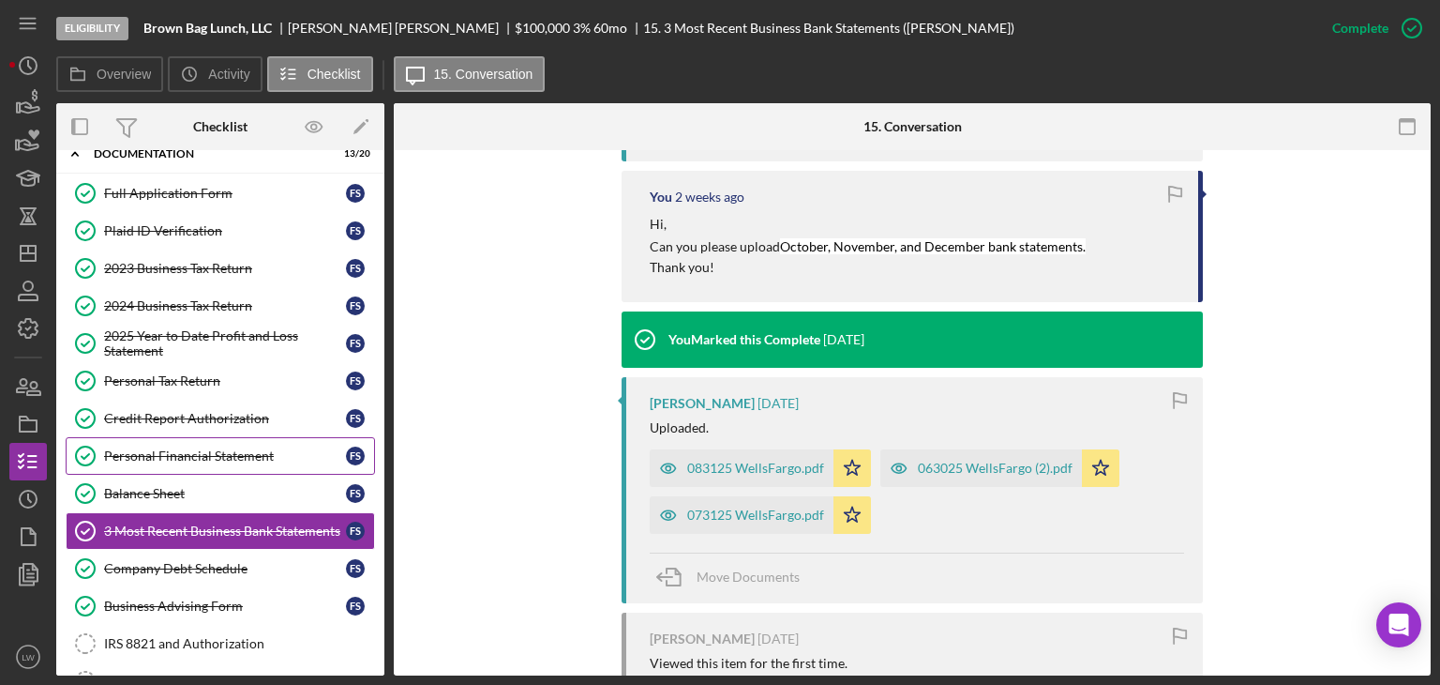
scroll to position [94, 0]
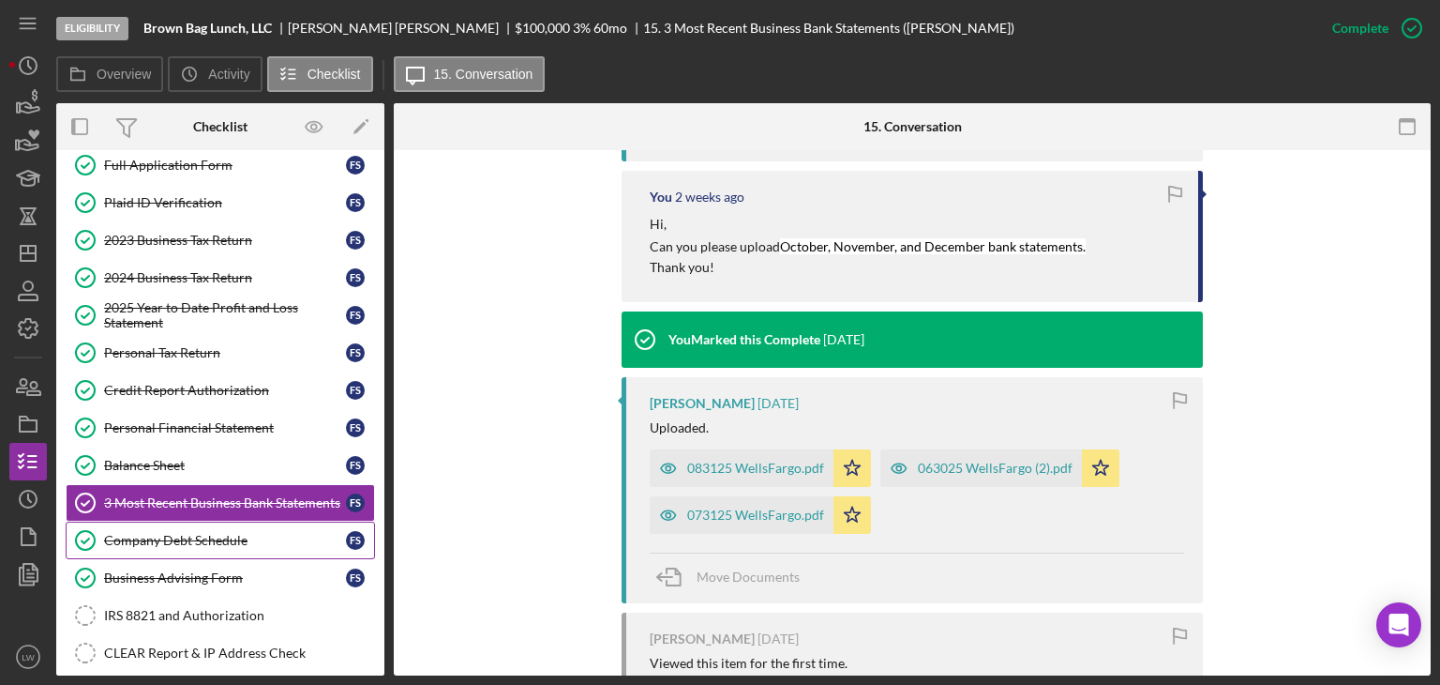
click at [208, 544] on link "Company Debt Schedule Company Debt Schedule F S" at bounding box center [220, 540] width 309 height 38
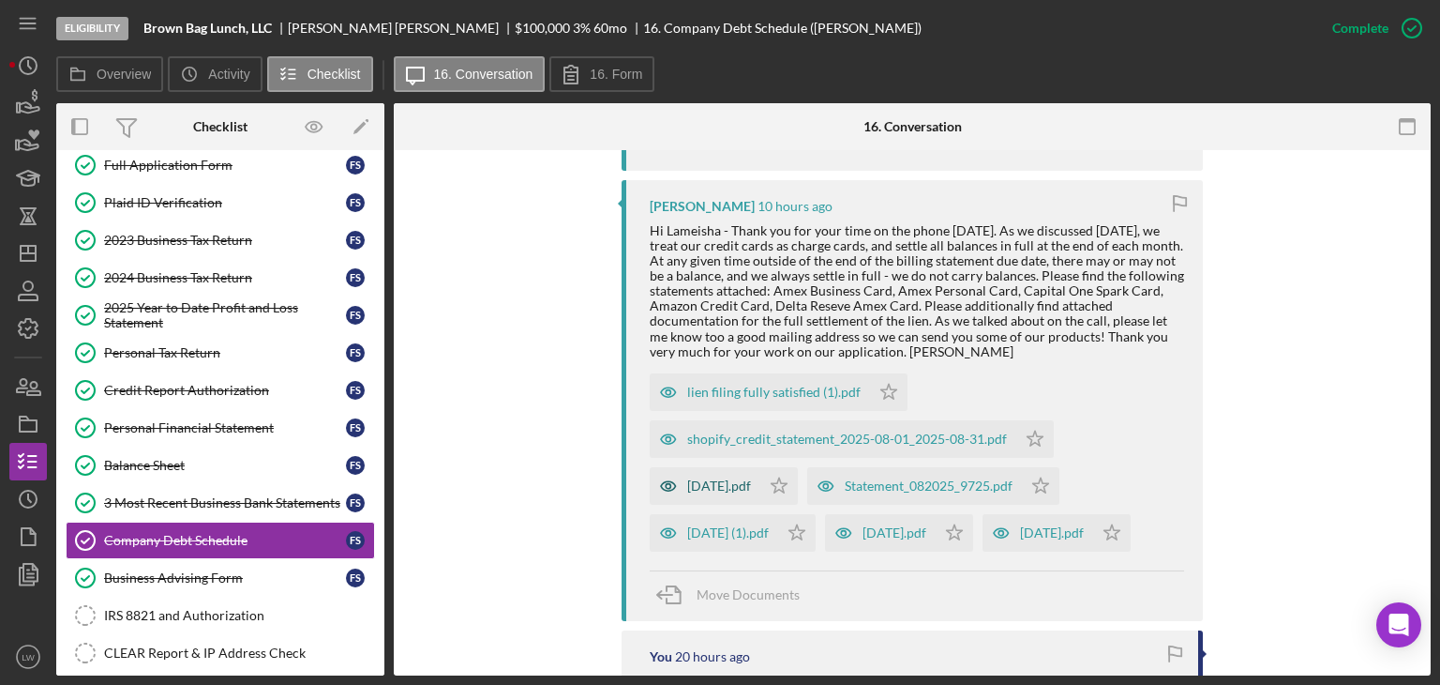
click at [735, 485] on div "[DATE].pdf" at bounding box center [719, 485] width 64 height 15
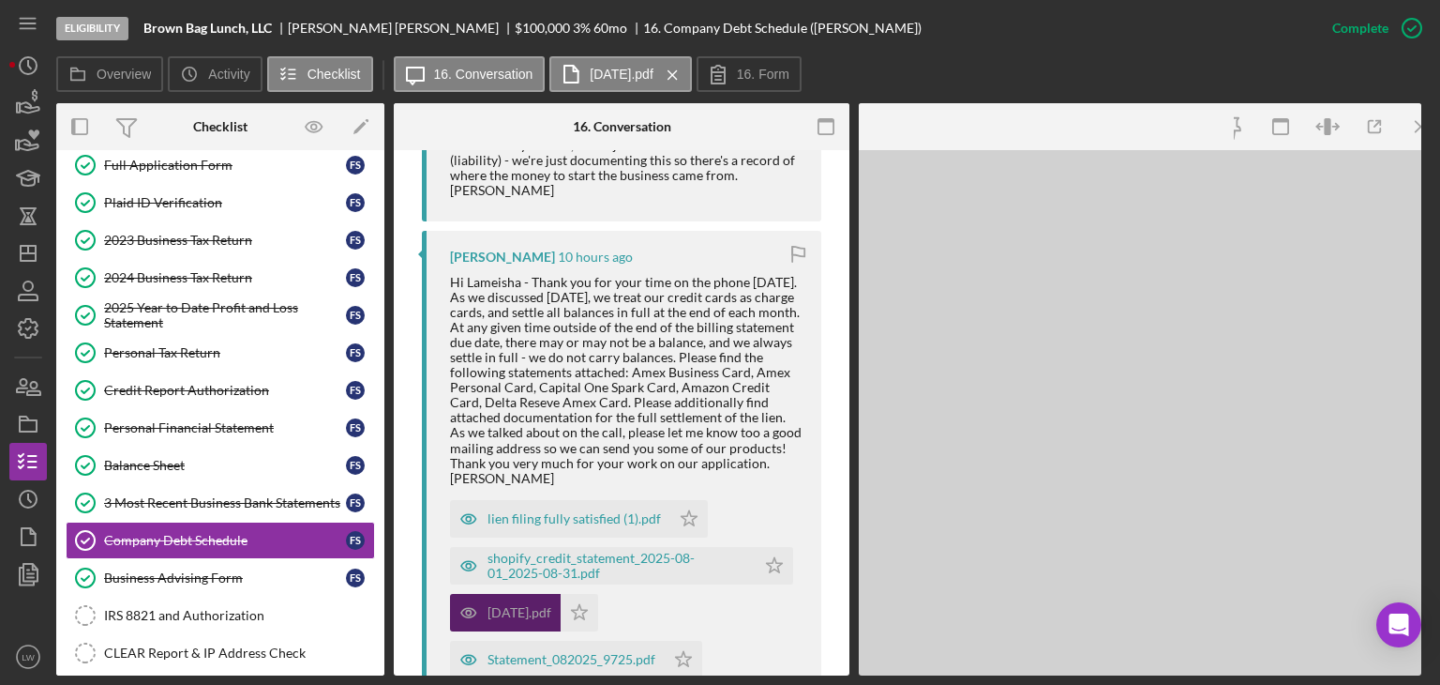
scroll to position [865, 0]
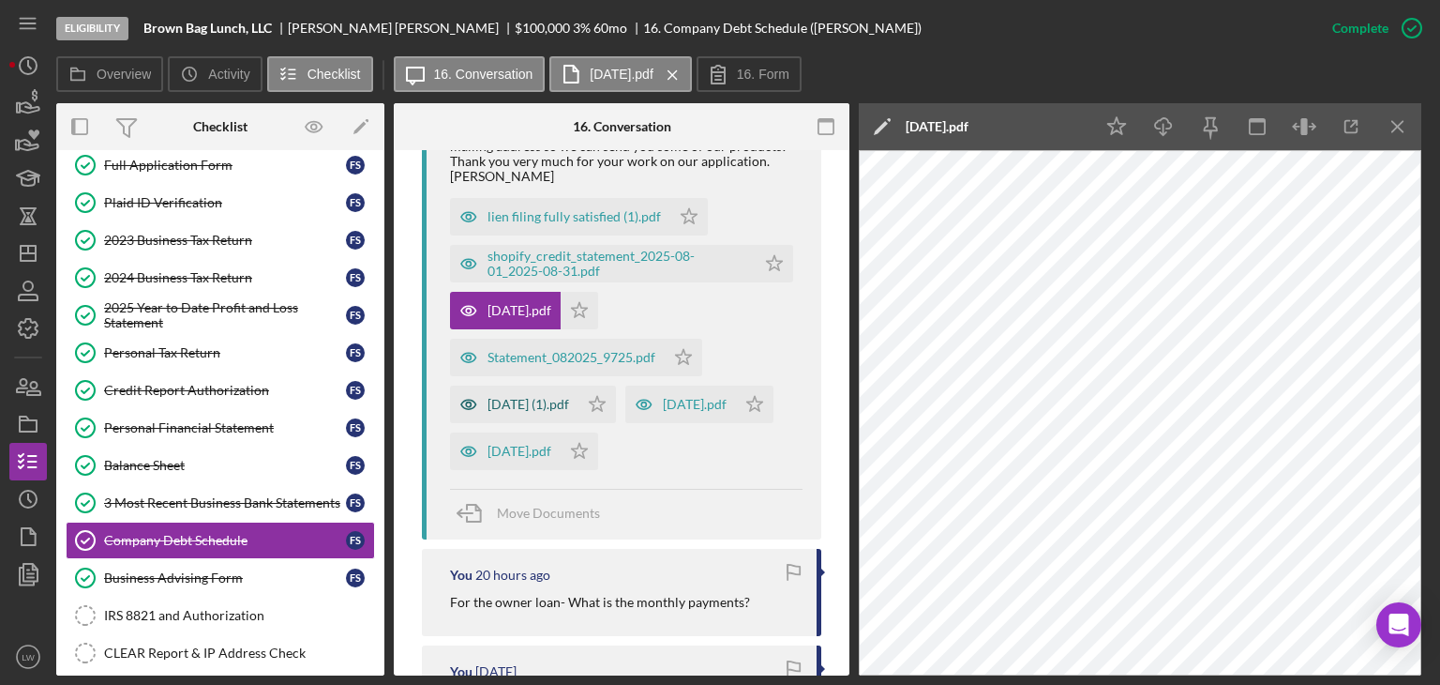
click at [536, 406] on div "[DATE] (1).pdf" at bounding box center [529, 404] width 82 height 15
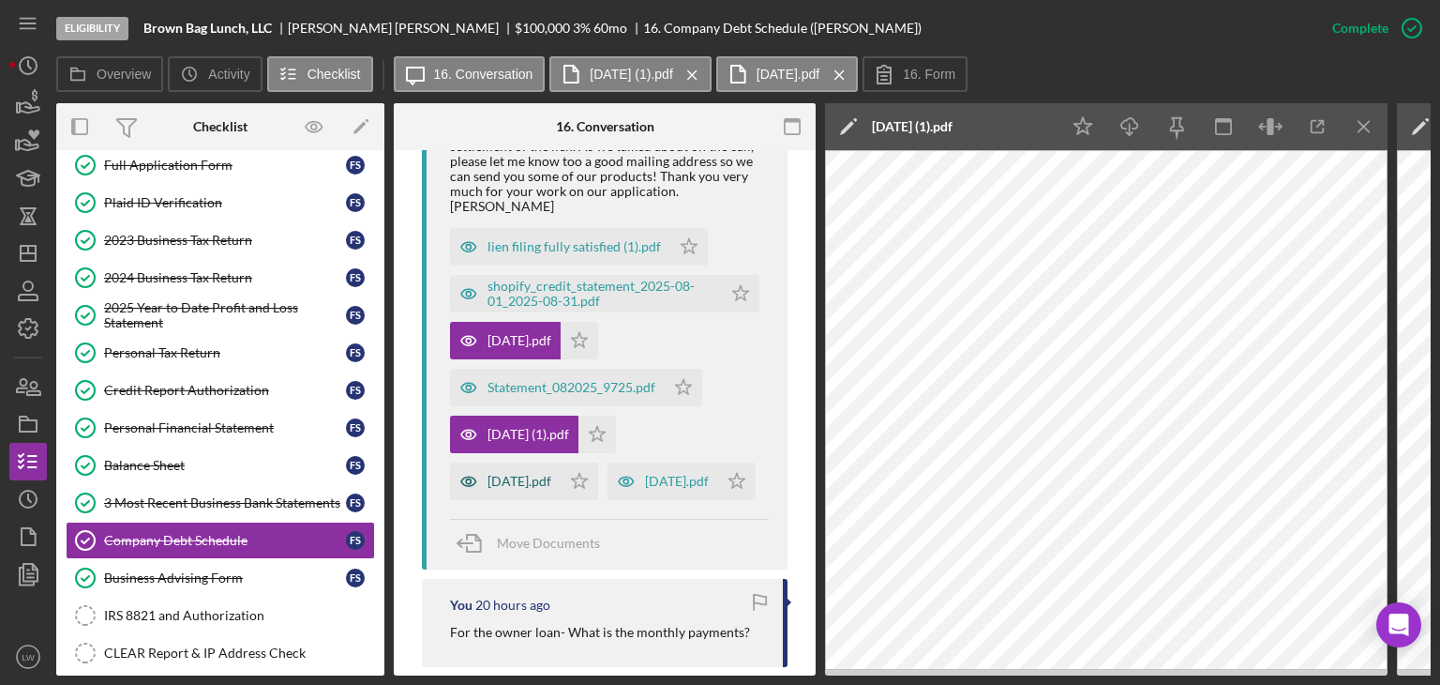
click at [517, 474] on div "[DATE].pdf" at bounding box center [520, 481] width 64 height 15
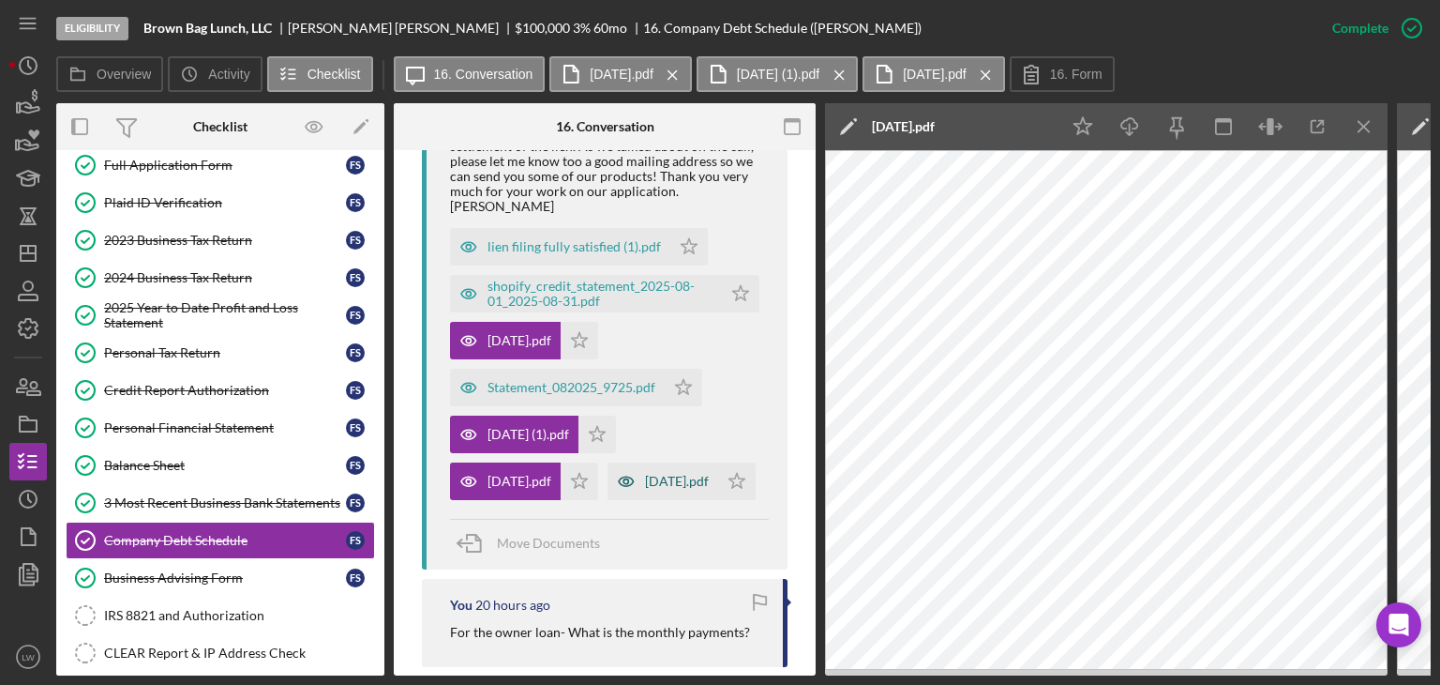
click at [645, 489] on div "[DATE].pdf" at bounding box center [677, 481] width 64 height 15
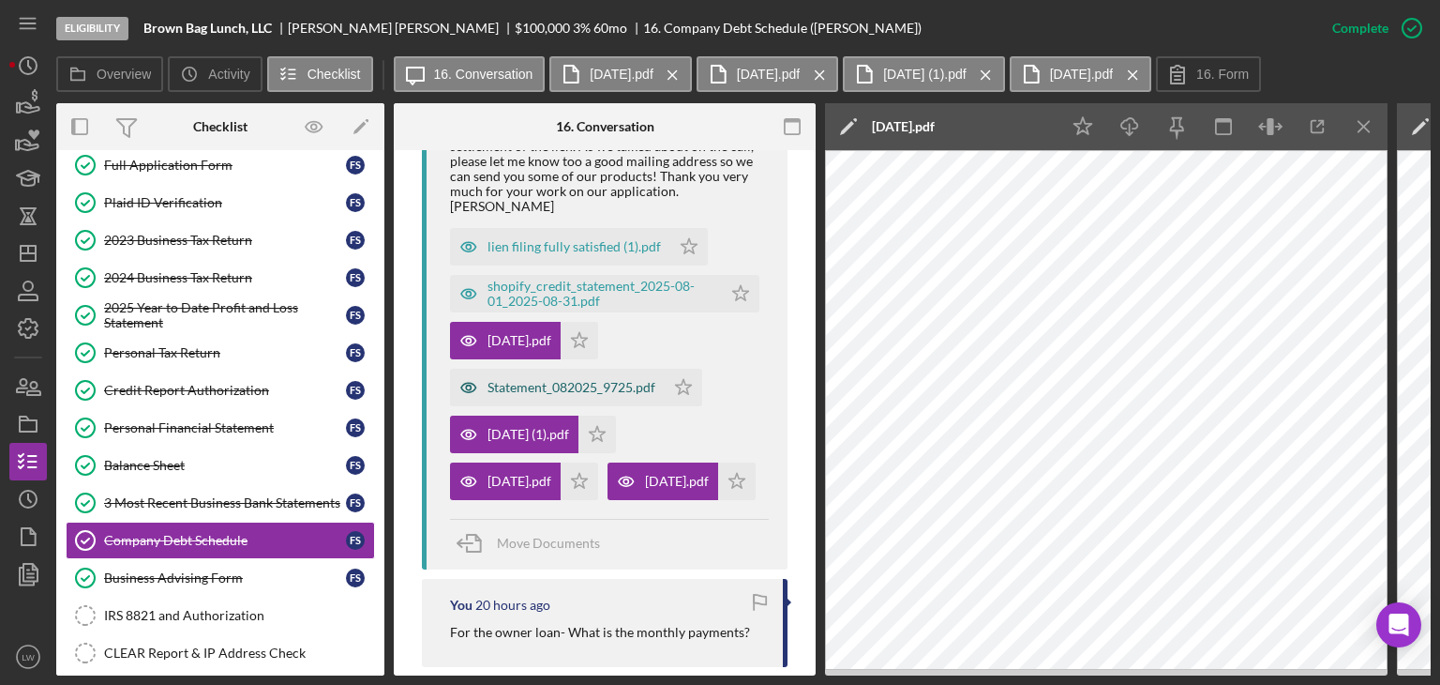
click at [521, 380] on div "Statement_082025_9725.pdf" at bounding box center [557, 388] width 215 height 38
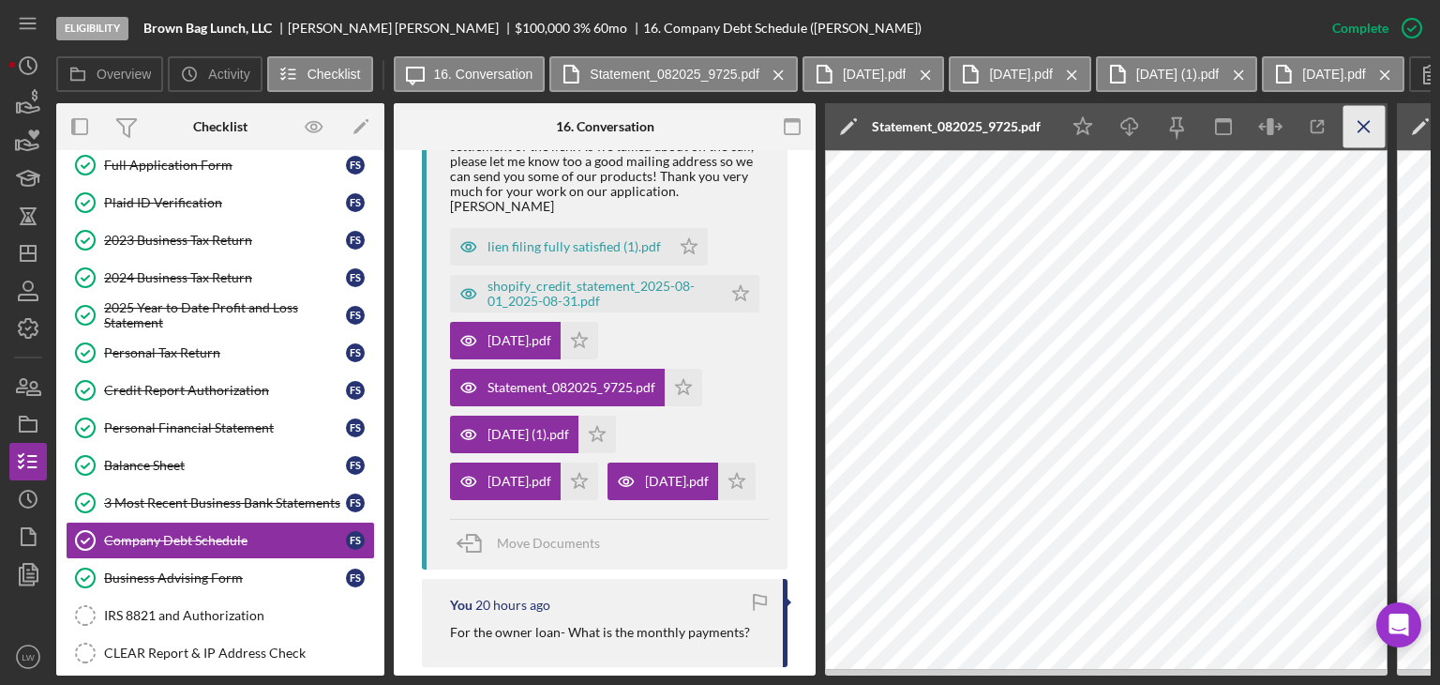
click at [1376, 121] on icon "Icon/Menu Close" at bounding box center [1365, 127] width 42 height 42
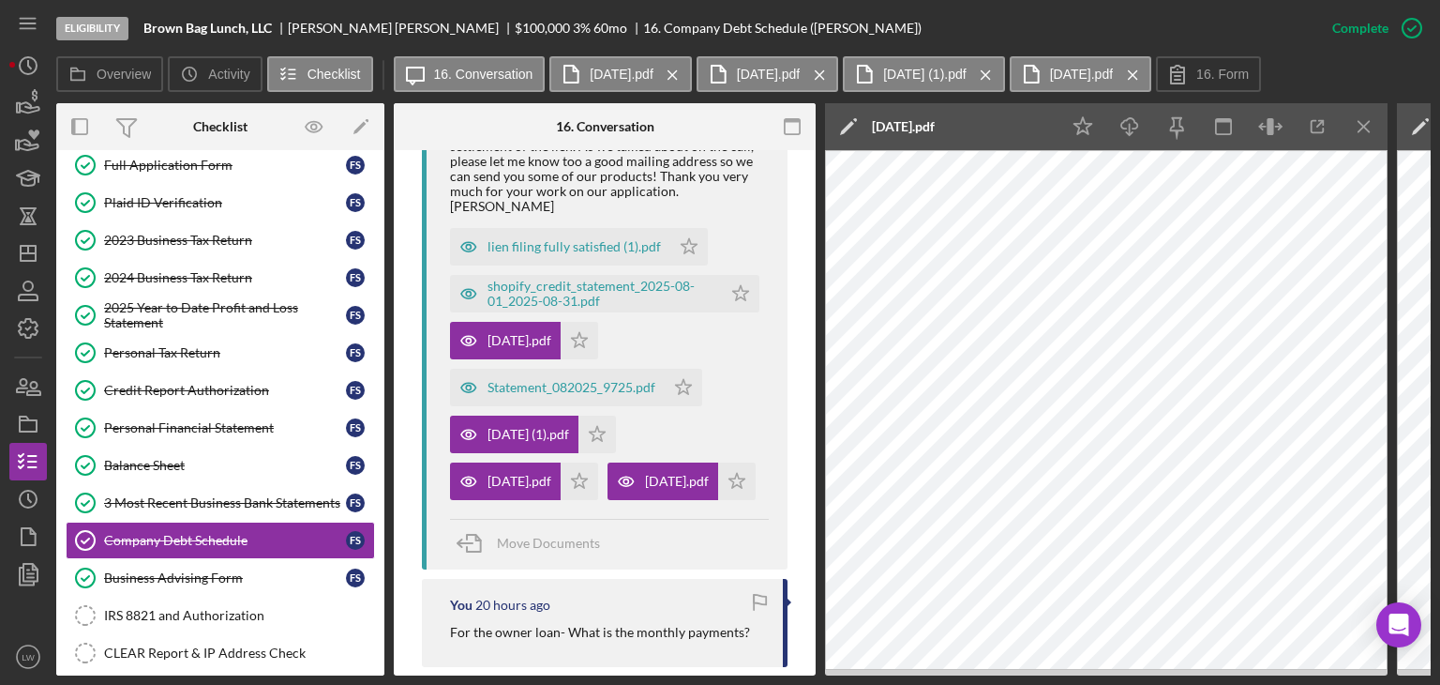
click at [1376, 121] on icon "Icon/Menu Close" at bounding box center [1365, 127] width 42 height 42
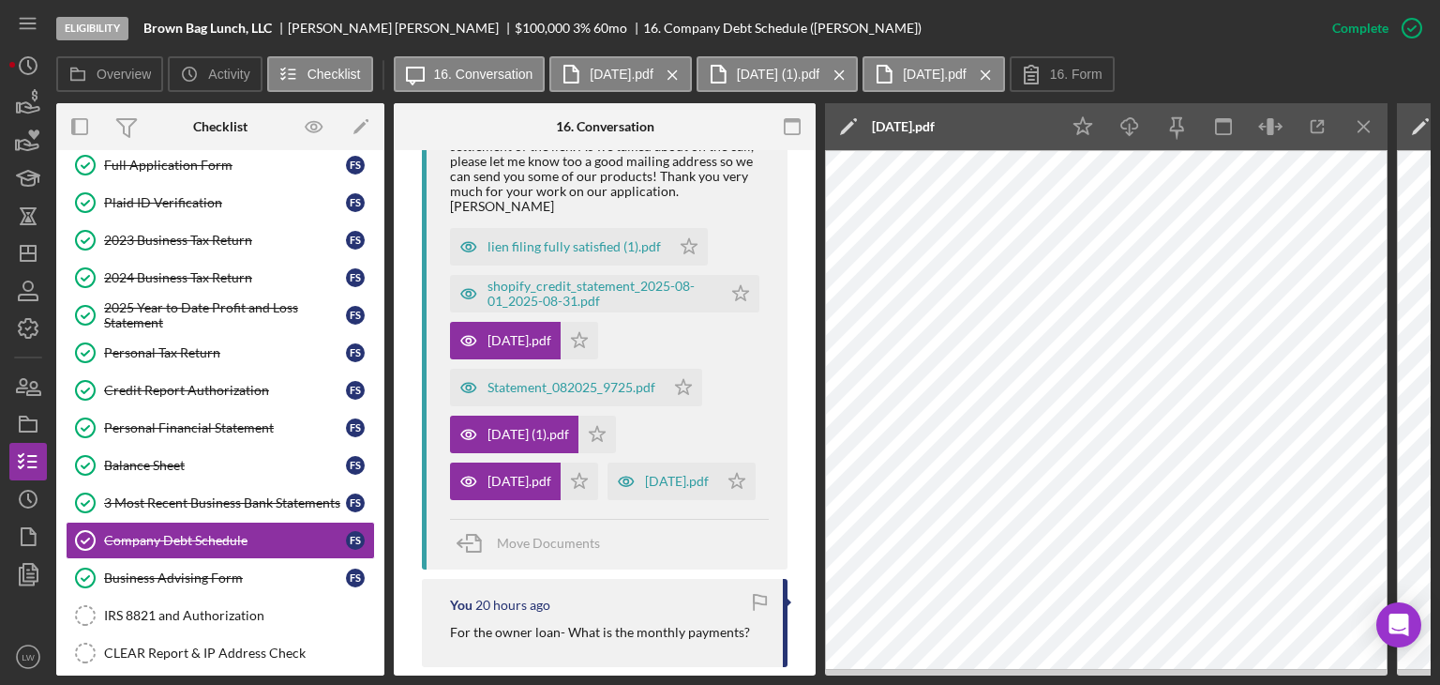
click at [1376, 121] on icon "Icon/Menu Close" at bounding box center [1365, 127] width 42 height 42
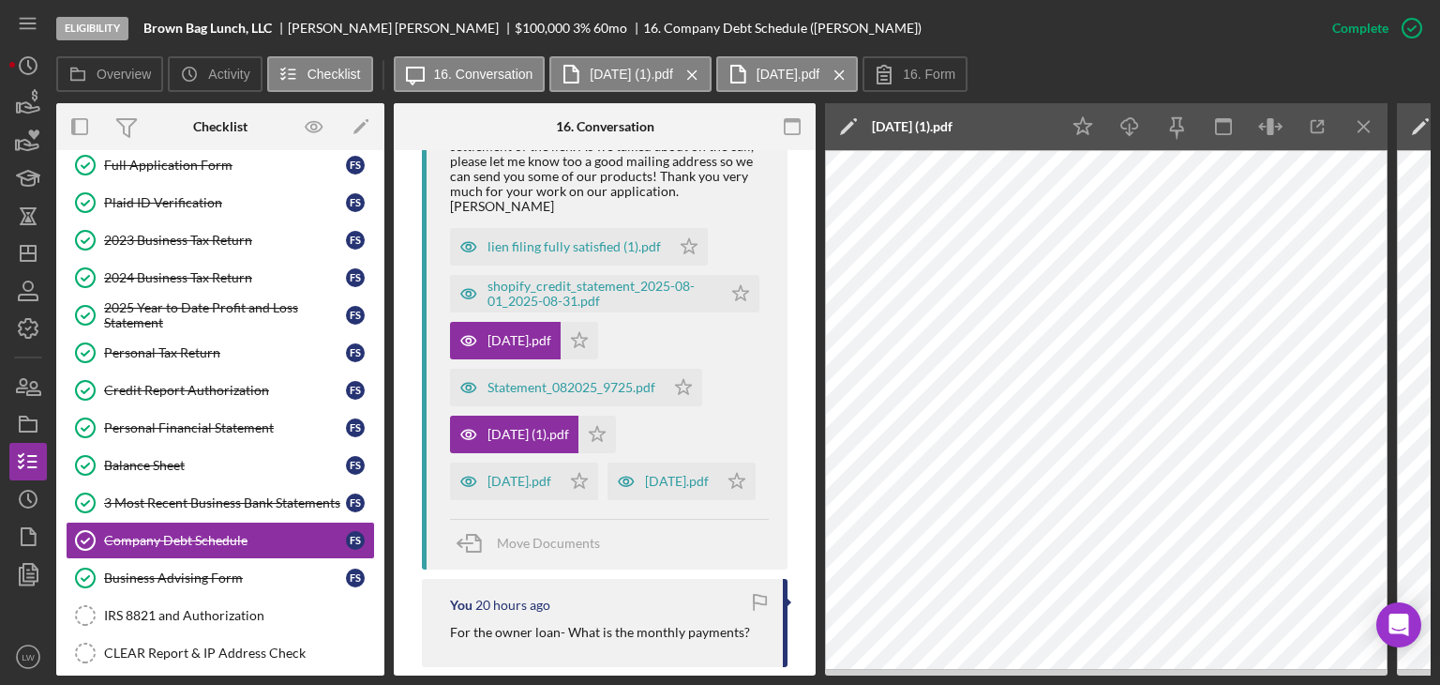
click at [1376, 121] on icon "Icon/Menu Close" at bounding box center [1365, 127] width 42 height 42
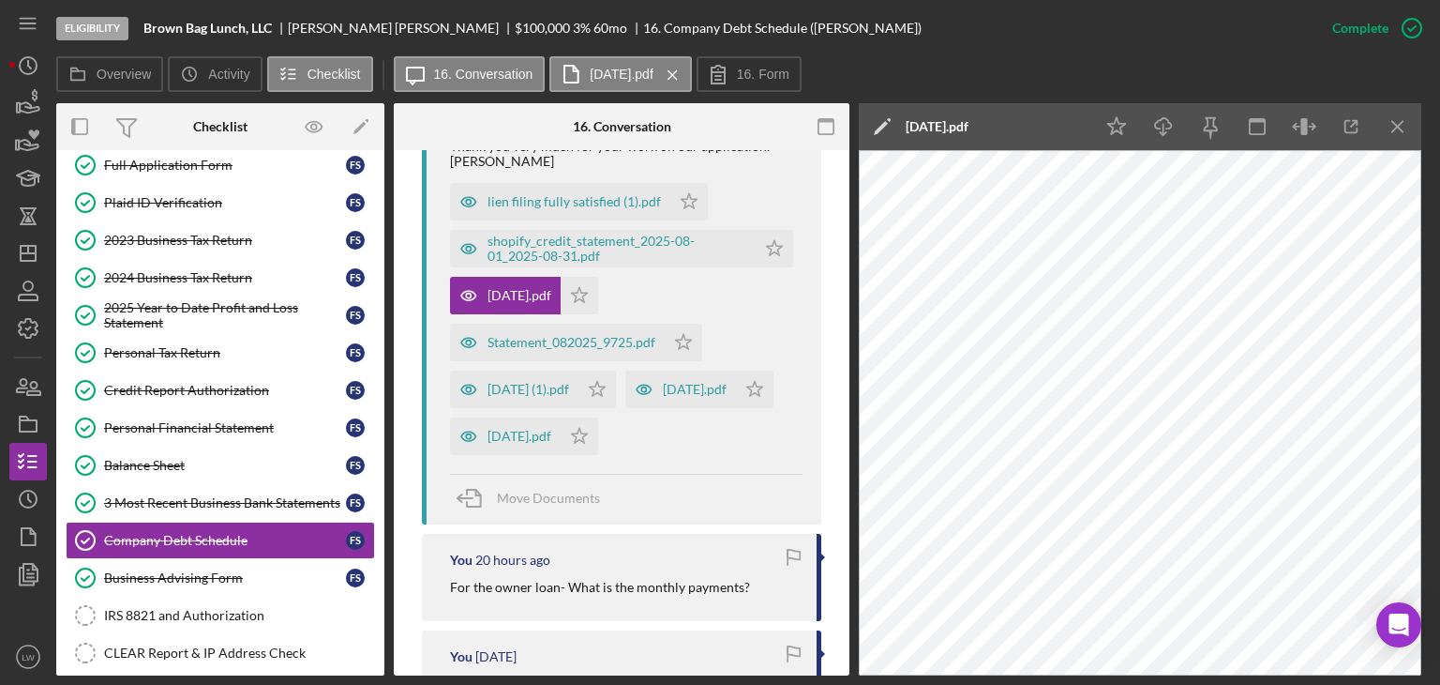
scroll to position [1146, 0]
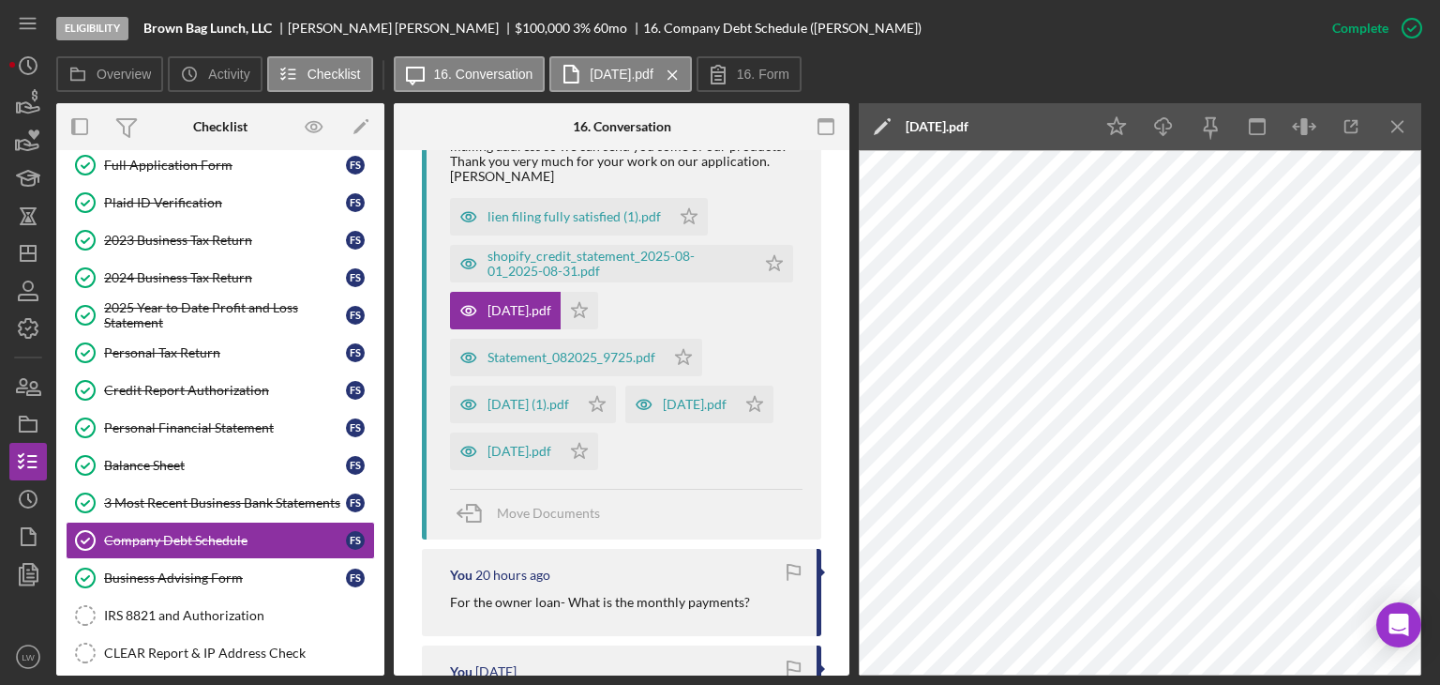
click at [1376, 121] on div "Icon/Star Icon/Download Icon/Menu Close" at bounding box center [1257, 126] width 328 height 47
click at [1388, 121] on icon "Icon/Menu Close" at bounding box center [1399, 127] width 42 height 42
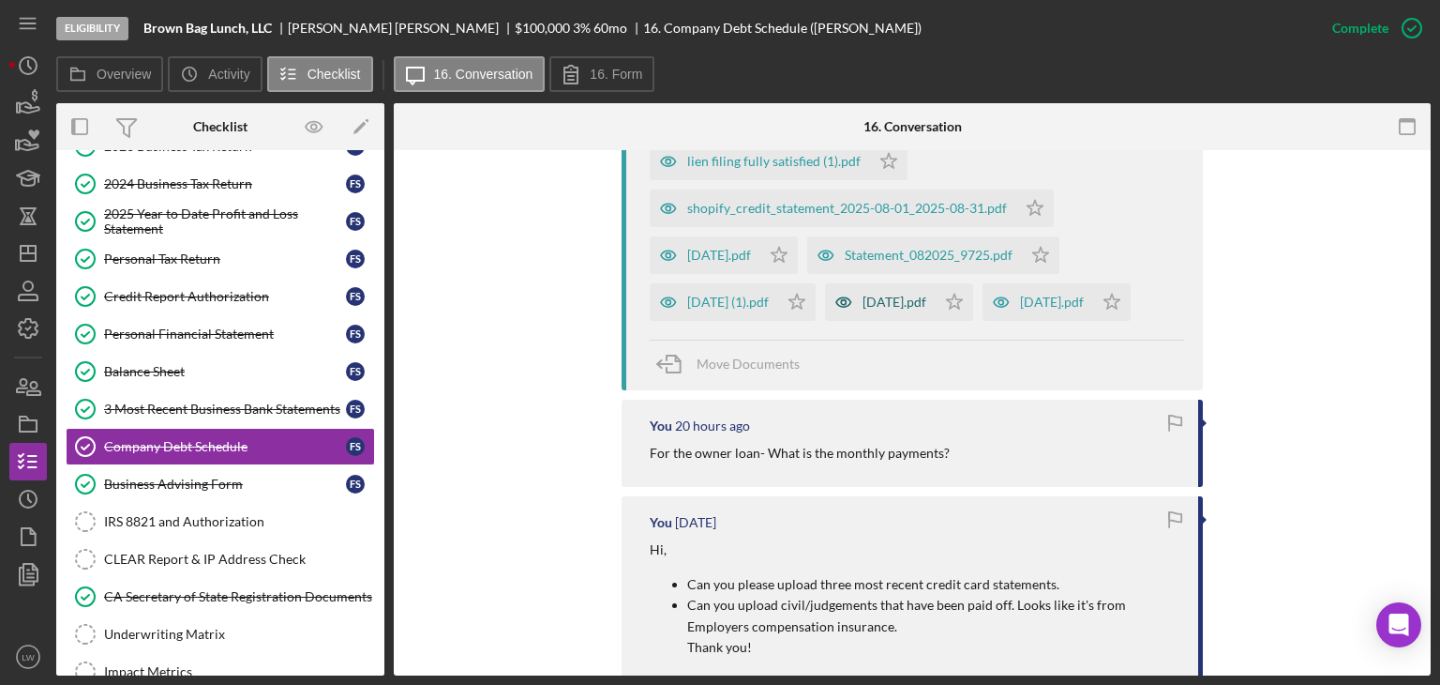
scroll to position [1031, 0]
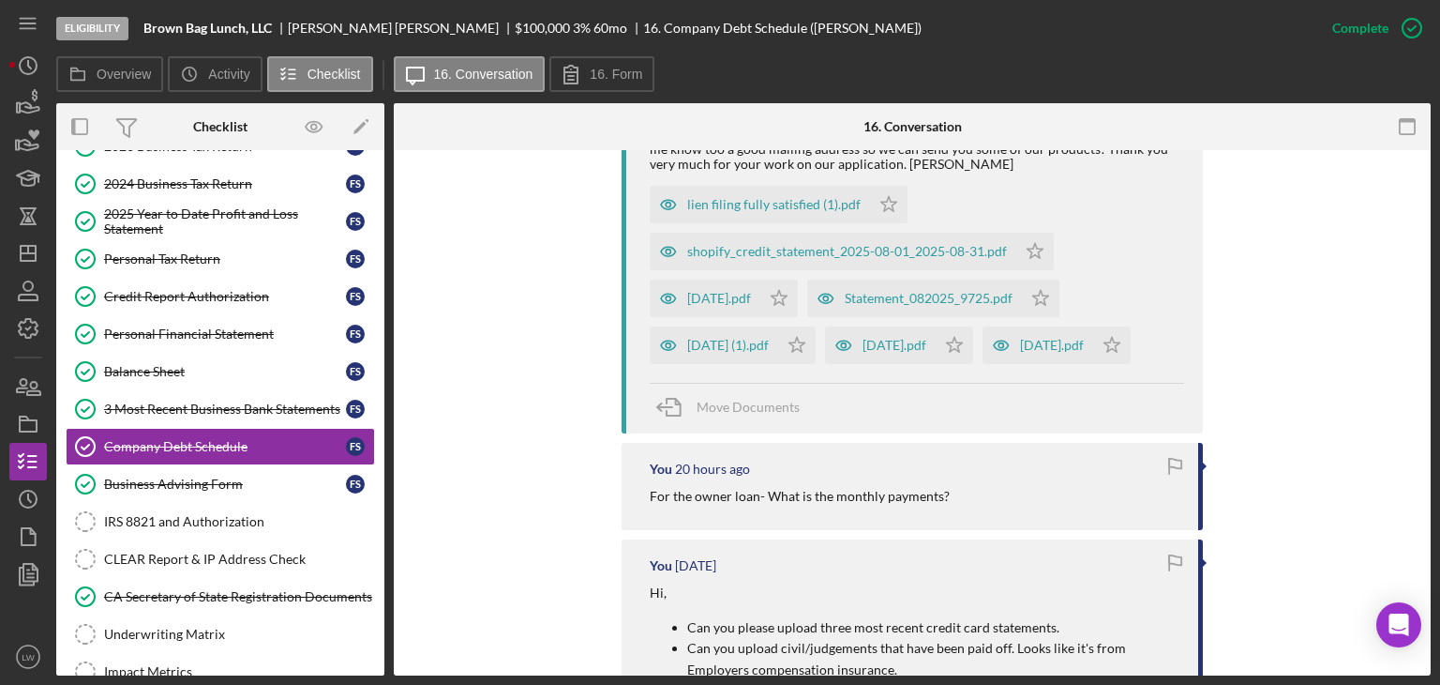
click at [844, 252] on div "shopify_credit_statement_2025-08-01_2025-08-31.pdf" at bounding box center [847, 251] width 320 height 15
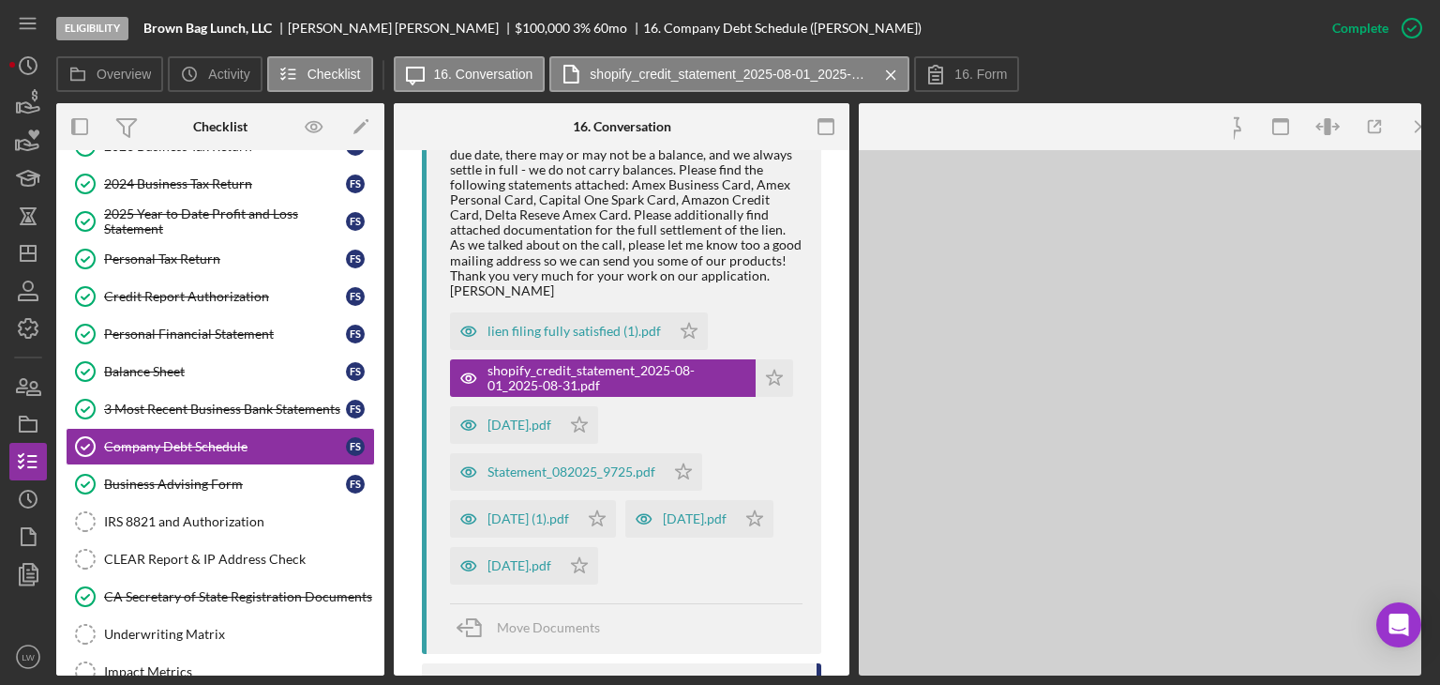
scroll to position [1082, 0]
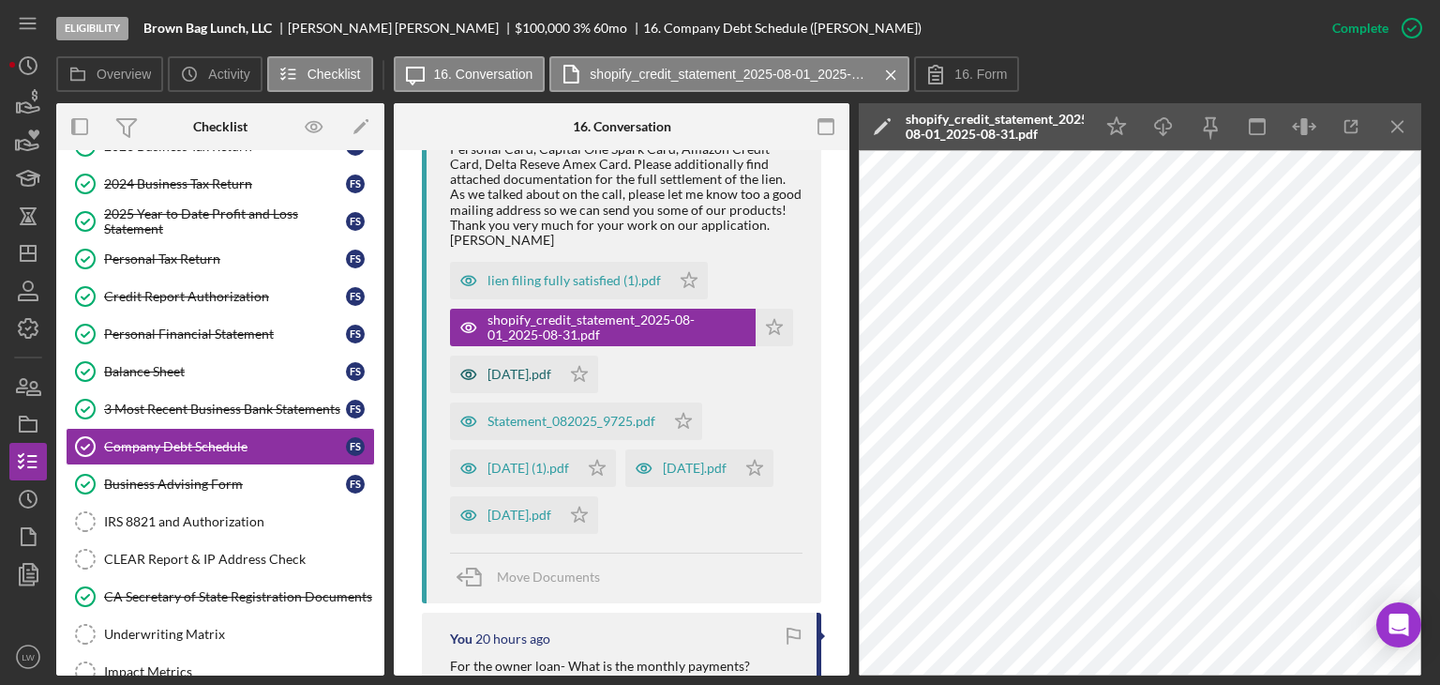
drag, startPoint x: 545, startPoint y: 382, endPoint x: 528, endPoint y: 378, distance: 17.3
click at [528, 378] on div "[DATE].pdf" at bounding box center [505, 374] width 111 height 38
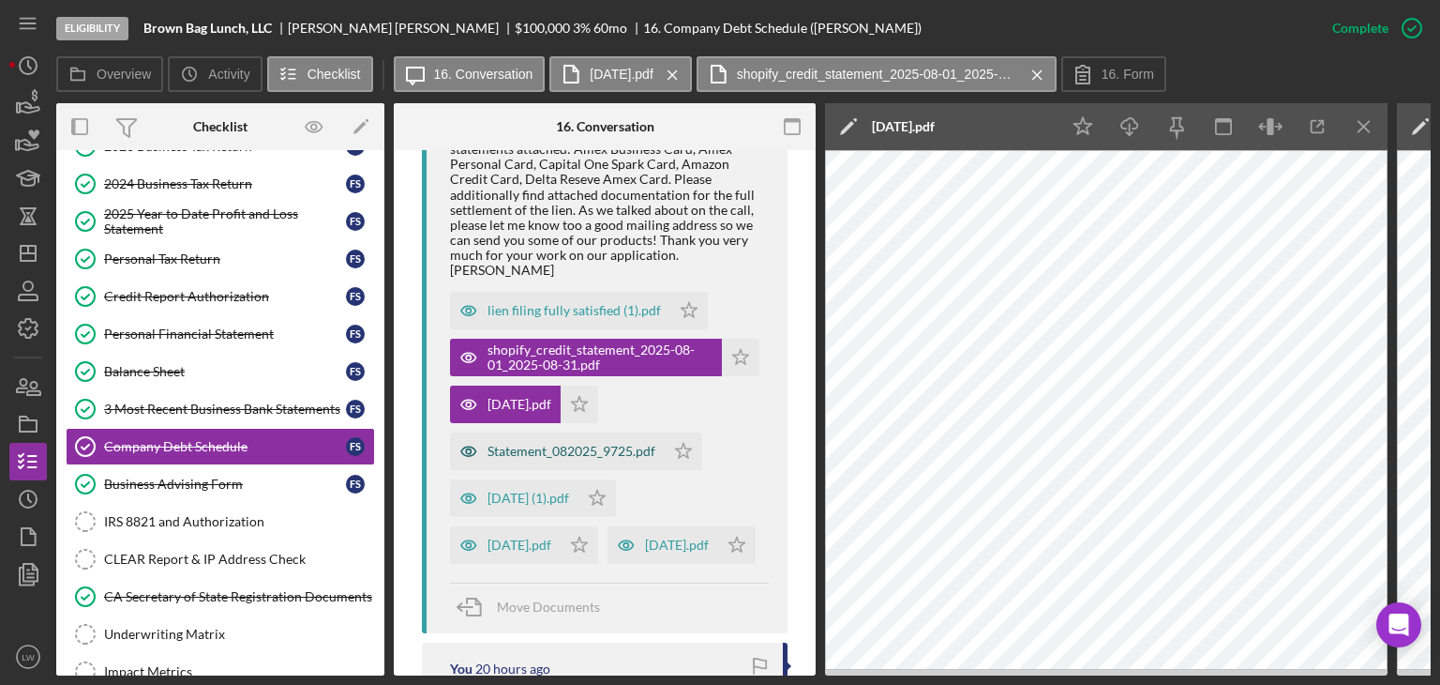
click at [533, 444] on div "Statement_082025_9725.pdf" at bounding box center [572, 451] width 168 height 15
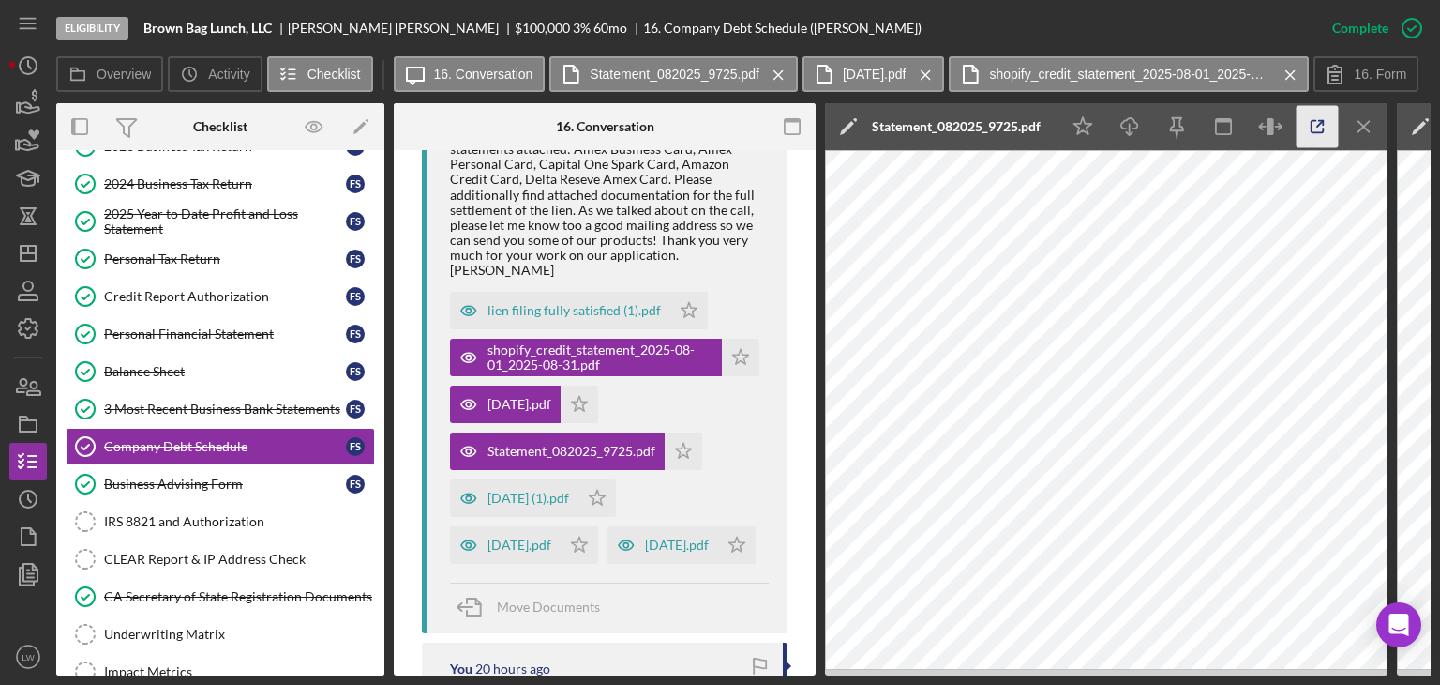
click at [1312, 115] on icon "button" at bounding box center [1318, 127] width 42 height 42
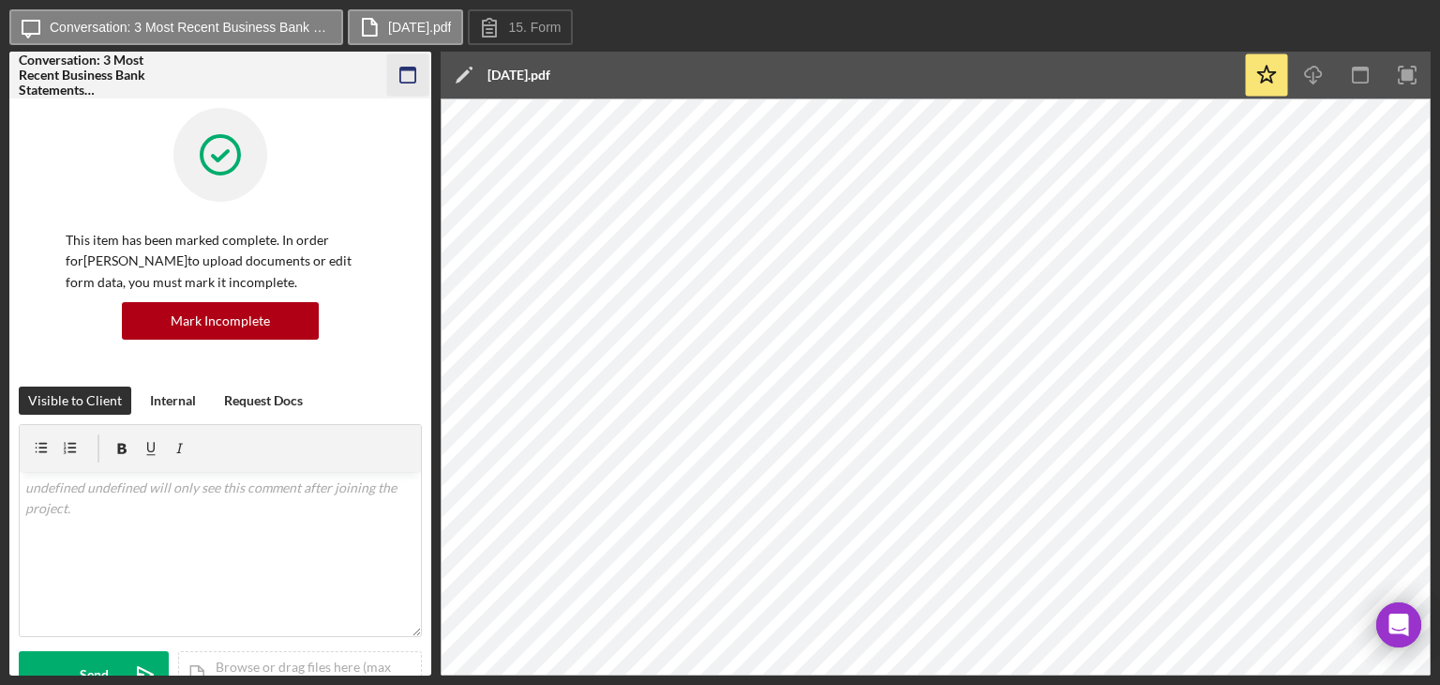
click at [400, 74] on rect "button" at bounding box center [407, 75] width 15 height 15
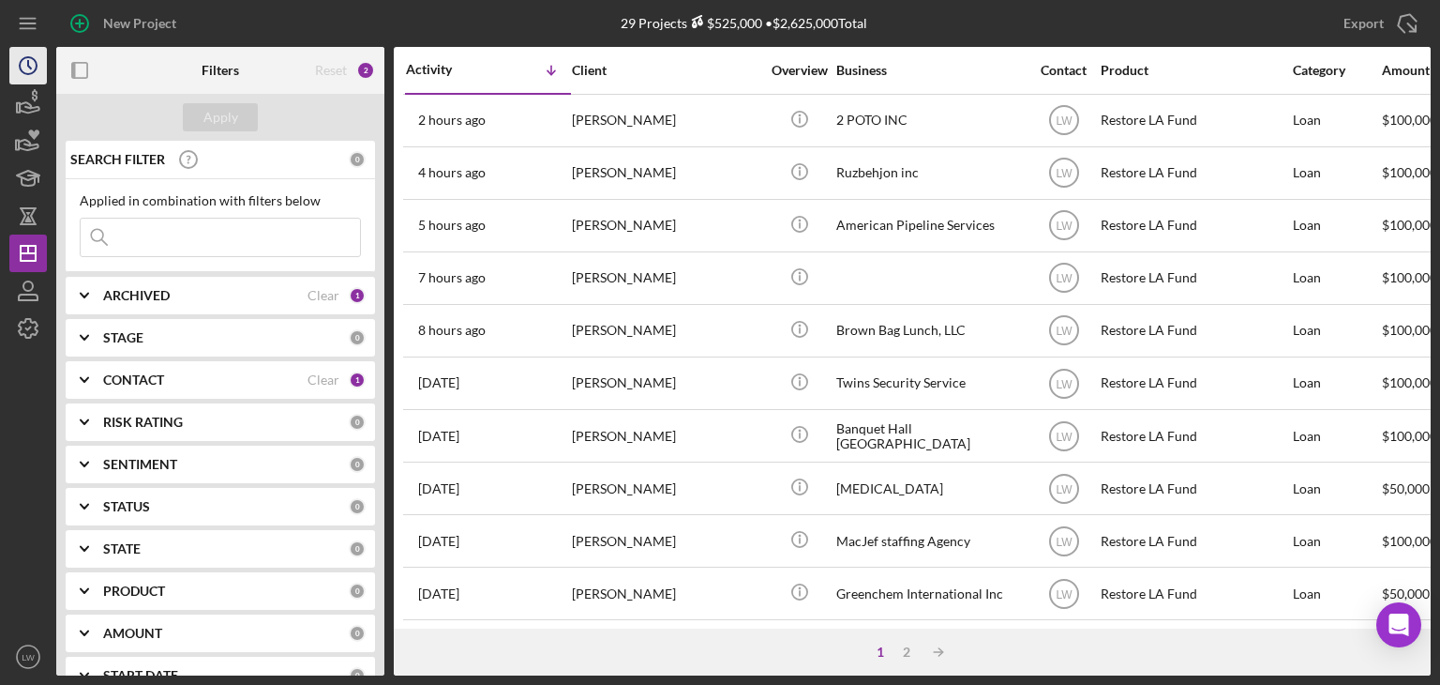
click at [44, 72] on icon "Icon/History" at bounding box center [28, 65] width 47 height 47
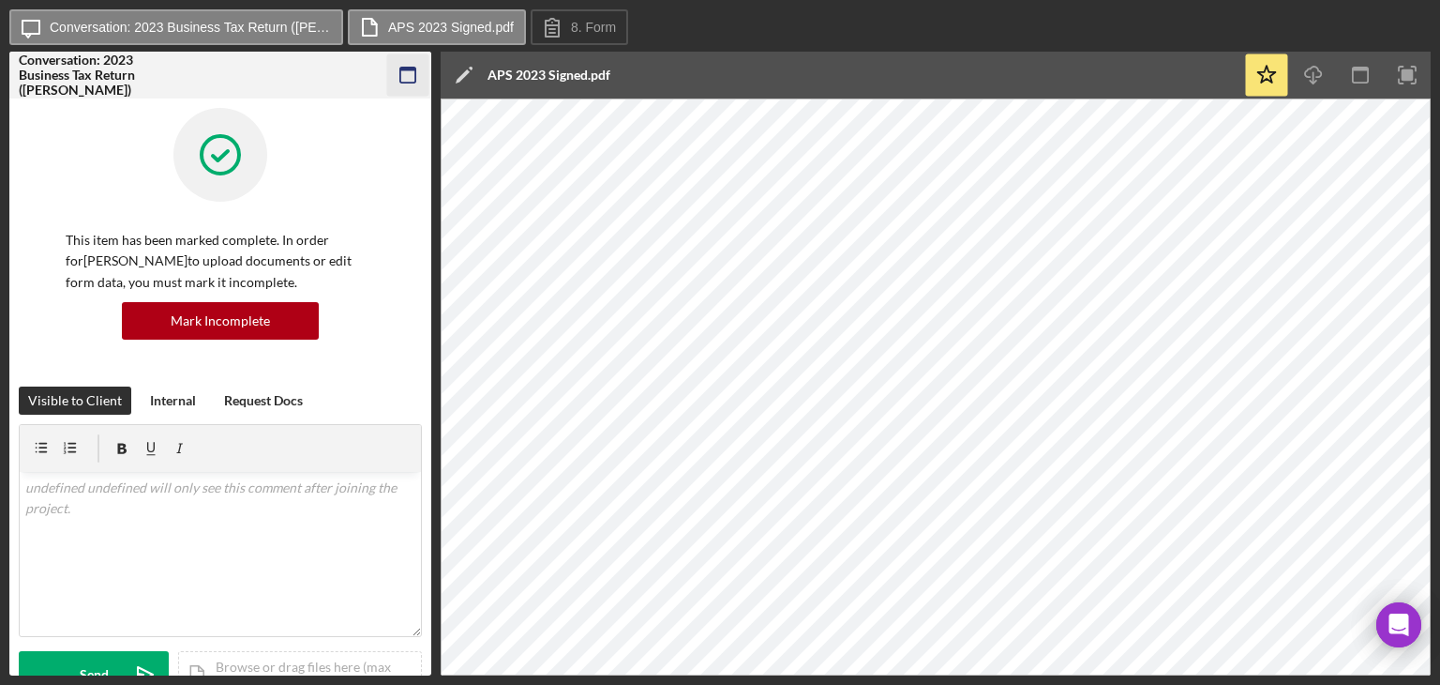
click at [390, 72] on icon "button" at bounding box center [408, 75] width 42 height 42
click at [409, 76] on icon "button" at bounding box center [408, 75] width 42 height 42
click at [408, 65] on icon "button" at bounding box center [408, 75] width 42 height 42
